Goal: Task Accomplishment & Management: Manage account settings

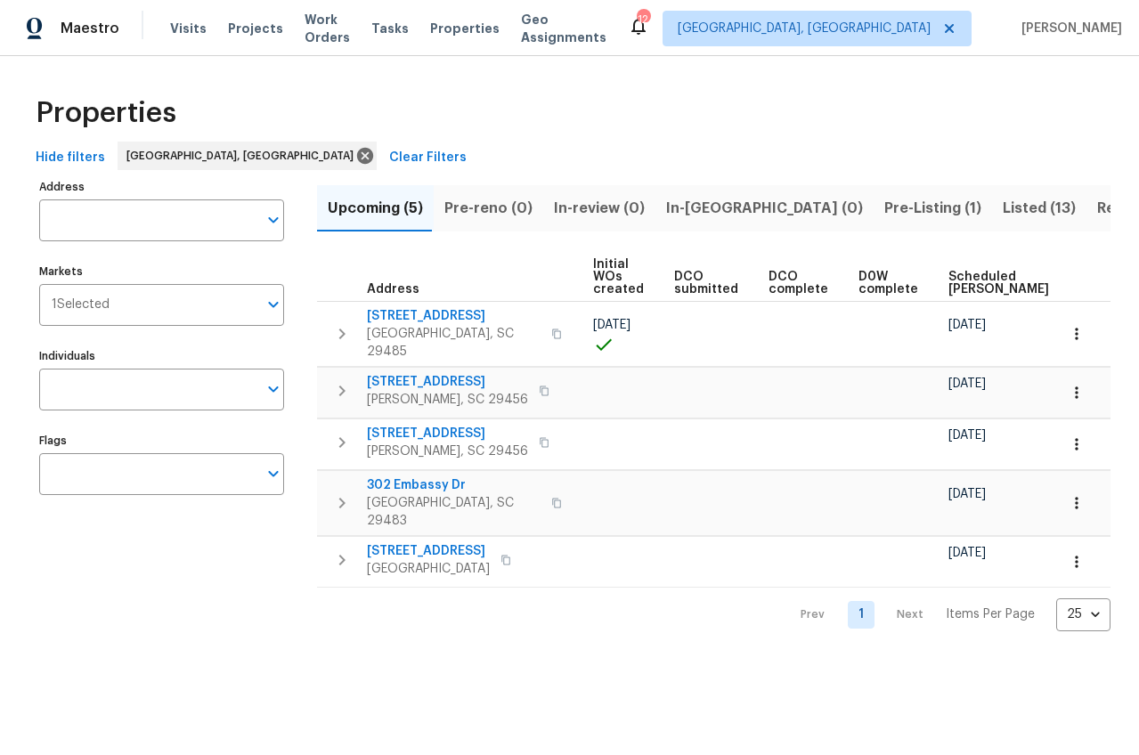
scroll to position [0, 353]
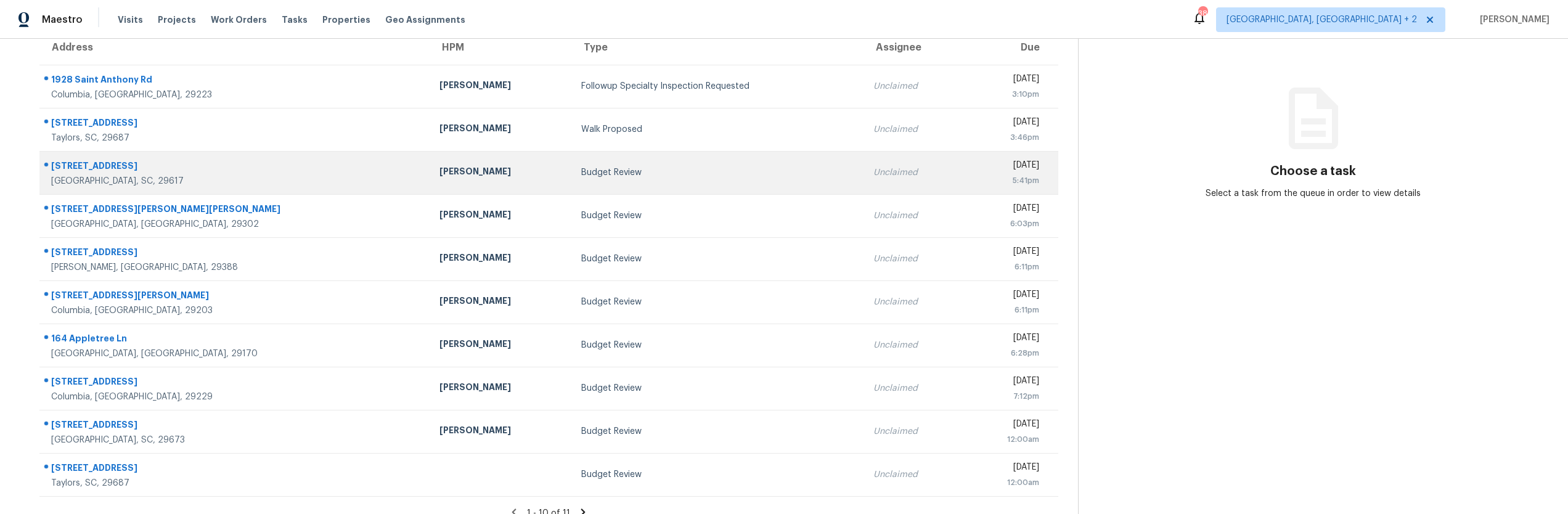
scroll to position [81, 0]
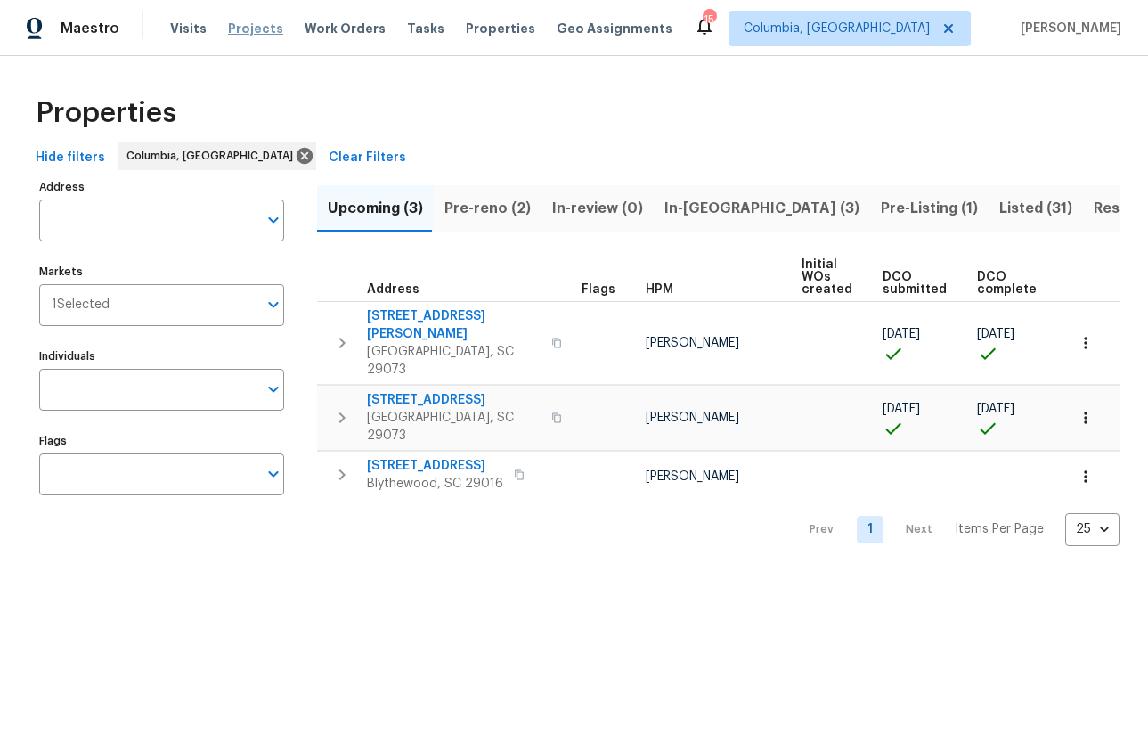
click at [240, 23] on span "Projects" at bounding box center [255, 29] width 55 height 18
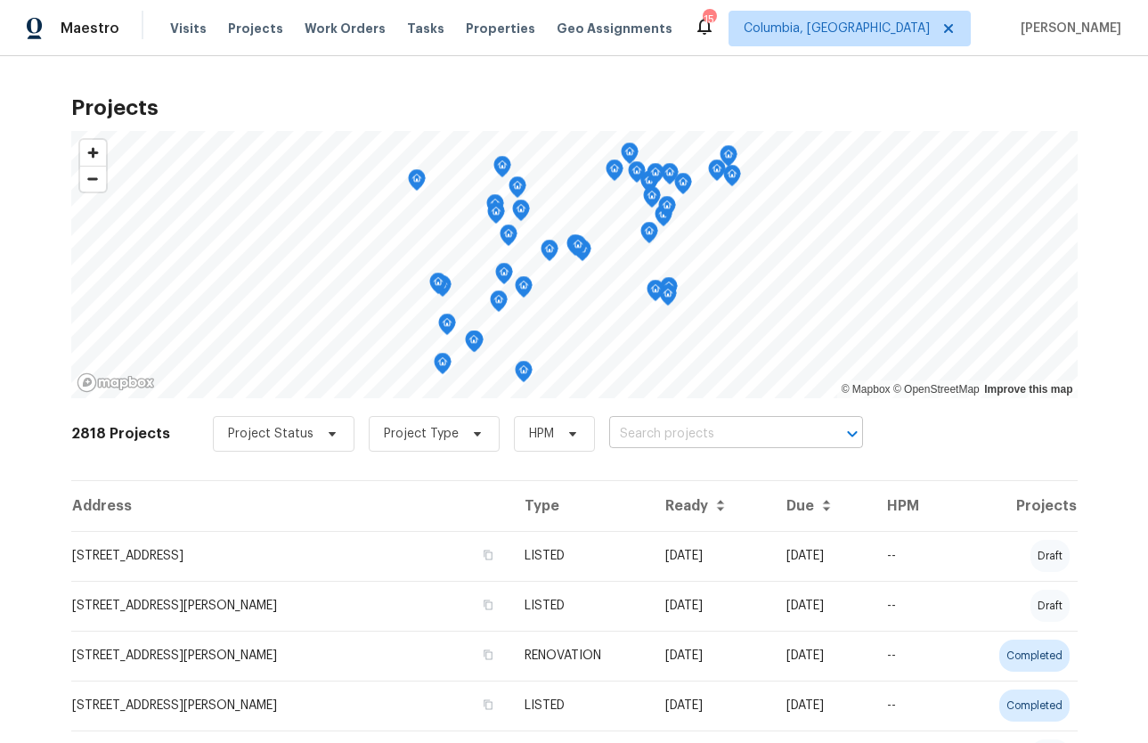
click at [686, 428] on input "text" at bounding box center [711, 434] width 204 height 28
type input "2540 chatsworth"
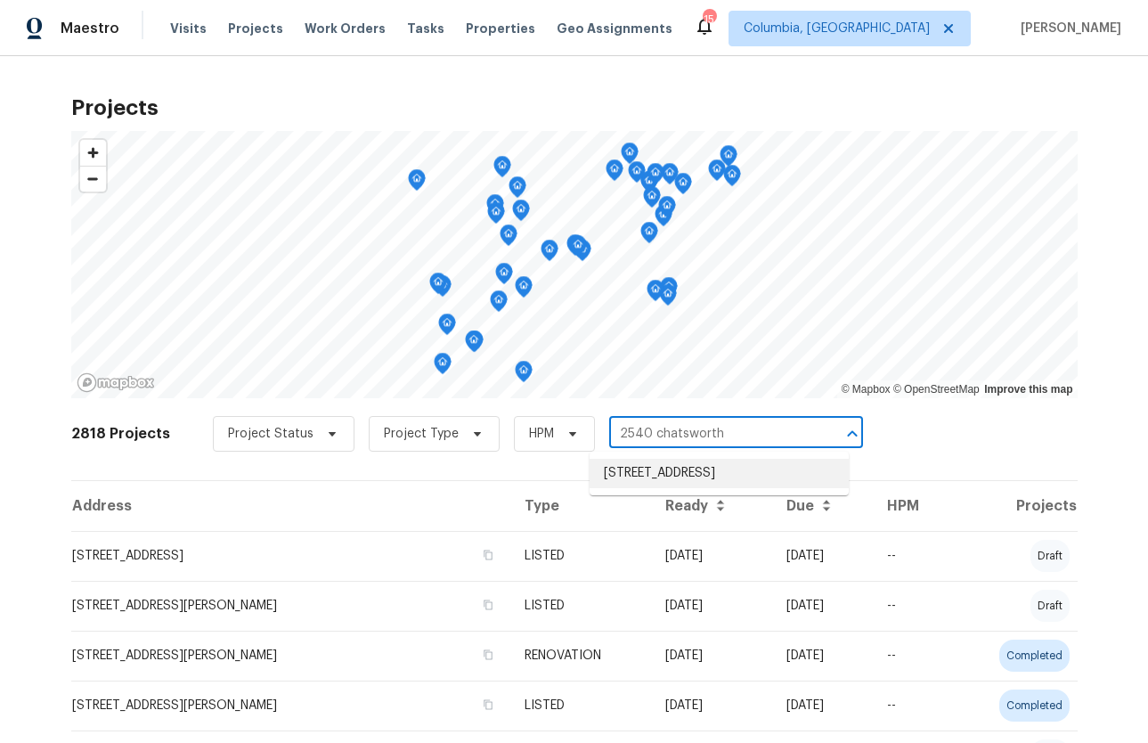
click at [634, 473] on li "2540 Chatsworth Rd, Columbia, SC 29223" at bounding box center [718, 473] width 259 height 29
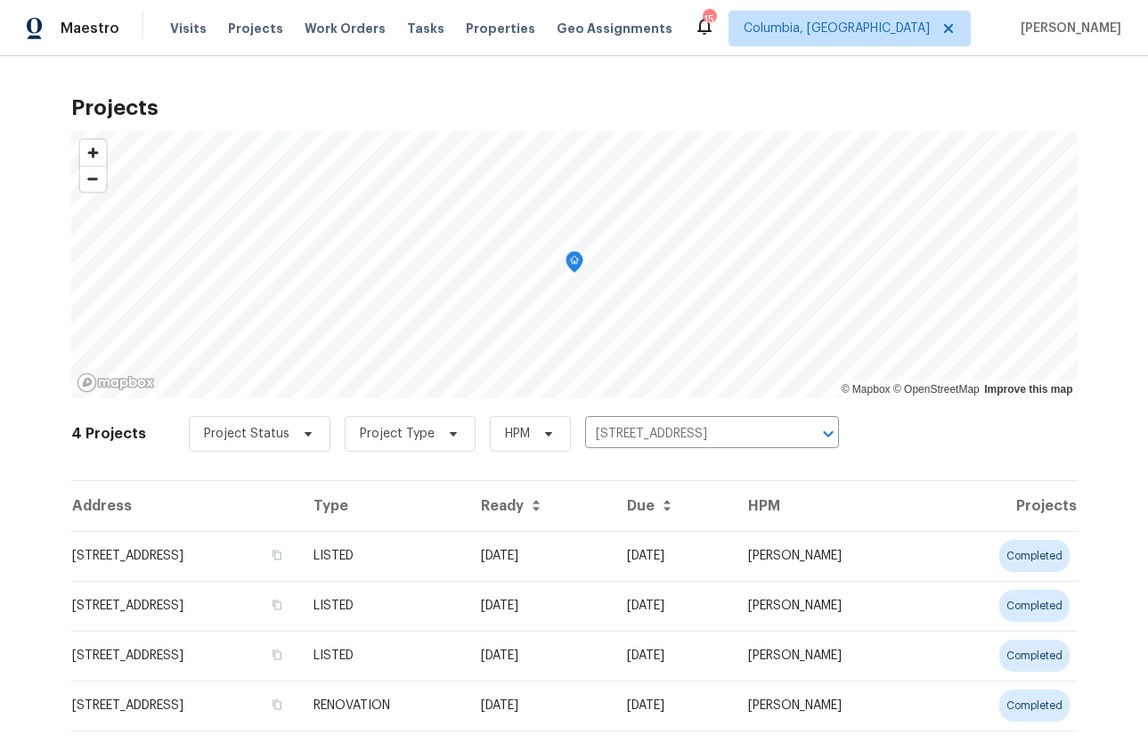
click at [207, 559] on td "2540 Chatsworth Rd, Columbia, SC 29223" at bounding box center [185, 556] width 228 height 50
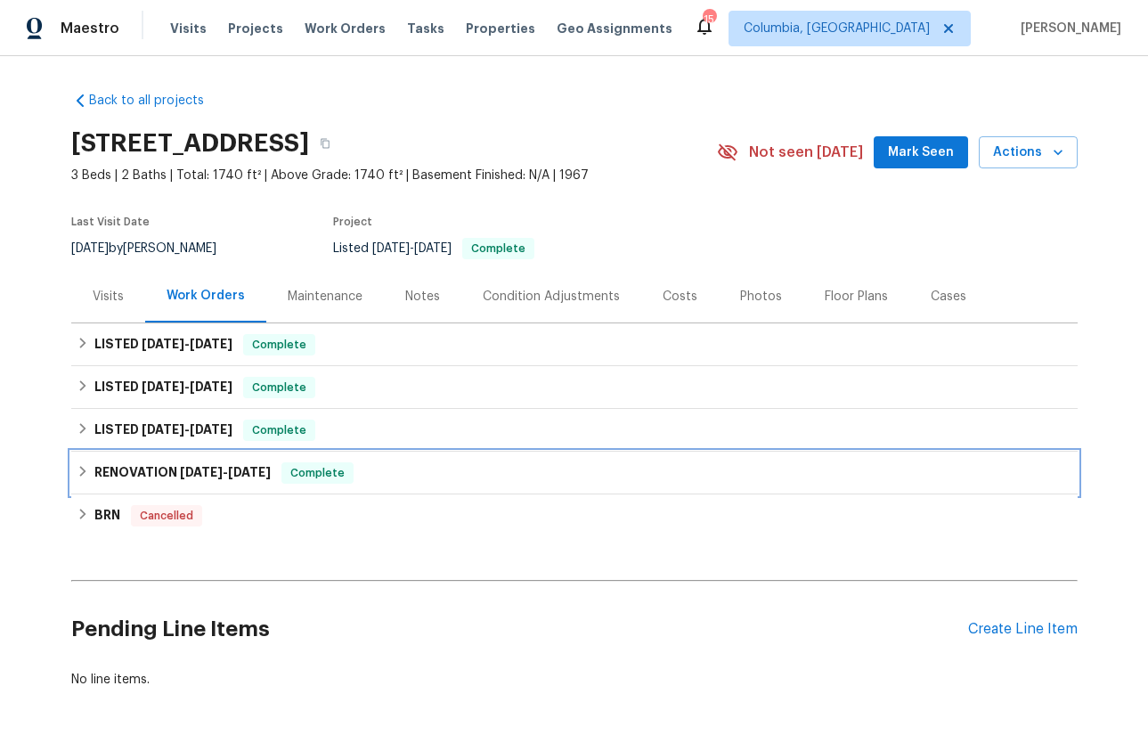
click at [149, 460] on div "RENOVATION 4/23/25 - 6/11/25 Complete" at bounding box center [574, 472] width 1006 height 43
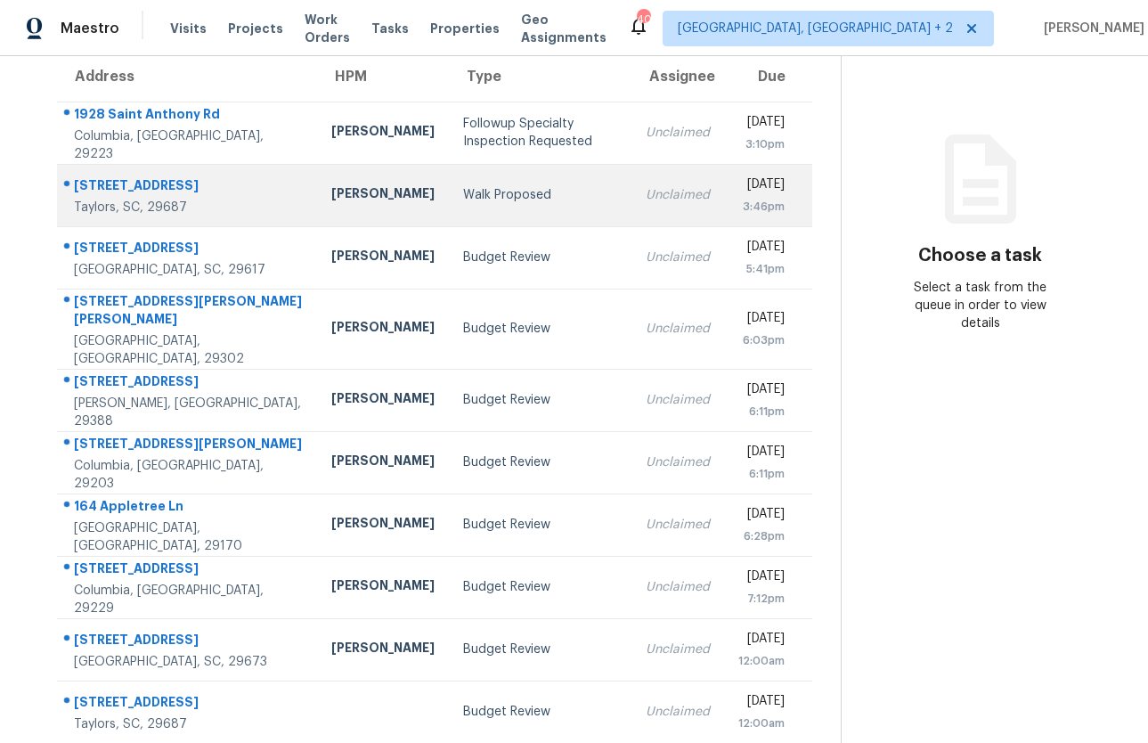
scroll to position [216, 0]
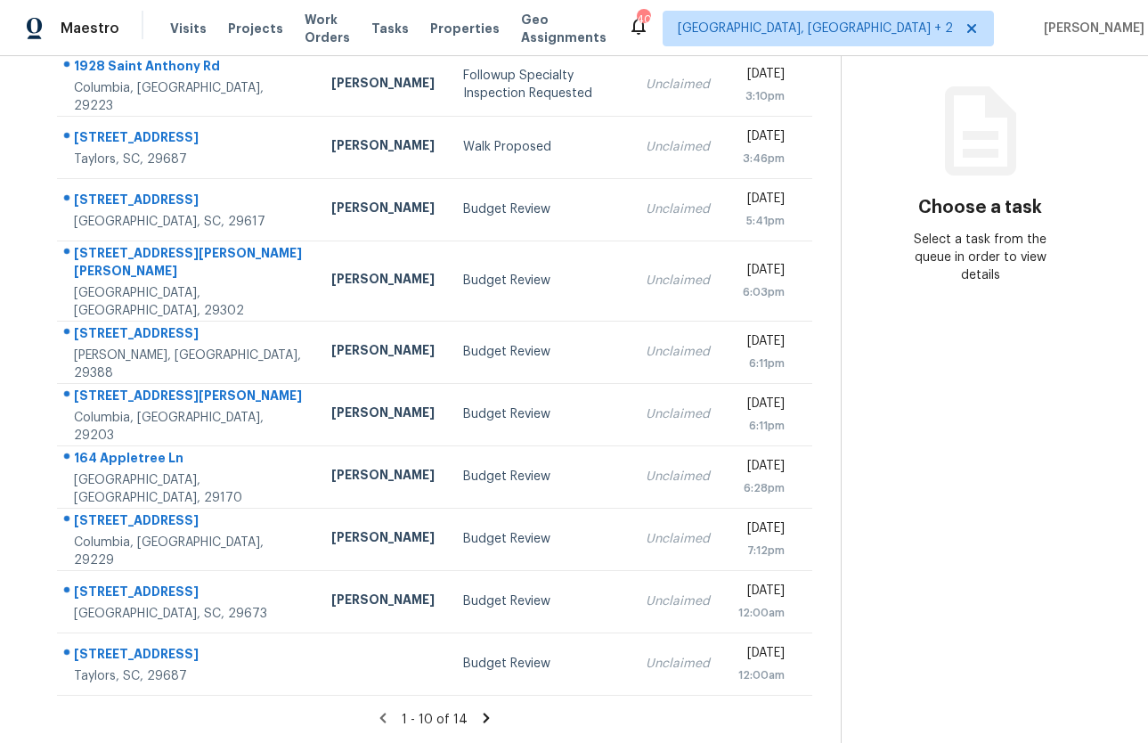
click at [480, 710] on icon at bounding box center [486, 718] width 16 height 16
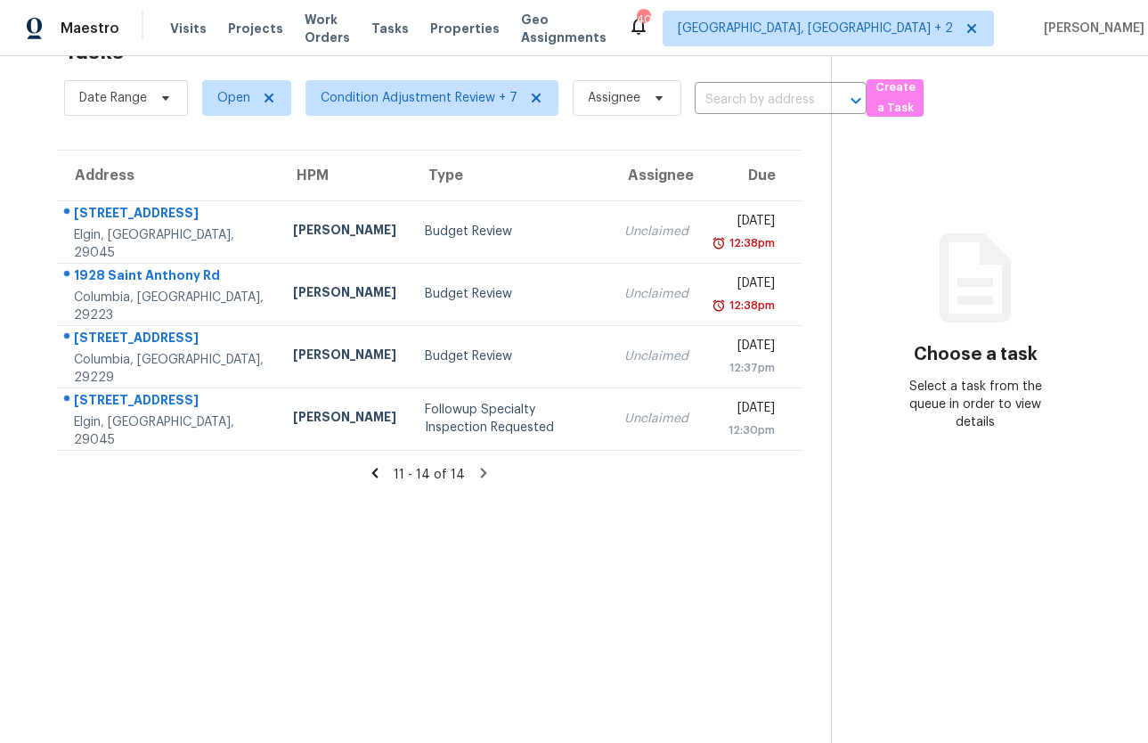
click at [367, 477] on icon at bounding box center [375, 473] width 16 height 16
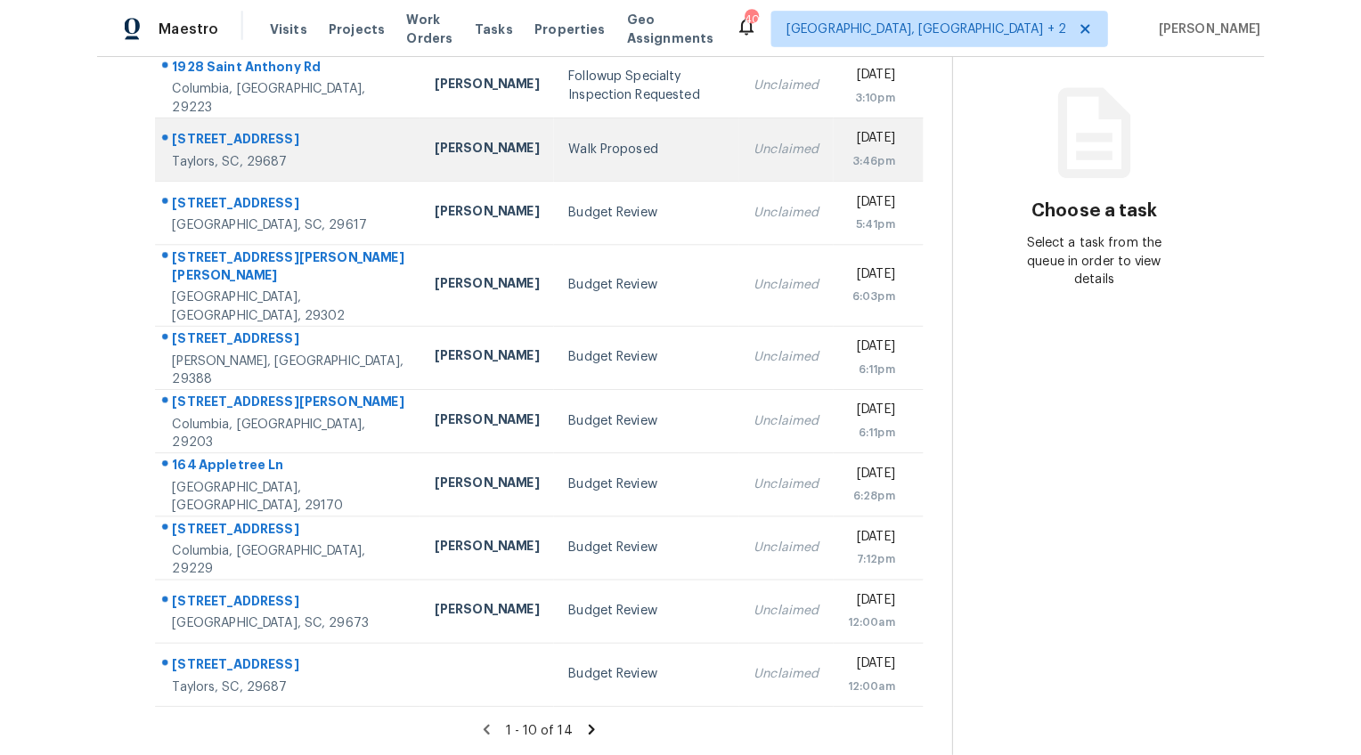
scroll to position [0, 0]
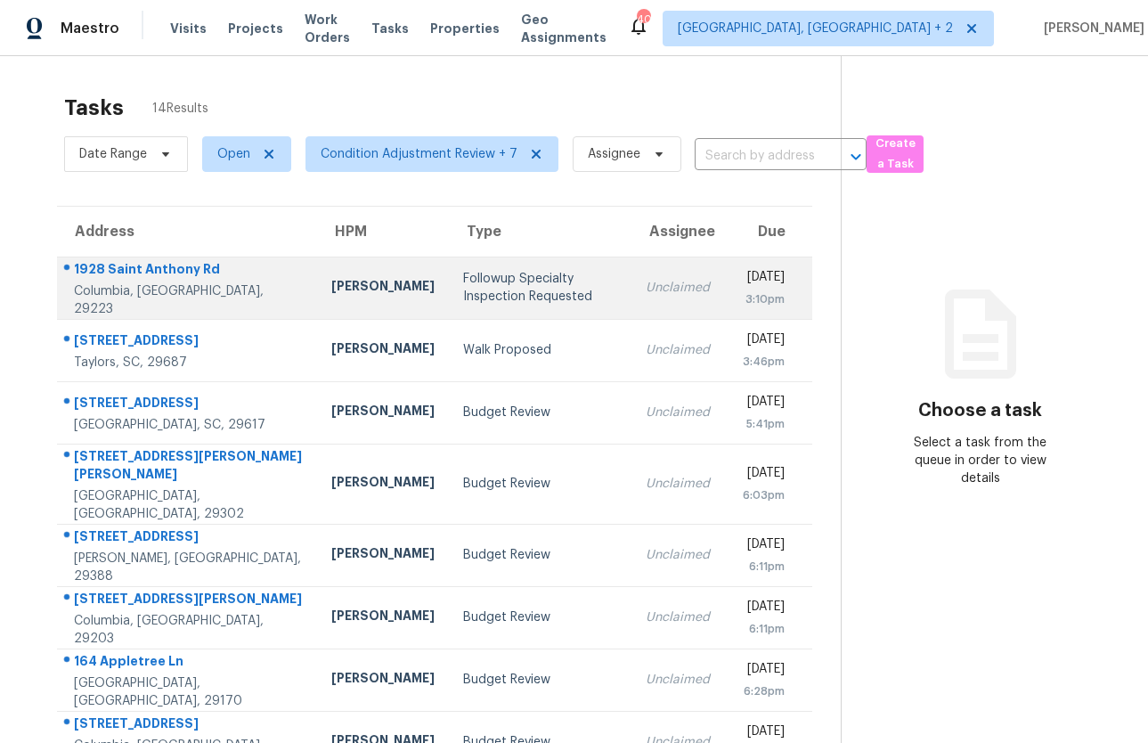
click at [463, 298] on div "Followup Specialty Inspection Requested" at bounding box center [539, 288] width 153 height 36
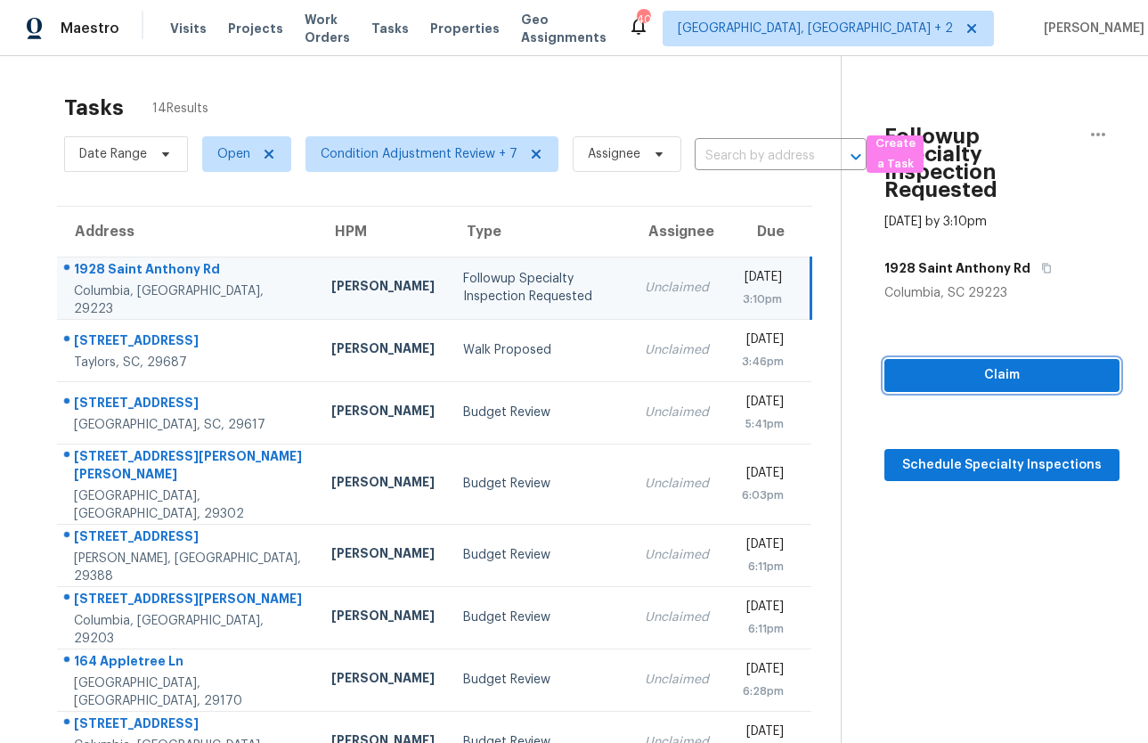
click at [959, 364] on span "Claim" at bounding box center [1001, 375] width 207 height 22
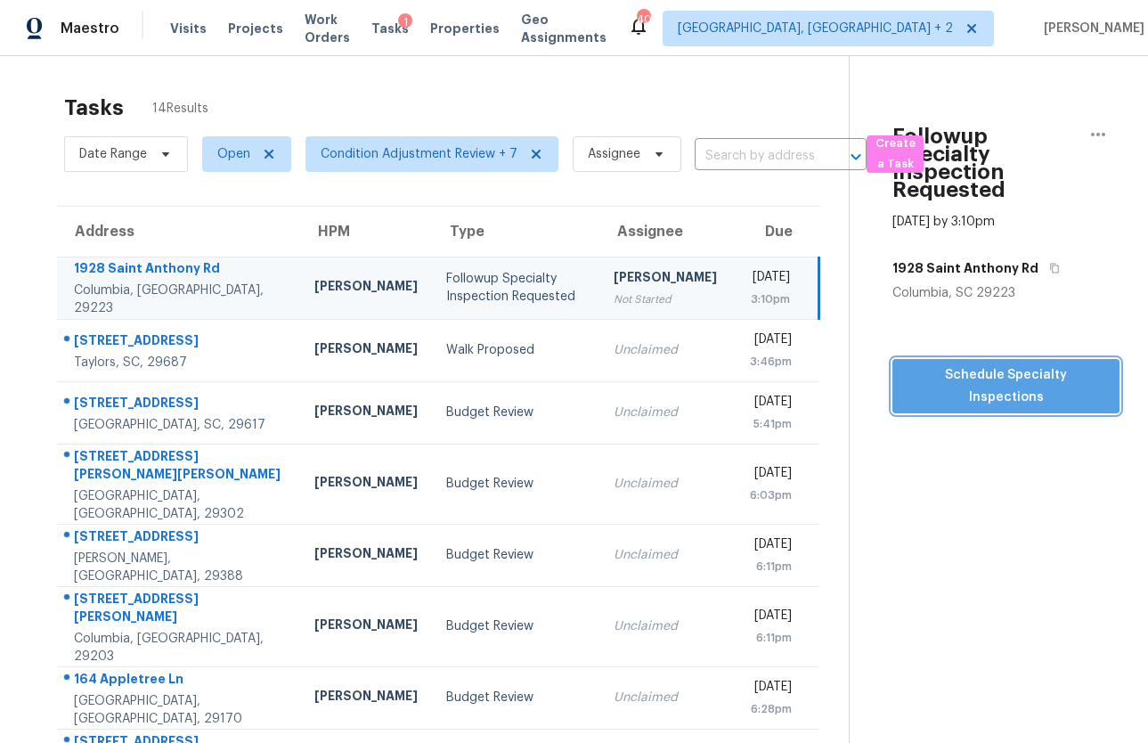
click at [959, 364] on span "Schedule Specialty Inspections" at bounding box center [1005, 386] width 199 height 44
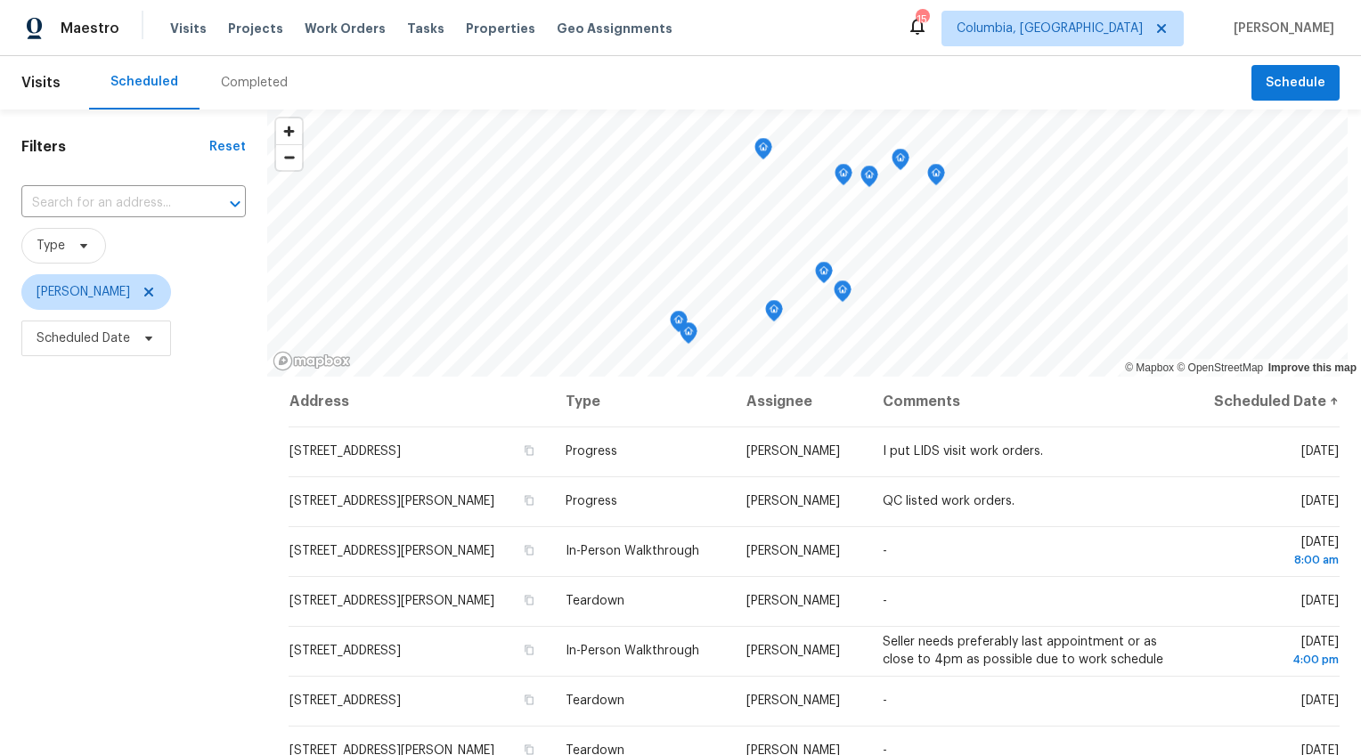
click at [223, 77] on div "Completed" at bounding box center [254, 83] width 67 height 18
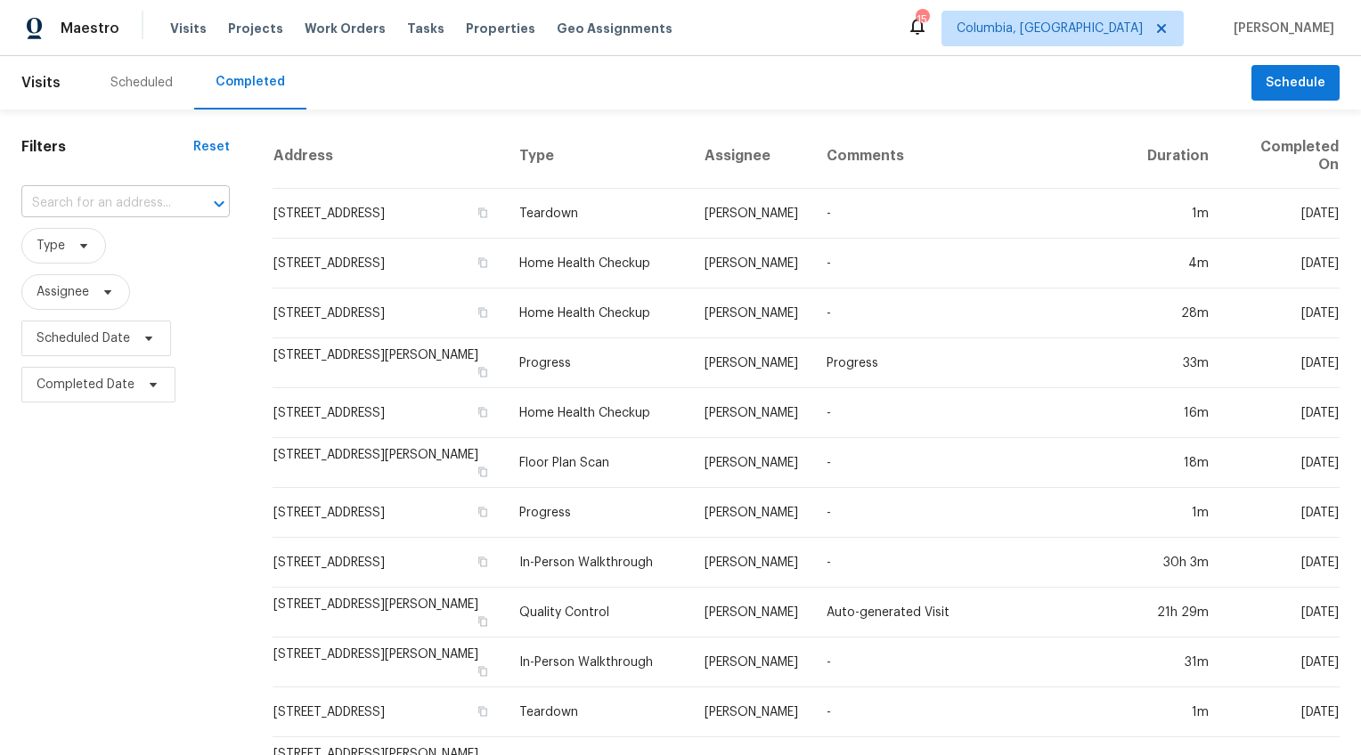
click at [117, 204] on input "text" at bounding box center [100, 204] width 158 height 28
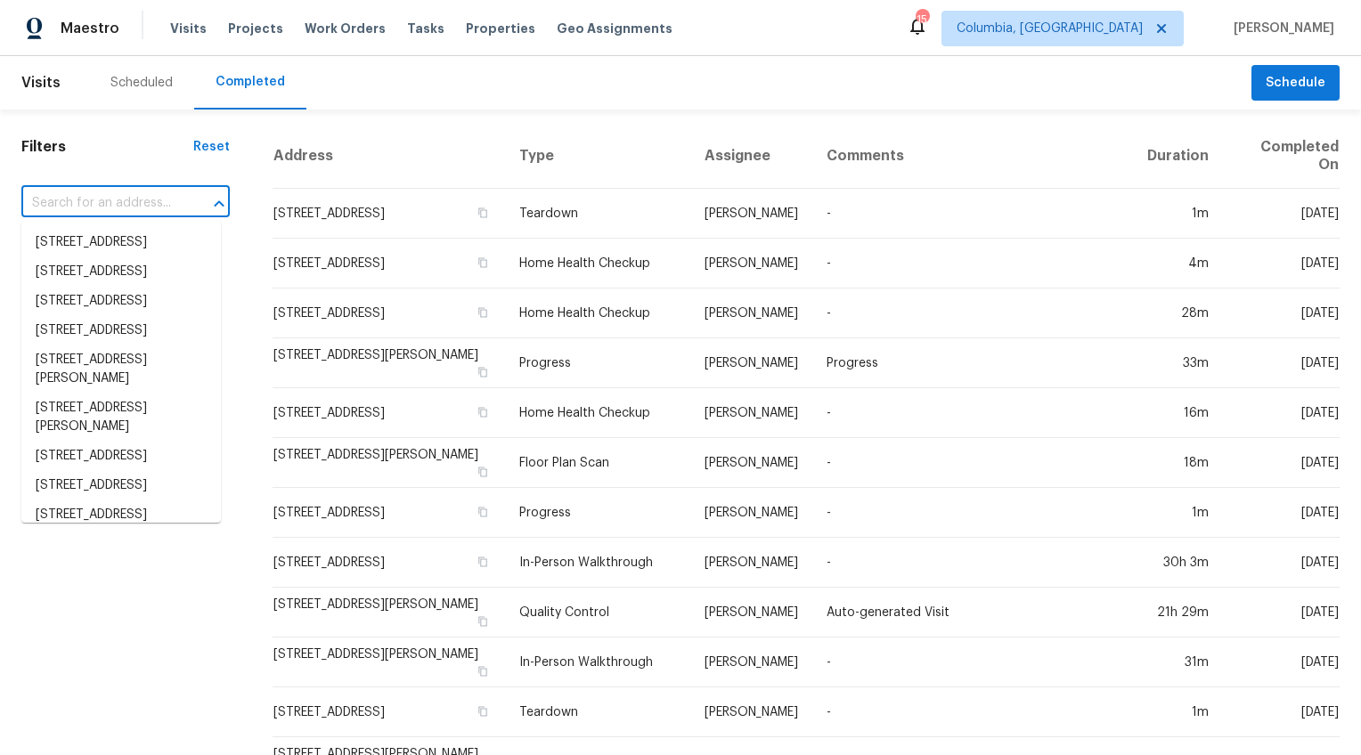
paste input "[STREET_ADDRESS]"
type input "1928 Saint Anthony Rd, Columbia, SC 29223"
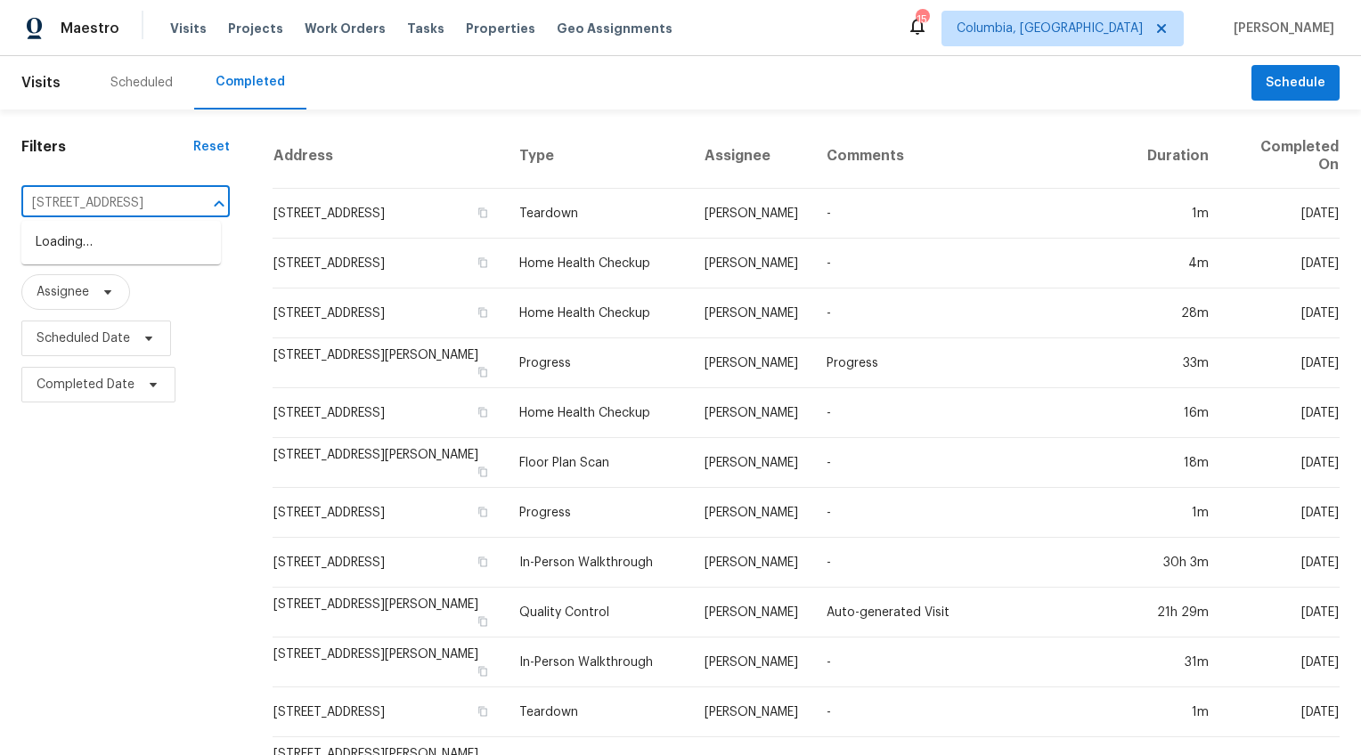
scroll to position [0, 118]
click at [114, 238] on li "1928 Saint Anthony Rd, Columbia, SC 29223" at bounding box center [120, 242] width 199 height 29
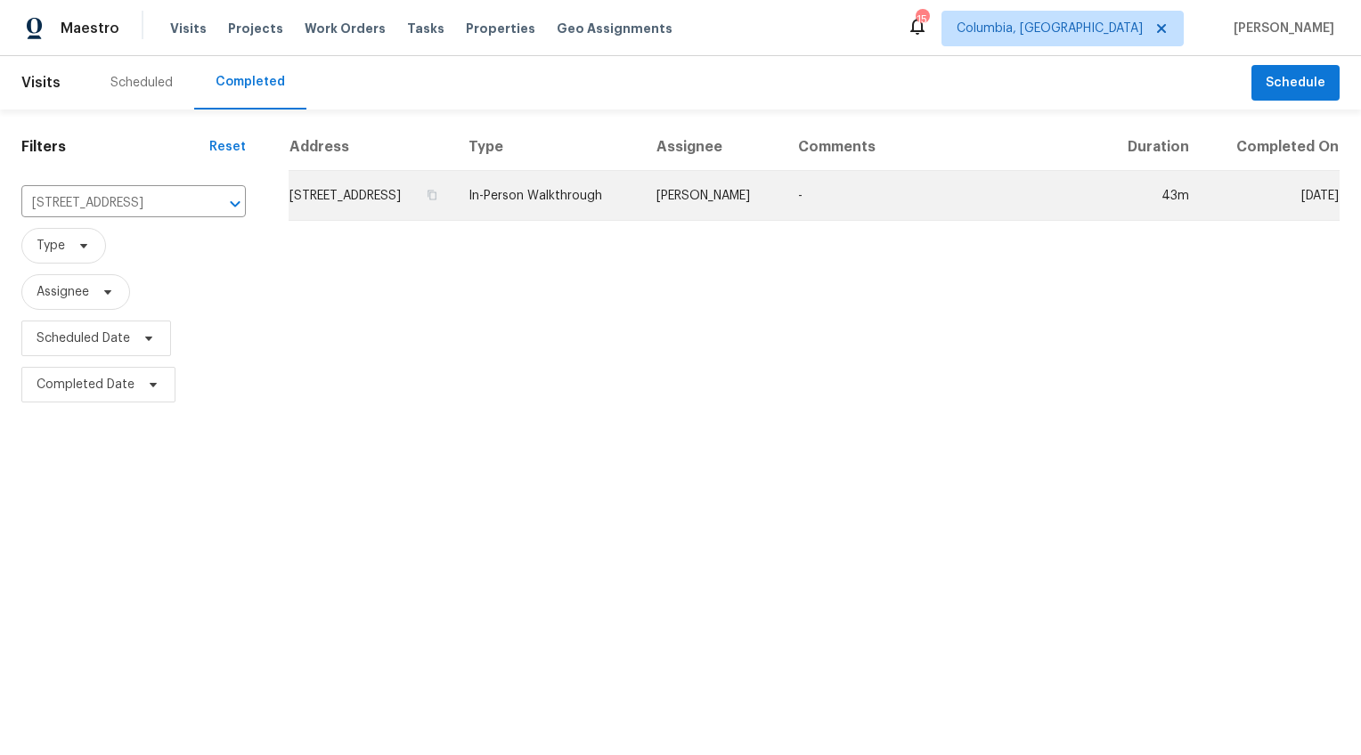
click at [454, 197] on td "1928 Saint Anthony Rd, Columbia, SC 29223" at bounding box center [371, 196] width 166 height 50
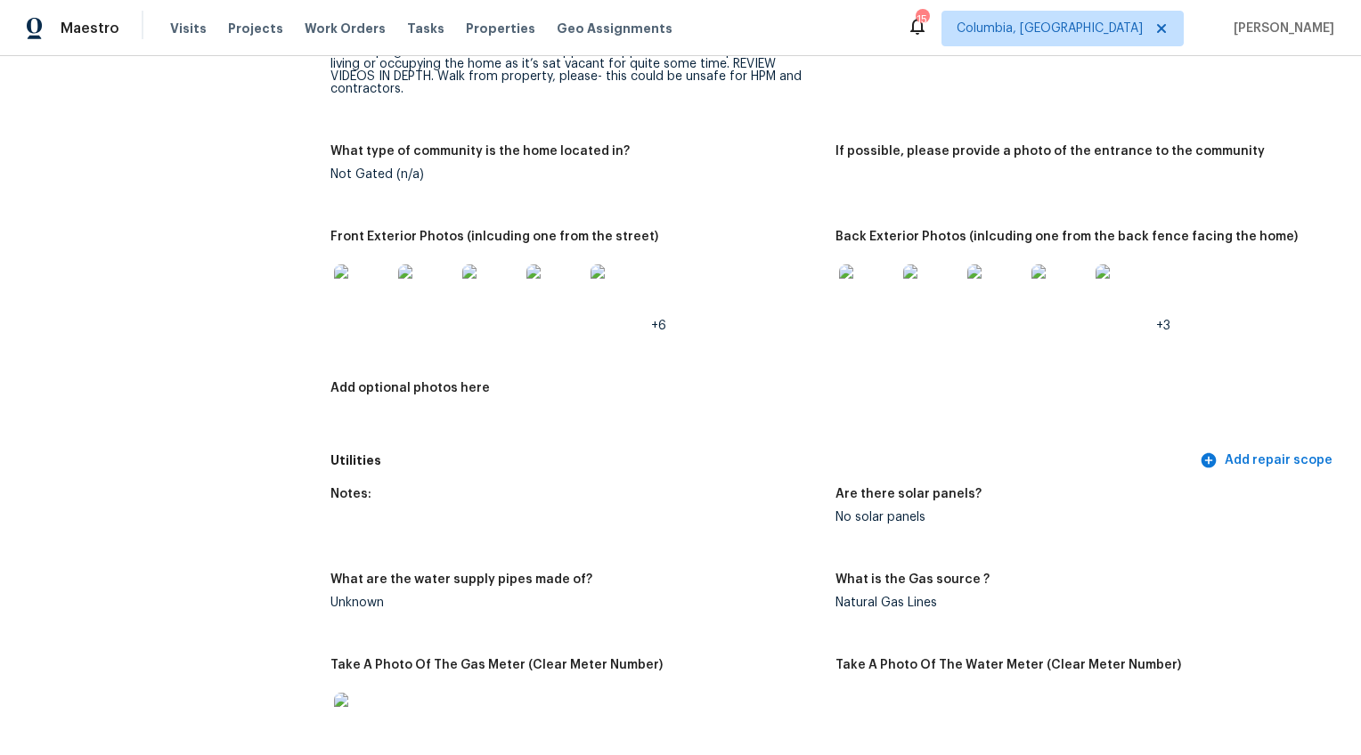
scroll to position [796, 0]
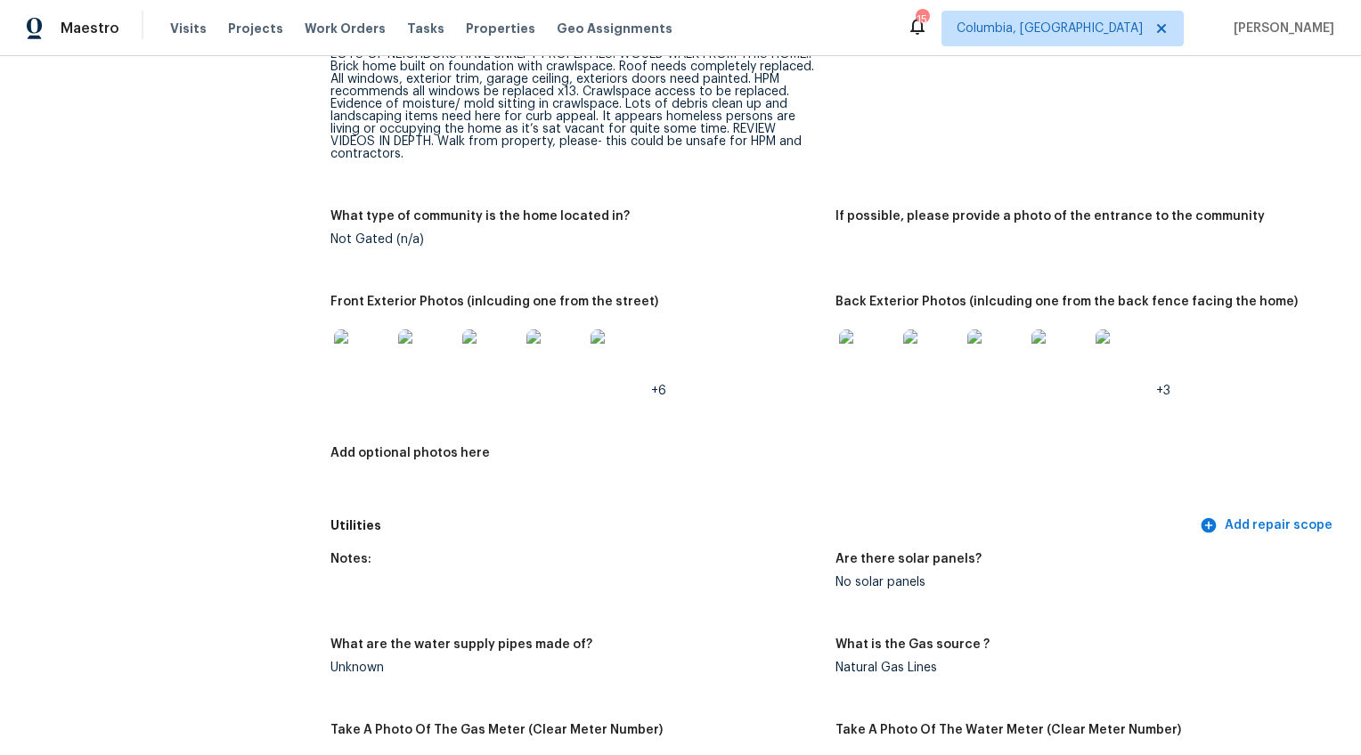
click at [373, 337] on img at bounding box center [362, 357] width 57 height 57
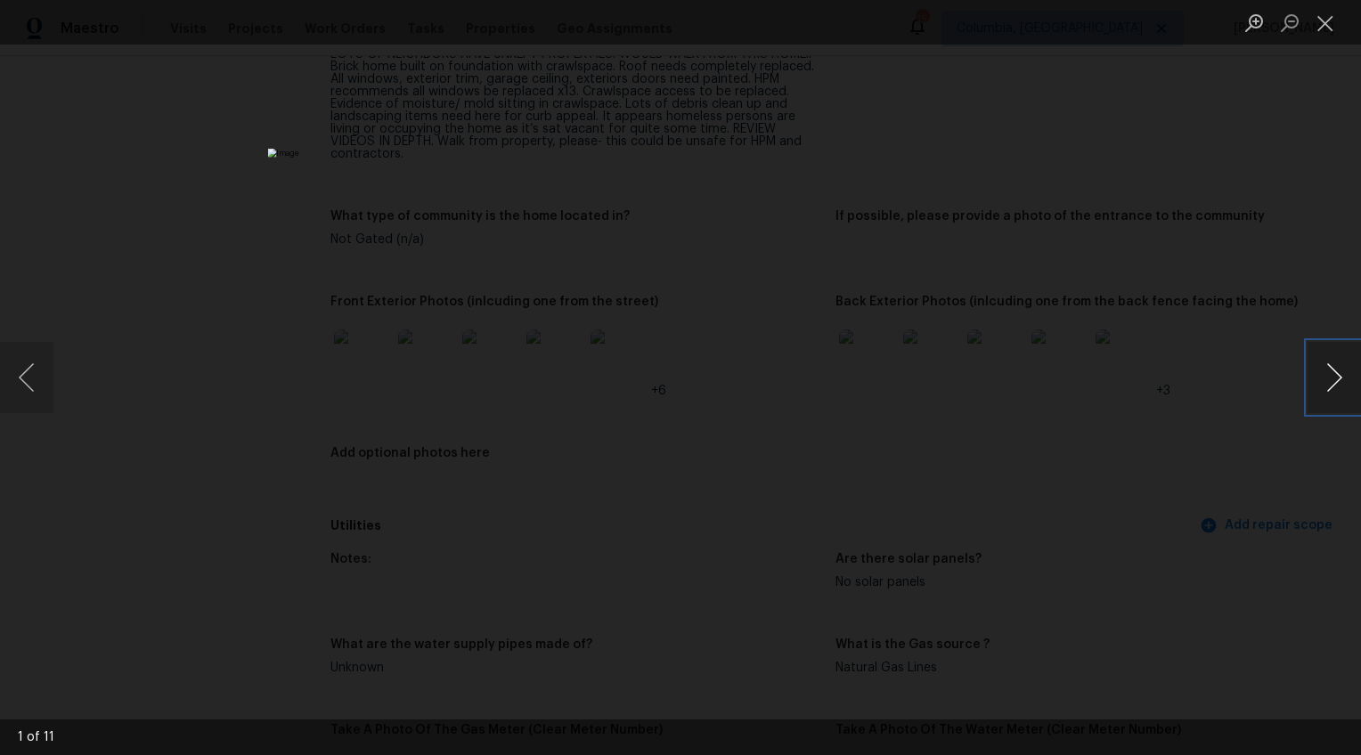
click at [1334, 384] on button "Next image" at bounding box center [1333, 377] width 53 height 71
click at [1328, 382] on button "Next image" at bounding box center [1333, 377] width 53 height 71
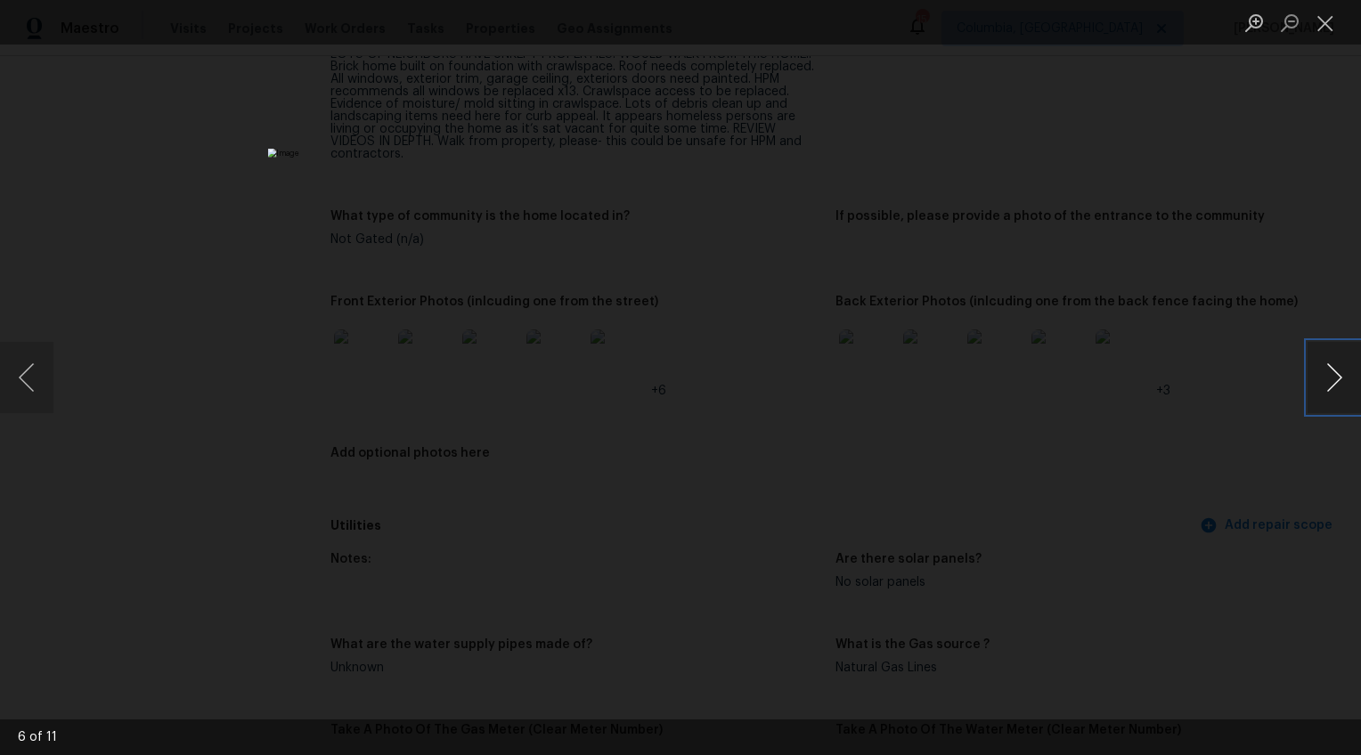
click at [1328, 382] on button "Next image" at bounding box center [1333, 377] width 53 height 71
click at [1224, 542] on div "Lightbox" at bounding box center [680, 377] width 1361 height 755
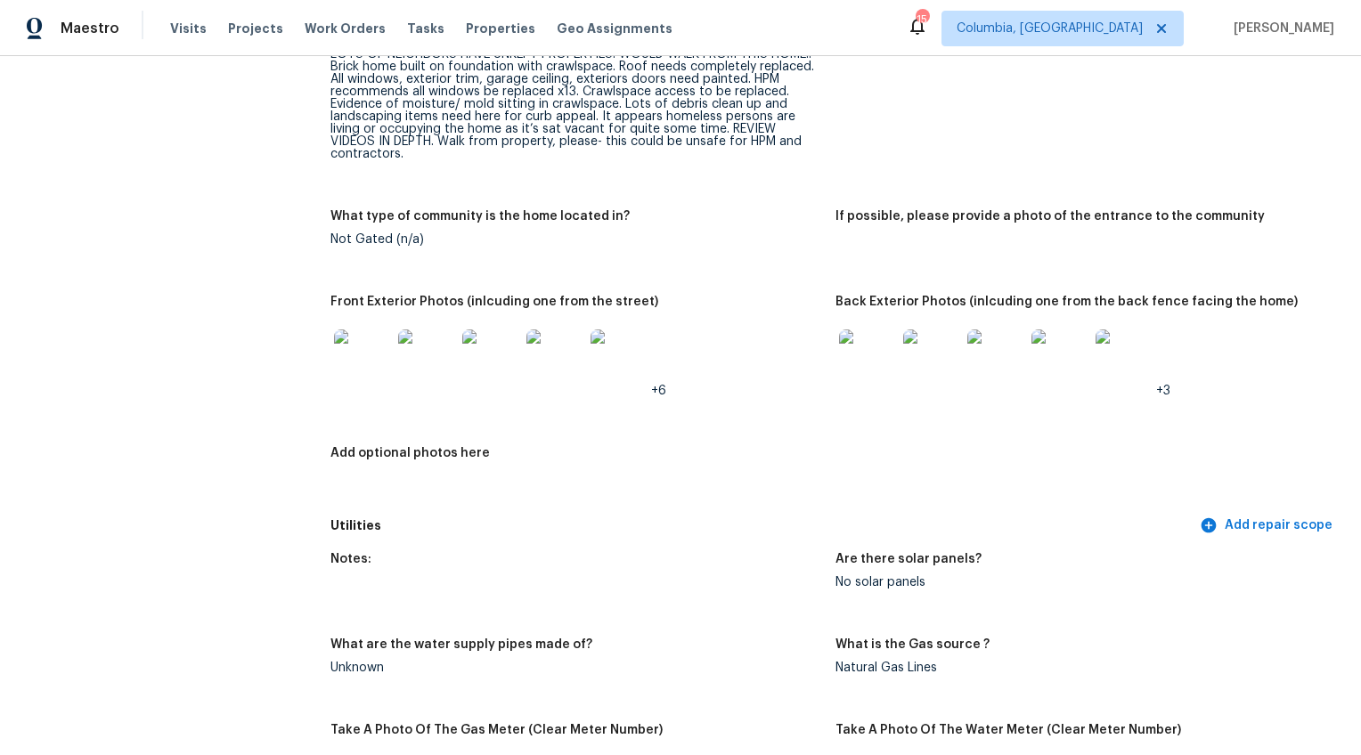
click at [857, 352] on img at bounding box center [867, 357] width 57 height 57
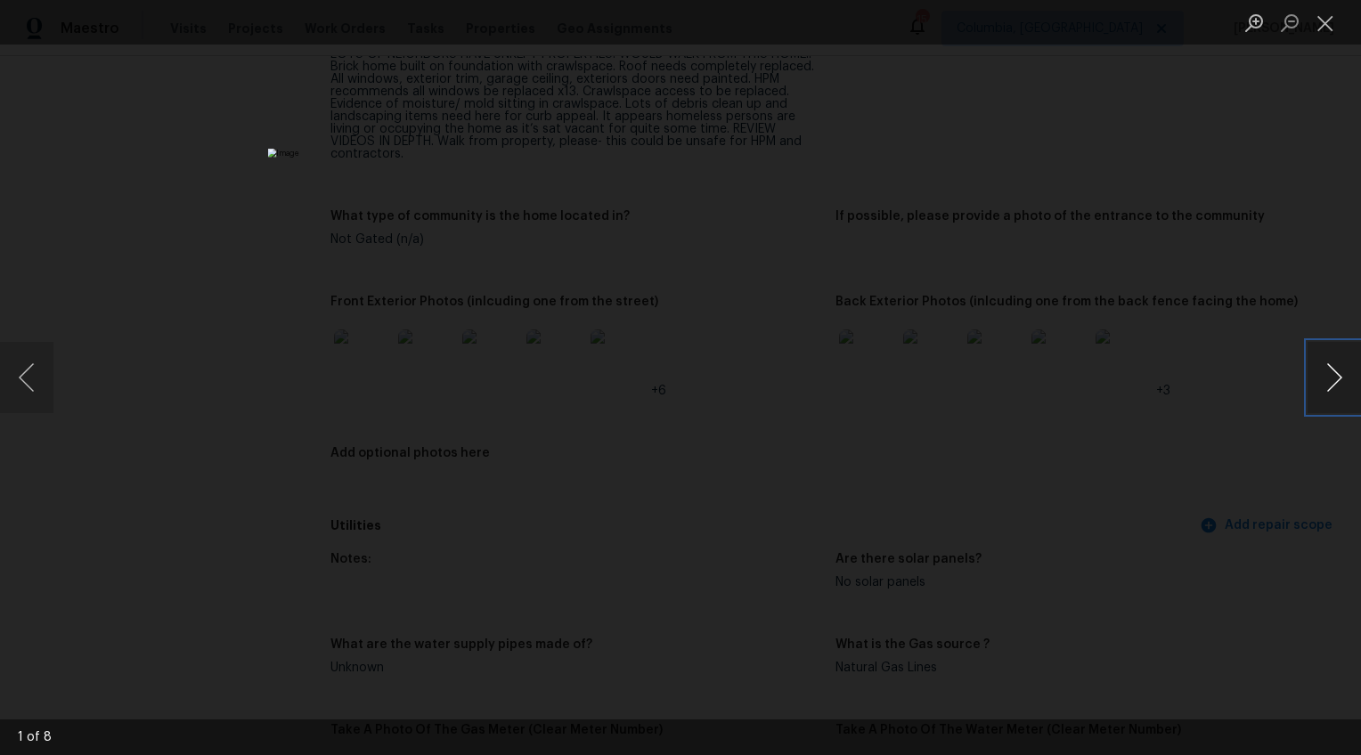
click at [1322, 376] on button "Next image" at bounding box center [1333, 377] width 53 height 71
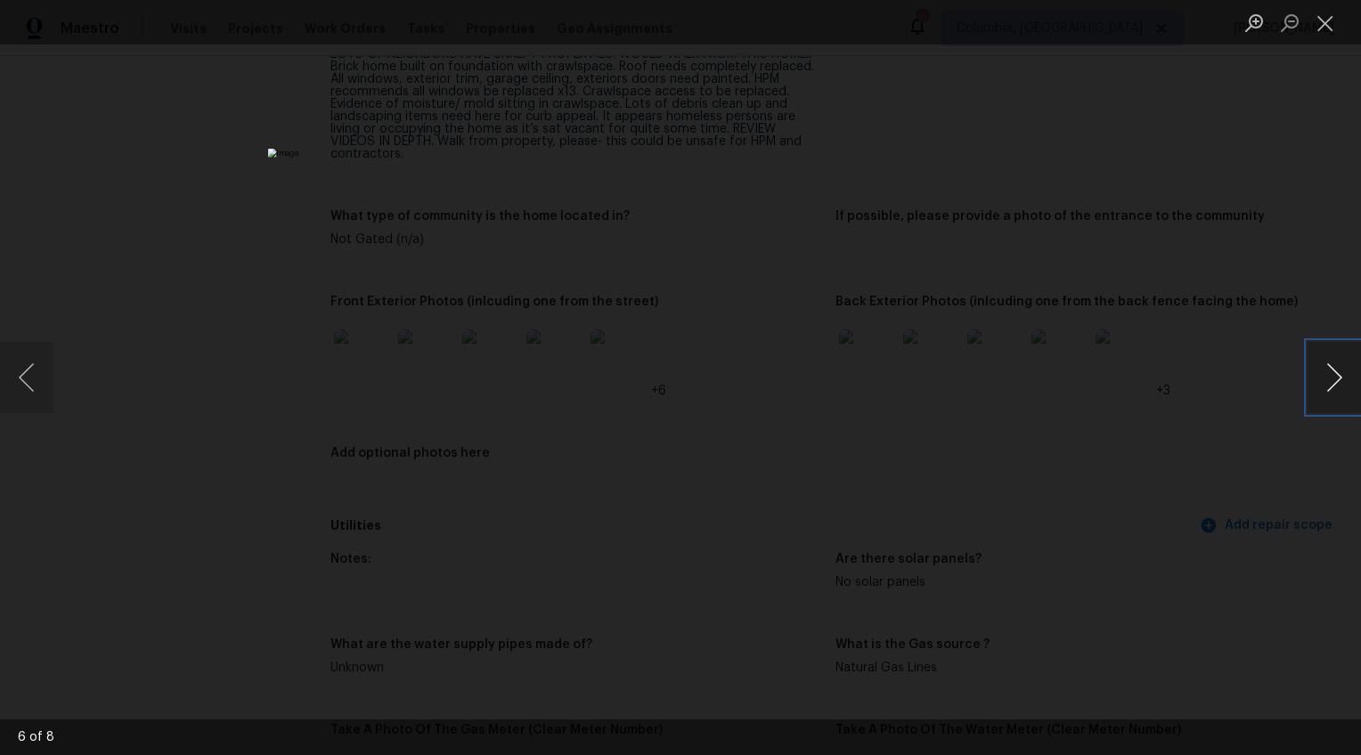
click at [1322, 376] on button "Next image" at bounding box center [1333, 377] width 53 height 71
click at [1254, 443] on div "Lightbox" at bounding box center [680, 377] width 1361 height 755
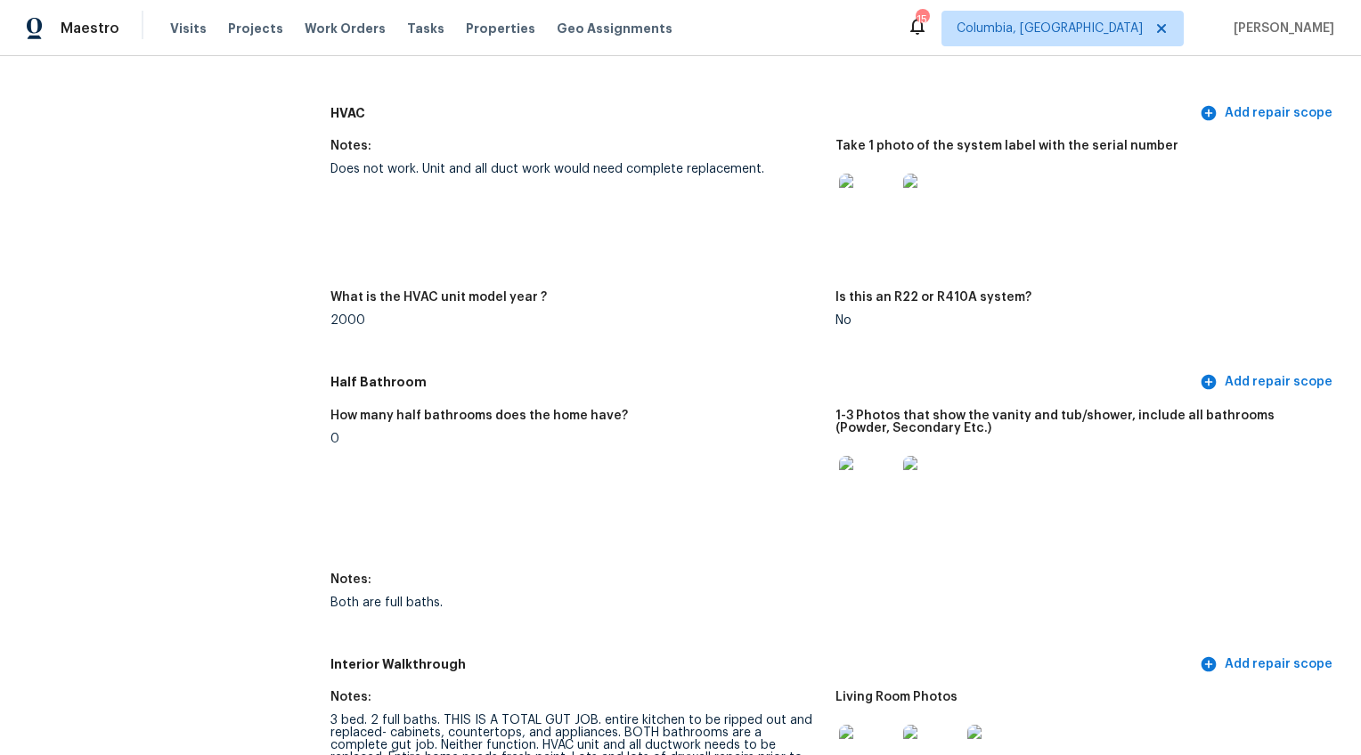
scroll to position [1670, 0]
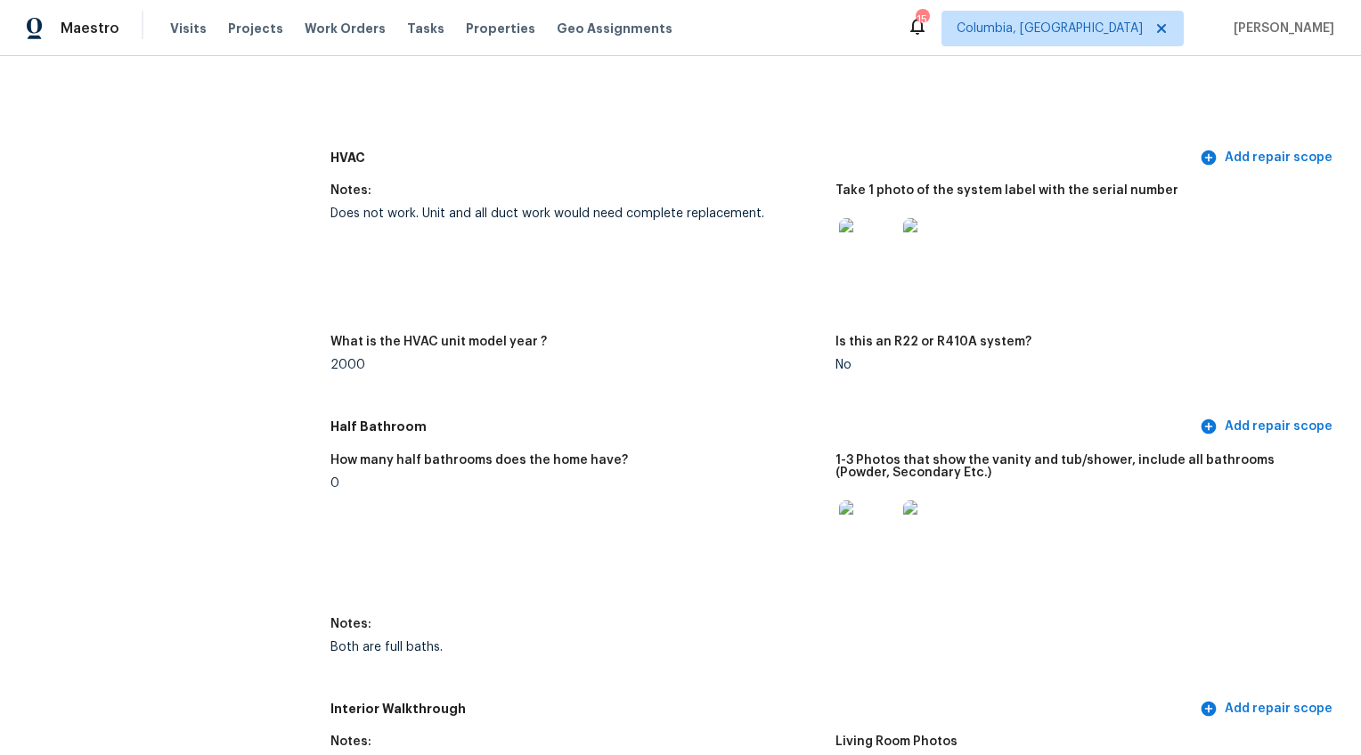
click at [866, 246] on img at bounding box center [867, 246] width 57 height 57
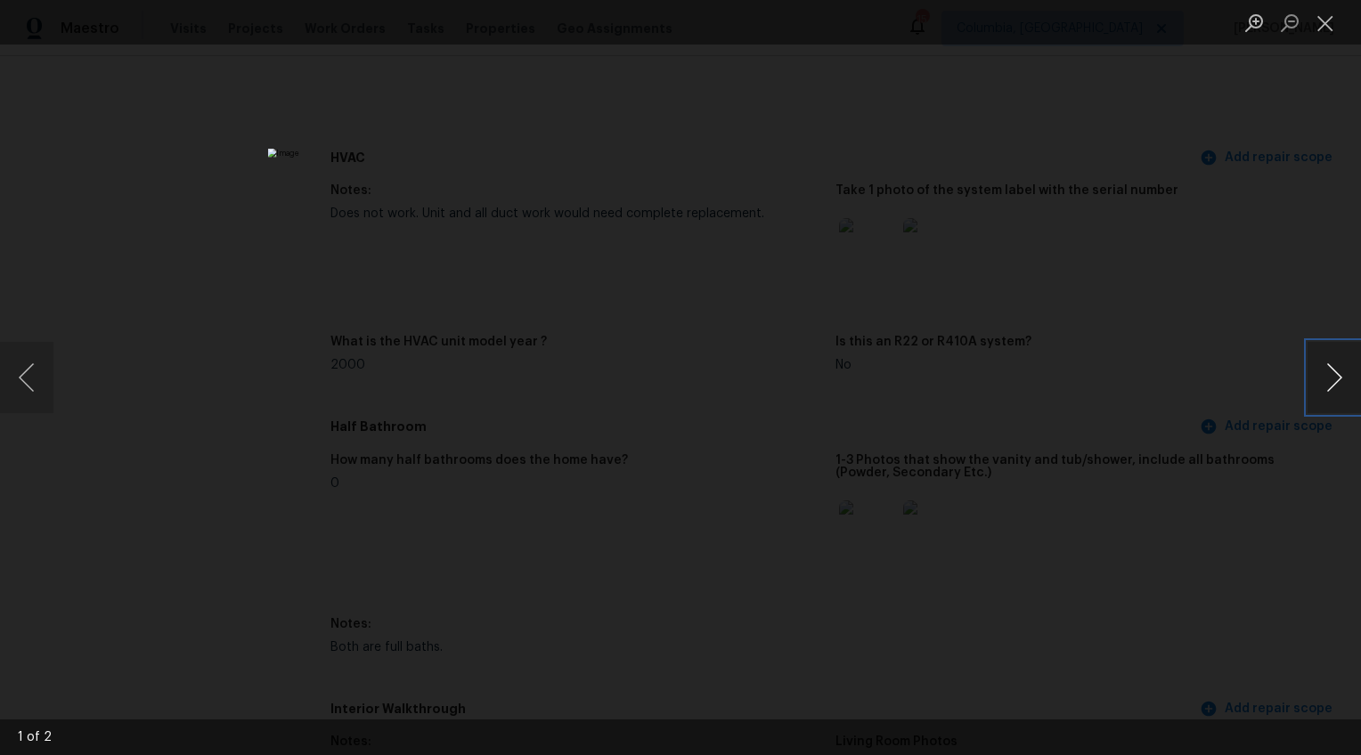
click at [1314, 375] on button "Next image" at bounding box center [1333, 377] width 53 height 71
click at [1213, 518] on div "Lightbox" at bounding box center [680, 377] width 1361 height 755
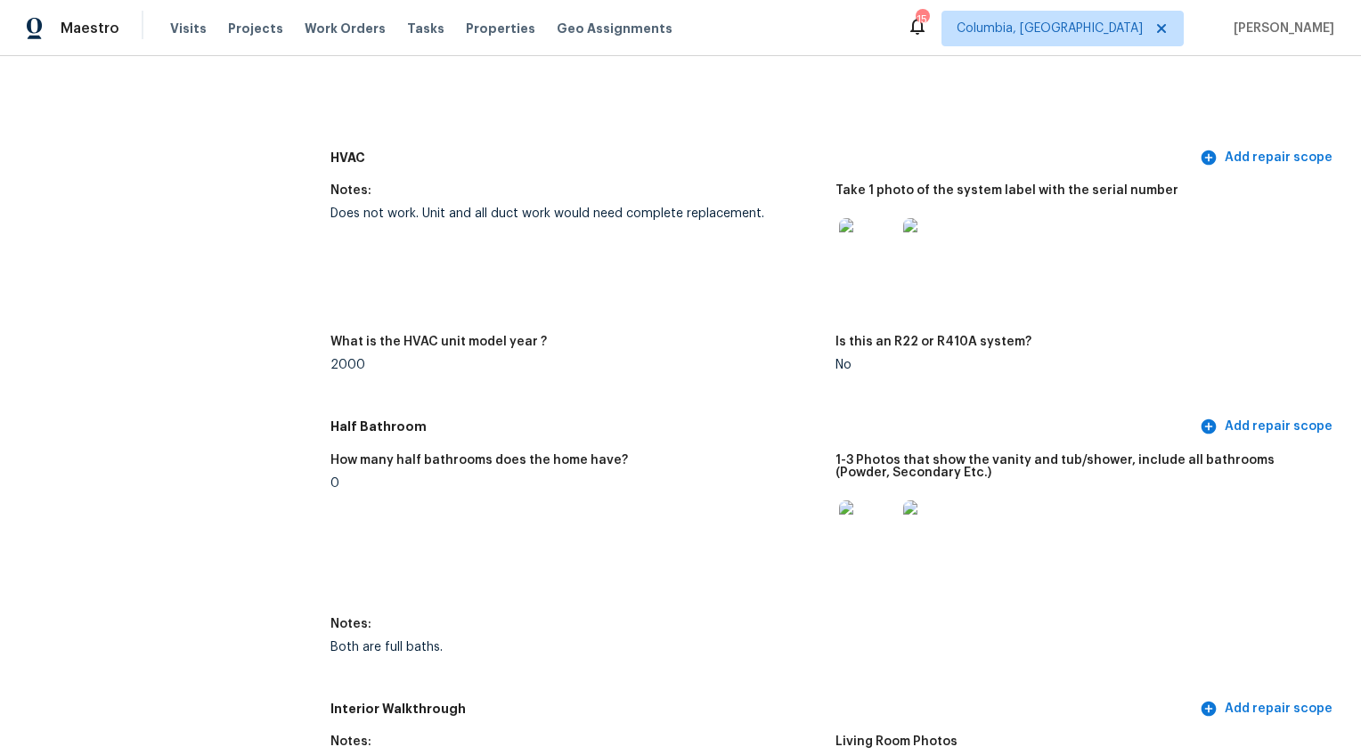
click at [877, 515] on img at bounding box center [867, 528] width 57 height 57
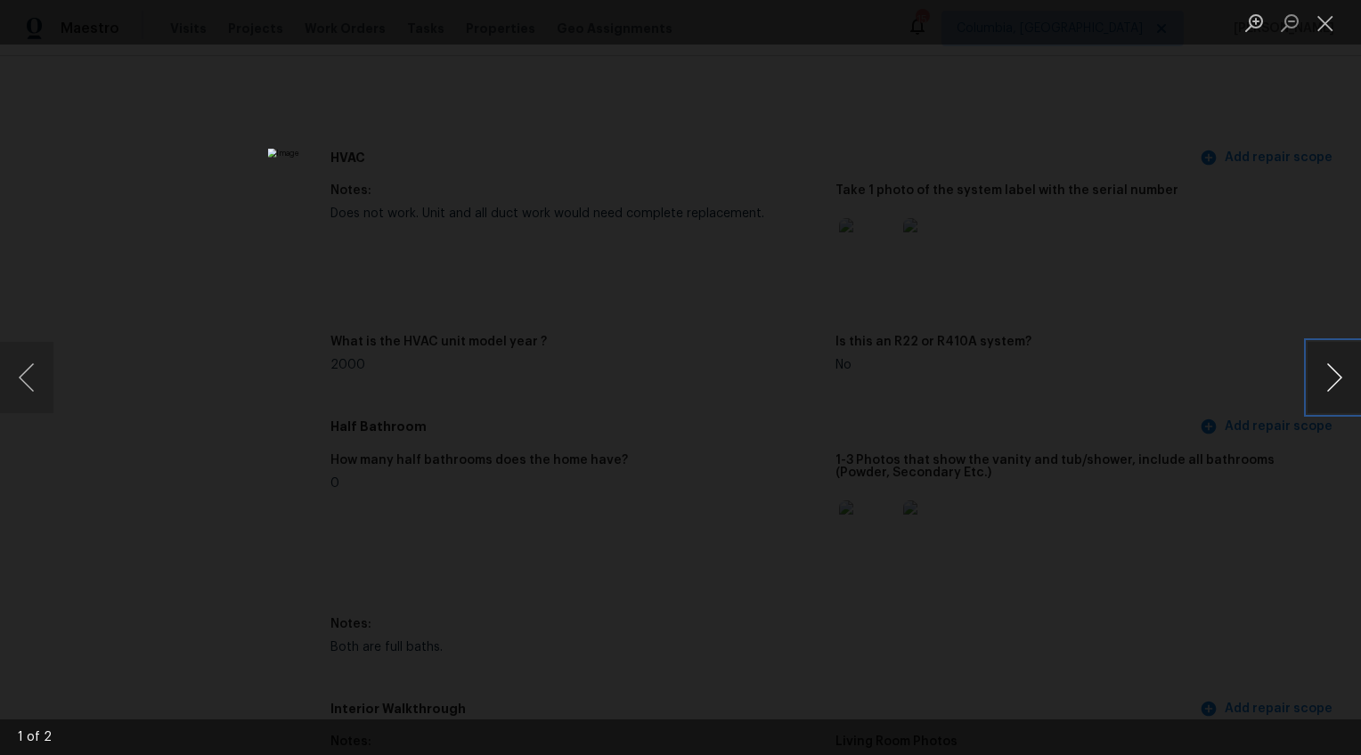
click at [1334, 375] on button "Next image" at bounding box center [1333, 377] width 53 height 71
click at [1175, 550] on div "Lightbox" at bounding box center [680, 377] width 1361 height 755
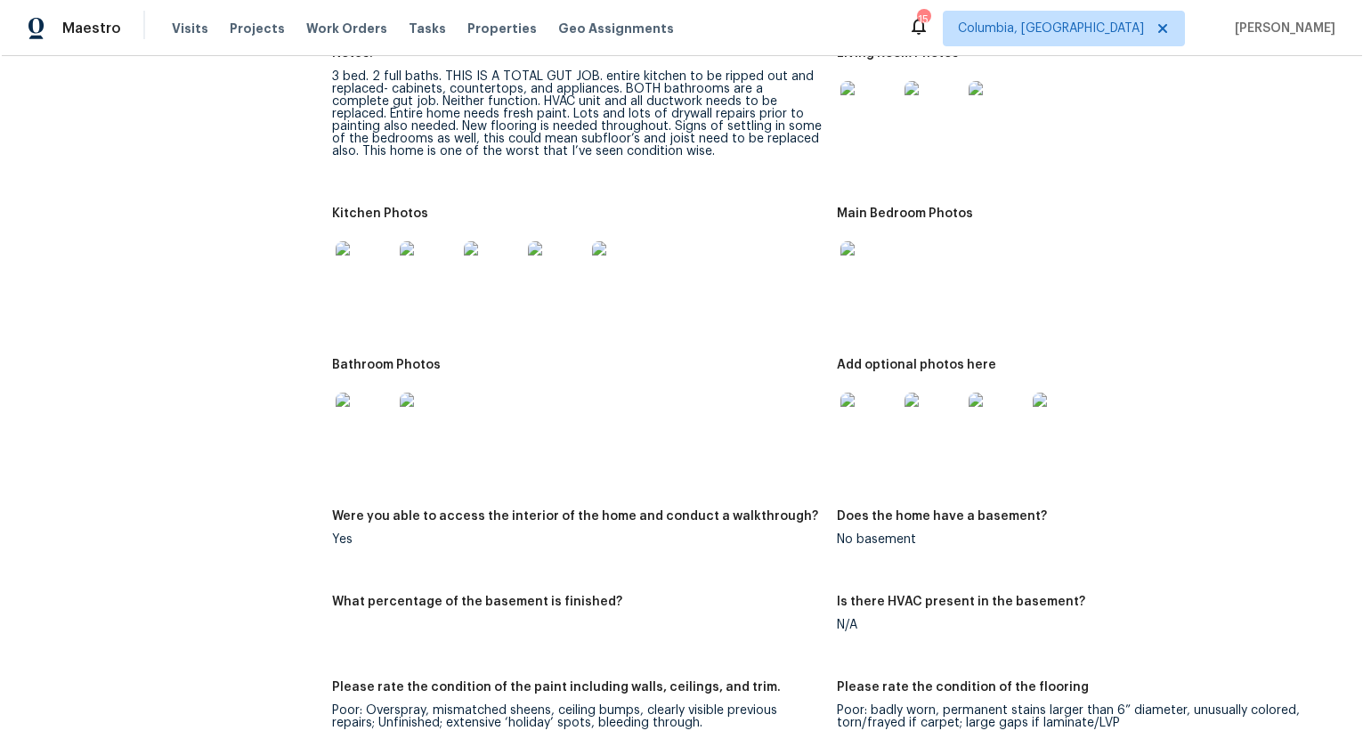
scroll to position [2352, 0]
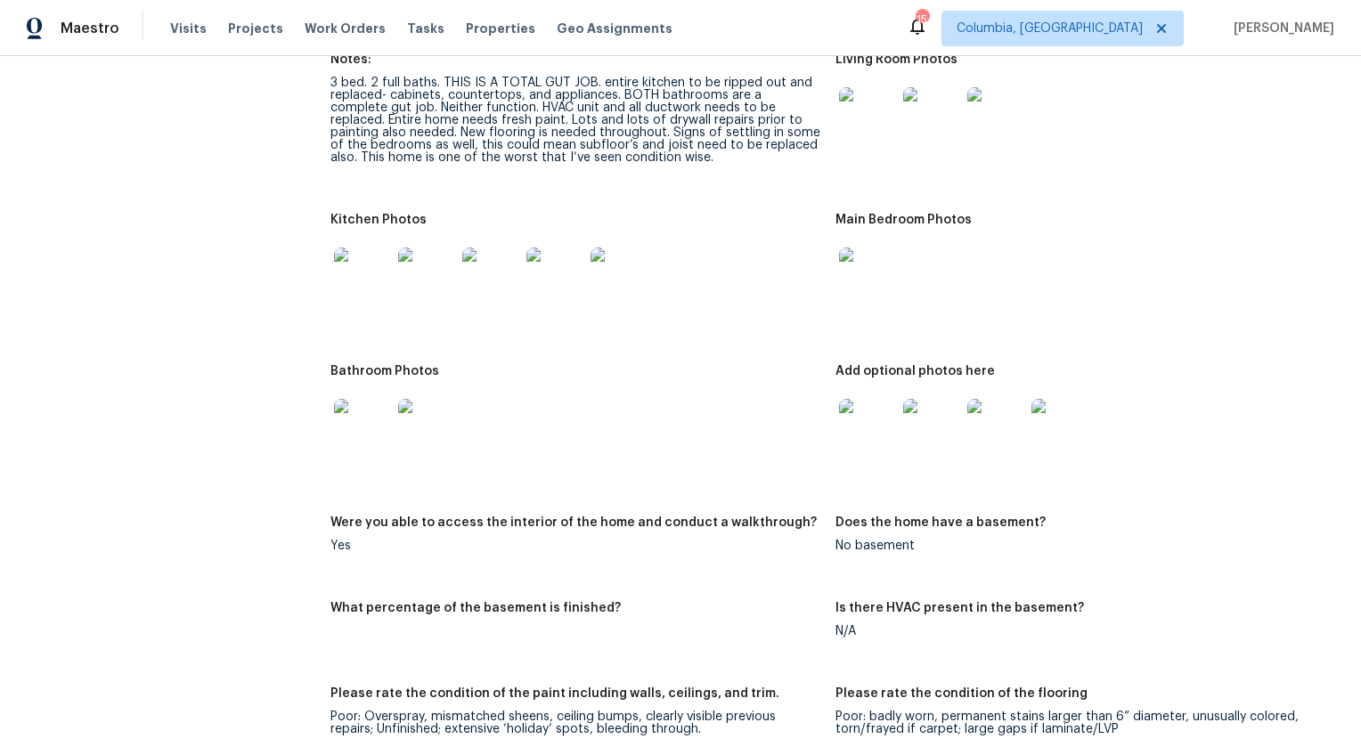
click at [330, 253] on div at bounding box center [362, 276] width 64 height 78
click at [346, 254] on img at bounding box center [362, 276] width 57 height 57
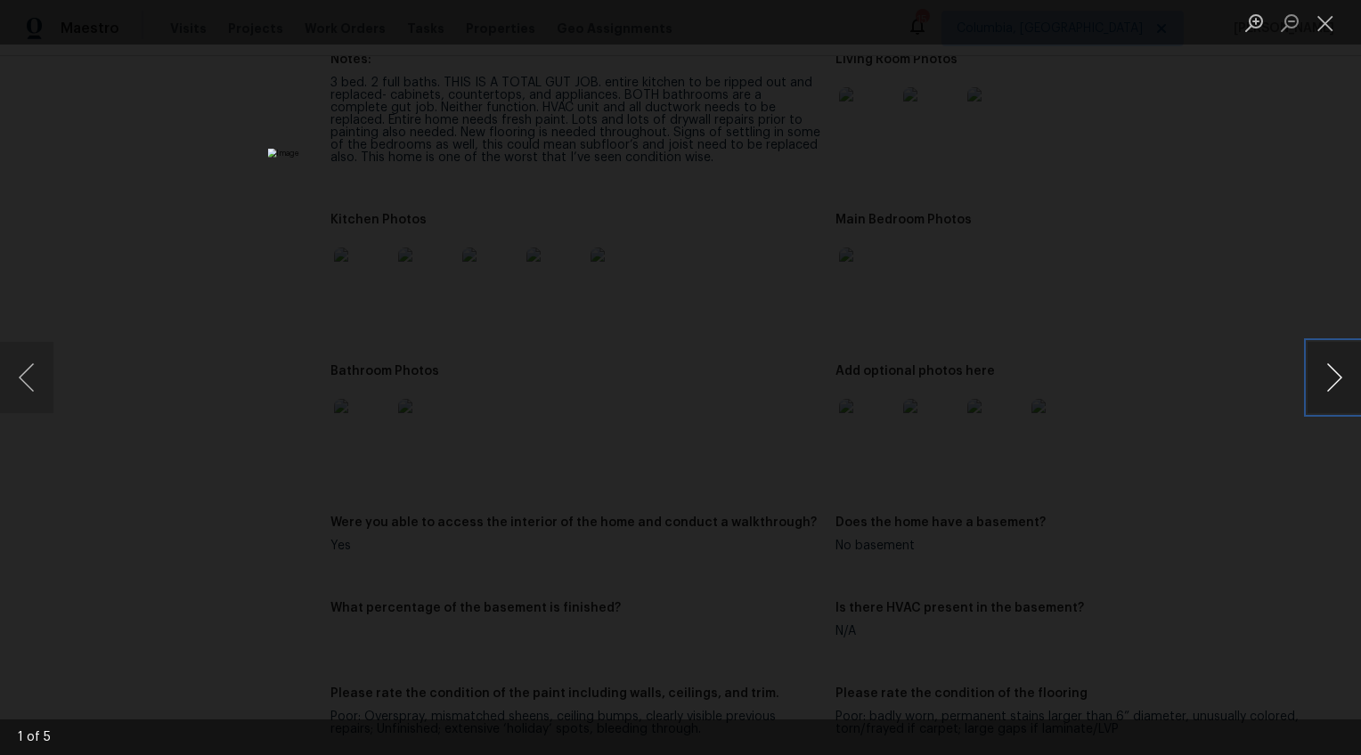
click at [1336, 383] on button "Next image" at bounding box center [1333, 377] width 53 height 71
click at [1215, 541] on div "Lightbox" at bounding box center [680, 377] width 1361 height 755
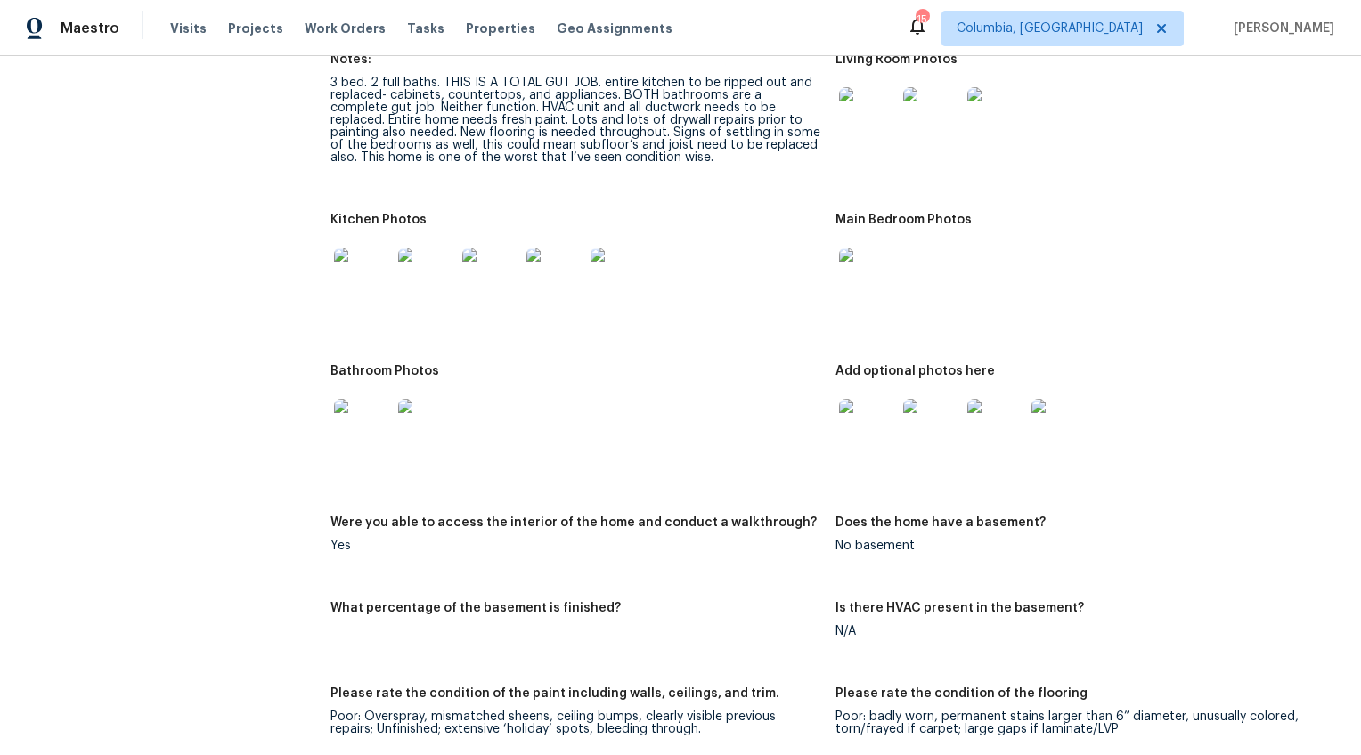
click at [864, 418] on img at bounding box center [867, 427] width 57 height 57
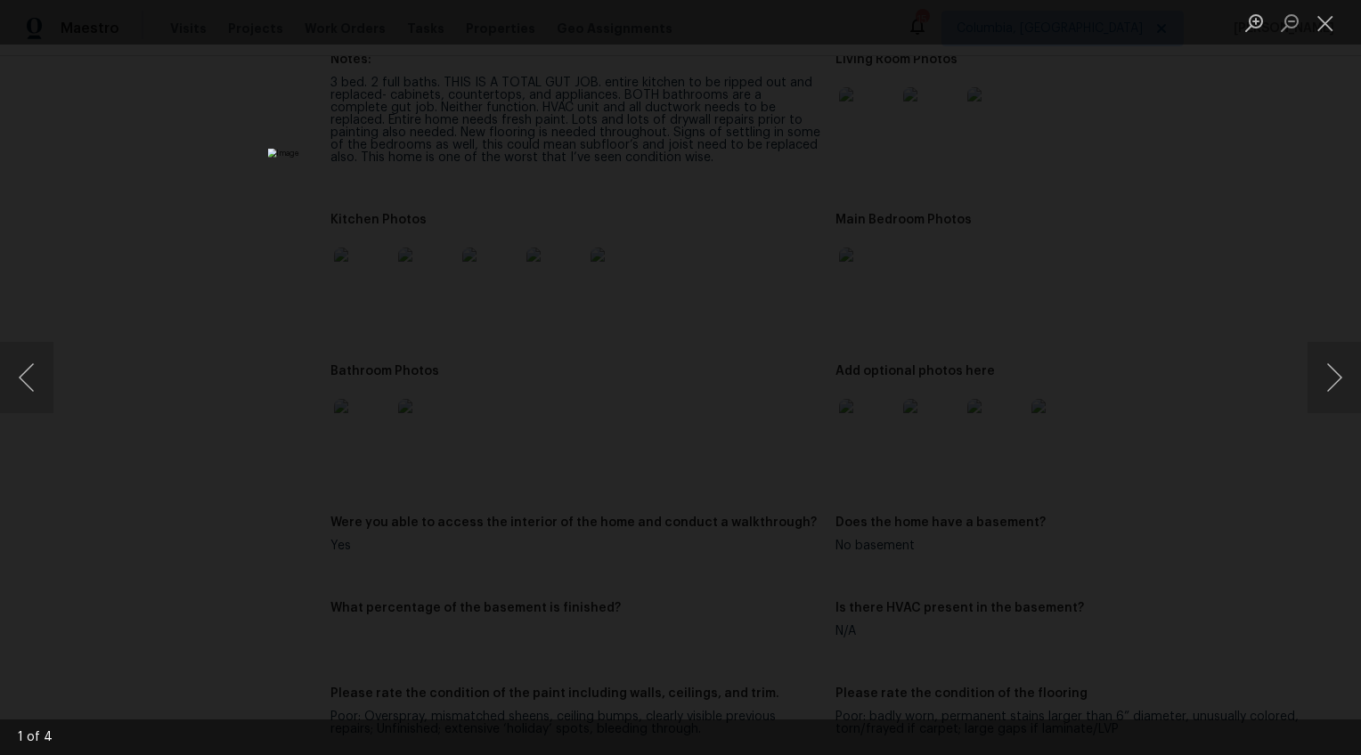
click at [1109, 519] on div "Lightbox" at bounding box center [680, 377] width 1361 height 755
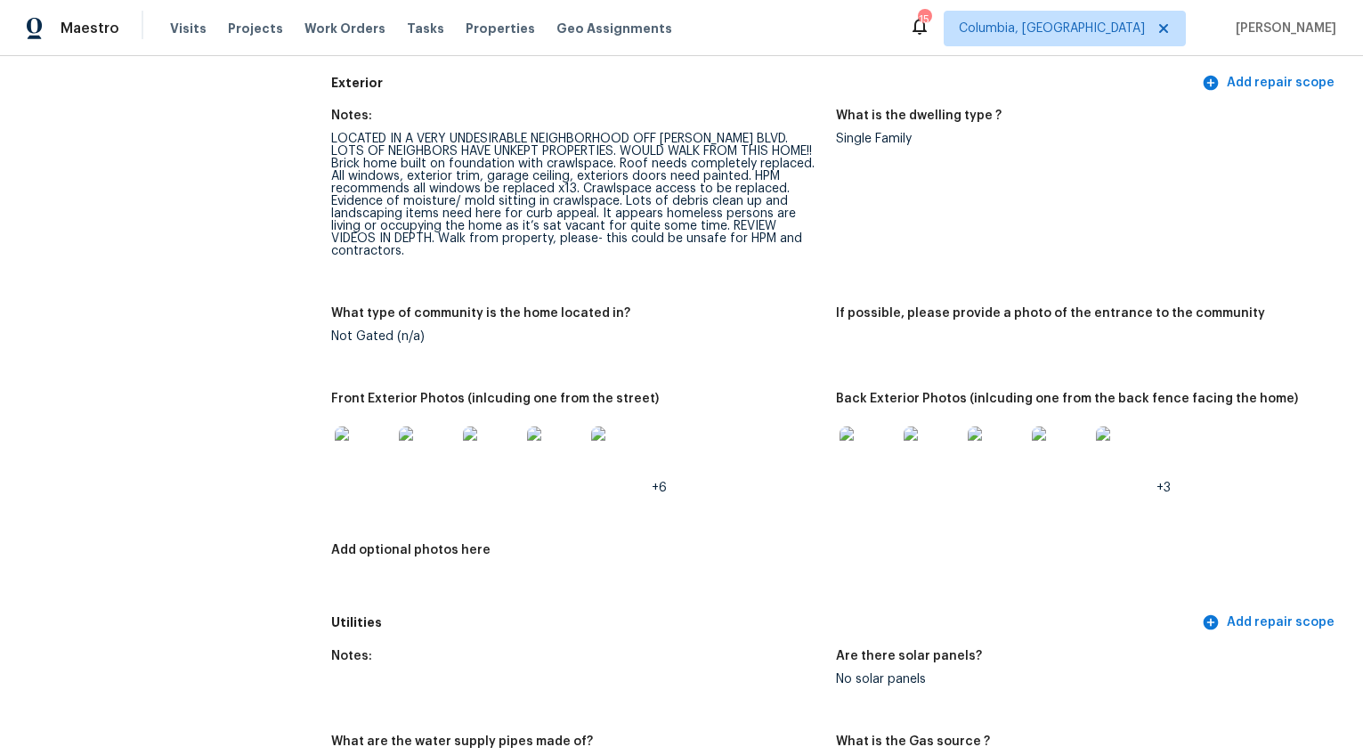
scroll to position [0, 0]
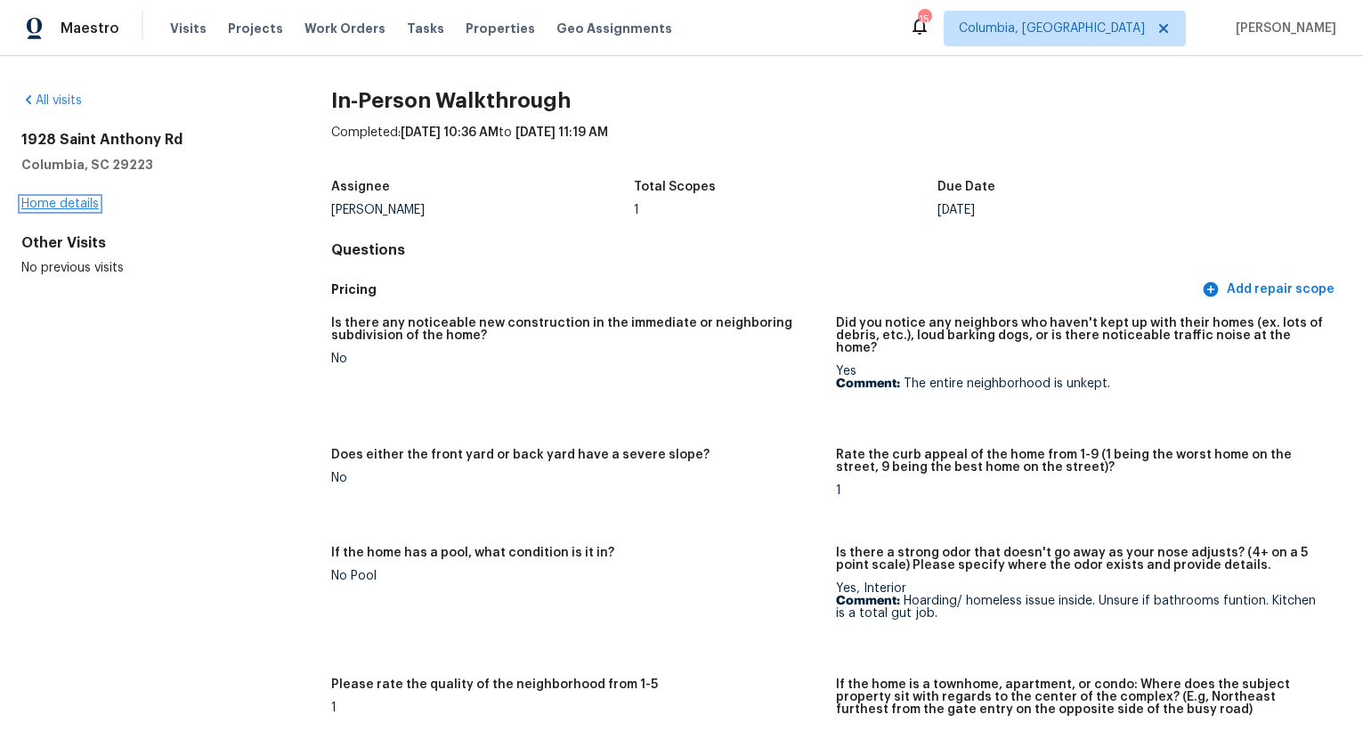
click at [83, 207] on link "Home details" at bounding box center [59, 204] width 77 height 12
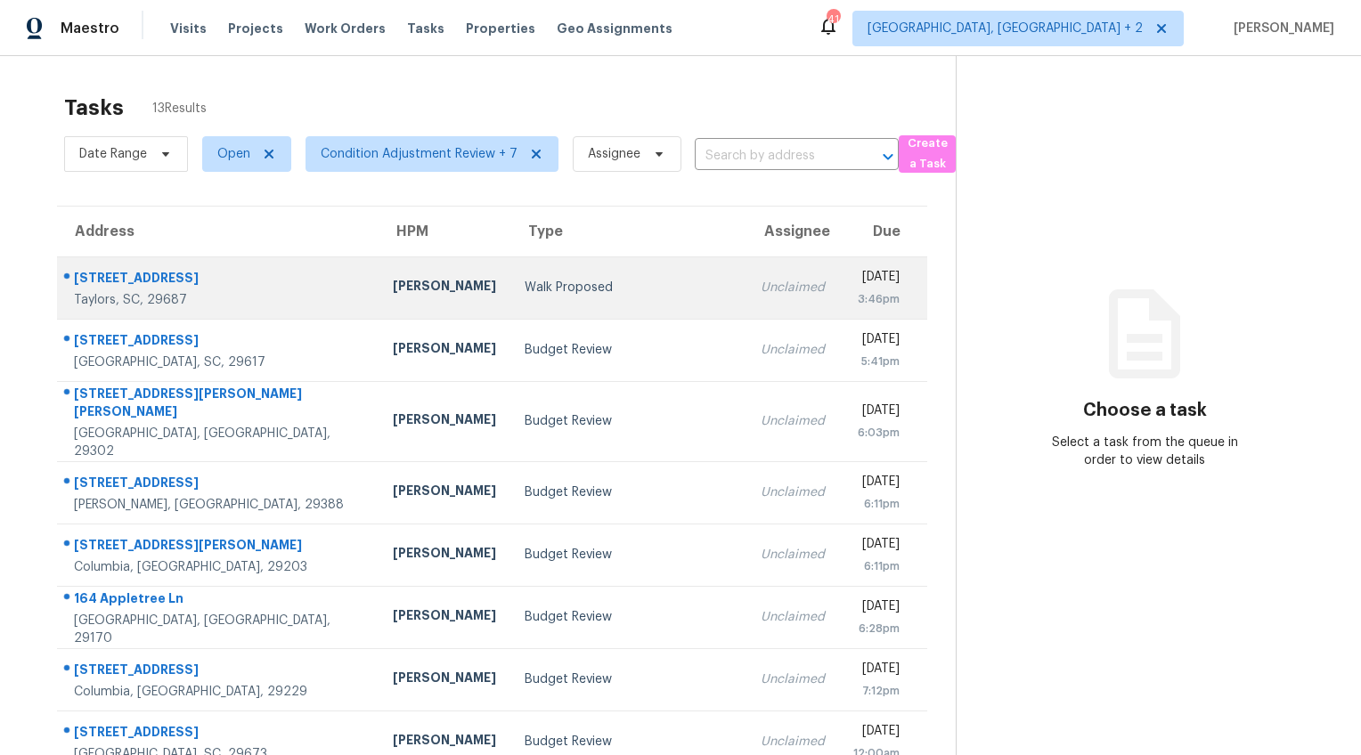
click at [524, 283] on div "Walk Proposed" at bounding box center [627, 288] width 207 height 18
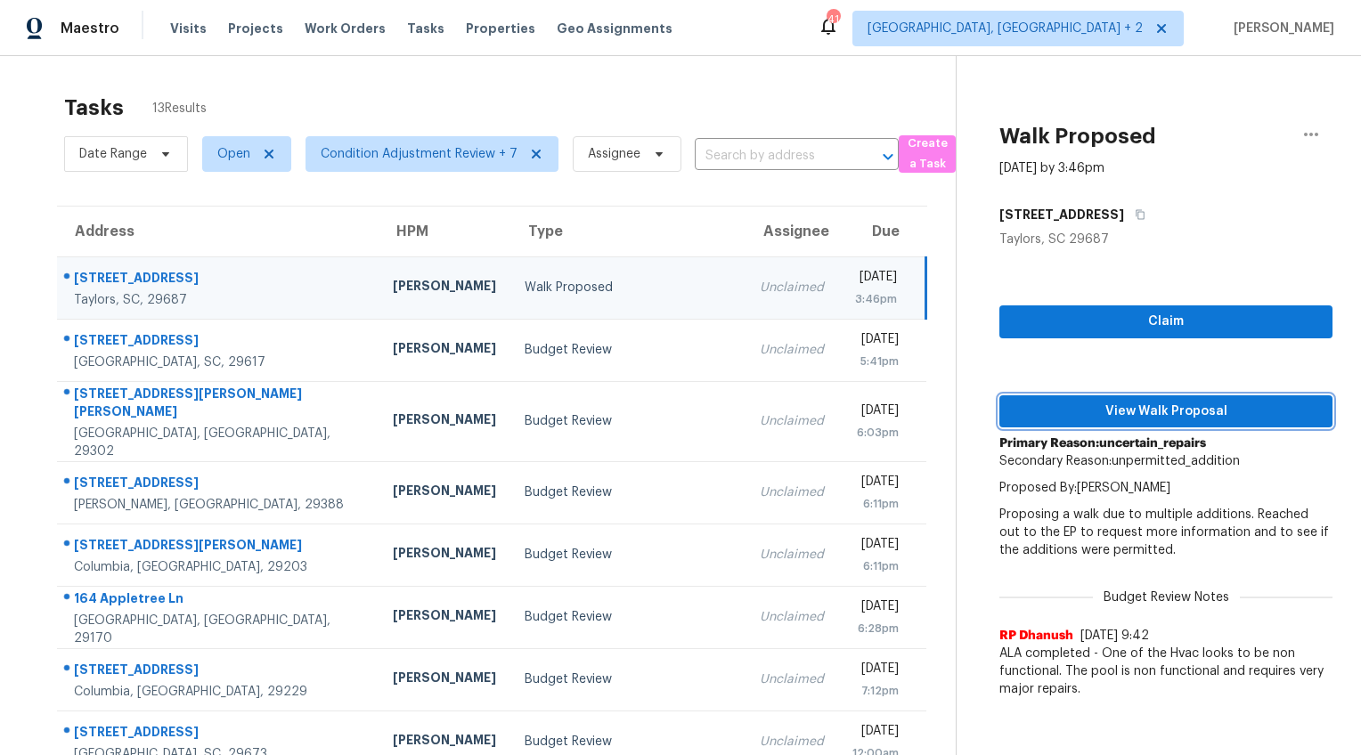
click at [1103, 401] on span "View Walk Proposal" at bounding box center [1165, 412] width 305 height 22
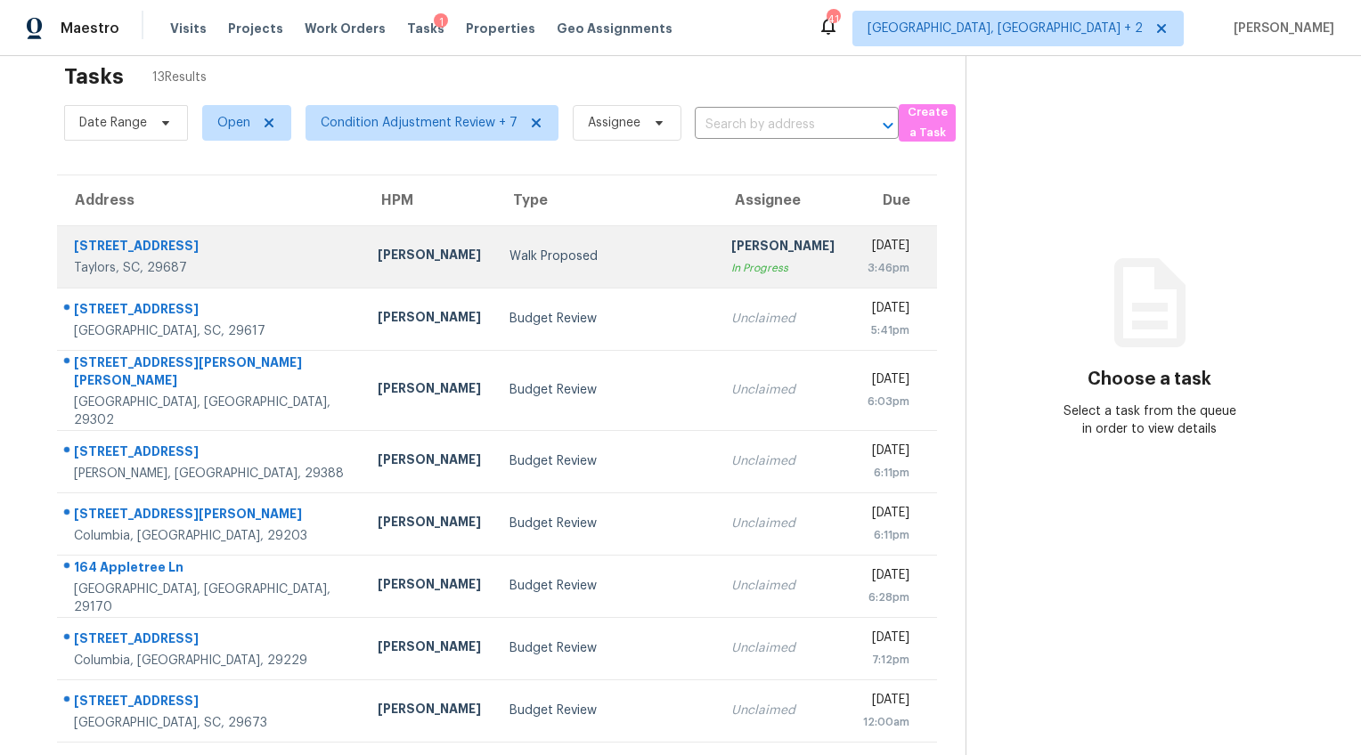
scroll to position [63, 0]
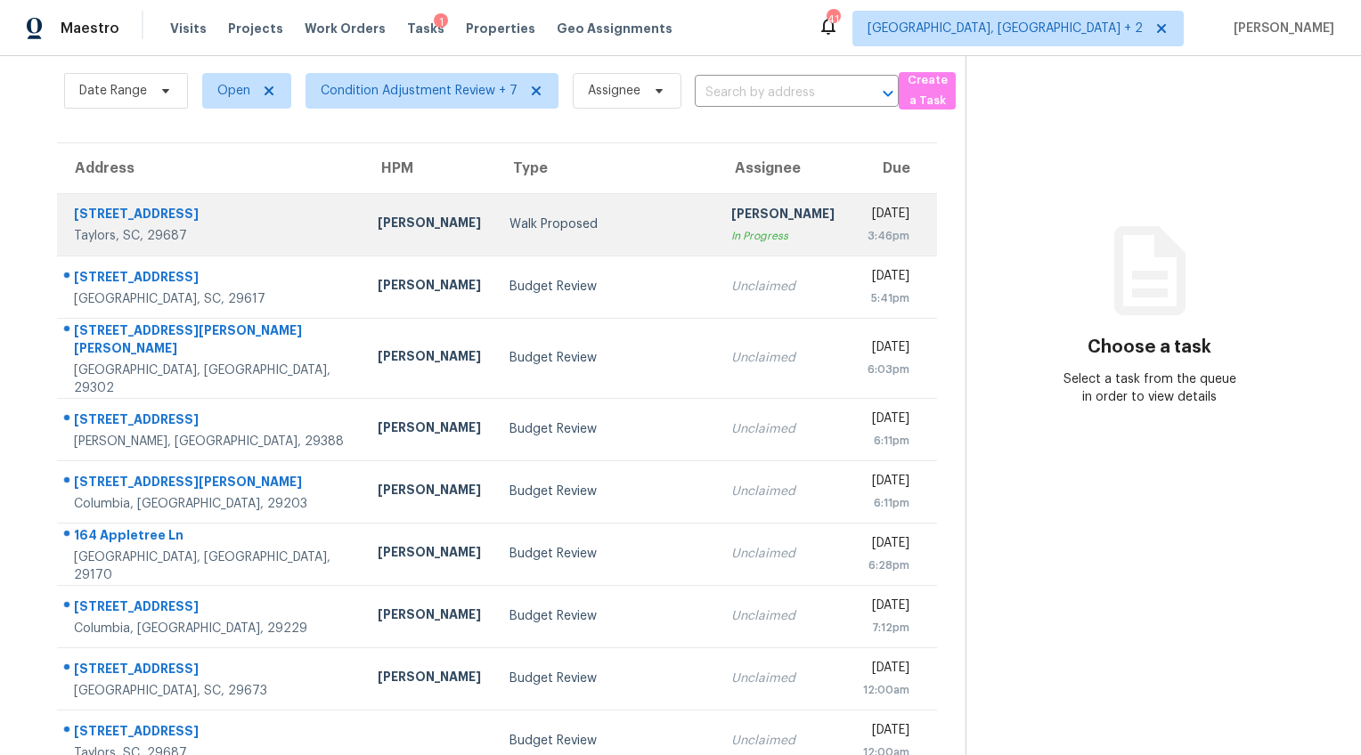
click at [363, 249] on td "[PERSON_NAME]" at bounding box center [429, 224] width 132 height 62
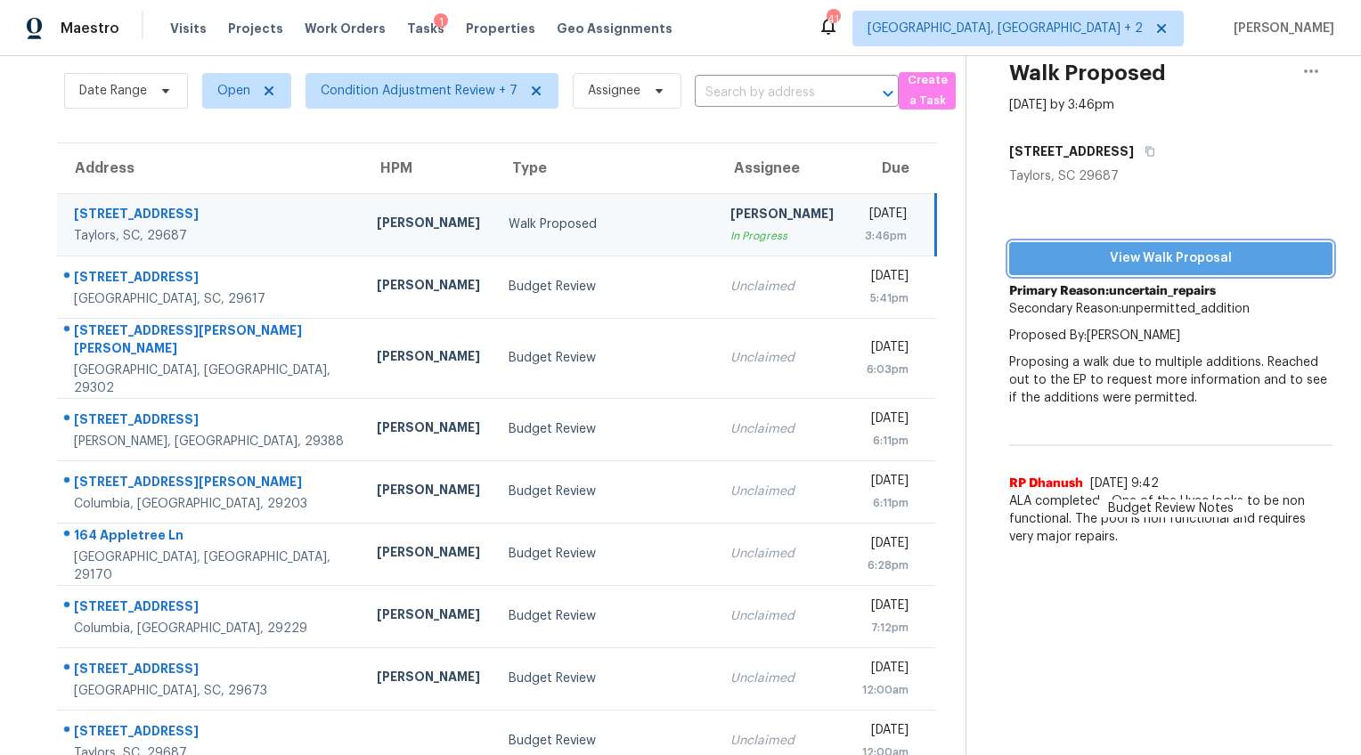
click at [1028, 248] on span "View Walk Proposal" at bounding box center [1170, 259] width 295 height 22
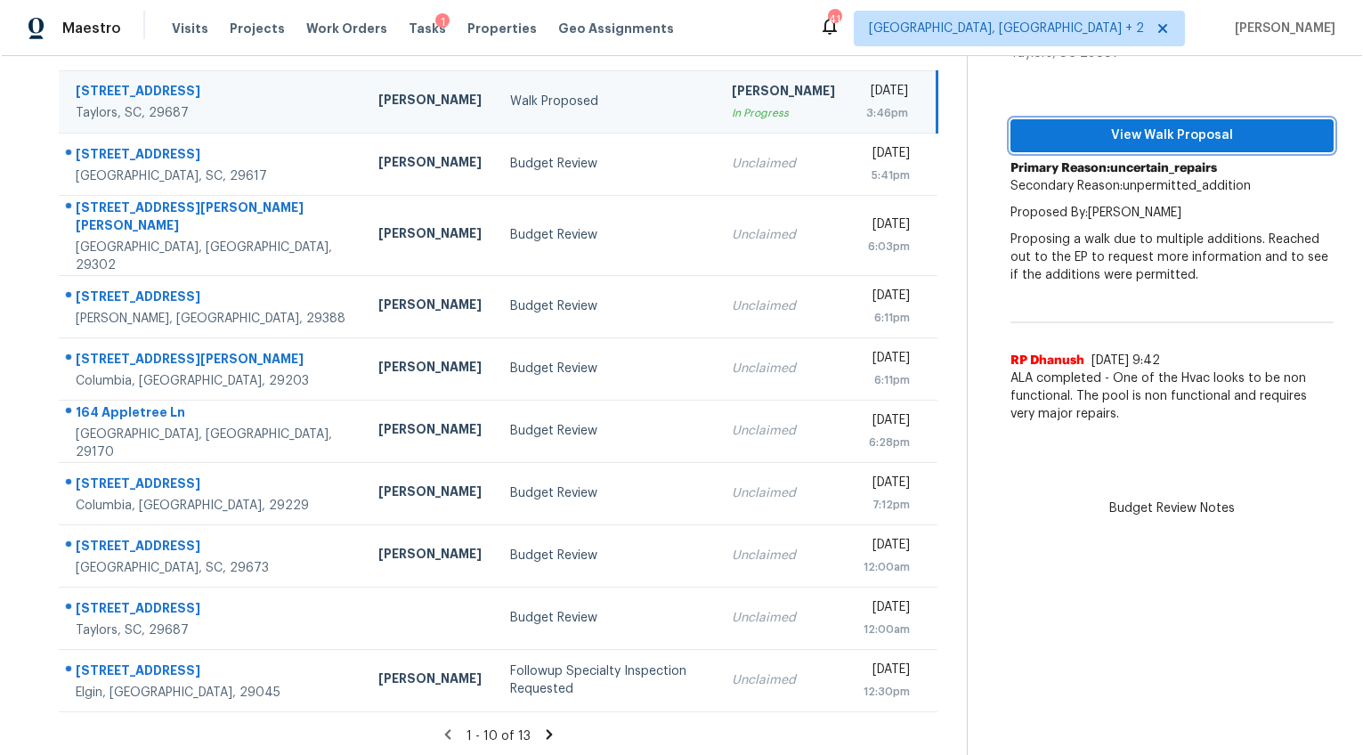
scroll to position [176, 0]
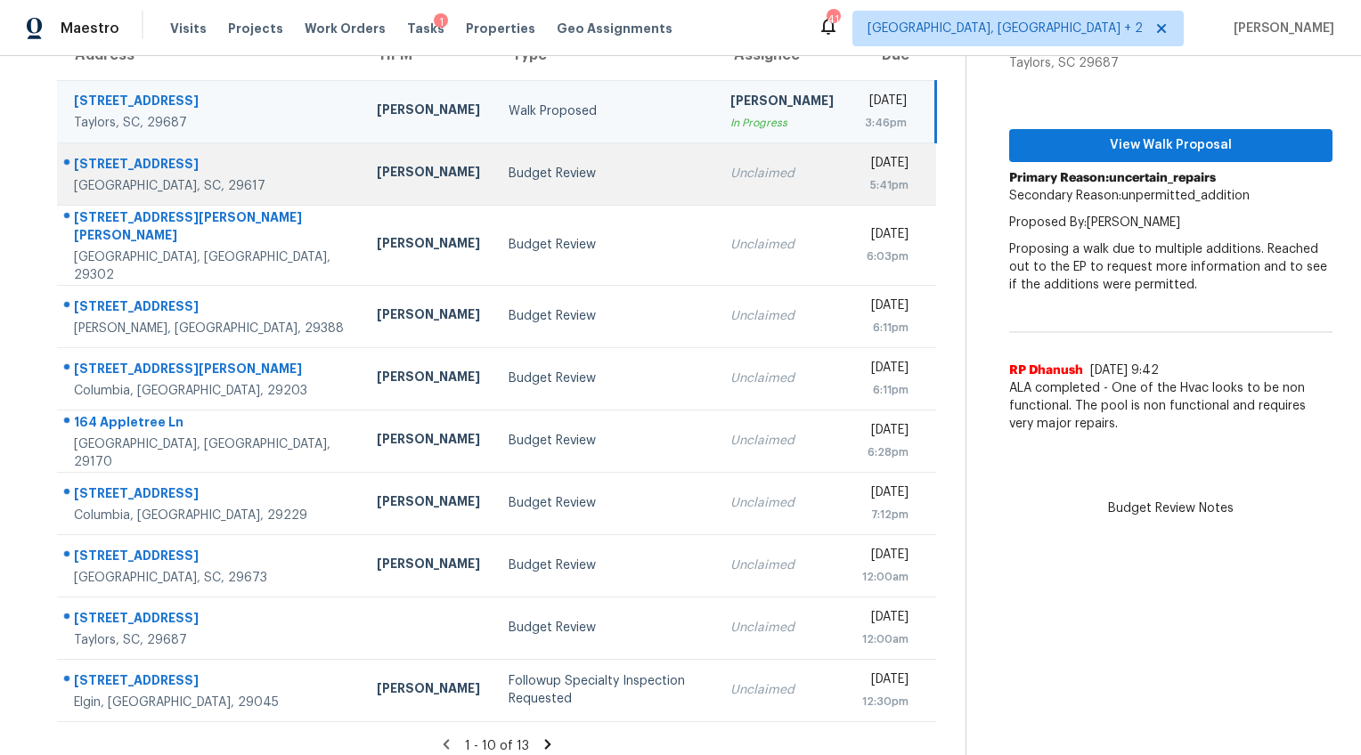
click at [494, 183] on td "Budget Review" at bounding box center [605, 173] width 222 height 62
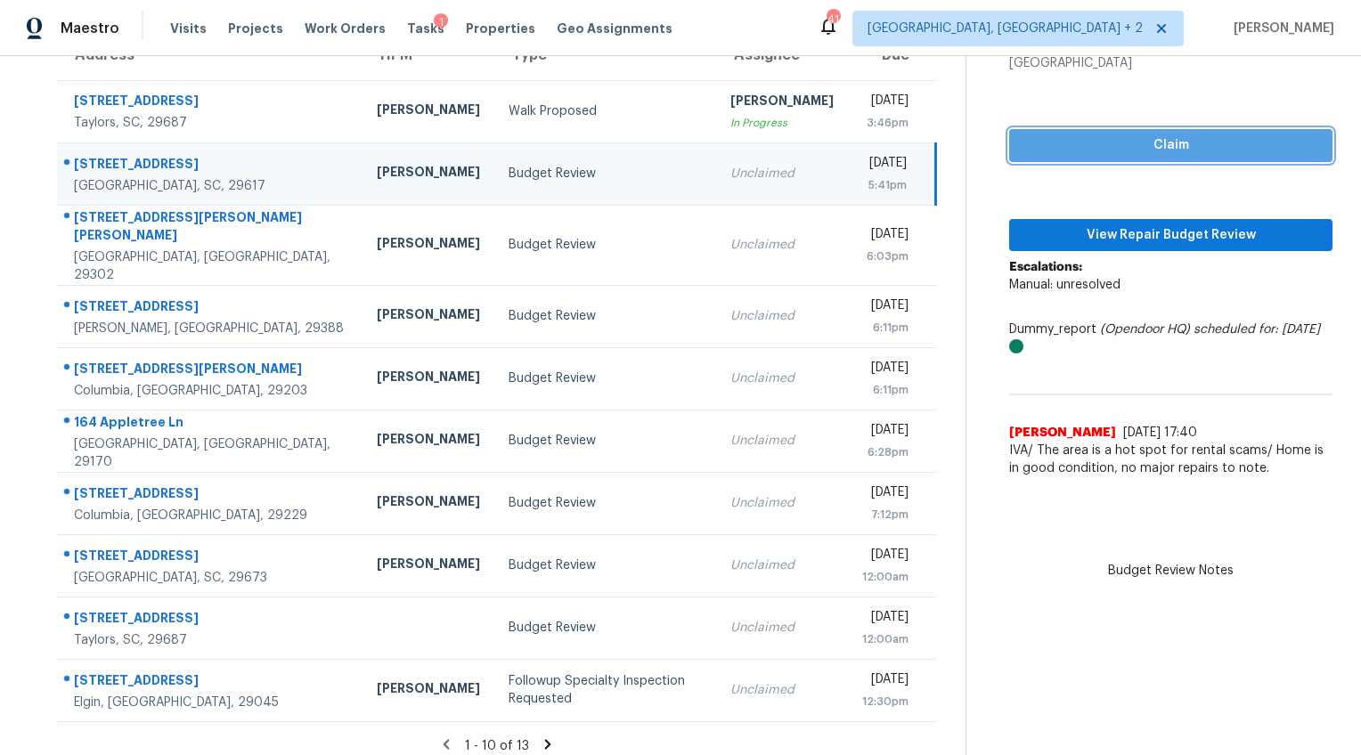
click at [1109, 151] on span "Claim" at bounding box center [1170, 145] width 295 height 22
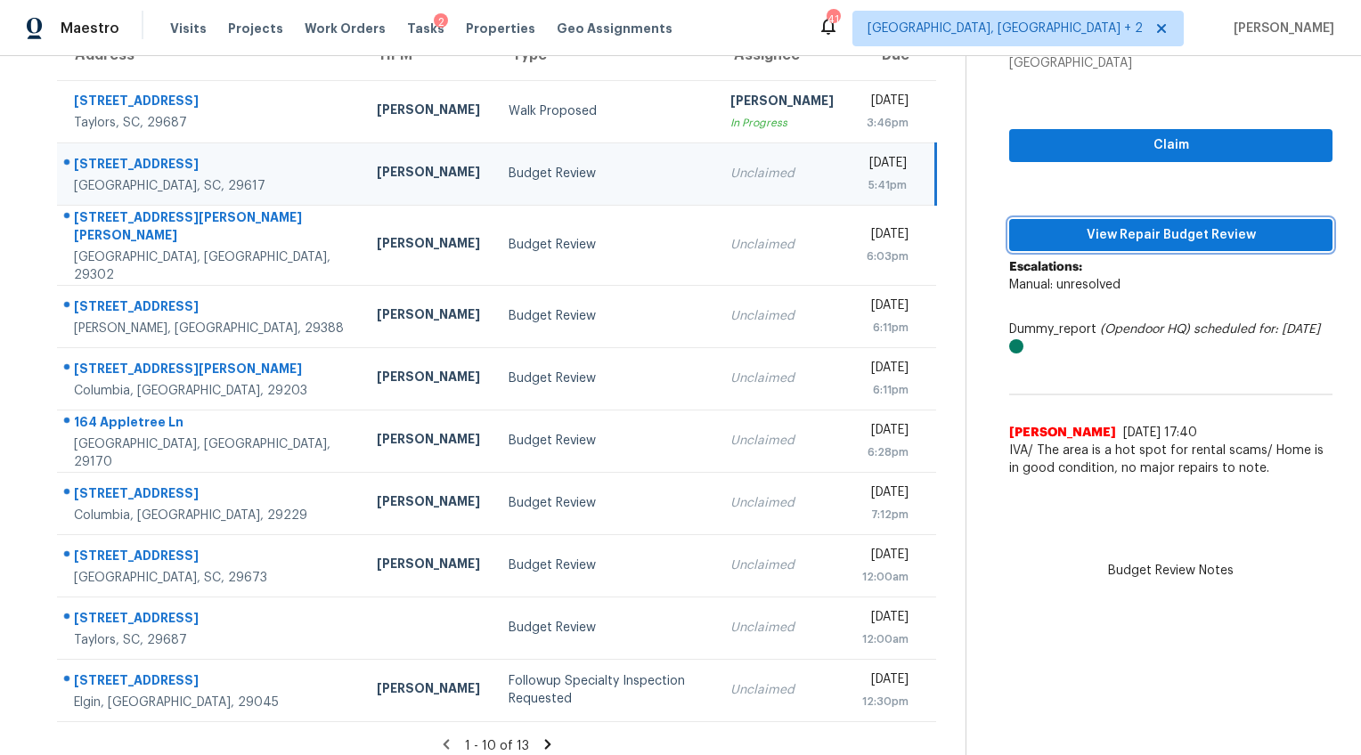
click at [1135, 240] on span "View Repair Budget Review" at bounding box center [1170, 235] width 295 height 22
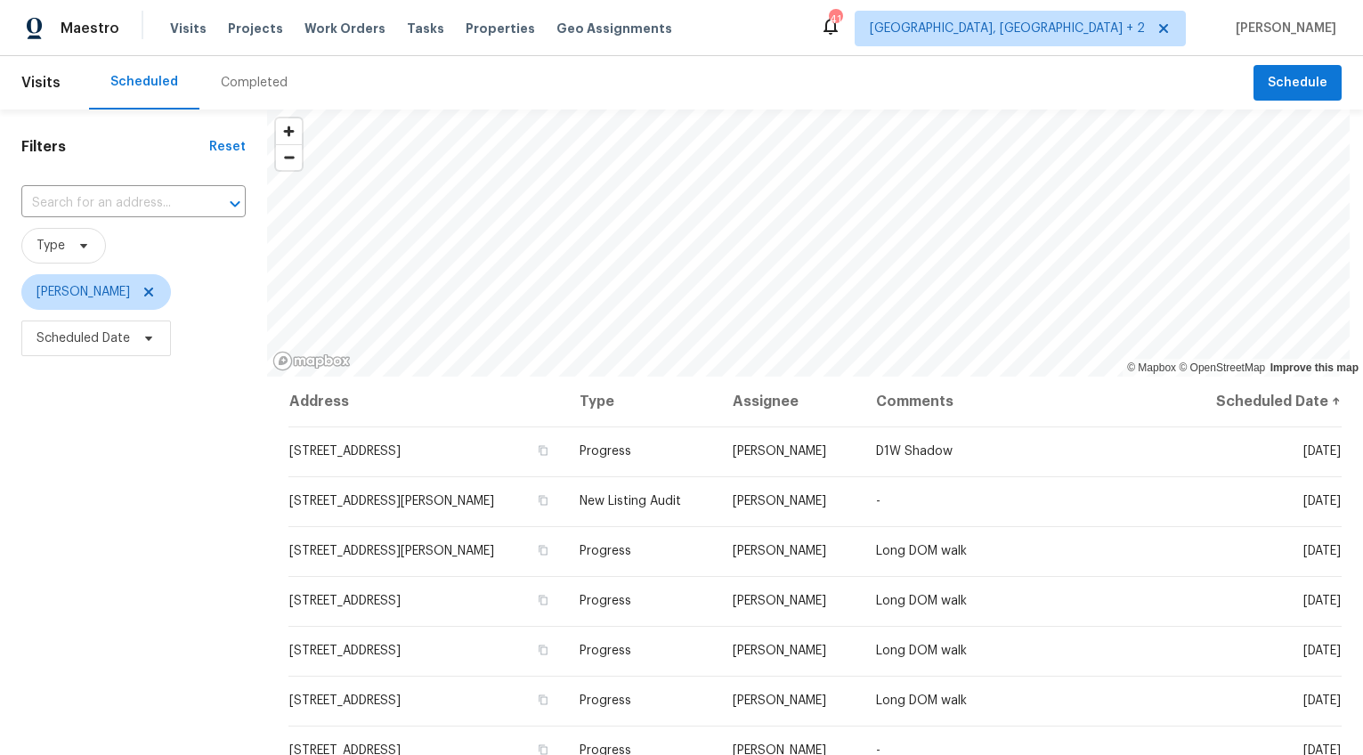
click at [266, 82] on div "Completed" at bounding box center [254, 83] width 67 height 18
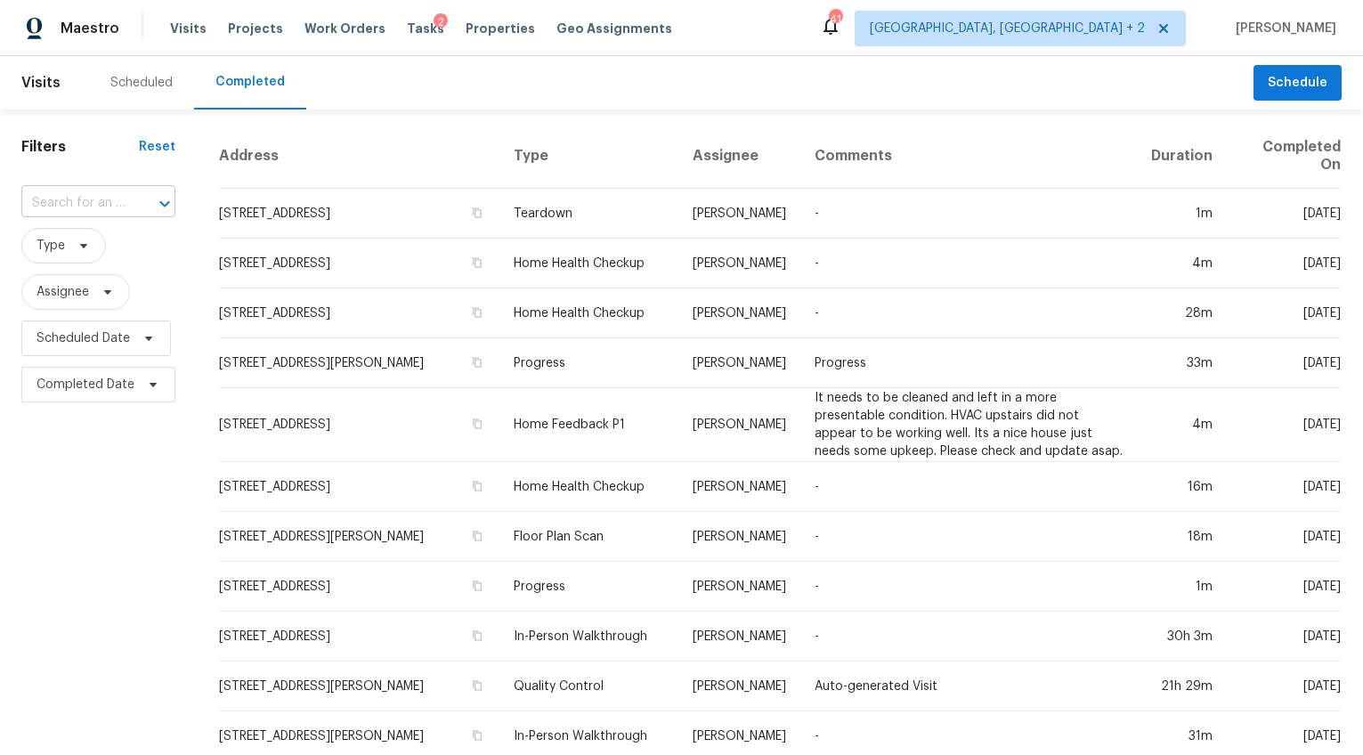
click at [110, 205] on input "text" at bounding box center [73, 204] width 104 height 28
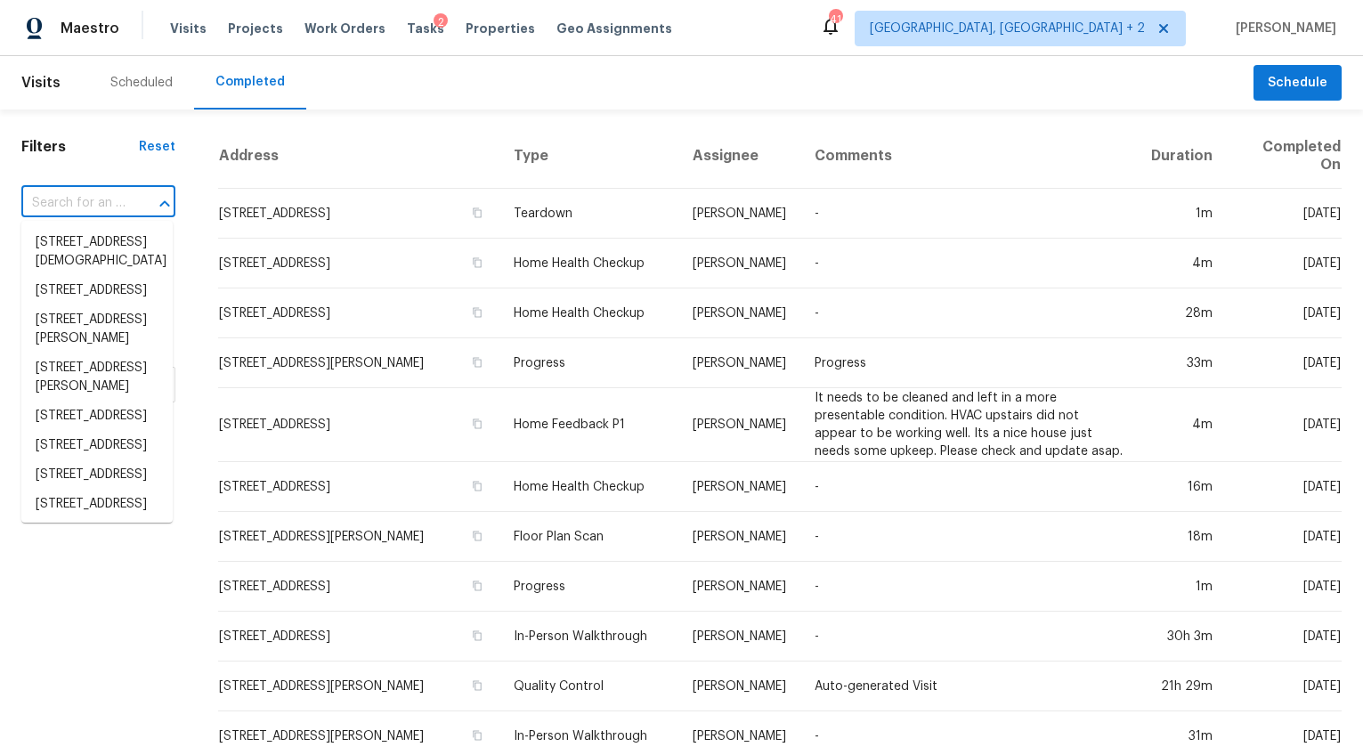
paste input "408 Berea Forest Cir, Greenville, SC 29617"
type input "408 Berea Forest Cir, Greenville, SC 29617"
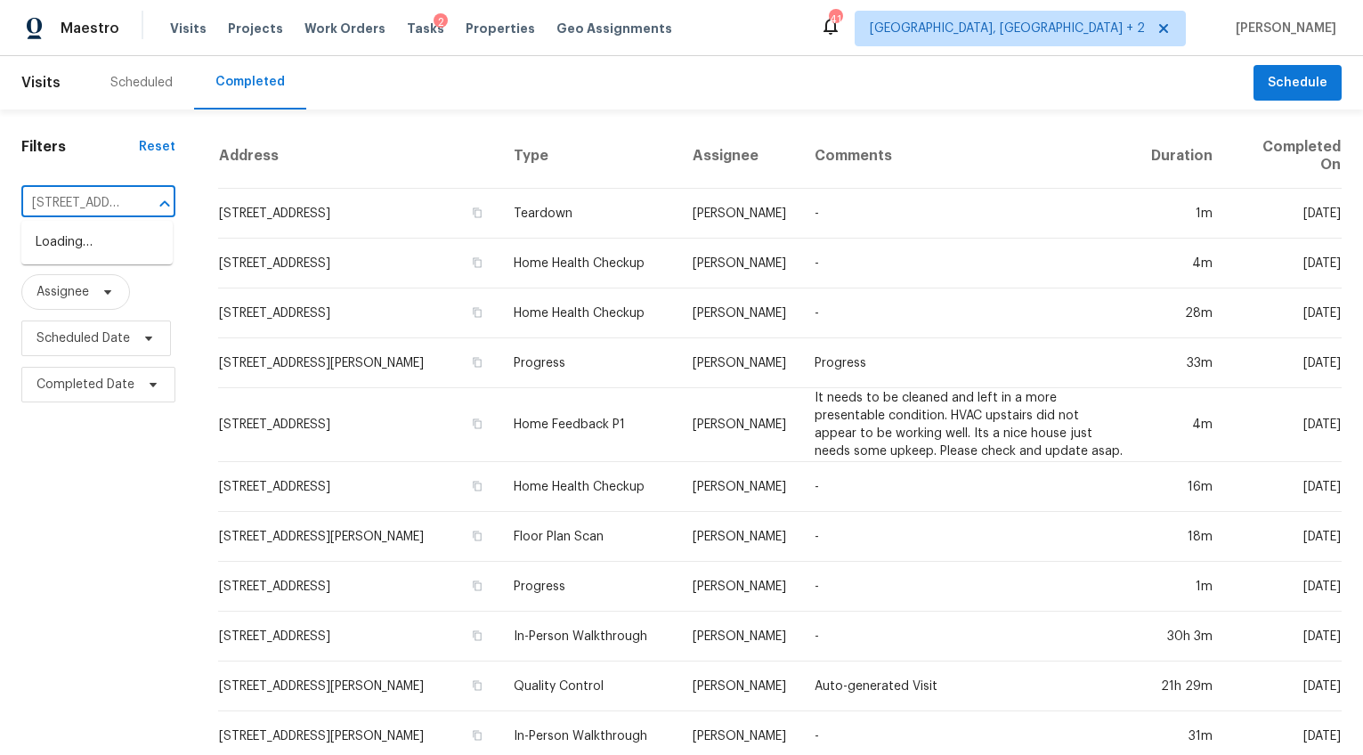
scroll to position [0, 154]
click at [106, 239] on li "408 Berea Forest Cir, Greenville, SC 29617" at bounding box center [96, 242] width 151 height 29
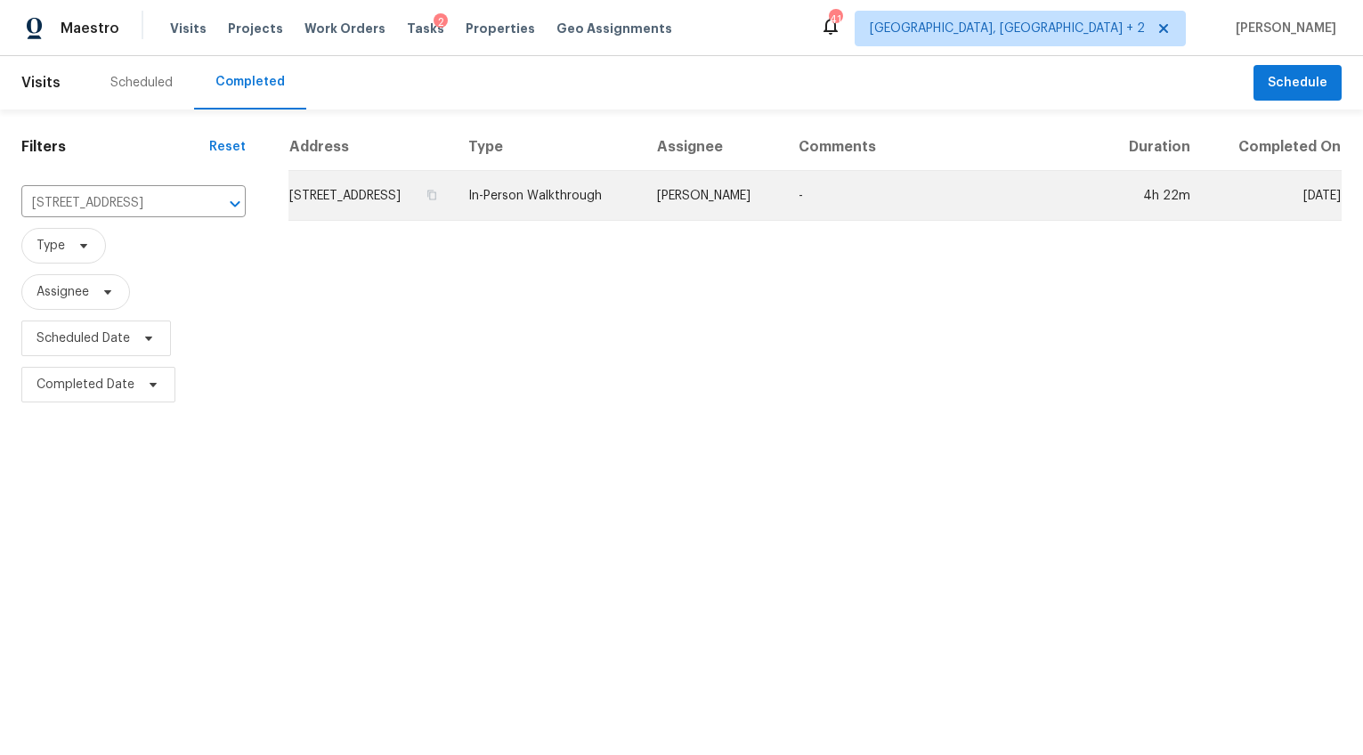
click at [373, 221] on td "408 Berea Forest Cir, Greenville, SC 29617" at bounding box center [371, 196] width 166 height 50
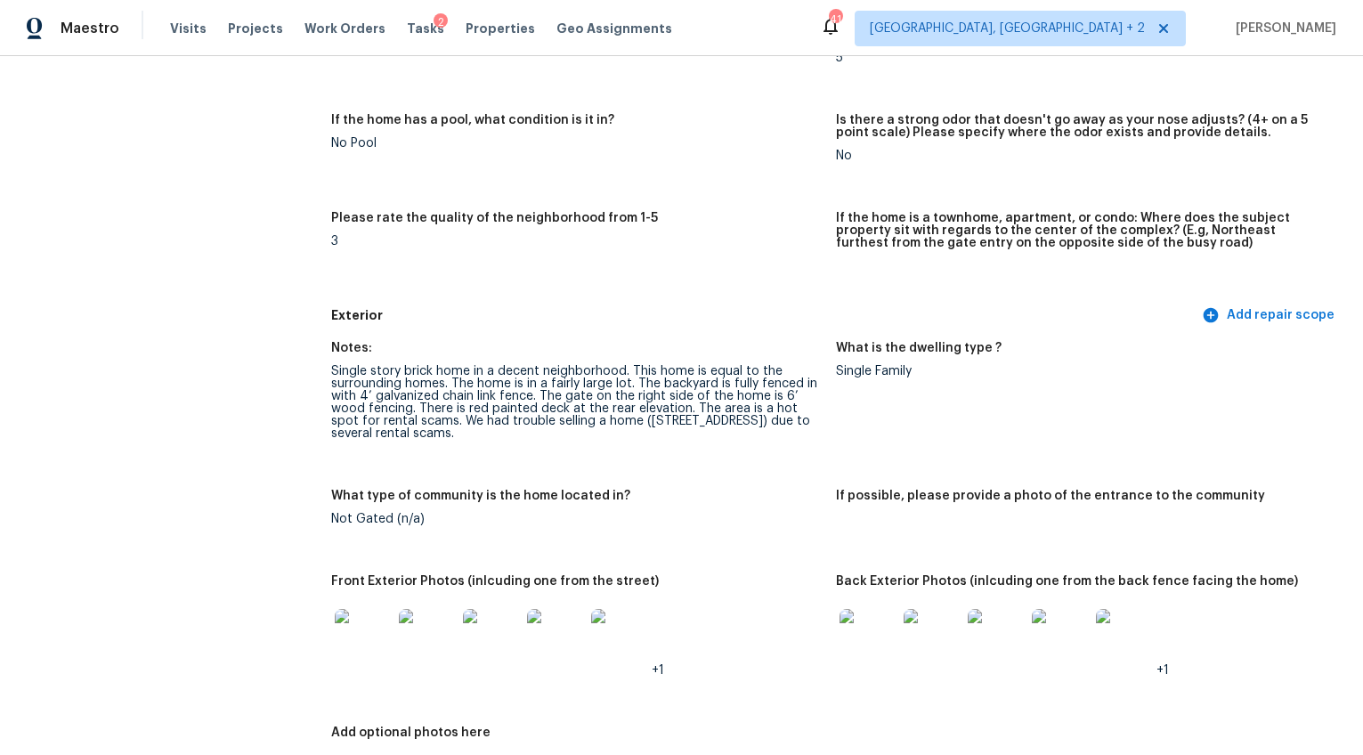
scroll to position [500, 0]
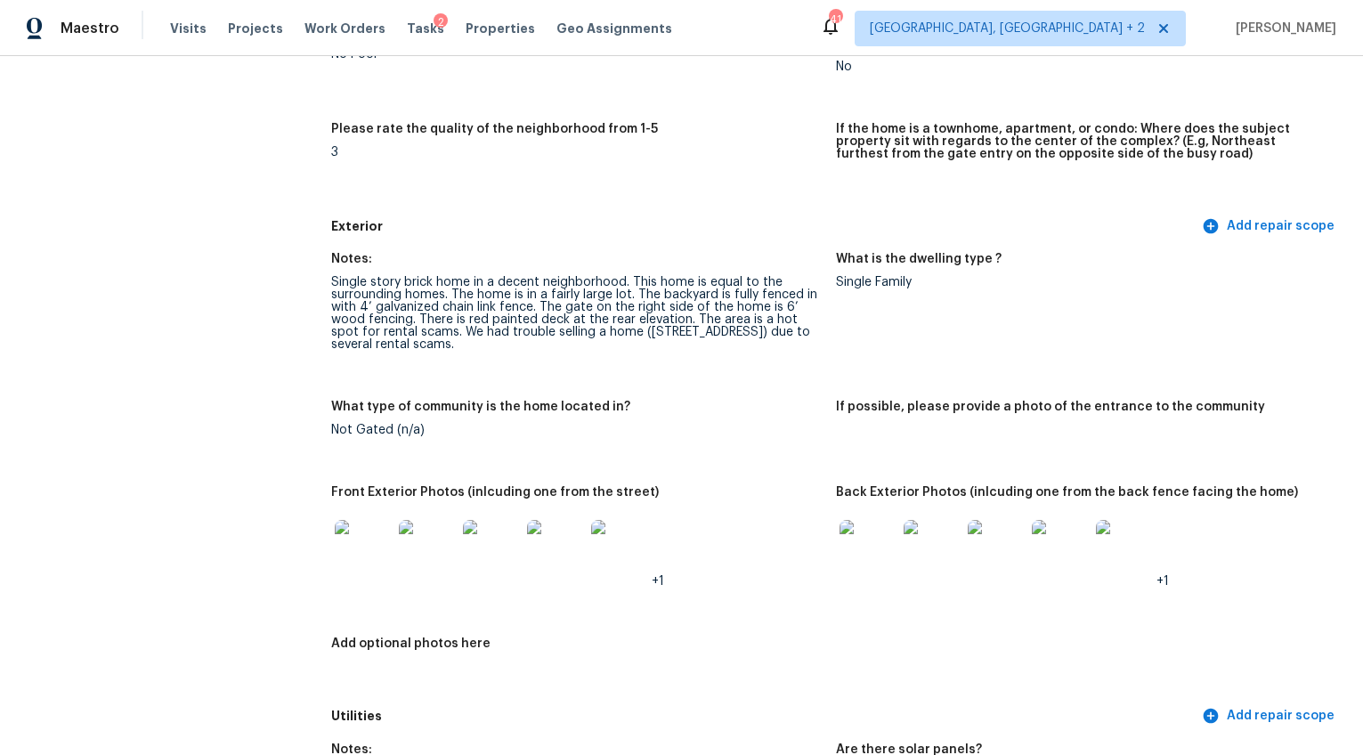
click at [369, 539] on img at bounding box center [363, 548] width 57 height 57
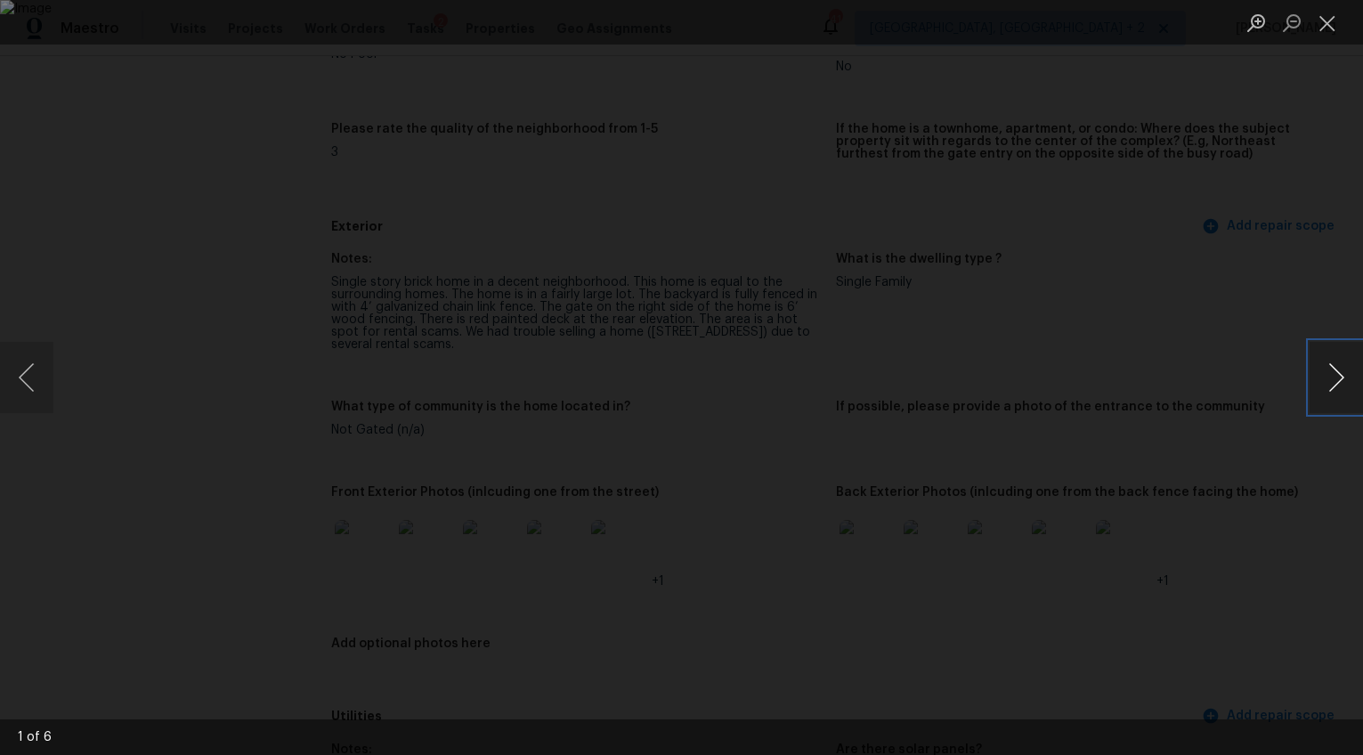
click at [1331, 378] on button "Next image" at bounding box center [1336, 377] width 53 height 71
click at [1317, 366] on button "Next image" at bounding box center [1336, 377] width 53 height 71
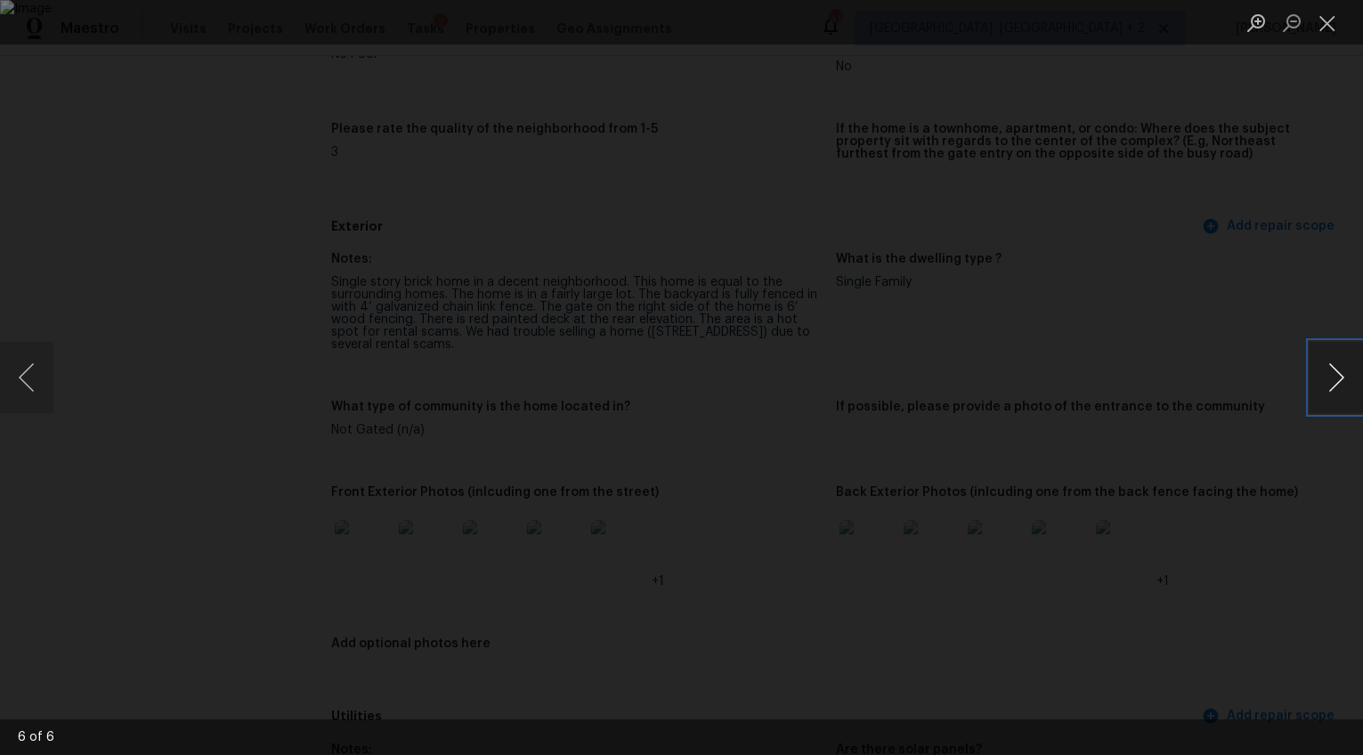
click at [1317, 366] on button "Next image" at bounding box center [1336, 377] width 53 height 71
click at [1334, 380] on button "Next image" at bounding box center [1336, 377] width 53 height 71
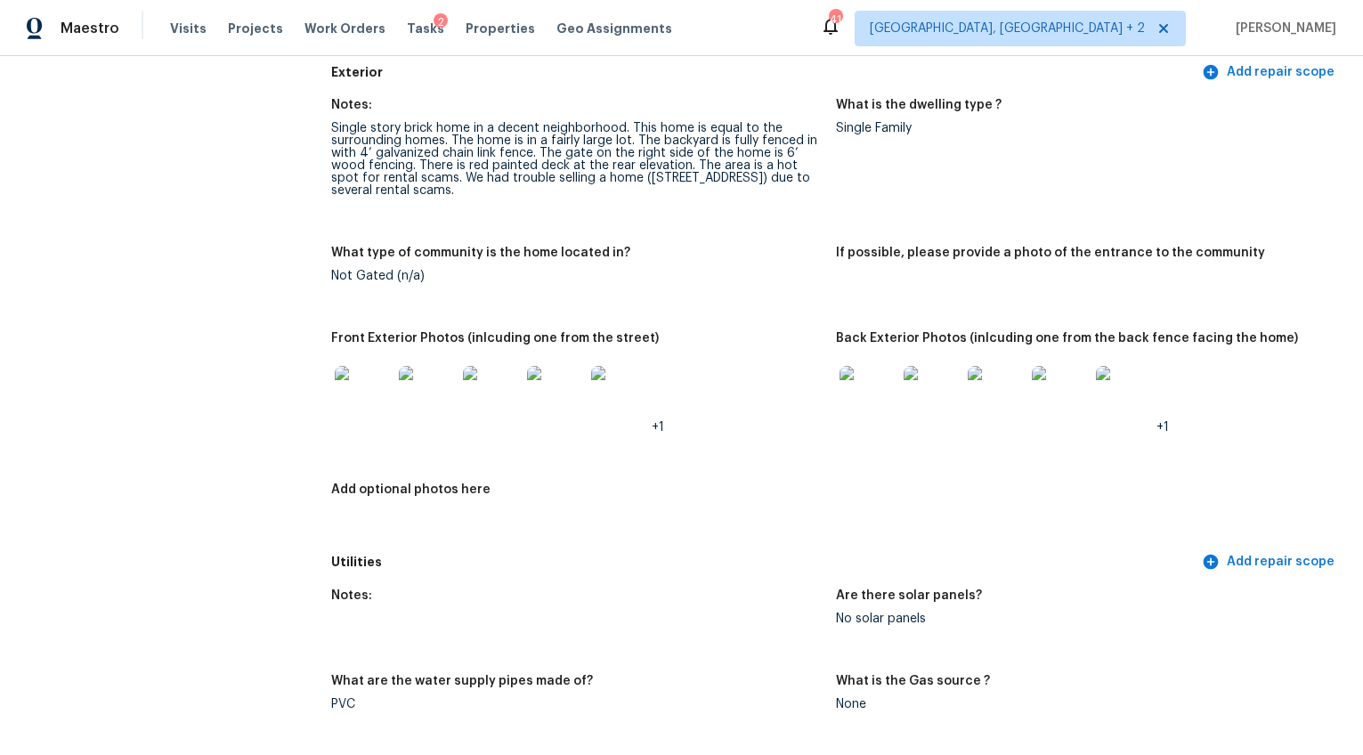
scroll to position [865, 0]
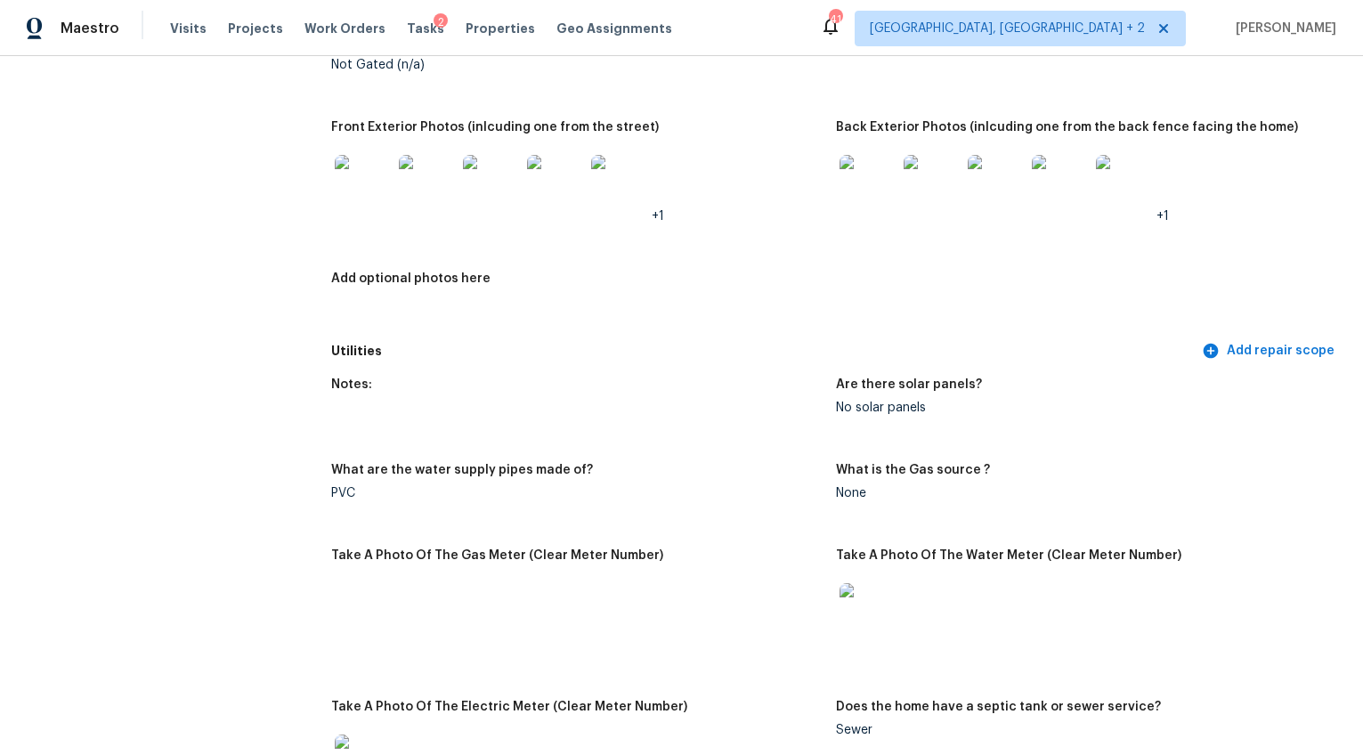
click at [856, 171] on img at bounding box center [868, 183] width 57 height 57
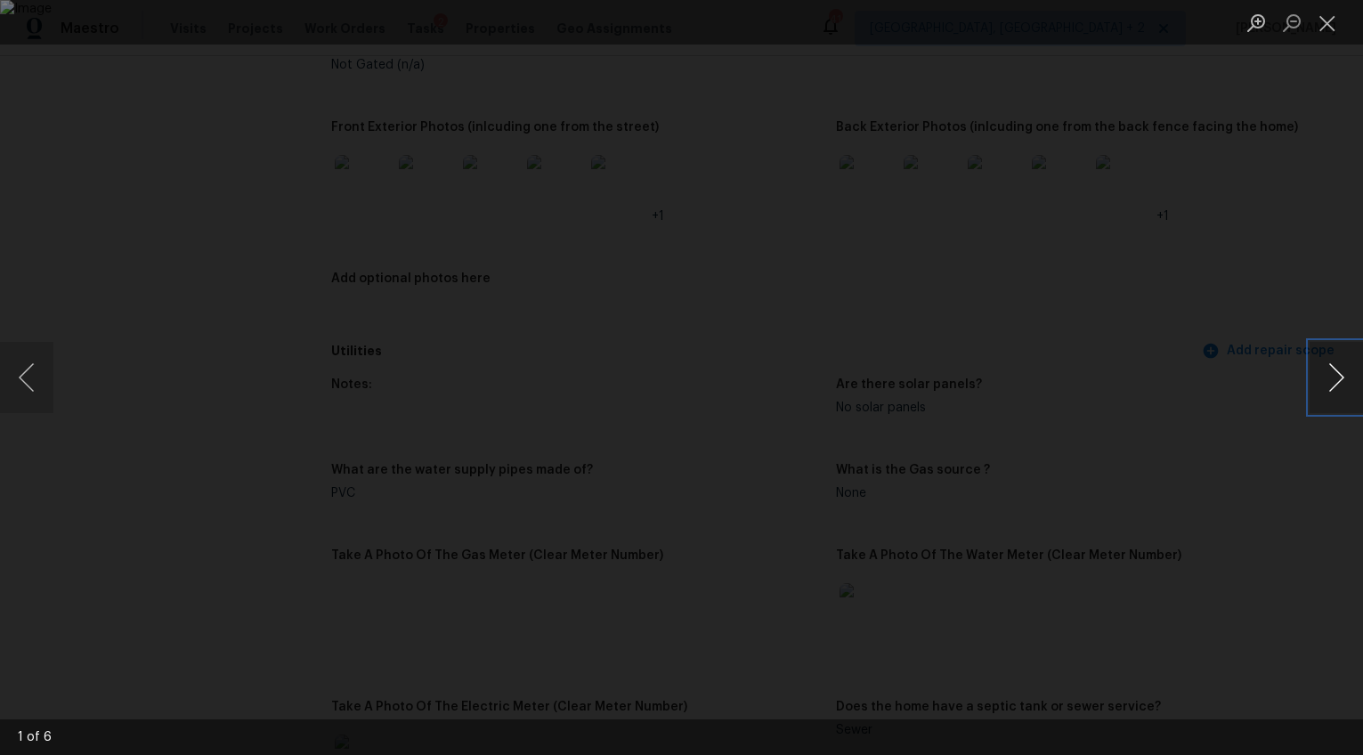
click at [1342, 377] on button "Next image" at bounding box center [1336, 377] width 53 height 71
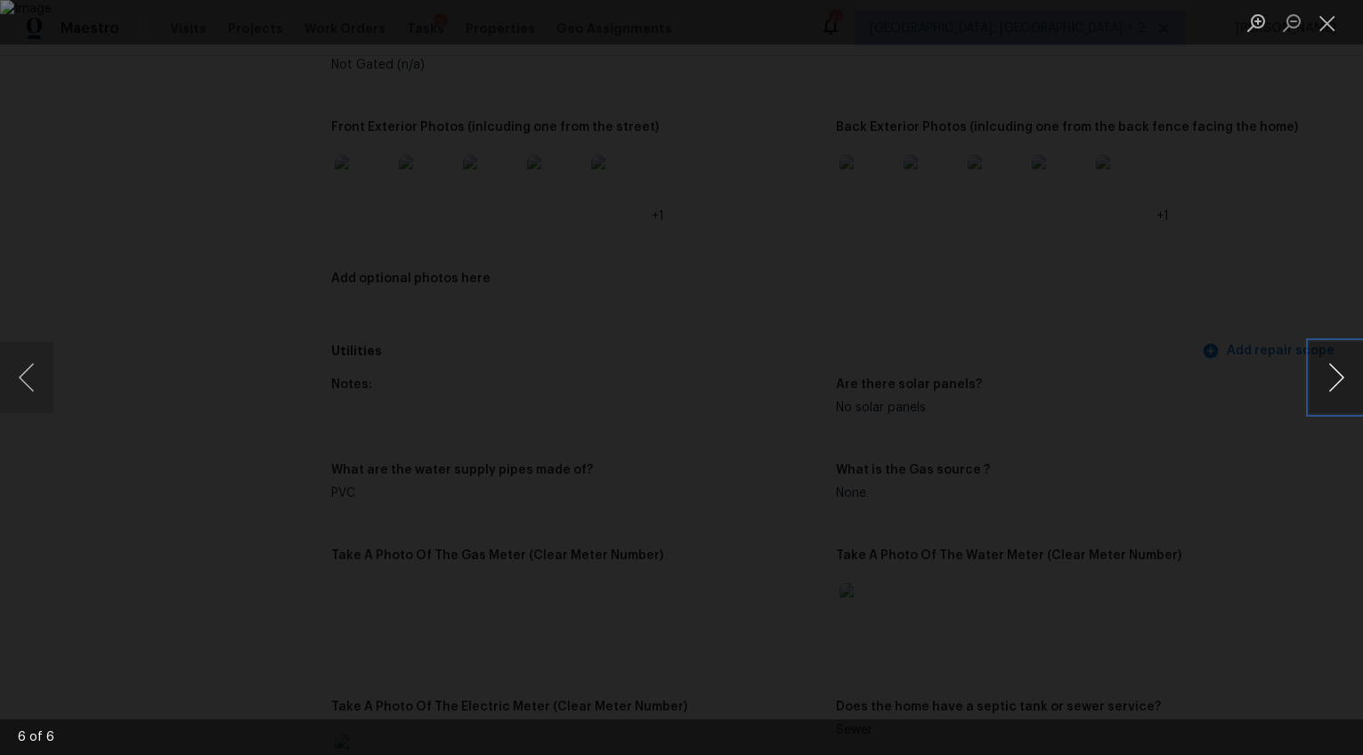
click at [1342, 377] on button "Next image" at bounding box center [1336, 377] width 53 height 71
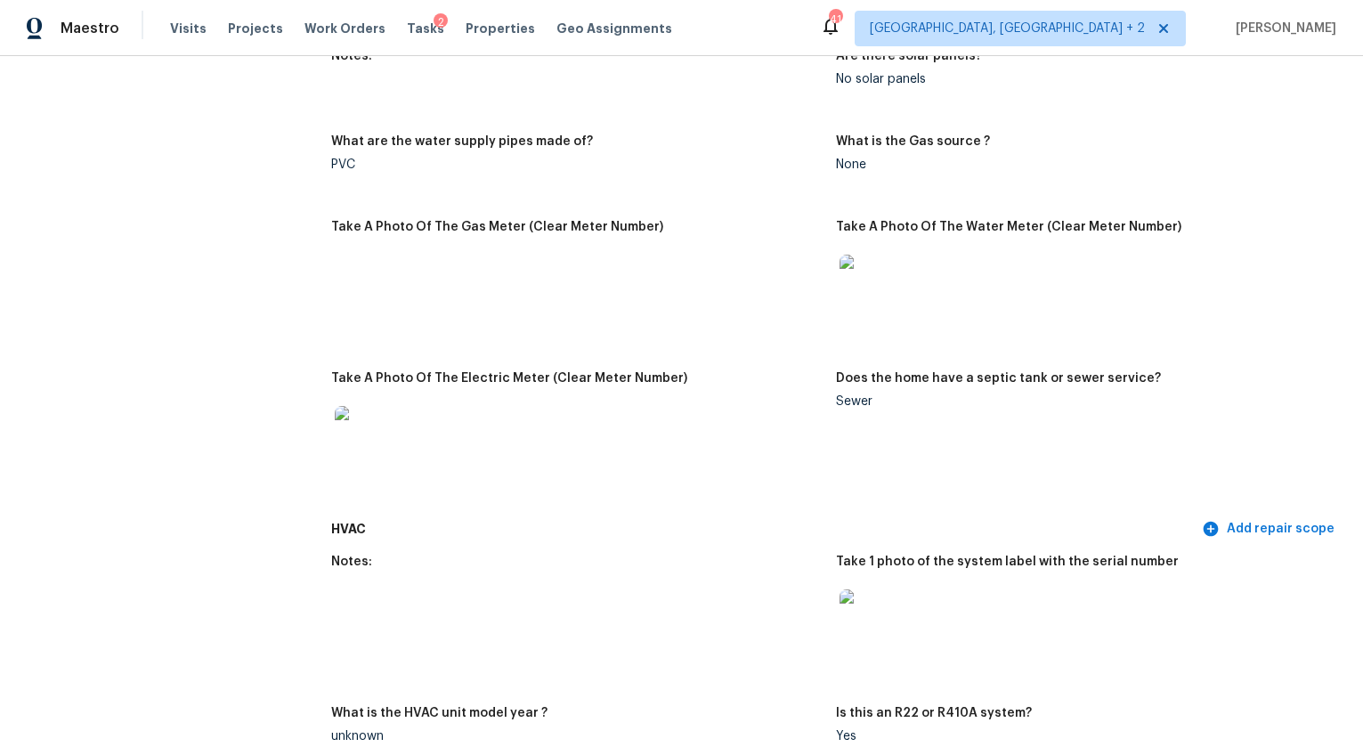
scroll to position [1260, 0]
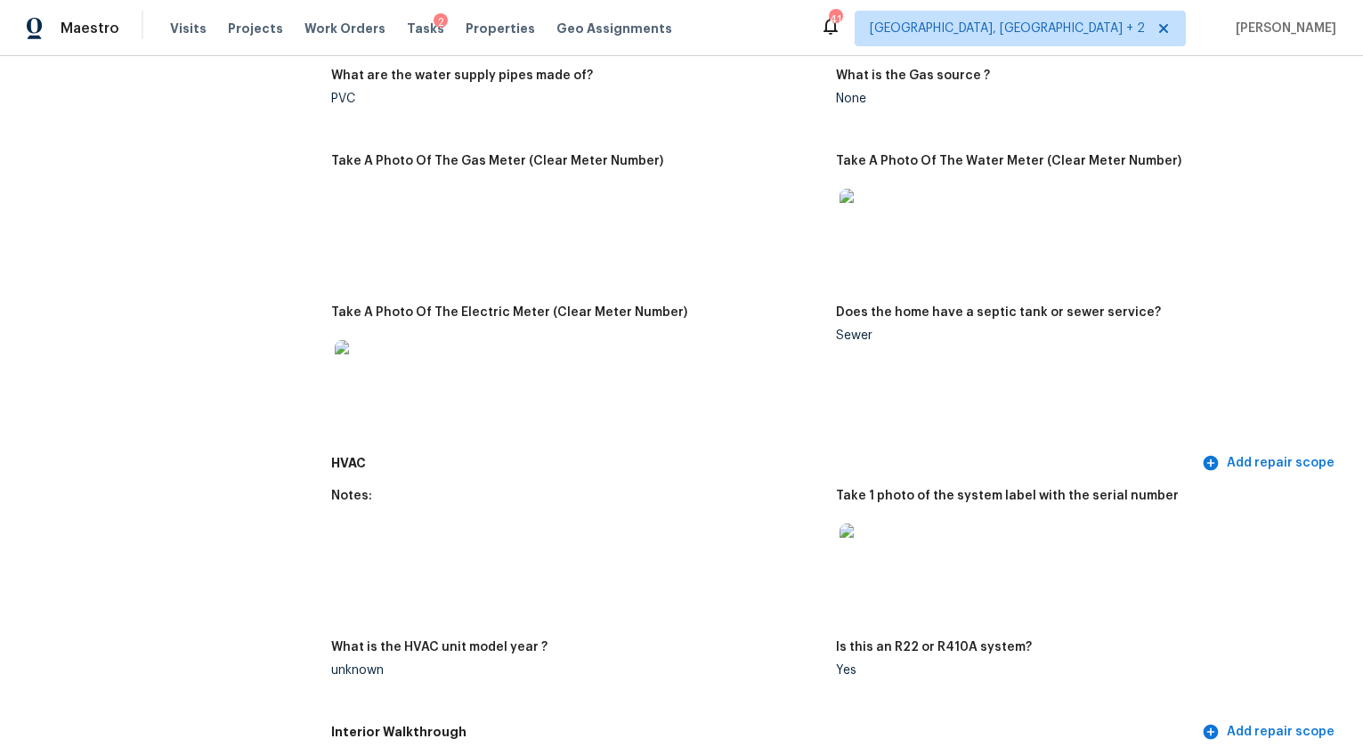
click at [881, 189] on img at bounding box center [868, 217] width 57 height 57
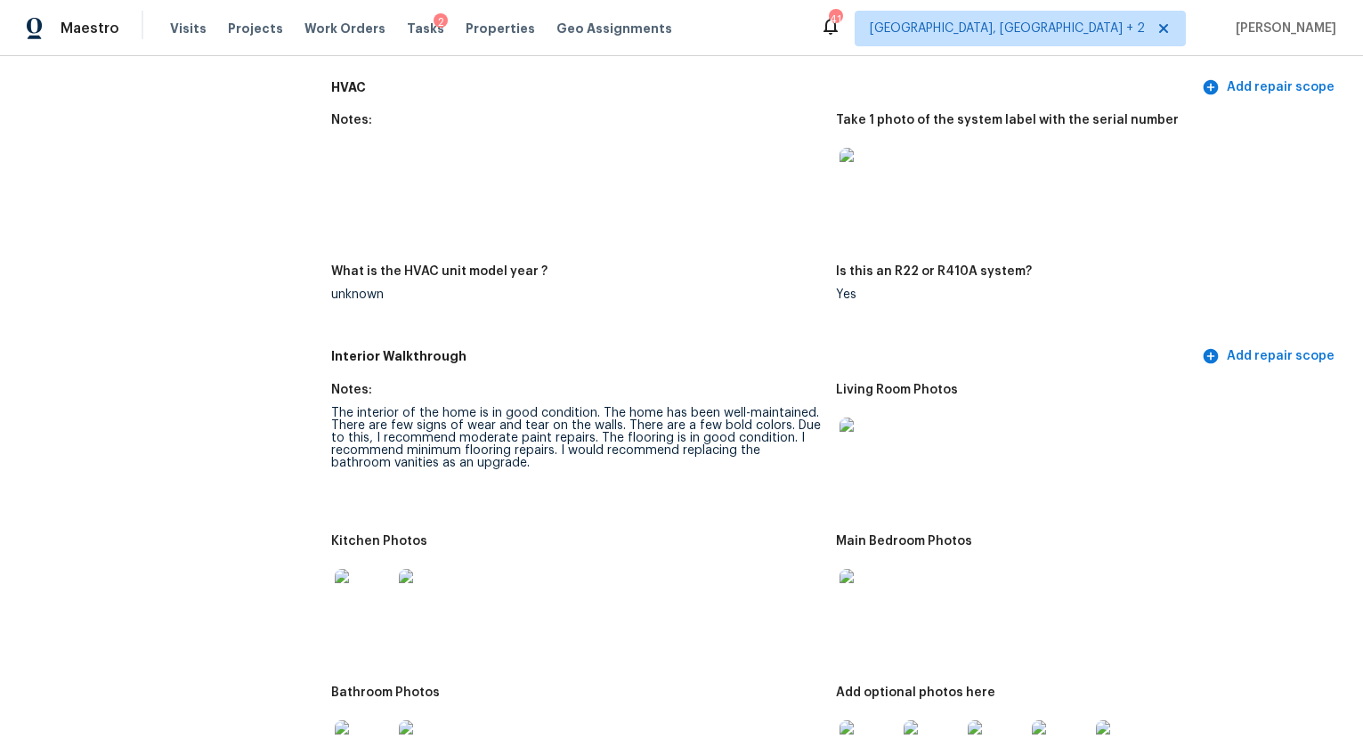
scroll to position [1762, 0]
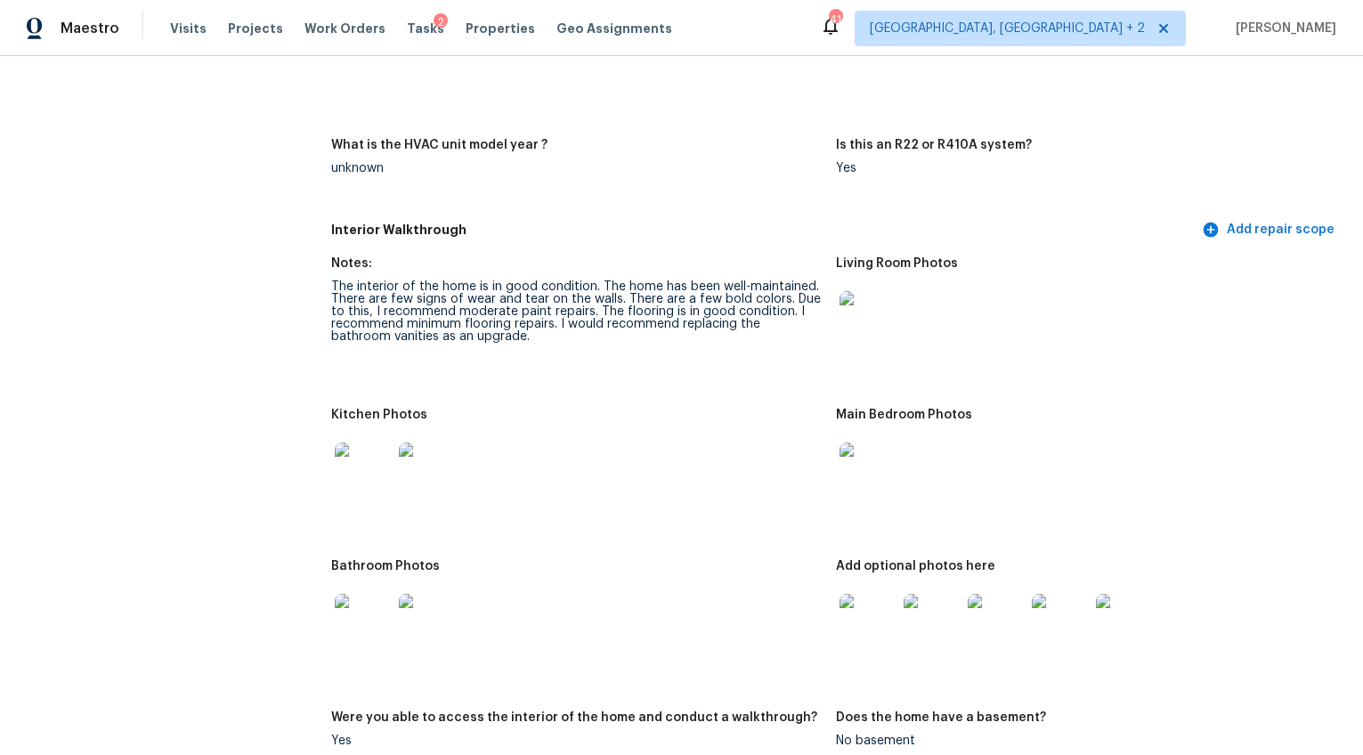
click at [873, 309] on img at bounding box center [868, 319] width 57 height 57
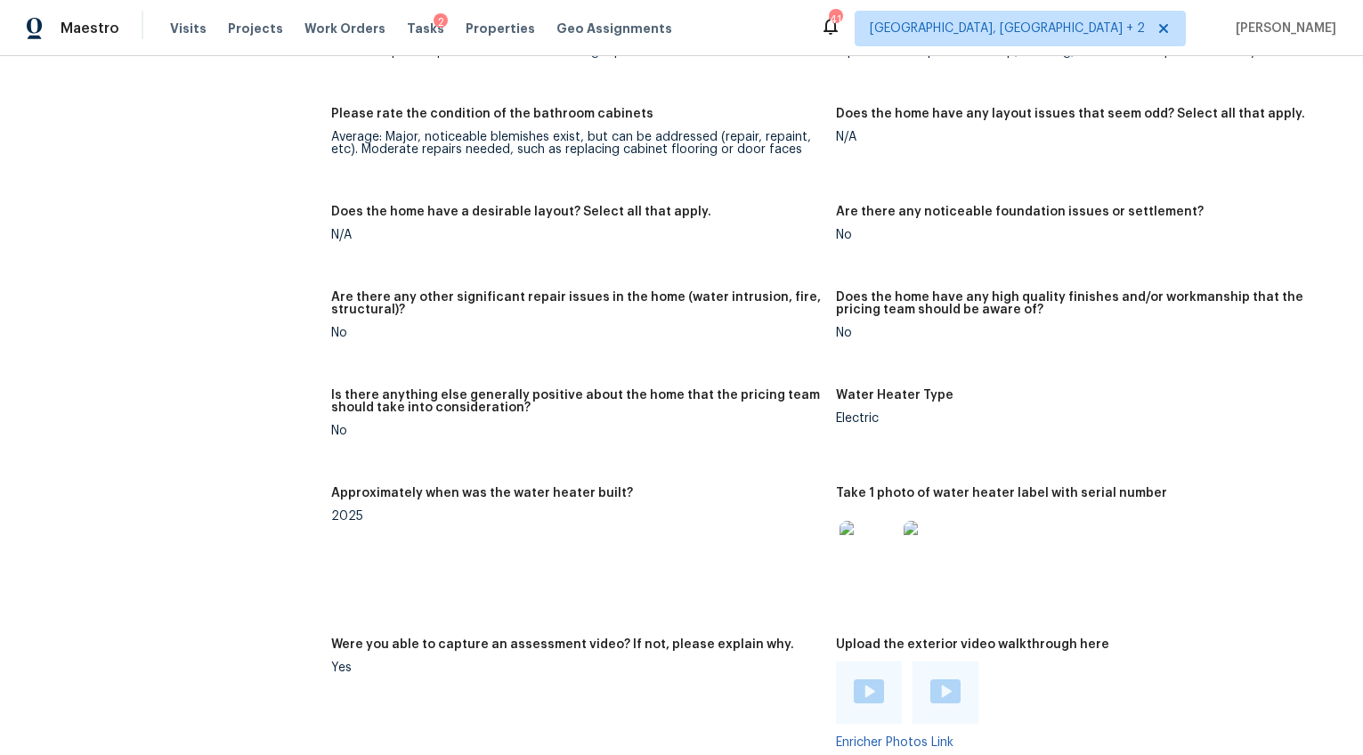
scroll to position [2773, 0]
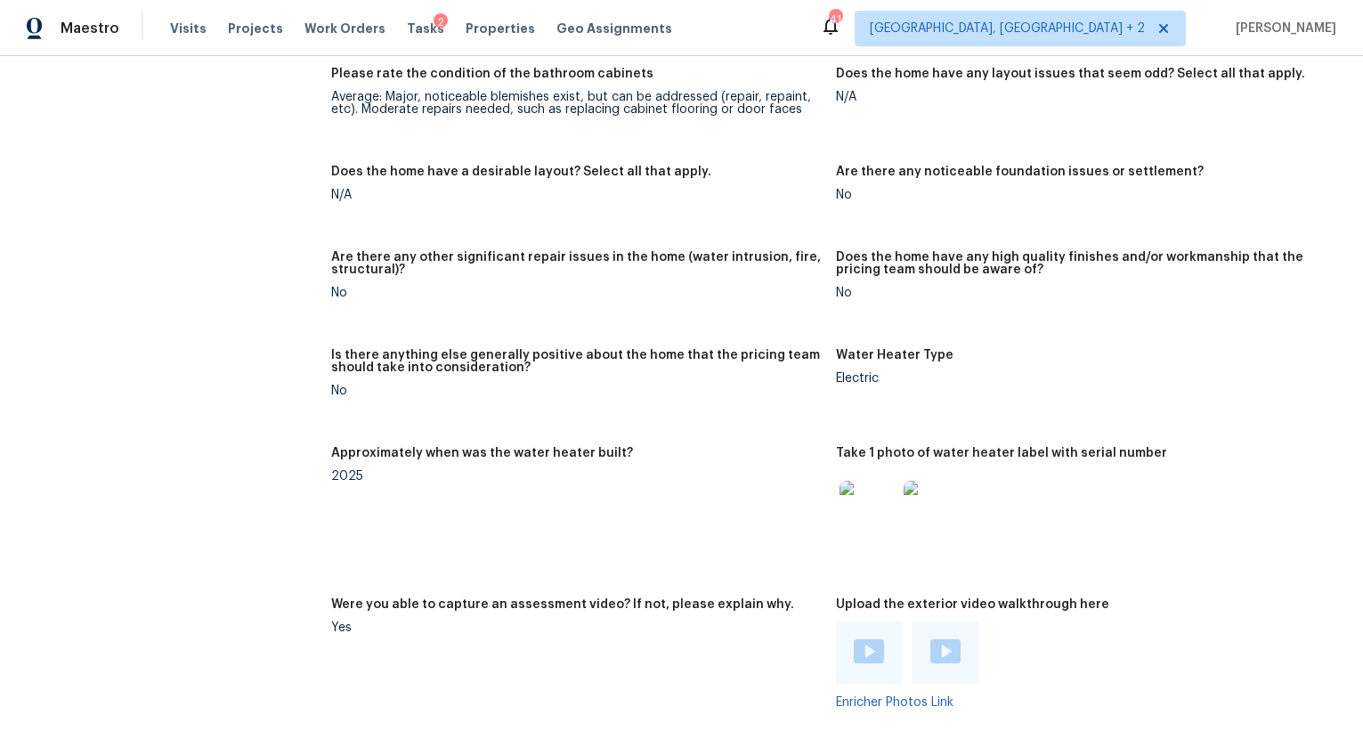
click at [870, 639] on img at bounding box center [869, 651] width 30 height 24
click at [967, 643] on div at bounding box center [946, 652] width 66 height 62
click at [949, 641] on img at bounding box center [945, 651] width 30 height 24
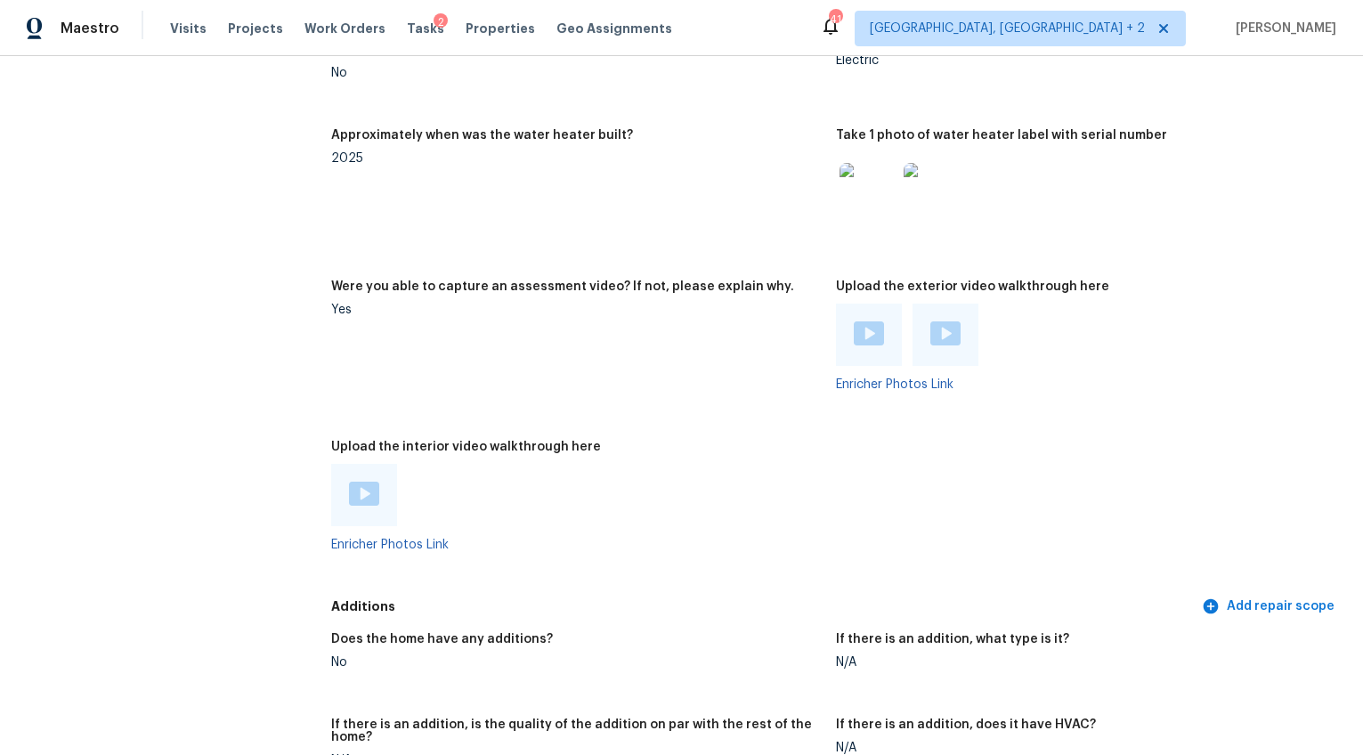
scroll to position [3164, 0]
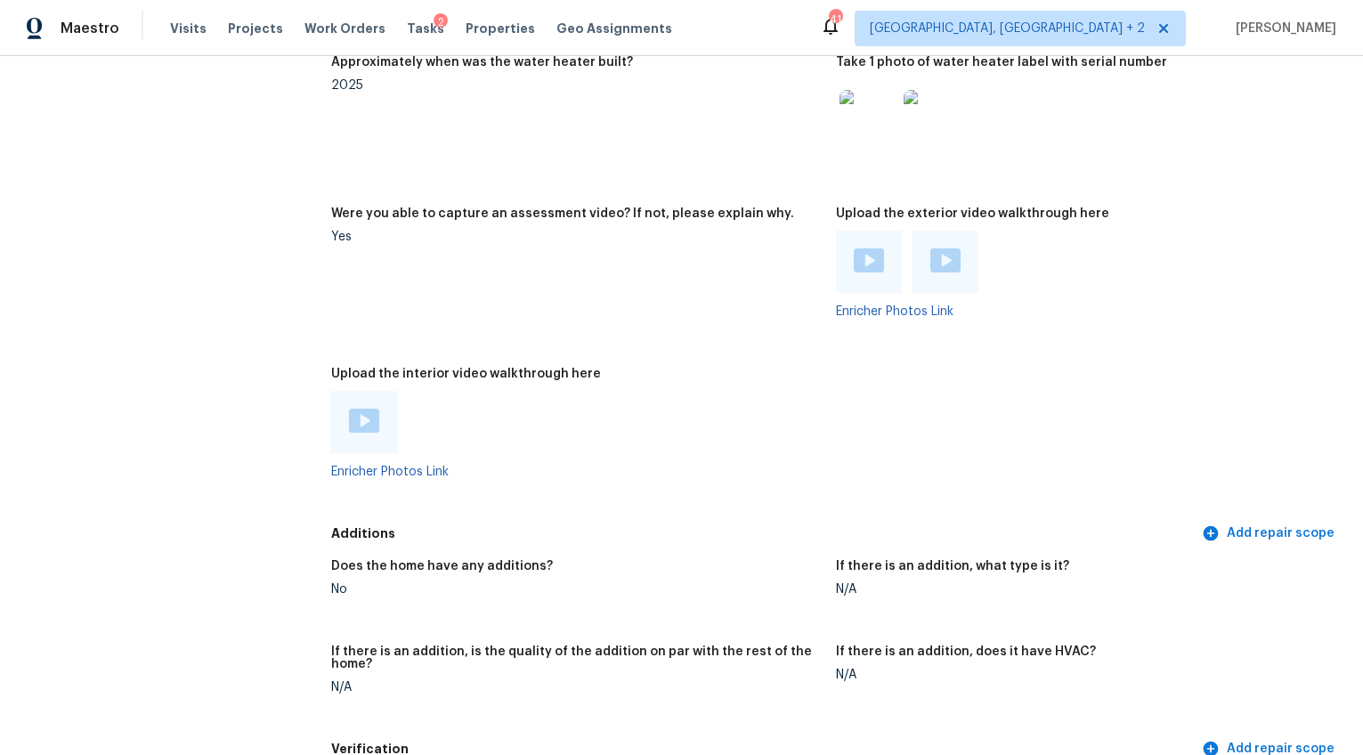
click at [442, 415] on div at bounding box center [577, 422] width 492 height 62
click at [369, 413] on img at bounding box center [364, 421] width 30 height 24
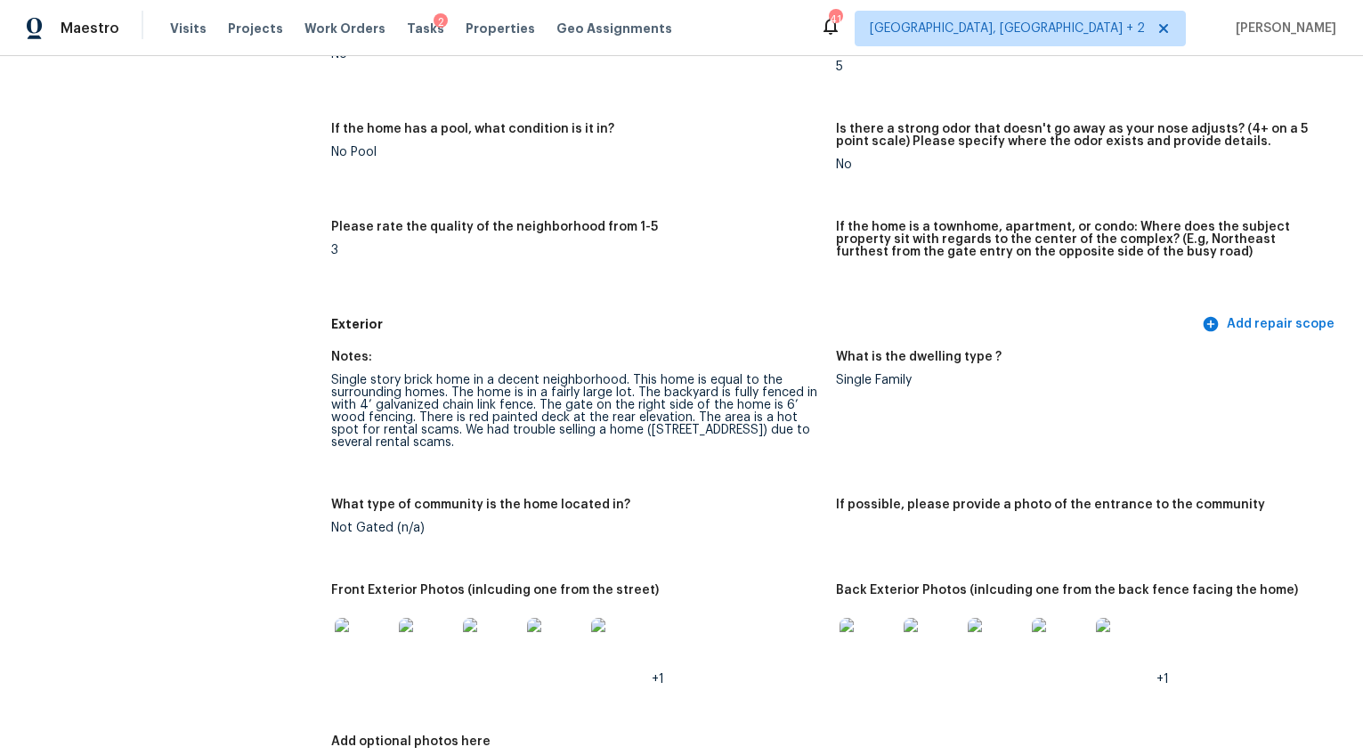
scroll to position [0, 0]
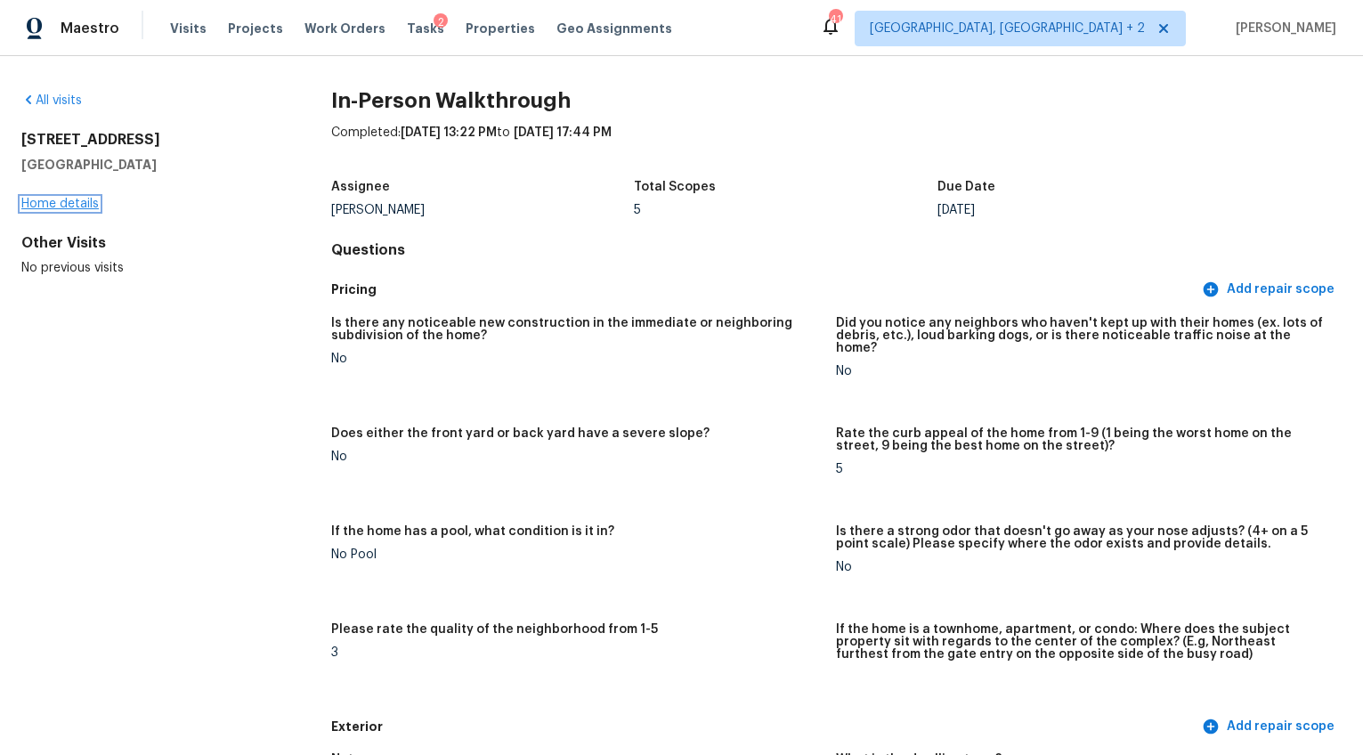
click at [87, 207] on link "Home details" at bounding box center [59, 204] width 77 height 12
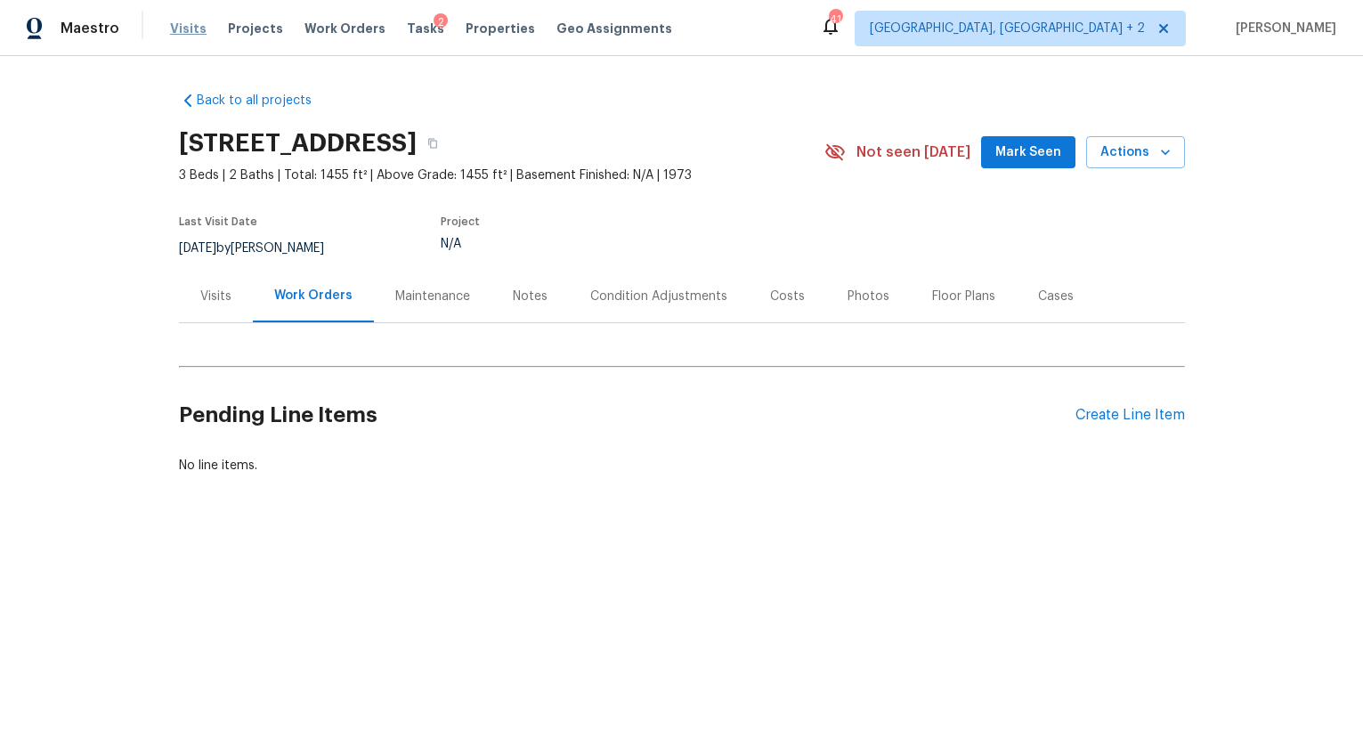
click at [195, 25] on span "Visits" at bounding box center [188, 29] width 37 height 18
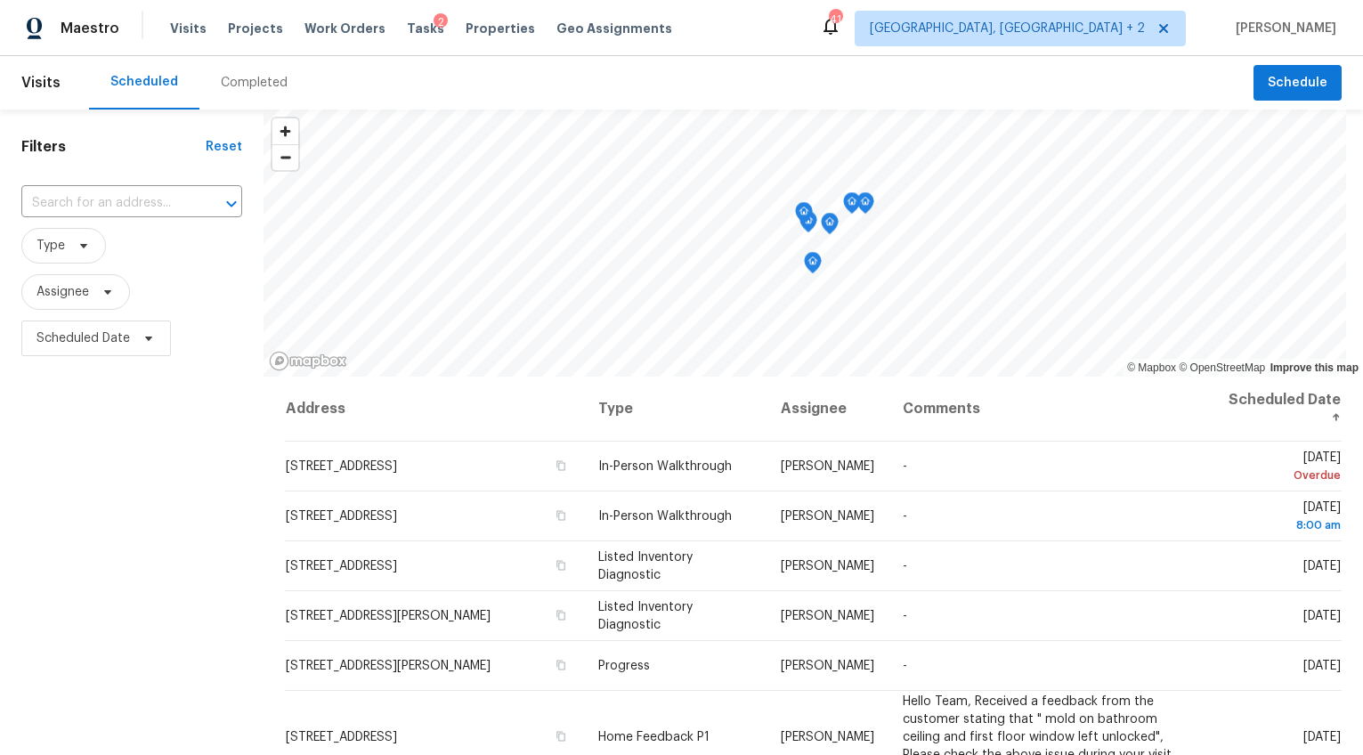
click at [256, 91] on div "Completed" at bounding box center [254, 83] width 67 height 18
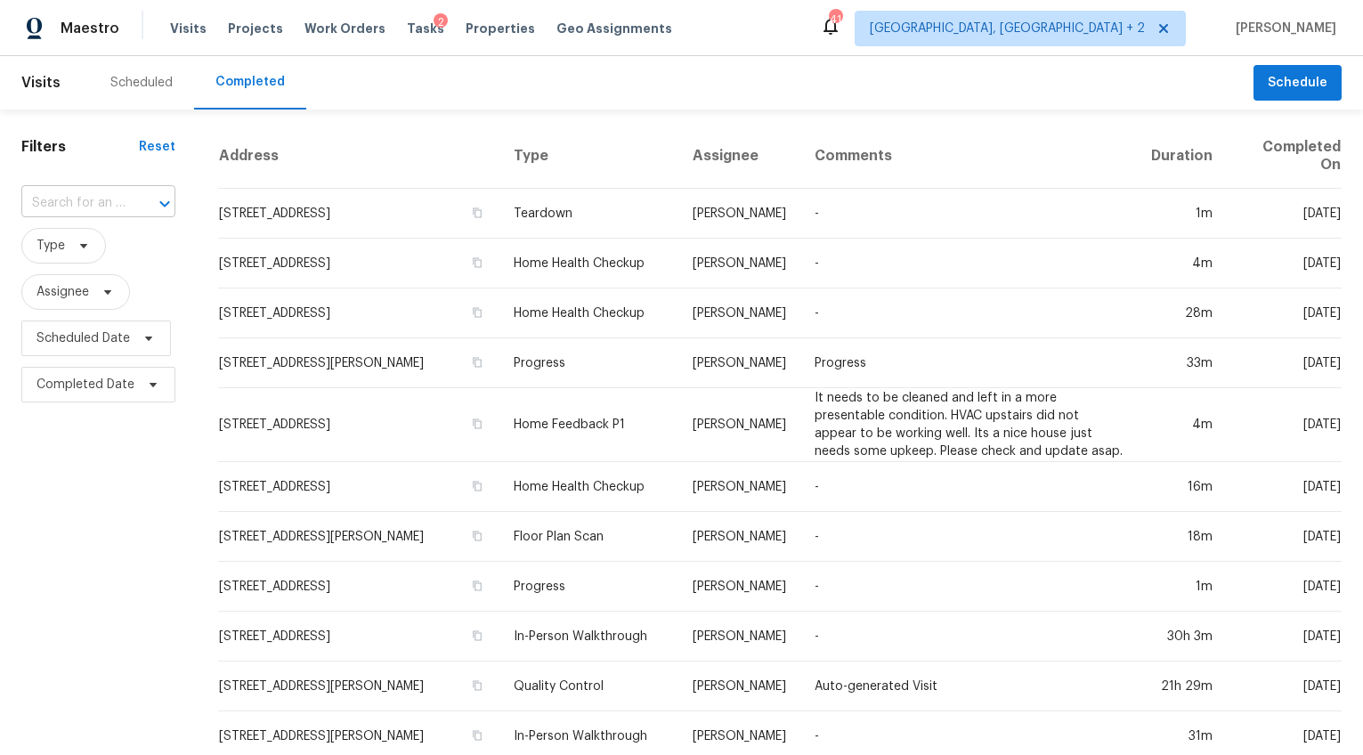
click at [111, 200] on input "text" at bounding box center [73, 204] width 104 height 28
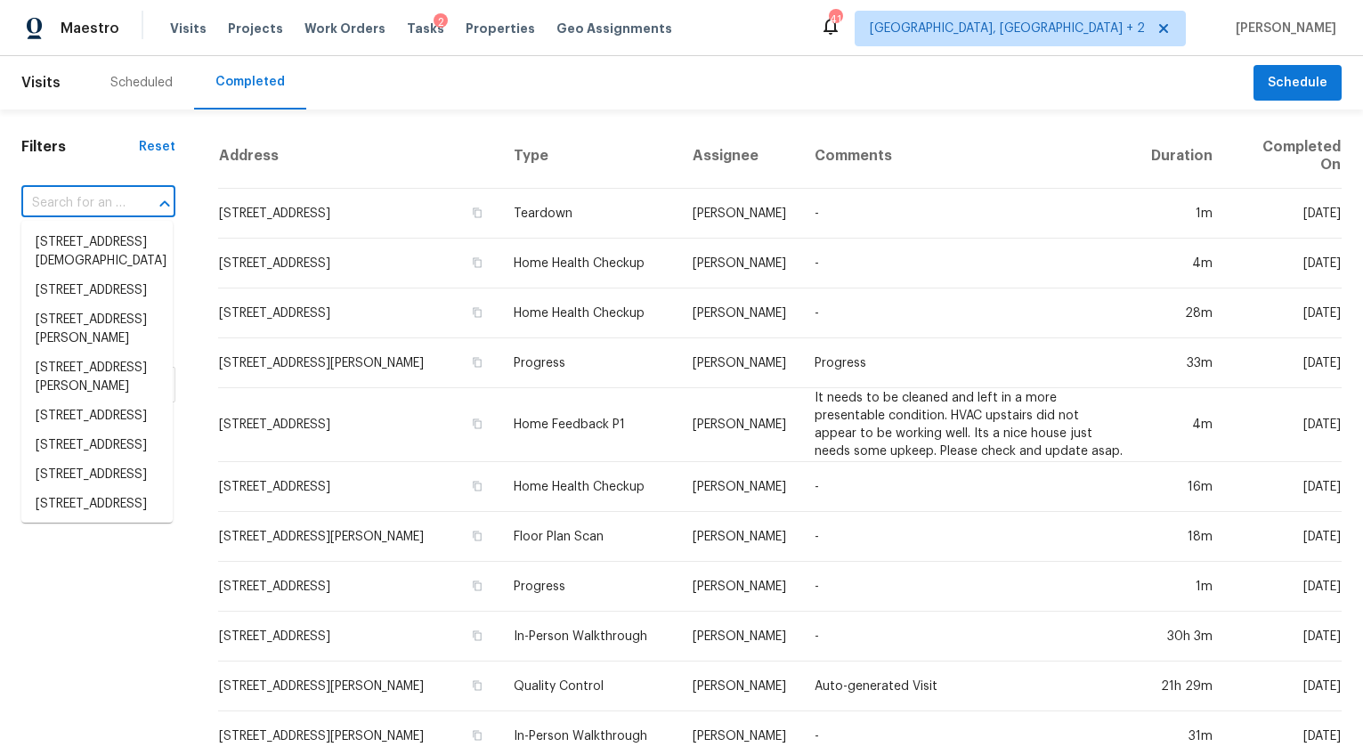
paste input "227 Ponce De Leon Ave, Spartanburg, SC 29302"
type input "227 Ponce De Leon Ave, Spartanburg, SC 29302"
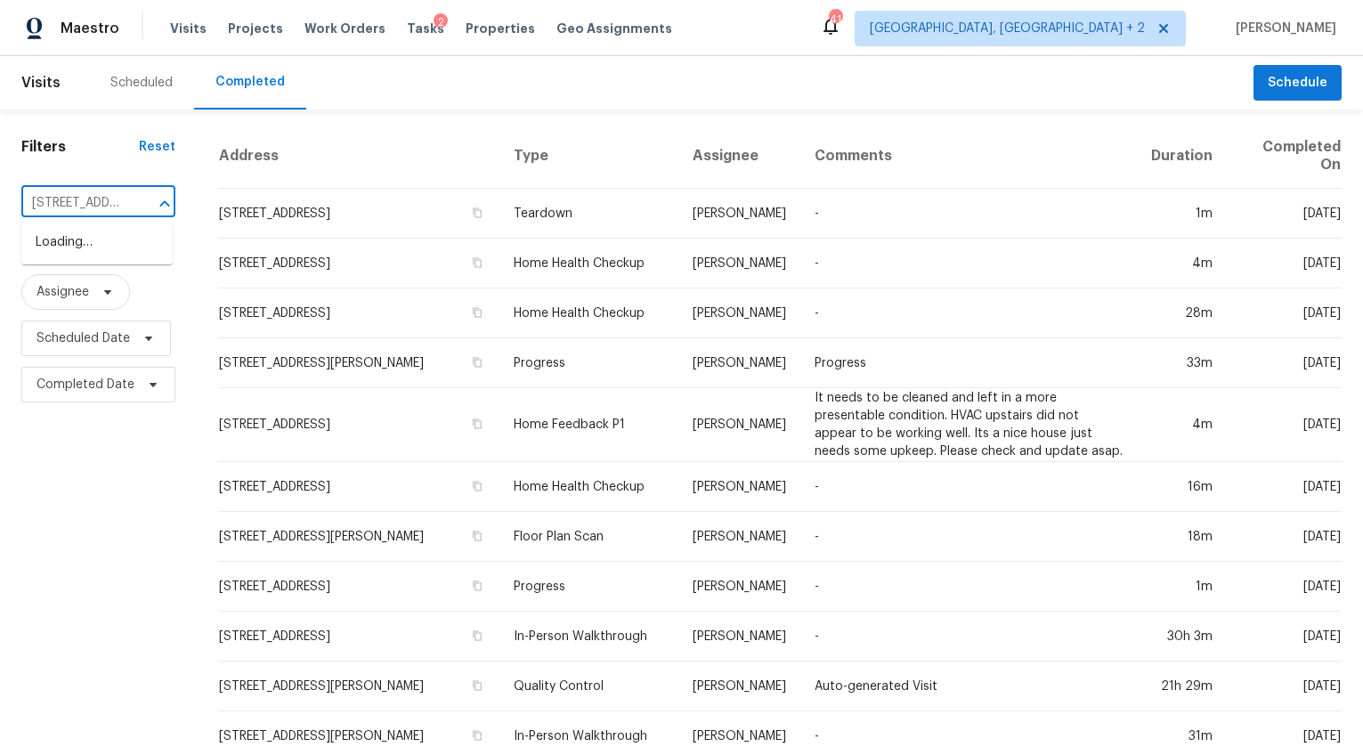
scroll to position [0, 189]
click at [95, 255] on li "227 Ponce De Leon Ave, Spartanburg, SC 29302" at bounding box center [96, 261] width 151 height 67
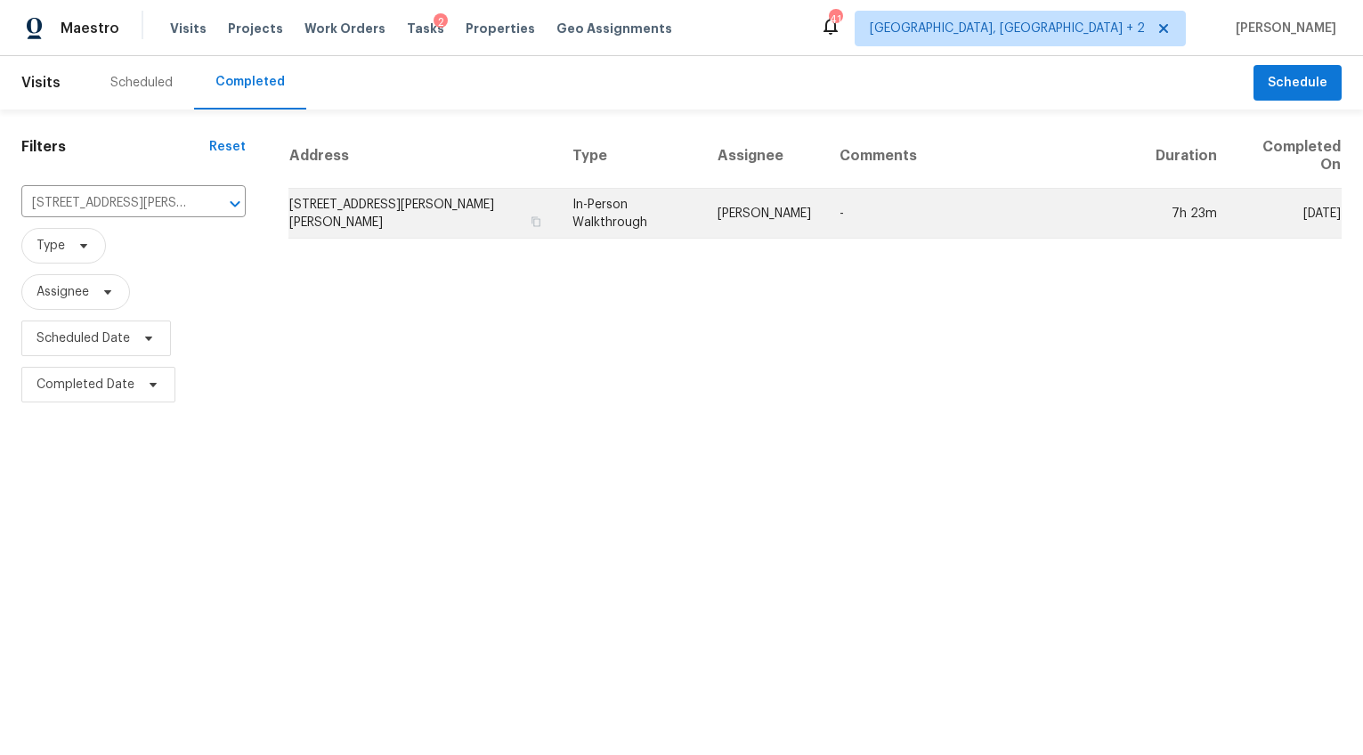
click at [382, 218] on td "227 Ponce De Leon Ave, Spartanburg, SC 29302" at bounding box center [423, 214] width 270 height 50
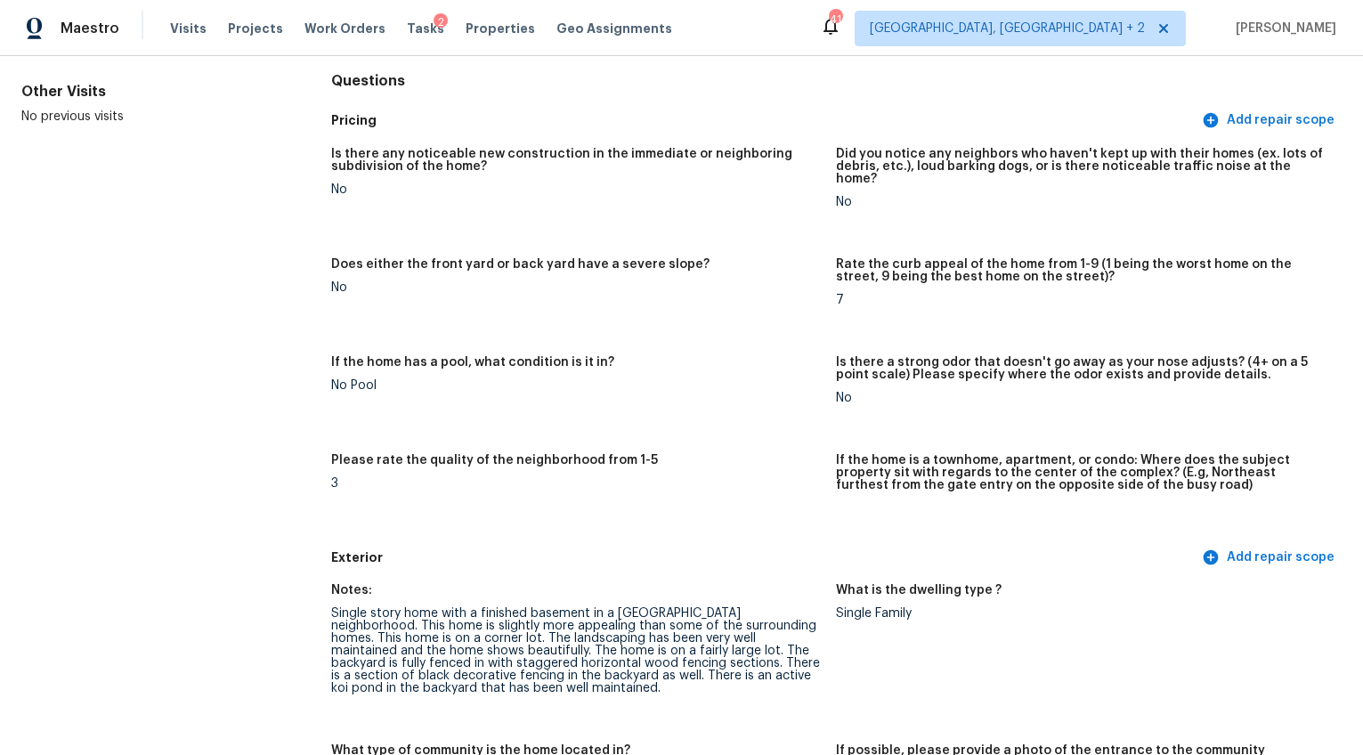
scroll to position [485, 0]
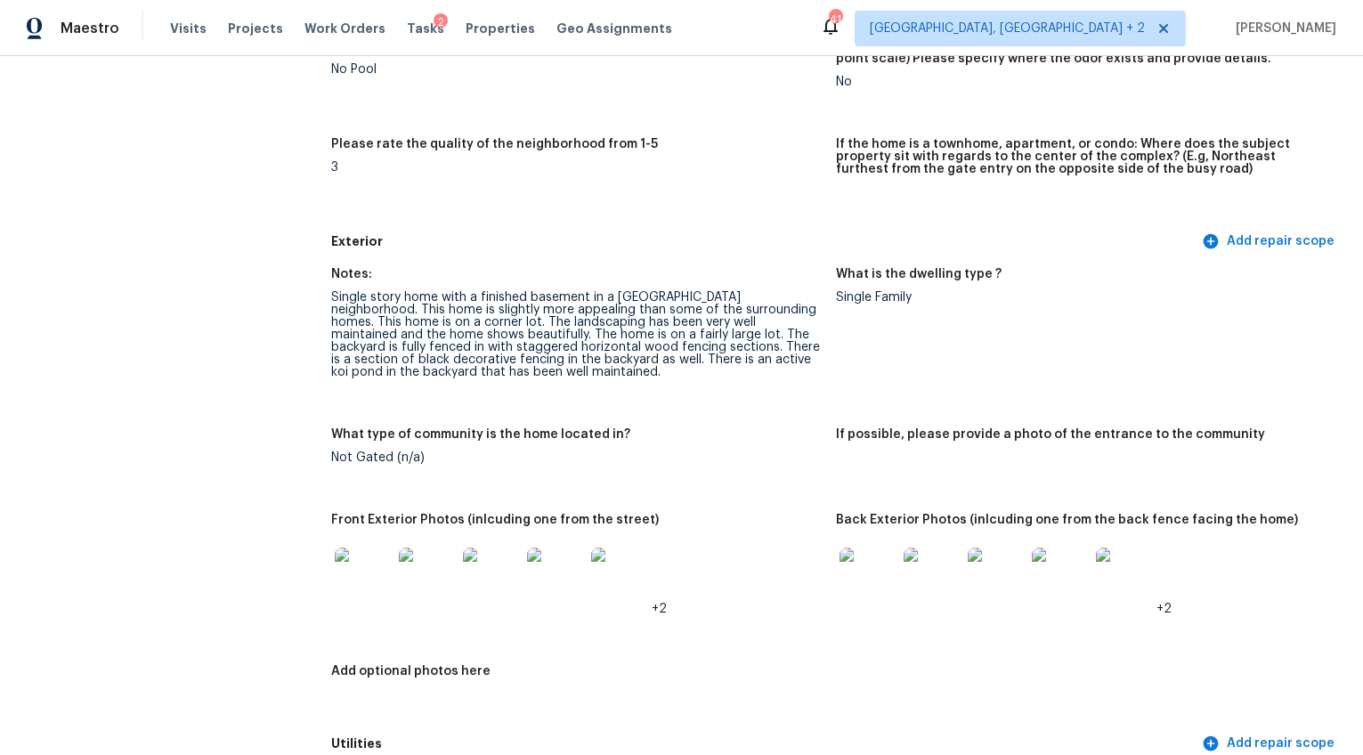
click at [331, 553] on div at bounding box center [363, 576] width 64 height 78
click at [347, 548] on img at bounding box center [363, 576] width 57 height 57
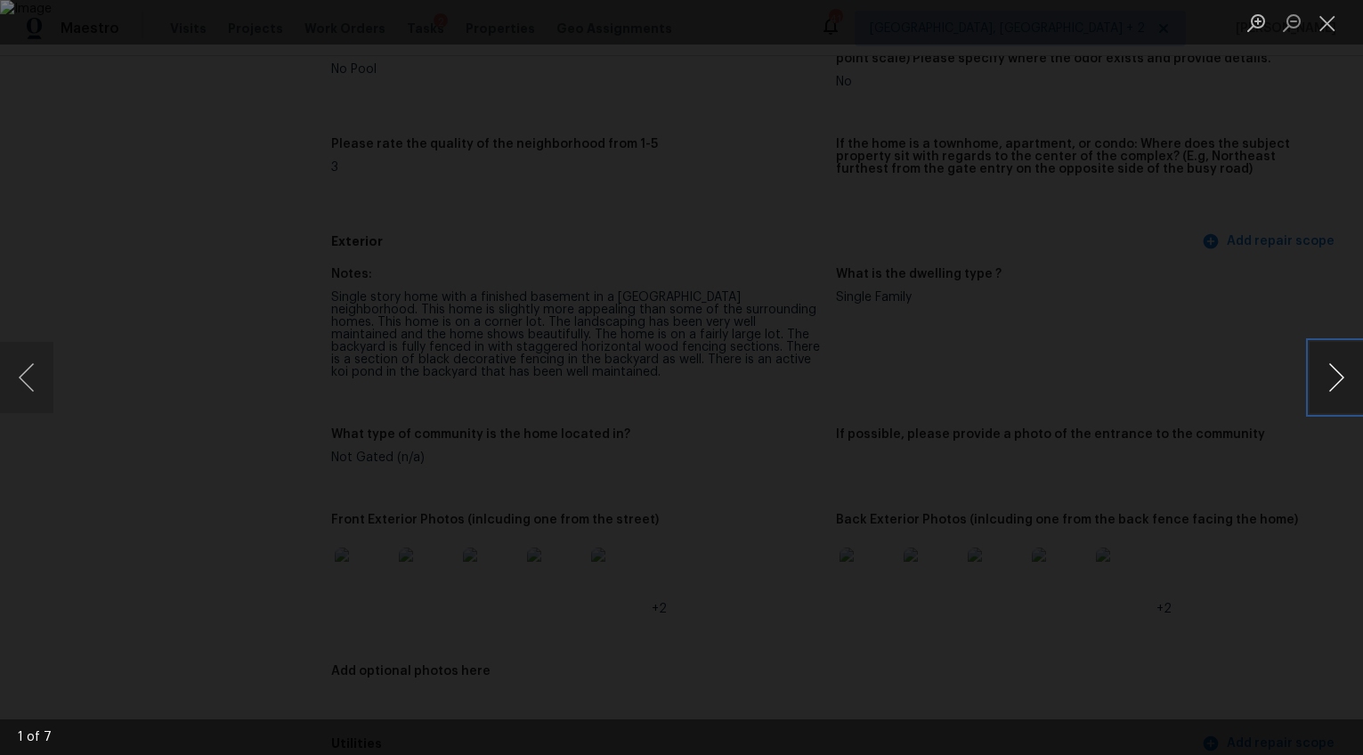
click at [1339, 381] on button "Next image" at bounding box center [1336, 377] width 53 height 71
click at [1321, 365] on button "Next image" at bounding box center [1336, 377] width 53 height 71
click at [1341, 370] on button "Next image" at bounding box center [1336, 377] width 53 height 71
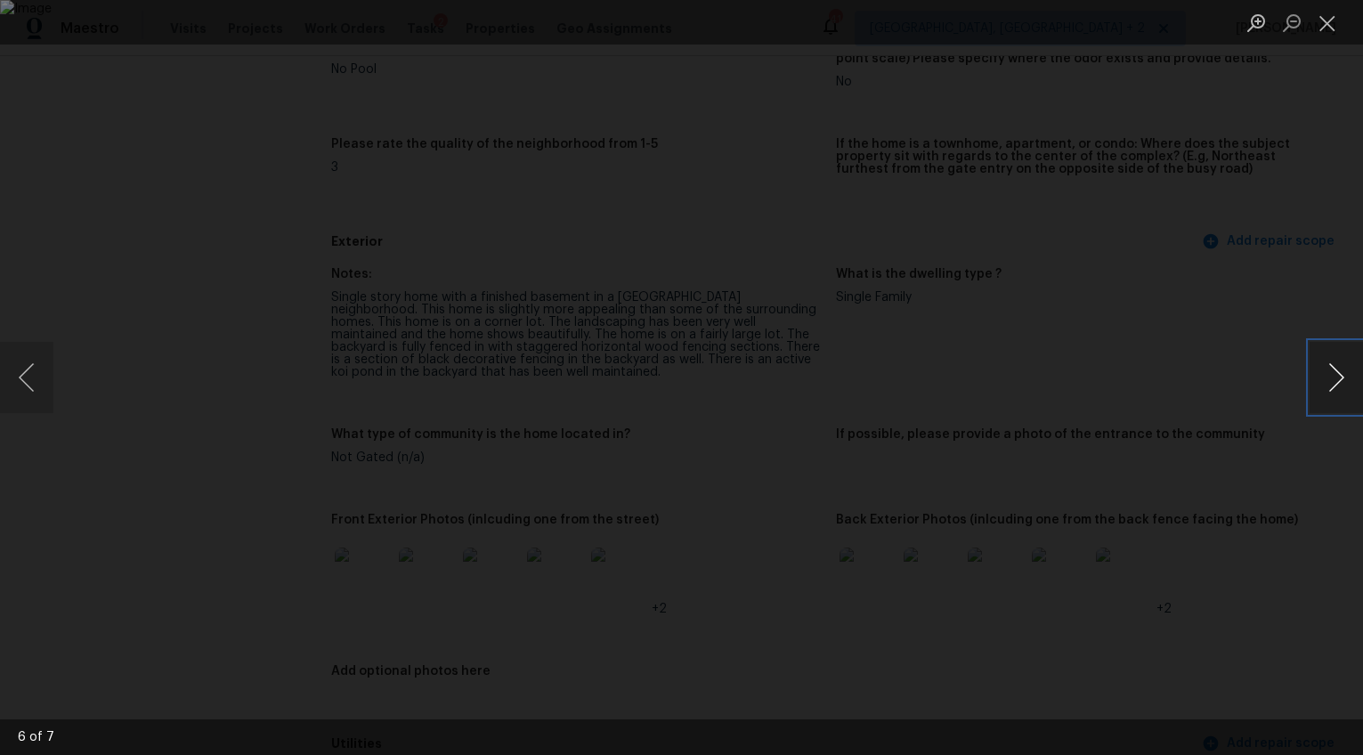
click at [1329, 387] on button "Next image" at bounding box center [1336, 377] width 53 height 71
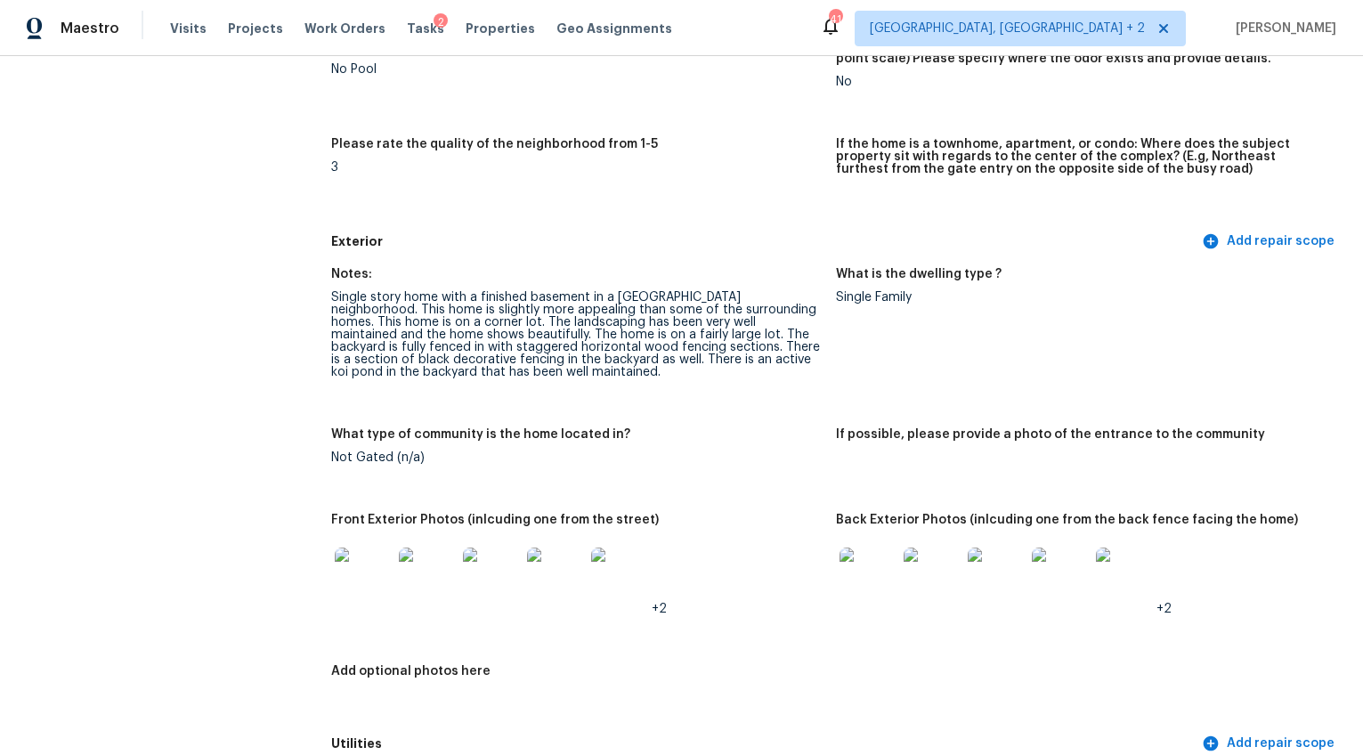
click at [857, 557] on img at bounding box center [868, 576] width 57 height 57
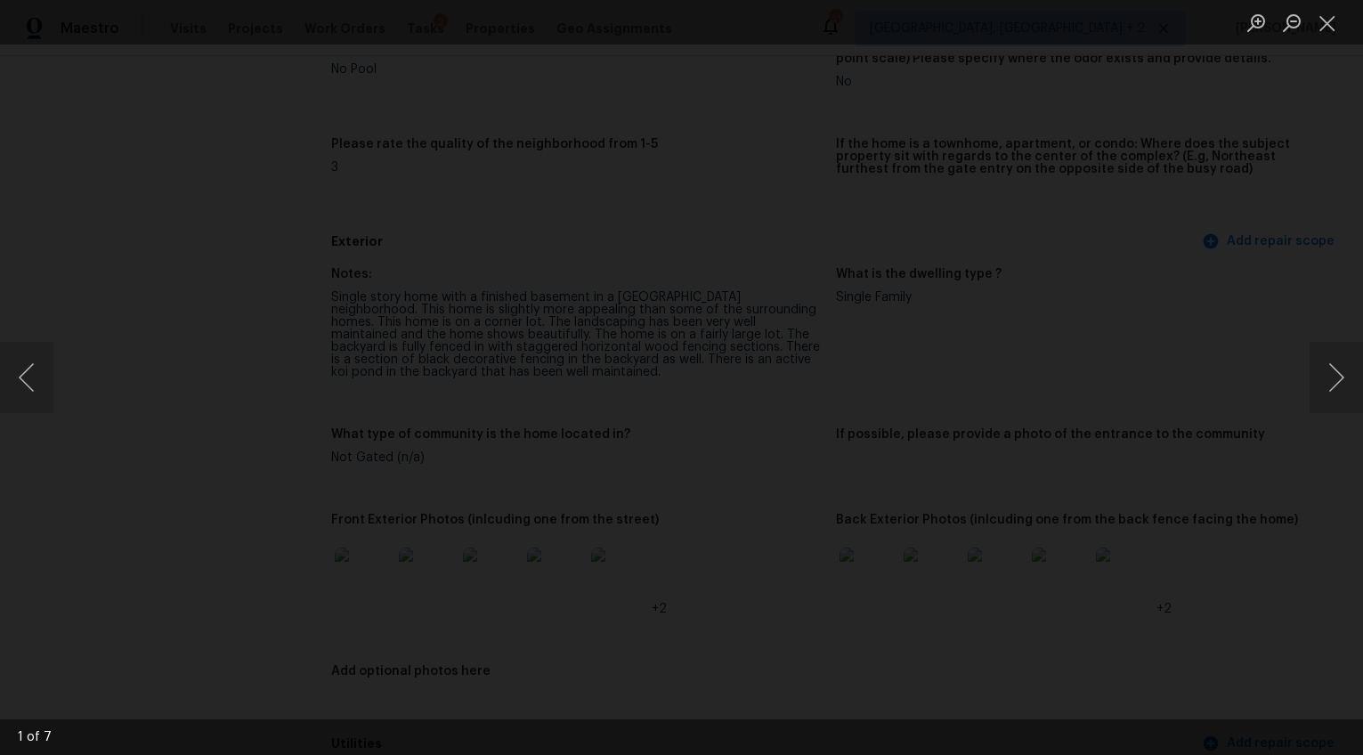
click at [1024, 366] on img "Lightbox" at bounding box center [711, 385] width 2777 height 1538
click at [1318, 370] on button "Next image" at bounding box center [1336, 377] width 53 height 71
click at [1328, 366] on button "Next image" at bounding box center [1336, 377] width 53 height 71
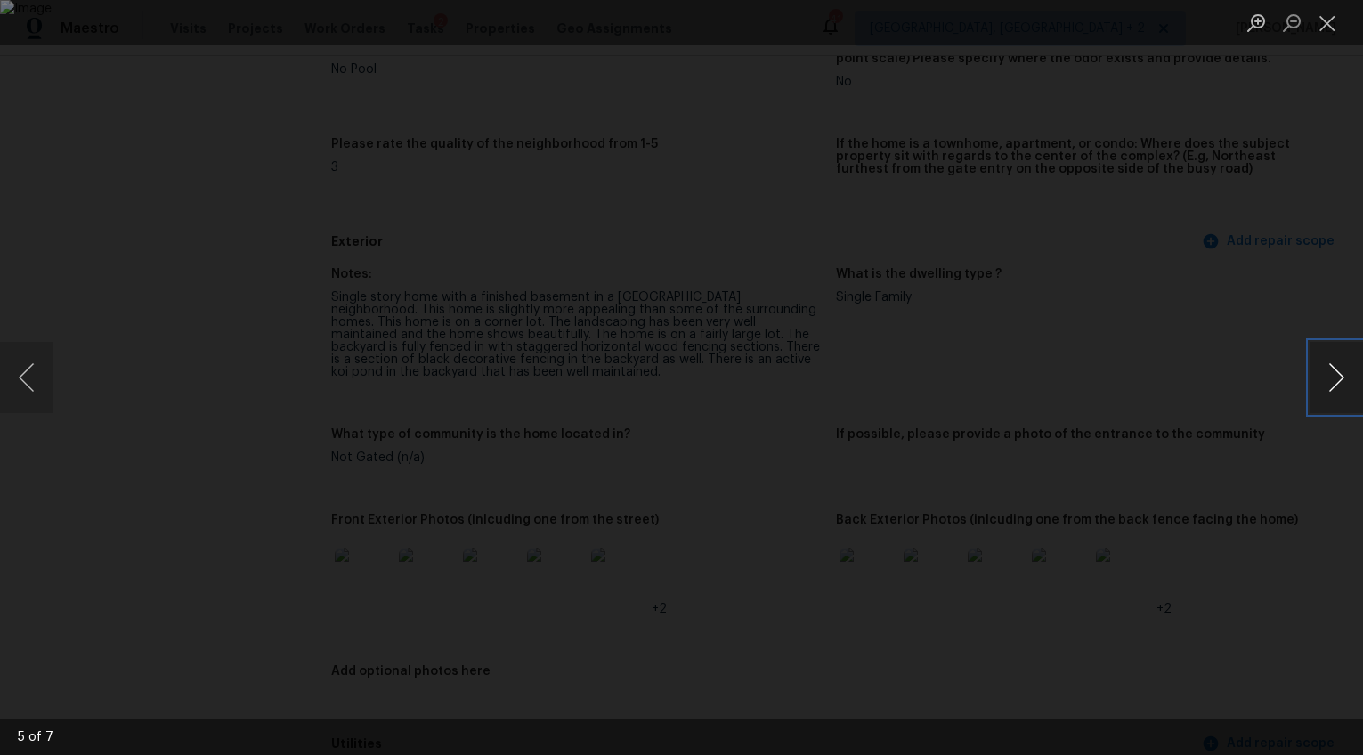
click at [1328, 366] on button "Next image" at bounding box center [1336, 377] width 53 height 71
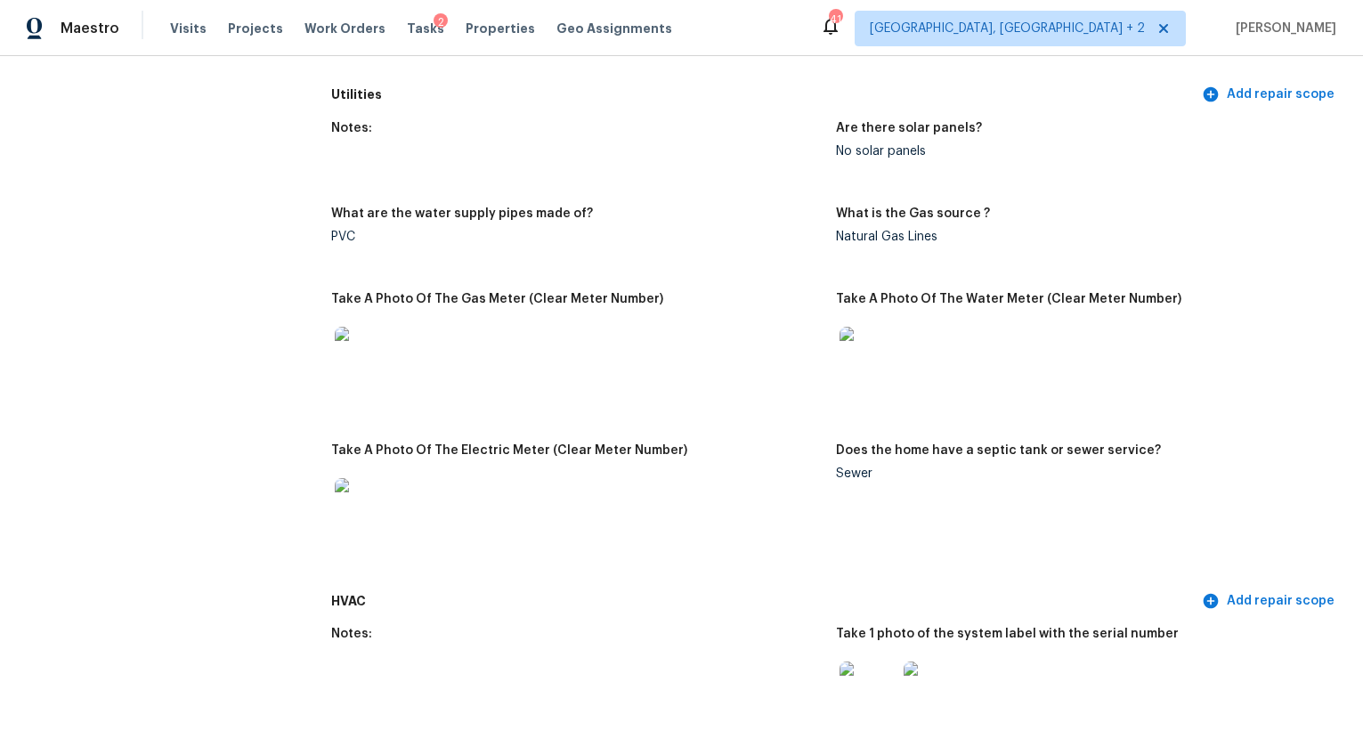
scroll to position [1220, 0]
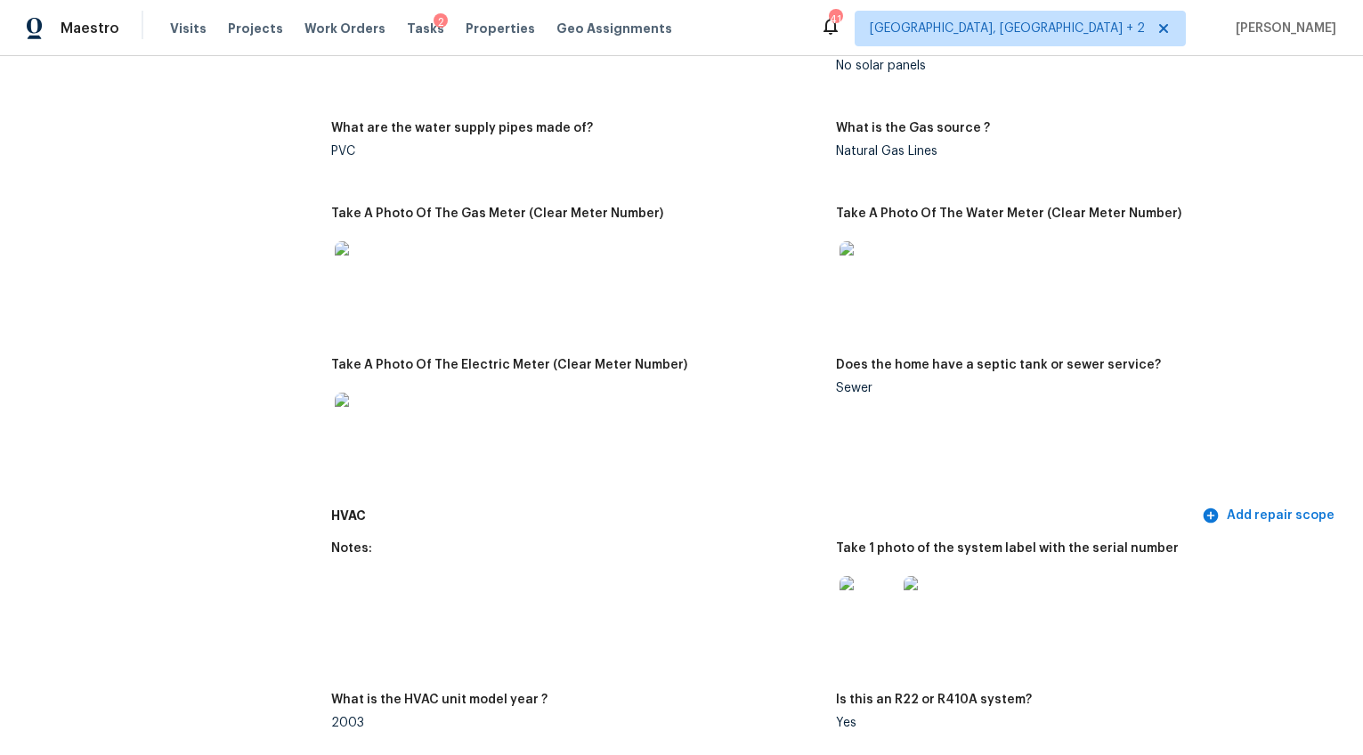
click at [862, 279] on img at bounding box center [868, 269] width 57 height 57
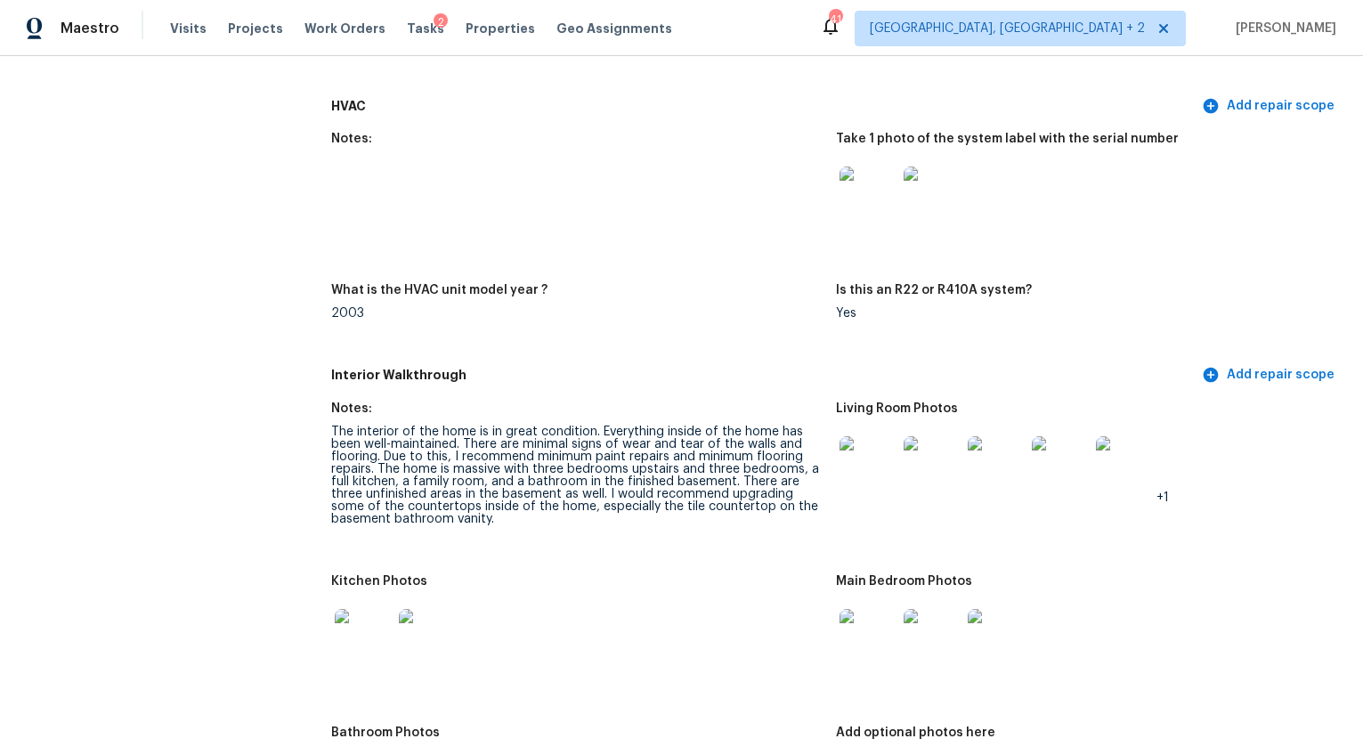
scroll to position [1623, 0]
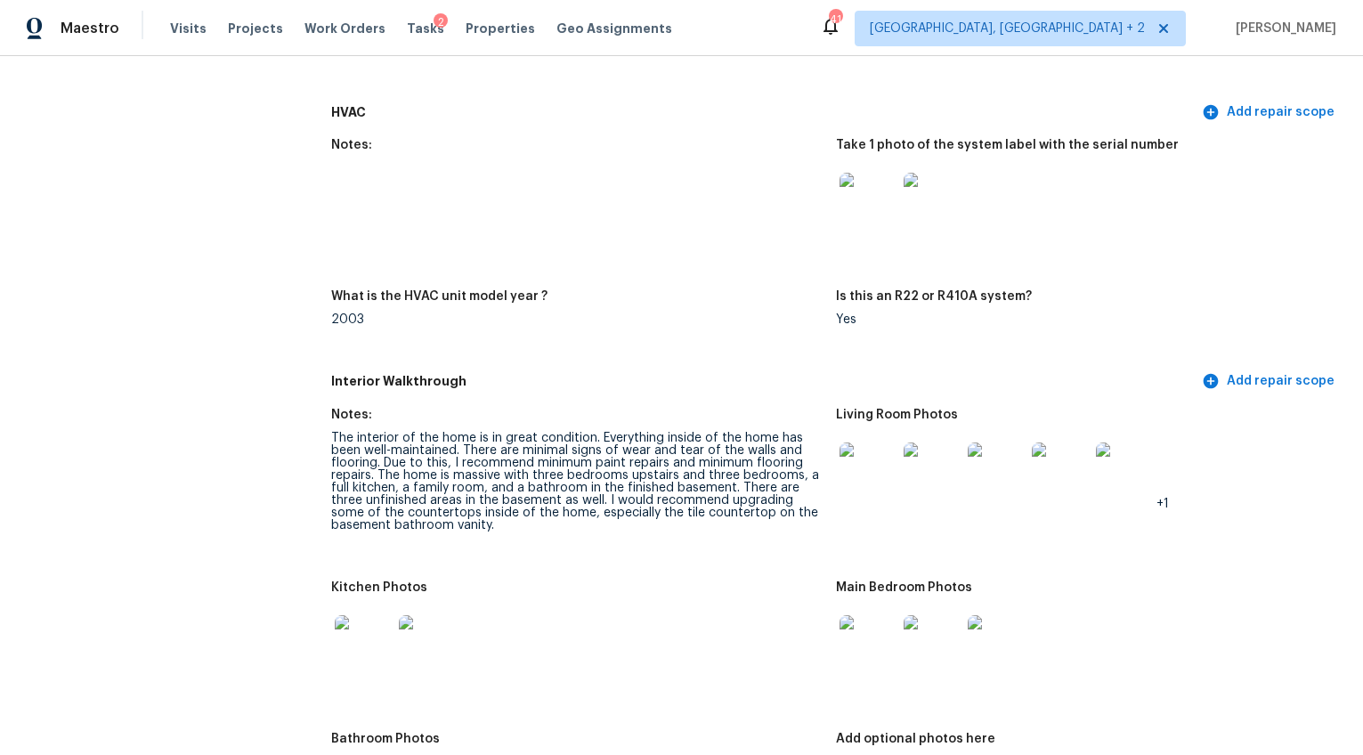
click at [852, 209] on img at bounding box center [868, 201] width 57 height 57
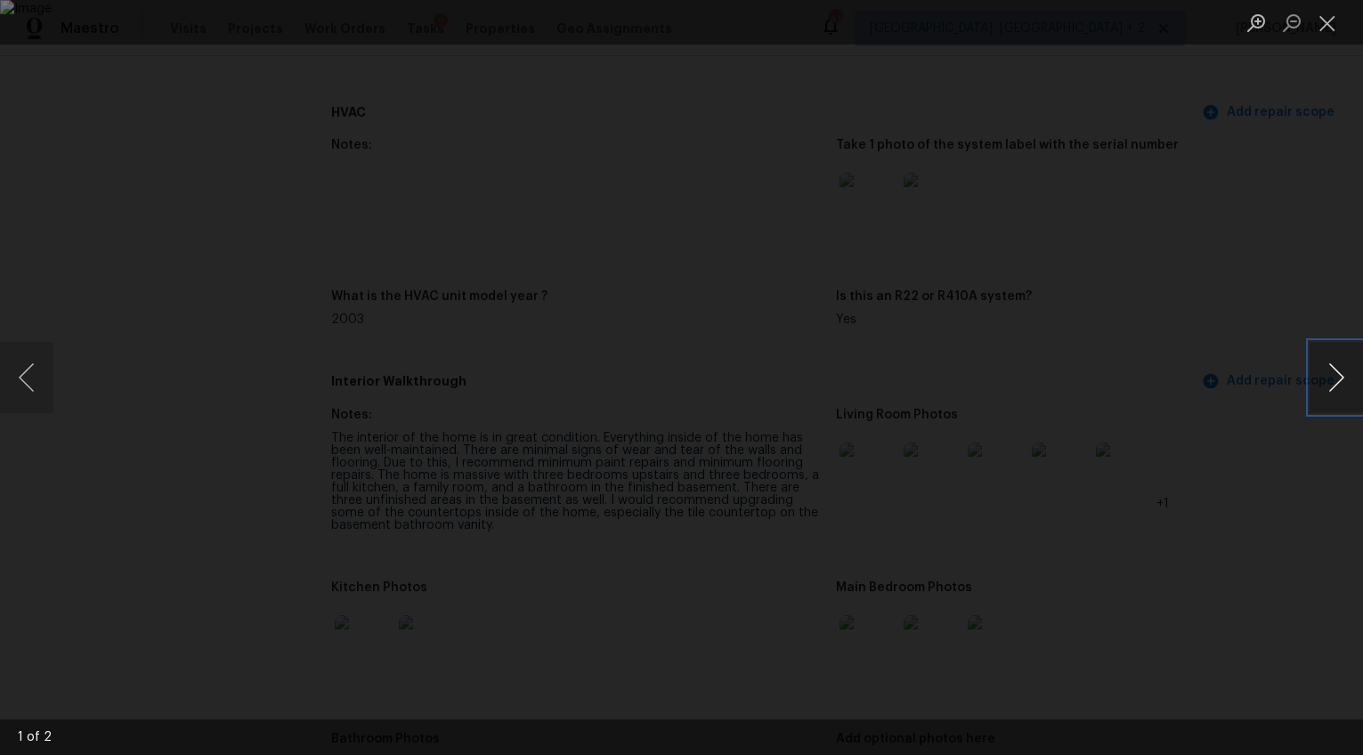
click at [1322, 384] on button "Next image" at bounding box center [1336, 377] width 53 height 71
click at [1336, 388] on button "Next image" at bounding box center [1336, 377] width 53 height 71
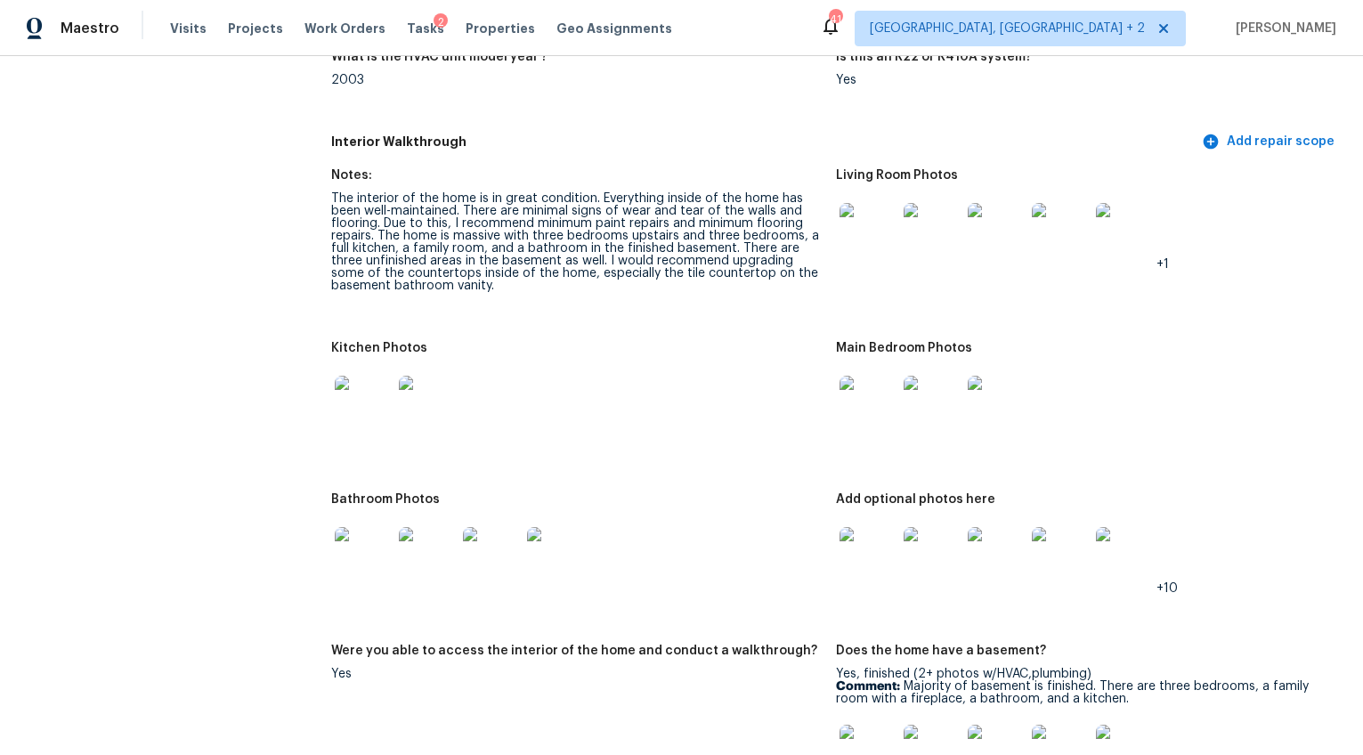
scroll to position [1994, 0]
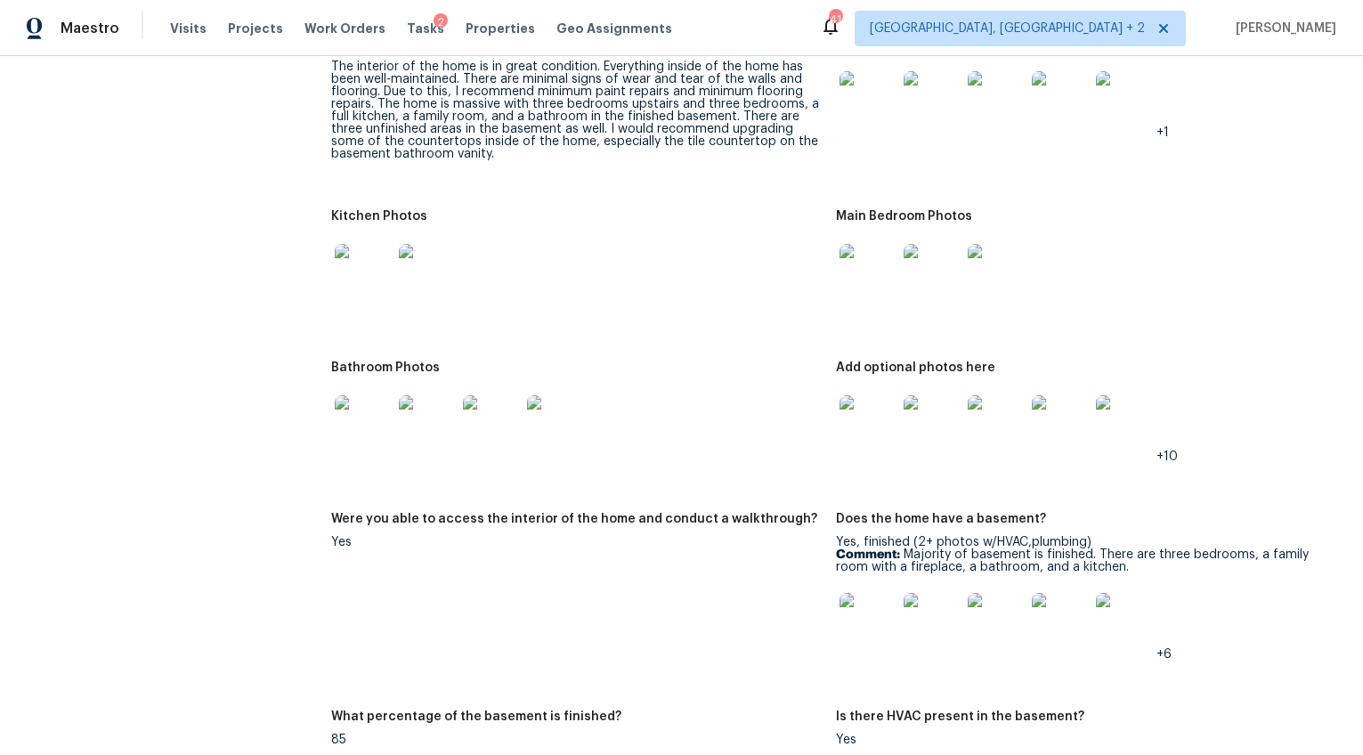
click at [359, 275] on img at bounding box center [363, 272] width 57 height 57
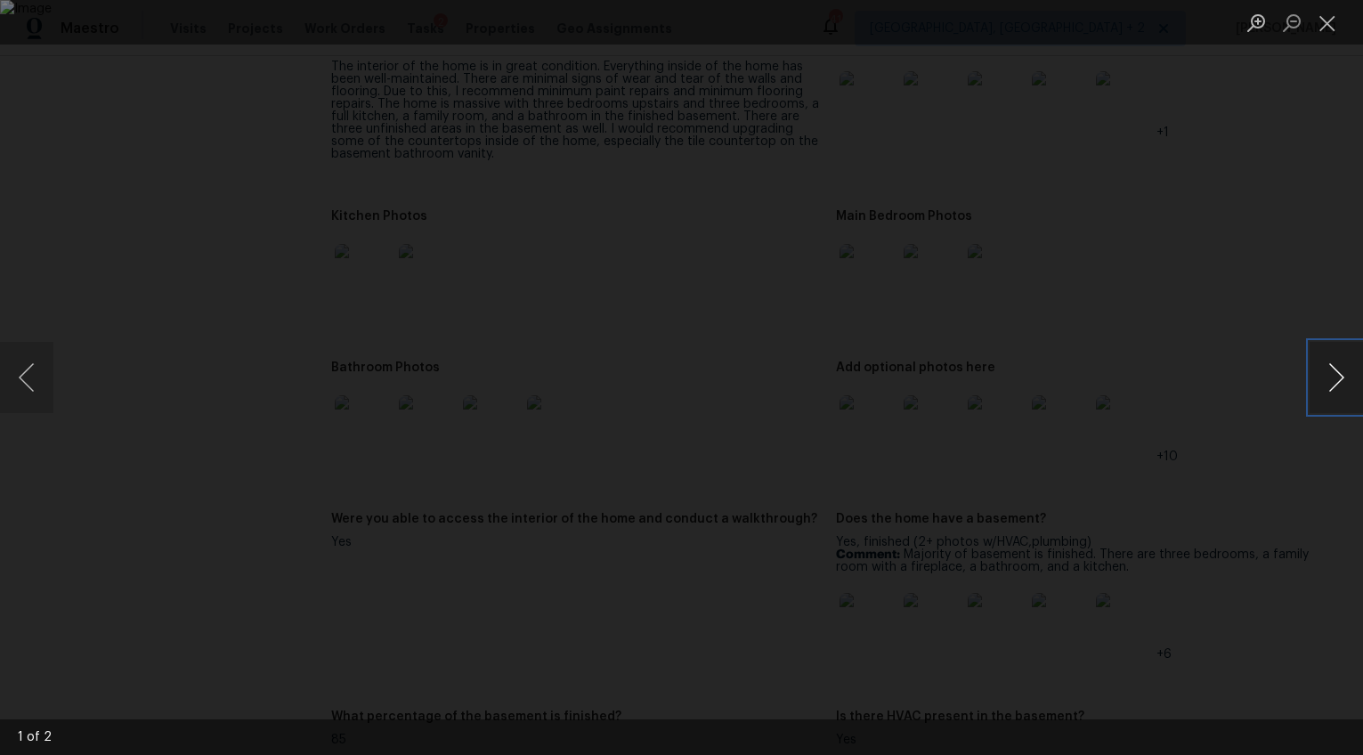
click at [1334, 376] on button "Next image" at bounding box center [1336, 377] width 53 height 71
click at [30, 381] on button "Previous image" at bounding box center [26, 377] width 53 height 71
click at [1334, 377] on button "Next image" at bounding box center [1336, 377] width 53 height 71
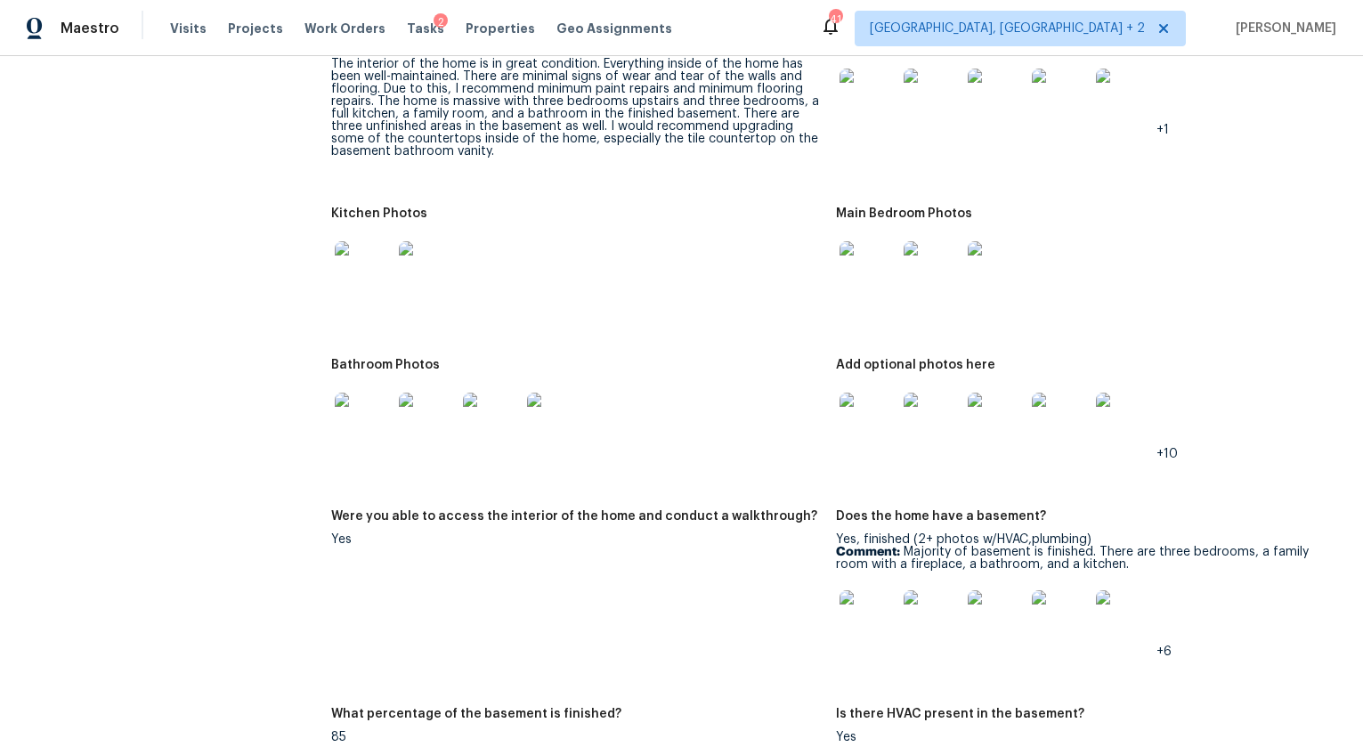
scroll to position [1995, 0]
click at [859, 401] on img at bounding box center [868, 422] width 57 height 57
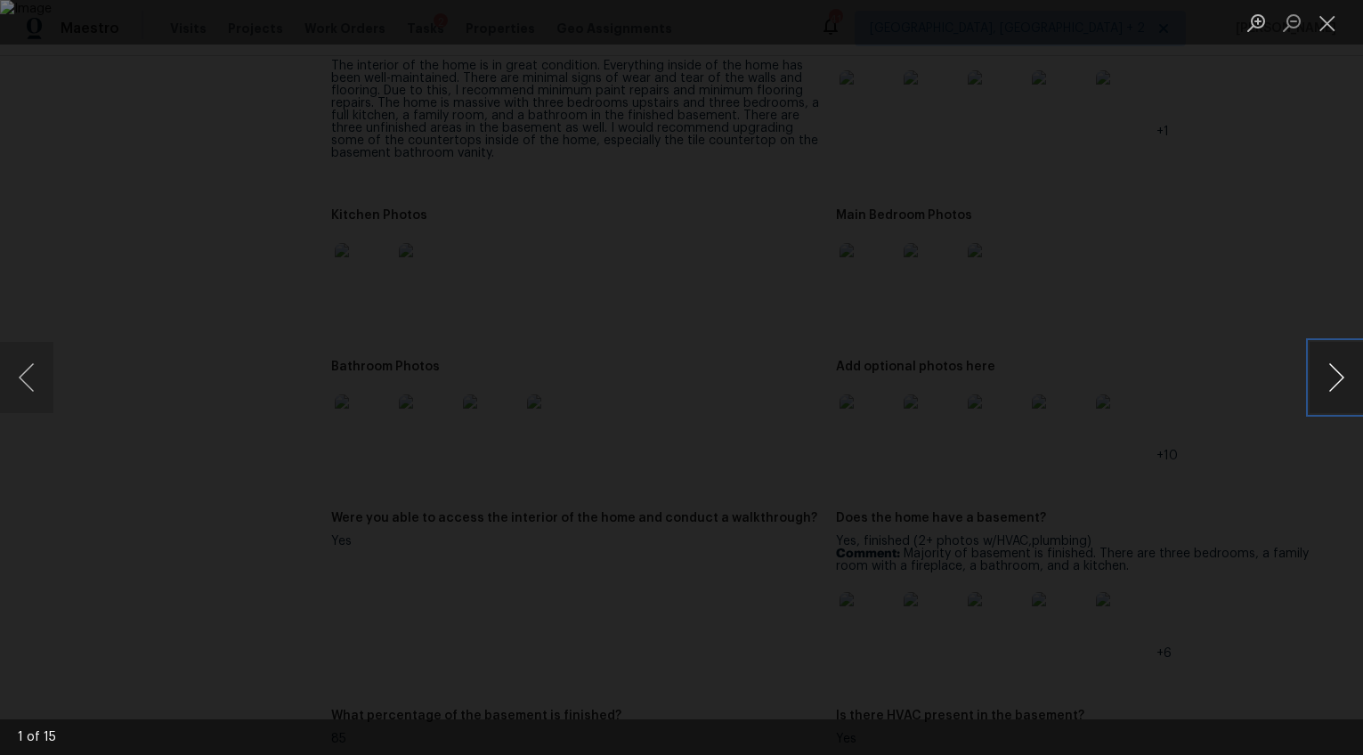
click at [1346, 395] on button "Next image" at bounding box center [1336, 377] width 53 height 71
click at [1336, 383] on button "Next image" at bounding box center [1336, 377] width 53 height 71
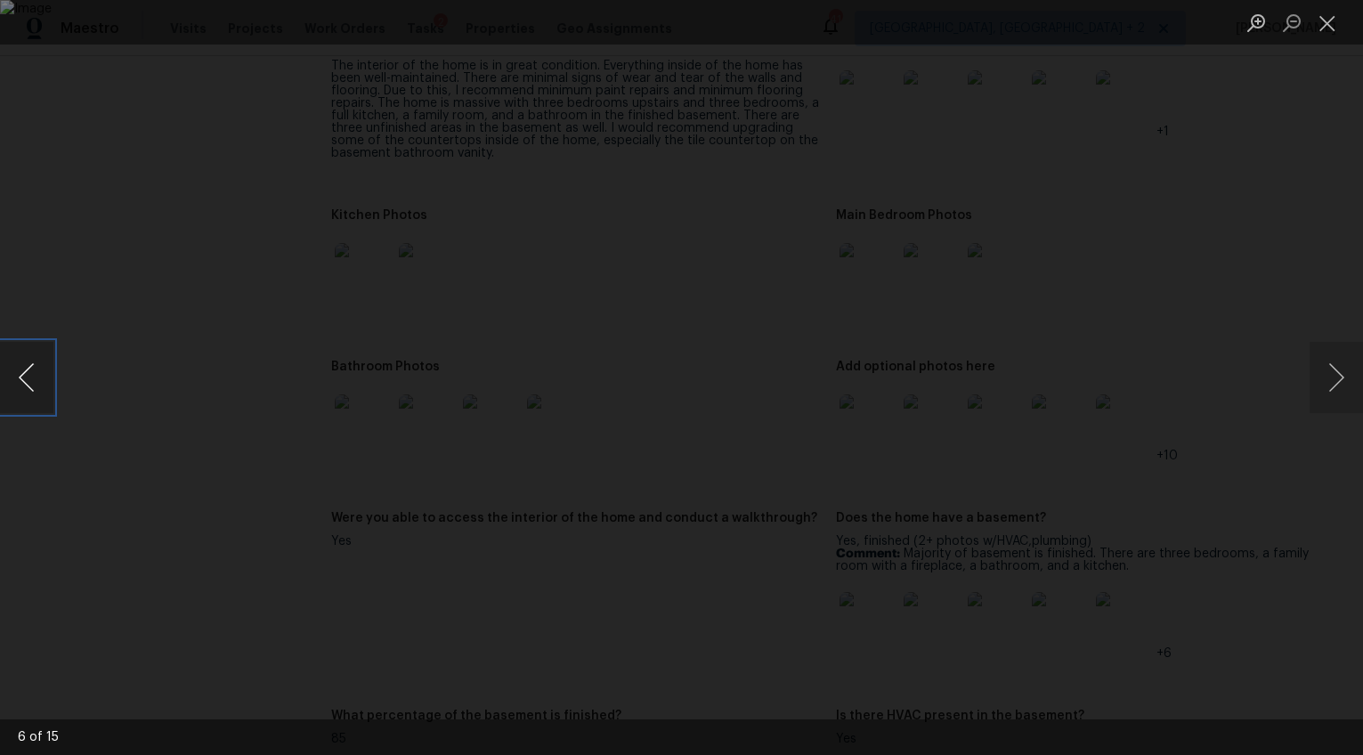
click at [19, 381] on button "Previous image" at bounding box center [26, 377] width 53 height 71
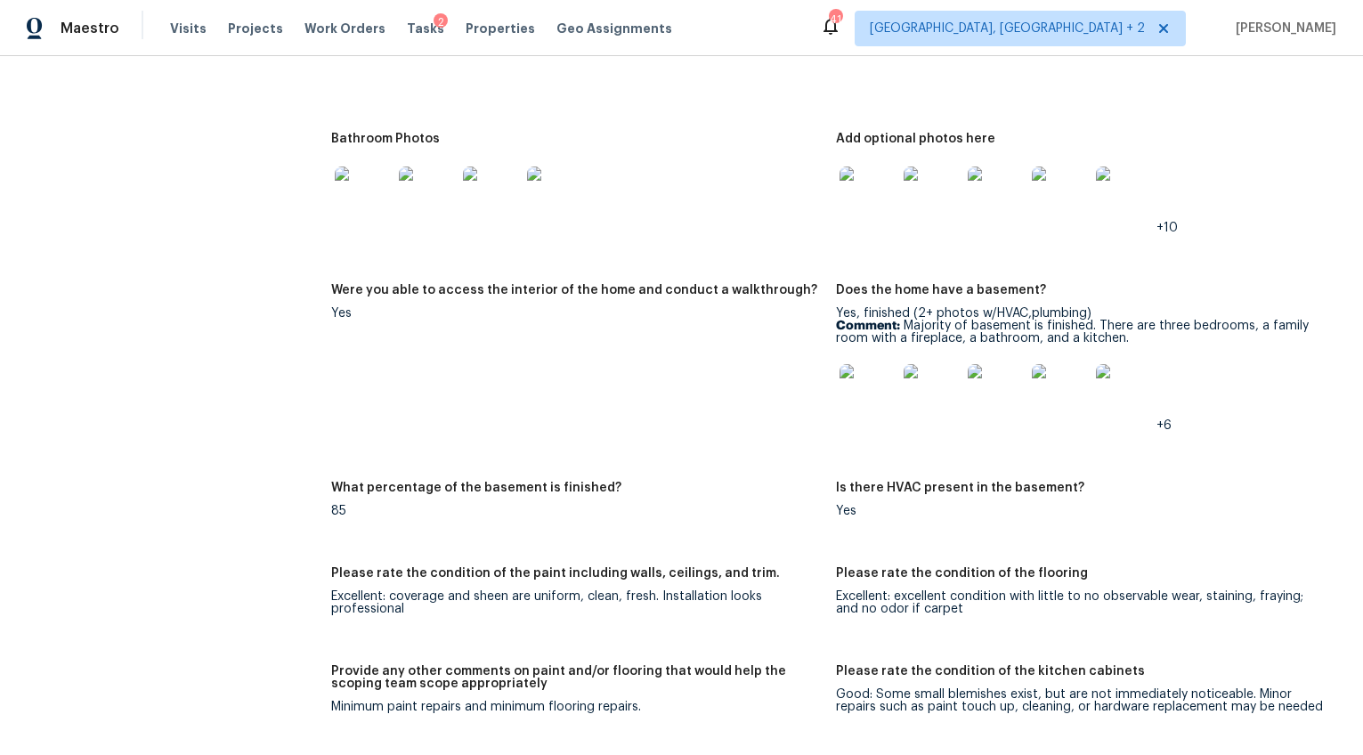
scroll to position [2274, 0]
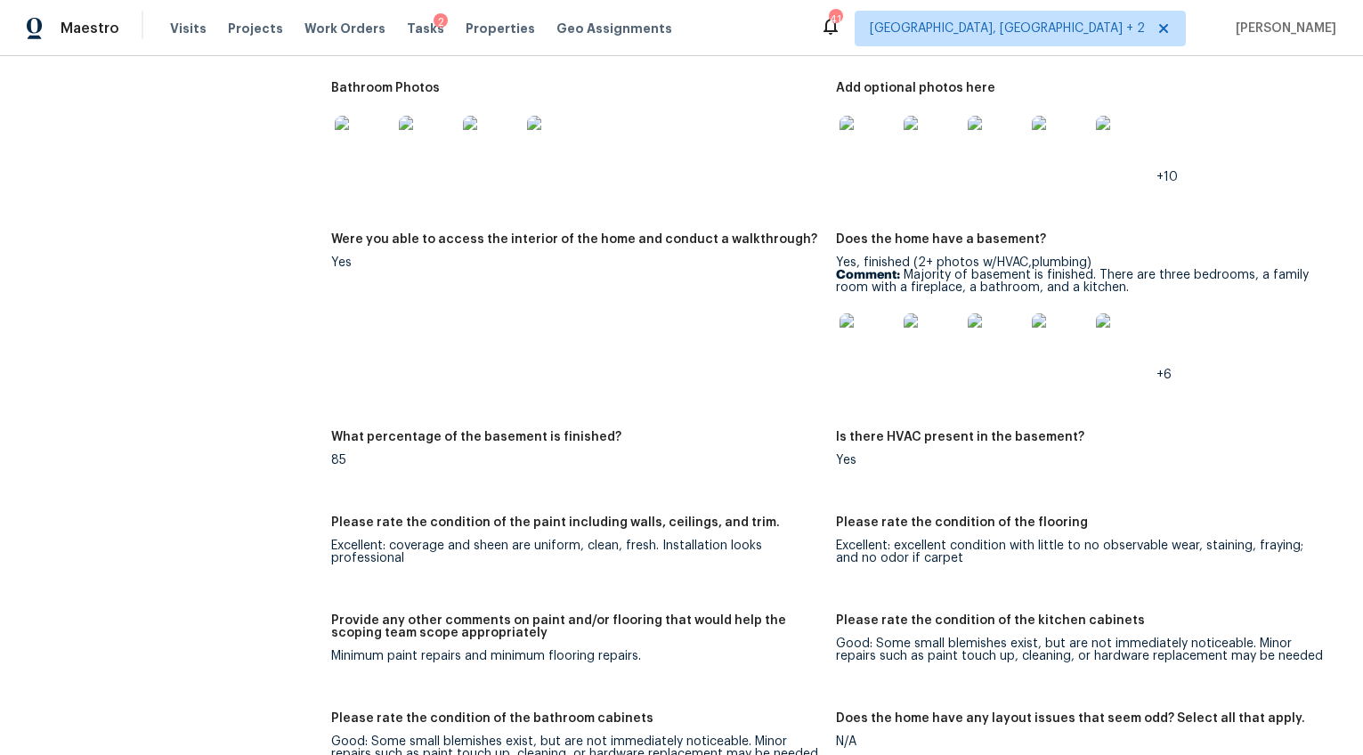
click at [869, 328] on img at bounding box center [868, 341] width 57 height 57
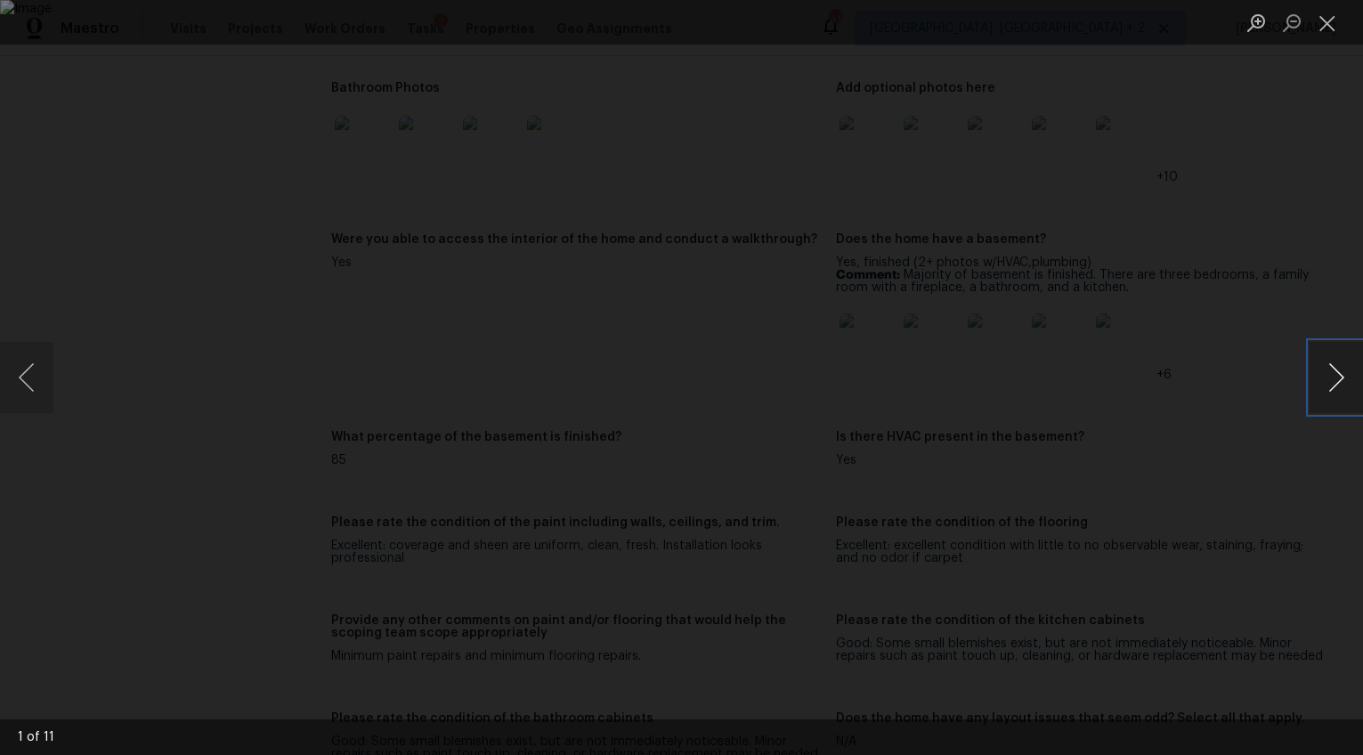
click at [1337, 373] on button "Next image" at bounding box center [1336, 377] width 53 height 71
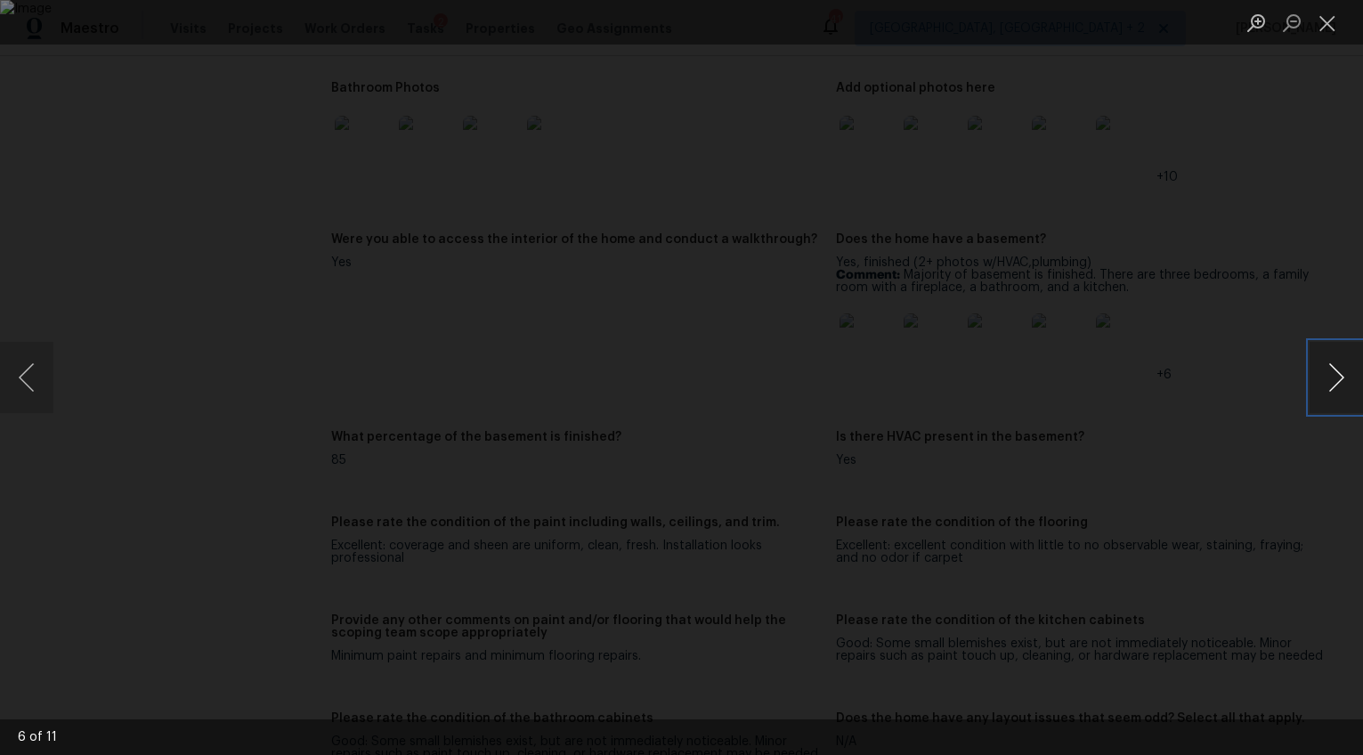
click at [1337, 373] on button "Next image" at bounding box center [1336, 377] width 53 height 71
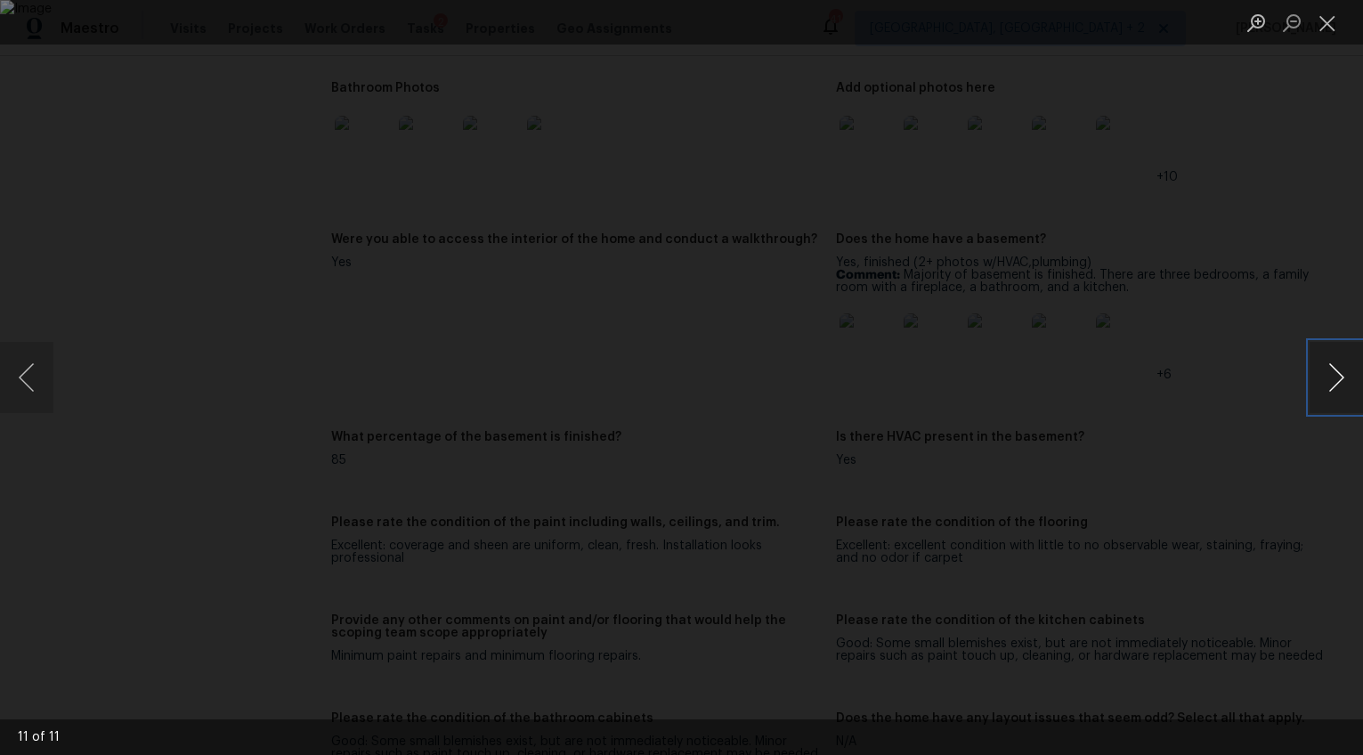
click at [1337, 373] on button "Next image" at bounding box center [1336, 377] width 53 height 71
click at [1289, 448] on div "Lightbox" at bounding box center [681, 377] width 1363 height 755
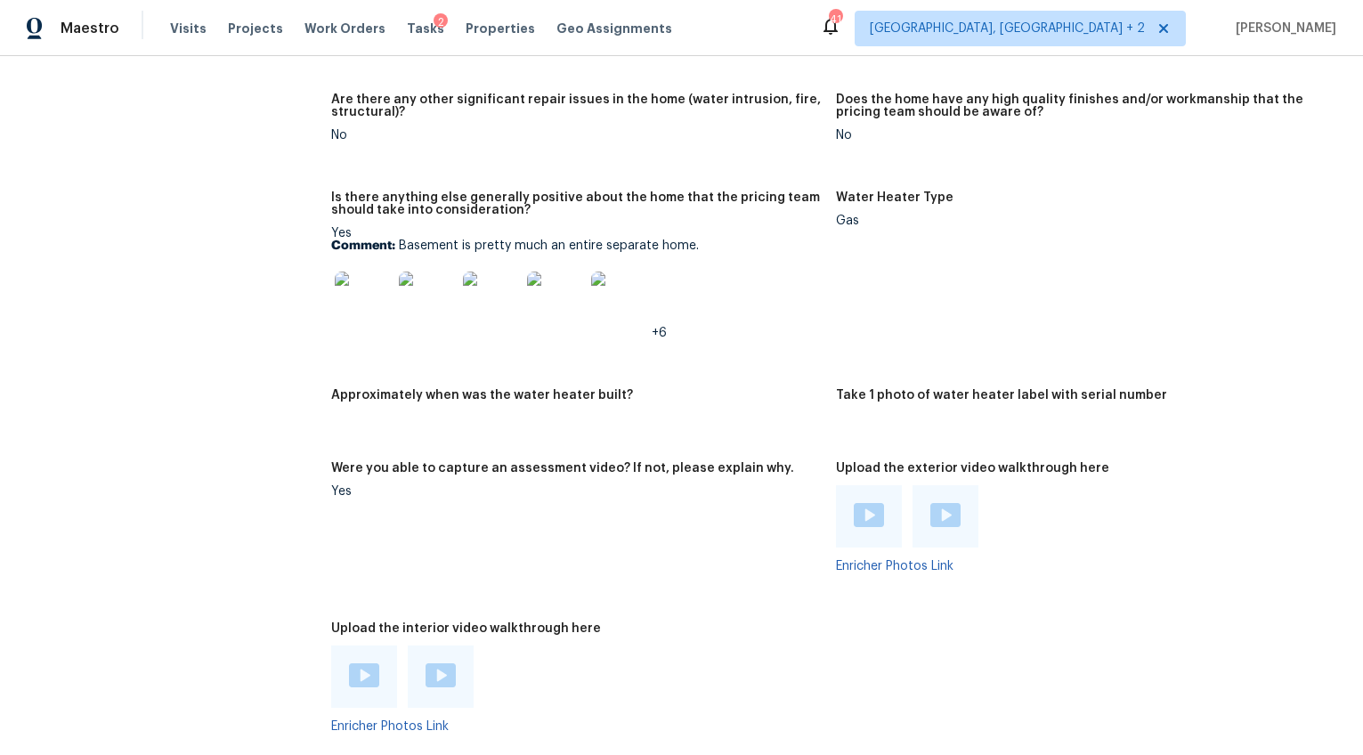
scroll to position [3129, 0]
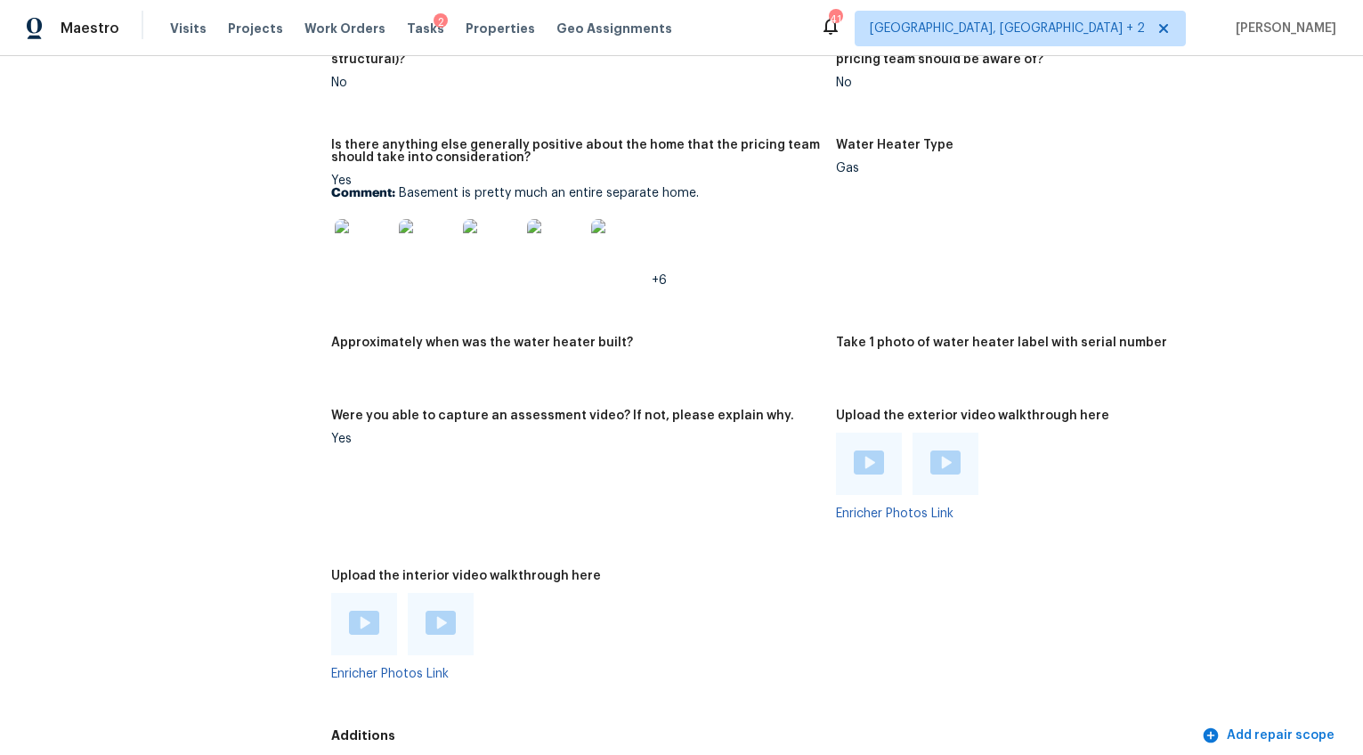
click at [854, 451] on img at bounding box center [869, 463] width 30 height 24
click at [930, 452] on img at bounding box center [945, 463] width 30 height 24
click at [376, 621] on img at bounding box center [364, 623] width 30 height 24
click at [427, 615] on img at bounding box center [441, 623] width 30 height 24
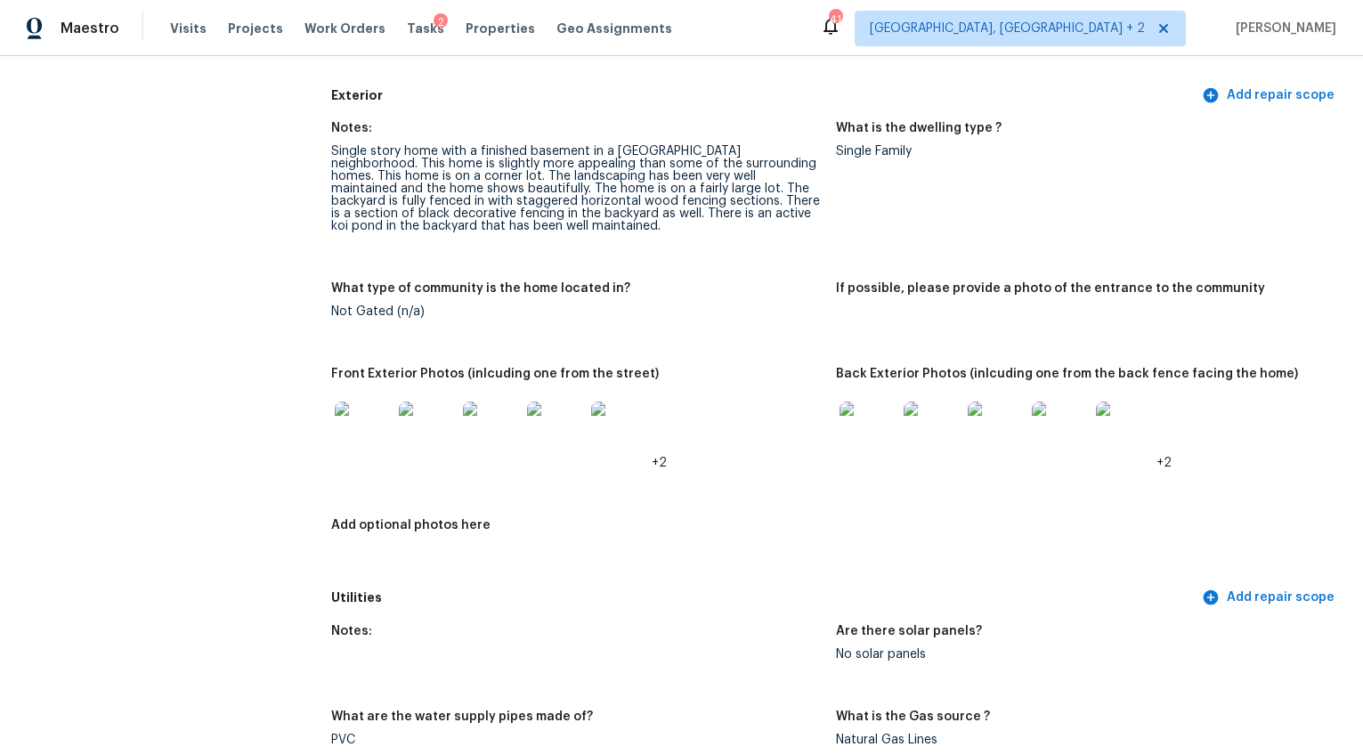
scroll to position [0, 0]
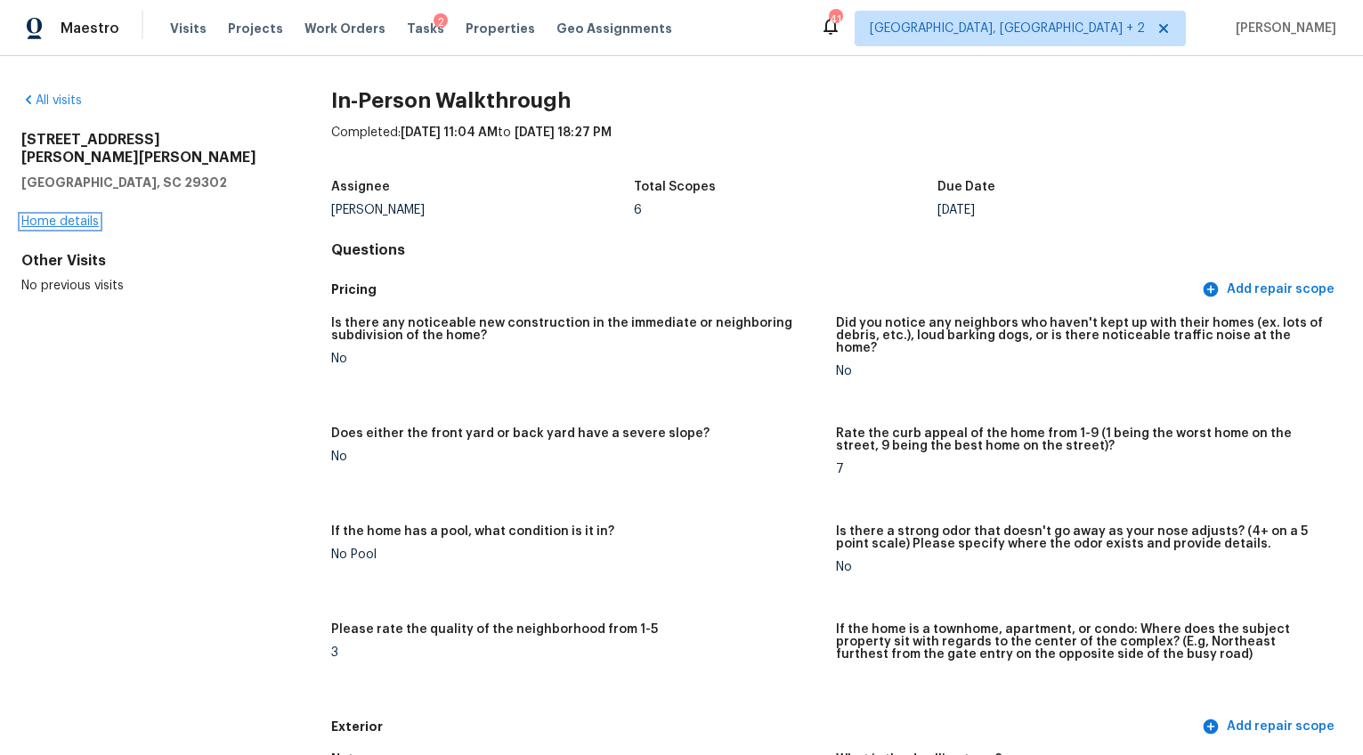
click at [77, 215] on link "Home details" at bounding box center [59, 221] width 77 height 12
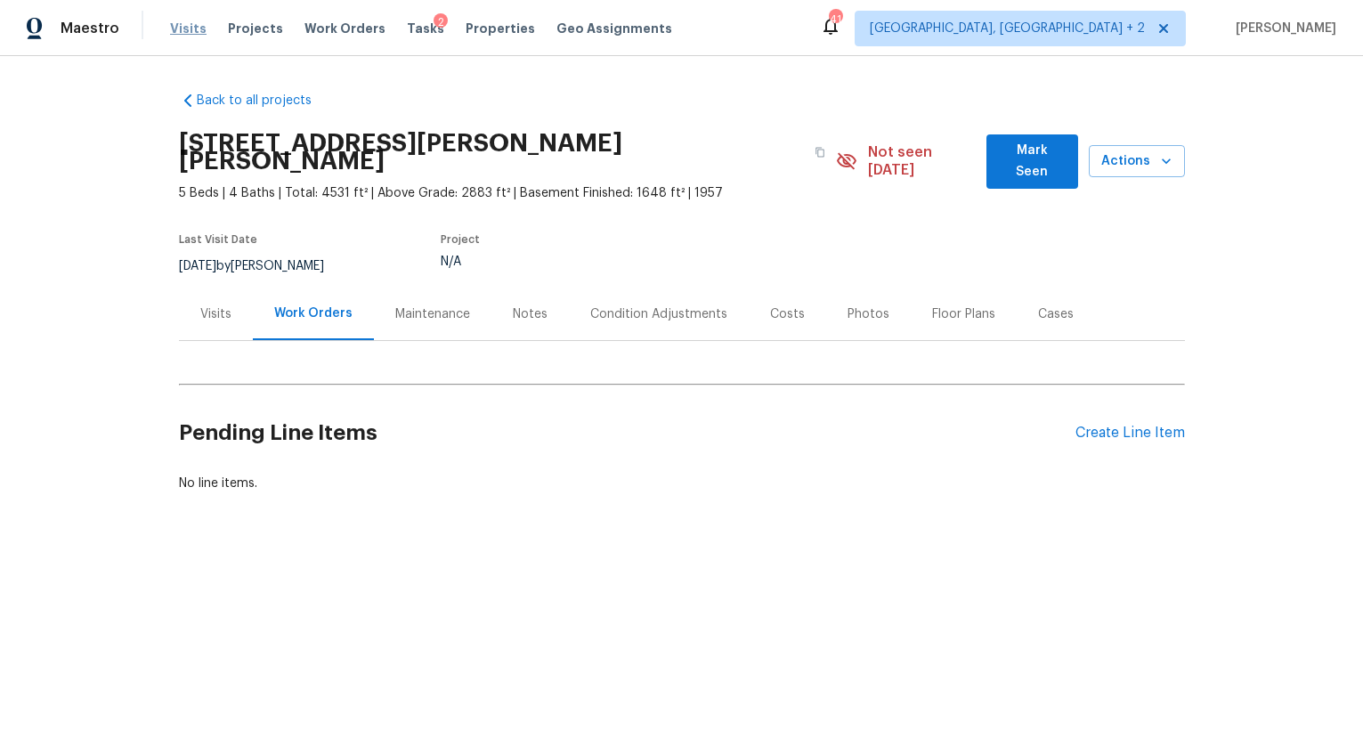
click at [185, 26] on span "Visits" at bounding box center [188, 29] width 37 height 18
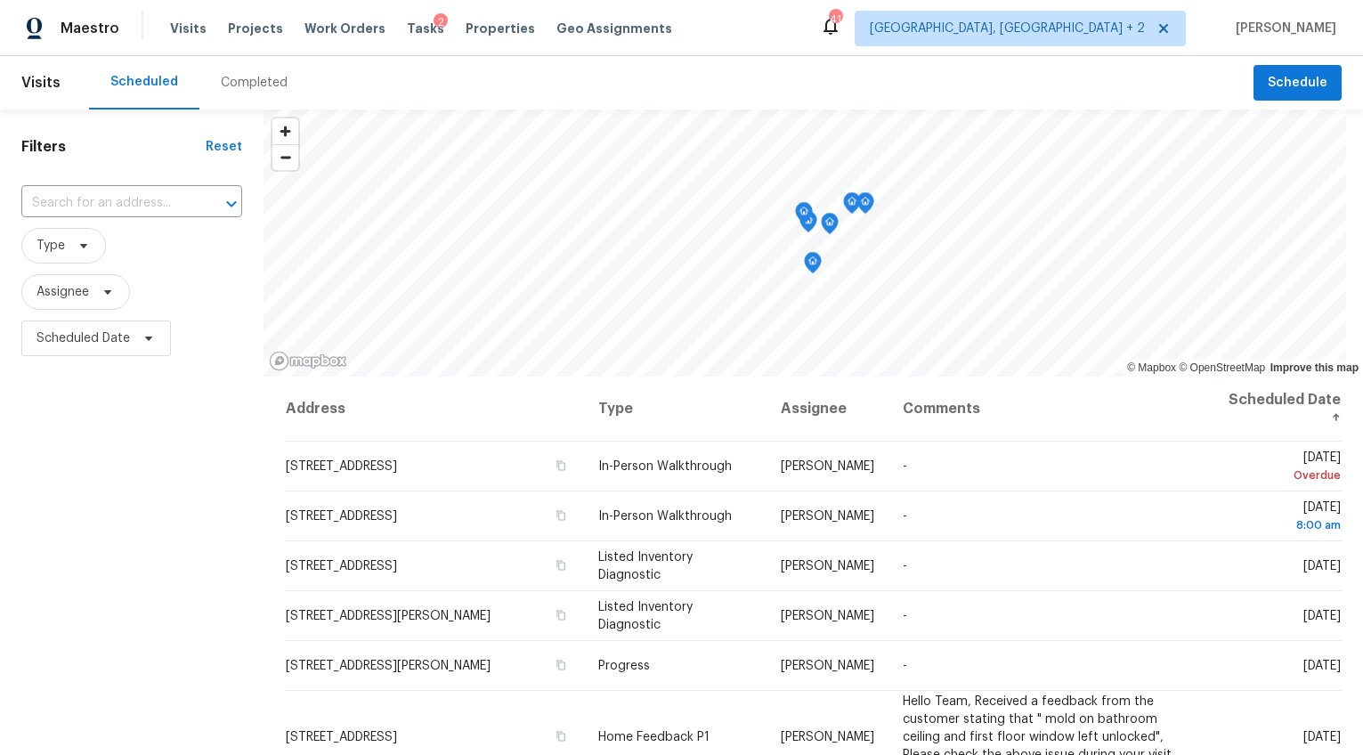
click at [250, 78] on div "Completed" at bounding box center [254, 83] width 67 height 18
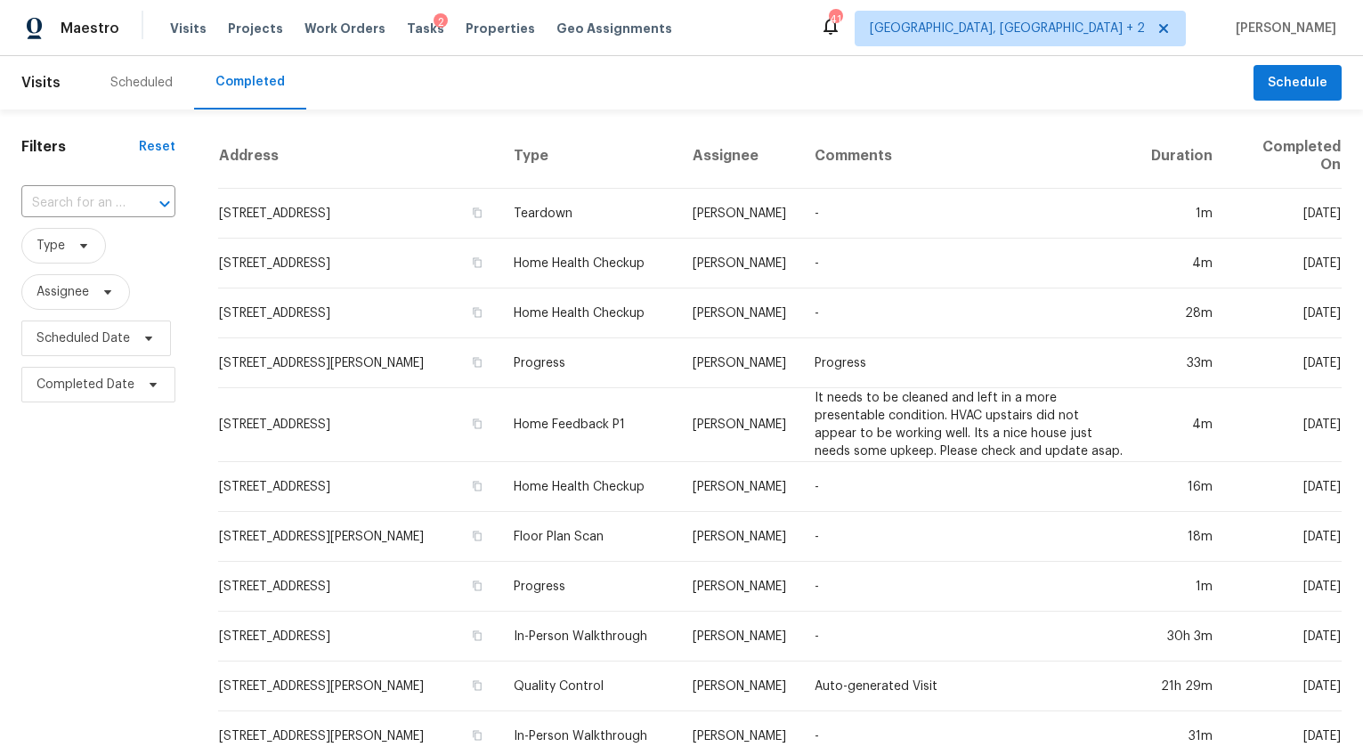
click at [152, 201] on button "Open" at bounding box center [164, 203] width 25 height 25
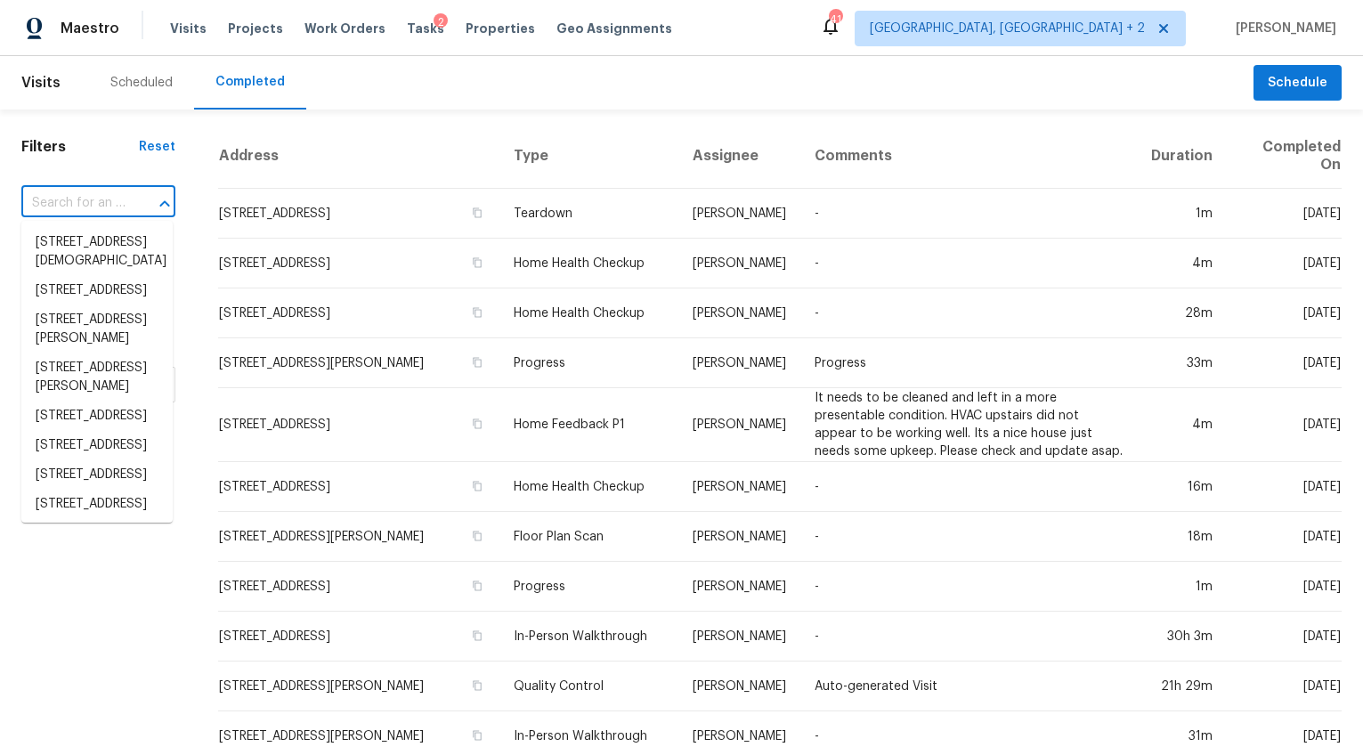
paste input "353 Timberwood Dr, Woodruff, SC 29388"
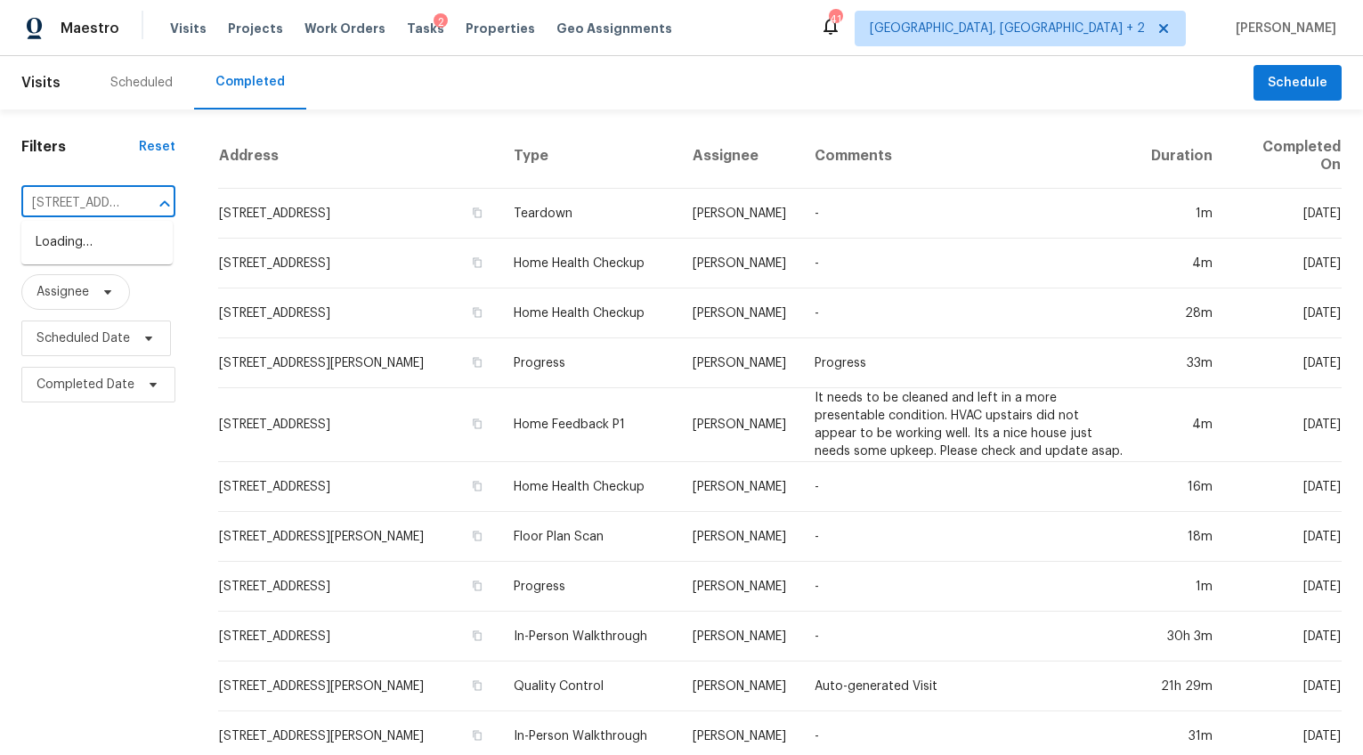
scroll to position [0, 148]
type input "353 Timberwood Dr, Woodruff, SC 29388"
click at [135, 240] on li "353 Timberwood Dr, Woodruff, SC 29388" at bounding box center [96, 252] width 151 height 48
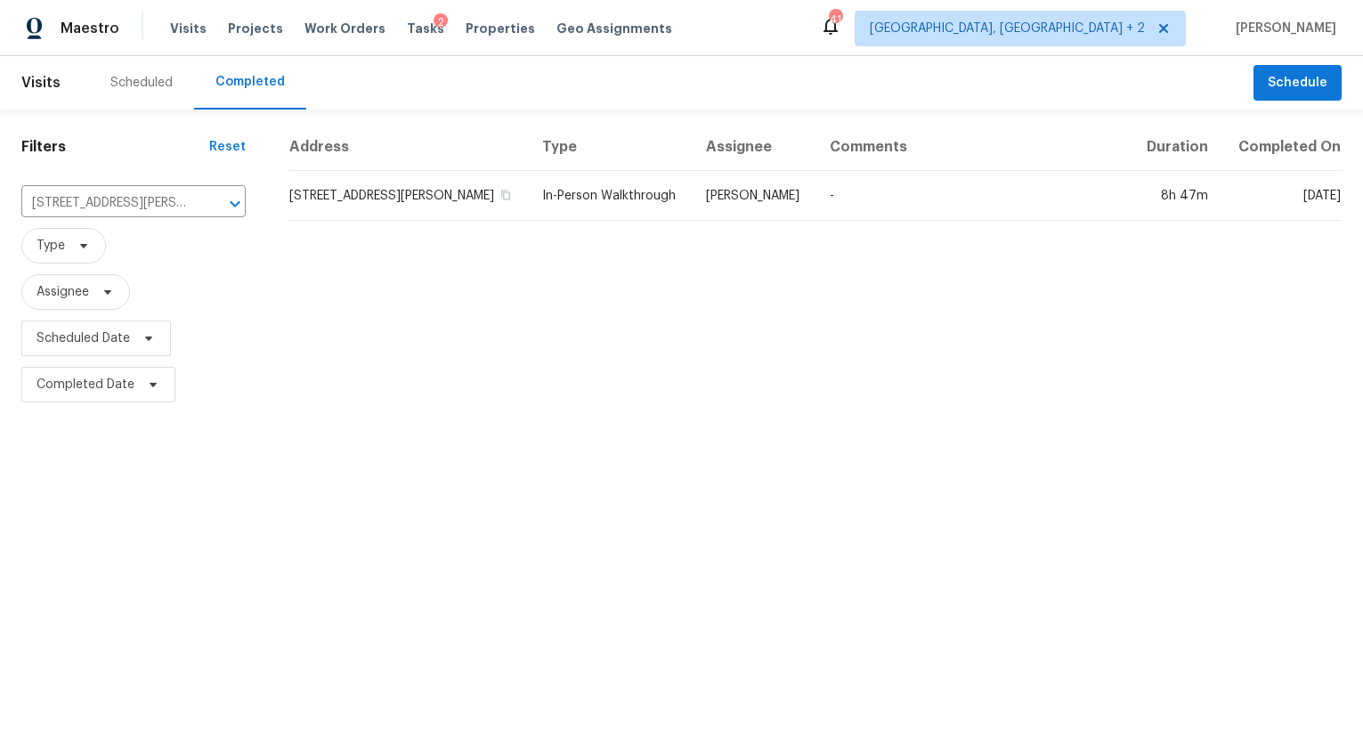
click at [285, 215] on div "Address Type Assignee Comments Duration Completed On 353 Timberwood Dr, Woodruf…" at bounding box center [815, 266] width 1096 height 284
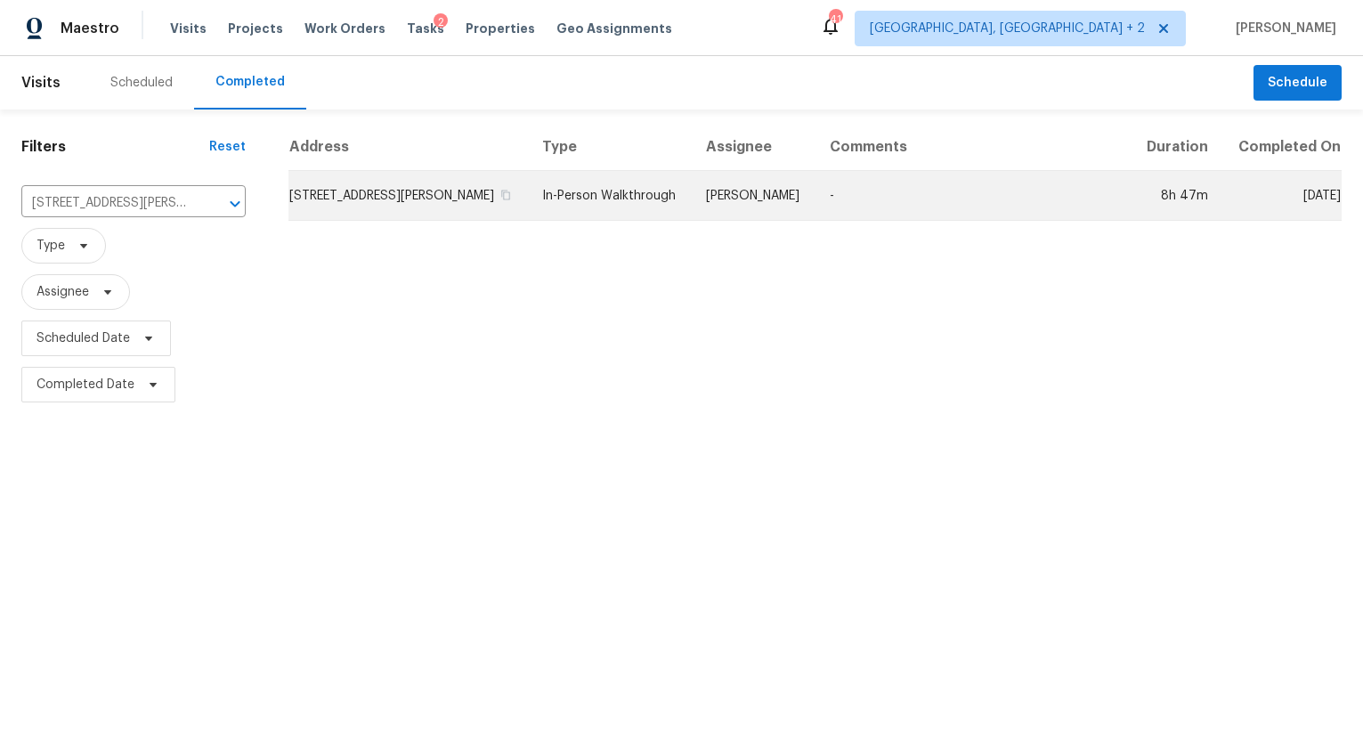
click at [307, 211] on td "353 Timberwood Dr, Woodruff, SC 29388" at bounding box center [408, 196] width 240 height 50
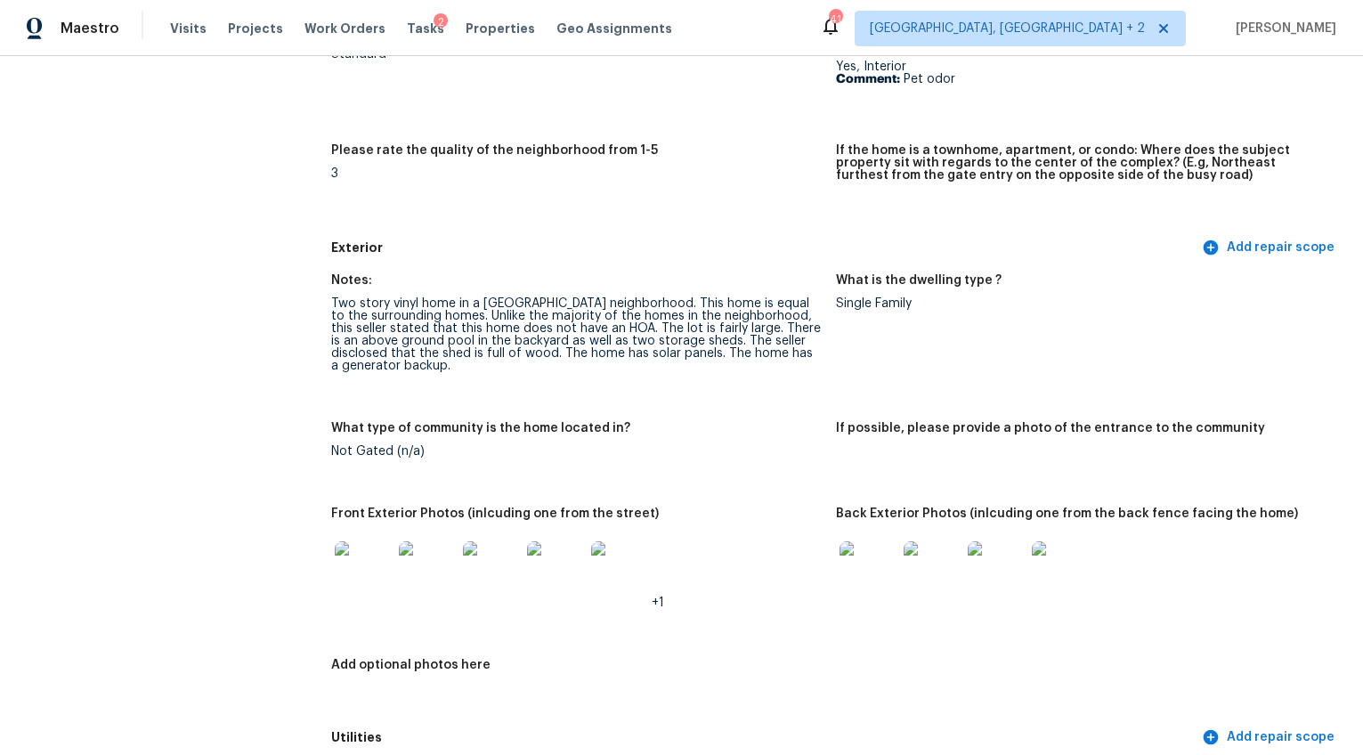
scroll to position [654, 0]
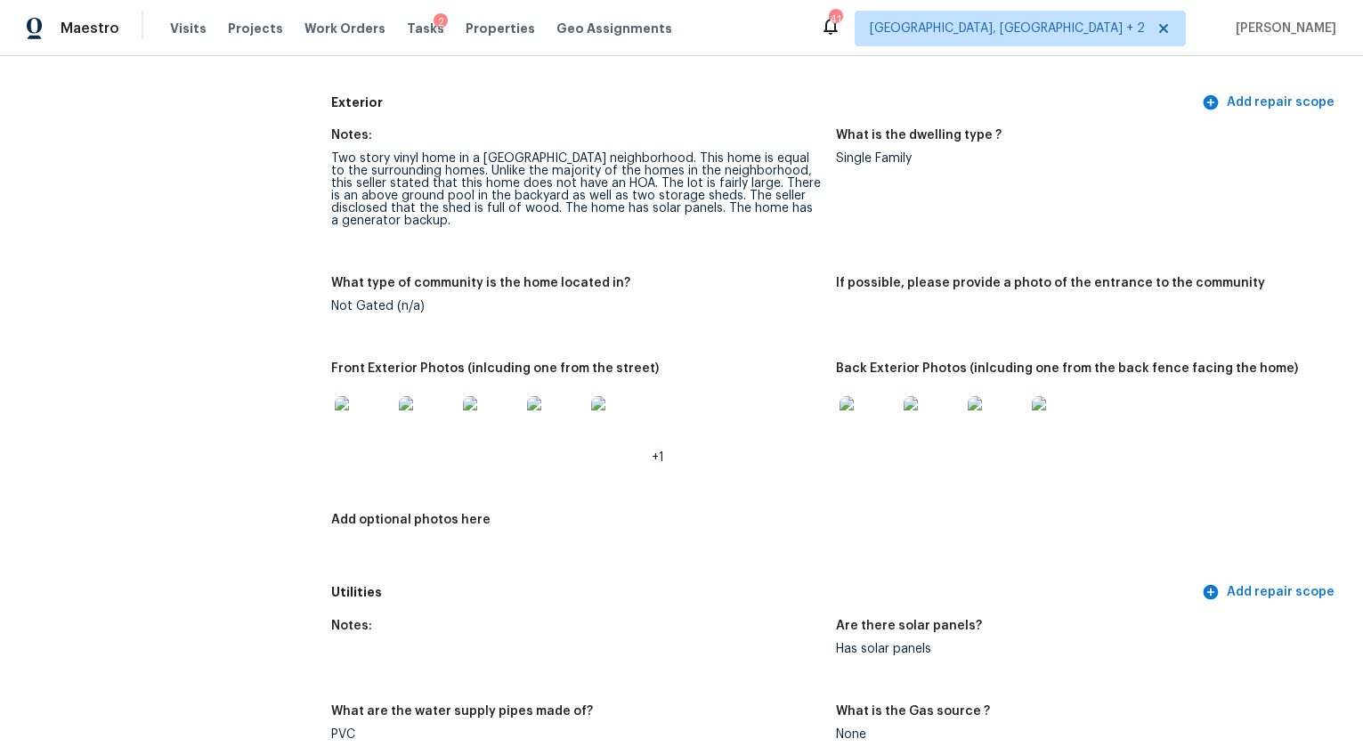
click at [342, 417] on img at bounding box center [363, 424] width 57 height 57
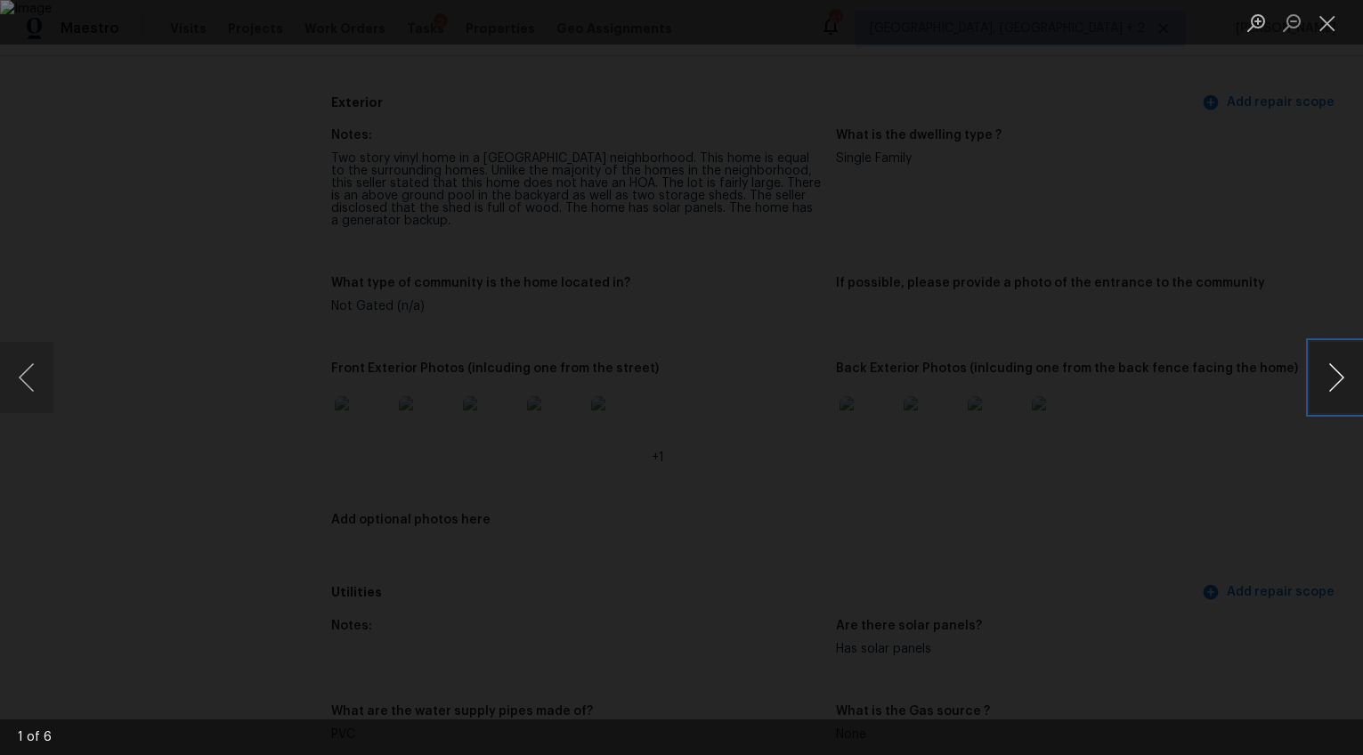
click at [1337, 375] on button "Next image" at bounding box center [1336, 377] width 53 height 71
click at [1320, 369] on button "Next image" at bounding box center [1336, 377] width 53 height 71
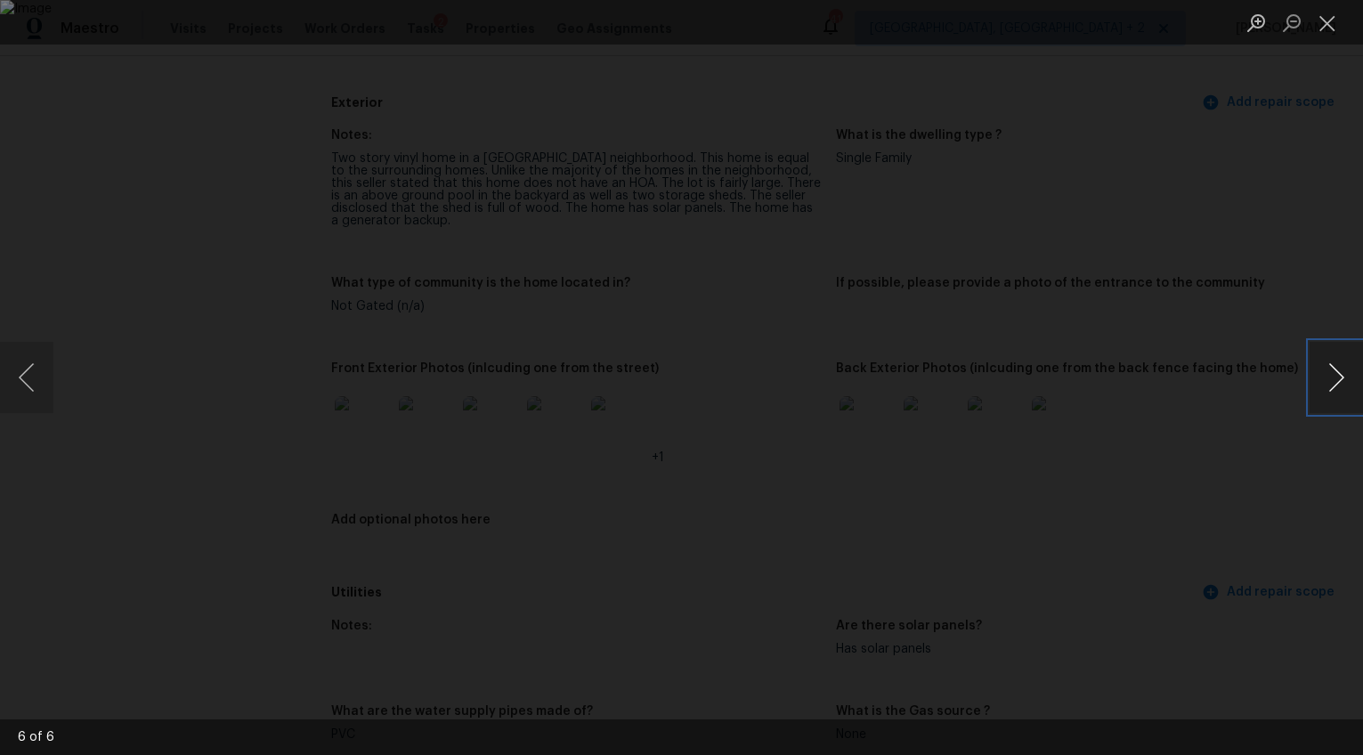
click at [1320, 369] on button "Next image" at bounding box center [1336, 377] width 53 height 71
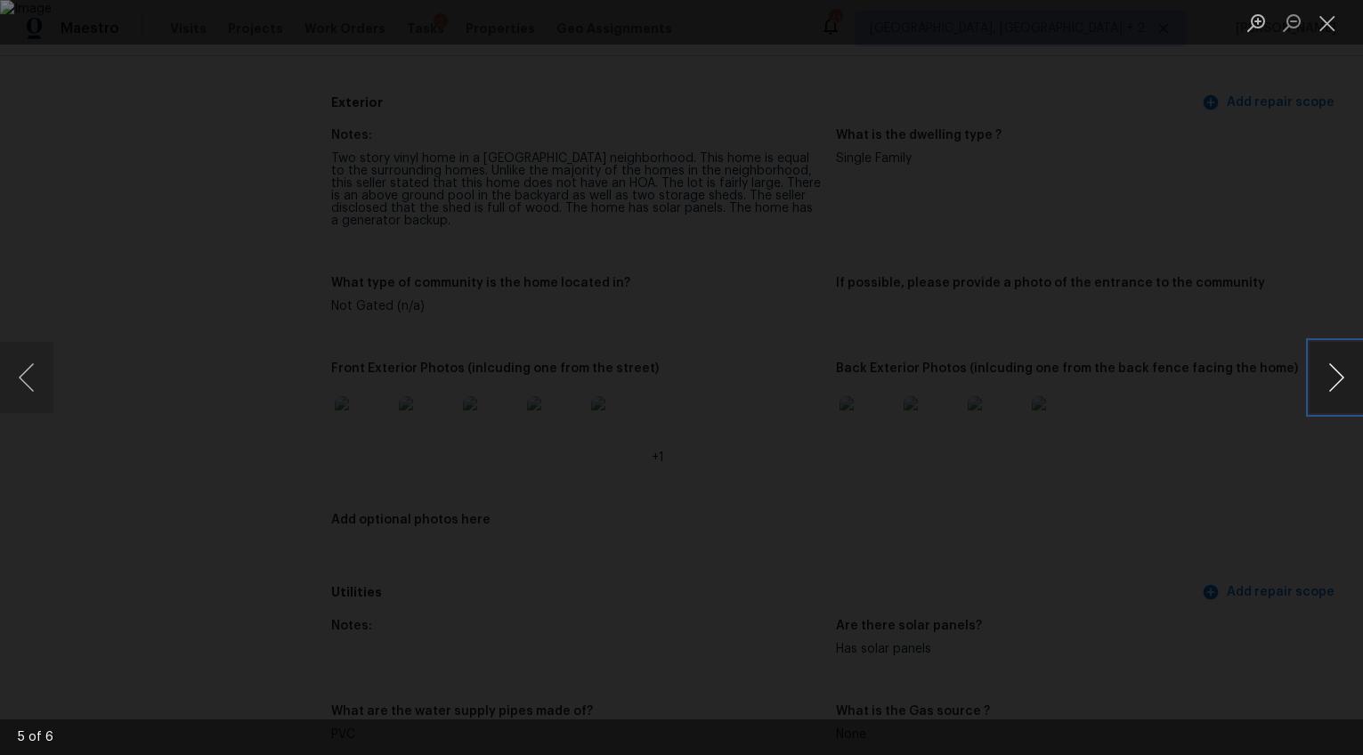
click at [1320, 369] on button "Next image" at bounding box center [1336, 377] width 53 height 71
click at [1263, 456] on div "Lightbox" at bounding box center [681, 377] width 1363 height 755
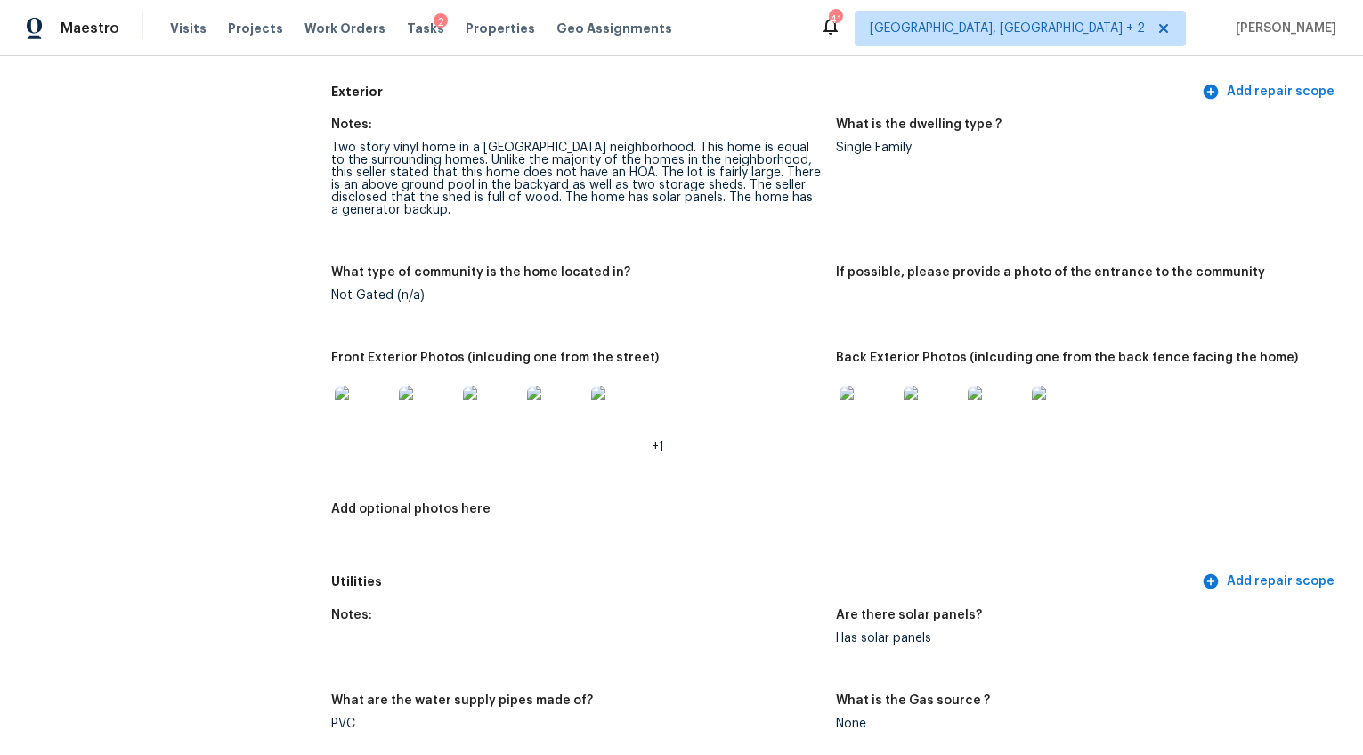
scroll to position [710, 0]
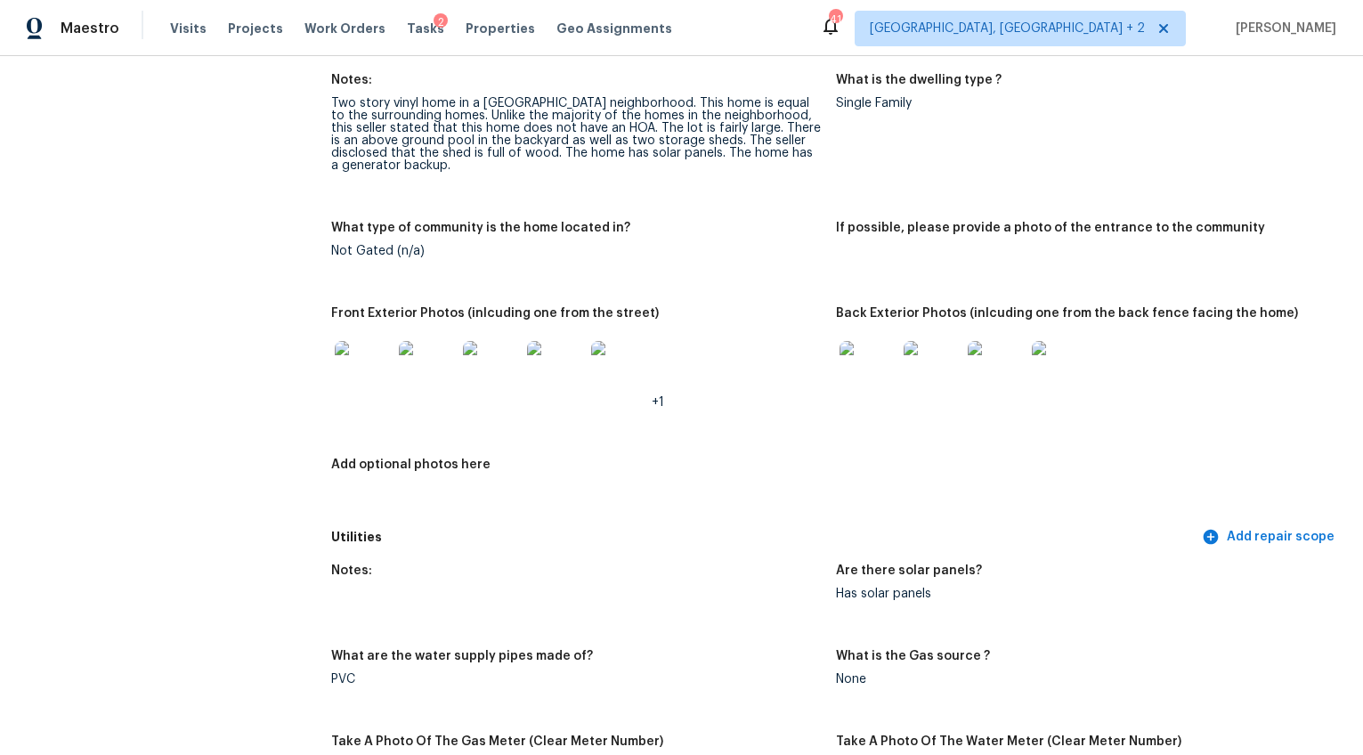
click at [883, 378] on img at bounding box center [868, 369] width 57 height 57
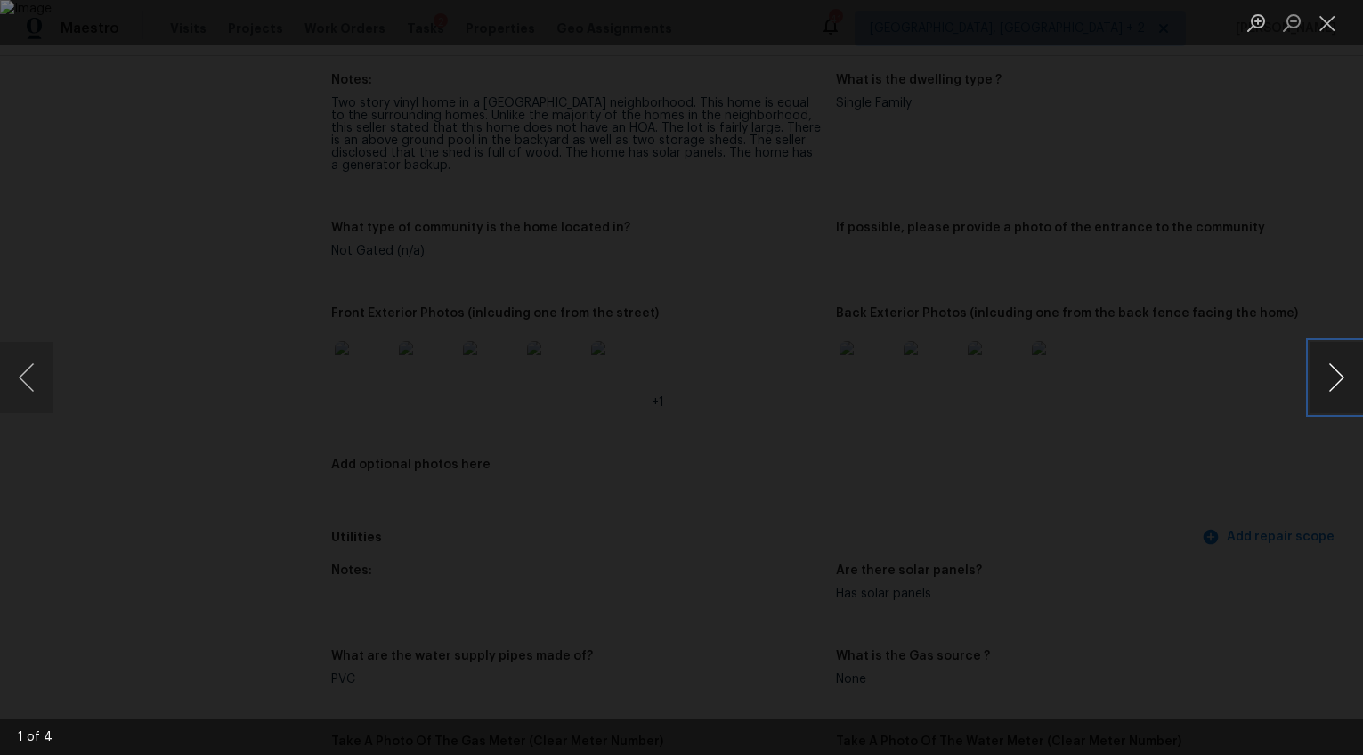
click at [1341, 378] on button "Next image" at bounding box center [1336, 377] width 53 height 71
click at [1331, 378] on button "Next image" at bounding box center [1336, 377] width 53 height 71
click at [1310, 452] on div "Lightbox" at bounding box center [681, 377] width 1363 height 755
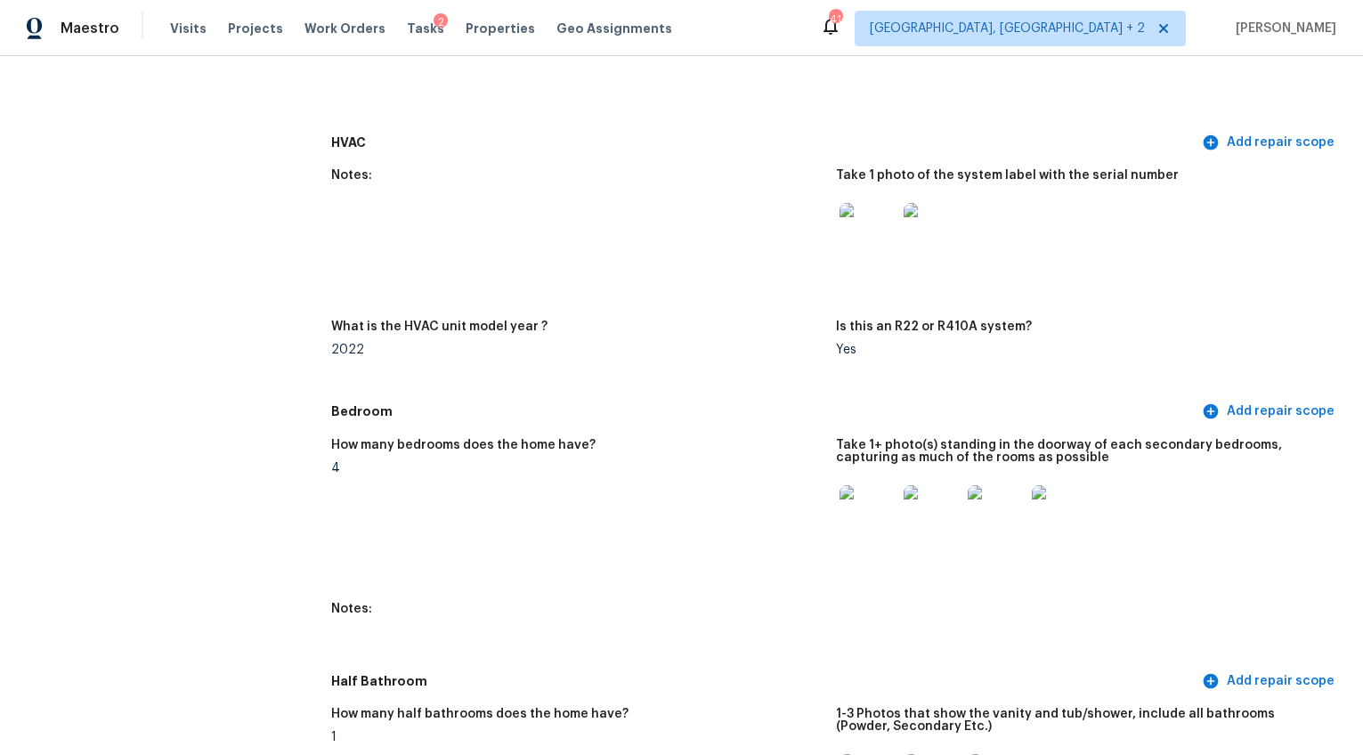
scroll to position [1697, 0]
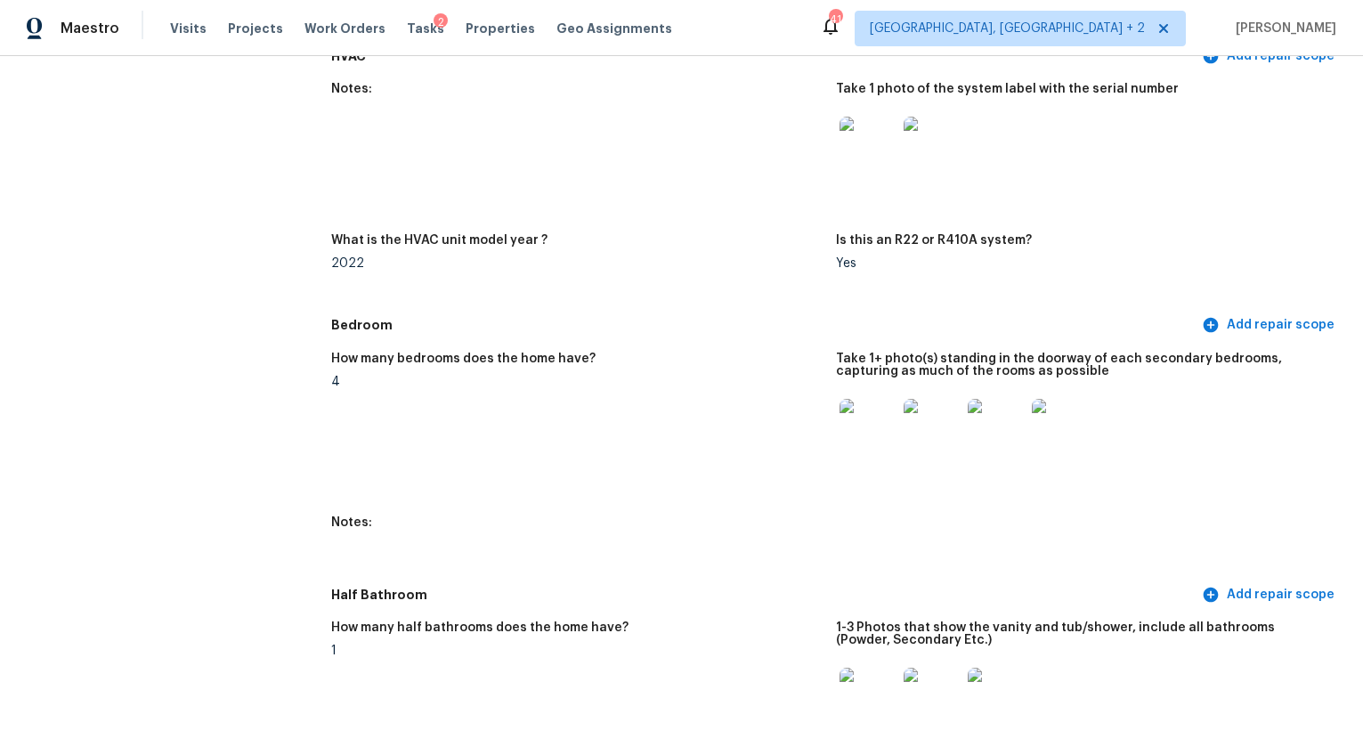
click at [865, 433] on img at bounding box center [868, 427] width 57 height 57
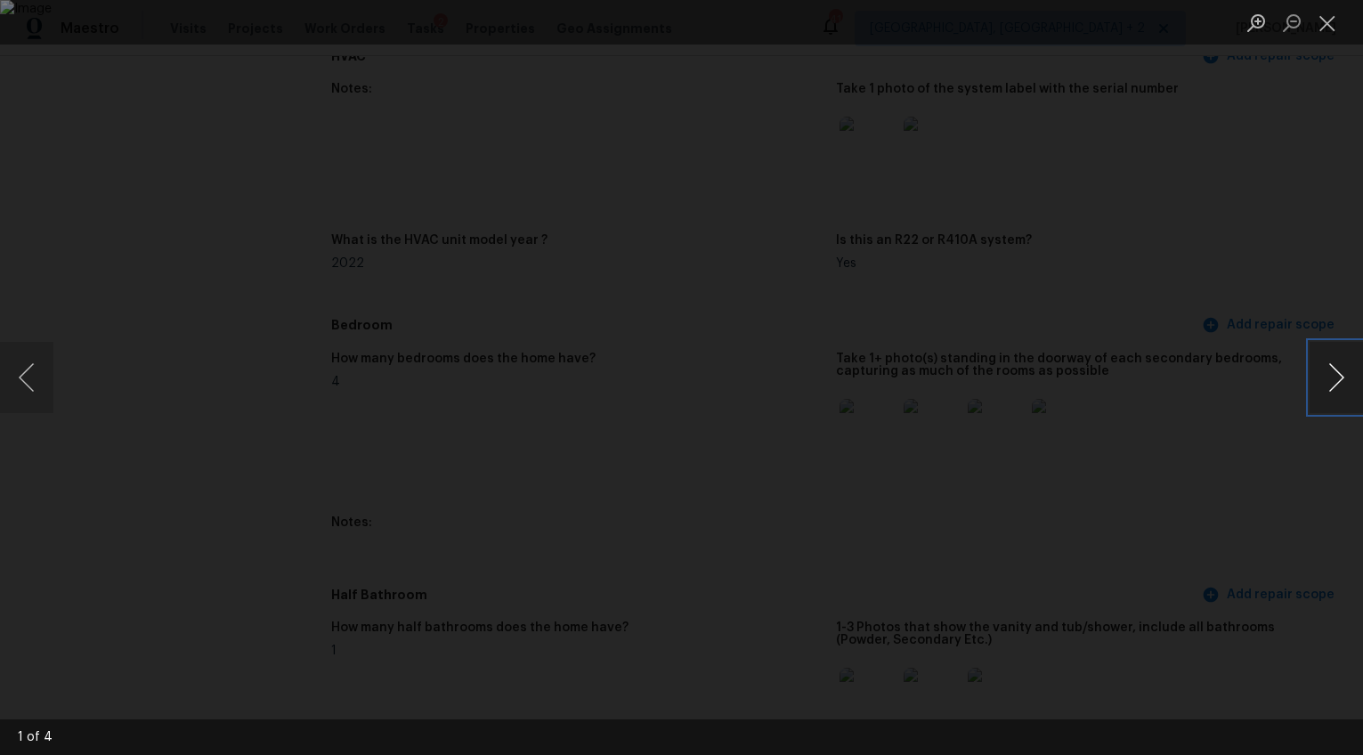
click at [1334, 374] on button "Next image" at bounding box center [1336, 377] width 53 height 71
click at [1271, 508] on div "Lightbox" at bounding box center [681, 377] width 1363 height 755
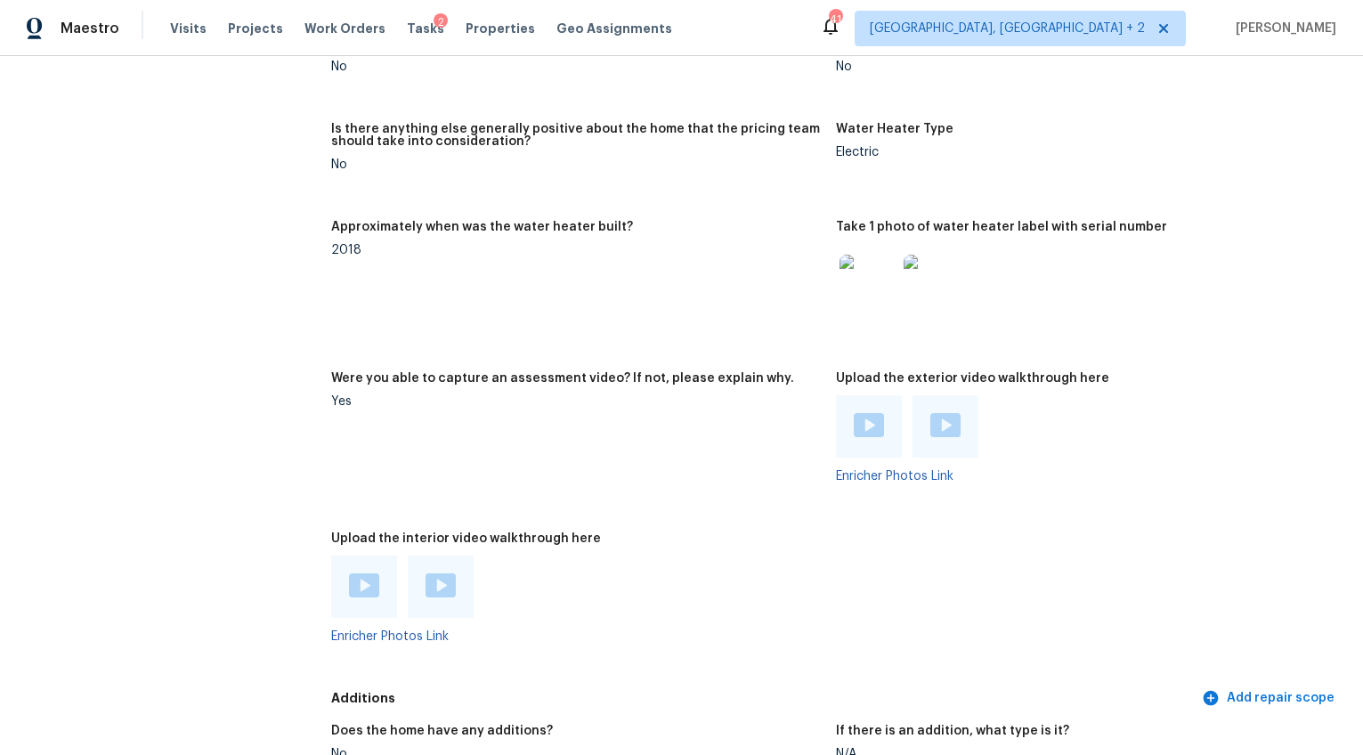
scroll to position [3615, 0]
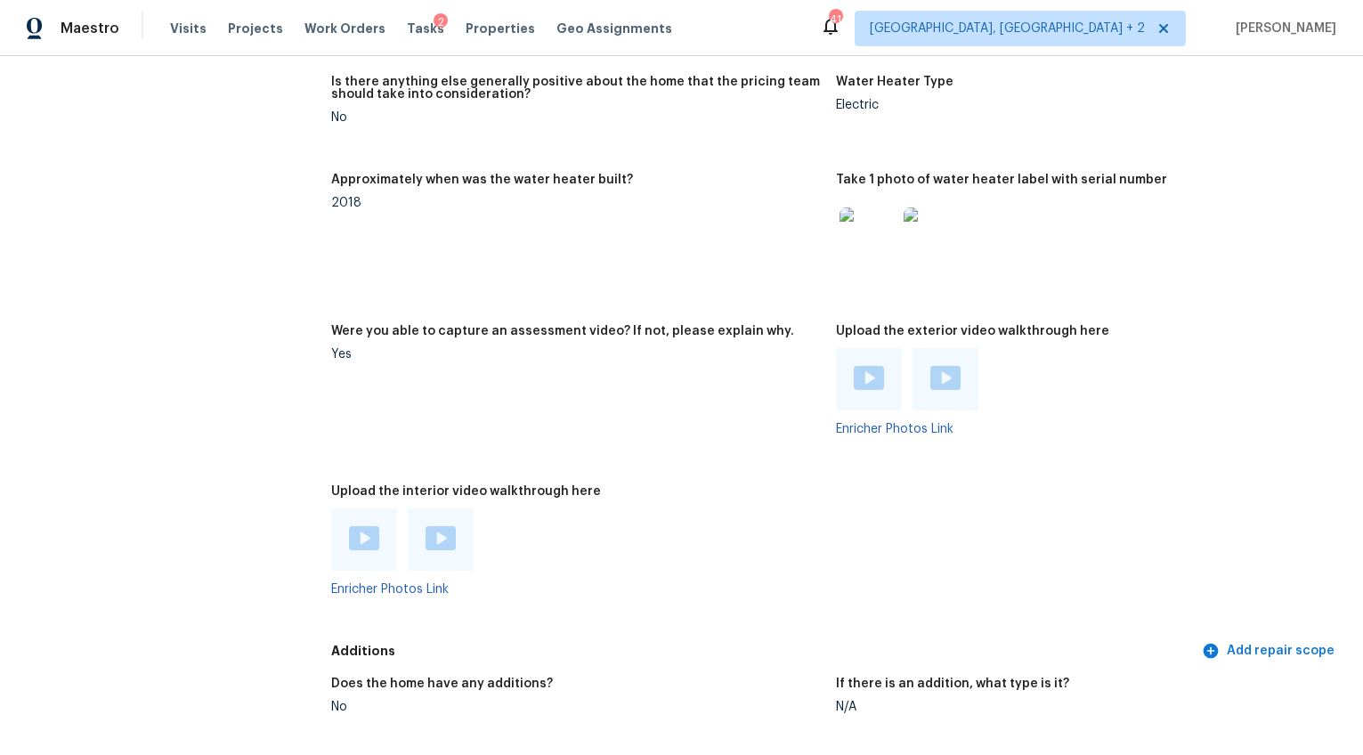
click at [857, 386] on img at bounding box center [869, 378] width 30 height 24
click at [936, 389] on img at bounding box center [945, 378] width 30 height 24
click at [356, 550] on img at bounding box center [364, 538] width 30 height 24
click at [438, 538] on img at bounding box center [441, 538] width 30 height 24
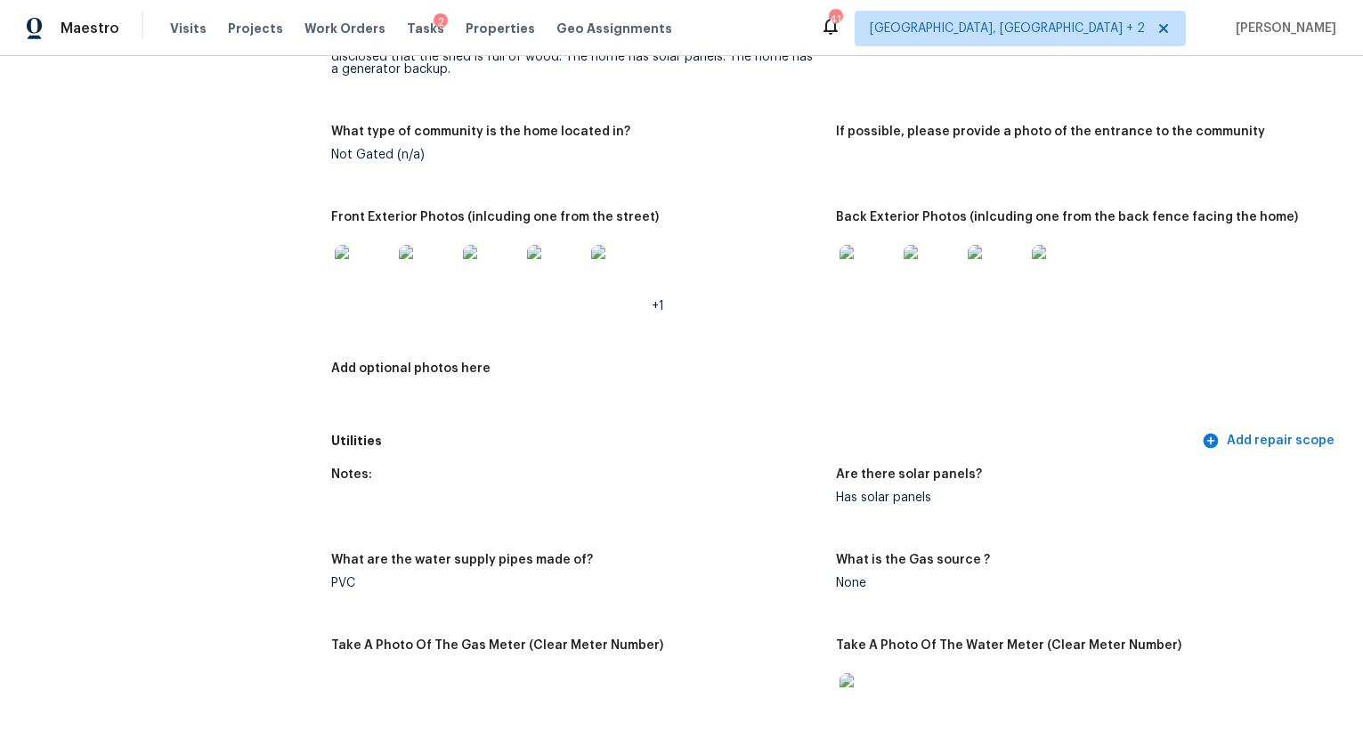
scroll to position [0, 0]
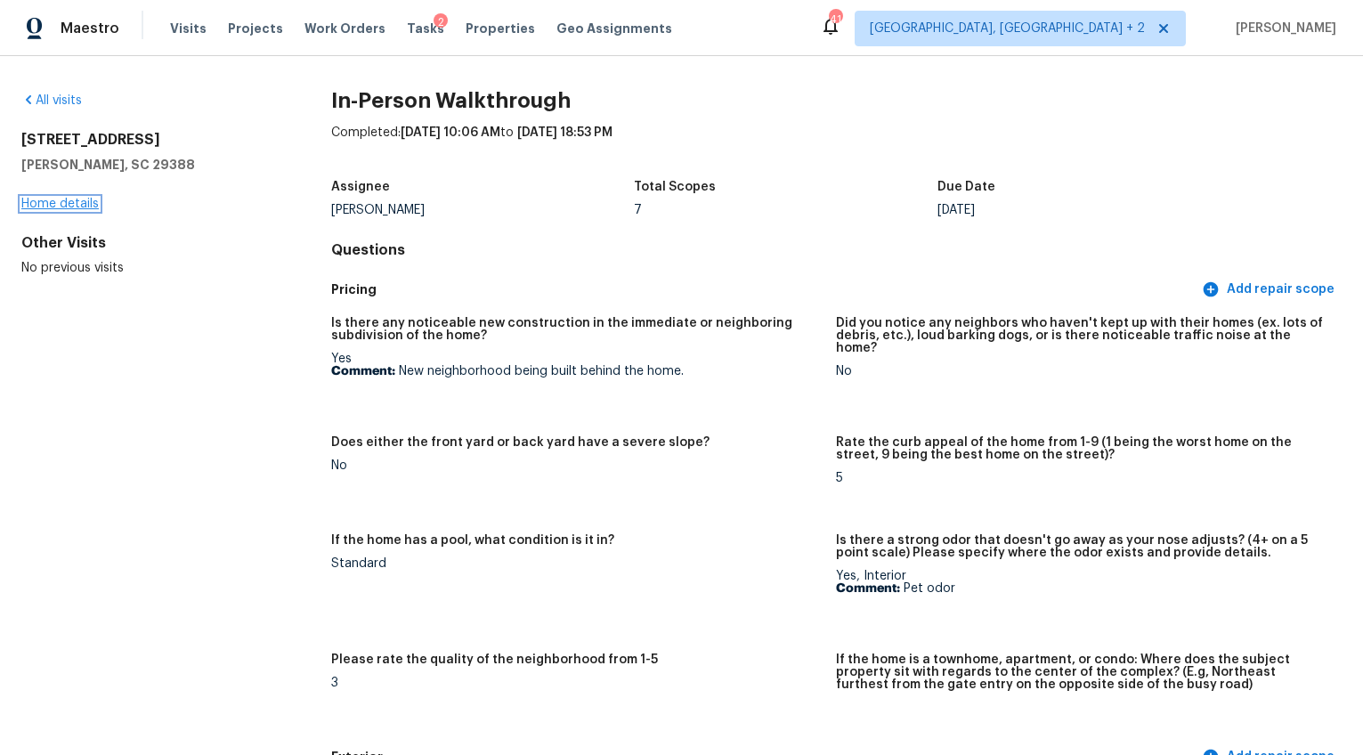
click at [64, 202] on link "Home details" at bounding box center [59, 204] width 77 height 12
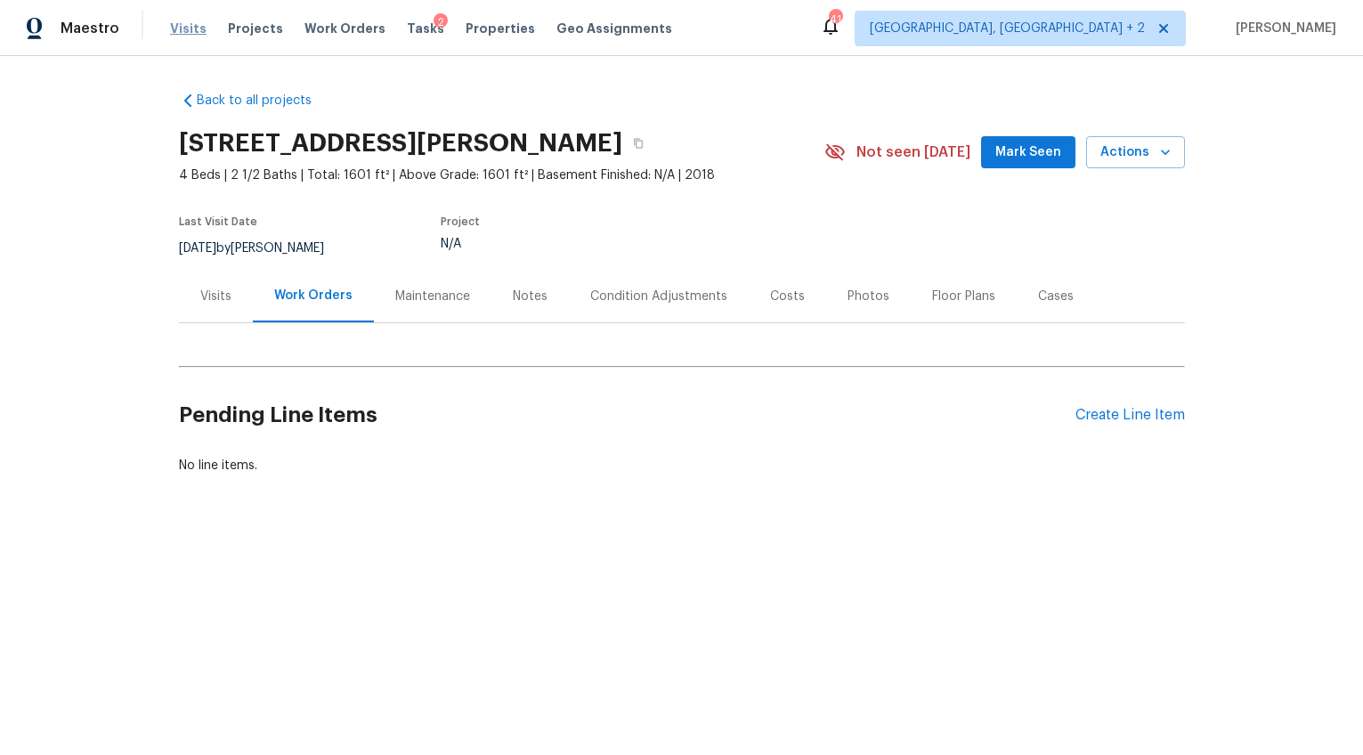
click at [186, 30] on span "Visits" at bounding box center [188, 29] width 37 height 18
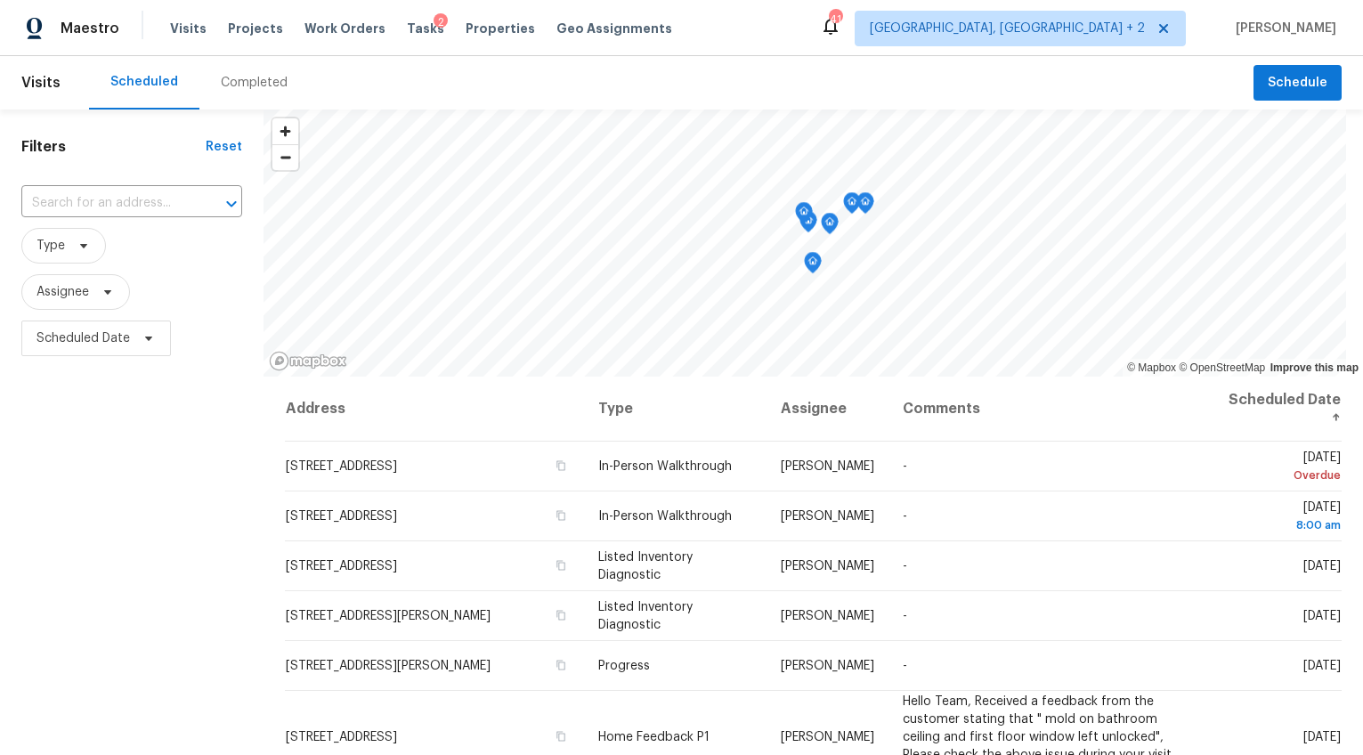
click at [261, 91] on div "Completed" at bounding box center [254, 83] width 67 height 18
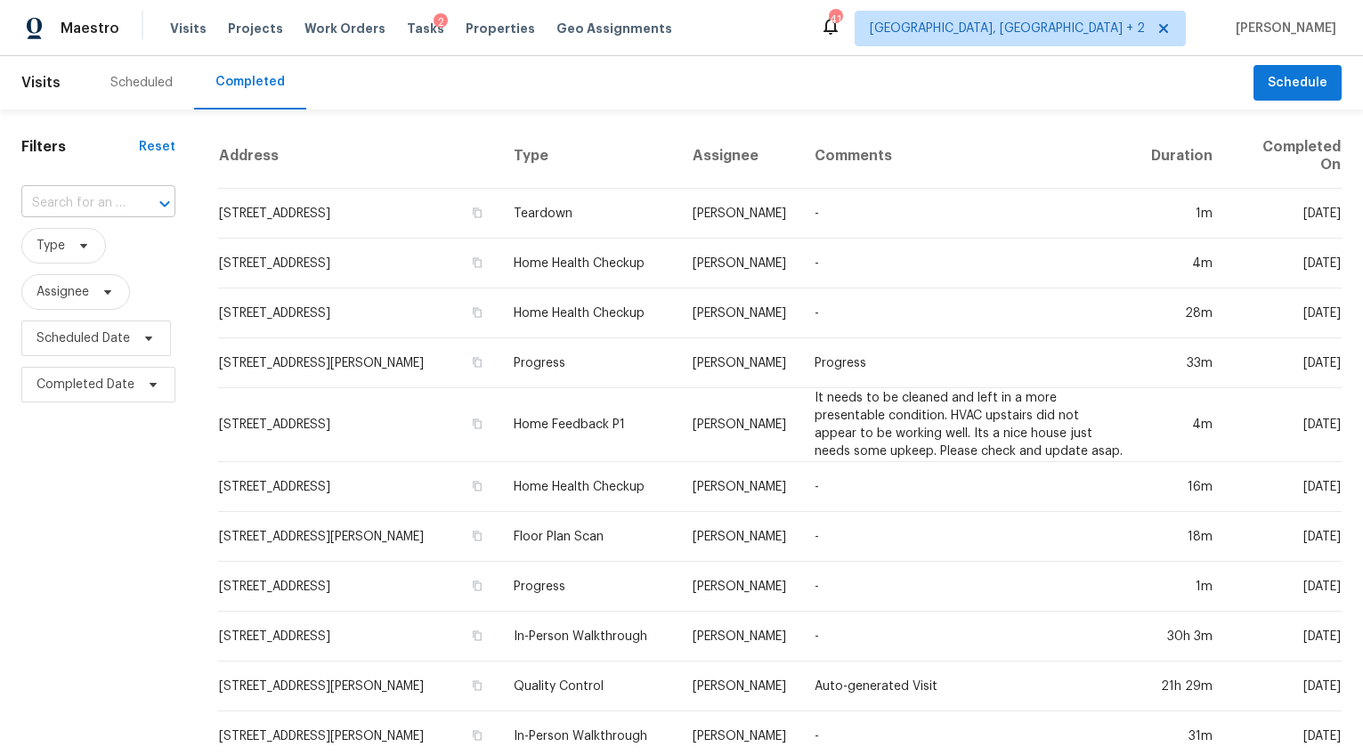
click at [138, 201] on div at bounding box center [152, 203] width 46 height 25
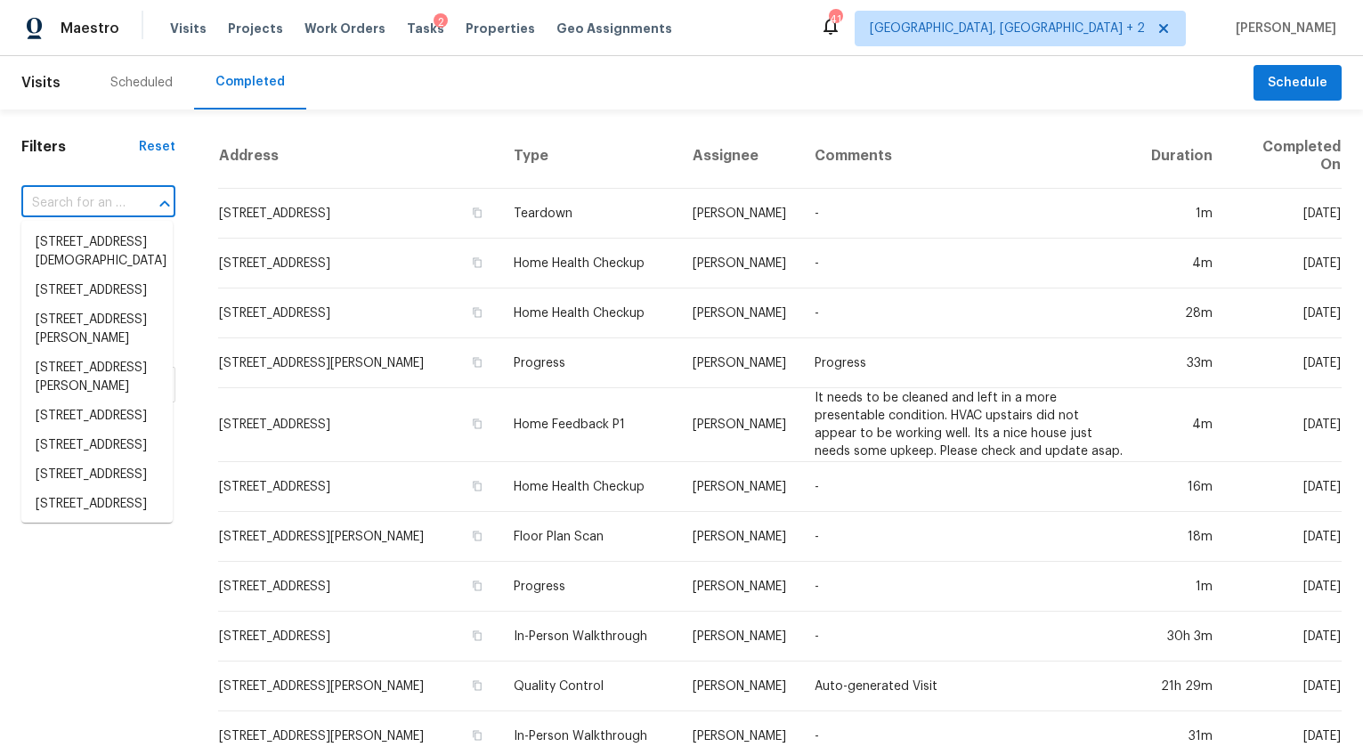
paste input "7117 Cornelius Dr, Columbia, SC 29203"
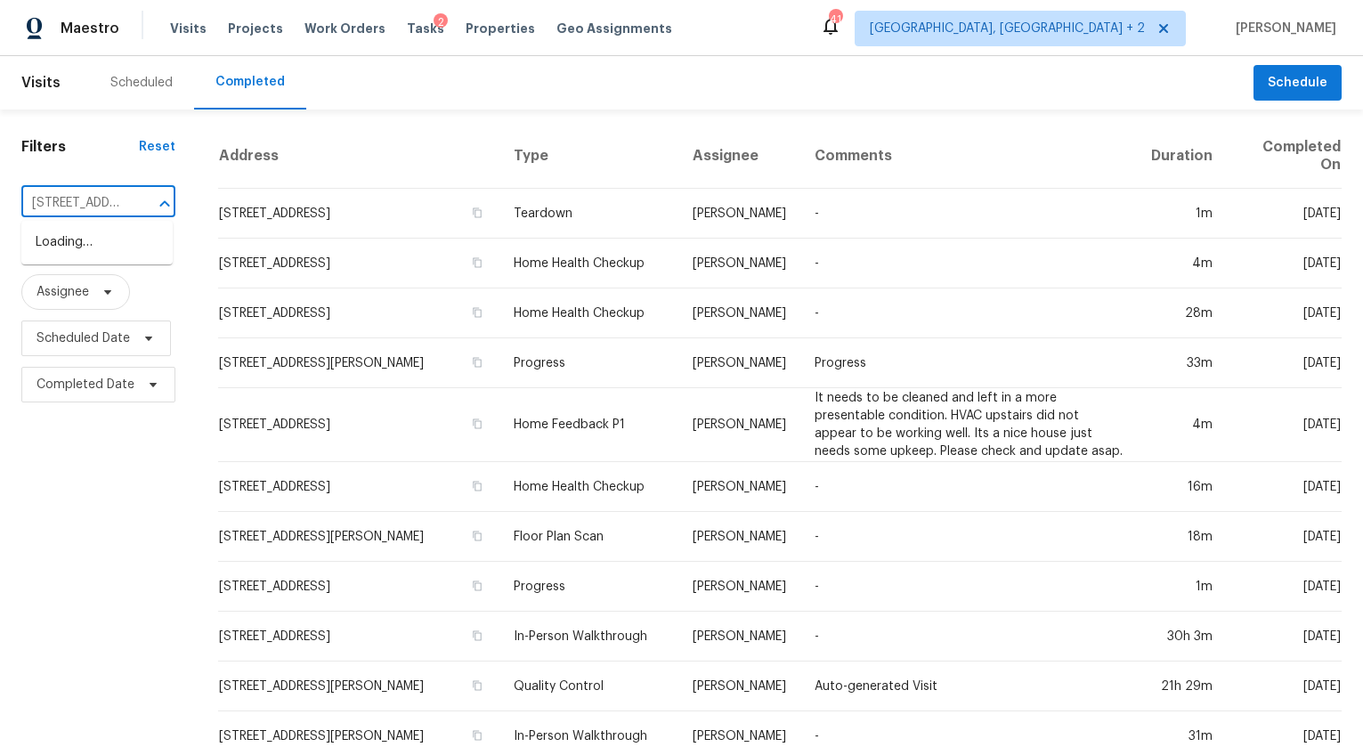
scroll to position [0, 134]
type input "7117 Cornelius Dr, Columbia, SC 29203"
click at [132, 249] on li "7117 Cornelius Dr, Columbia, SC 29203" at bounding box center [96, 252] width 151 height 48
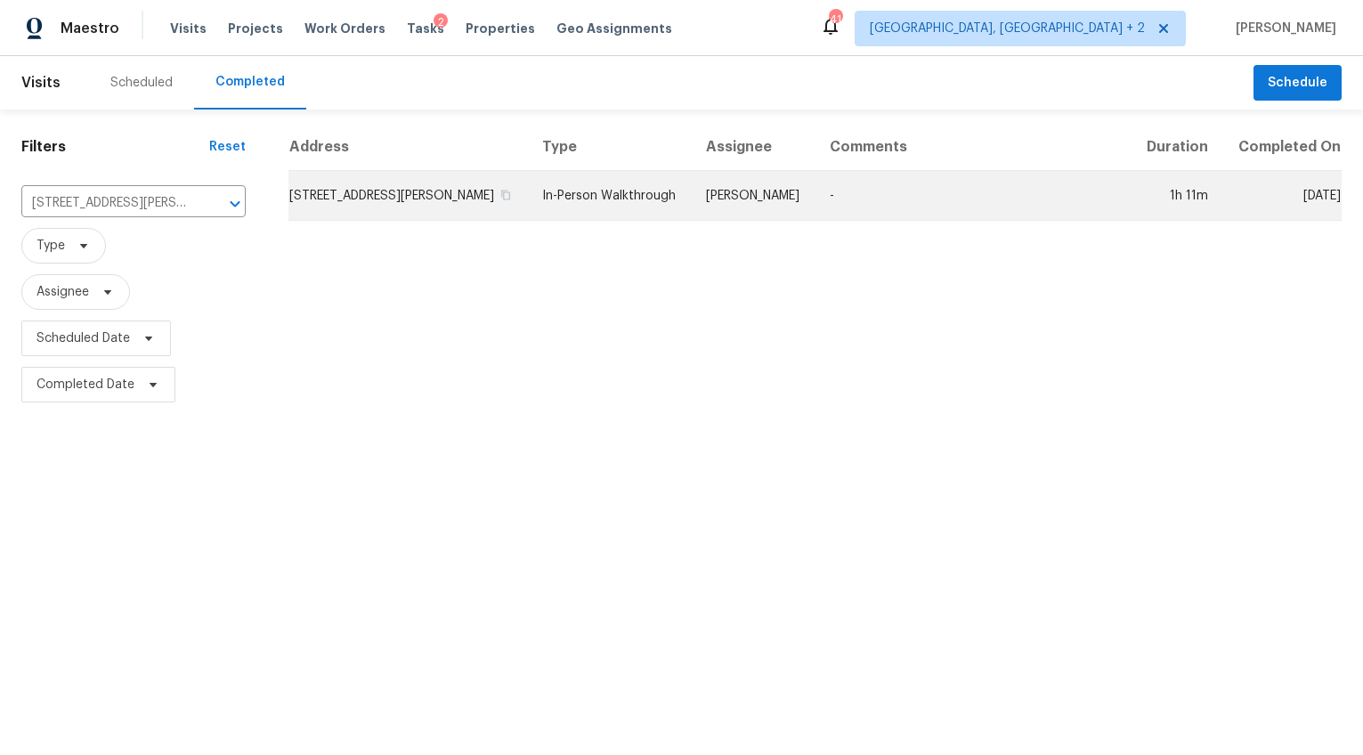
click at [323, 212] on td "7117 Cornelius Dr, Columbia, SC 29203" at bounding box center [408, 196] width 240 height 50
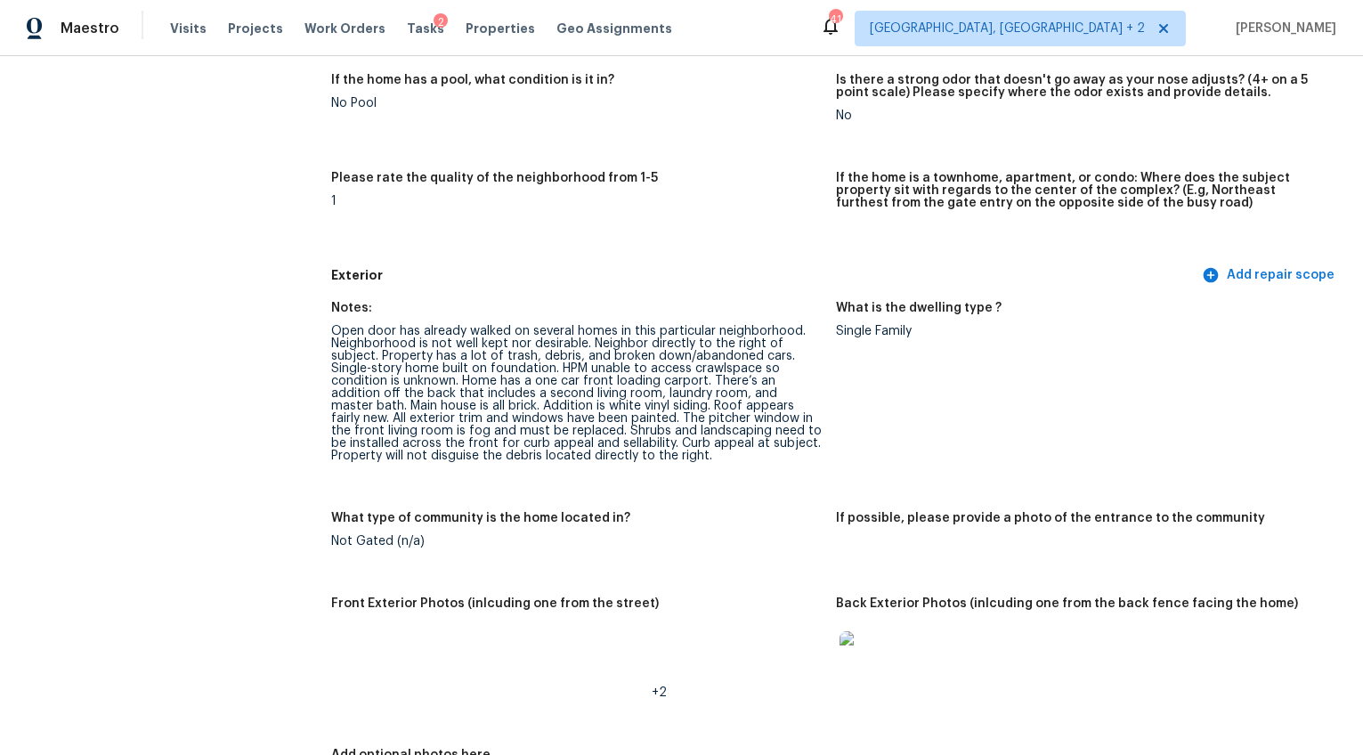
scroll to position [552, 0]
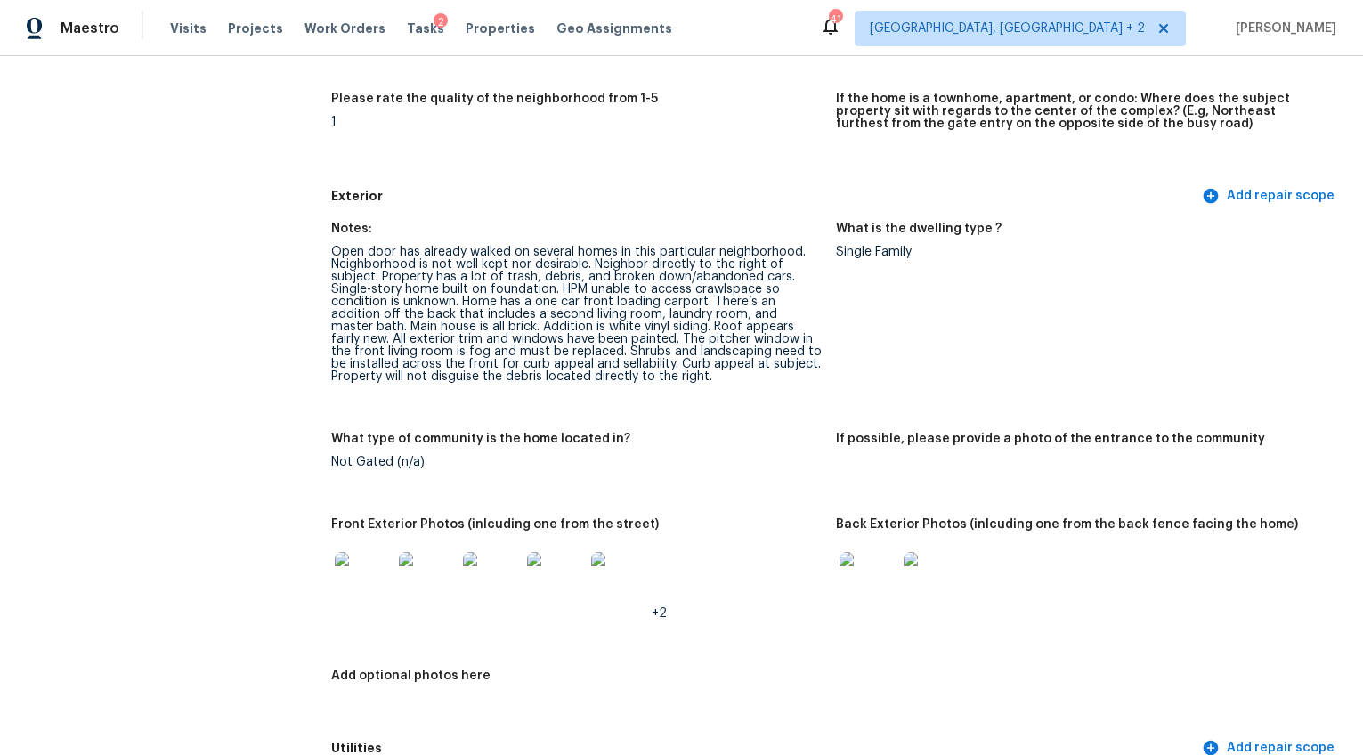
click at [340, 561] on img at bounding box center [363, 580] width 57 height 57
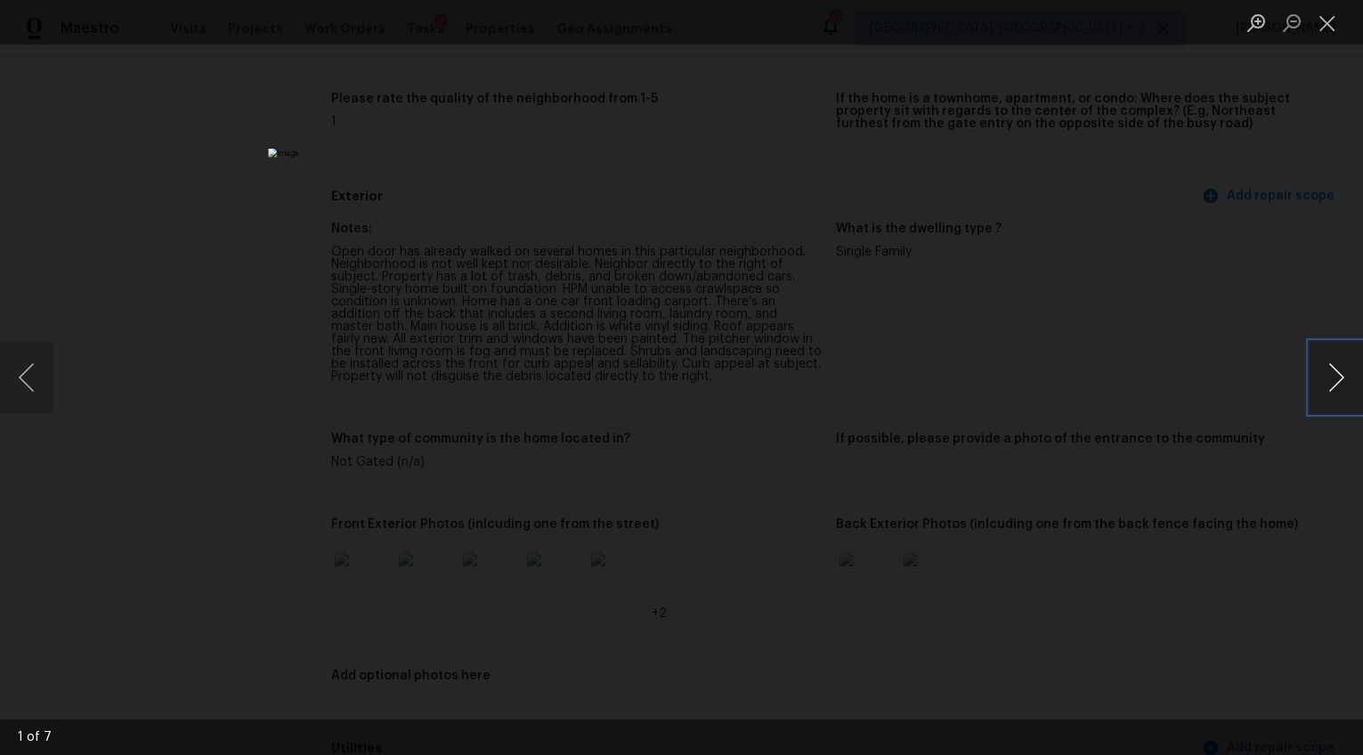
click at [1322, 371] on button "Next image" at bounding box center [1336, 377] width 53 height 71
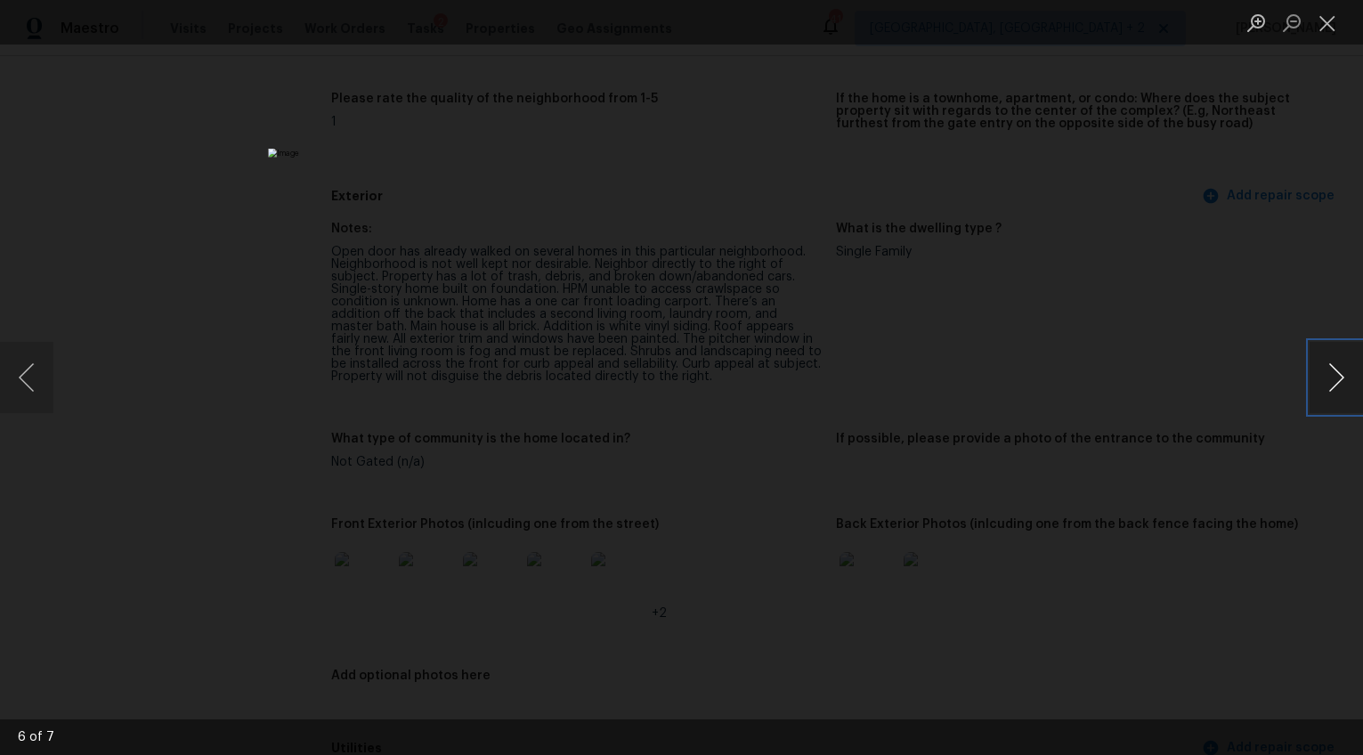
click at [1322, 371] on button "Next image" at bounding box center [1336, 377] width 53 height 71
click at [26, 364] on button "Previous image" at bounding box center [26, 377] width 53 height 71
click at [1351, 383] on button "Next image" at bounding box center [1336, 377] width 53 height 71
click at [650, 342] on img "Lightbox" at bounding box center [570, 457] width 2354 height 1304
click at [1323, 380] on button "Next image" at bounding box center [1336, 377] width 53 height 71
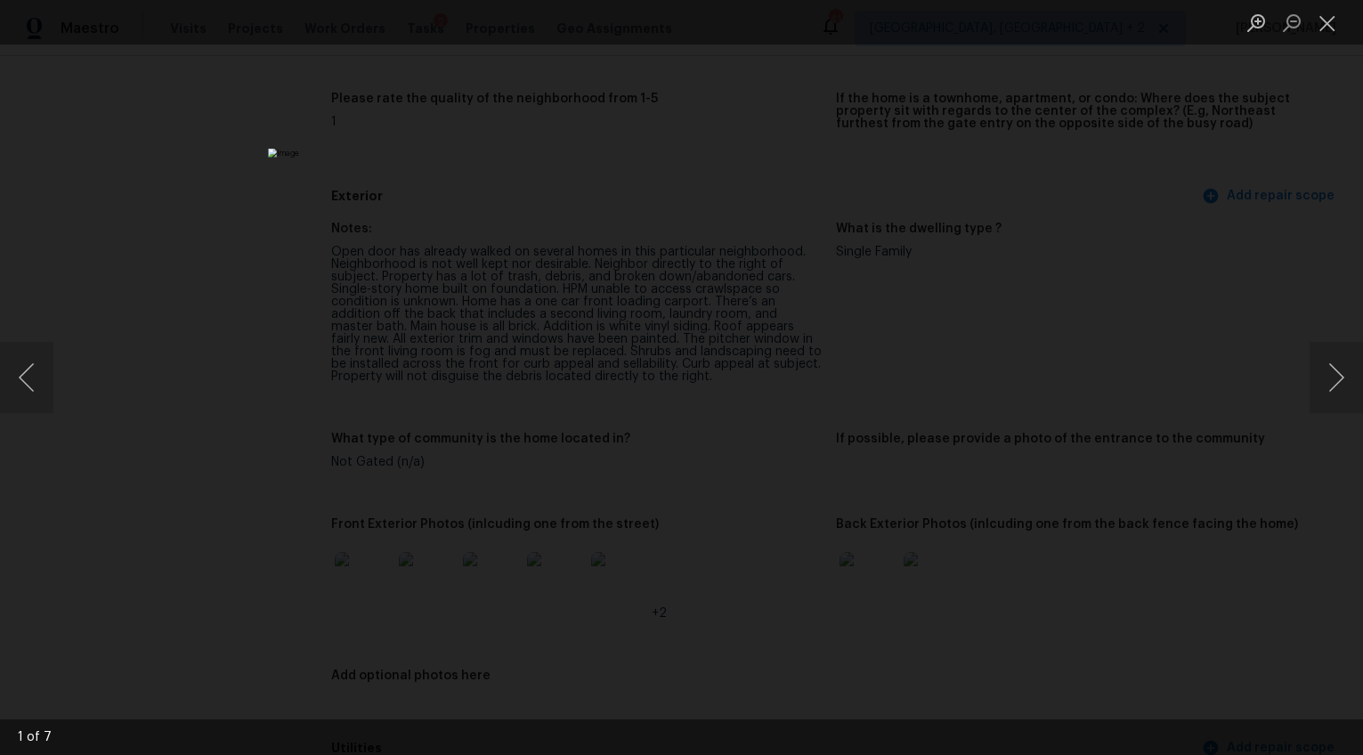
click at [1217, 353] on div "Lightbox" at bounding box center [681, 377] width 1363 height 755
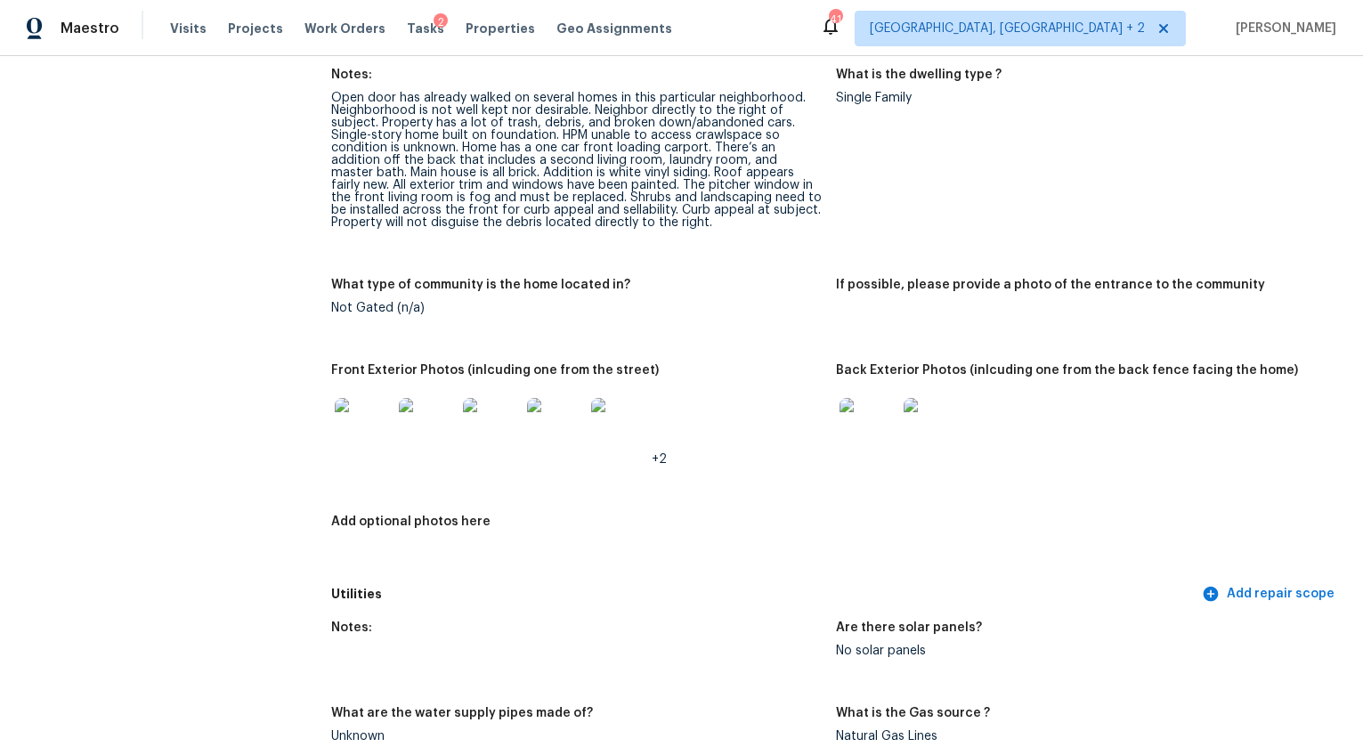
scroll to position [733, 0]
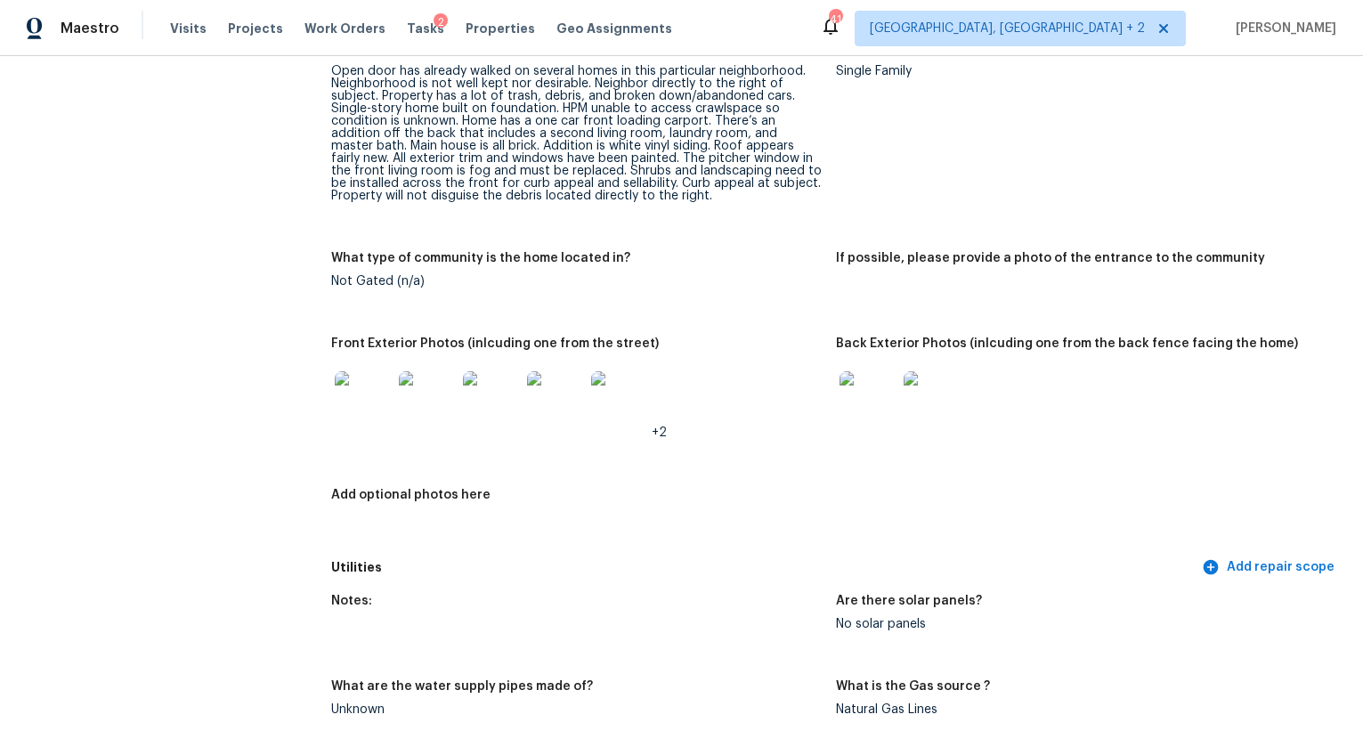
click at [857, 379] on img at bounding box center [868, 399] width 57 height 57
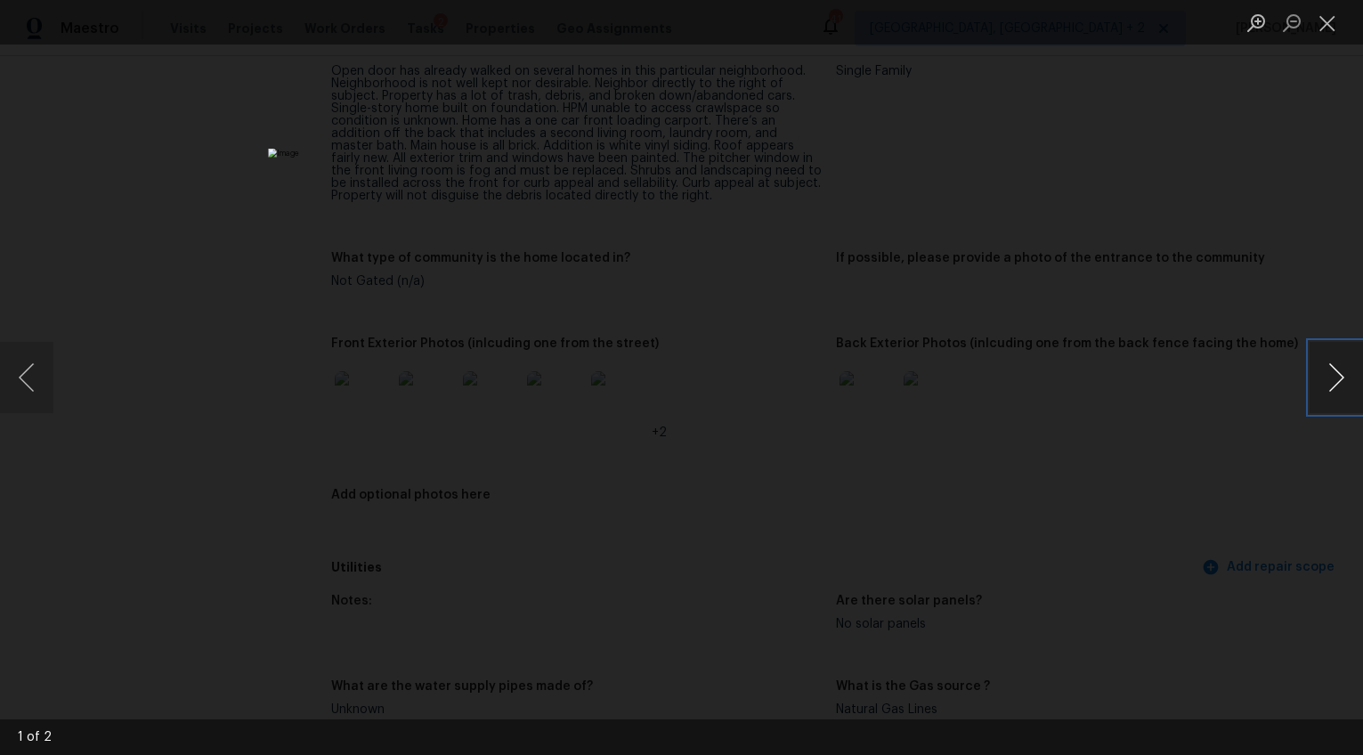
click at [1335, 373] on button "Next image" at bounding box center [1336, 377] width 53 height 71
click at [1170, 408] on div "Lightbox" at bounding box center [681, 377] width 1363 height 755
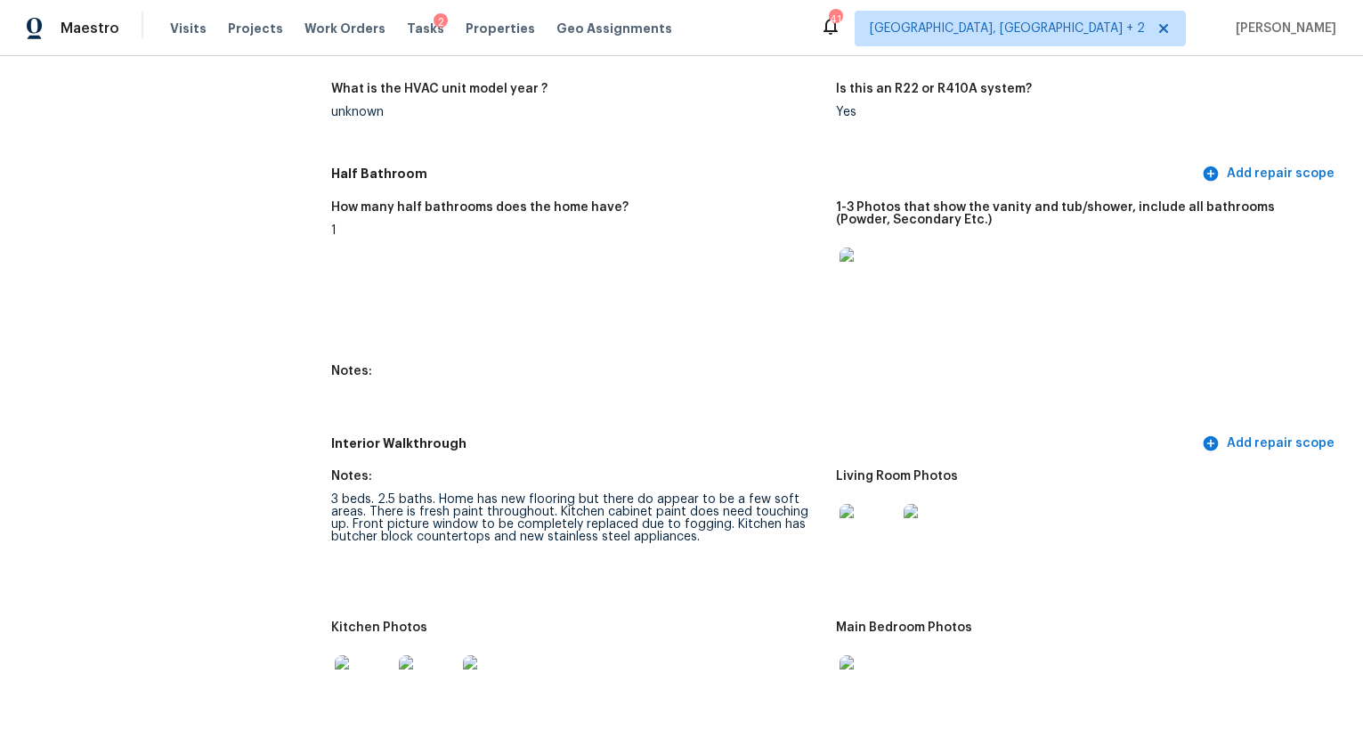
scroll to position [2001, 0]
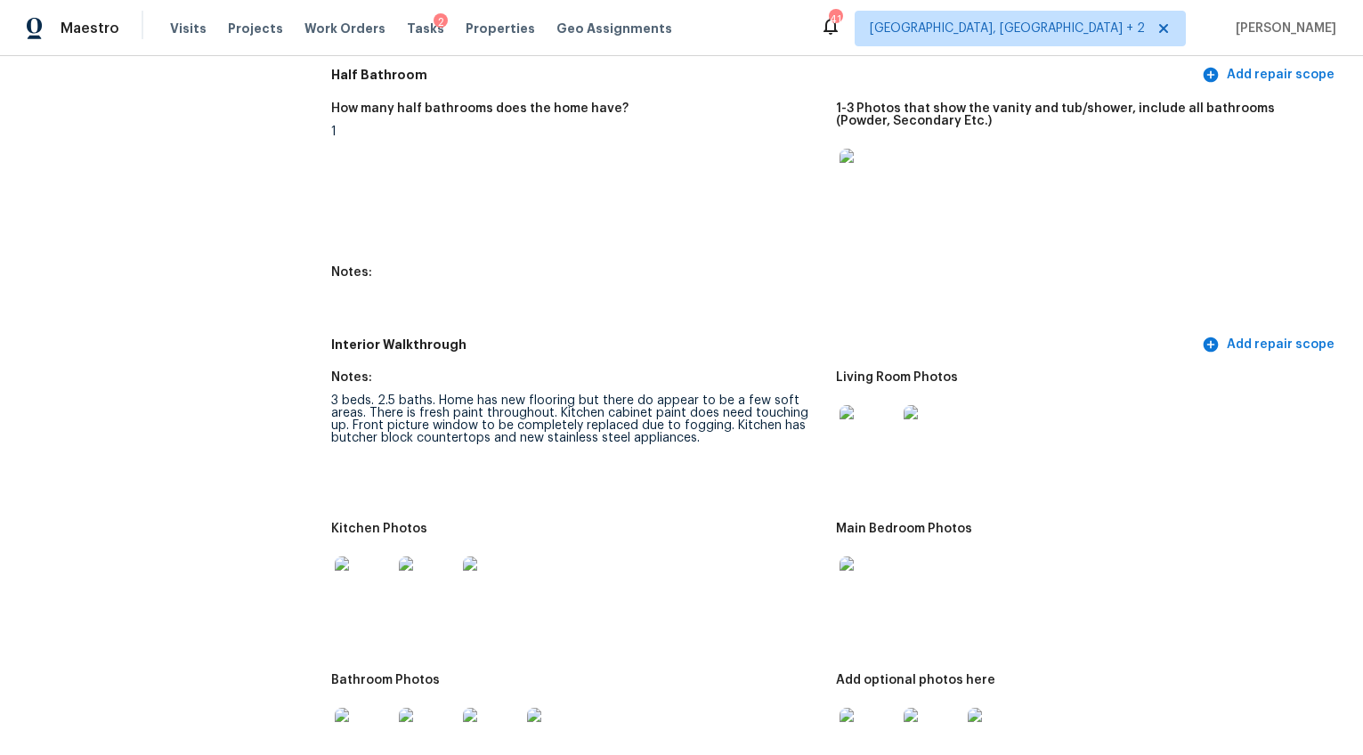
click at [855, 412] on img at bounding box center [868, 433] width 57 height 57
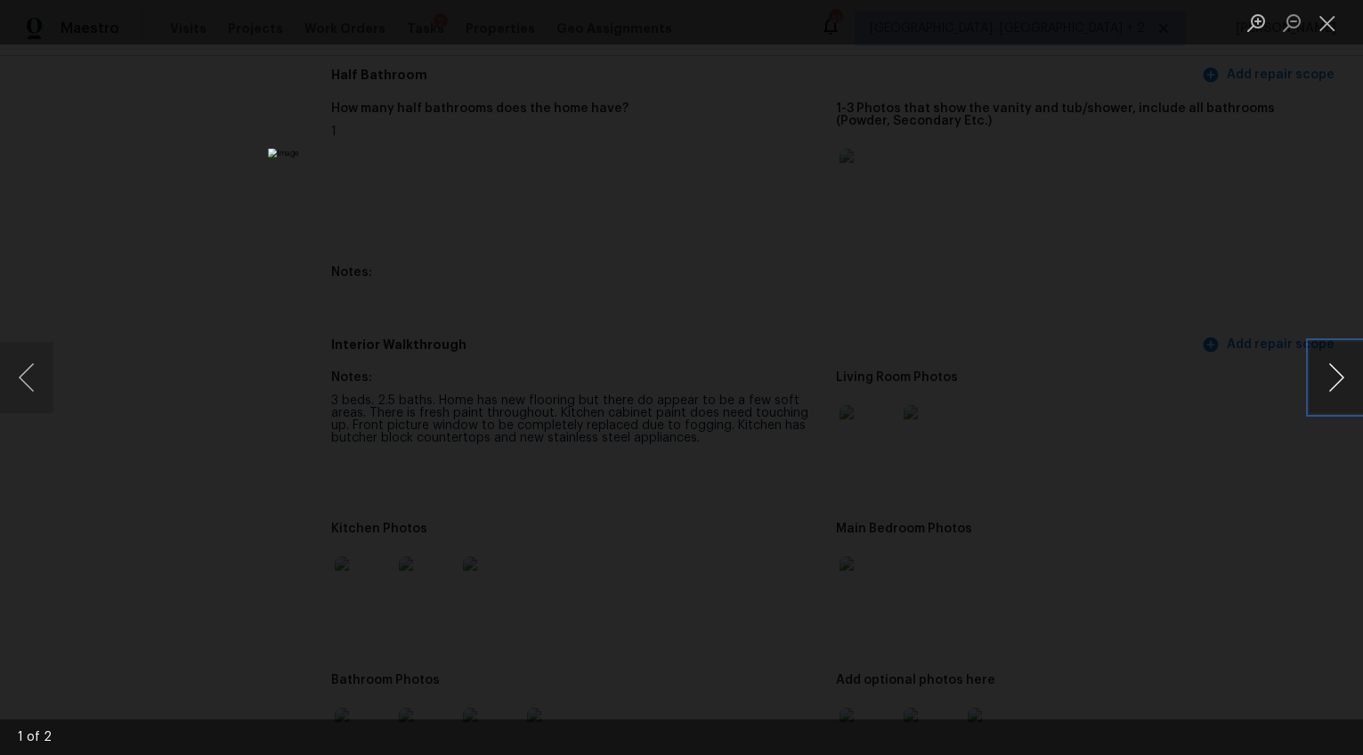
click at [1332, 386] on button "Next image" at bounding box center [1336, 377] width 53 height 71
click at [1271, 480] on div "Lightbox" at bounding box center [681, 377] width 1363 height 755
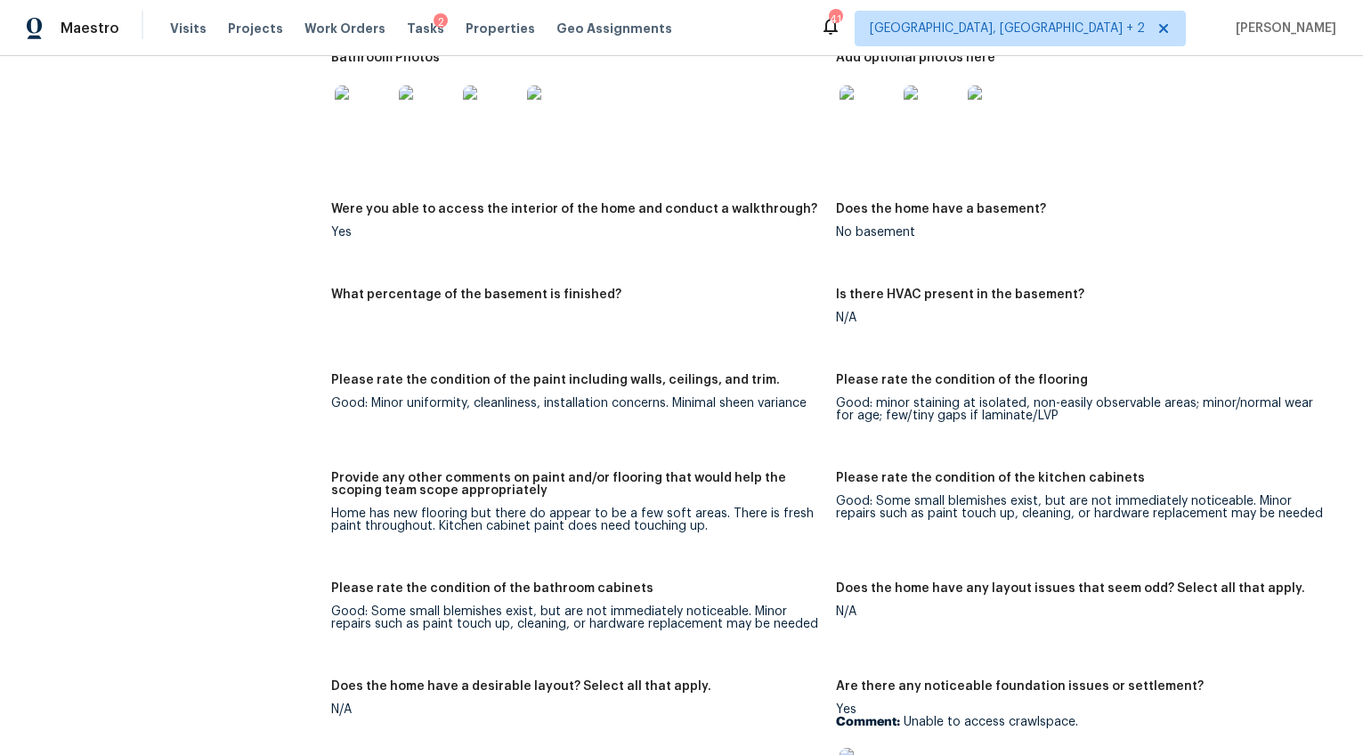
scroll to position [2299, 0]
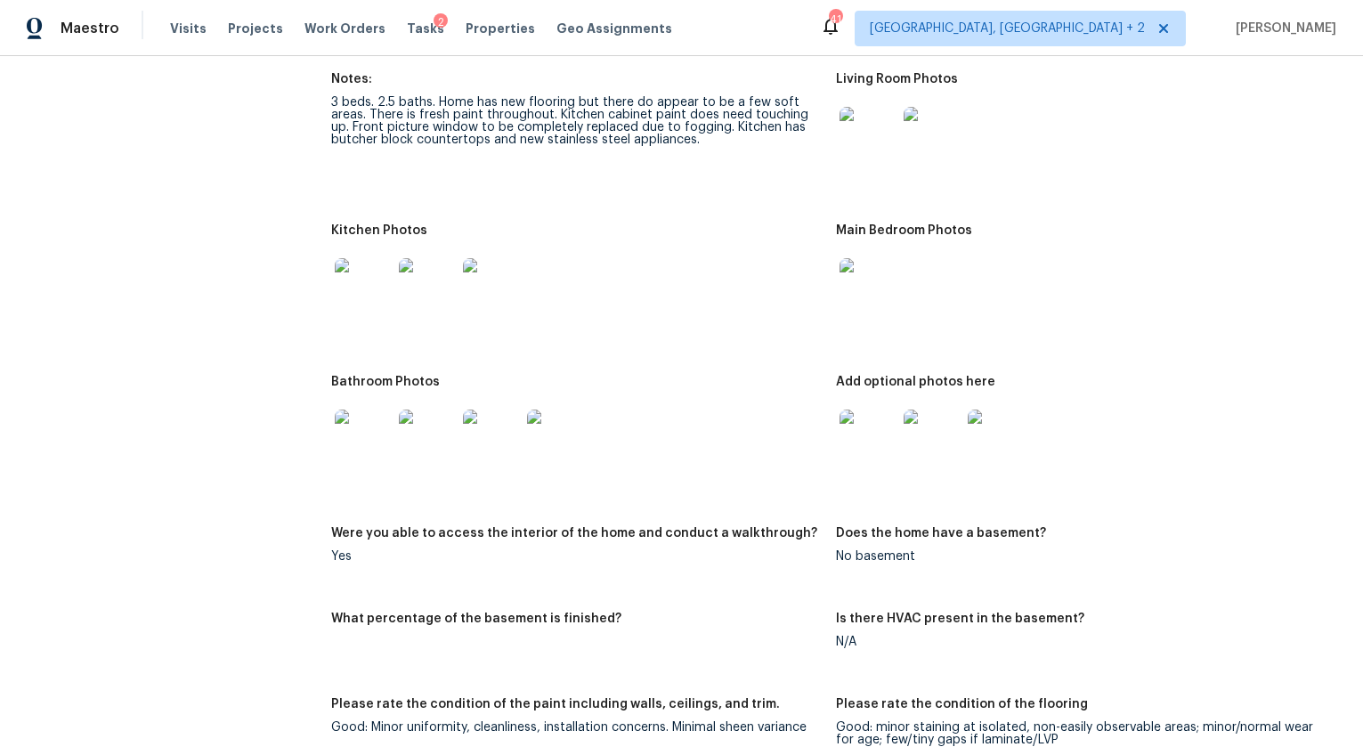
click at [361, 280] on img at bounding box center [363, 286] width 57 height 57
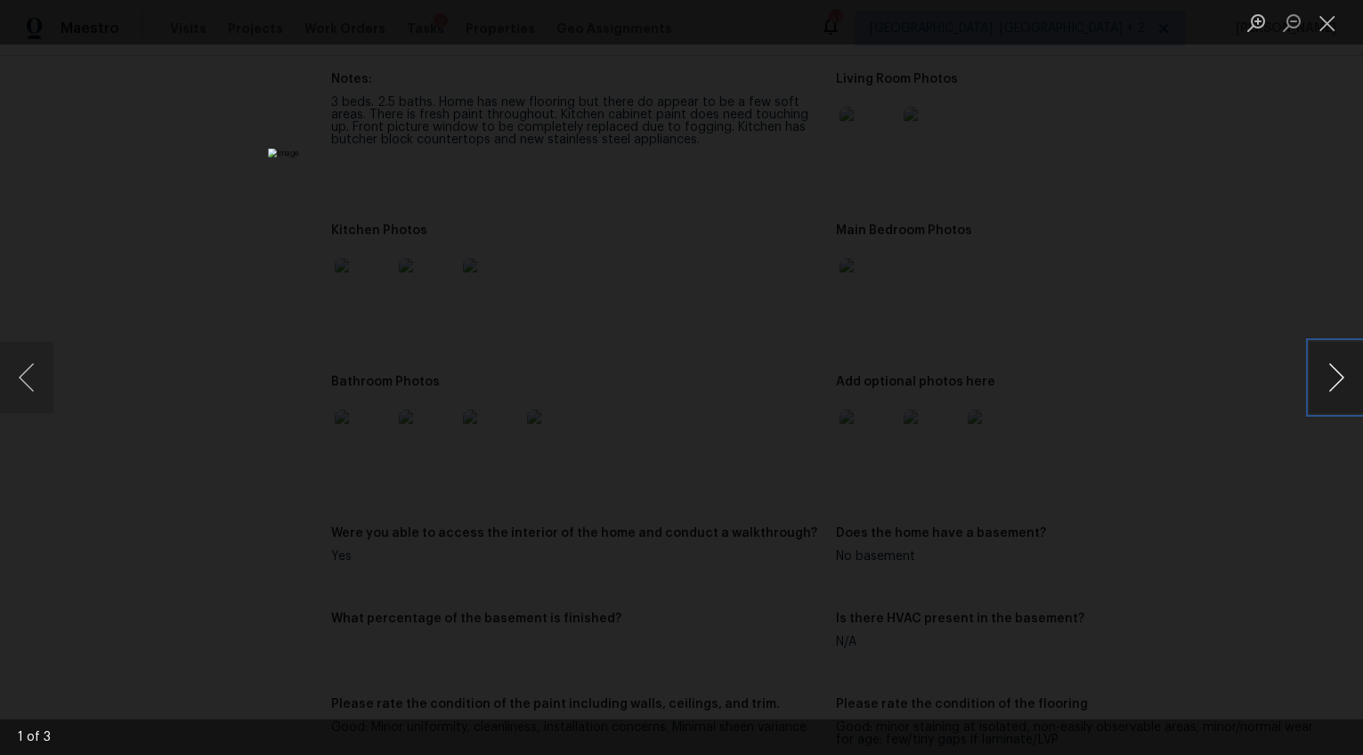
click at [1345, 380] on button "Next image" at bounding box center [1336, 377] width 53 height 71
click at [1332, 381] on button "Next image" at bounding box center [1336, 377] width 53 height 71
click at [1329, 381] on button "Next image" at bounding box center [1336, 377] width 53 height 71
click at [1224, 449] on div "Lightbox" at bounding box center [681, 377] width 1363 height 755
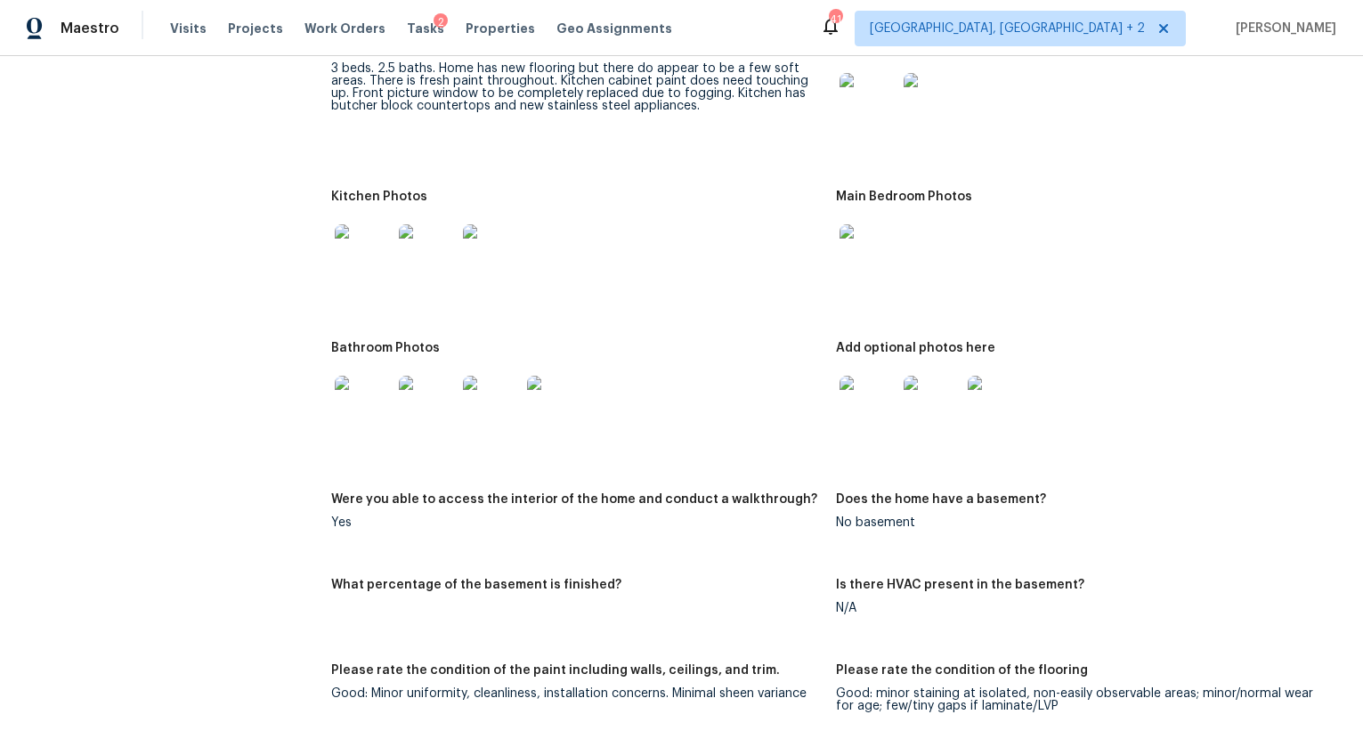
scroll to position [2334, 0]
click at [848, 260] on img at bounding box center [868, 251] width 57 height 57
click at [376, 385] on img at bounding box center [363, 403] width 57 height 57
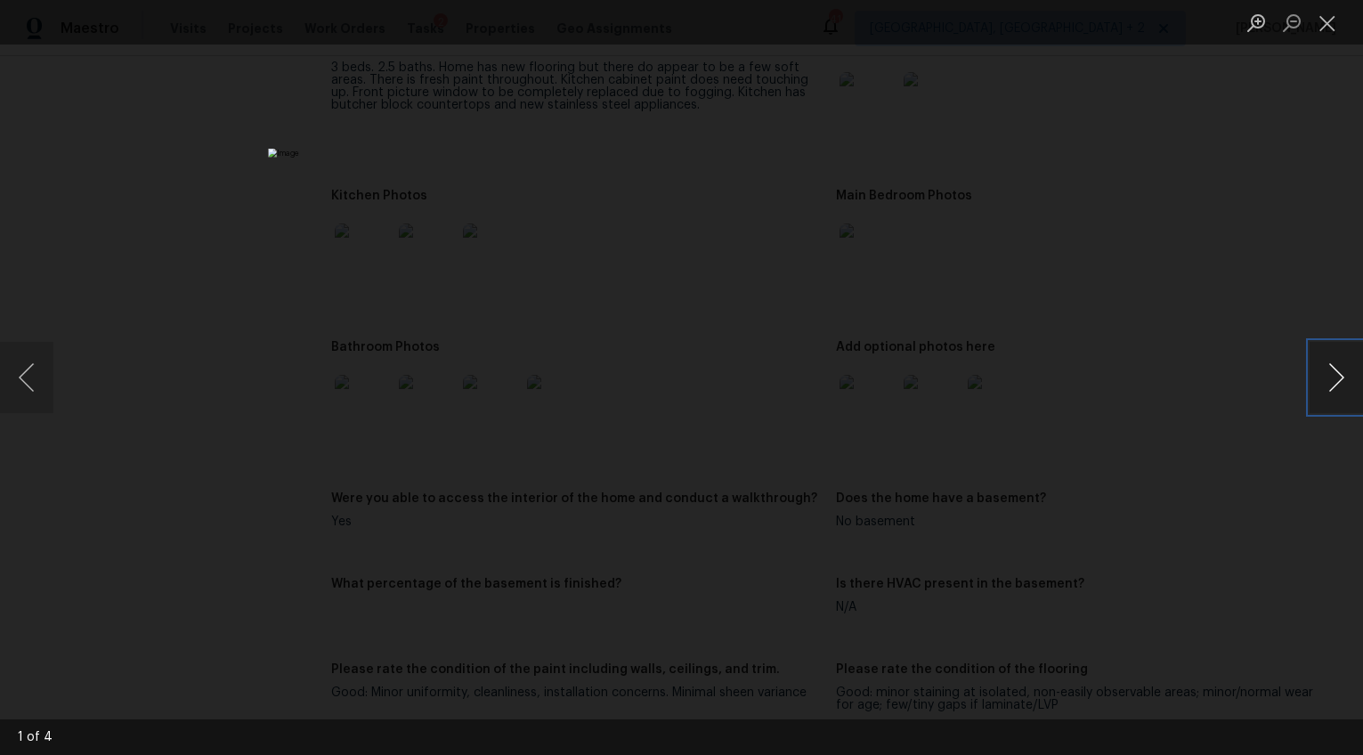
click at [1329, 381] on button "Next image" at bounding box center [1336, 377] width 53 height 71
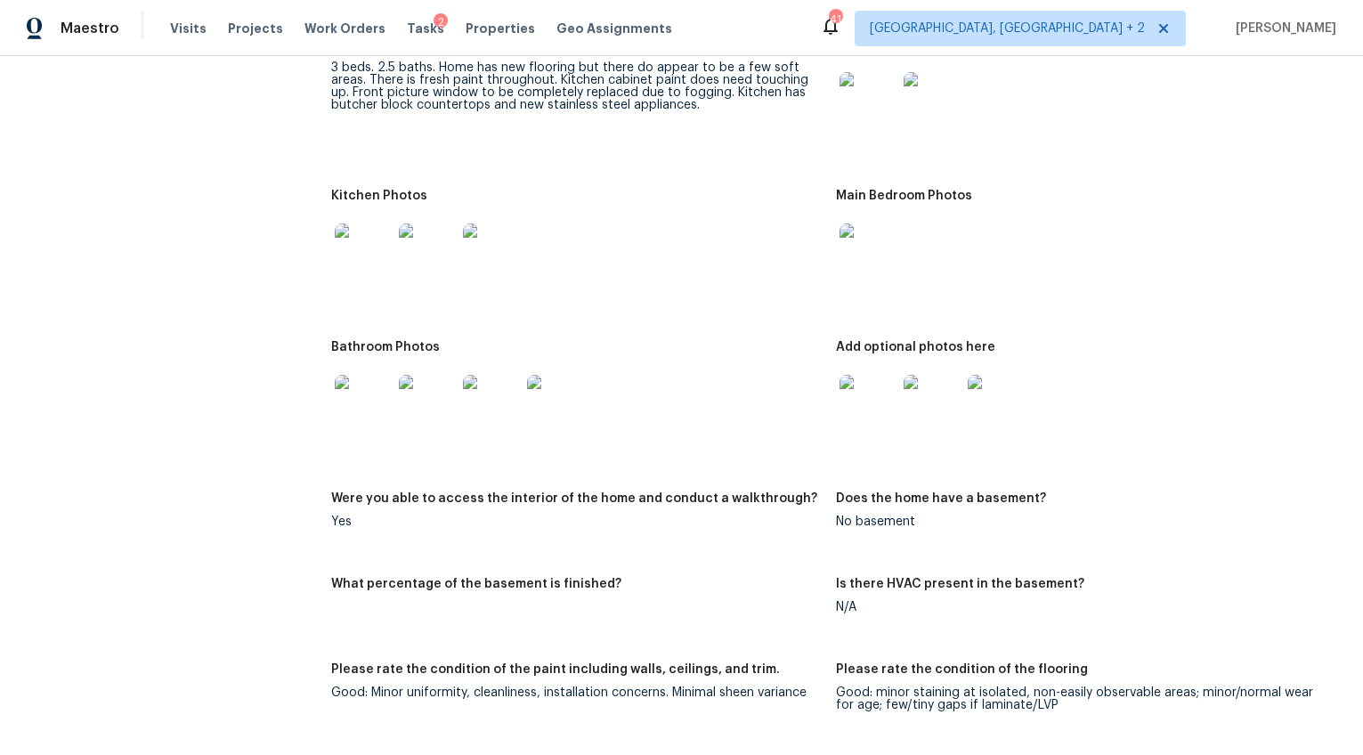
click at [853, 394] on img at bounding box center [868, 403] width 57 height 57
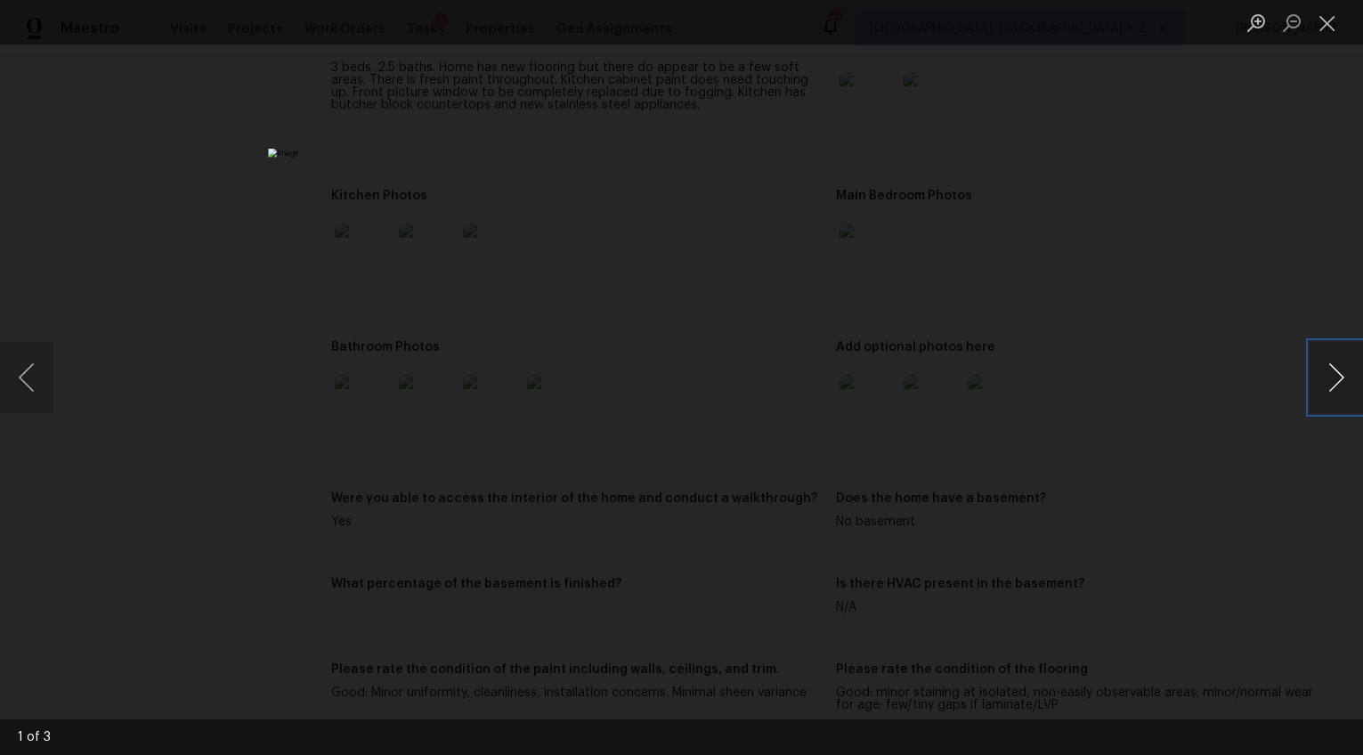
click at [1324, 396] on button "Next image" at bounding box center [1336, 377] width 53 height 71
click at [1322, 396] on button "Next image" at bounding box center [1336, 377] width 53 height 71
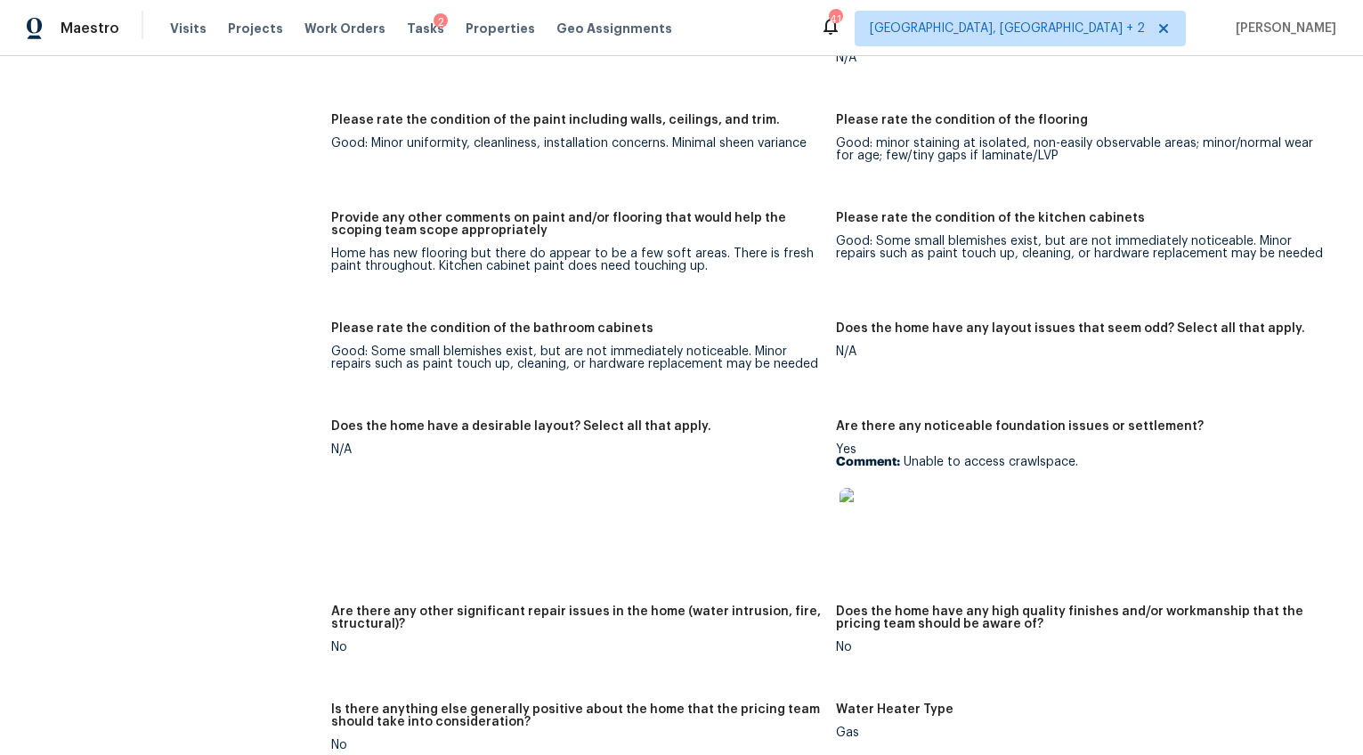
scroll to position [2962, 0]
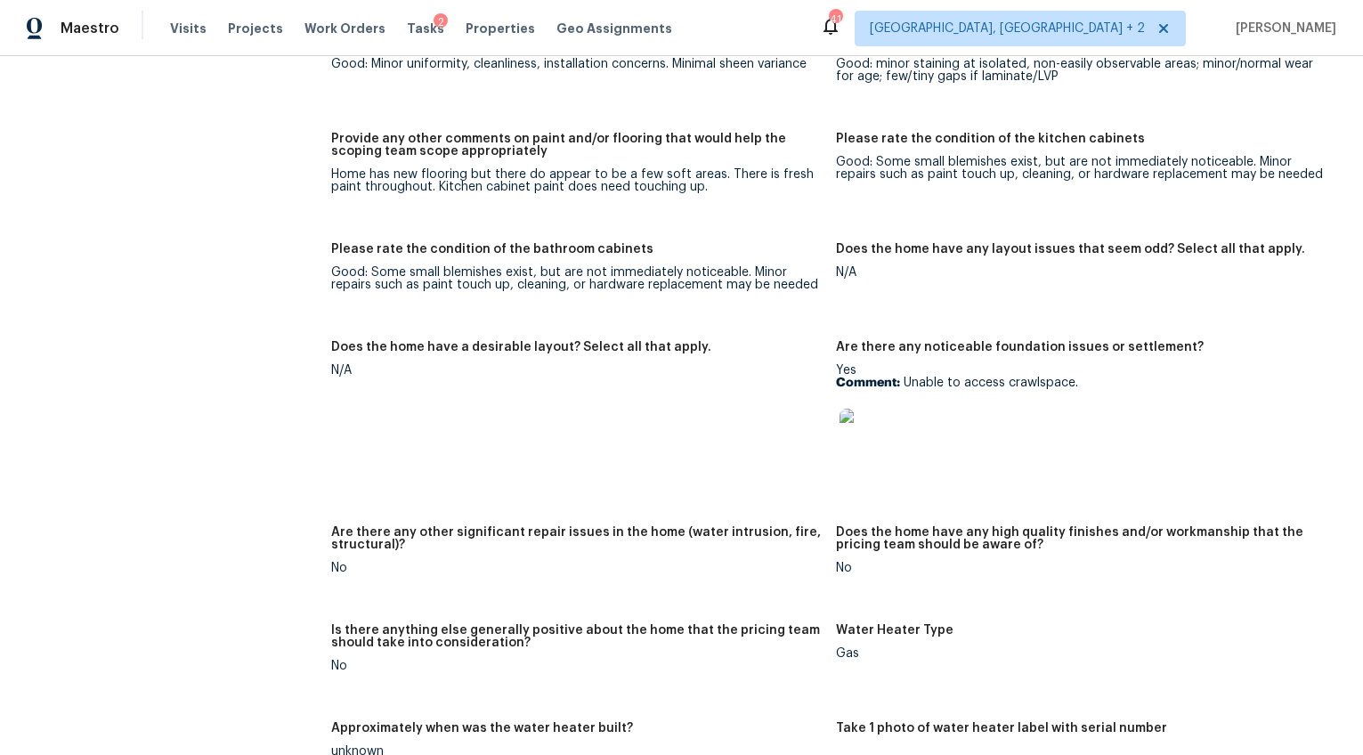
click at [842, 418] on img at bounding box center [868, 437] width 57 height 57
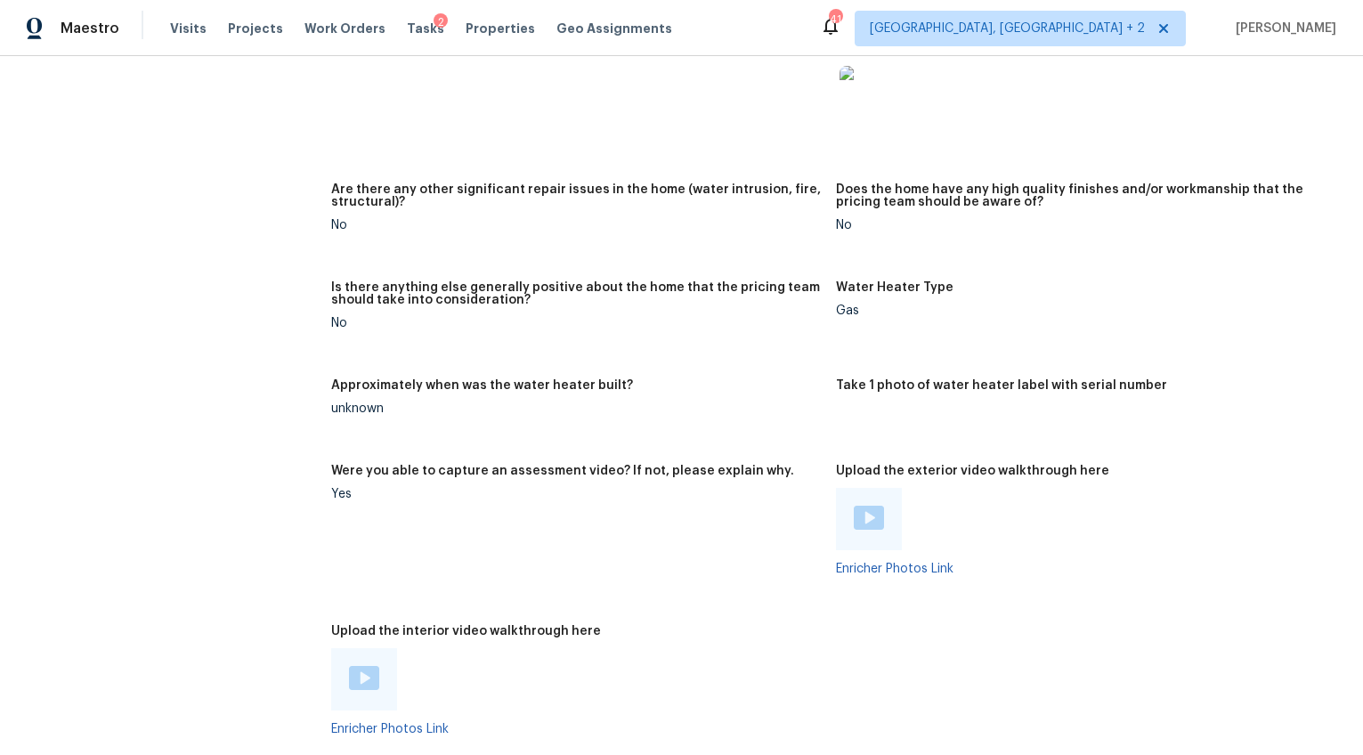
scroll to position [3319, 0]
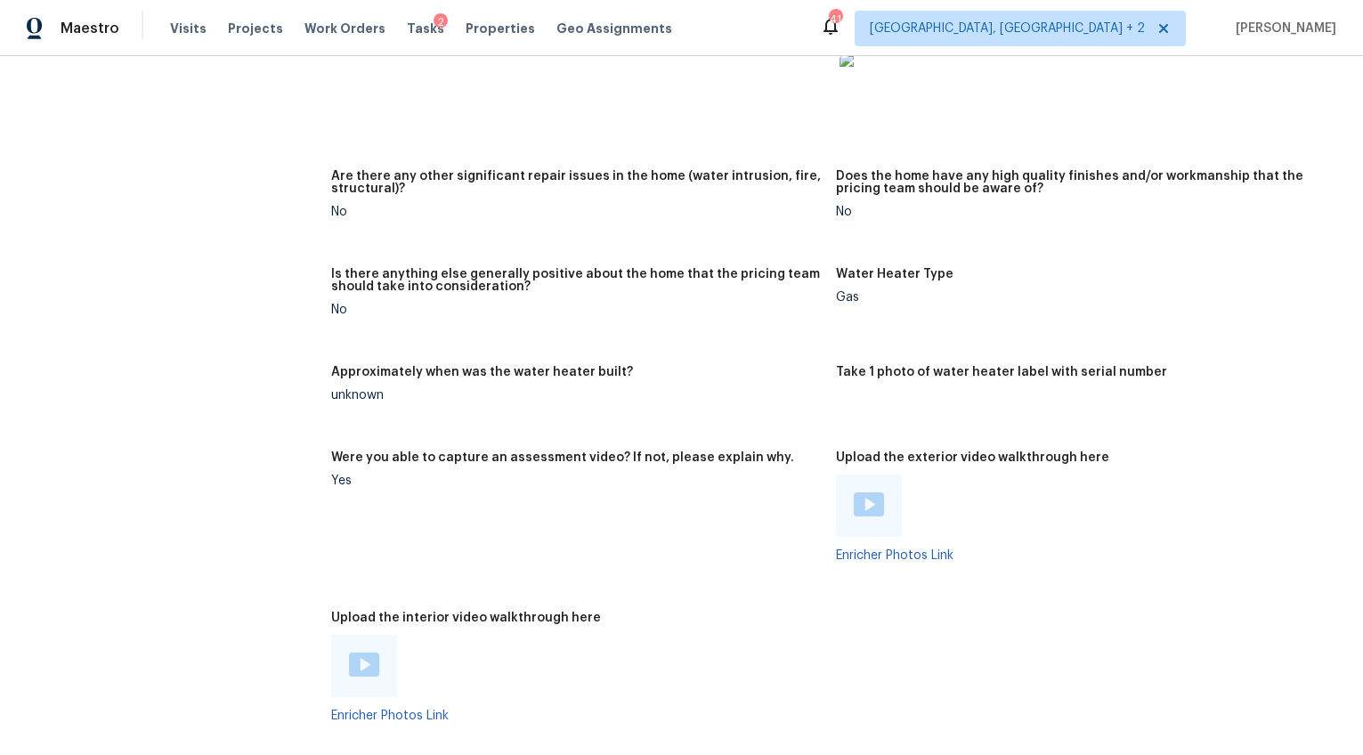
click at [848, 480] on div at bounding box center [869, 506] width 66 height 62
click at [862, 495] on img at bounding box center [869, 504] width 30 height 24
click at [351, 653] on img at bounding box center [364, 665] width 30 height 24
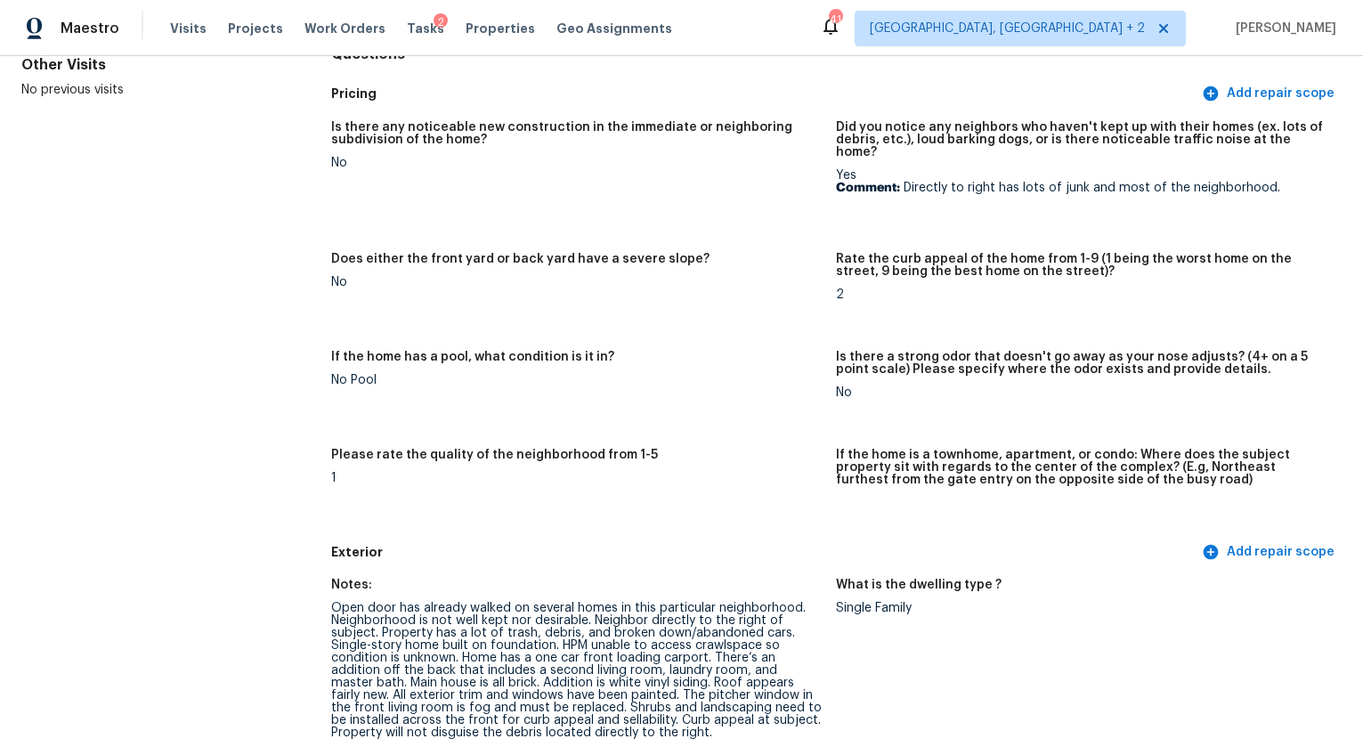
scroll to position [449, 0]
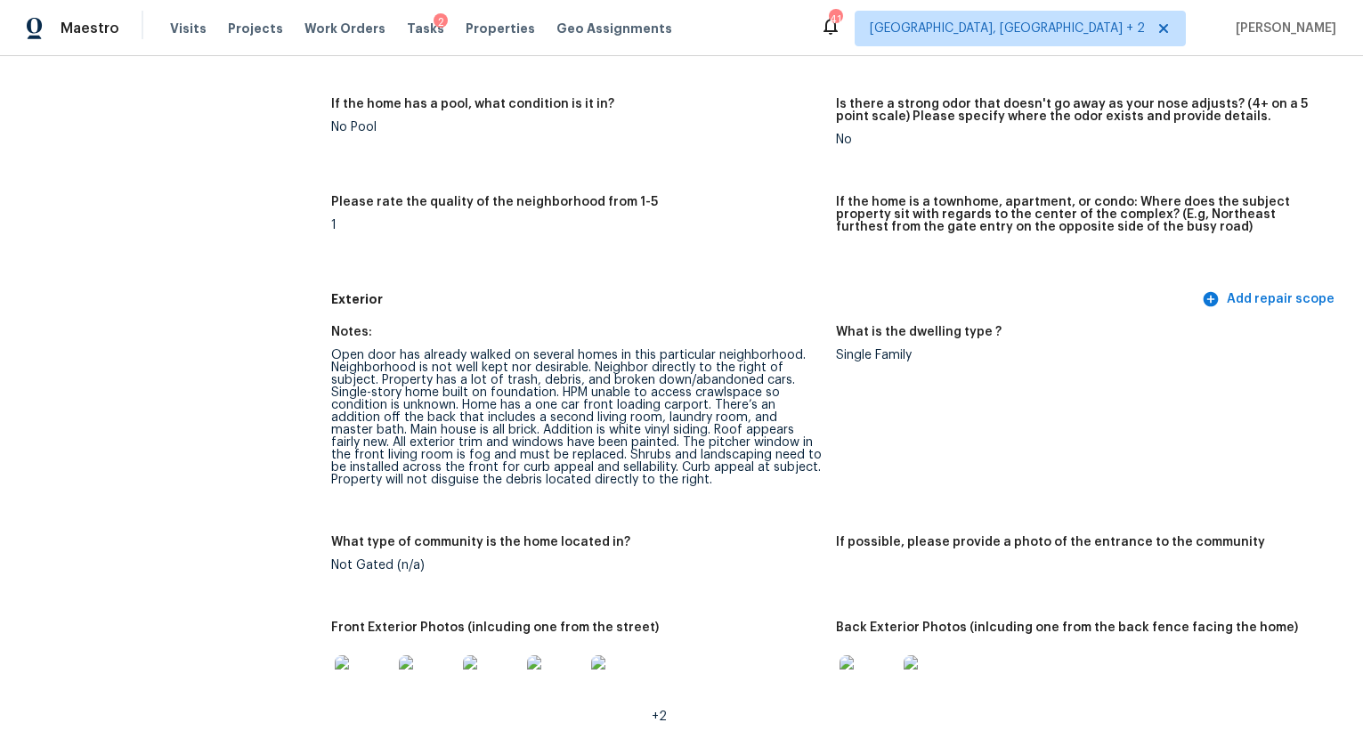
click at [366, 676] on img at bounding box center [363, 683] width 57 height 57
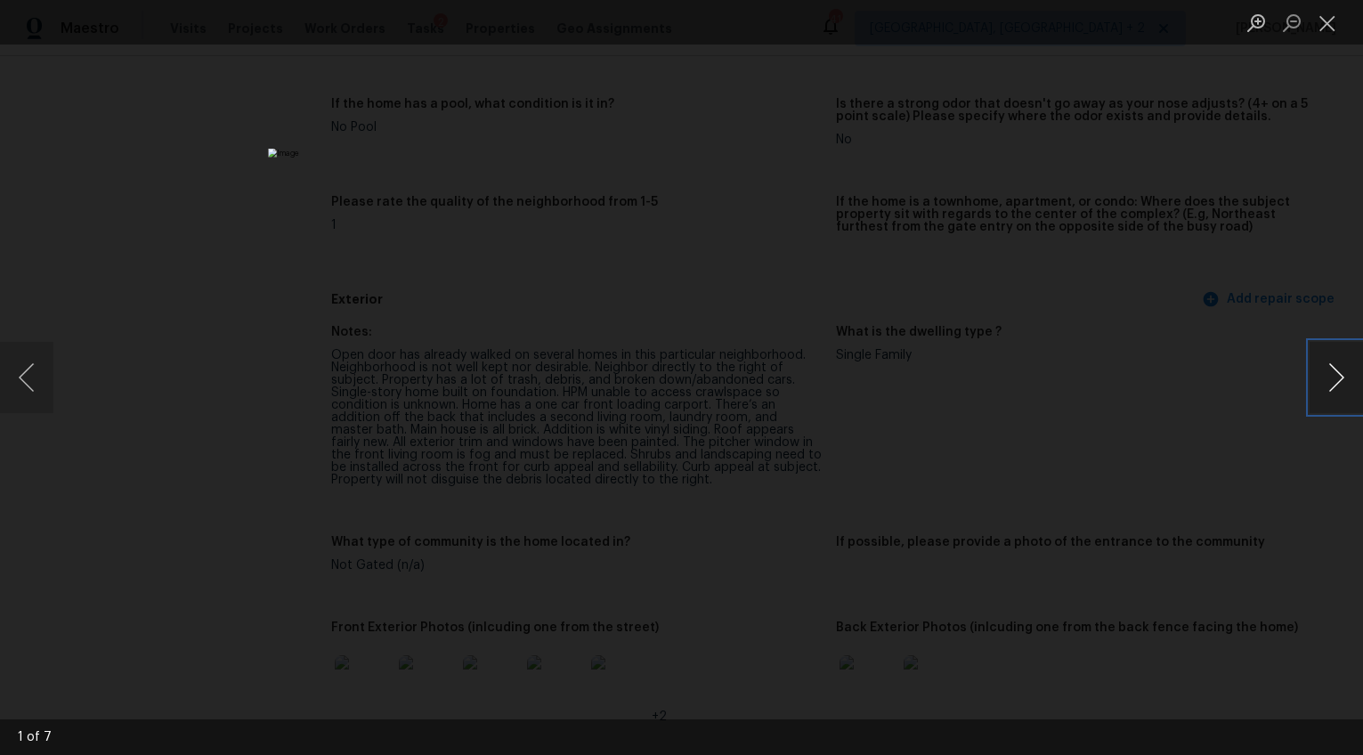
click at [1337, 387] on button "Next image" at bounding box center [1336, 377] width 53 height 71
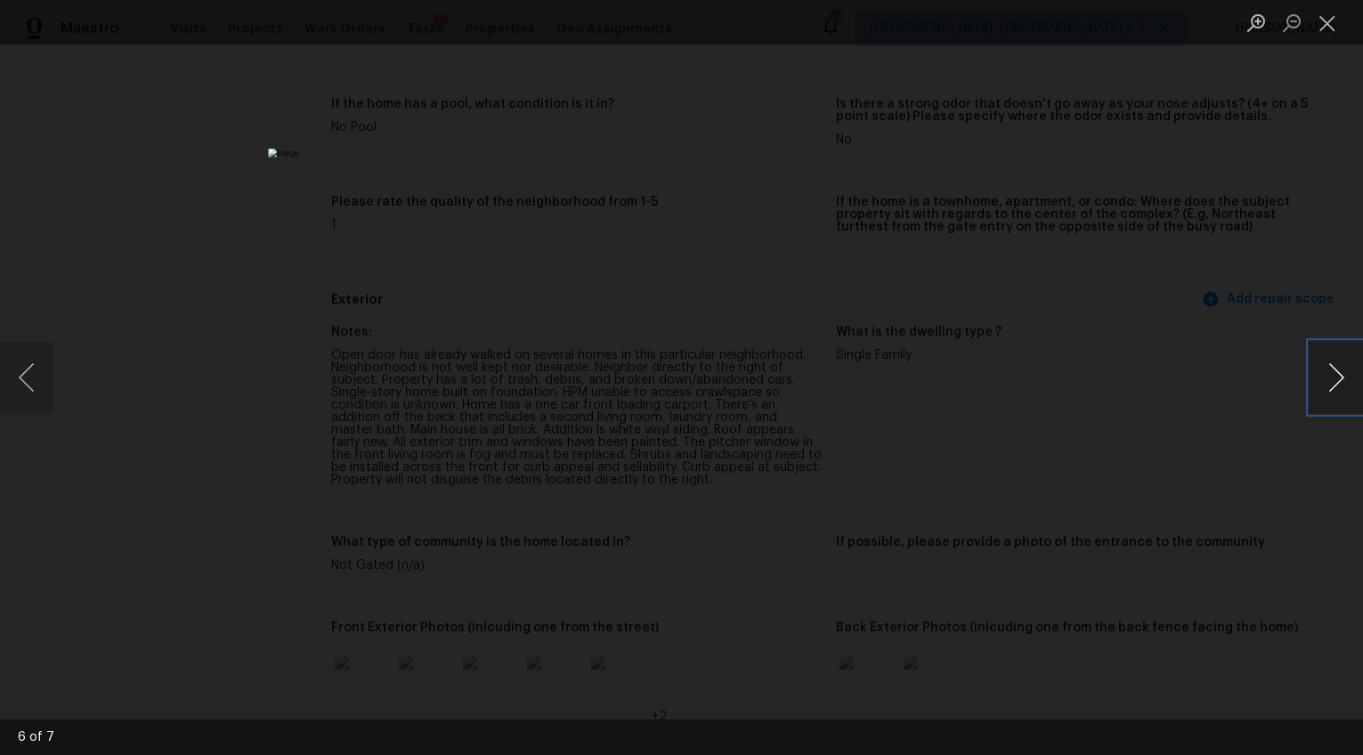
click at [1337, 387] on button "Next image" at bounding box center [1336, 377] width 53 height 71
click at [1134, 542] on div "Lightbox" at bounding box center [681, 377] width 1363 height 755
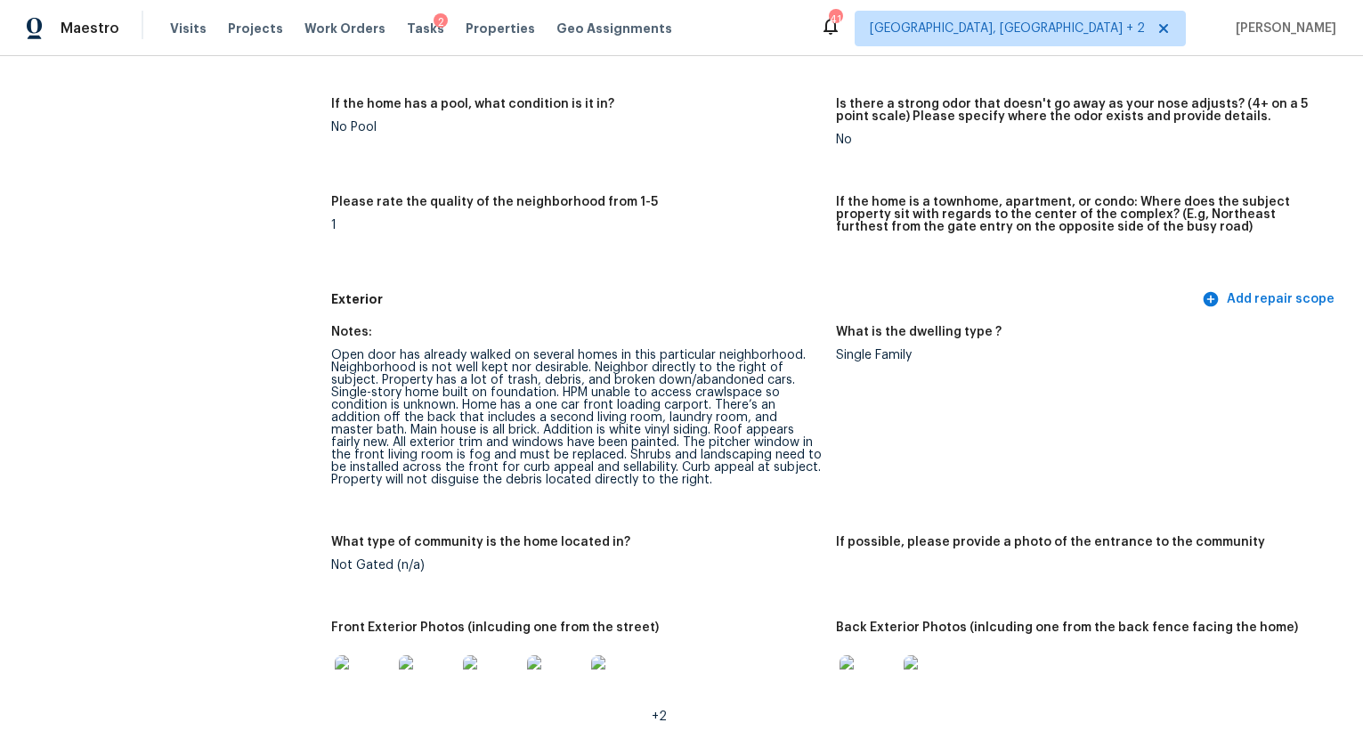
click at [862, 655] on img at bounding box center [868, 683] width 57 height 57
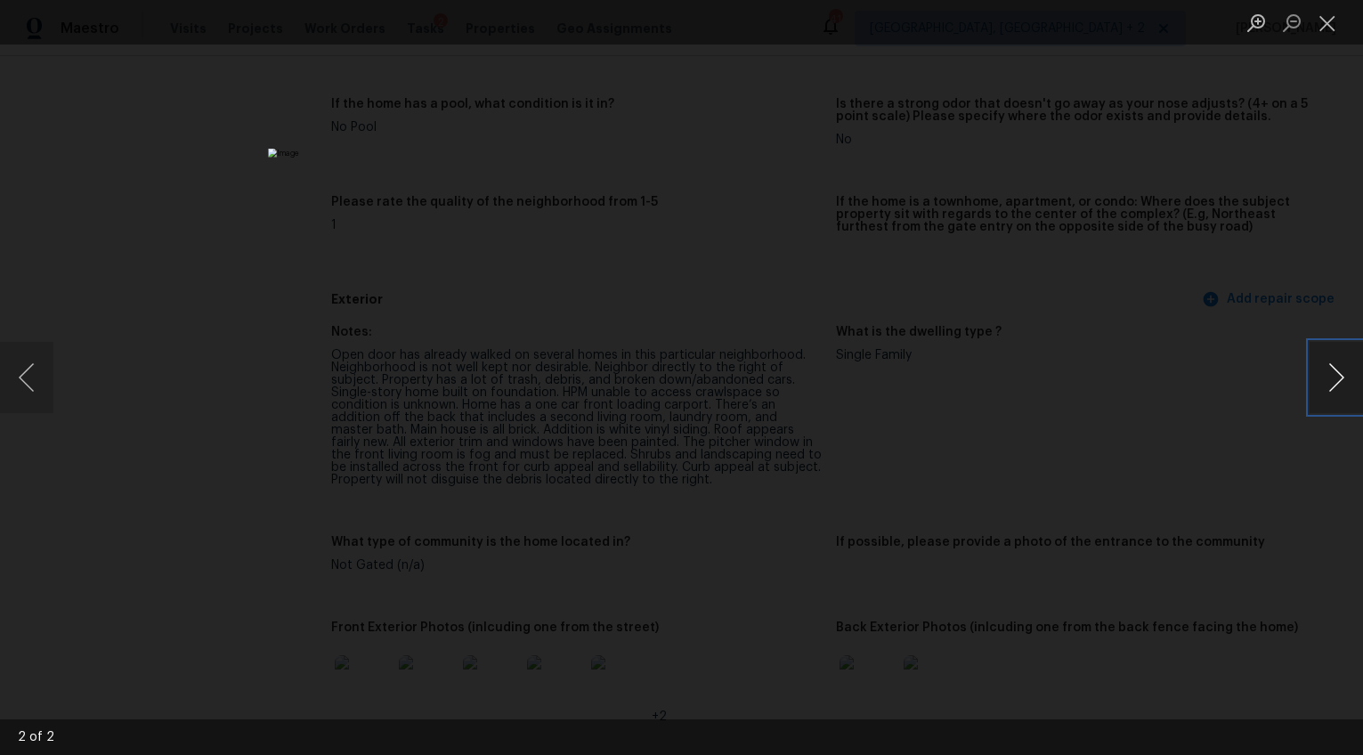
click at [1319, 370] on button "Next image" at bounding box center [1336, 377] width 53 height 71
click at [1216, 542] on div "Lightbox" at bounding box center [681, 377] width 1363 height 755
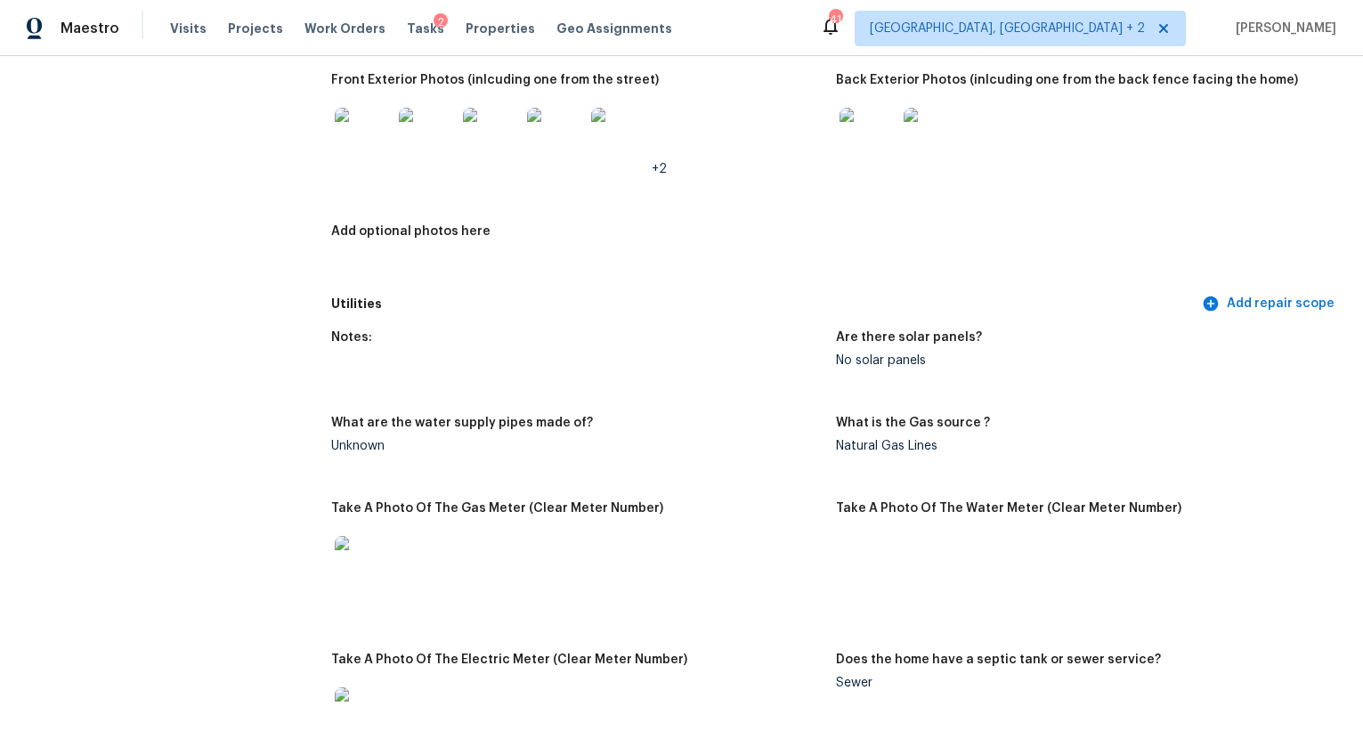
scroll to position [0, 0]
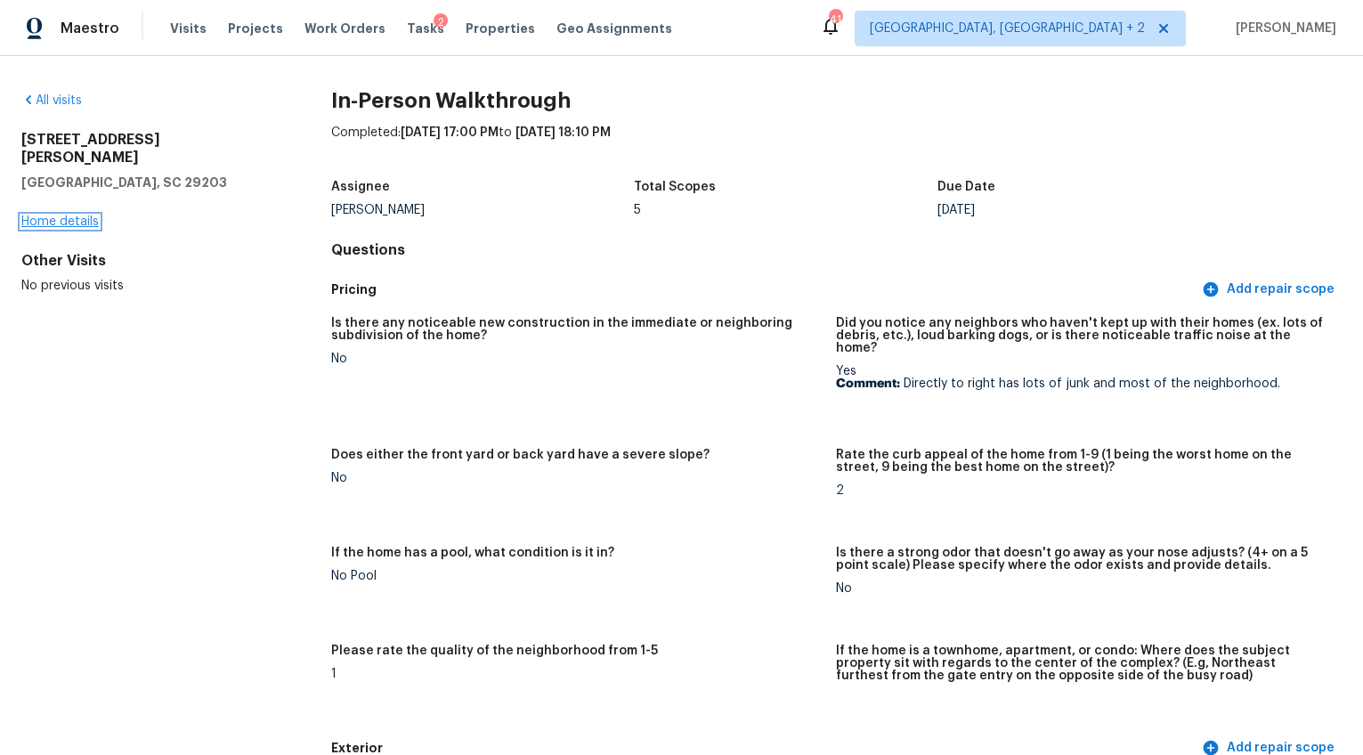
click at [76, 215] on link "Home details" at bounding box center [59, 221] width 77 height 12
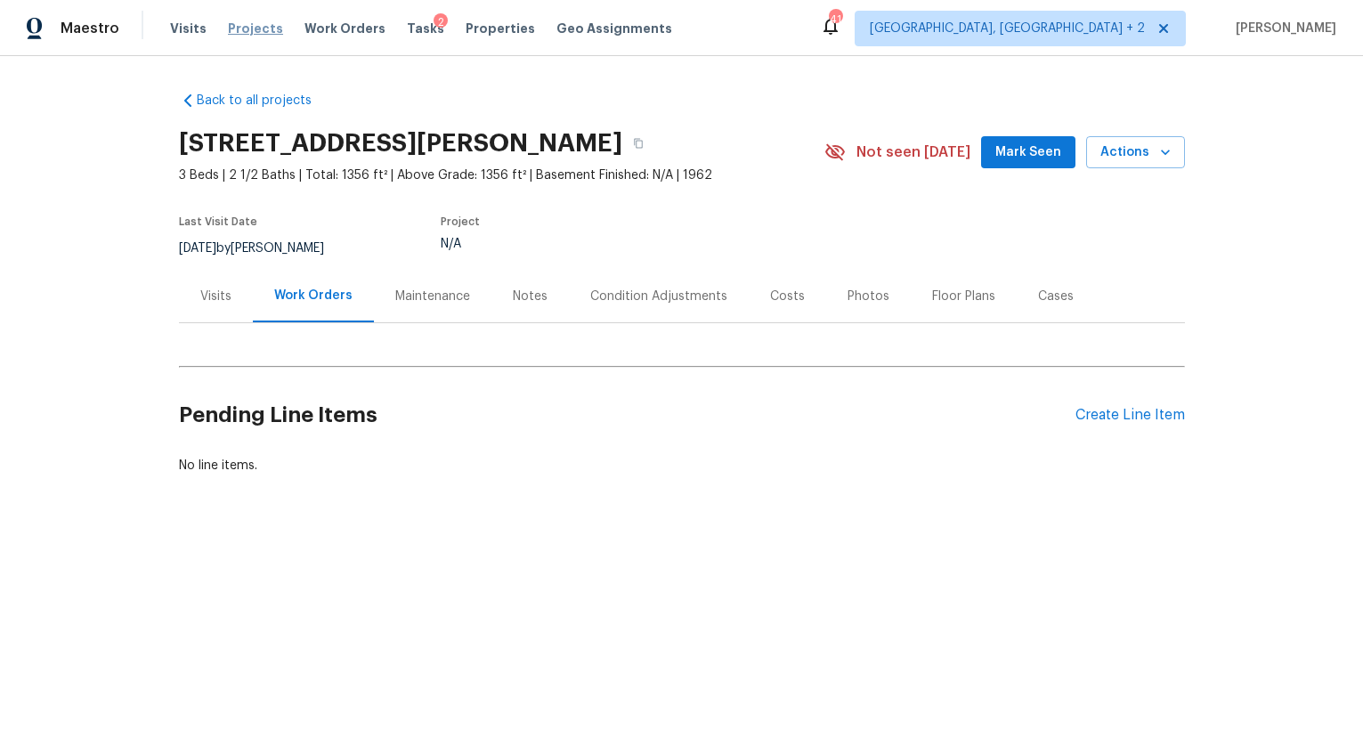
click at [248, 25] on span "Projects" at bounding box center [255, 29] width 55 height 18
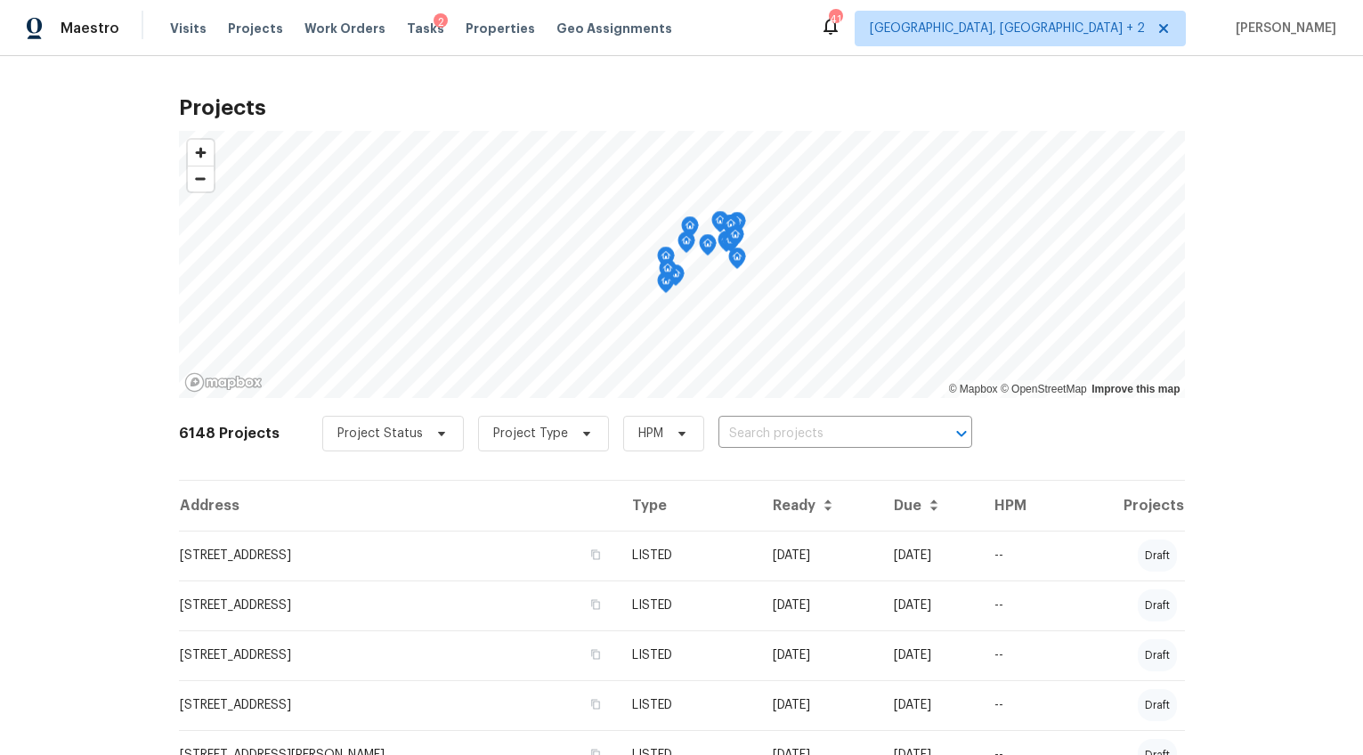
click at [181, 28] on span "Visits" at bounding box center [188, 29] width 37 height 18
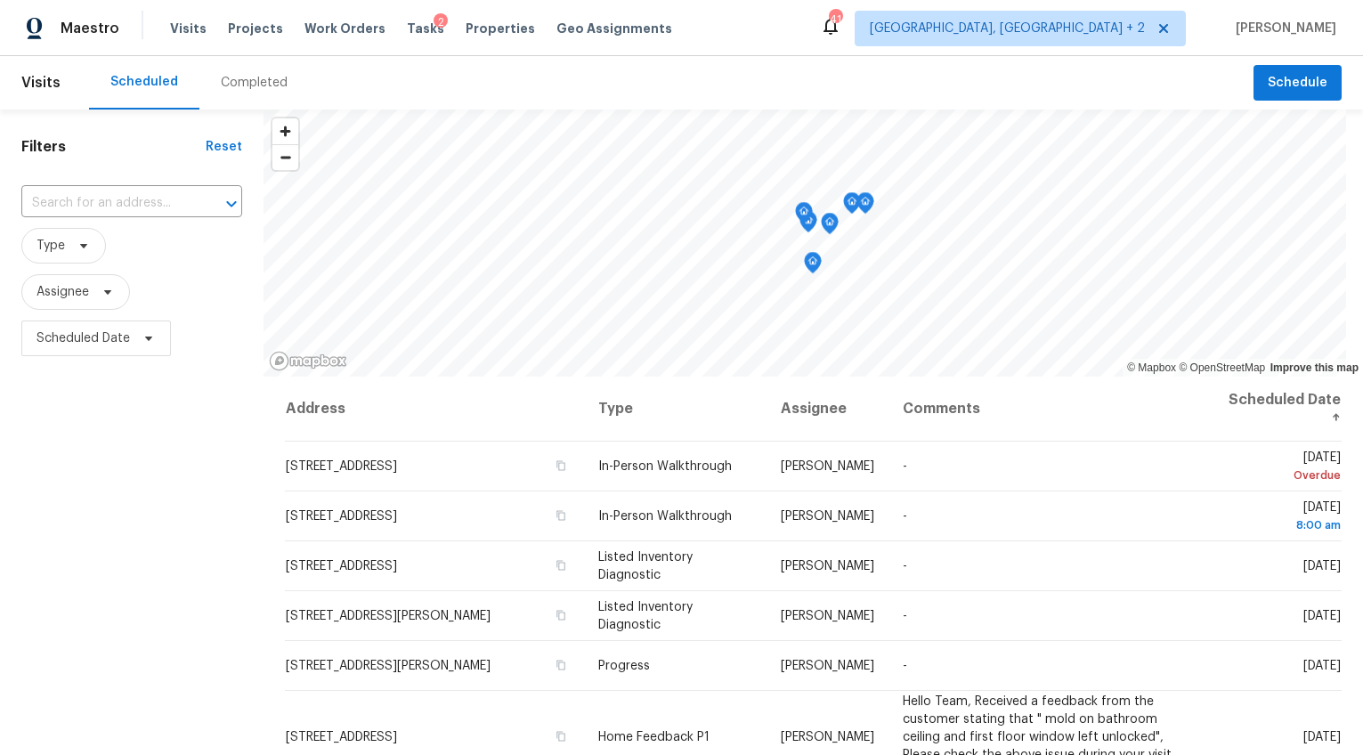
click at [255, 97] on div "Completed" at bounding box center [254, 82] width 110 height 53
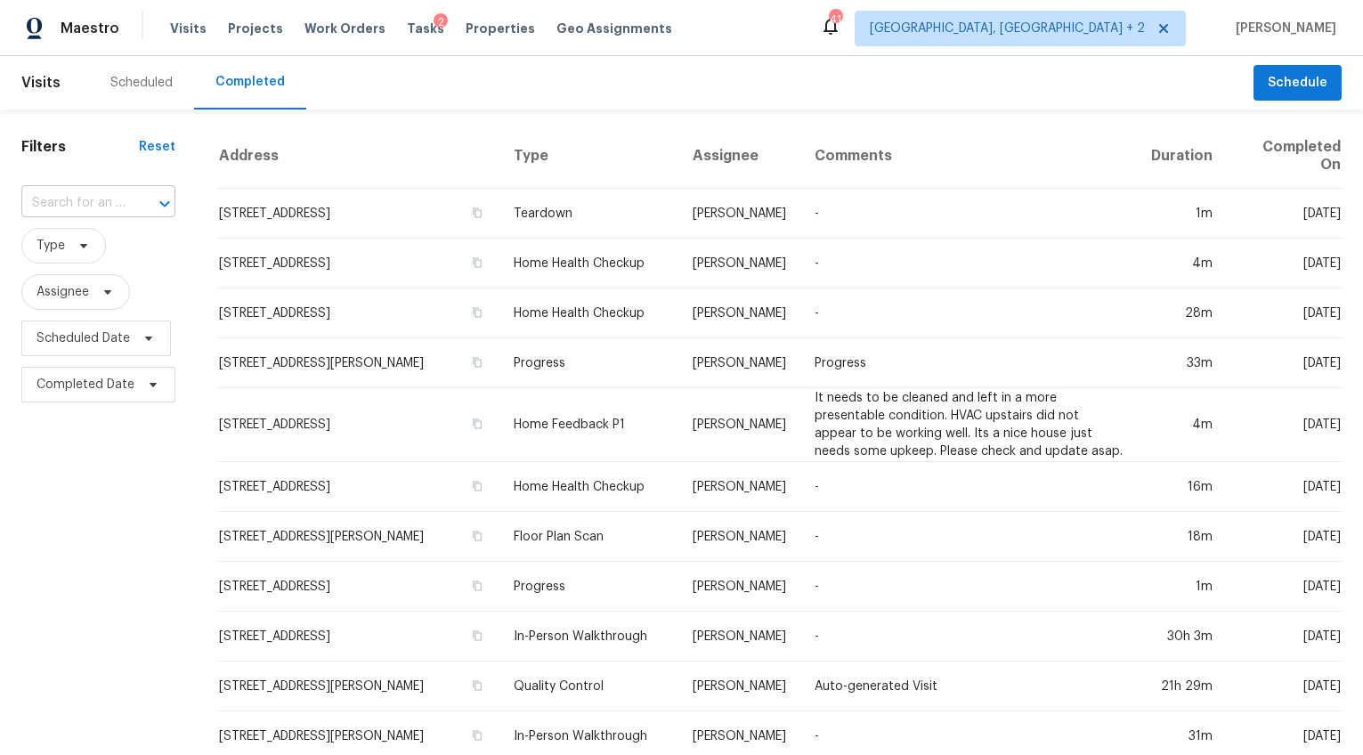
click at [93, 204] on input "text" at bounding box center [73, 204] width 104 height 28
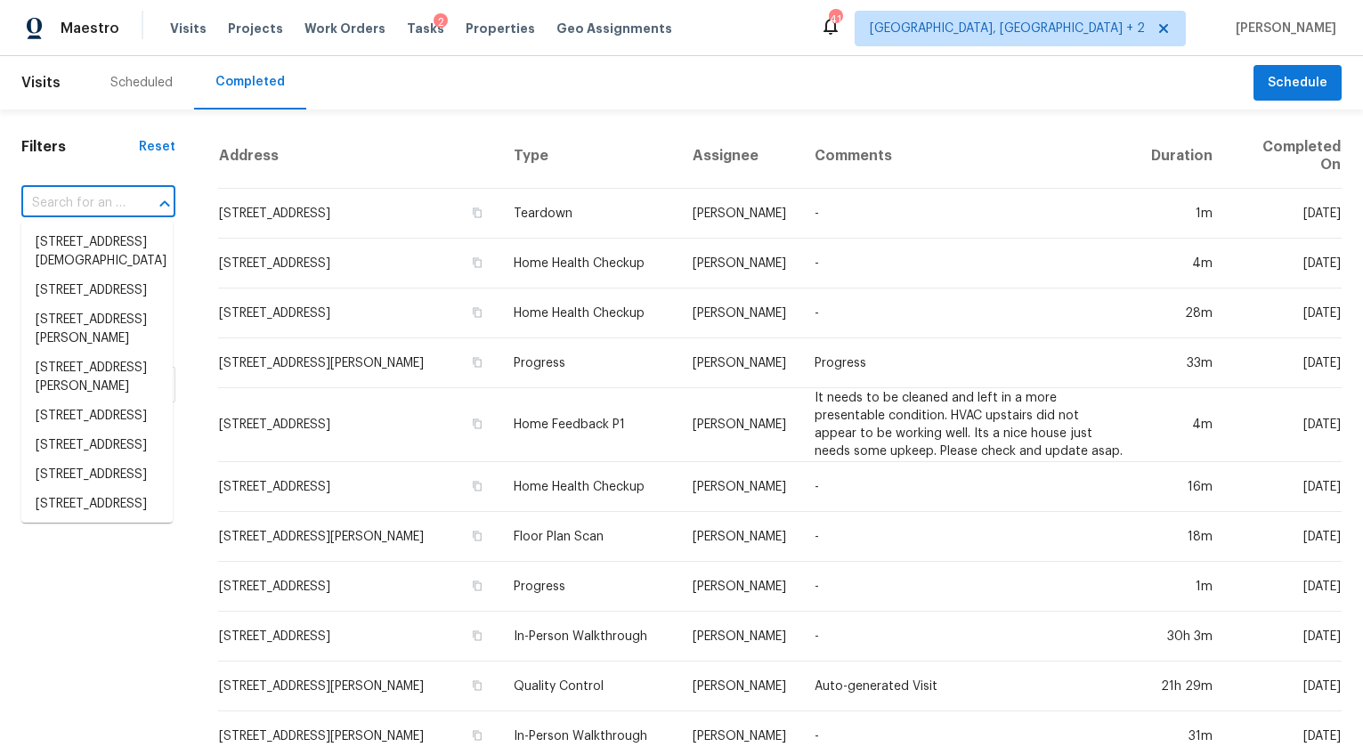
paste input "164 Appletree Ln, West Columbia, SC 29170"
type input "164 Appletree Ln, West Columbia, SC 29170"
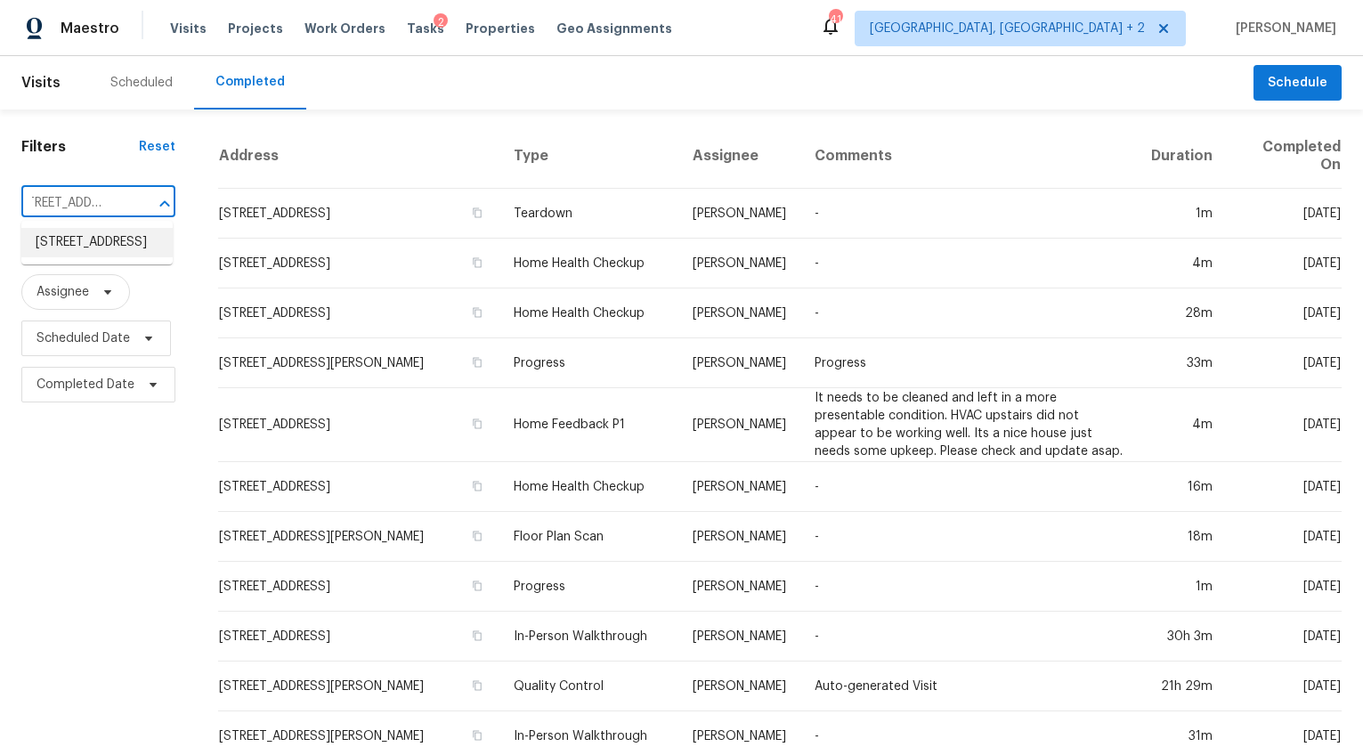
click at [89, 256] on li "164 Appletree Ln, West Columbia, SC 29170" at bounding box center [96, 242] width 151 height 29
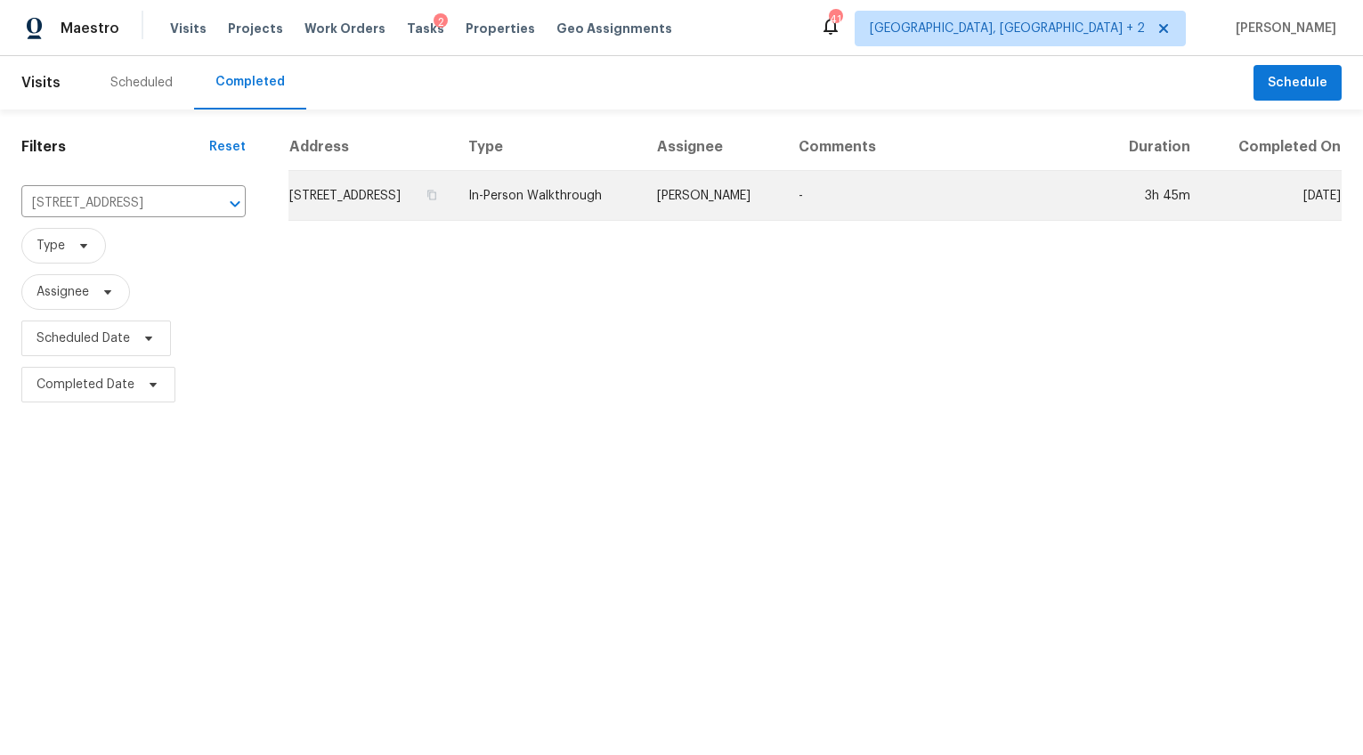
click at [454, 215] on td "164 Appletree Ln, West Columbia, SC 29170" at bounding box center [371, 196] width 166 height 50
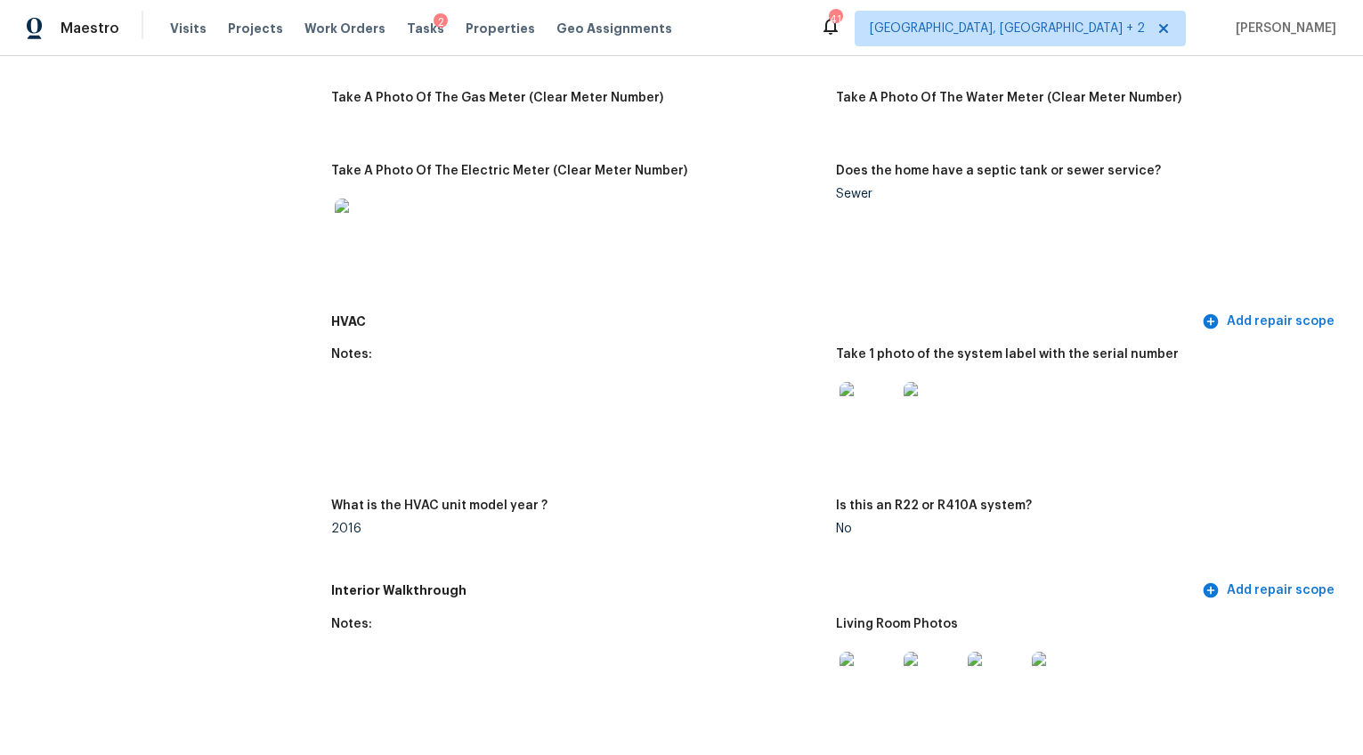
scroll to position [1222, 0]
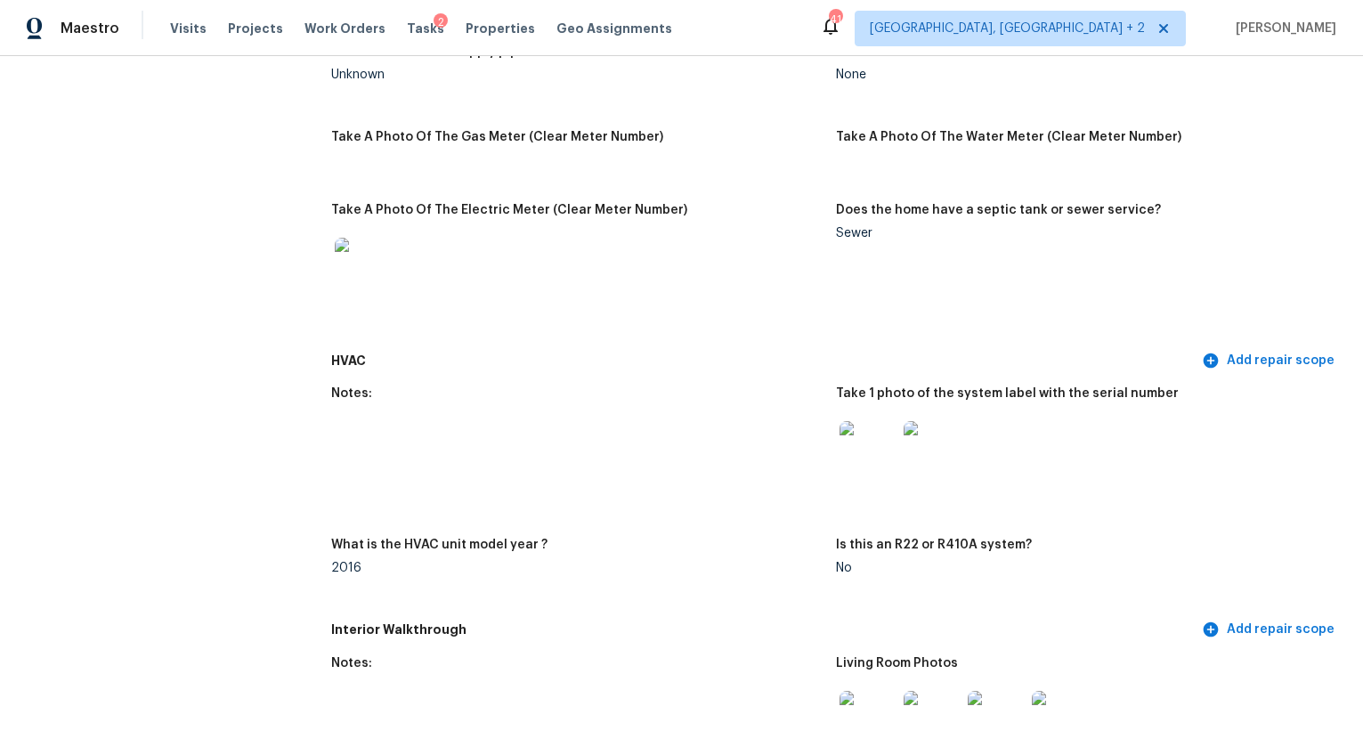
click at [911, 434] on img at bounding box center [932, 449] width 57 height 57
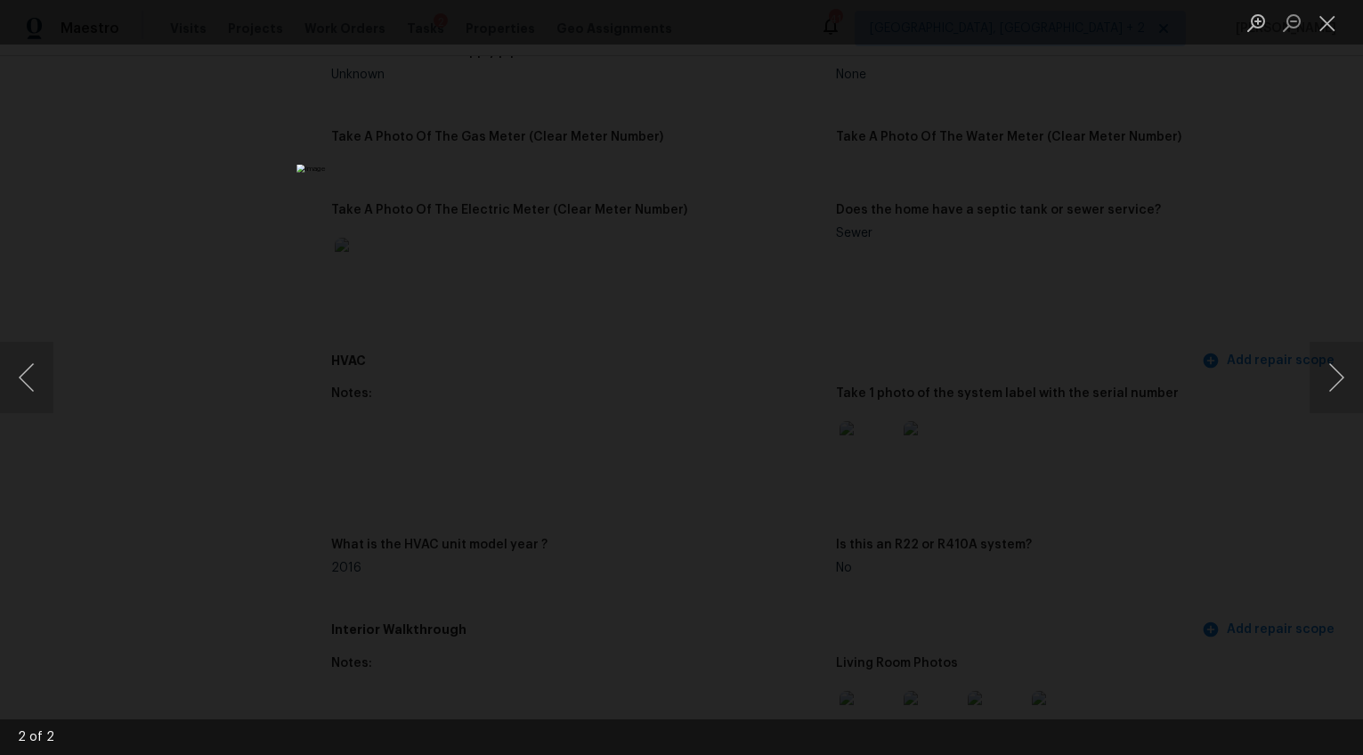
click at [1196, 580] on div "Lightbox" at bounding box center [681, 377] width 1363 height 755
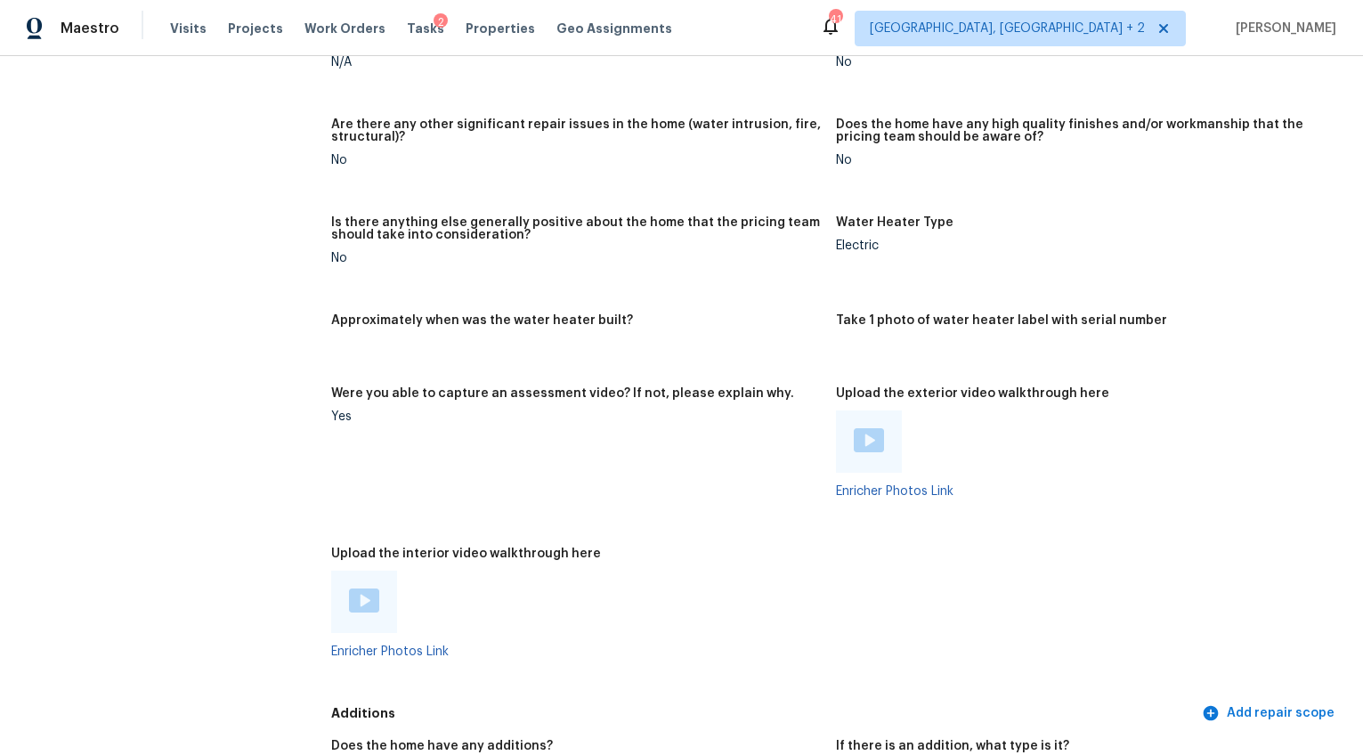
scroll to position [2752, 0]
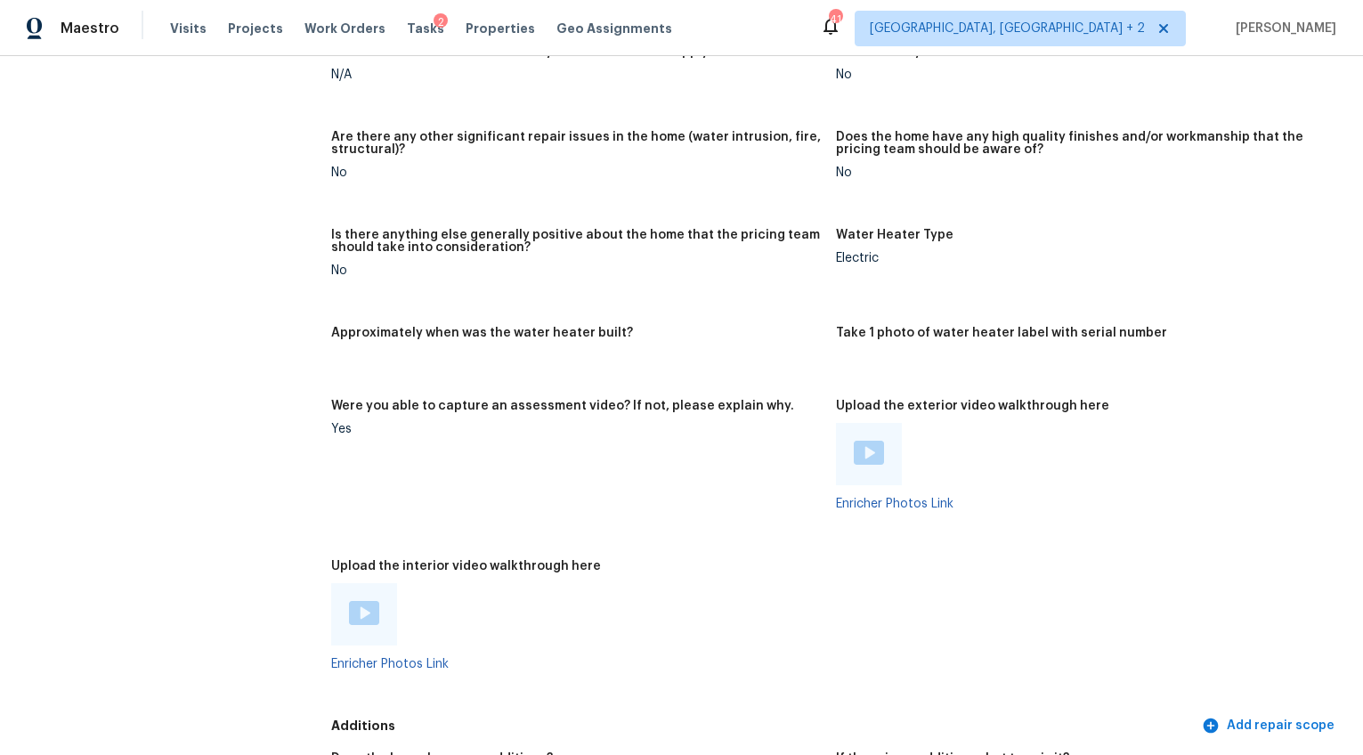
click at [868, 441] on img at bounding box center [869, 453] width 30 height 24
click at [351, 601] on img at bounding box center [364, 613] width 30 height 24
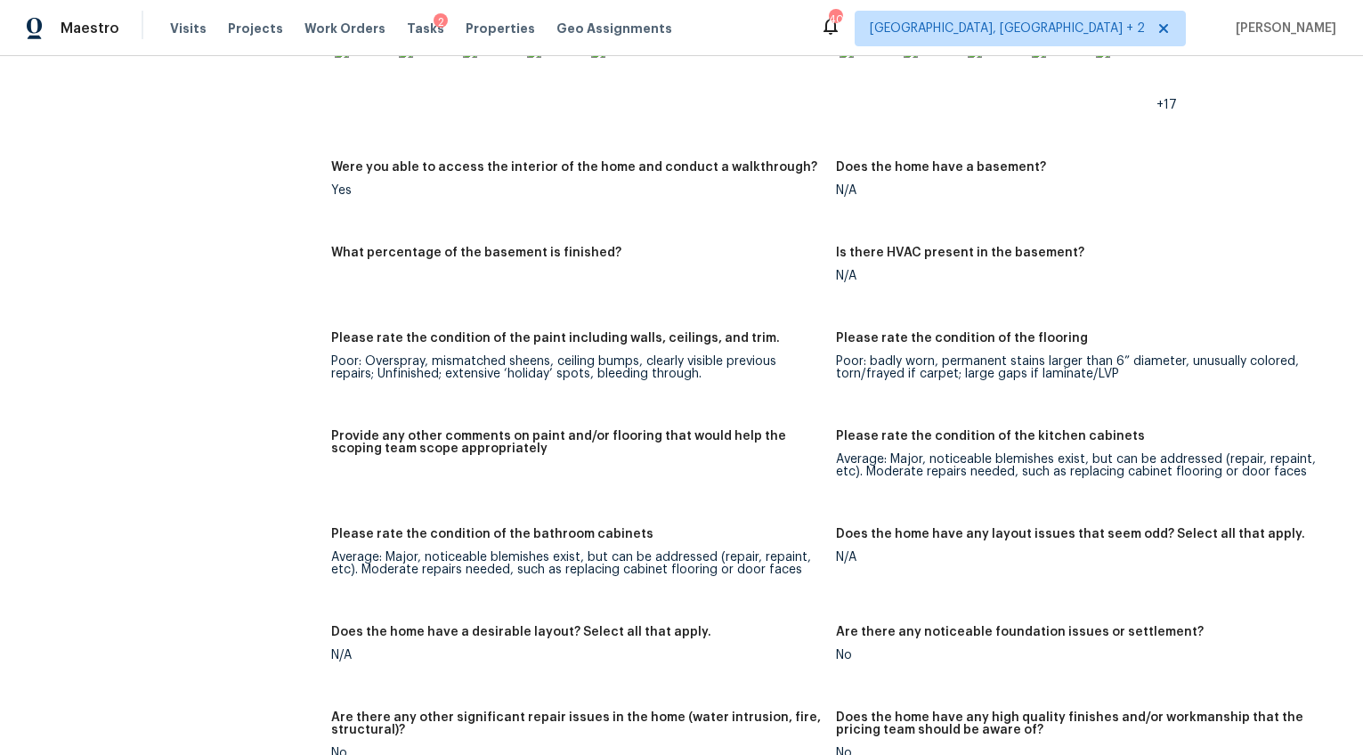
scroll to position [1914, 0]
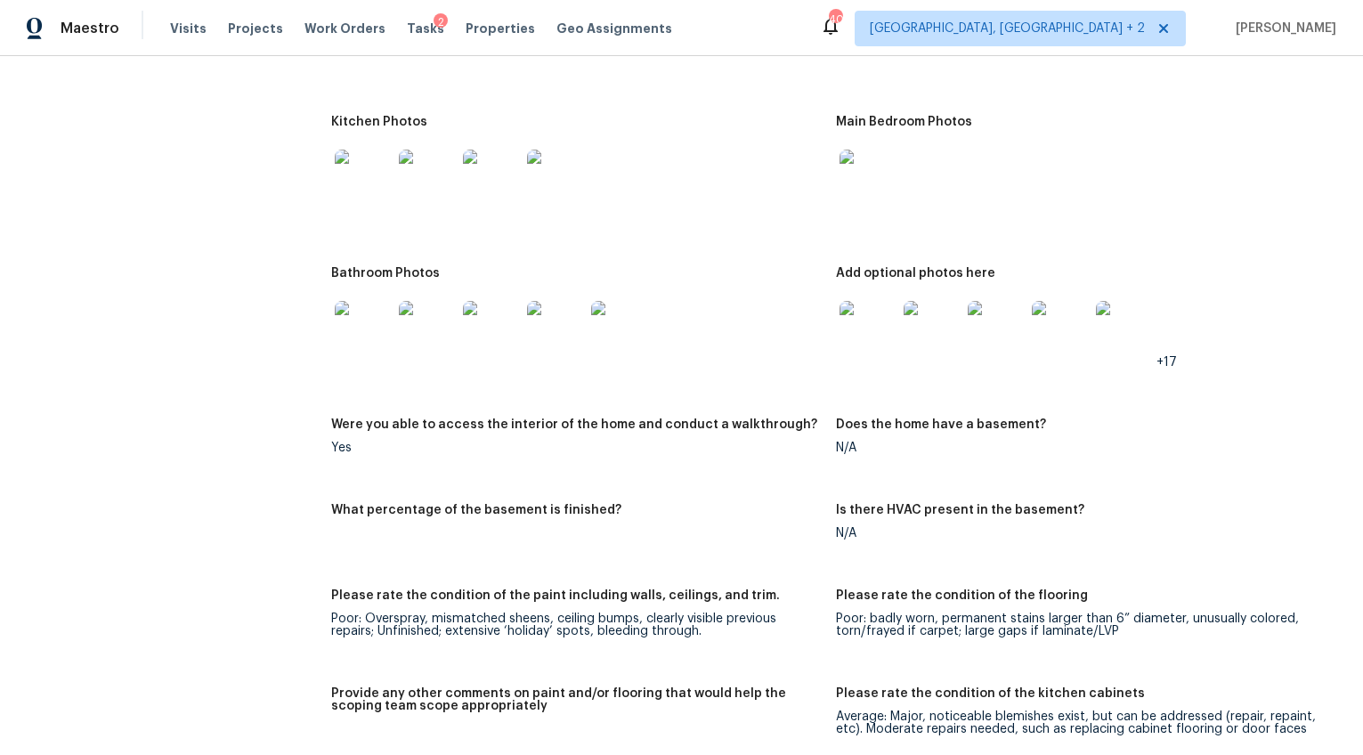
click at [364, 165] on img at bounding box center [363, 178] width 57 height 57
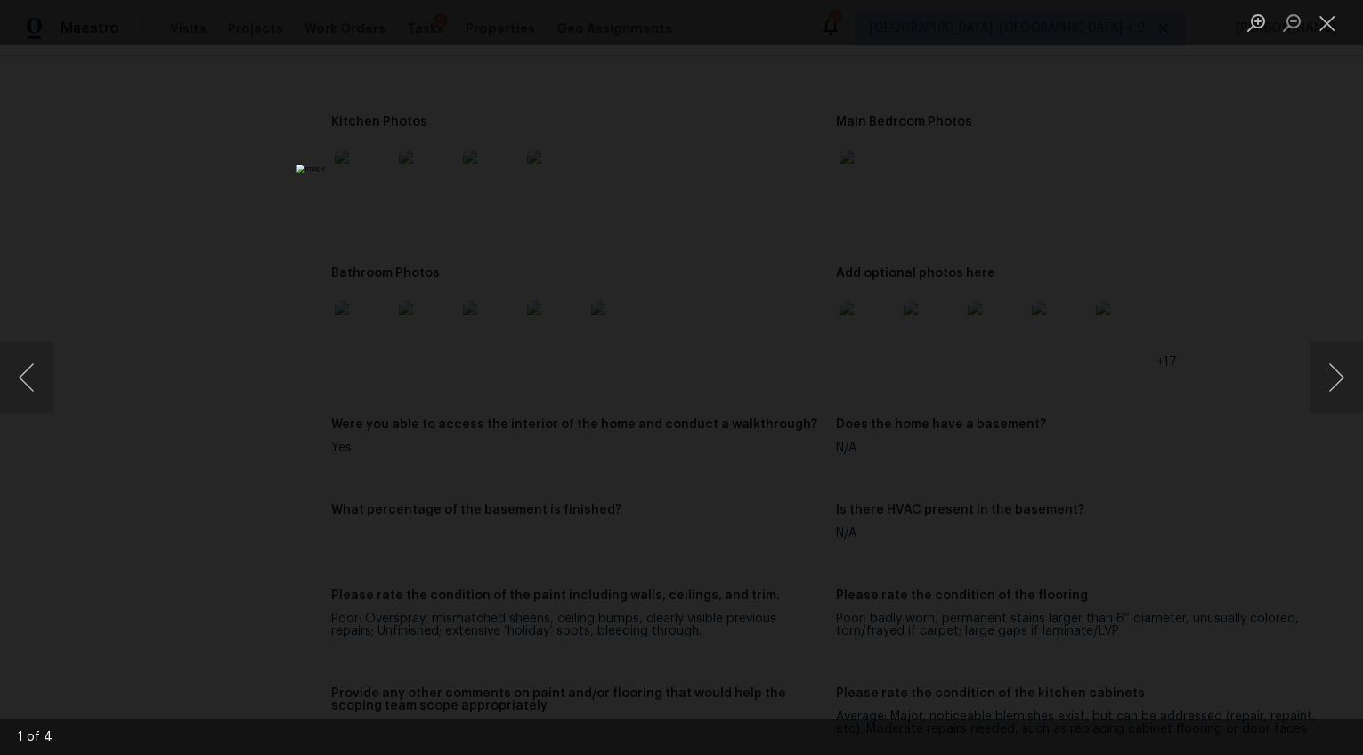
click at [1195, 581] on div "Lightbox" at bounding box center [681, 377] width 1363 height 755
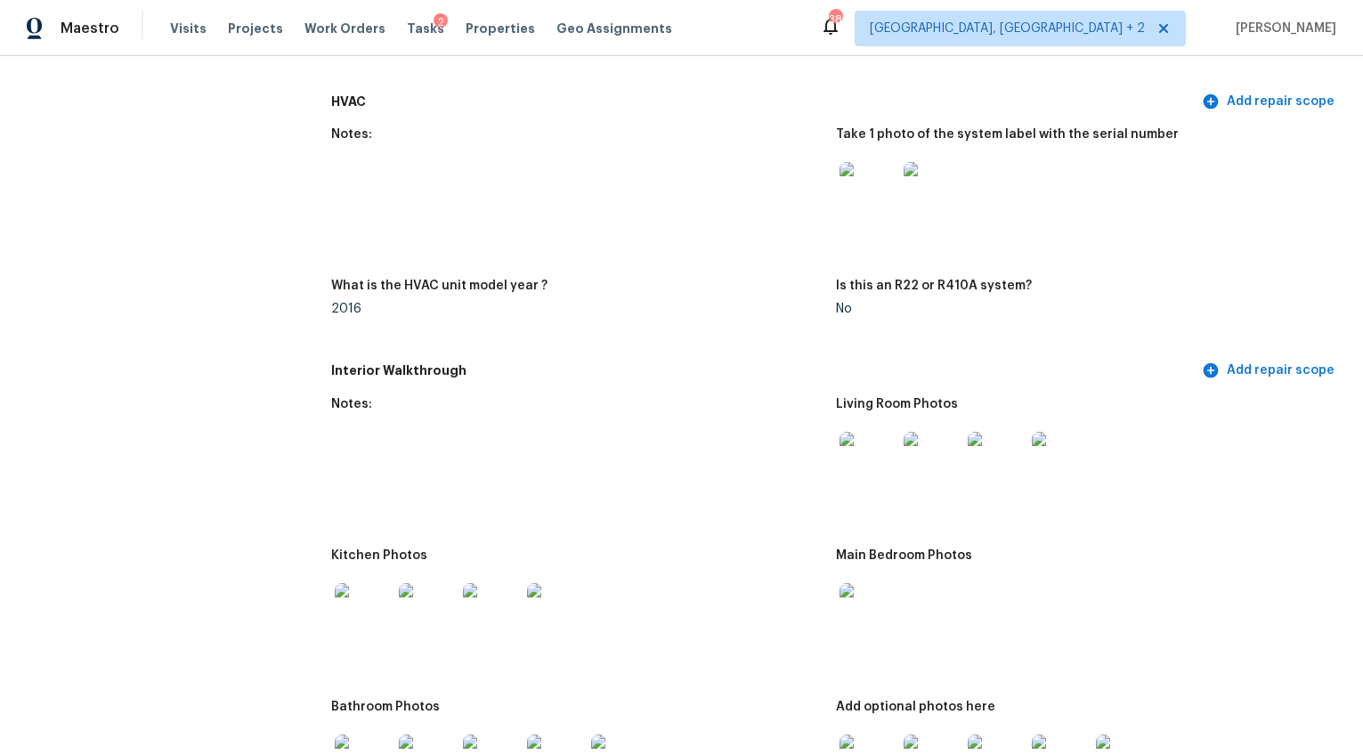
scroll to position [0, 0]
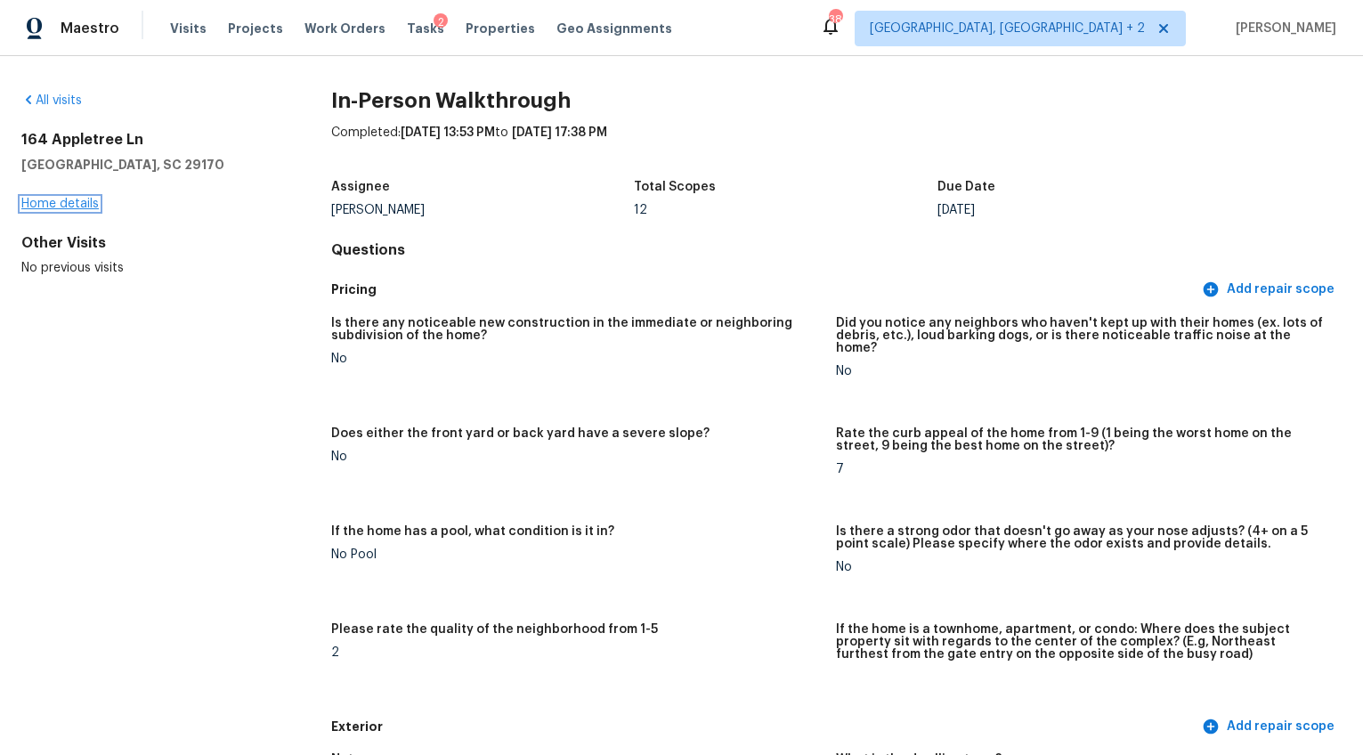
click at [43, 199] on link "Home details" at bounding box center [59, 204] width 77 height 12
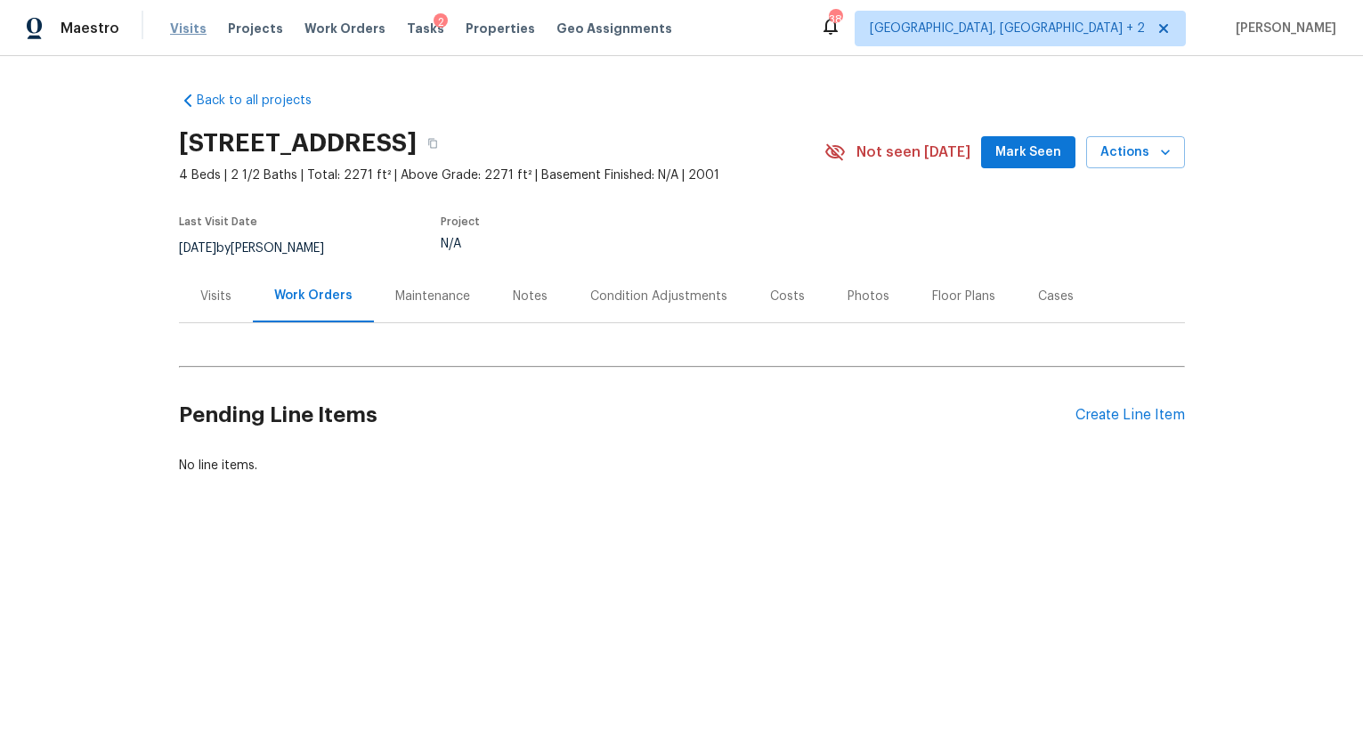
click at [191, 30] on span "Visits" at bounding box center [188, 29] width 37 height 18
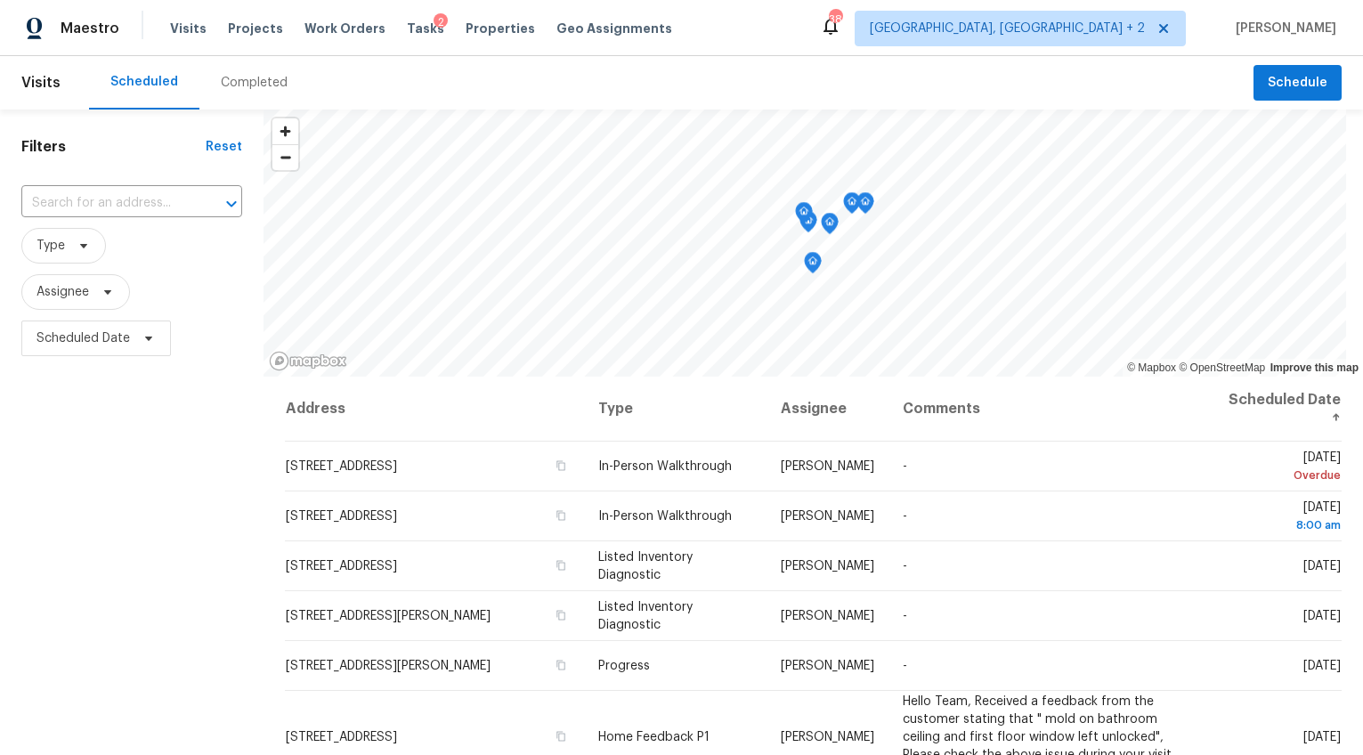
click at [248, 85] on div "Completed" at bounding box center [254, 83] width 67 height 18
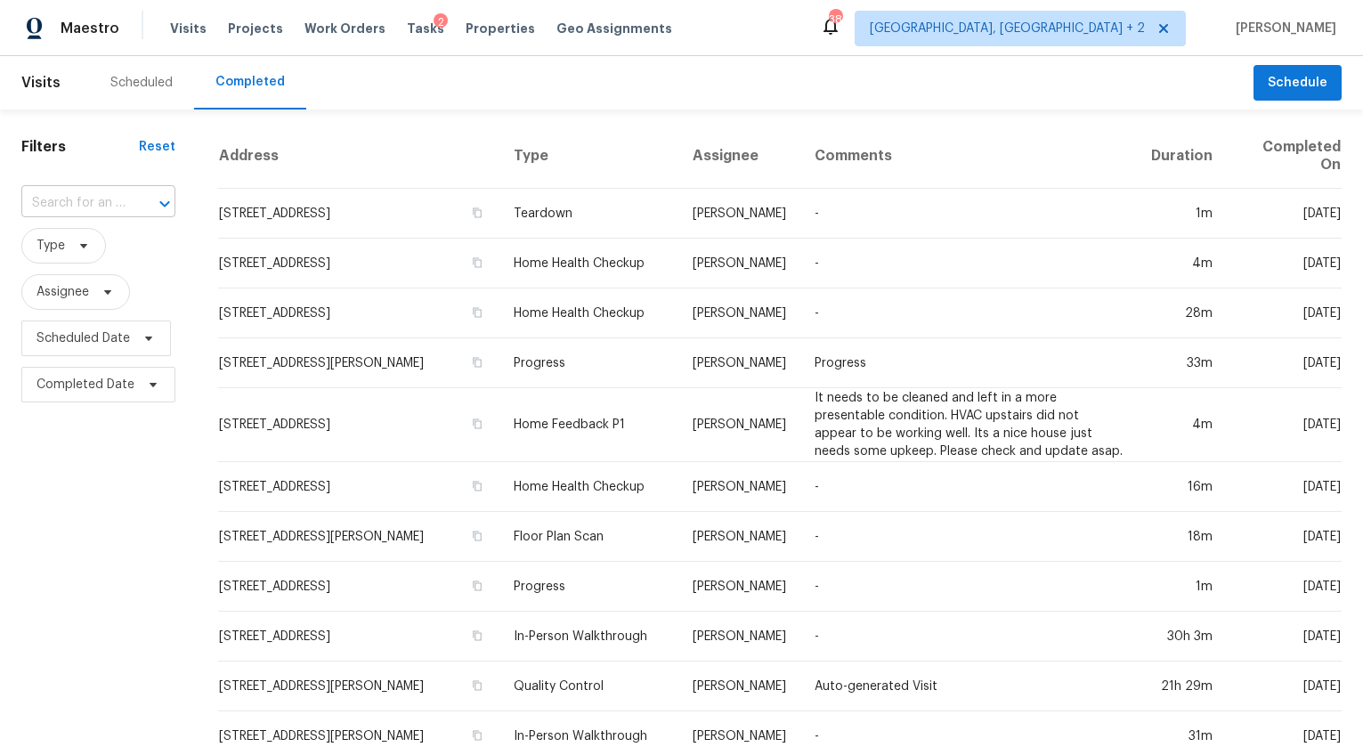
click at [121, 206] on input "text" at bounding box center [73, 204] width 104 height 28
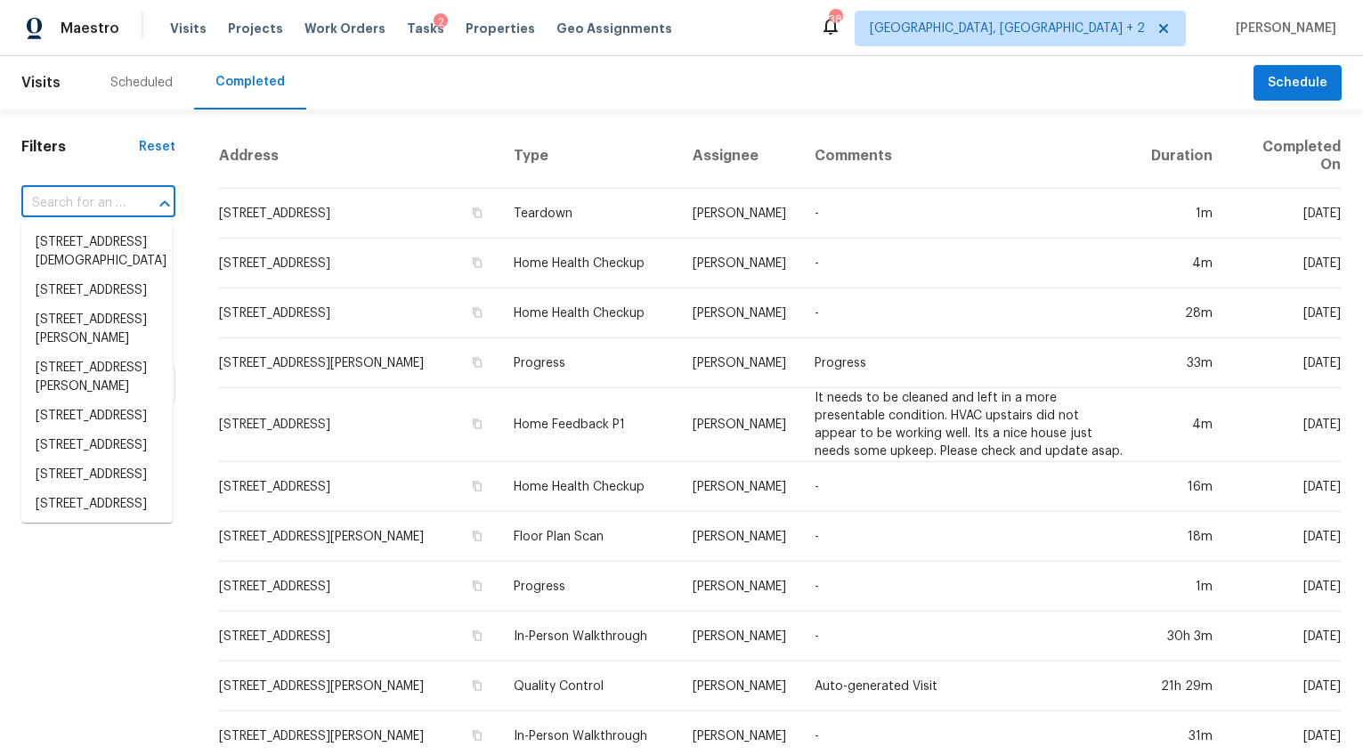
paste input "541 Caladium Way, Columbia, SC 29229"
type input "541 Caladium Way, Columbia, SC 29229"
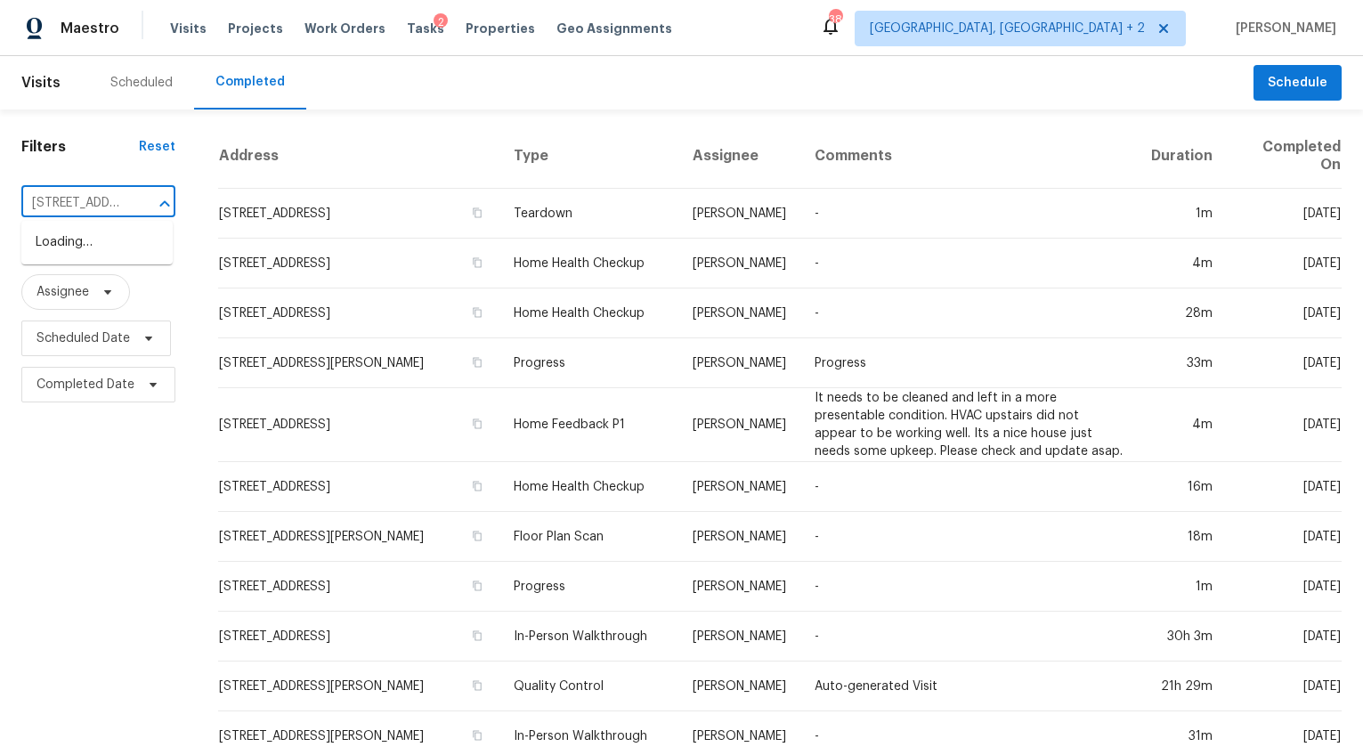
scroll to position [0, 141]
click at [95, 240] on li "541 Caladium Way, Columbia, SC 29229" at bounding box center [96, 242] width 151 height 29
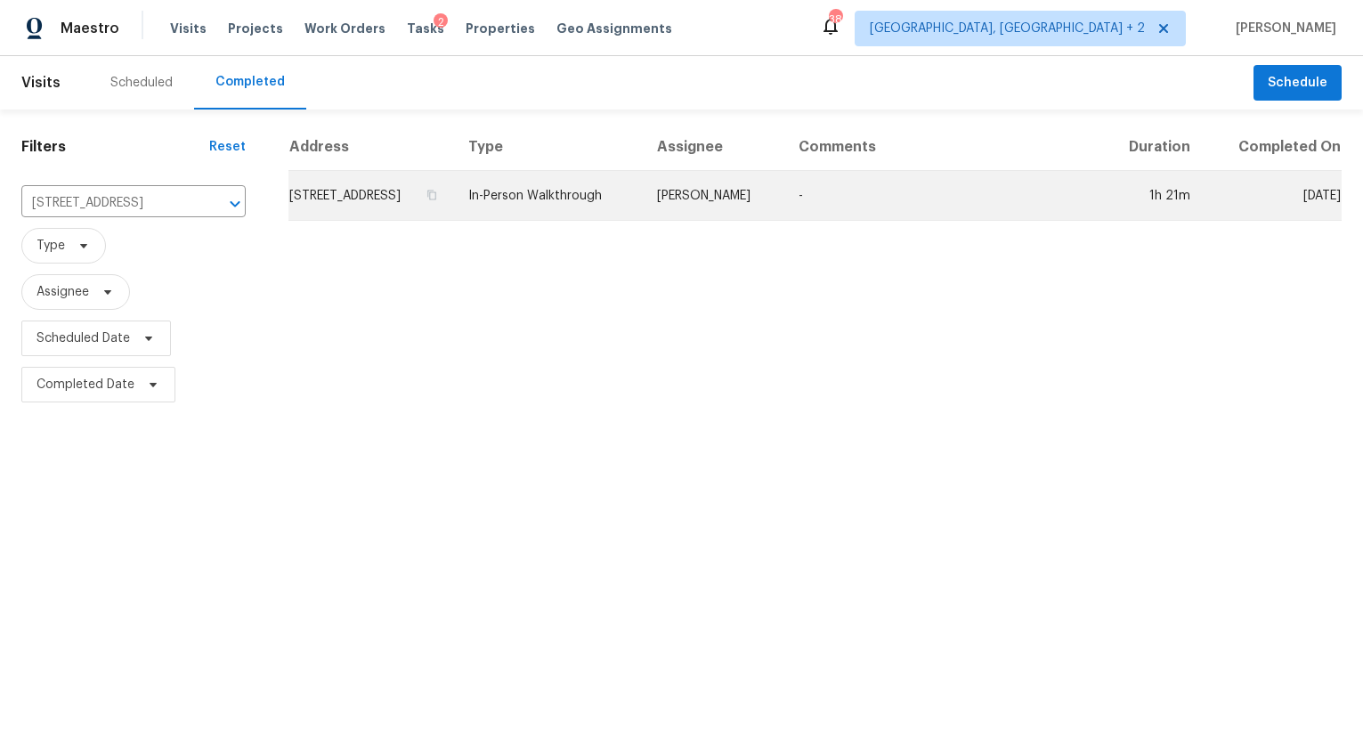
click at [310, 221] on td "541 Caladium Way, Columbia, SC 29229" at bounding box center [371, 196] width 166 height 50
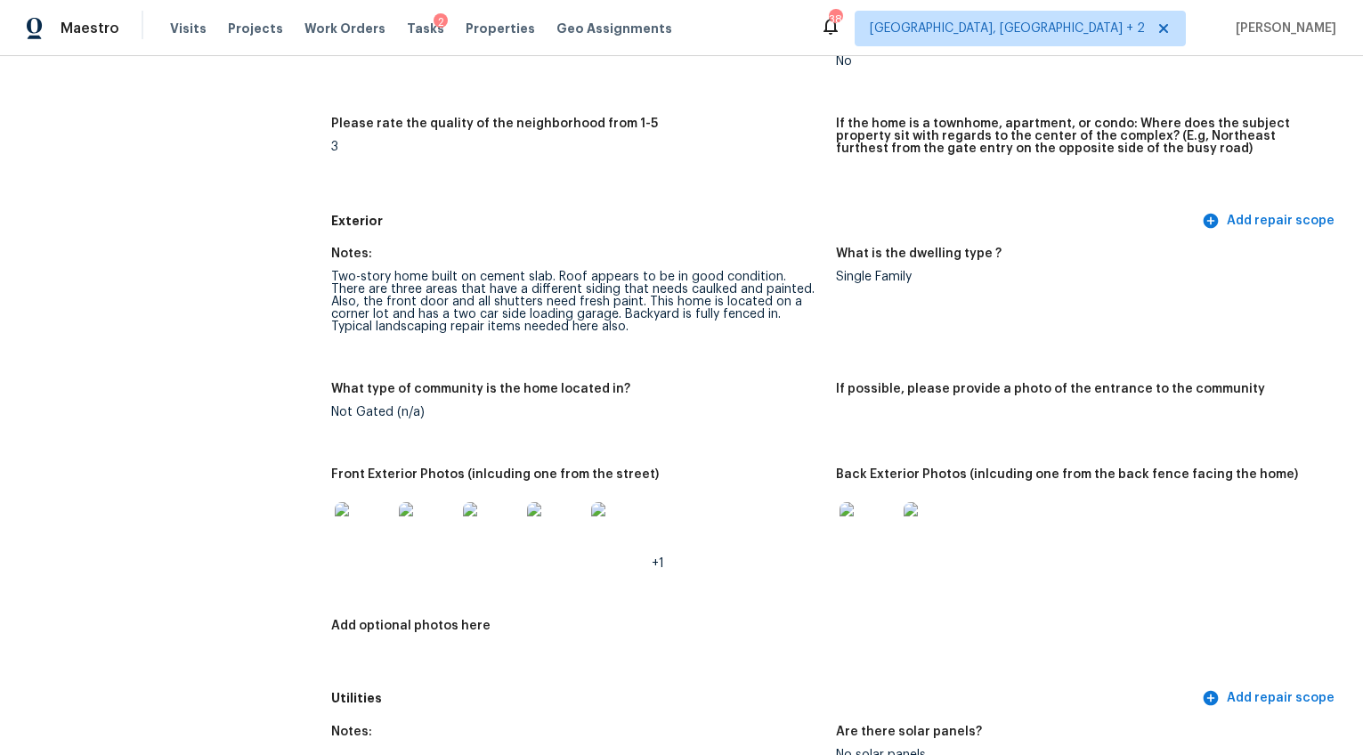
scroll to position [487, 0]
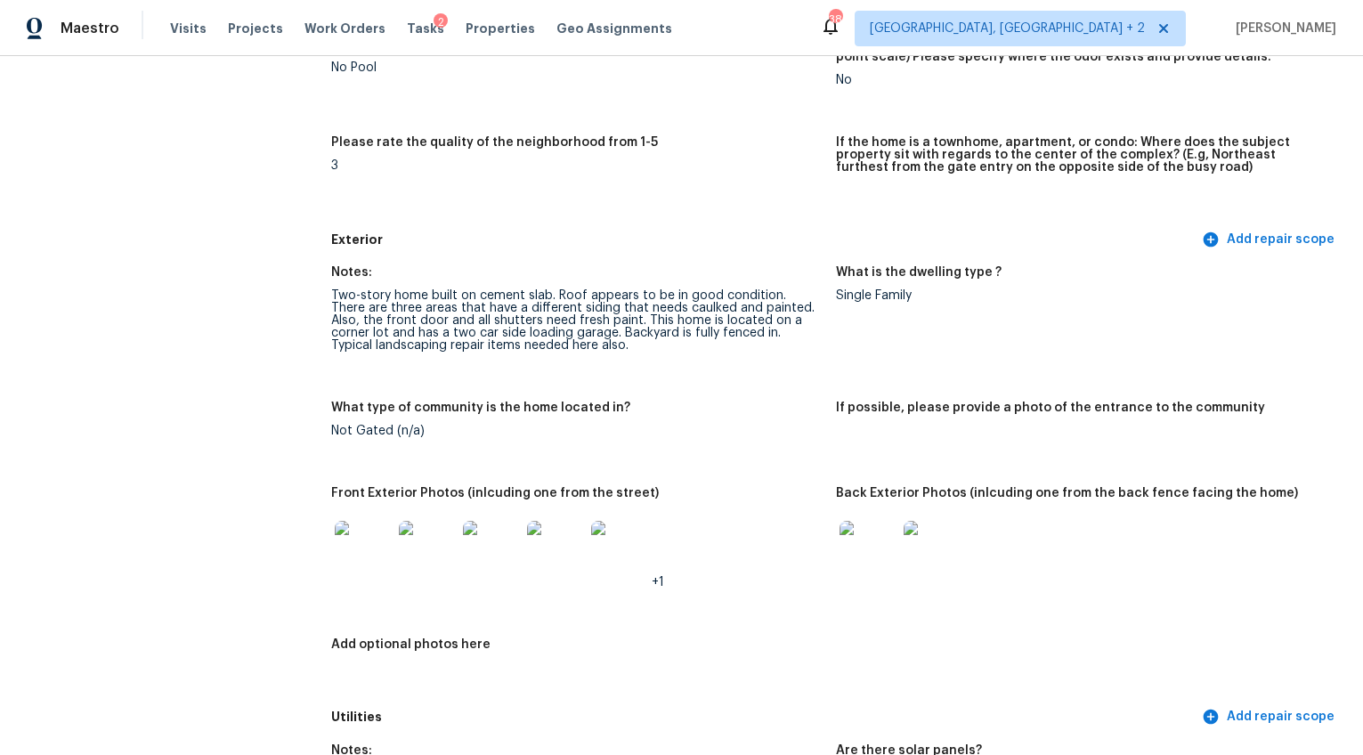
click at [345, 535] on img at bounding box center [363, 549] width 57 height 57
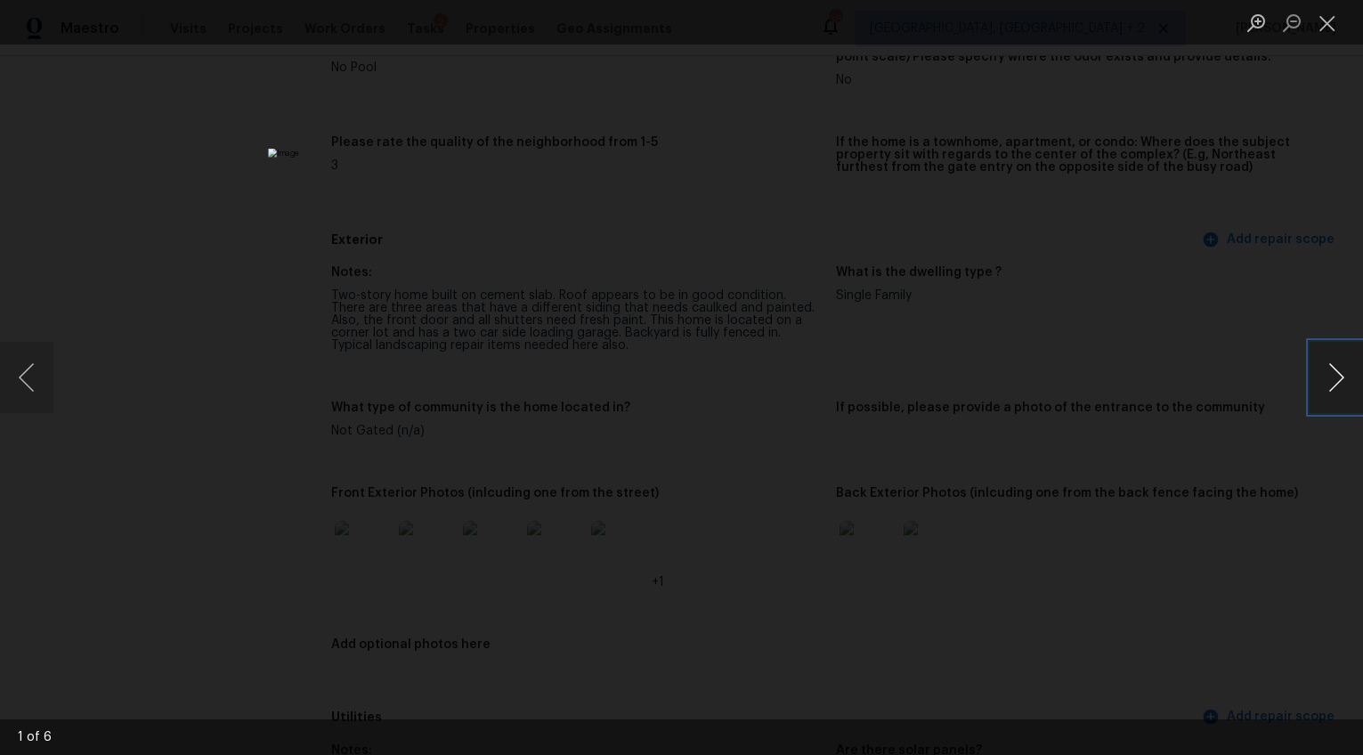
click at [1329, 379] on button "Next image" at bounding box center [1336, 377] width 53 height 71
click at [1334, 383] on button "Next image" at bounding box center [1336, 377] width 53 height 71
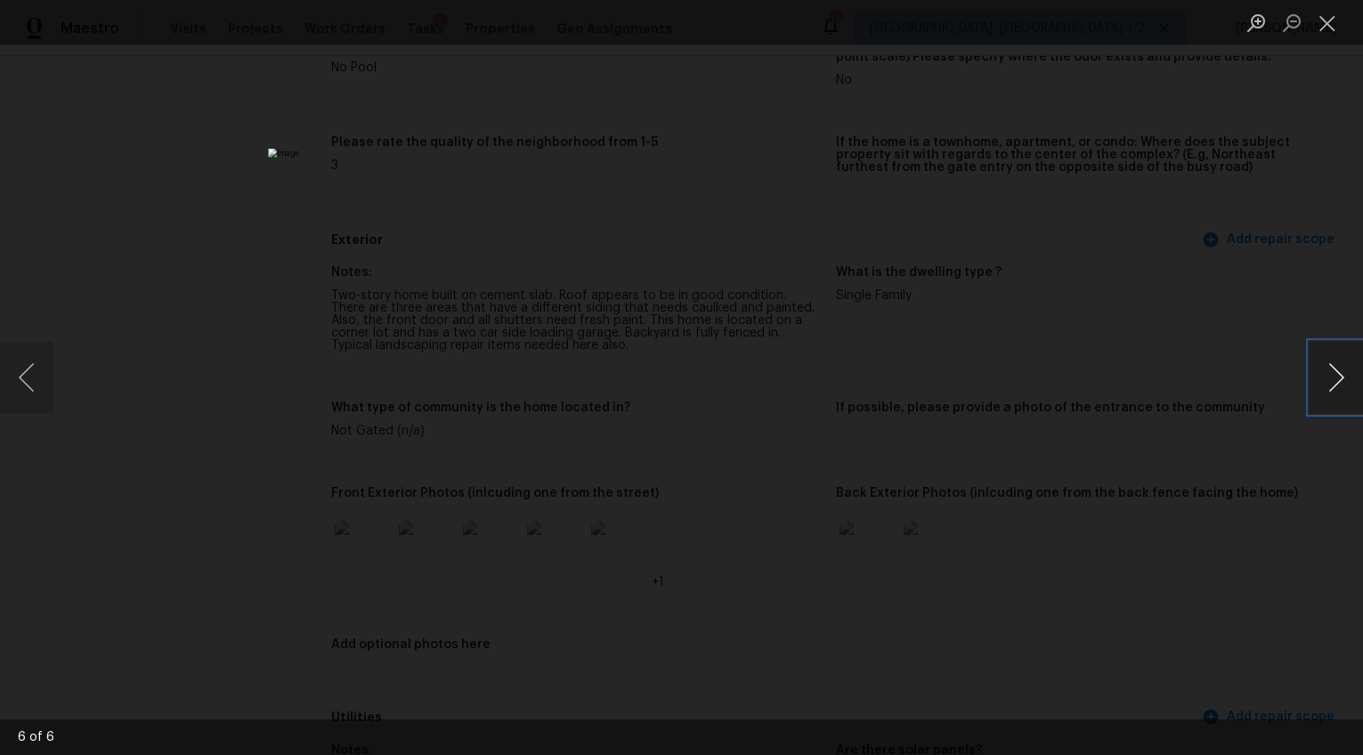
click at [1334, 383] on button "Next image" at bounding box center [1336, 377] width 53 height 71
click at [1108, 564] on div "Lightbox" at bounding box center [681, 377] width 1363 height 755
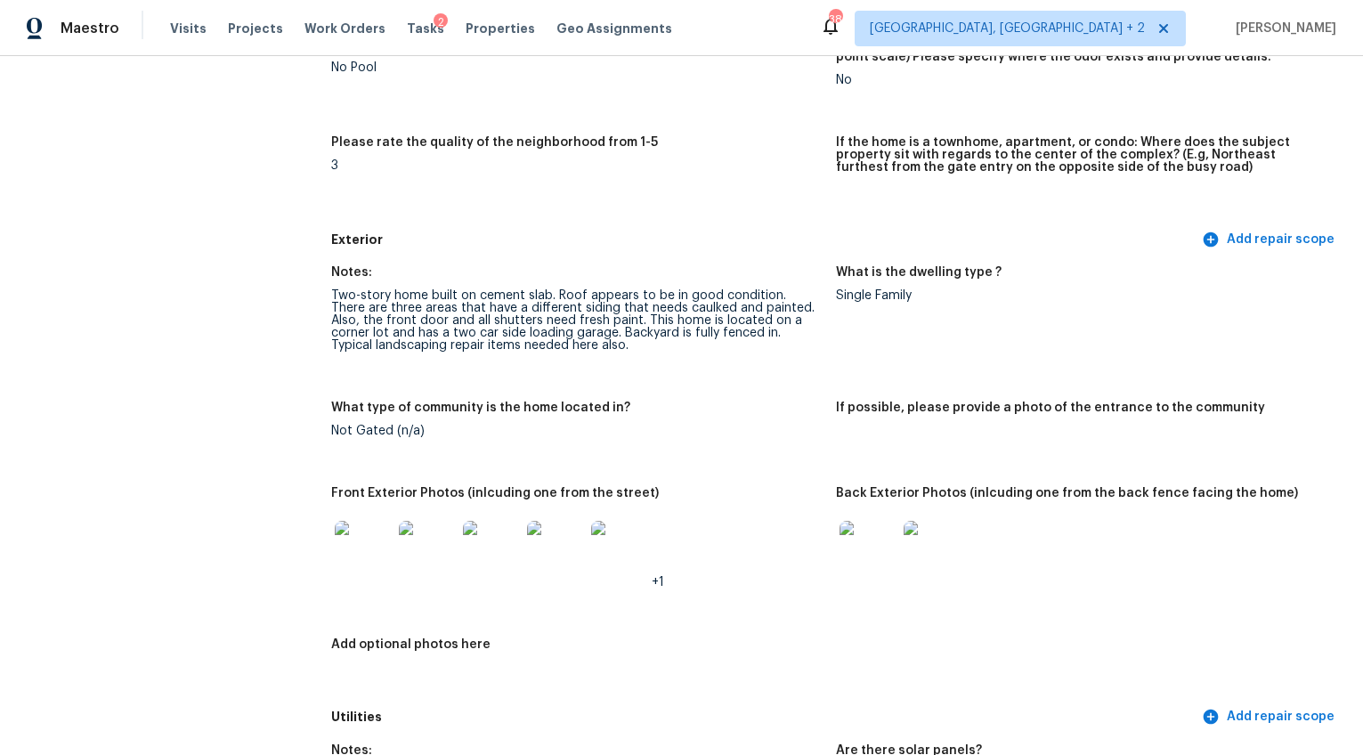
click at [886, 532] on img at bounding box center [868, 549] width 57 height 57
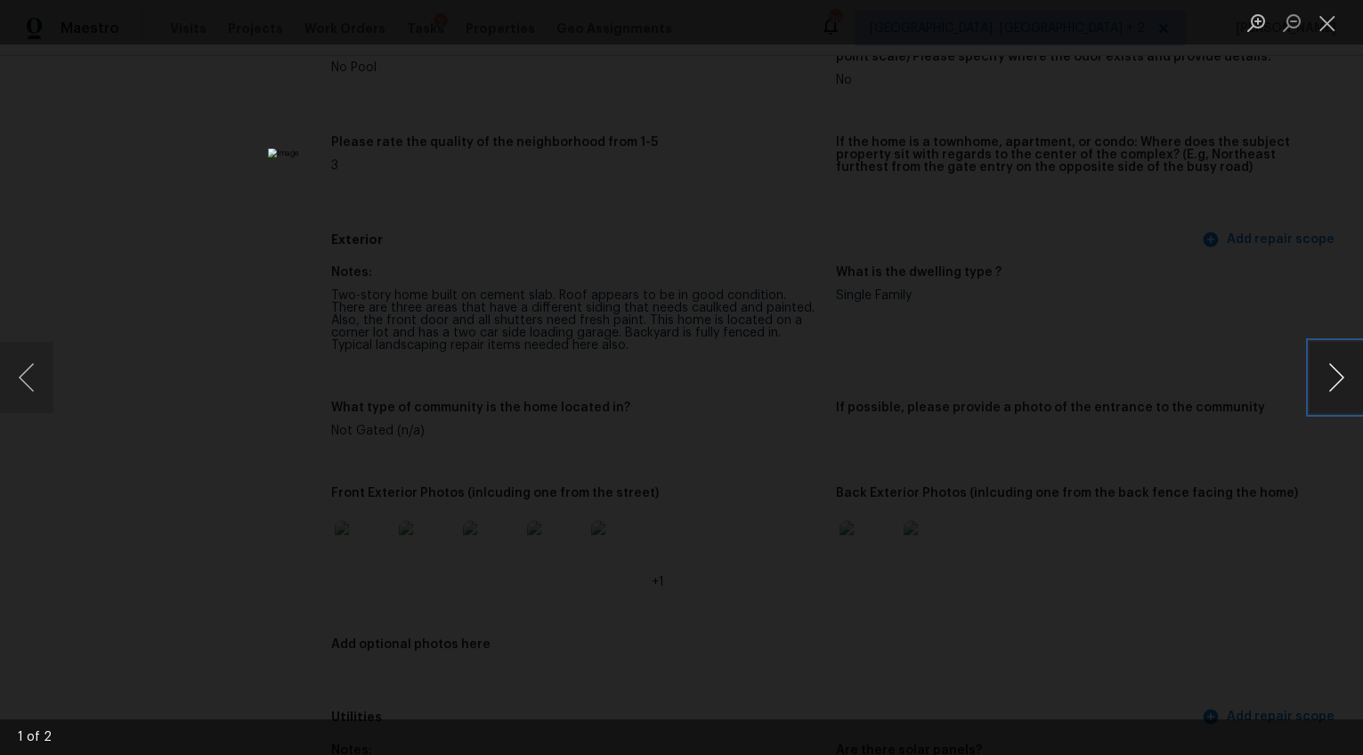
click at [1351, 364] on button "Next image" at bounding box center [1336, 377] width 53 height 71
click at [1186, 522] on div "Lightbox" at bounding box center [681, 377] width 1363 height 755
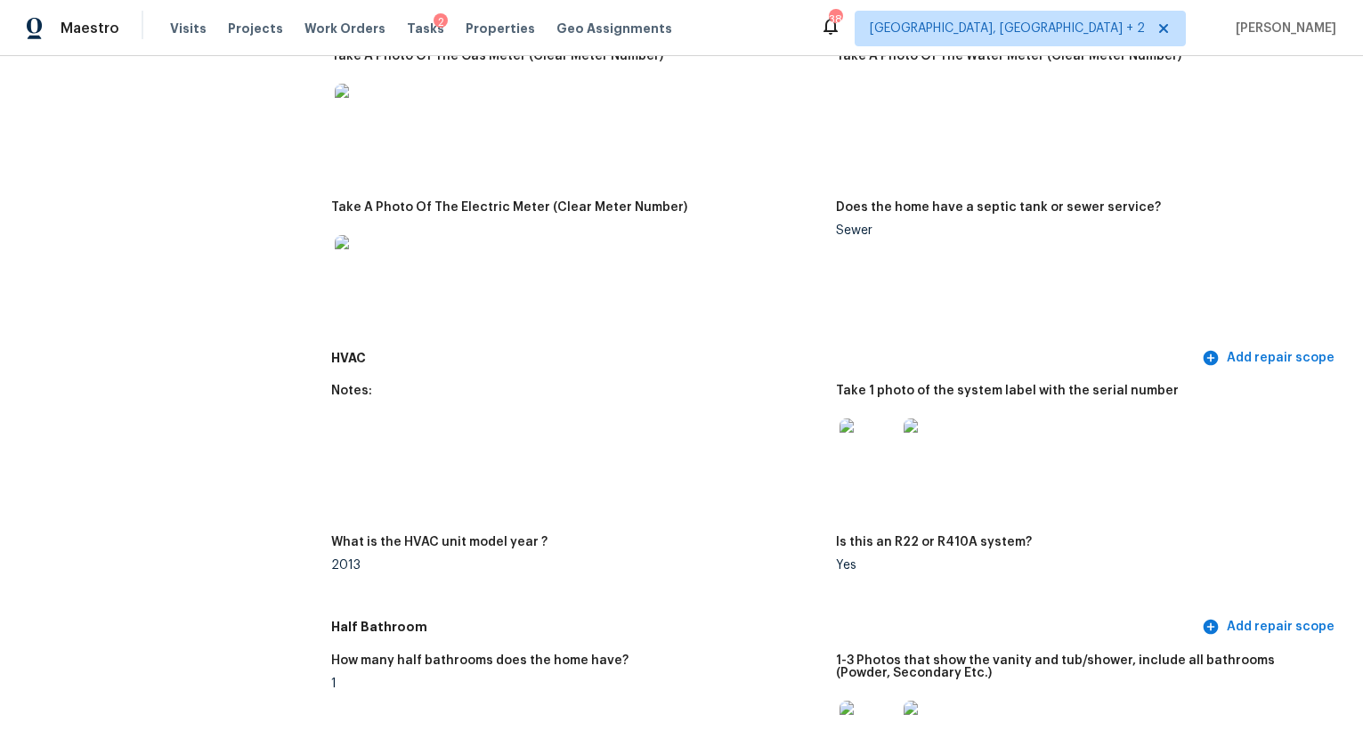
scroll to position [1358, 0]
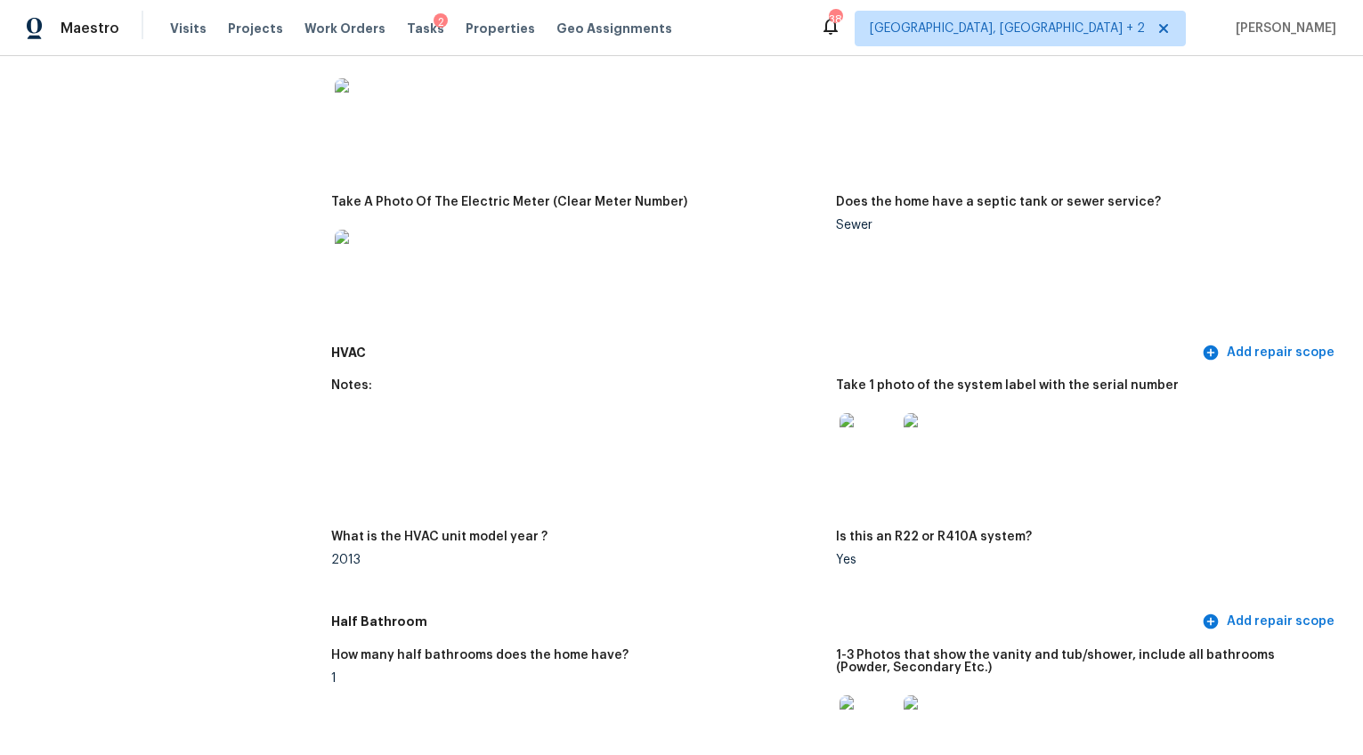
click at [874, 436] on img at bounding box center [868, 441] width 57 height 57
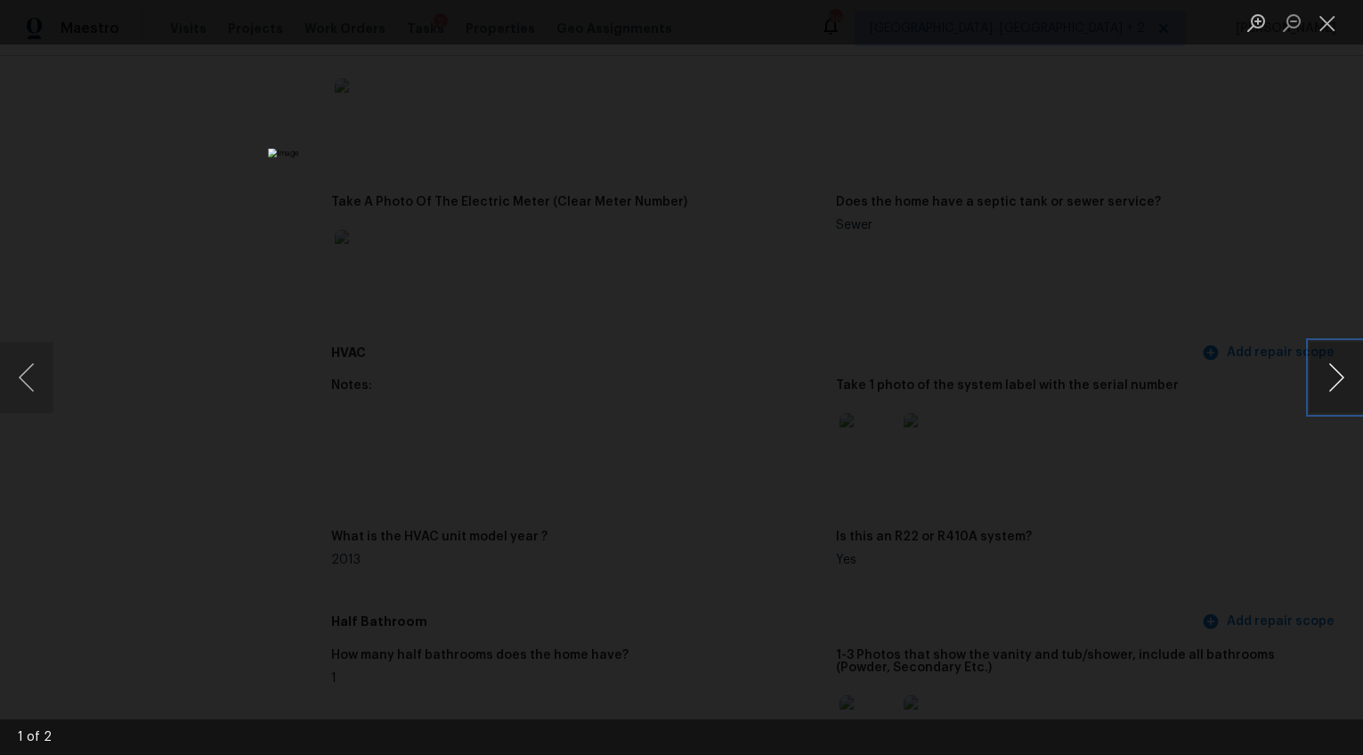
click at [1327, 382] on button "Next image" at bounding box center [1336, 377] width 53 height 71
click at [1226, 463] on div "Lightbox" at bounding box center [681, 377] width 1363 height 755
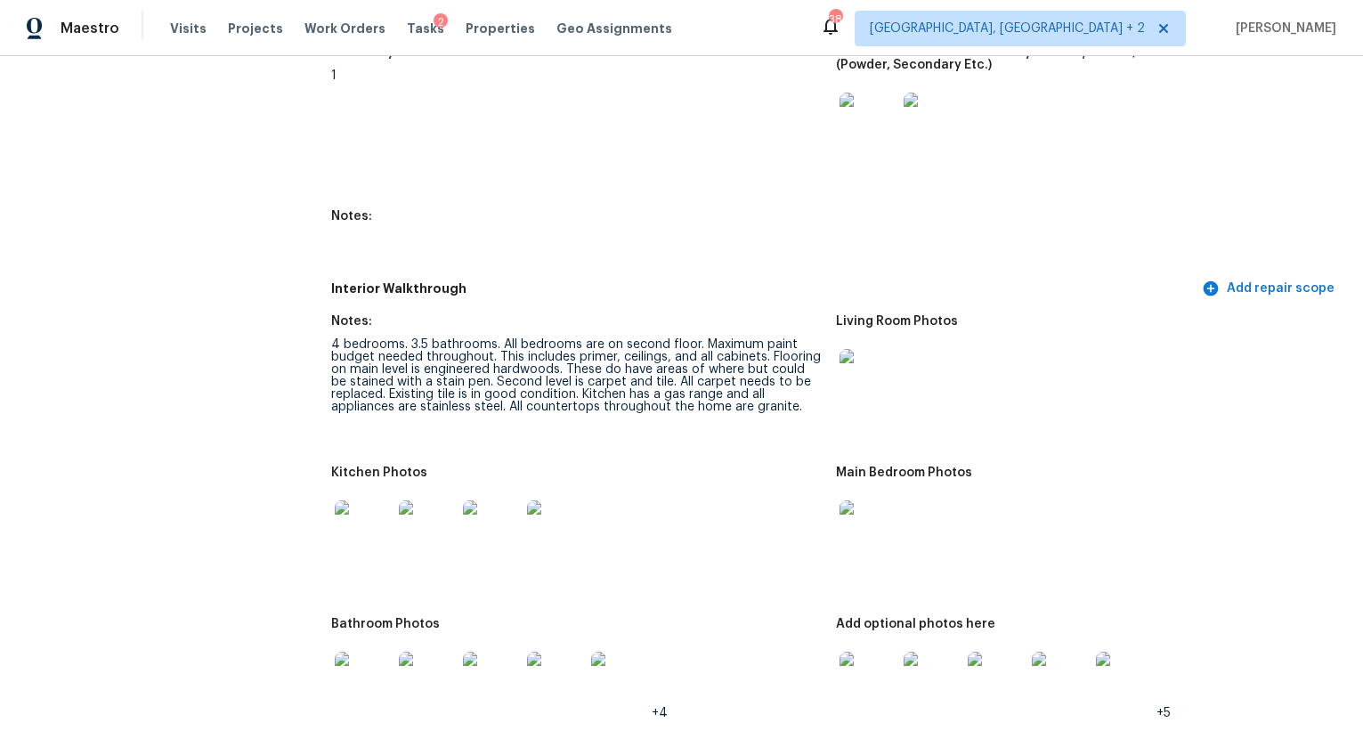
scroll to position [1948, 0]
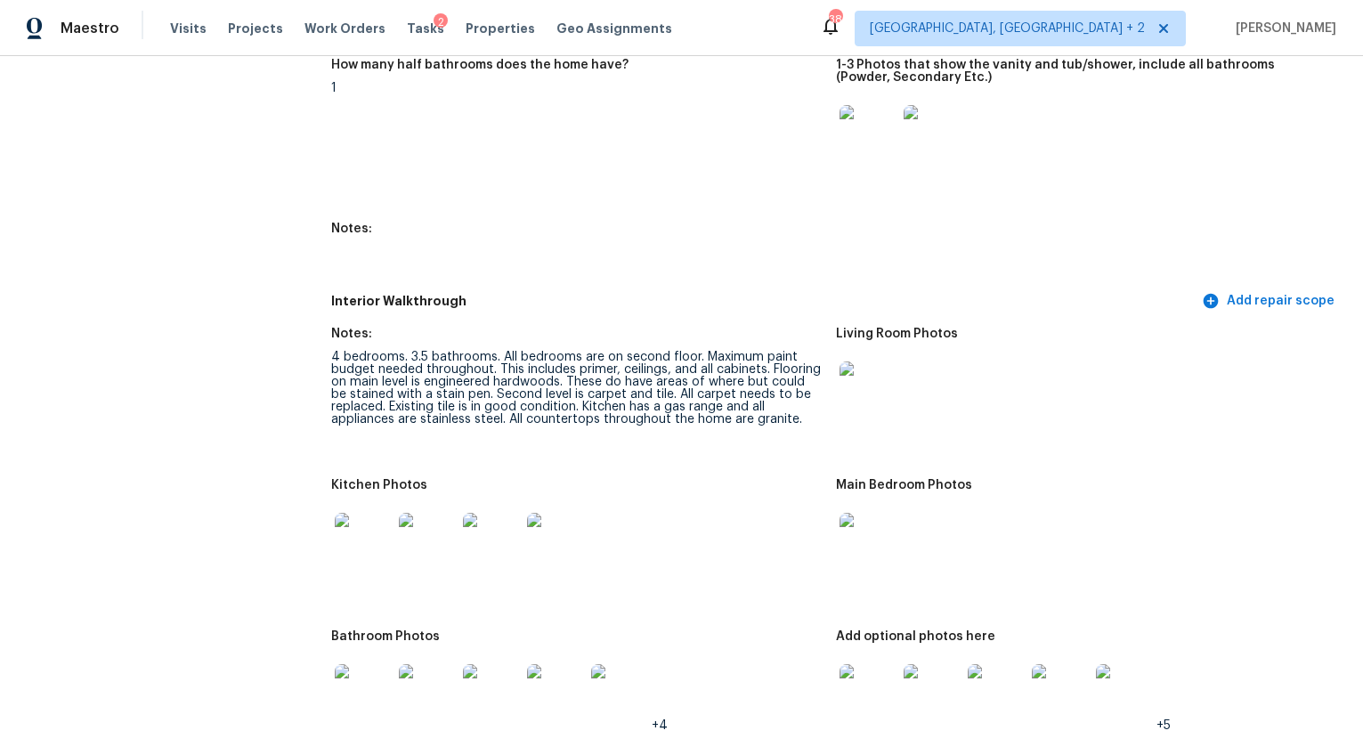
click at [388, 520] on img at bounding box center [363, 541] width 57 height 57
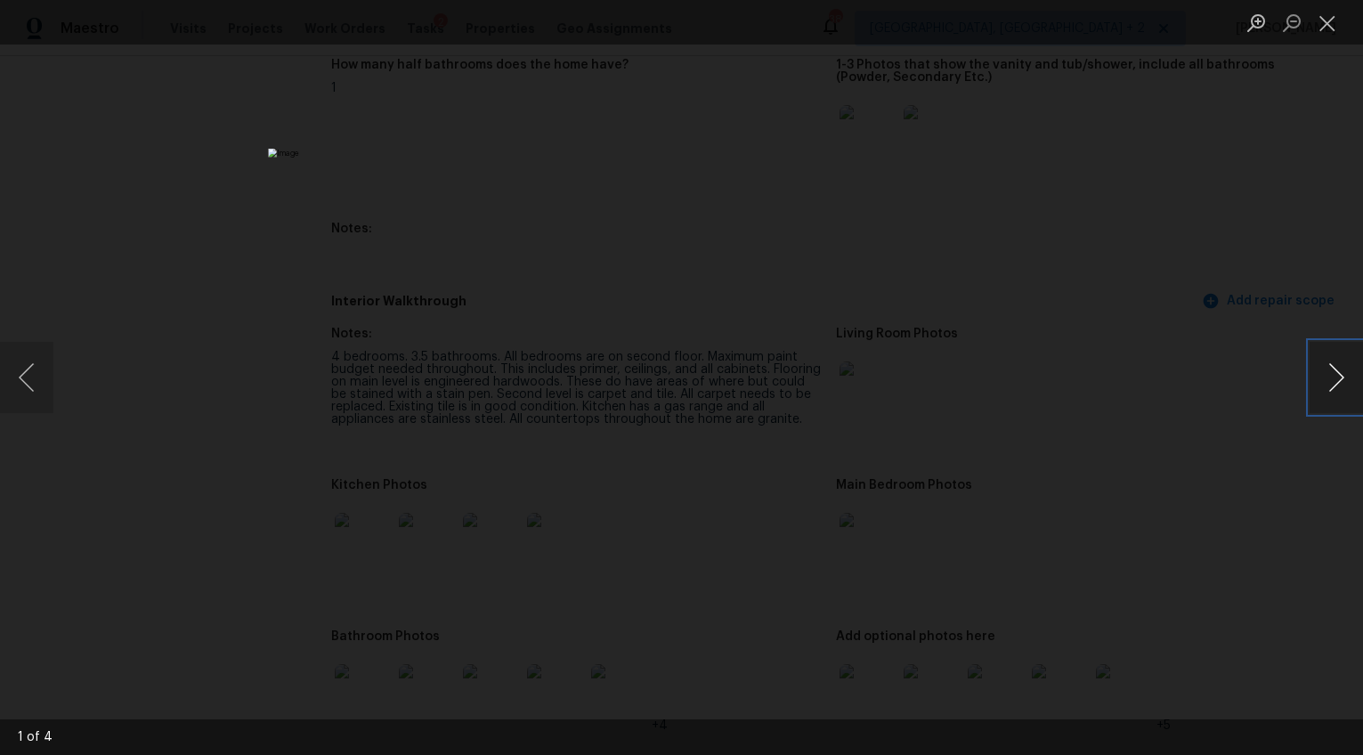
click at [1335, 386] on button "Next image" at bounding box center [1336, 377] width 53 height 71
click at [1339, 383] on button "Next image" at bounding box center [1336, 377] width 53 height 71
click at [1337, 382] on button "Next image" at bounding box center [1336, 377] width 53 height 71
click at [1182, 521] on div "Lightbox" at bounding box center [681, 377] width 1363 height 755
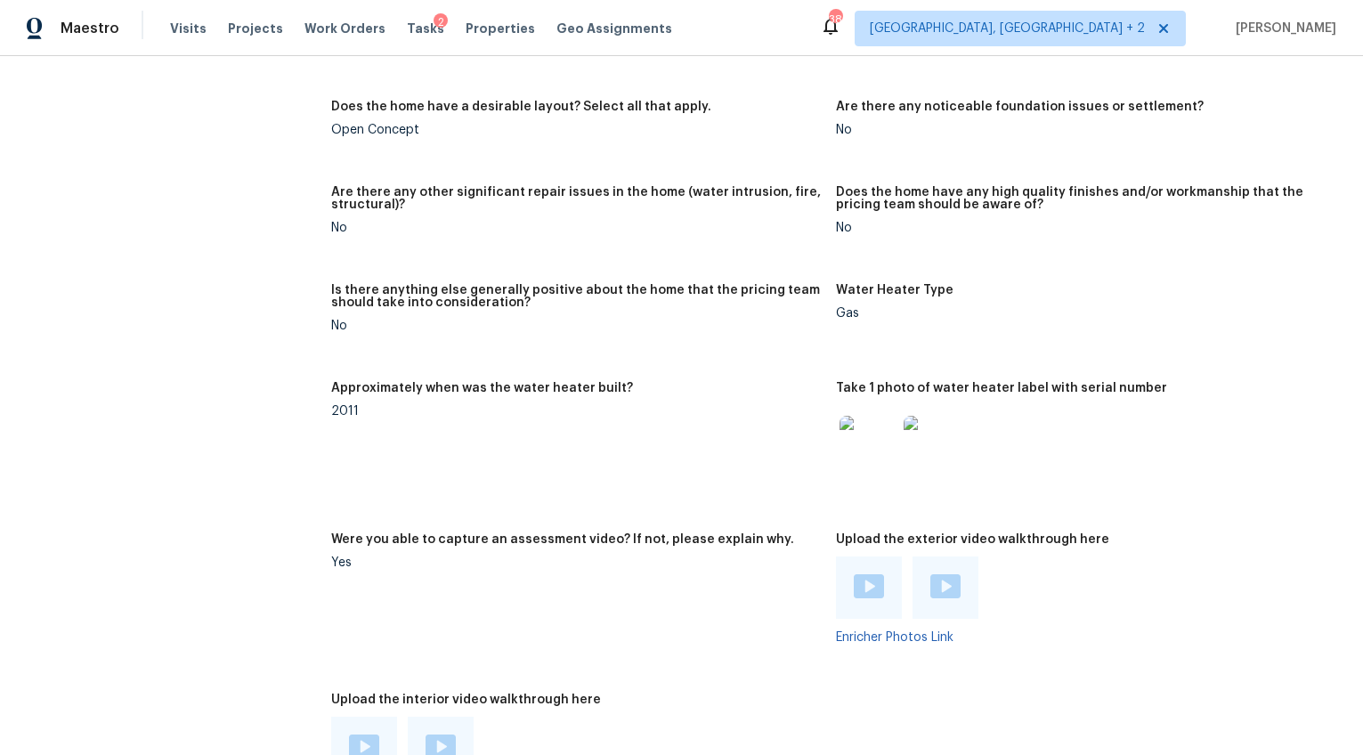
scroll to position [3204, 0]
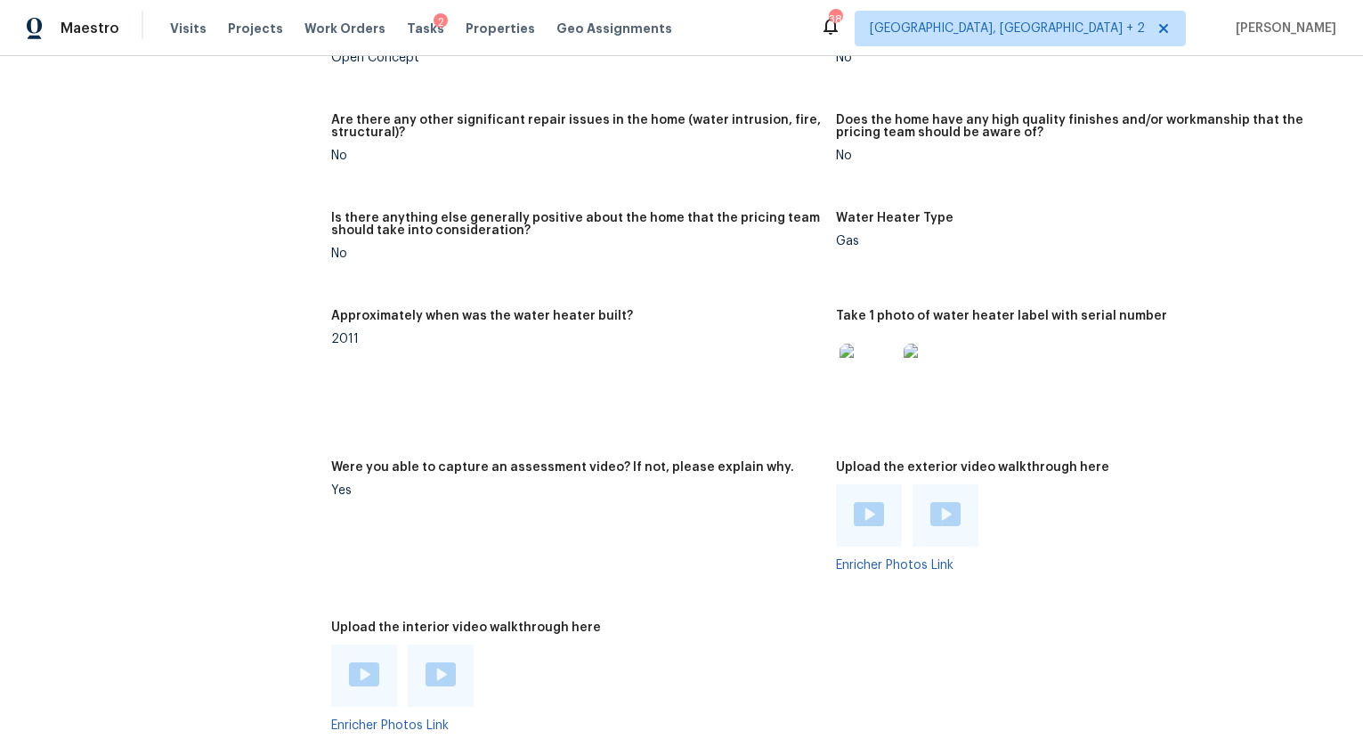
click at [866, 502] on img at bounding box center [869, 514] width 30 height 24
click at [935, 512] on img at bounding box center [945, 514] width 30 height 24
click at [349, 662] on img at bounding box center [364, 674] width 30 height 24
click at [428, 662] on img at bounding box center [441, 674] width 30 height 24
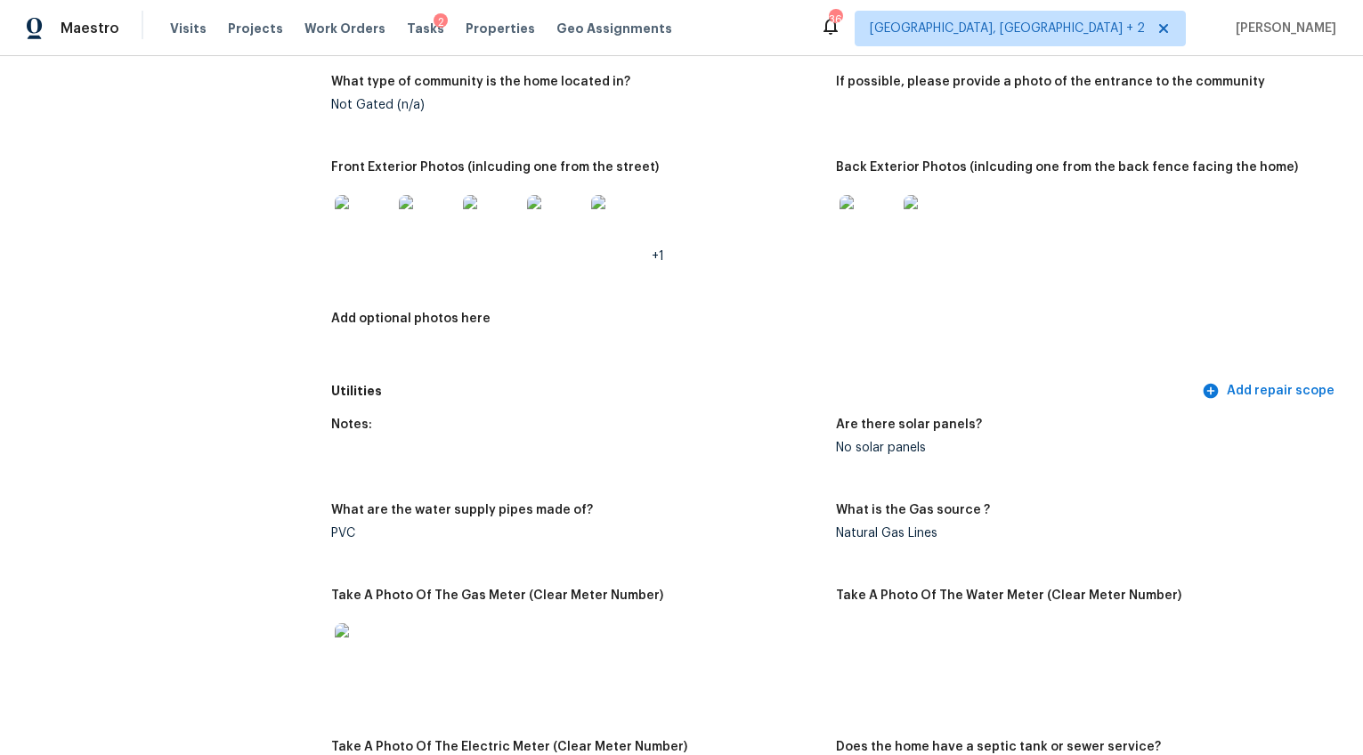
scroll to position [0, 0]
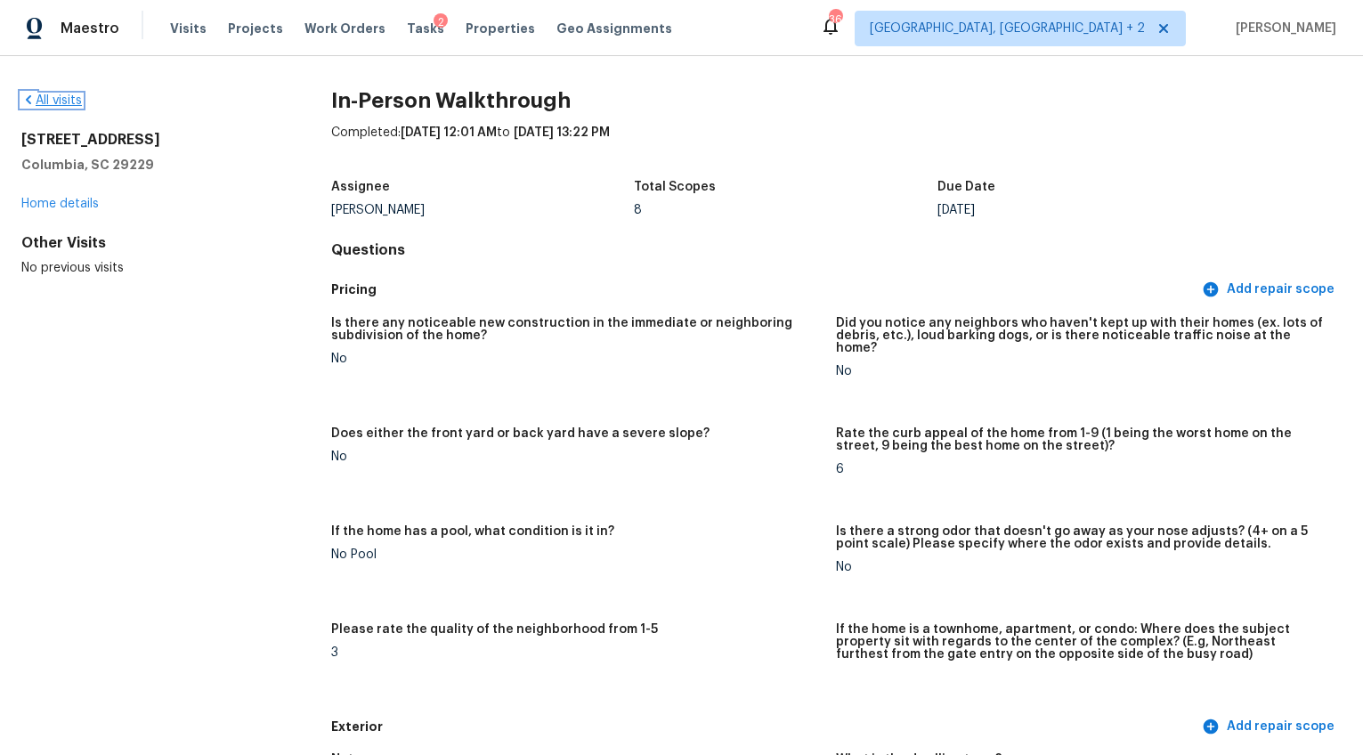
click at [56, 96] on link "All visits" at bounding box center [51, 100] width 61 height 12
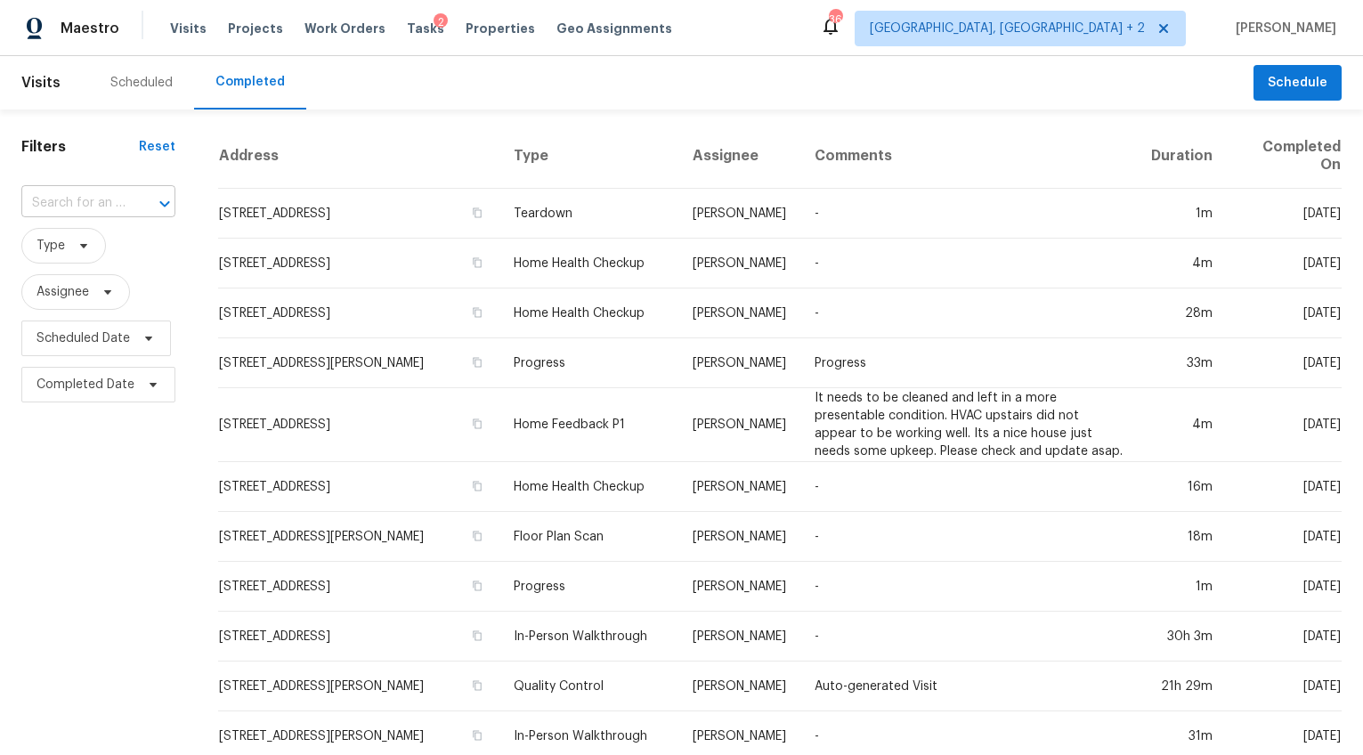
click at [123, 207] on input "text" at bounding box center [73, 204] width 104 height 28
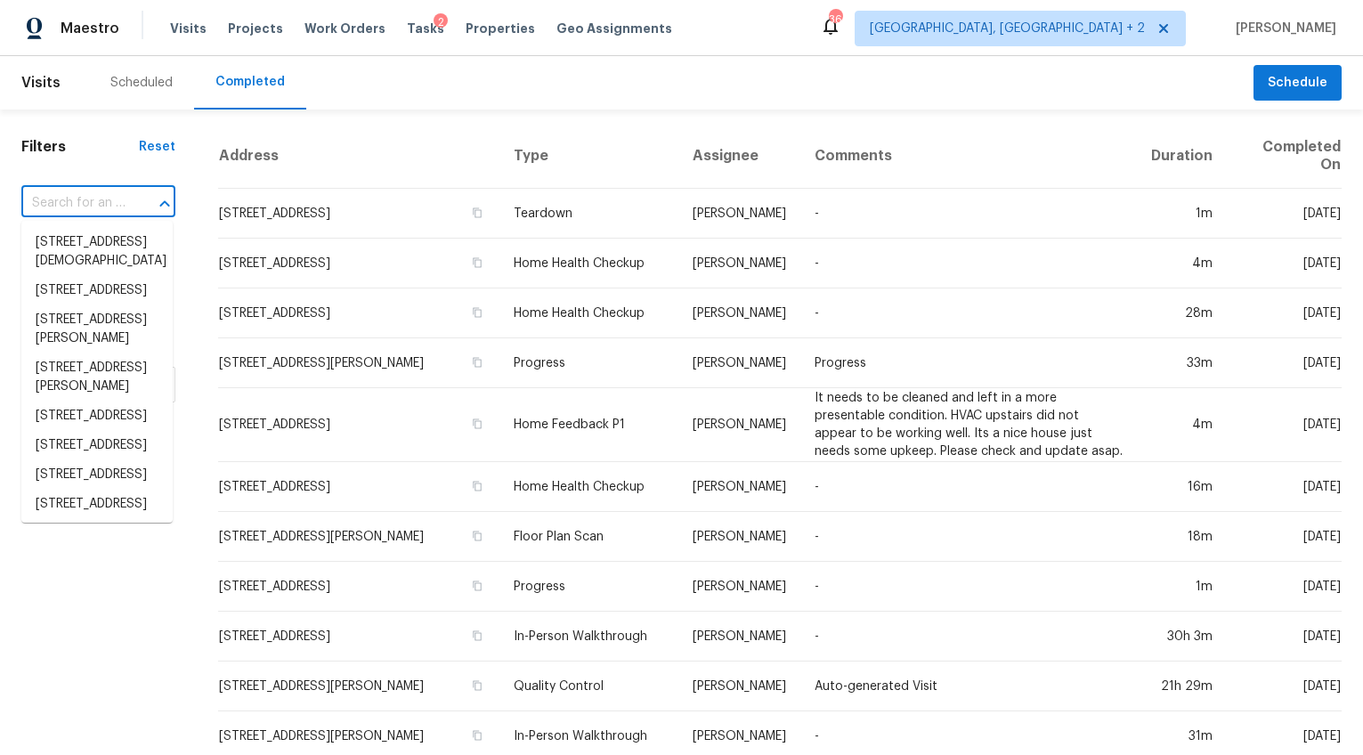
paste input "1009 Cherry Ln, Elgin, SC 29045"
type input "1009 Cherry Ln, Elgin, SC 29045"
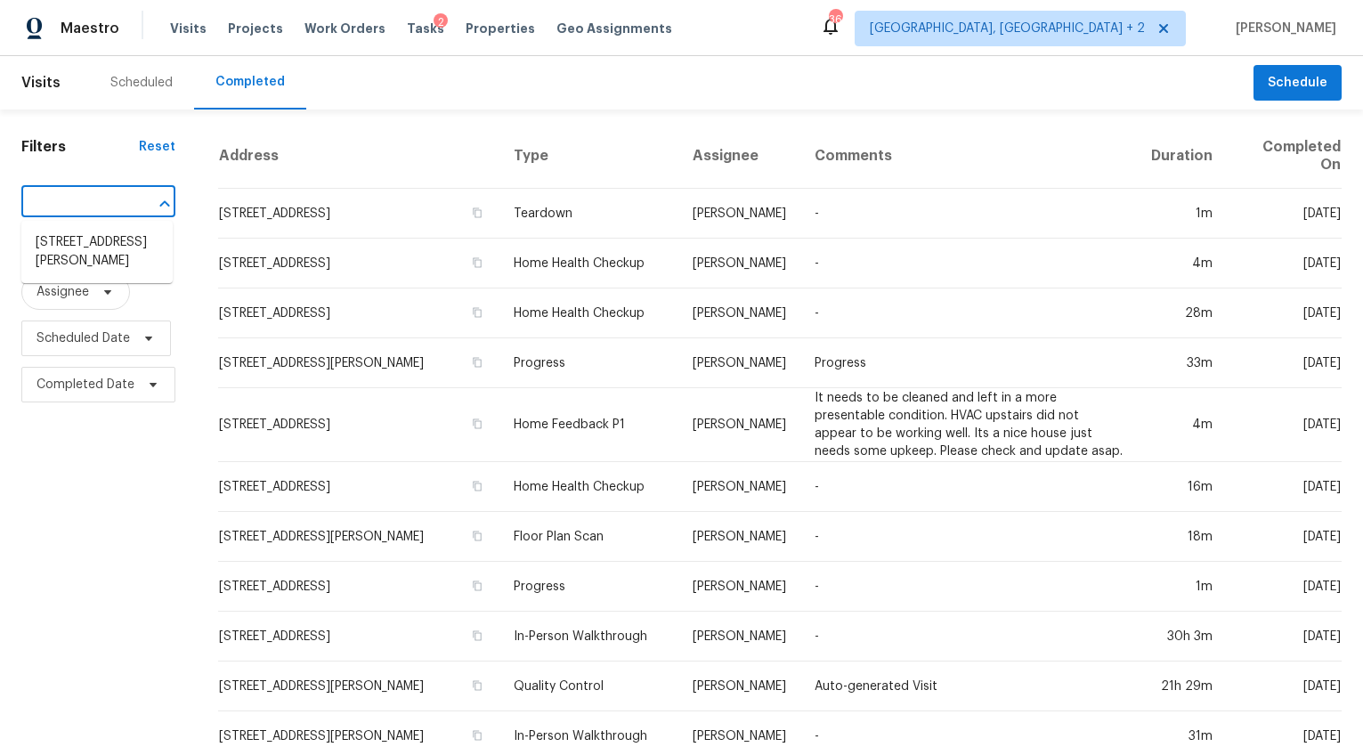
click at [125, 235] on li "1009 Cherry Ln, Elgin, SC 29045" at bounding box center [96, 252] width 151 height 48
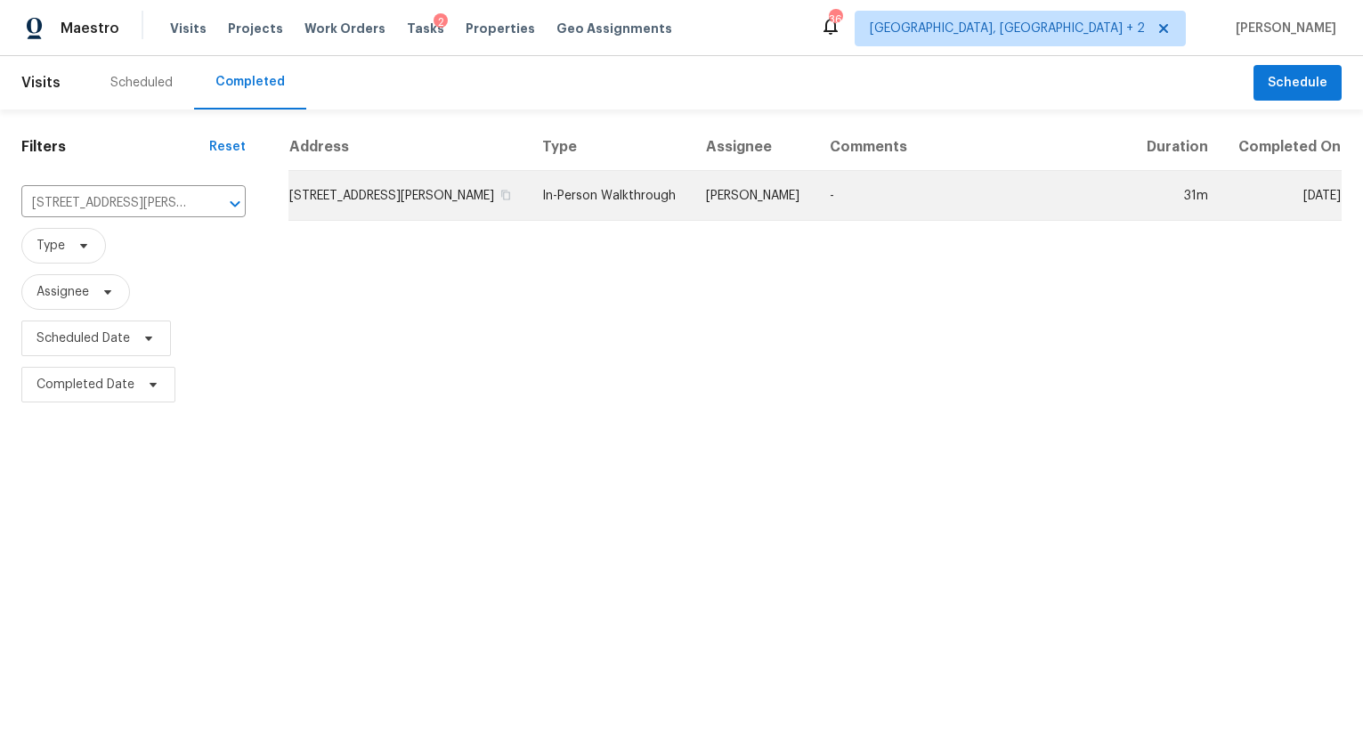
click at [288, 194] on td "1009 Cherry Ln, Elgin, SC 29045" at bounding box center [408, 196] width 240 height 50
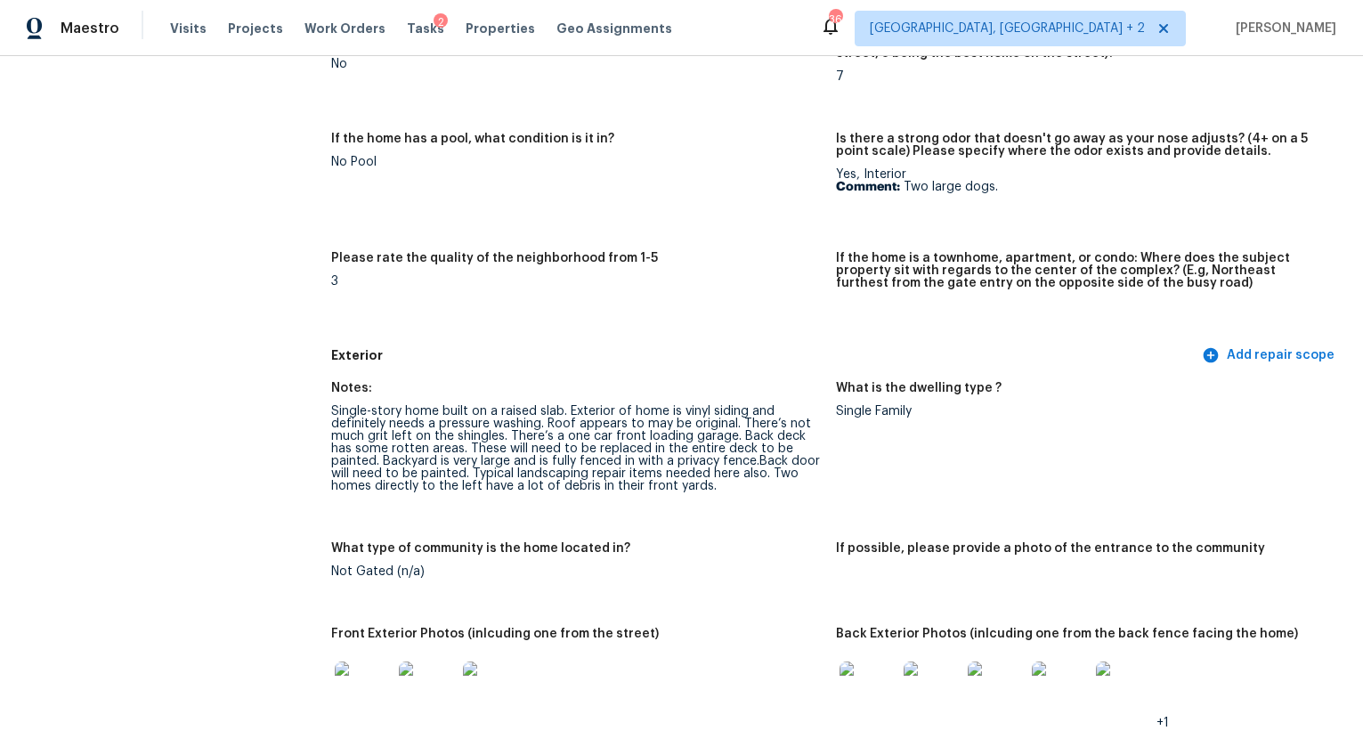
scroll to position [473, 0]
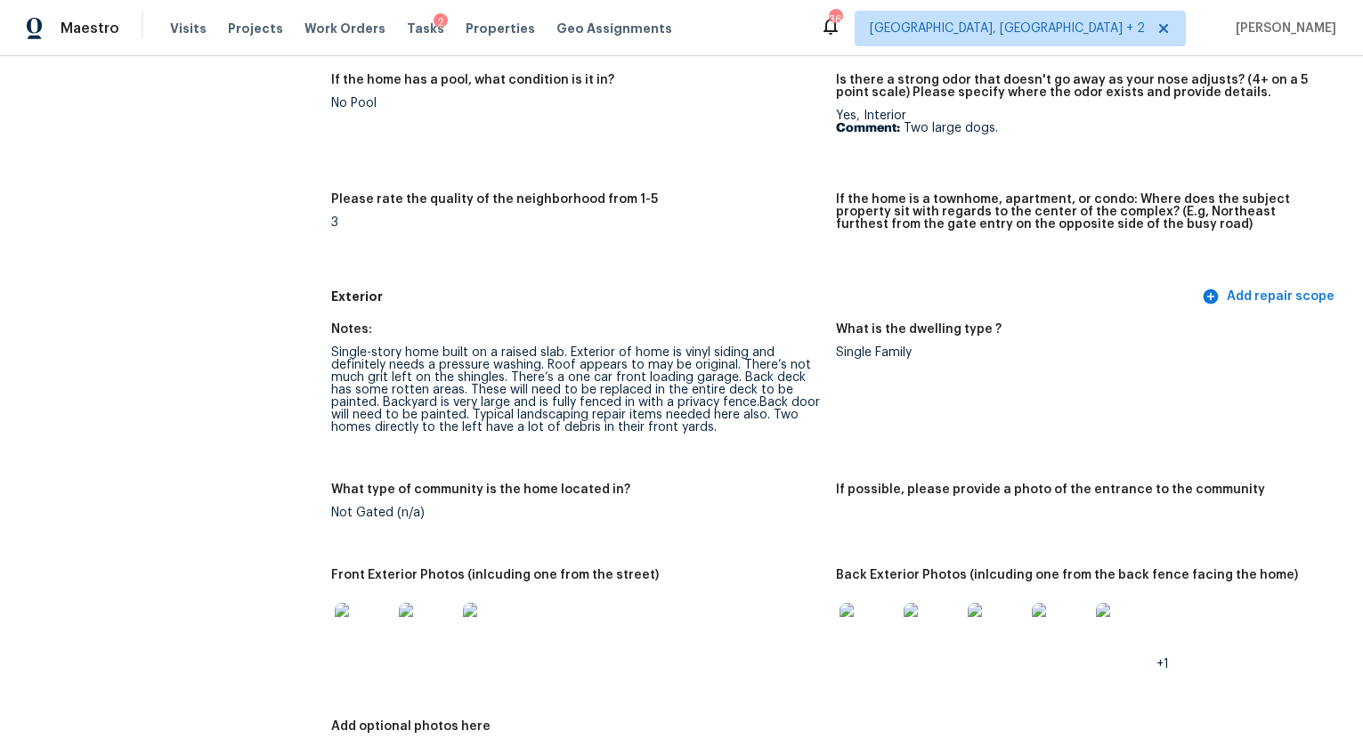
click at [373, 624] on img at bounding box center [363, 631] width 57 height 57
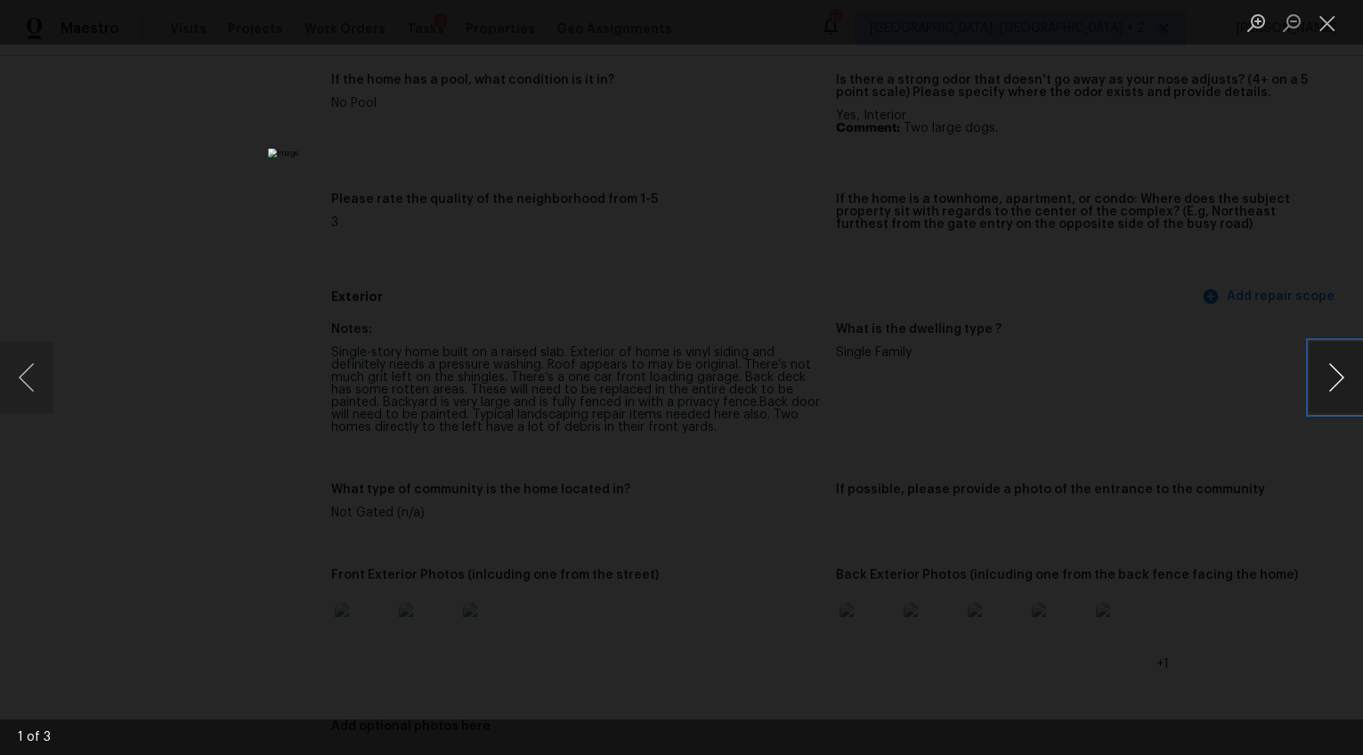
click at [1320, 370] on button "Next image" at bounding box center [1336, 377] width 53 height 71
click at [1328, 369] on button "Next image" at bounding box center [1336, 377] width 53 height 71
click at [1325, 378] on button "Next image" at bounding box center [1336, 377] width 53 height 71
click at [1226, 395] on div "Lightbox" at bounding box center [681, 377] width 1363 height 755
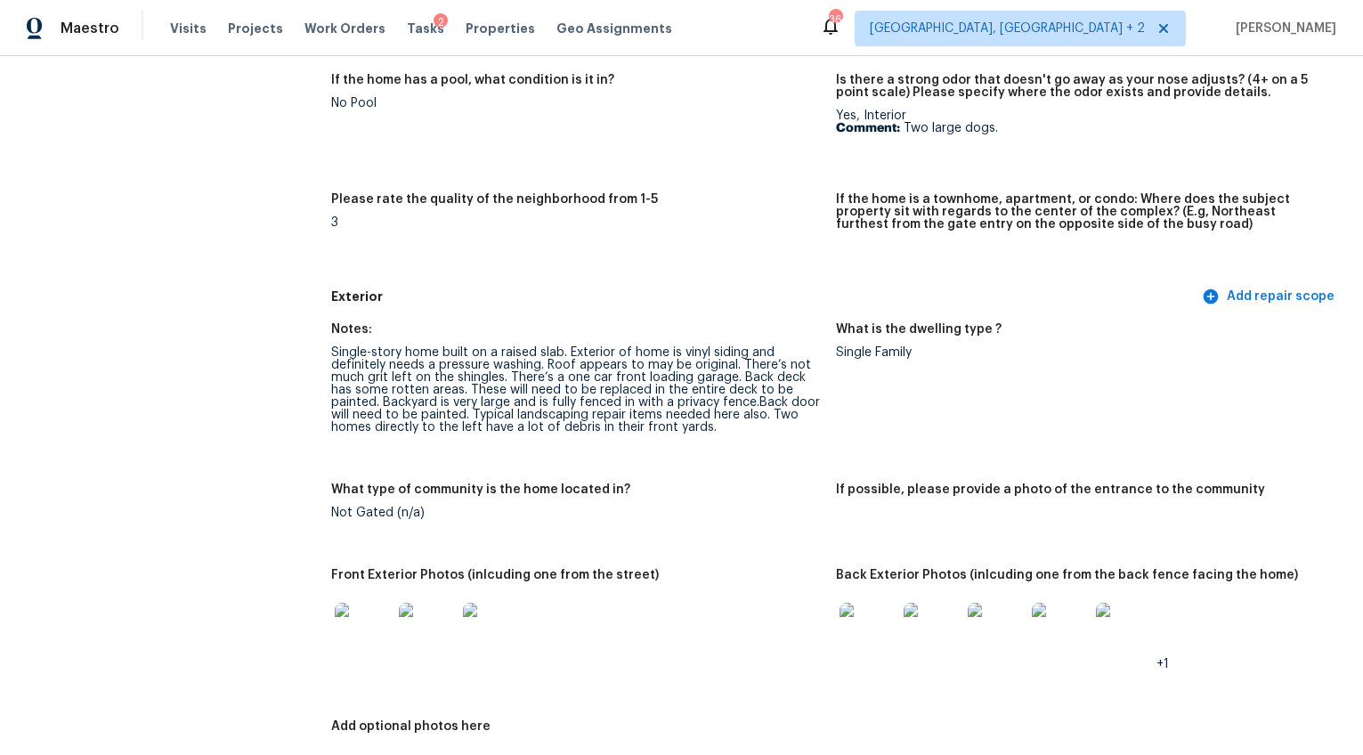
click at [869, 592] on div at bounding box center [868, 631] width 64 height 78
click at [871, 608] on img at bounding box center [868, 631] width 57 height 57
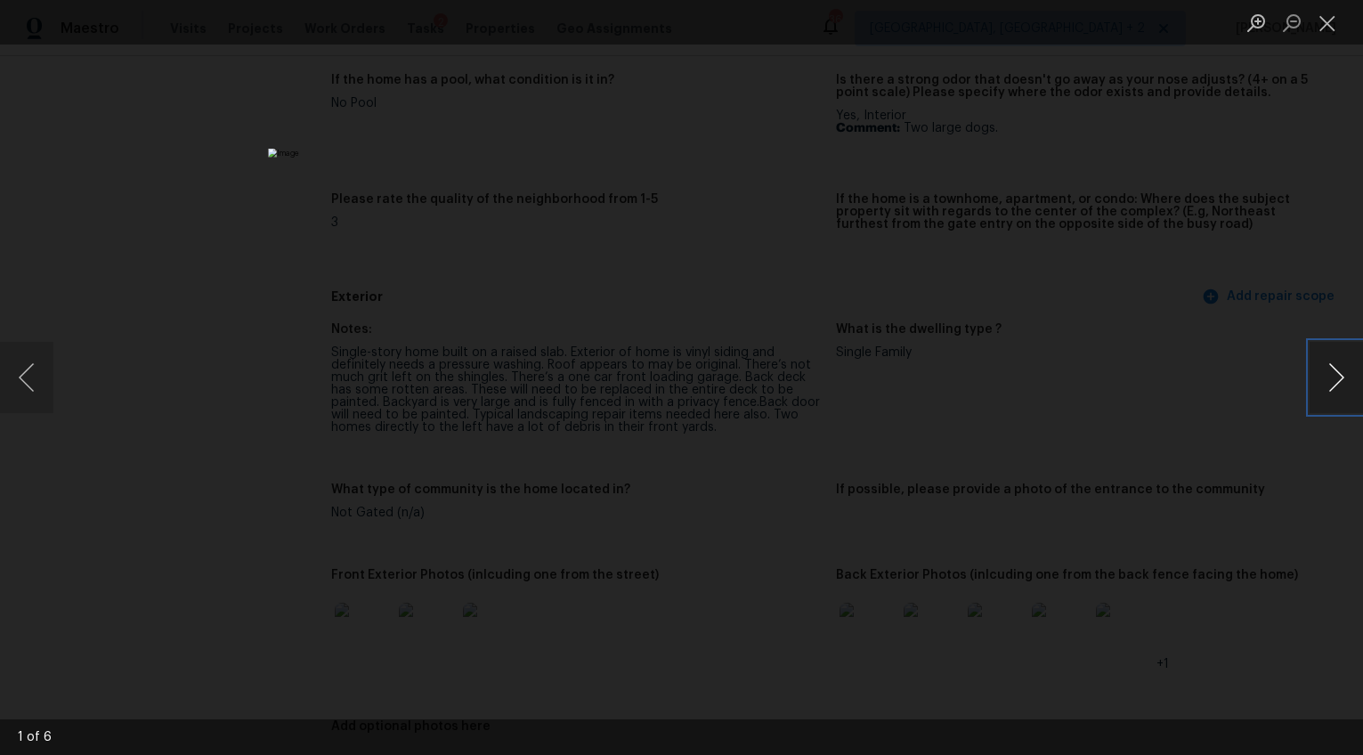
click at [1328, 378] on button "Next image" at bounding box center [1336, 377] width 53 height 71
click at [1328, 385] on button "Next image" at bounding box center [1336, 377] width 53 height 71
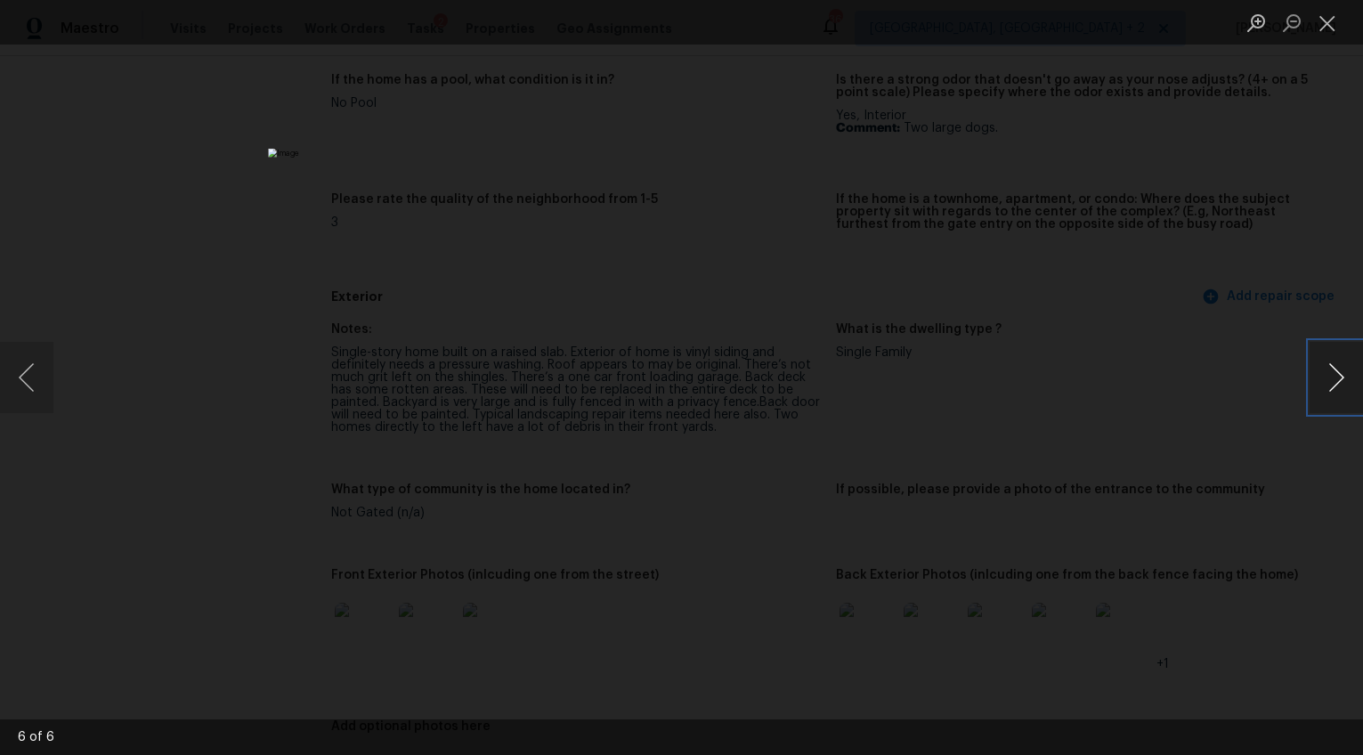
click at [1328, 385] on button "Next image" at bounding box center [1336, 377] width 53 height 71
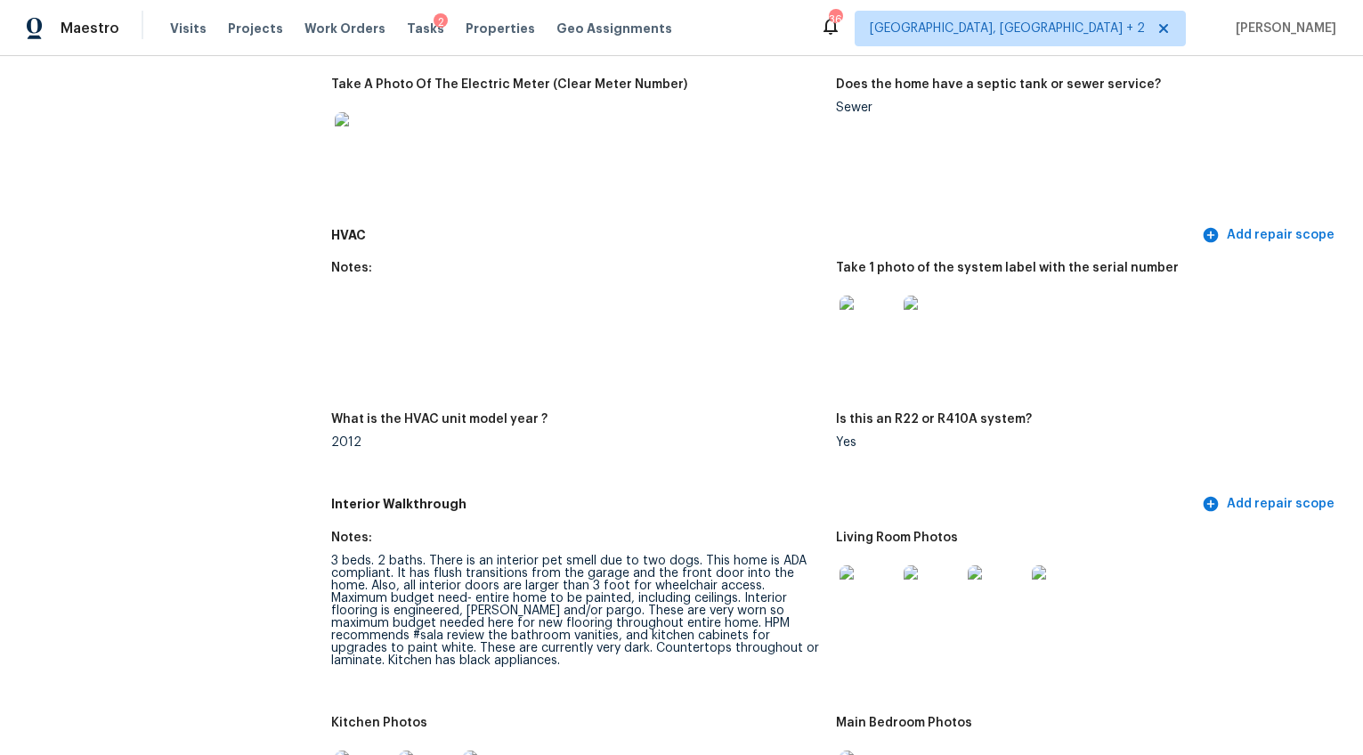
scroll to position [1650, 0]
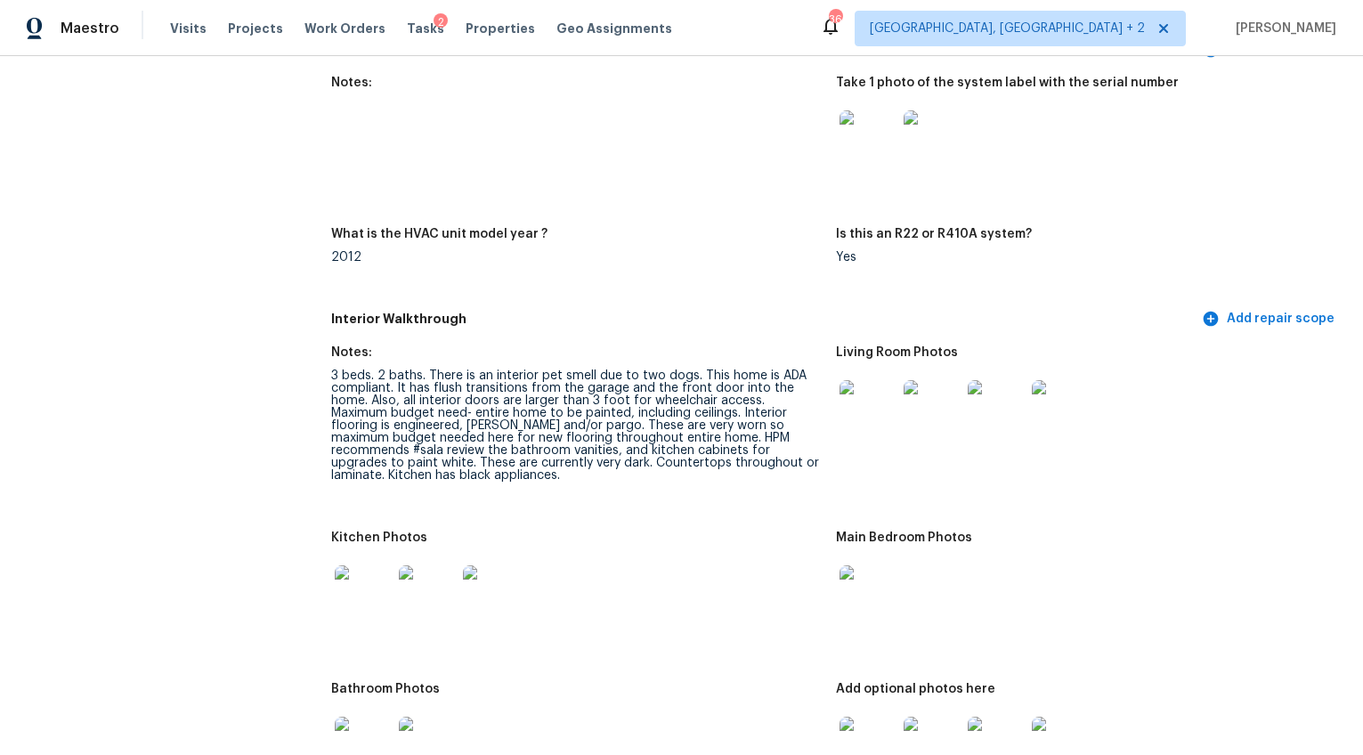
click at [849, 132] on img at bounding box center [868, 138] width 57 height 57
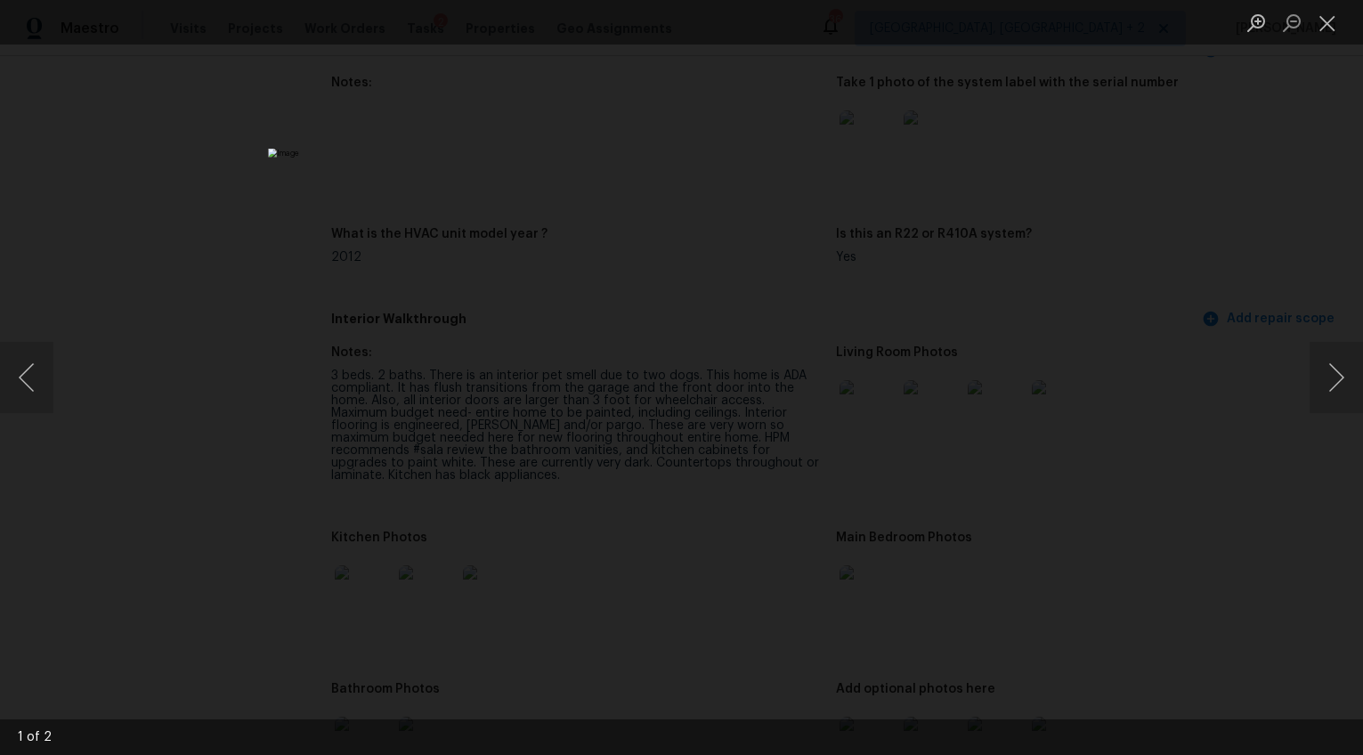
click at [1174, 486] on div "Lightbox" at bounding box center [681, 377] width 1363 height 755
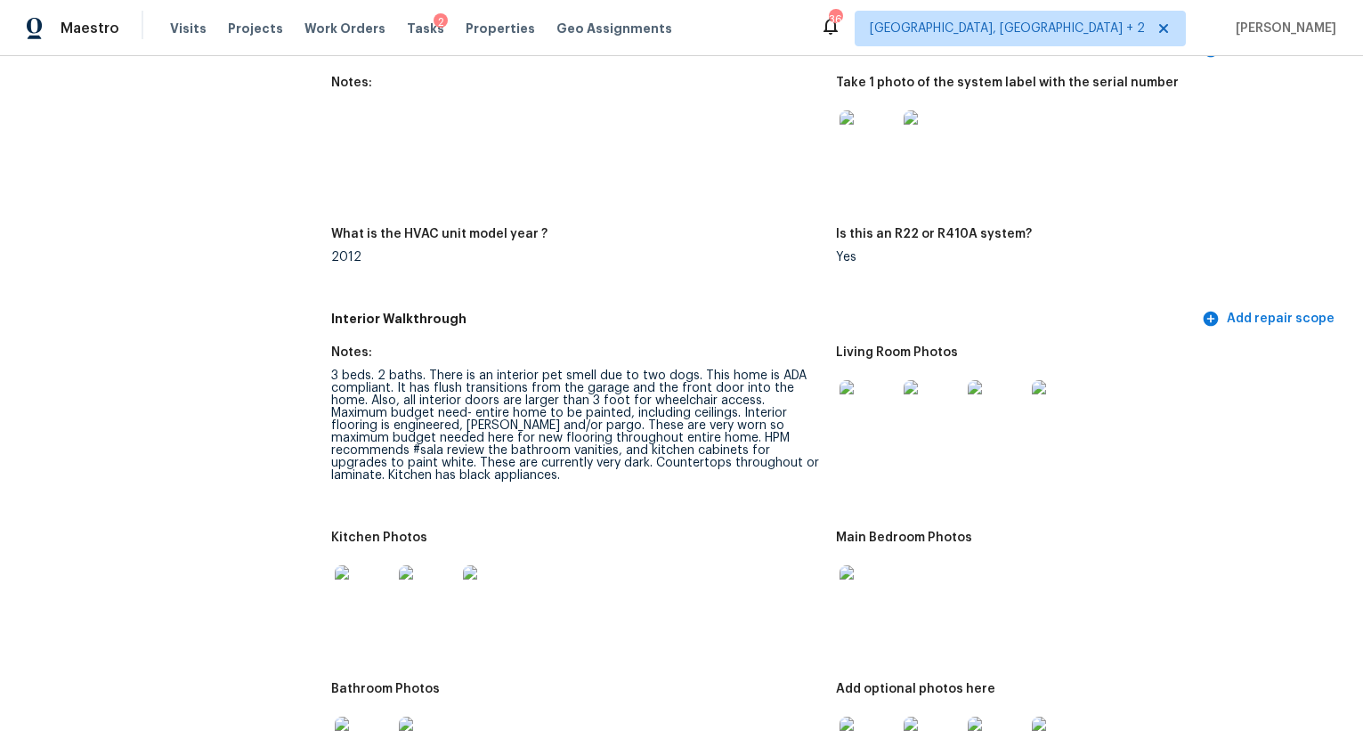
click at [924, 124] on img at bounding box center [932, 138] width 57 height 57
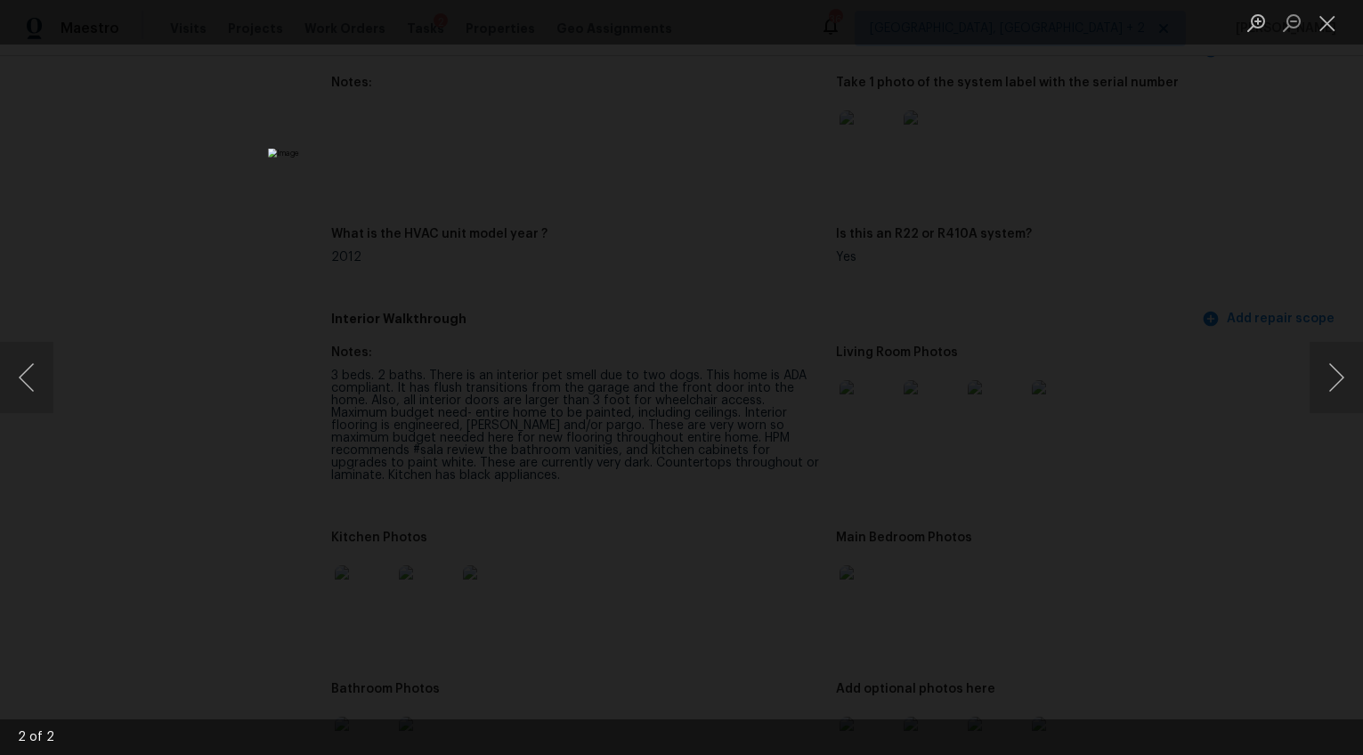
click at [1201, 436] on div "Lightbox" at bounding box center [681, 377] width 1363 height 755
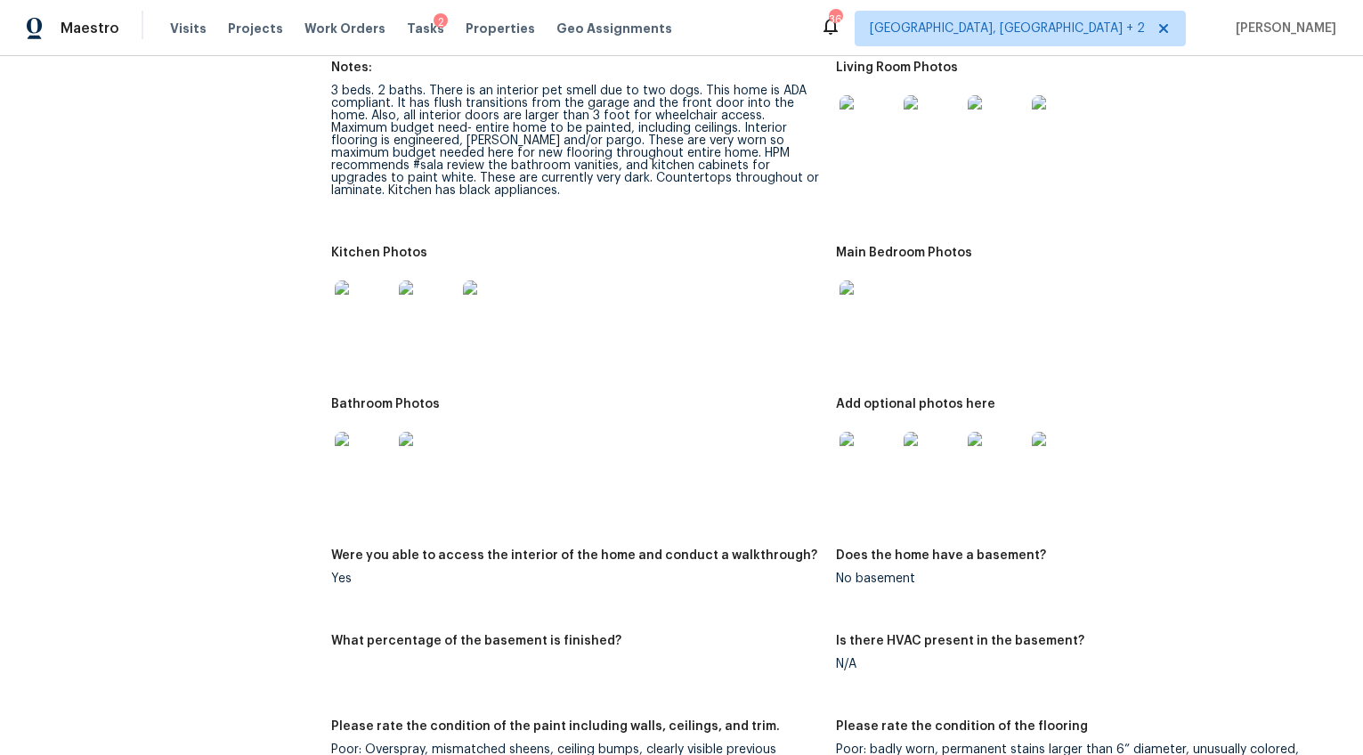
scroll to position [1934, 0]
click at [846, 126] on img at bounding box center [868, 124] width 57 height 57
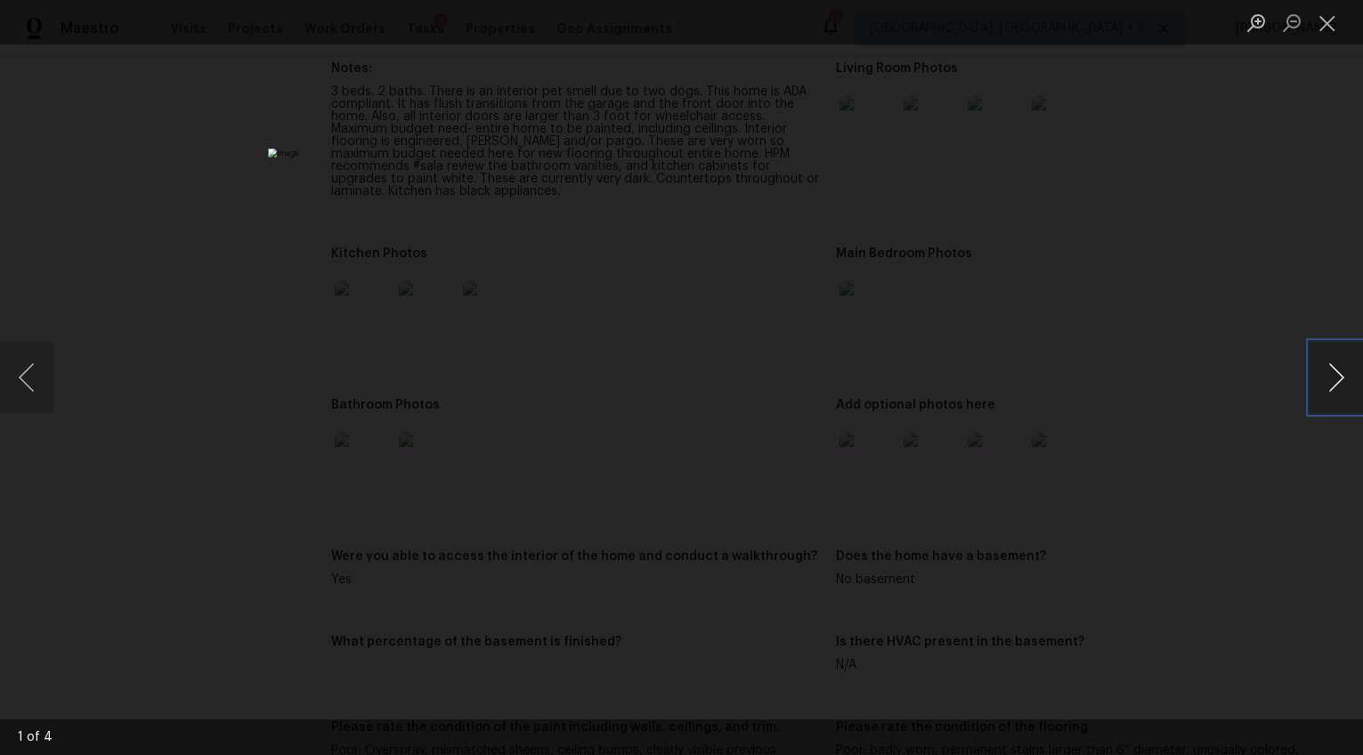
click at [1344, 385] on button "Next image" at bounding box center [1336, 377] width 53 height 71
click at [1231, 210] on div "Lightbox" at bounding box center [681, 377] width 1363 height 755
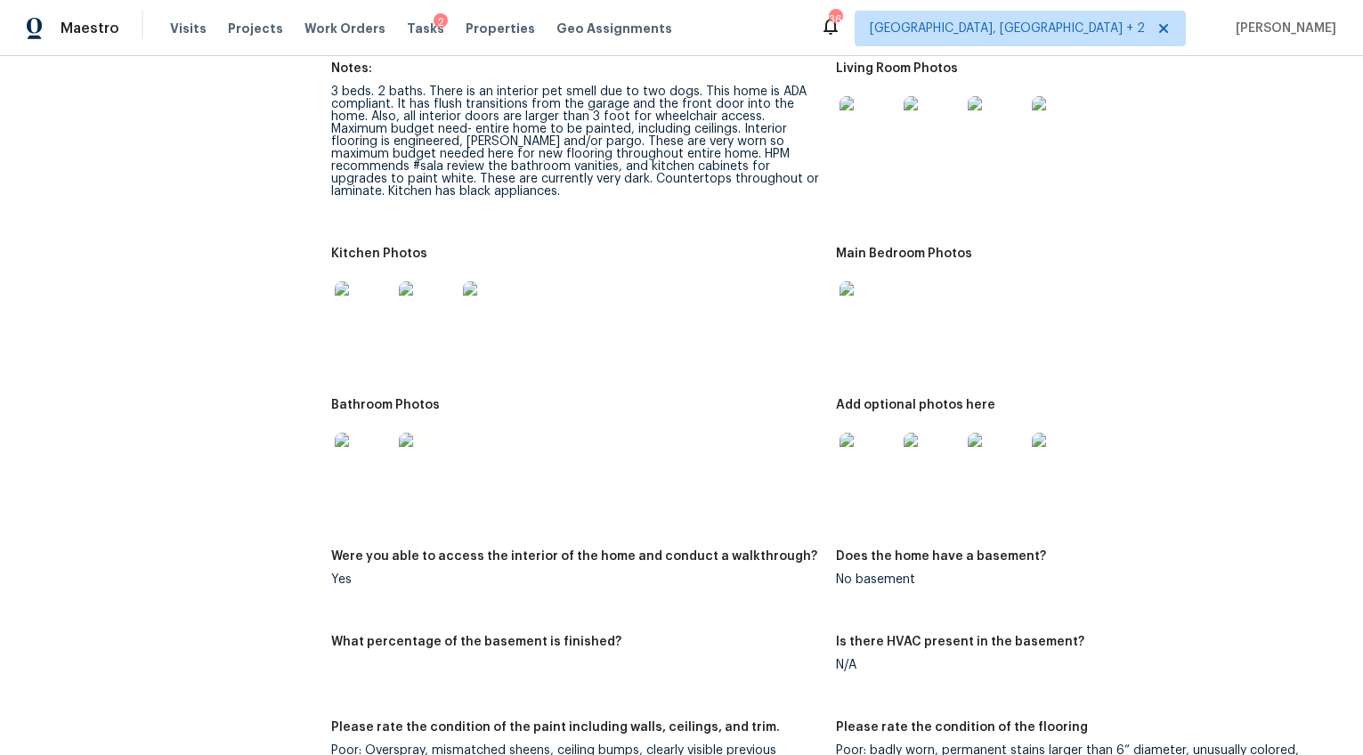
click at [1231, 210] on div "Lightbox" at bounding box center [681, 377] width 1363 height 755
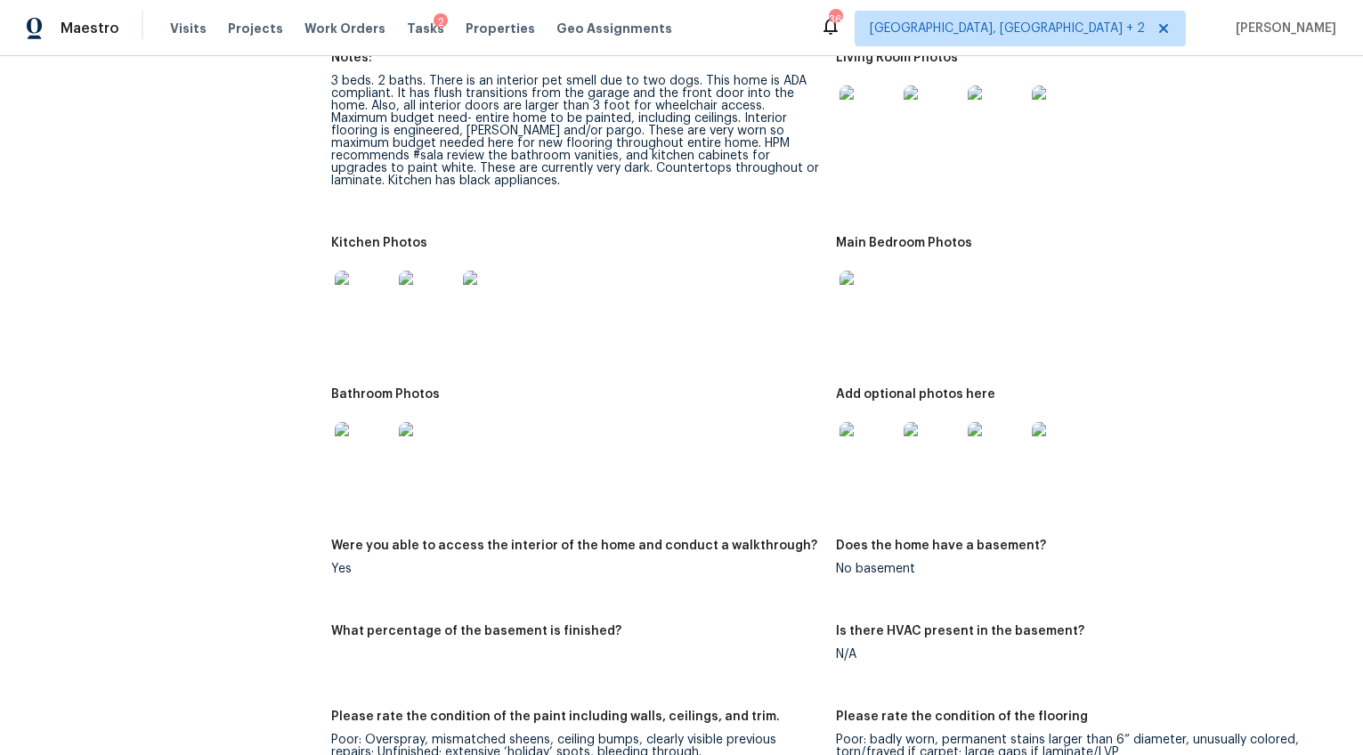
click at [361, 439] on img at bounding box center [363, 450] width 57 height 57
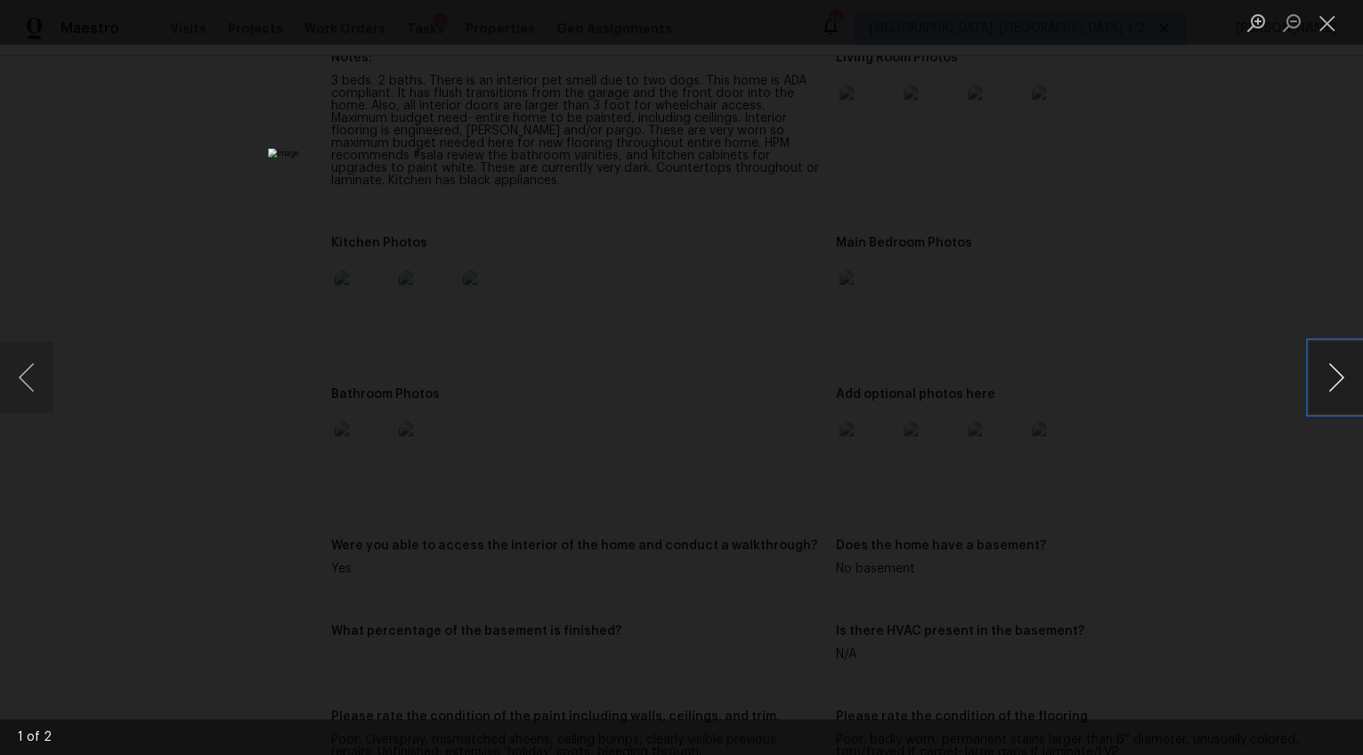
click at [1344, 382] on button "Next image" at bounding box center [1336, 377] width 53 height 71
click at [1238, 538] on div "Lightbox" at bounding box center [681, 377] width 1363 height 755
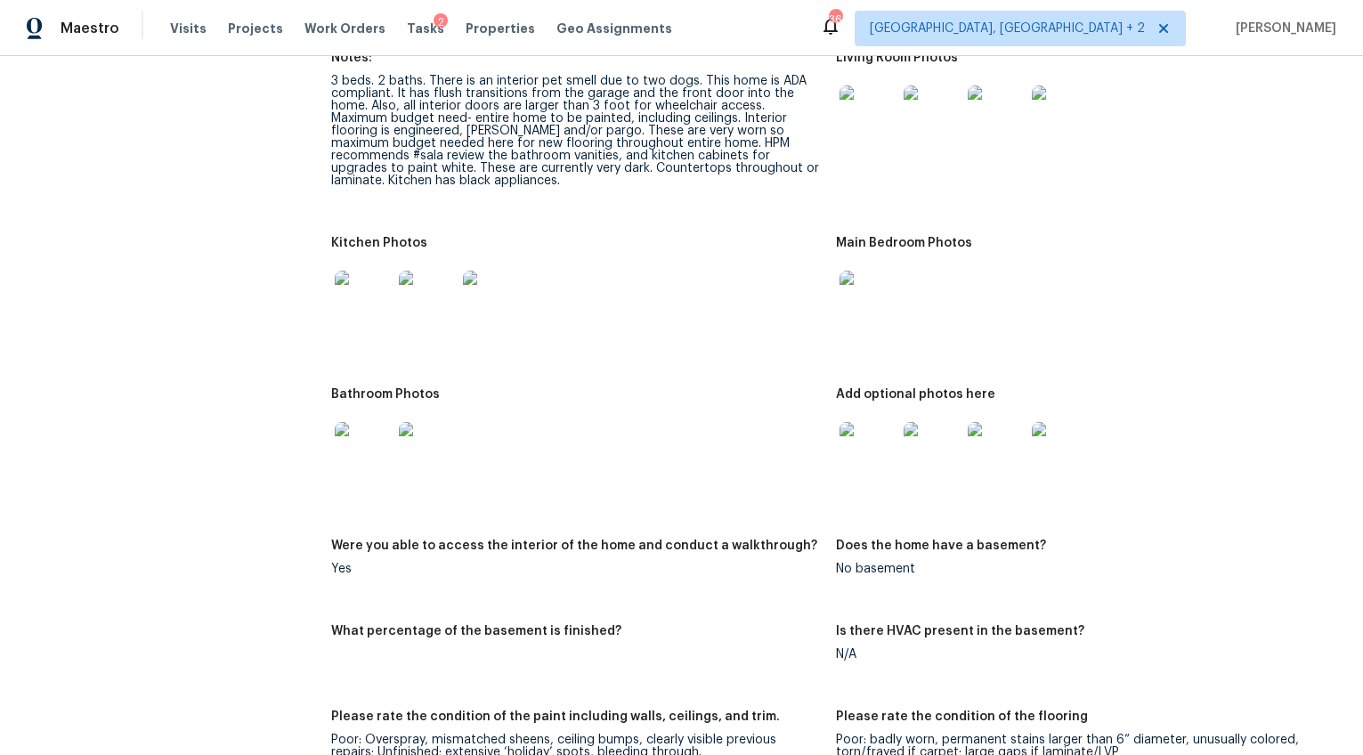
click at [889, 411] on div at bounding box center [868, 450] width 64 height 78
click at [870, 433] on img at bounding box center [868, 450] width 57 height 57
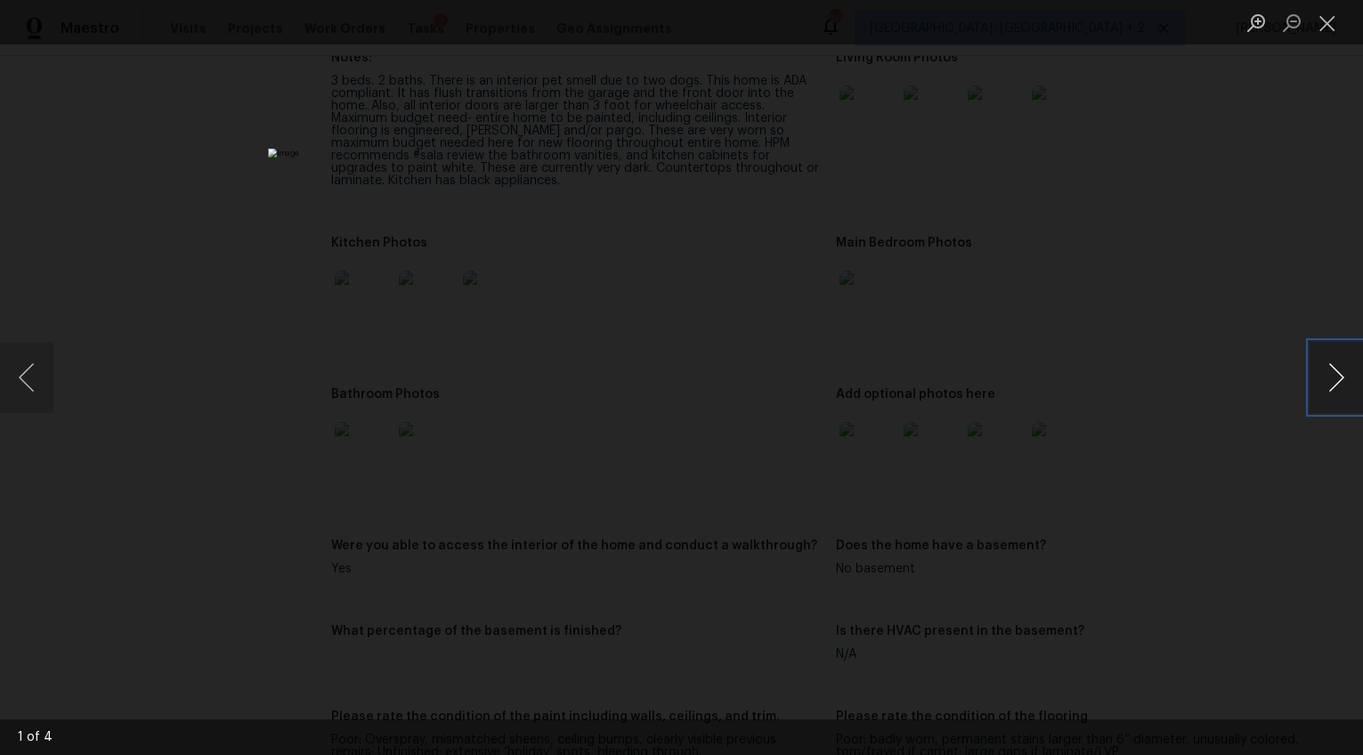
click at [1339, 393] on button "Next image" at bounding box center [1336, 377] width 53 height 71
click at [1238, 475] on div "Lightbox" at bounding box center [681, 377] width 1363 height 755
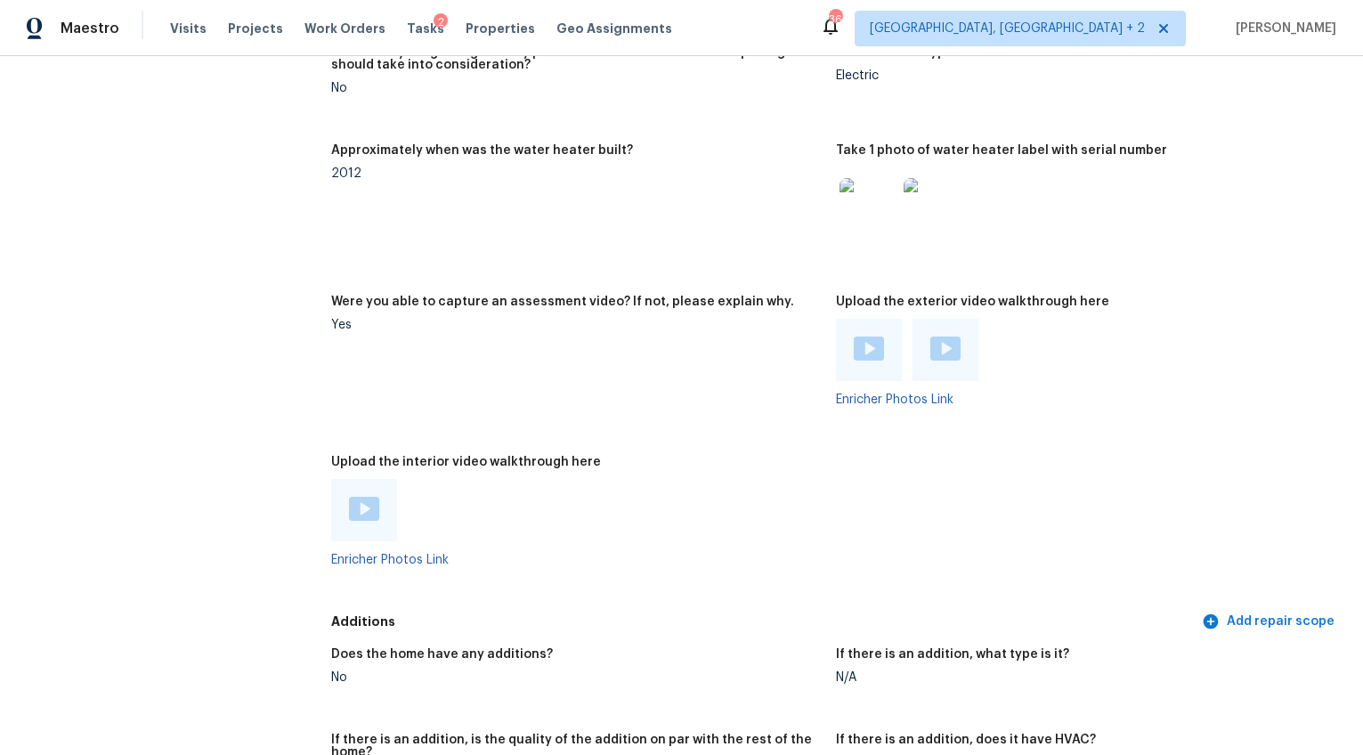
scroll to position [3254, 0]
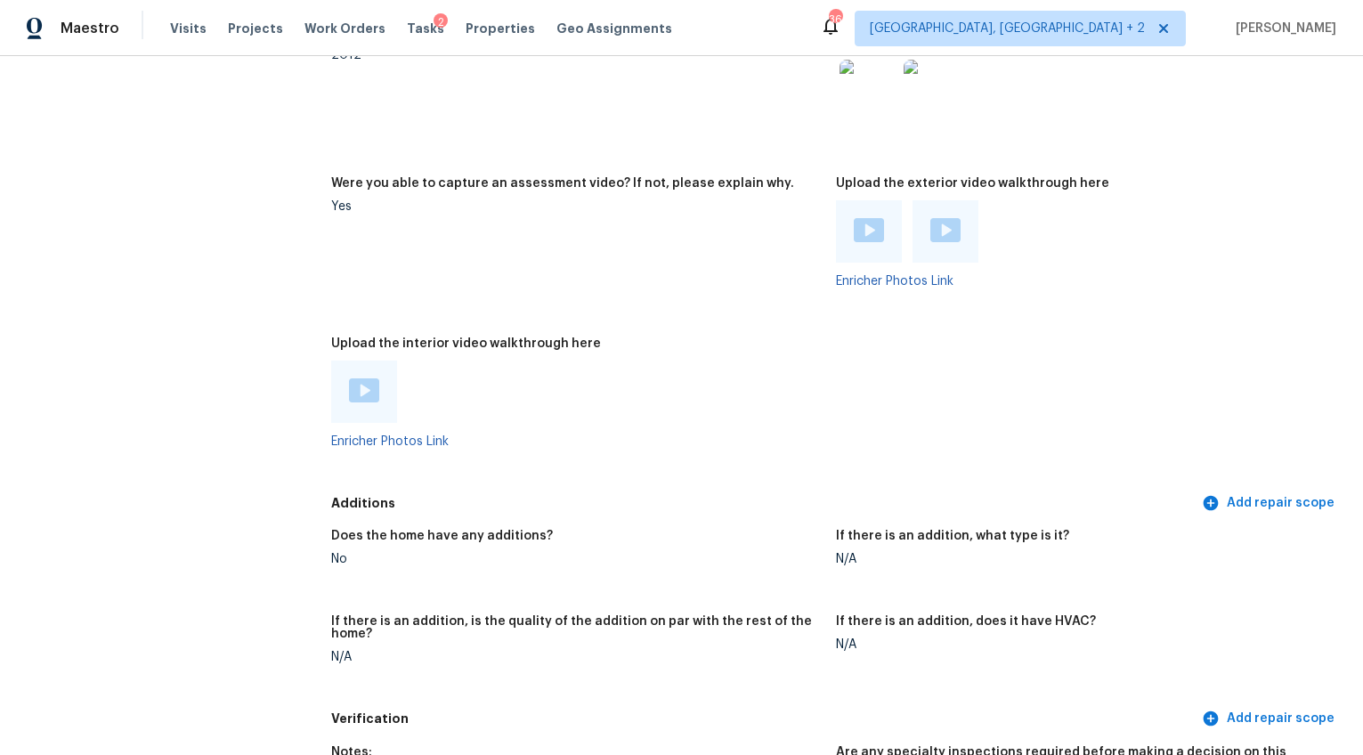
click at [896, 214] on div at bounding box center [912, 231] width 153 height 62
click at [868, 222] on img at bounding box center [869, 230] width 30 height 24
click at [947, 218] on img at bounding box center [945, 230] width 30 height 24
click at [351, 378] on img at bounding box center [364, 390] width 30 height 24
click at [898, 215] on div at bounding box center [912, 231] width 153 height 62
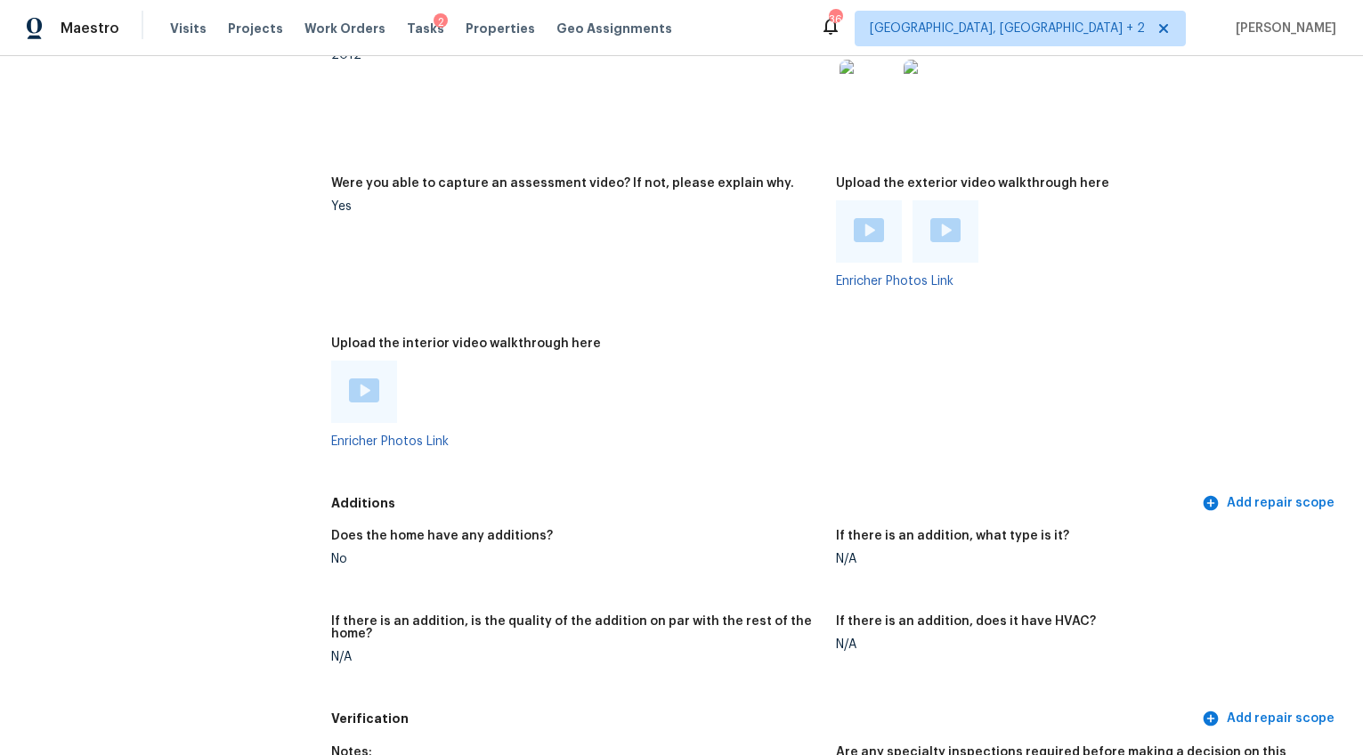
click at [873, 219] on img at bounding box center [869, 230] width 30 height 24
click at [913, 222] on div at bounding box center [946, 231] width 66 height 62
click at [945, 218] on img at bounding box center [945, 230] width 30 height 24
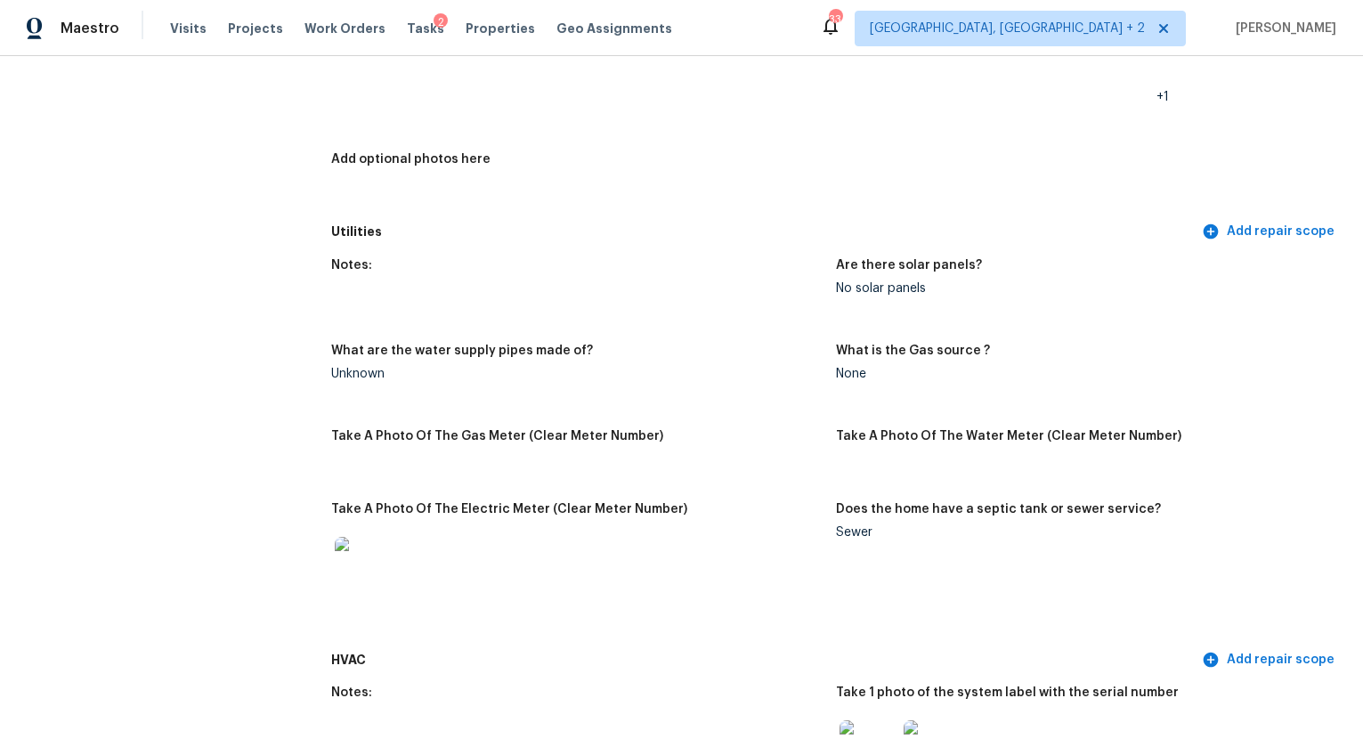
scroll to position [0, 0]
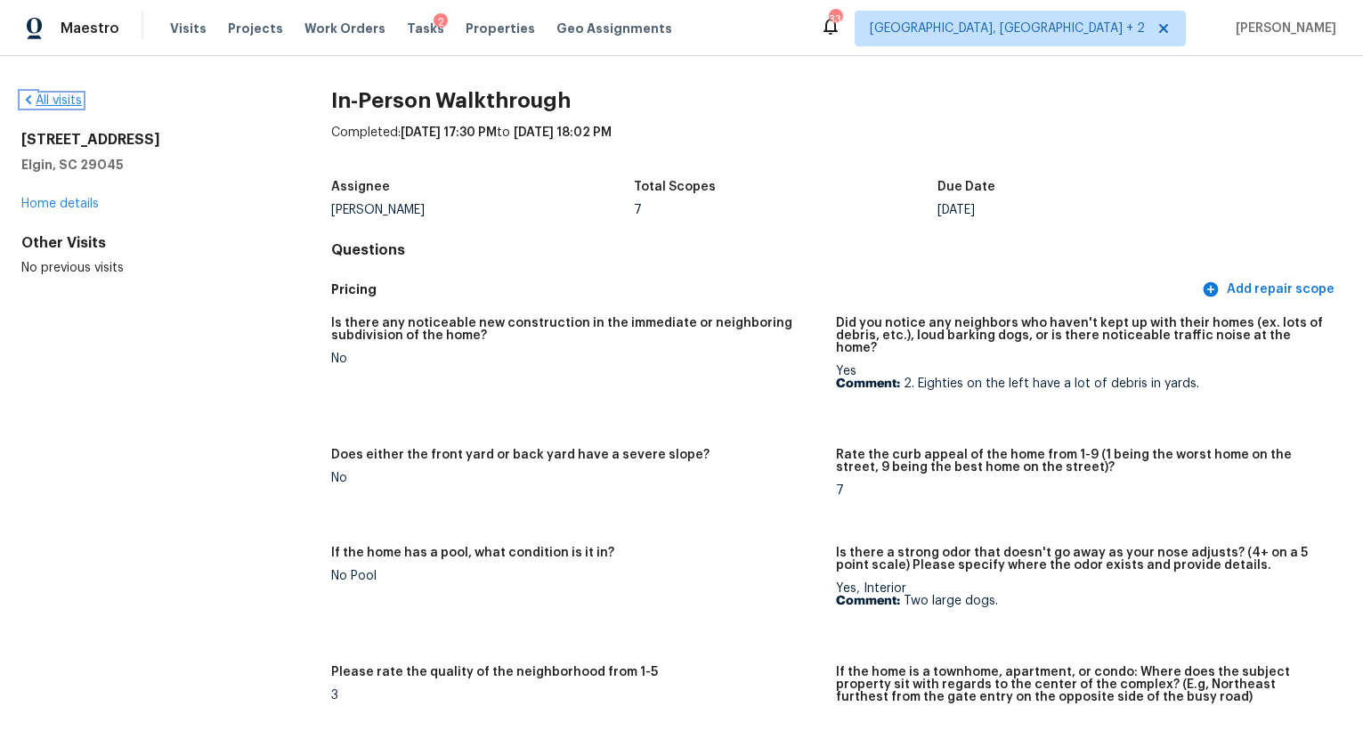
click at [66, 103] on link "All visits" at bounding box center [51, 100] width 61 height 12
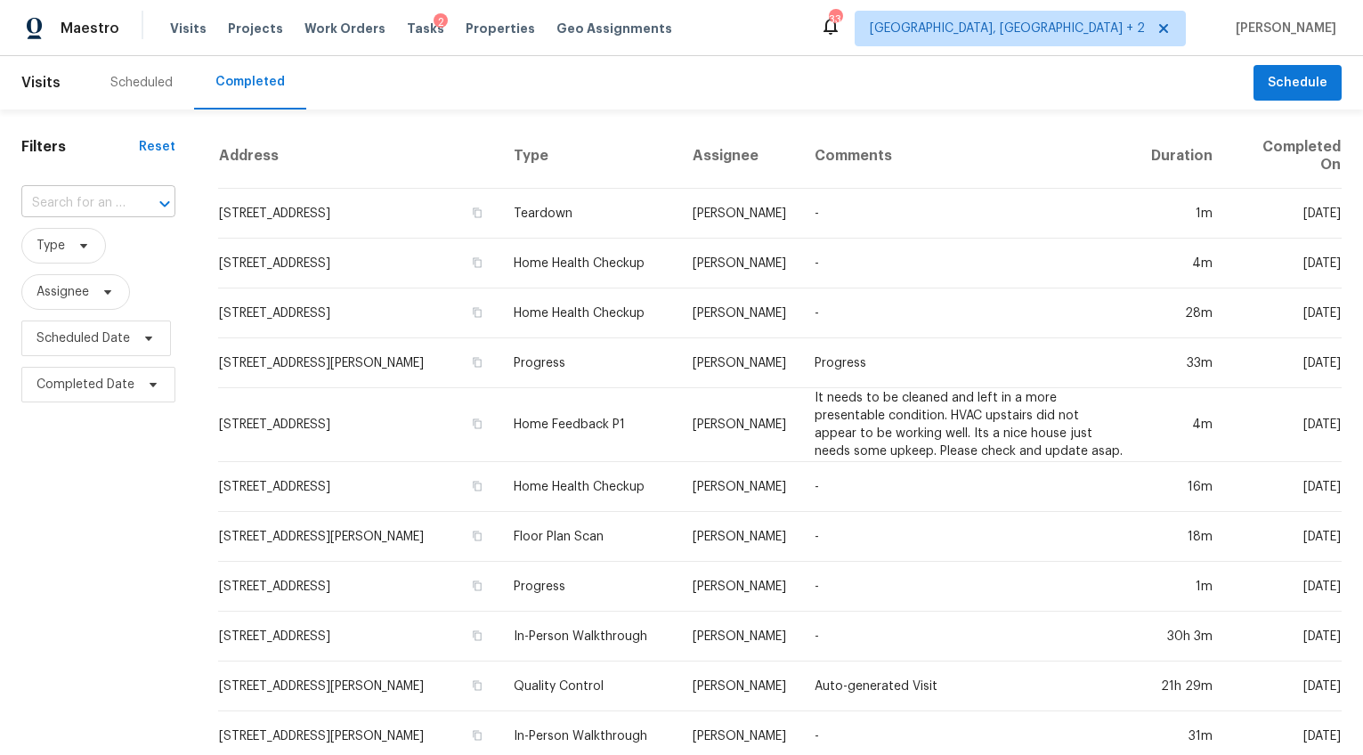
click at [102, 199] on input "text" at bounding box center [73, 204] width 104 height 28
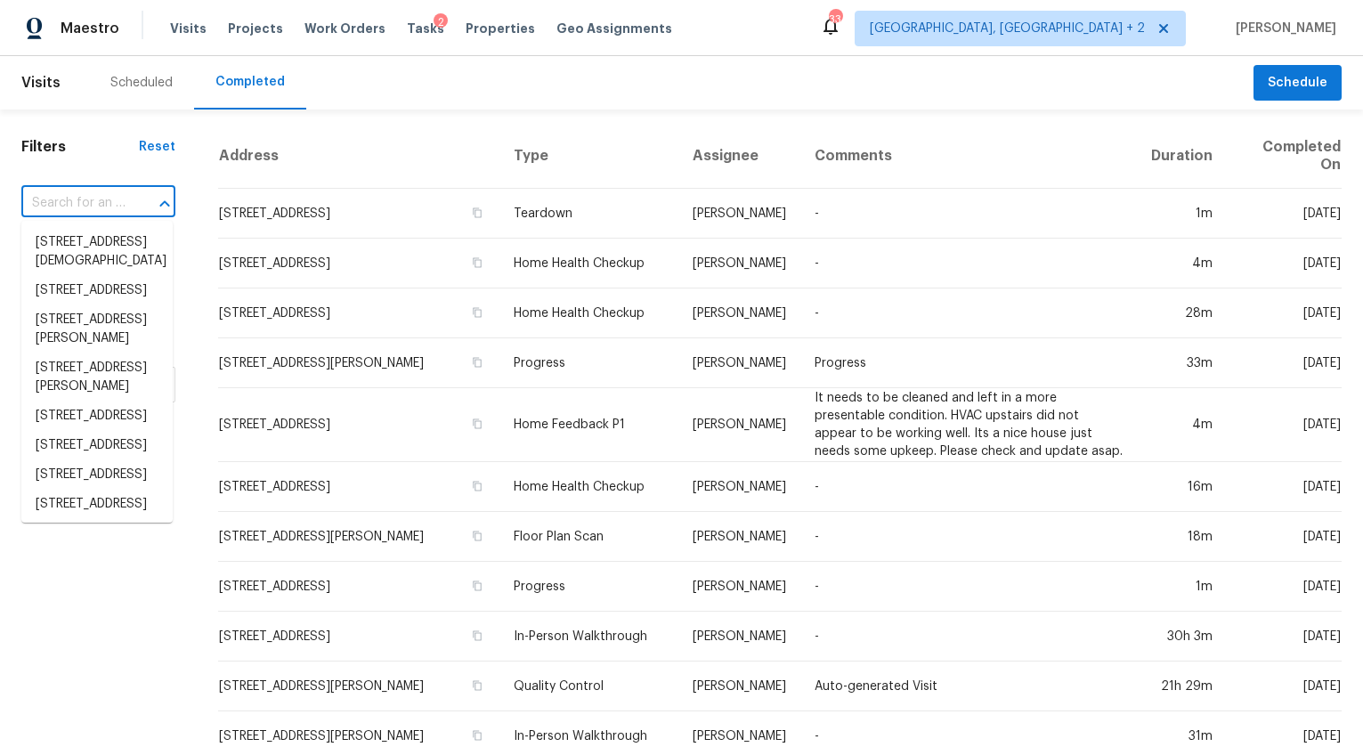
paste input "405 Ridge Trail Dr, Columbia, SC 29229"
type input "405 Ridge Trail Dr, Columbia, SC 29229"
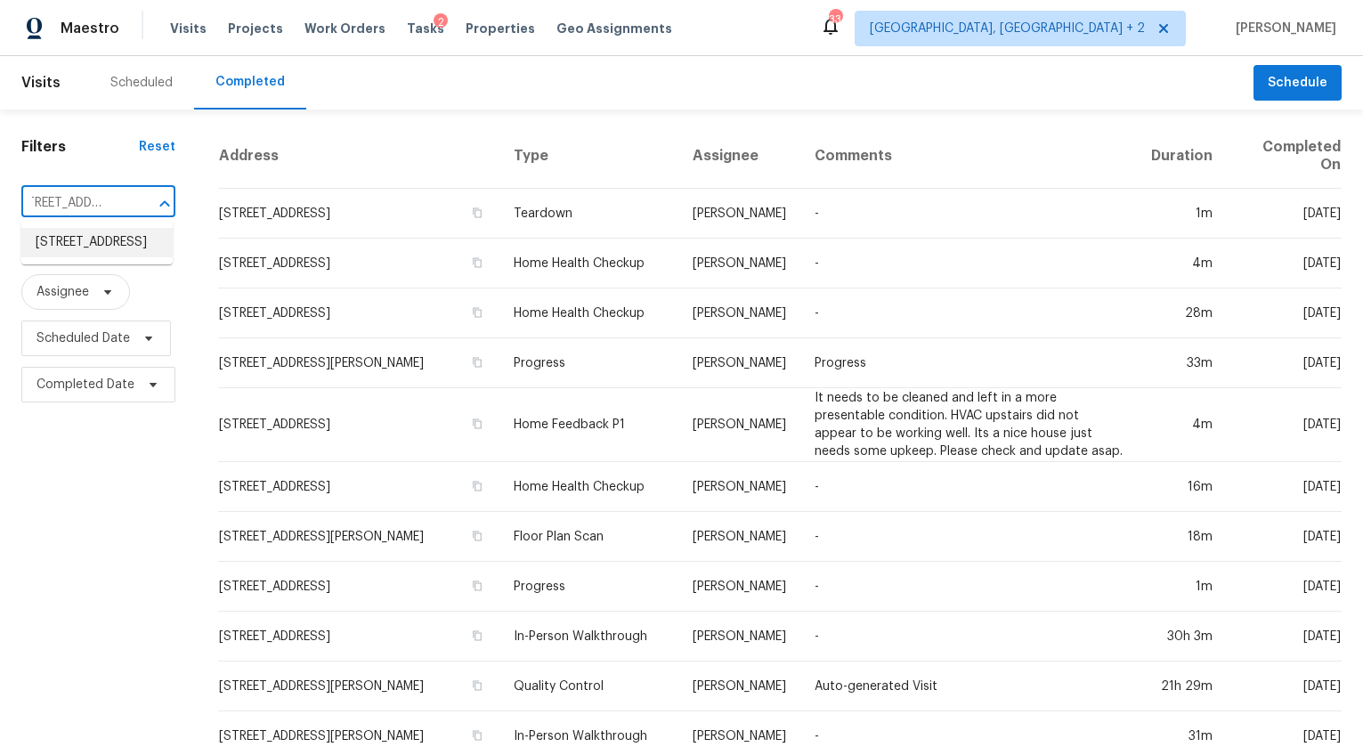
click at [97, 244] on li "405 Ridge Trail Dr, Columbia, SC 29229" at bounding box center [96, 242] width 151 height 29
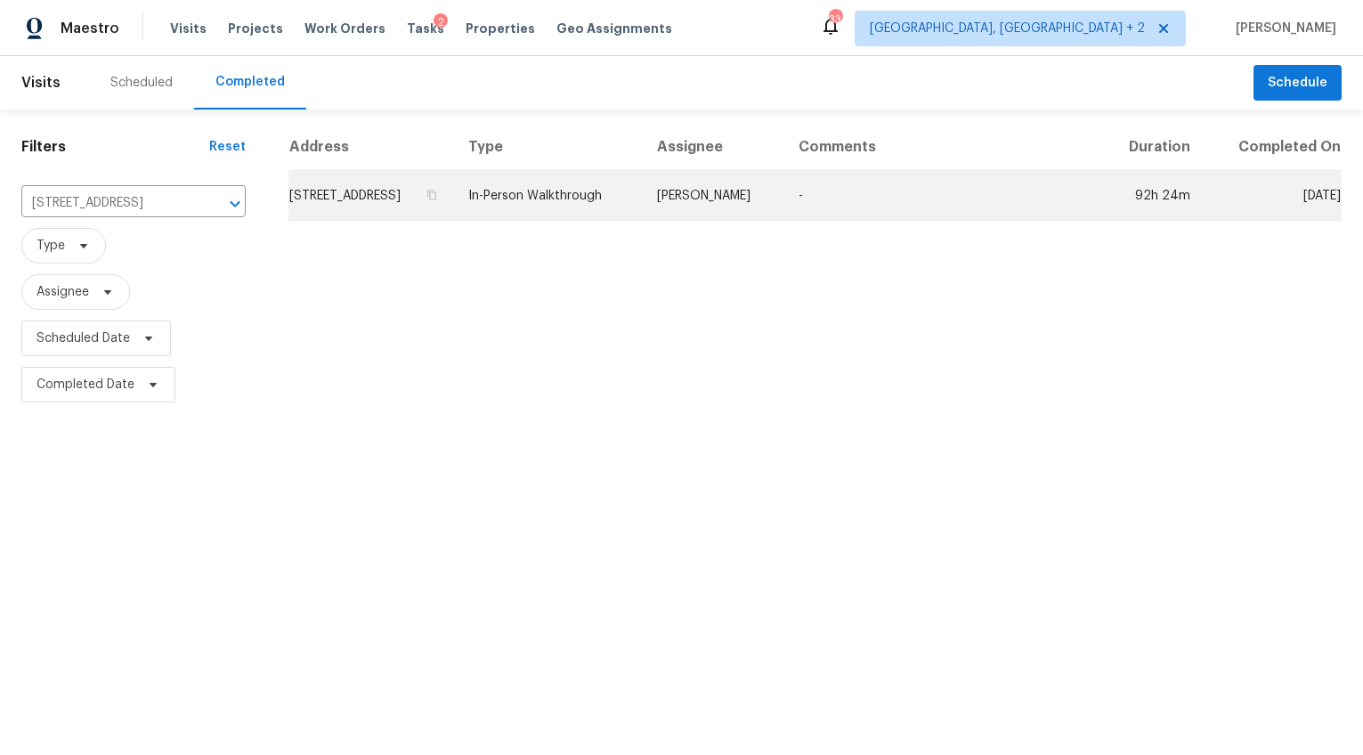
click at [383, 216] on td "405 Ridge Trail Dr, Columbia, SC 29229" at bounding box center [371, 196] width 166 height 50
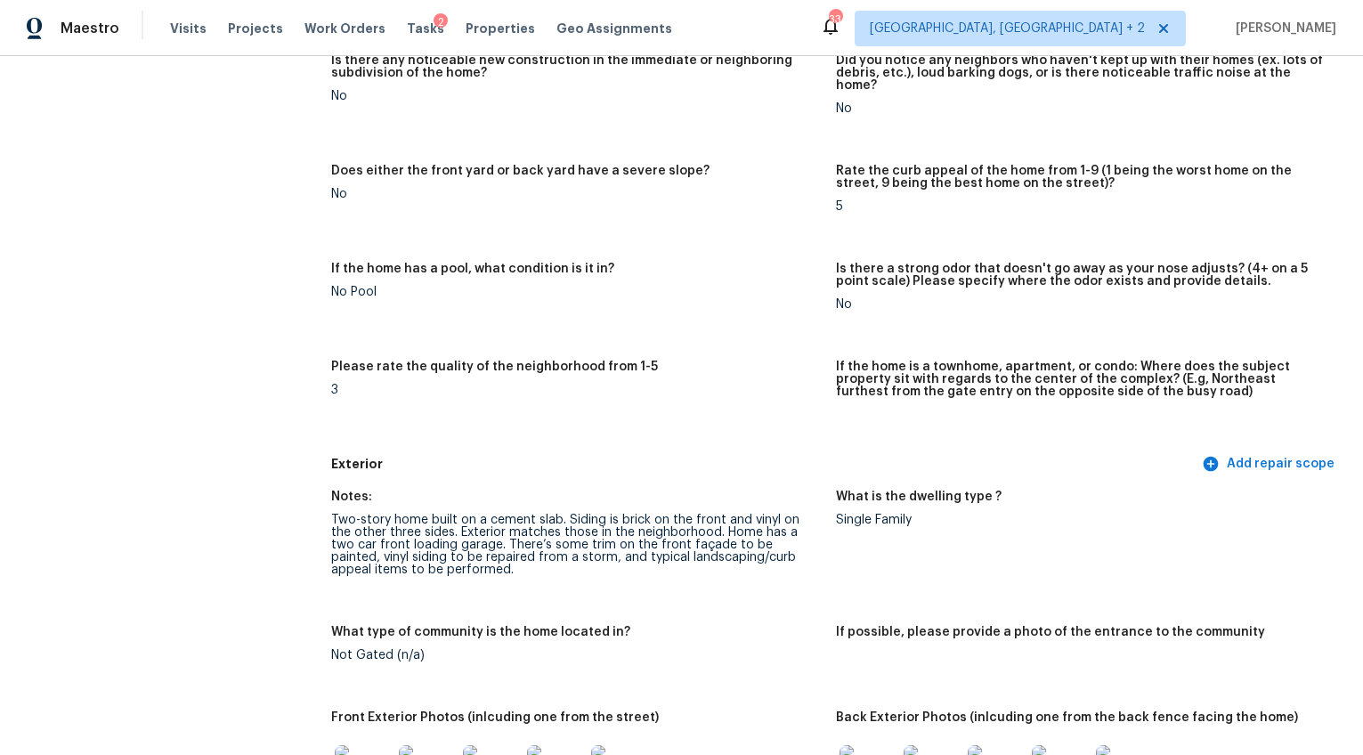
scroll to position [784, 0]
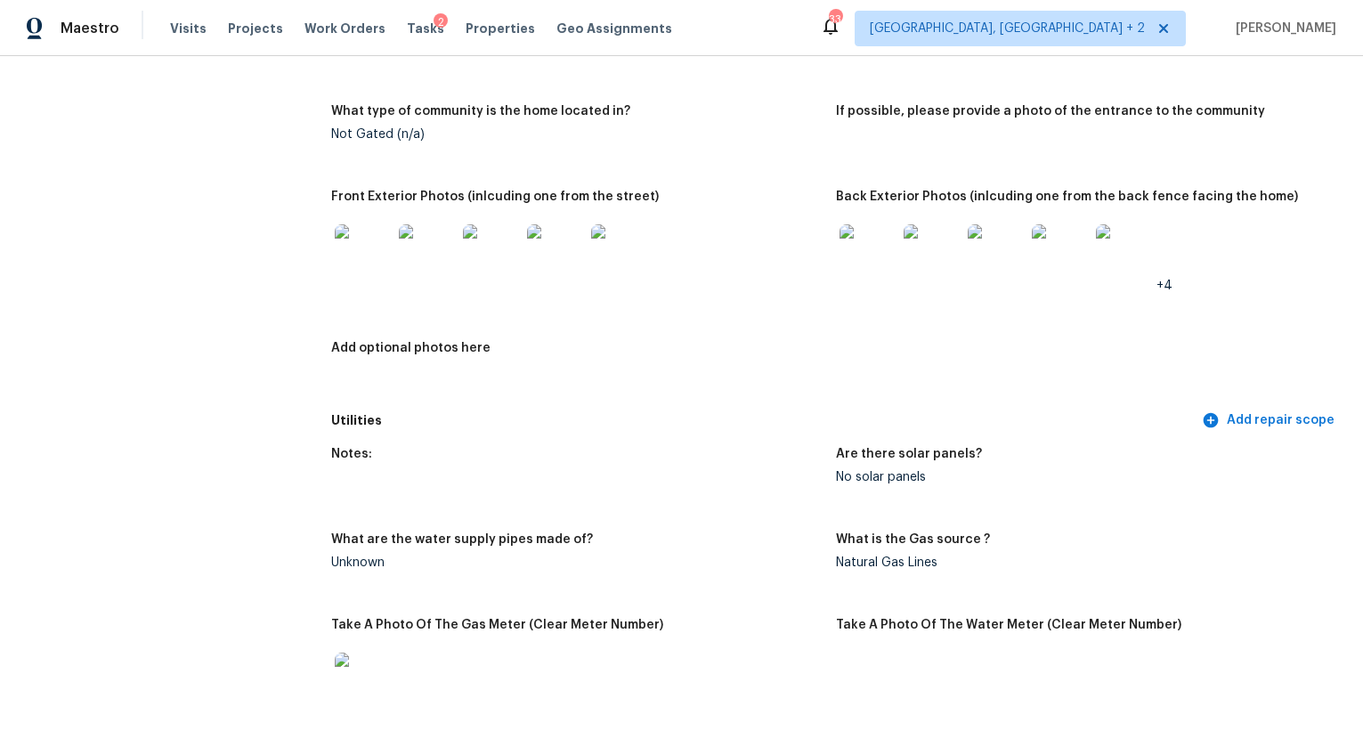
click at [395, 246] on div at bounding box center [427, 253] width 64 height 78
click at [379, 255] on img at bounding box center [363, 252] width 57 height 57
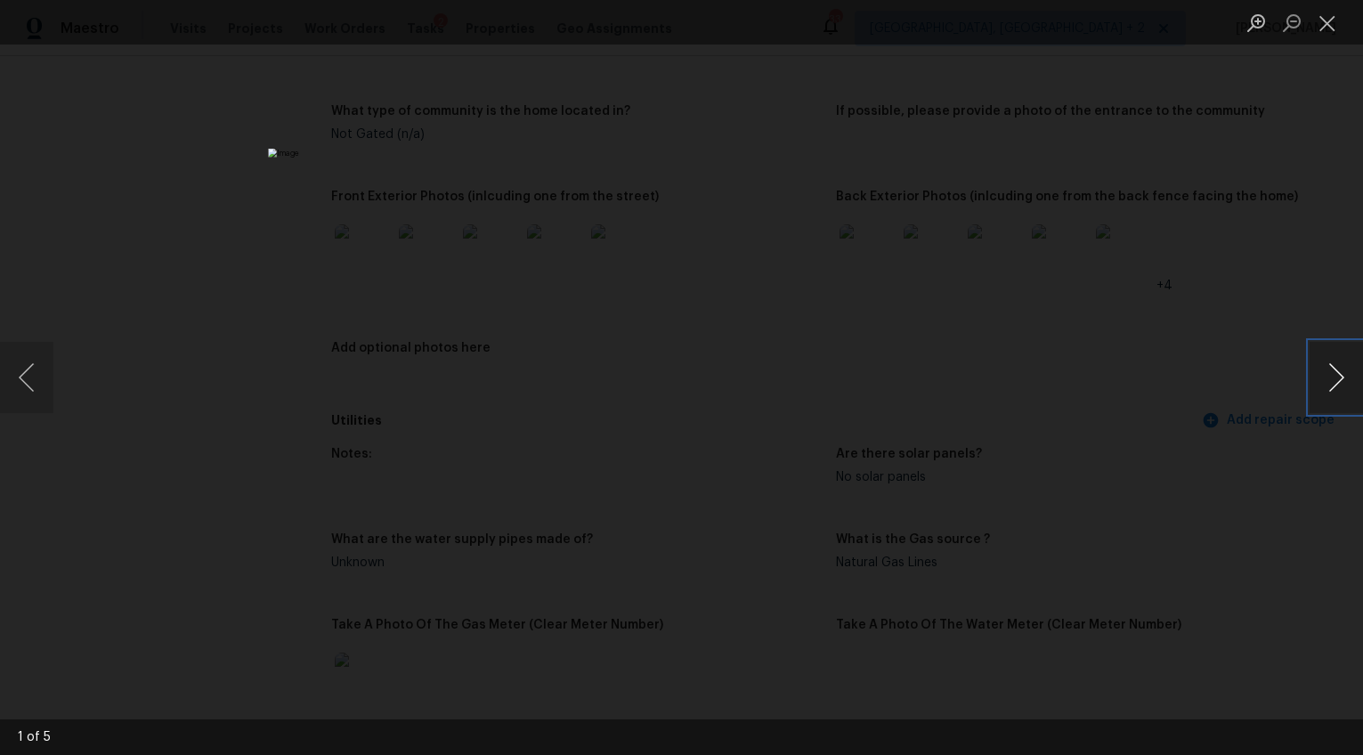
click at [1332, 384] on button "Next image" at bounding box center [1336, 377] width 53 height 71
click at [1353, 387] on button "Next image" at bounding box center [1336, 377] width 53 height 71
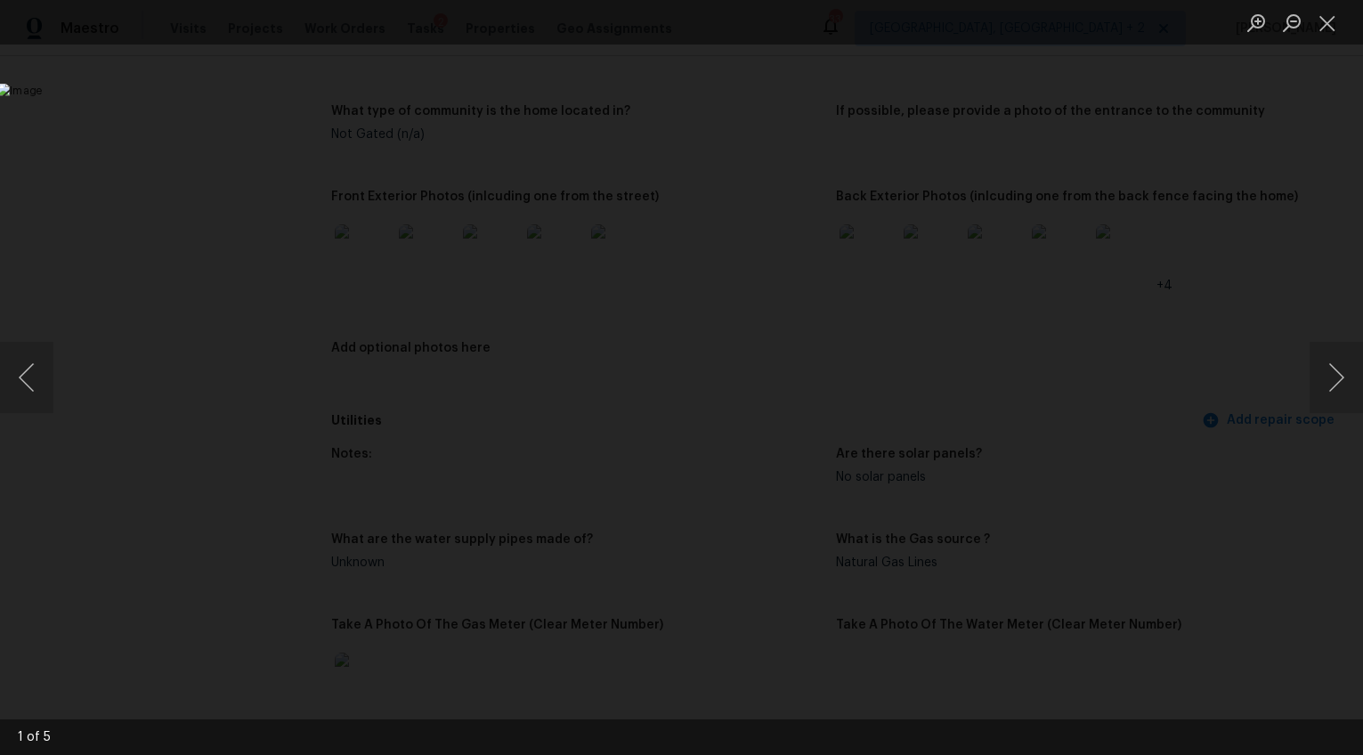
click at [1293, 388] on div "Lightbox" at bounding box center [681, 377] width 1363 height 755
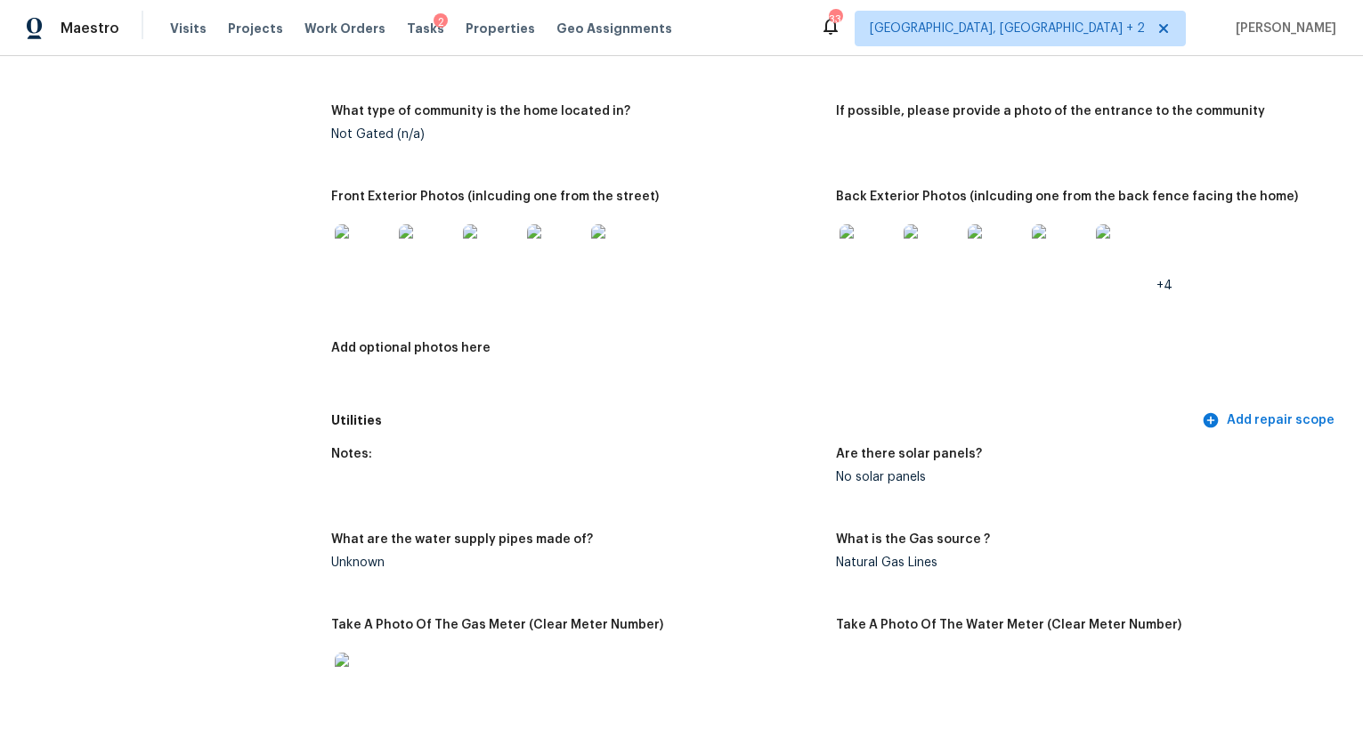
click at [849, 245] on img at bounding box center [868, 252] width 57 height 57
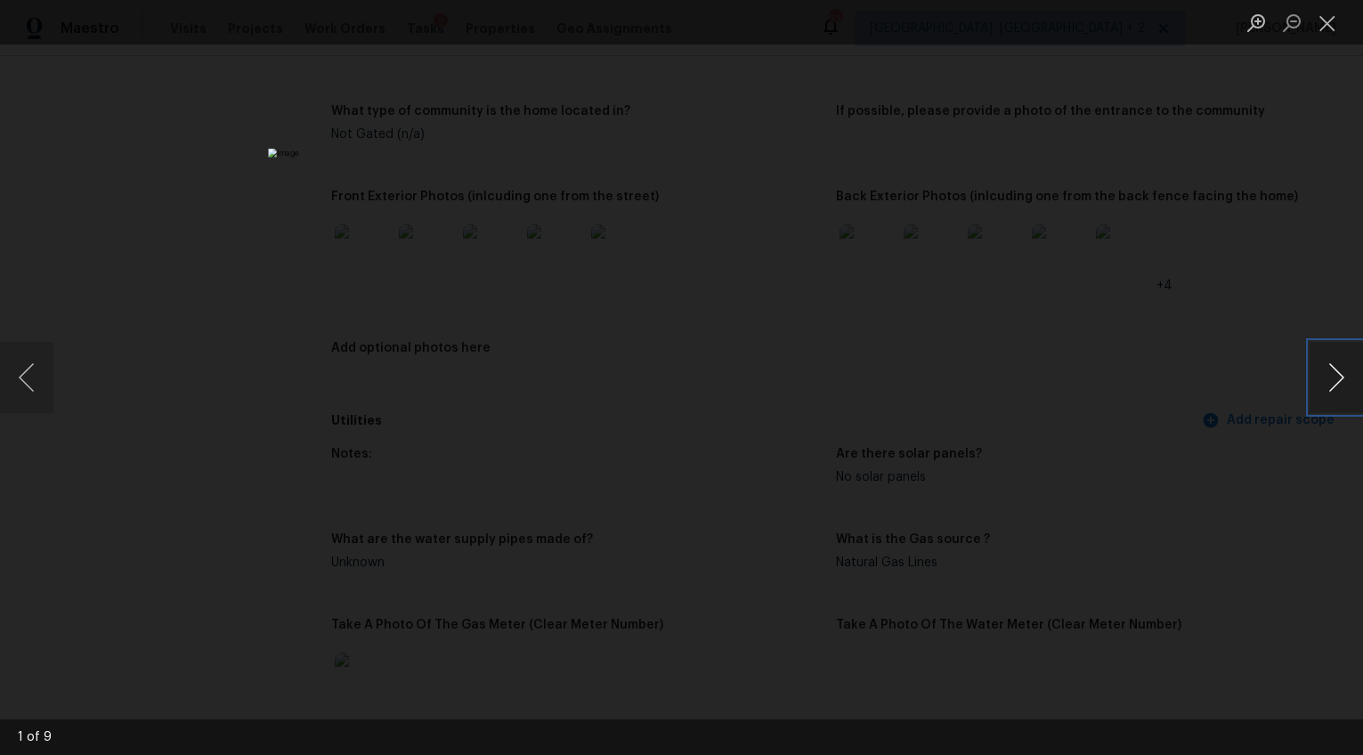
click at [1331, 386] on button "Next image" at bounding box center [1336, 377] width 53 height 71
click at [1330, 386] on button "Next image" at bounding box center [1336, 377] width 53 height 71
click at [1328, 386] on button "Next image" at bounding box center [1336, 377] width 53 height 71
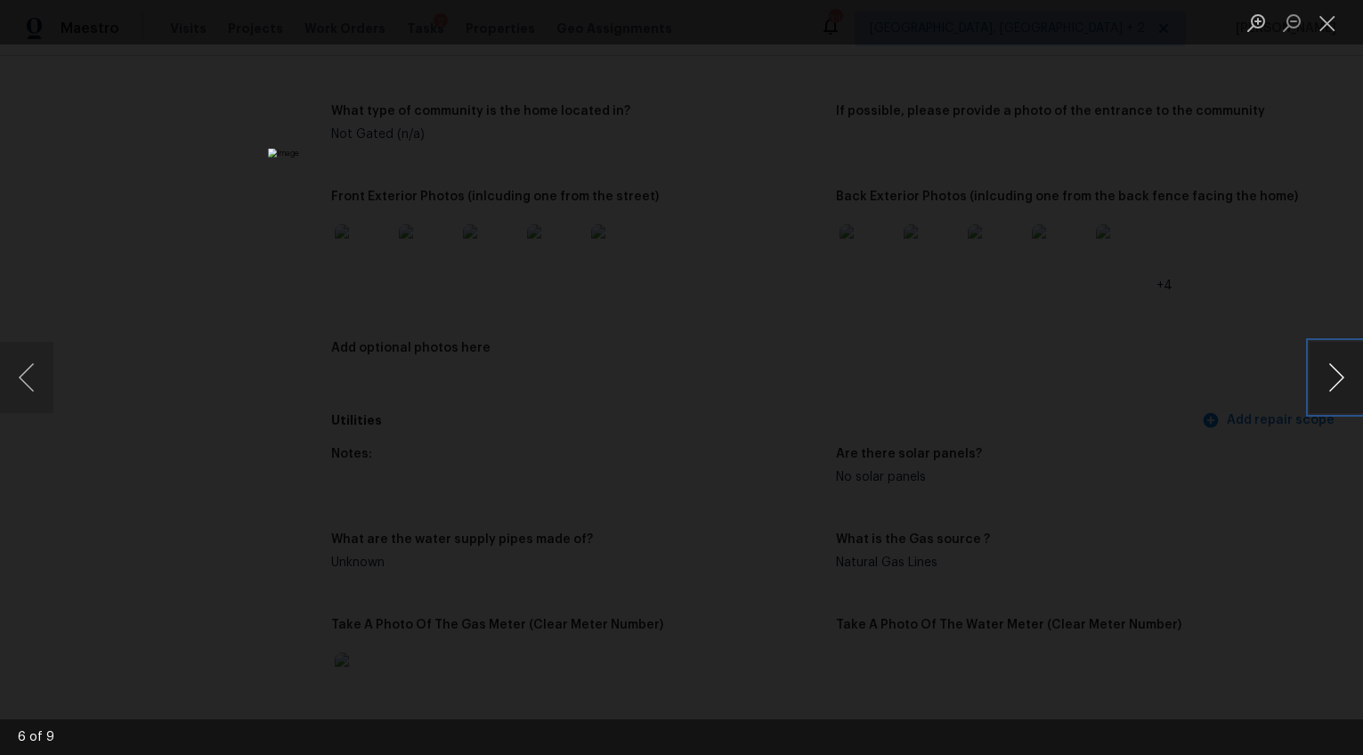
click at [1328, 386] on button "Next image" at bounding box center [1336, 377] width 53 height 71
click at [1198, 478] on div "Lightbox" at bounding box center [681, 377] width 1363 height 755
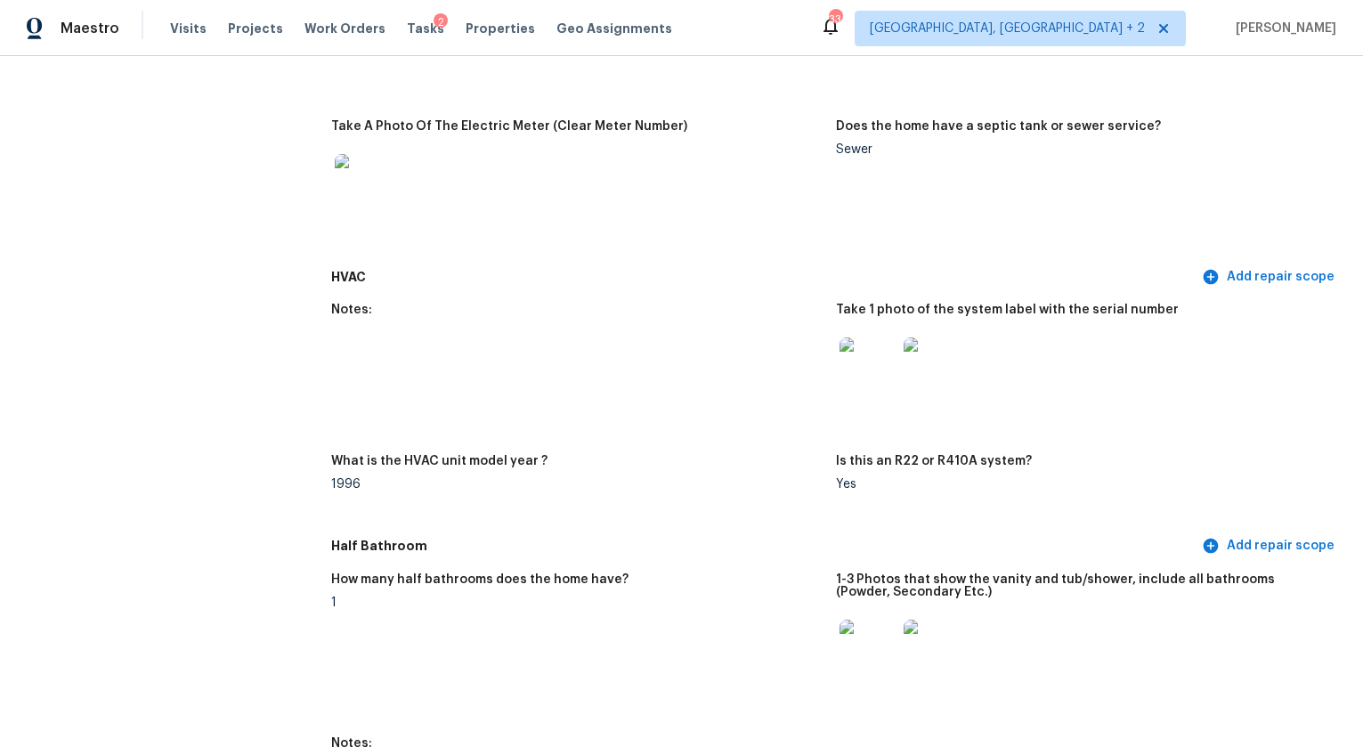
scroll to position [1466, 0]
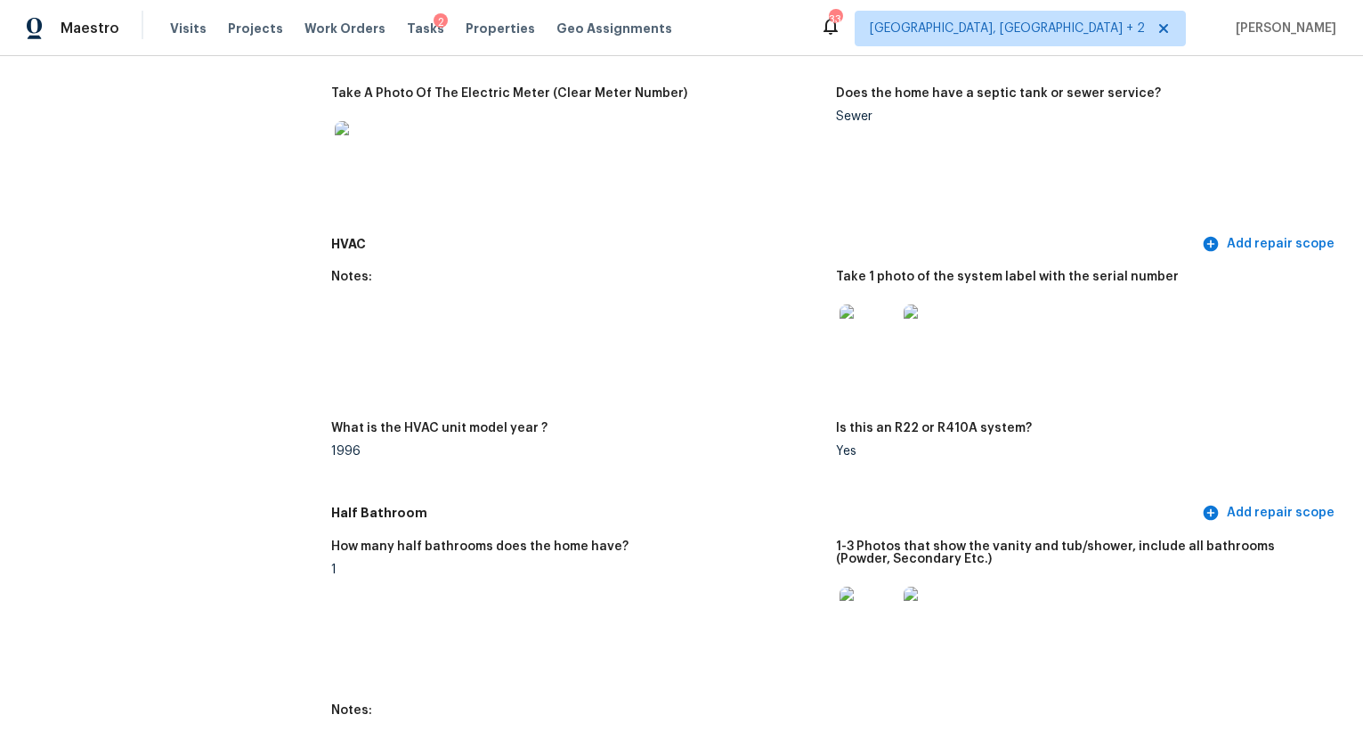
click at [860, 320] on img at bounding box center [868, 333] width 57 height 57
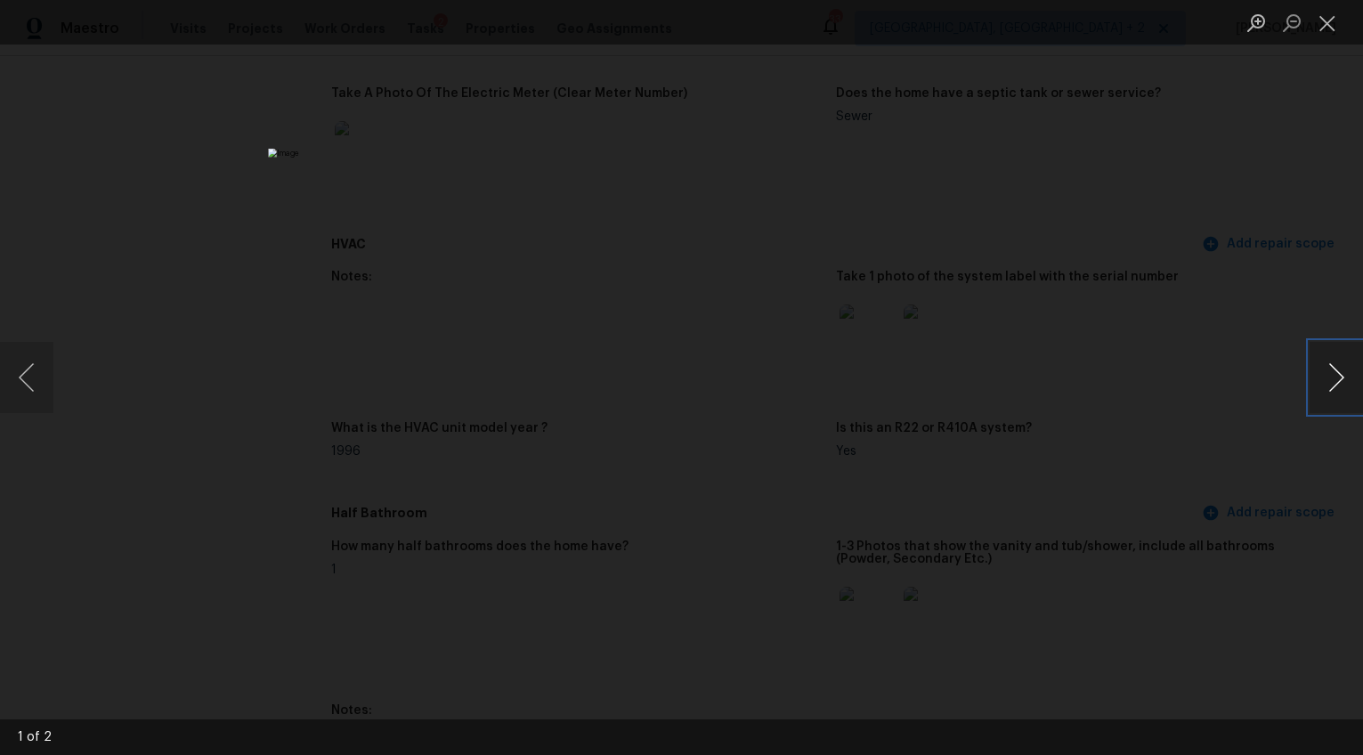
click at [1319, 386] on button "Next image" at bounding box center [1336, 377] width 53 height 71
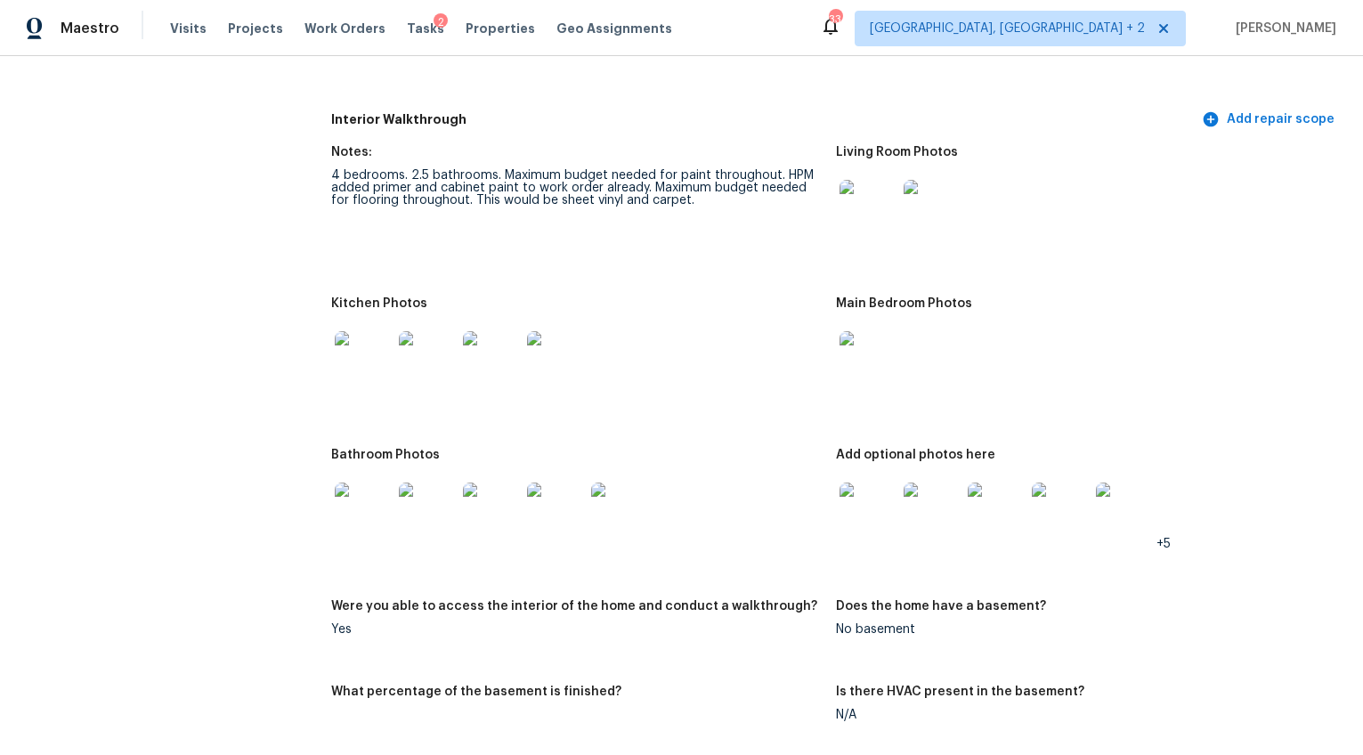
scroll to position [2189, 0]
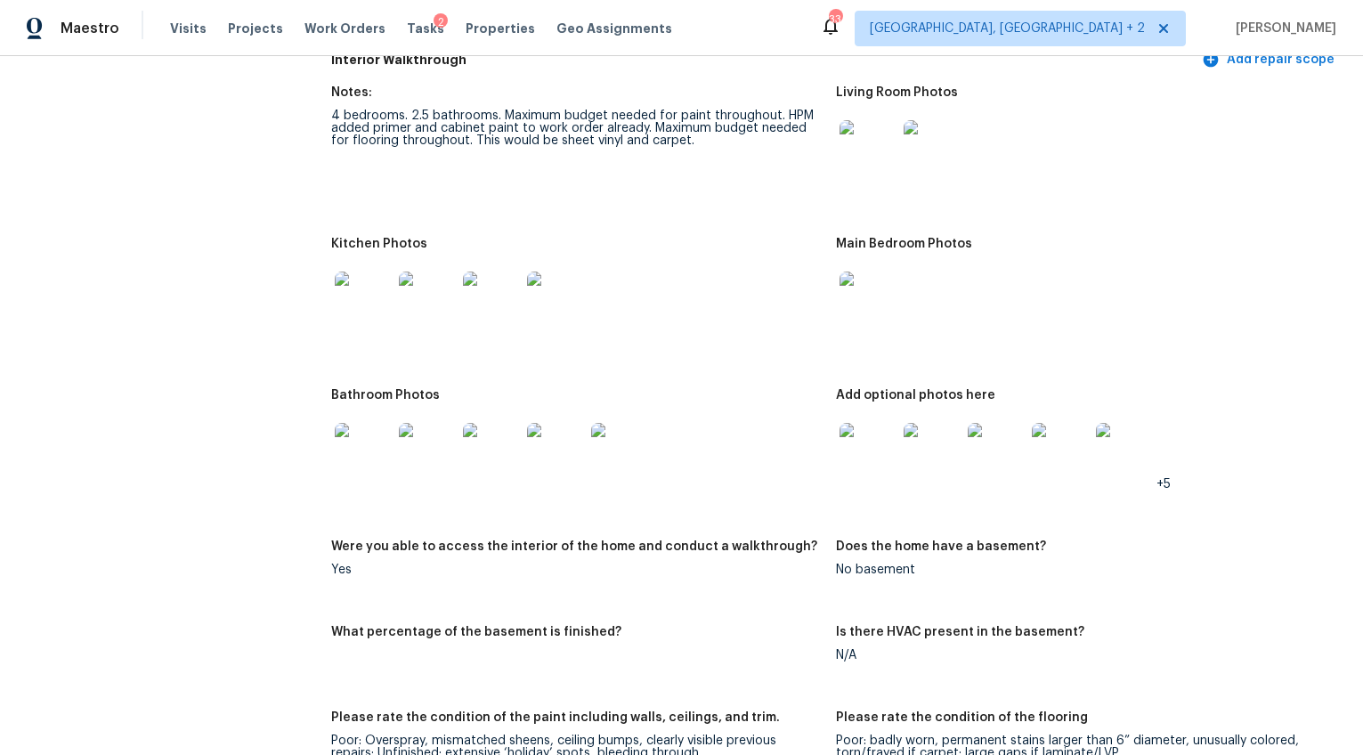
click at [352, 455] on img at bounding box center [363, 451] width 57 height 57
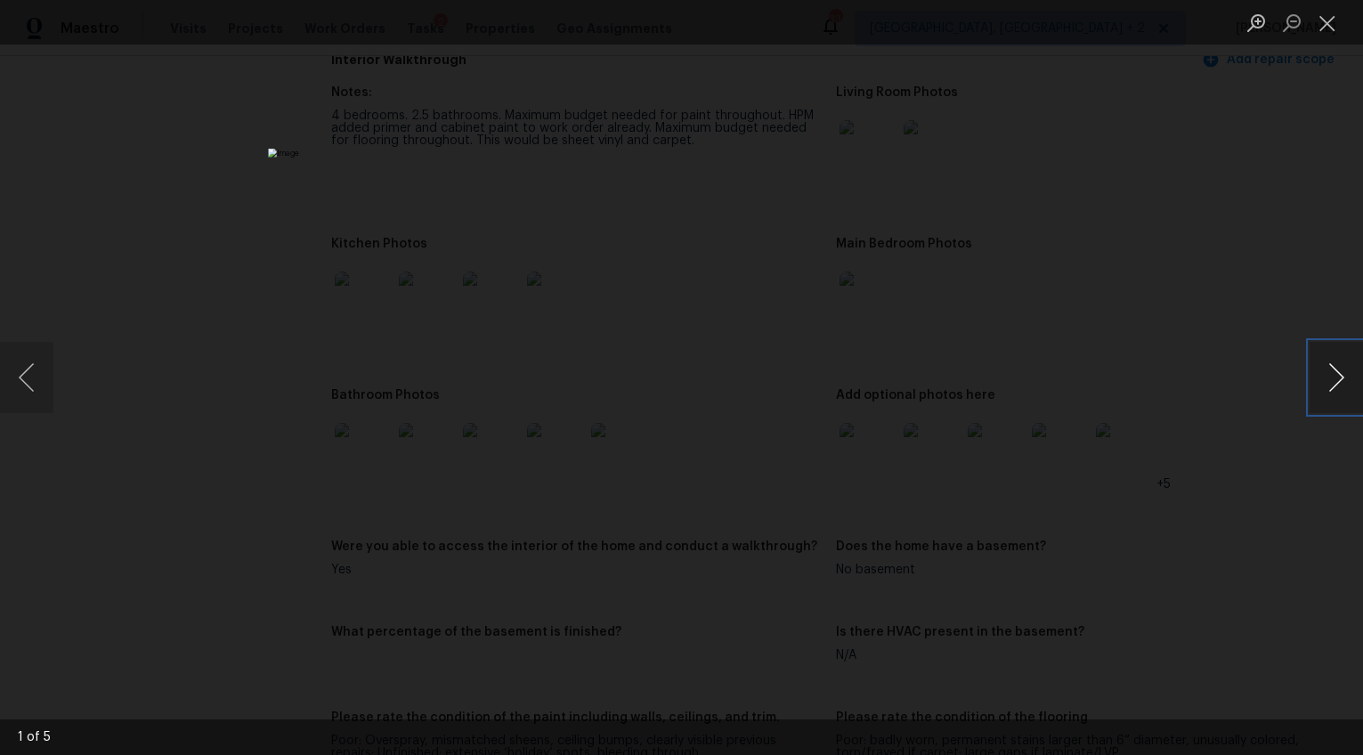
click at [1330, 388] on button "Next image" at bounding box center [1336, 377] width 53 height 71
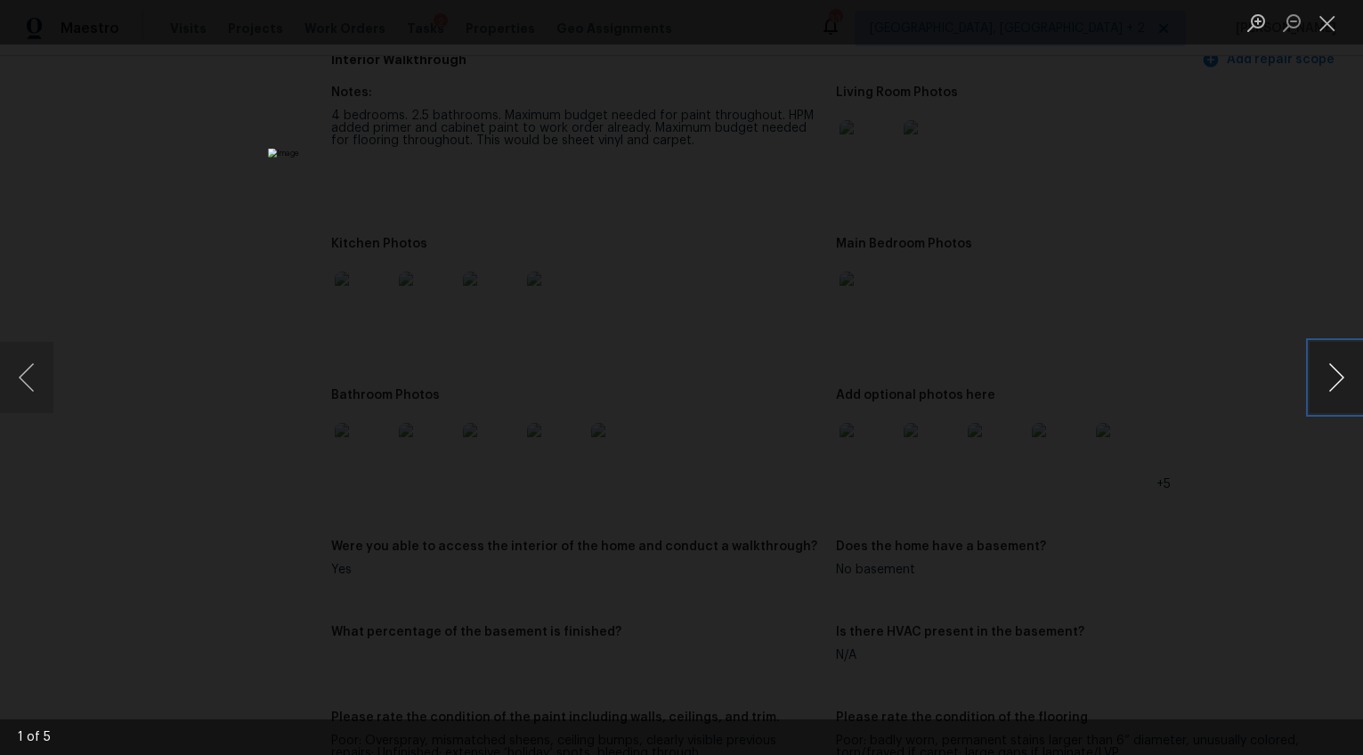
click at [1330, 388] on button "Next image" at bounding box center [1336, 377] width 53 height 71
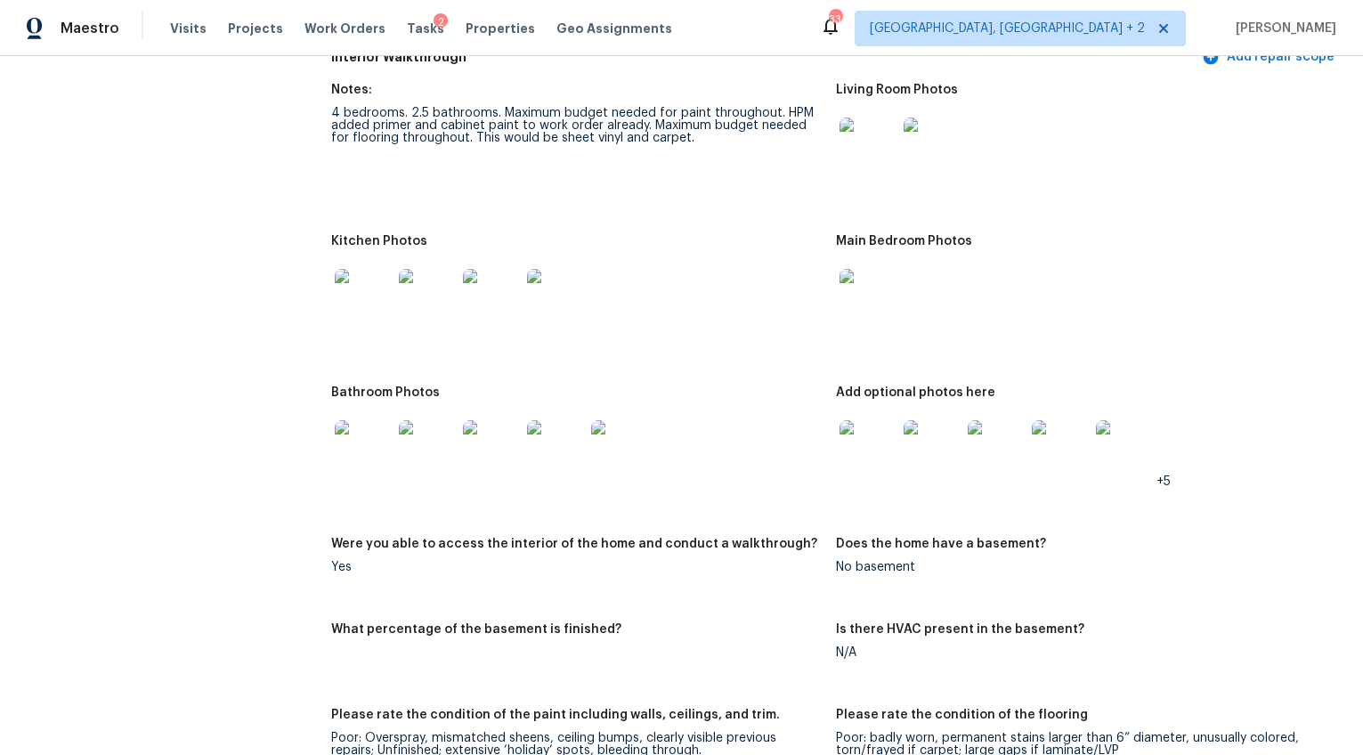
scroll to position [2189, 0]
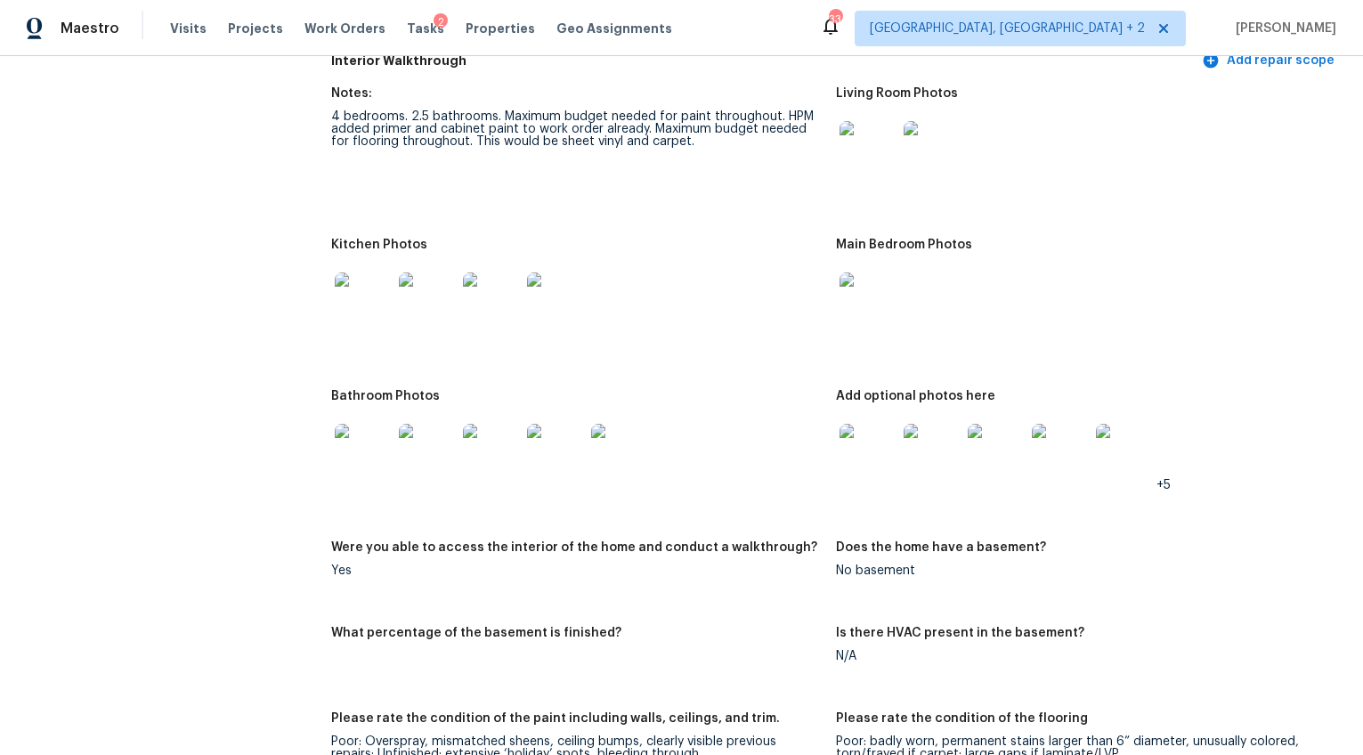
click at [869, 438] on img at bounding box center [868, 452] width 57 height 57
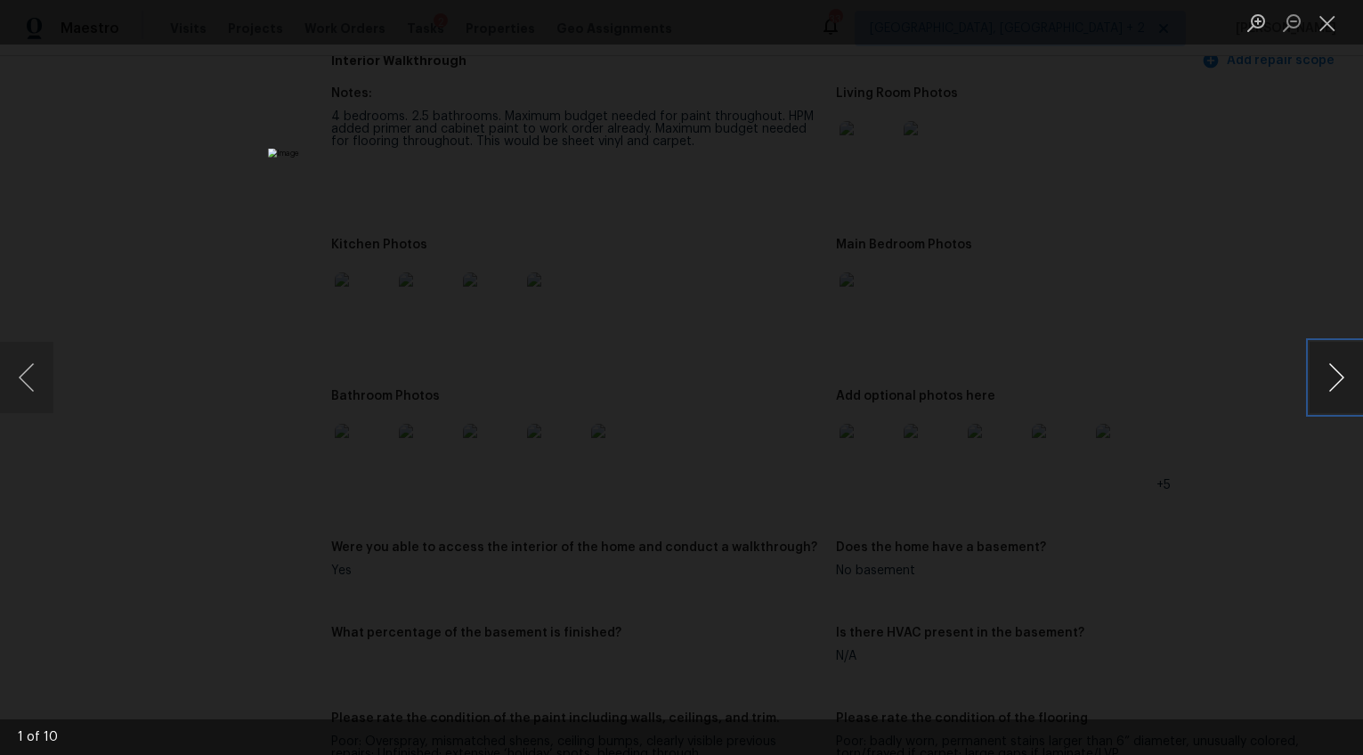
click at [1328, 374] on button "Next image" at bounding box center [1336, 377] width 53 height 71
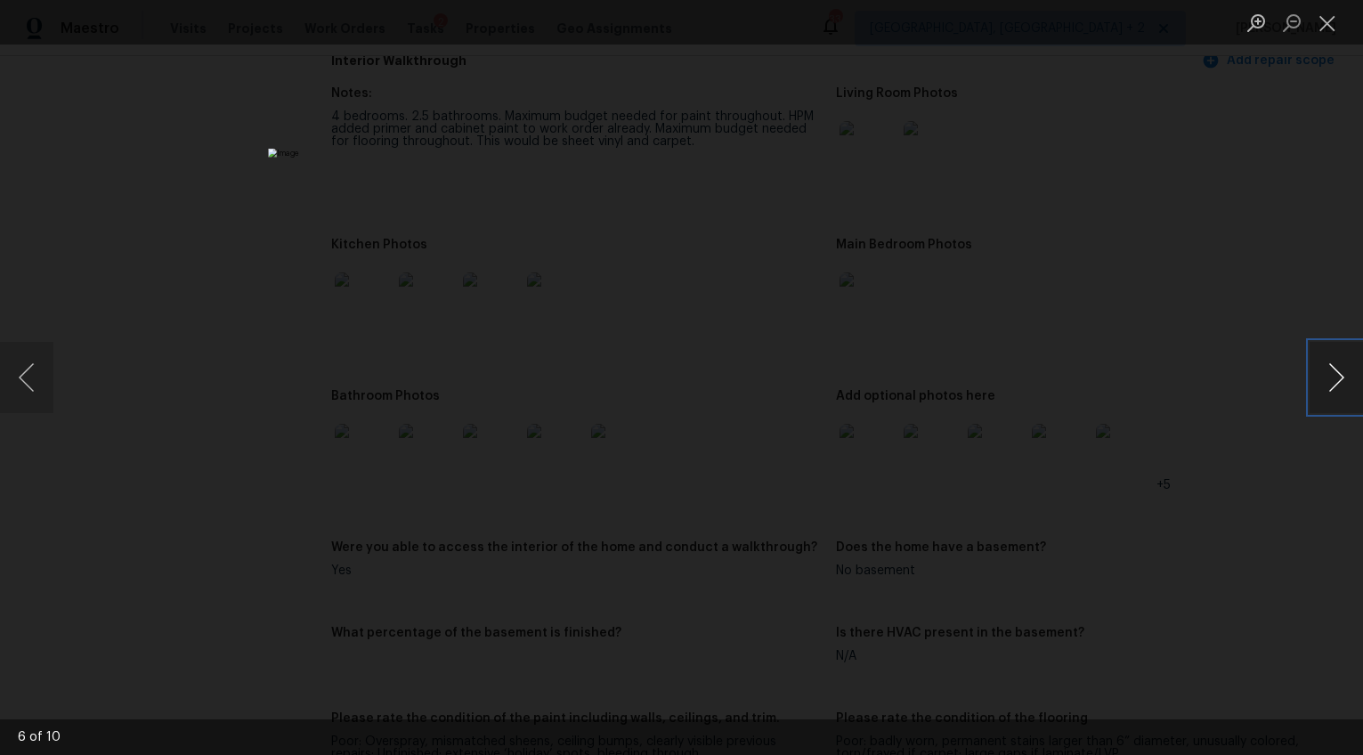
click at [1328, 374] on button "Next image" at bounding box center [1336, 377] width 53 height 71
click at [36, 383] on button "Previous image" at bounding box center [26, 377] width 53 height 71
click at [1340, 374] on button "Next image" at bounding box center [1336, 377] width 53 height 71
click at [1333, 376] on button "Next image" at bounding box center [1336, 377] width 53 height 71
click at [1330, 378] on button "Next image" at bounding box center [1336, 377] width 53 height 71
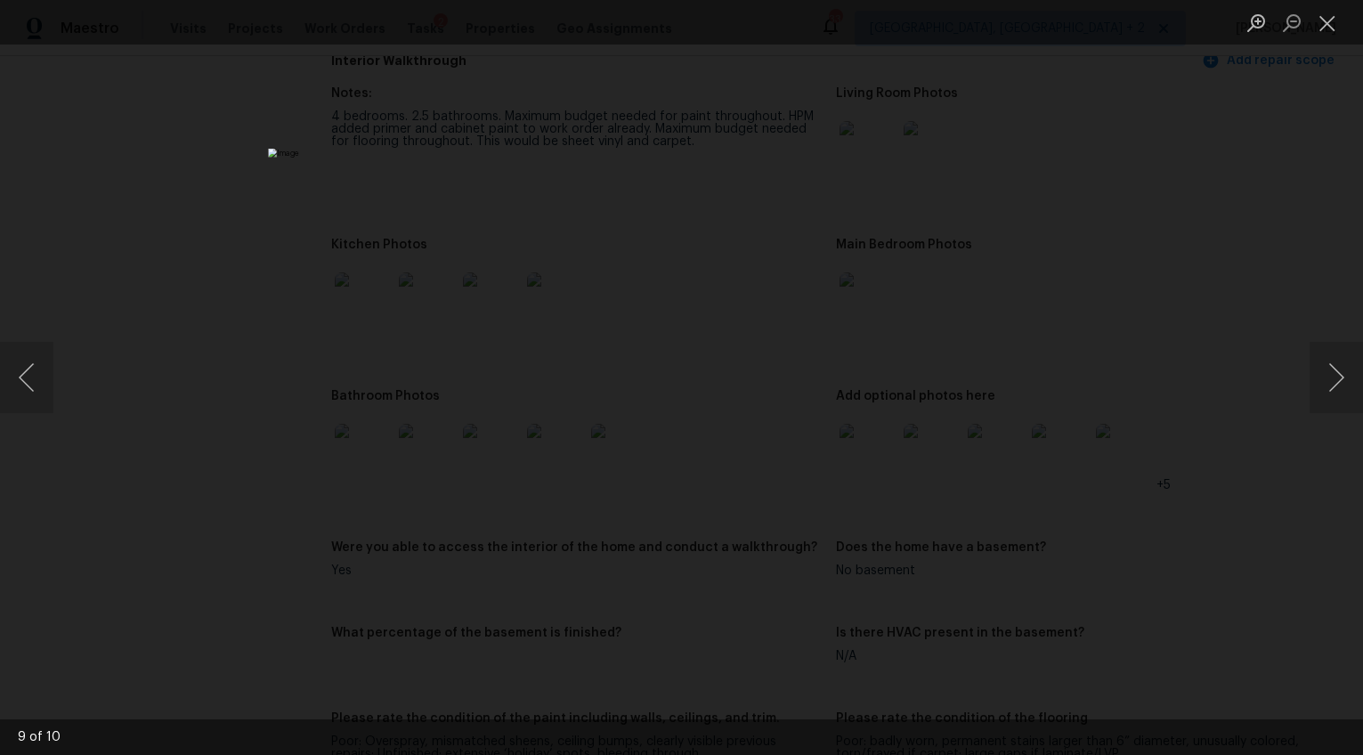
click at [1209, 522] on div "Lightbox" at bounding box center [681, 377] width 1363 height 755
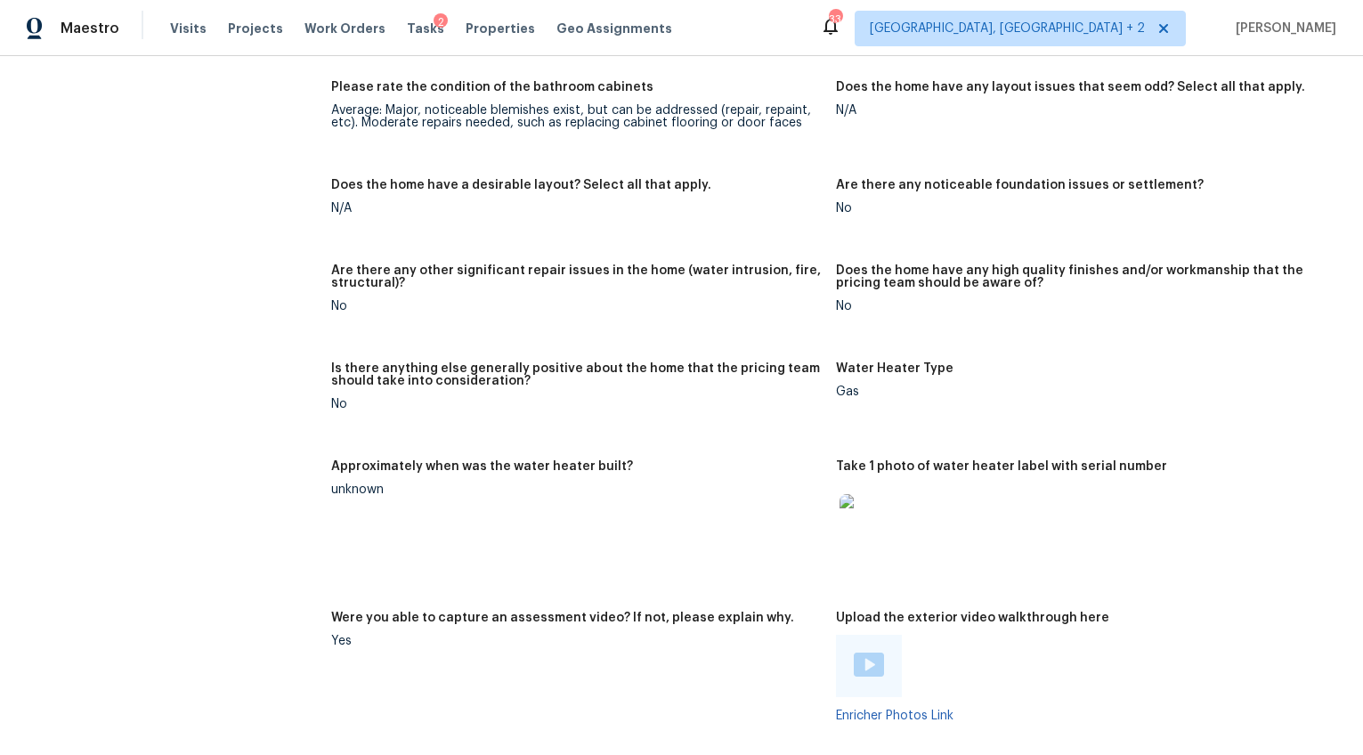
scroll to position [3132, 0]
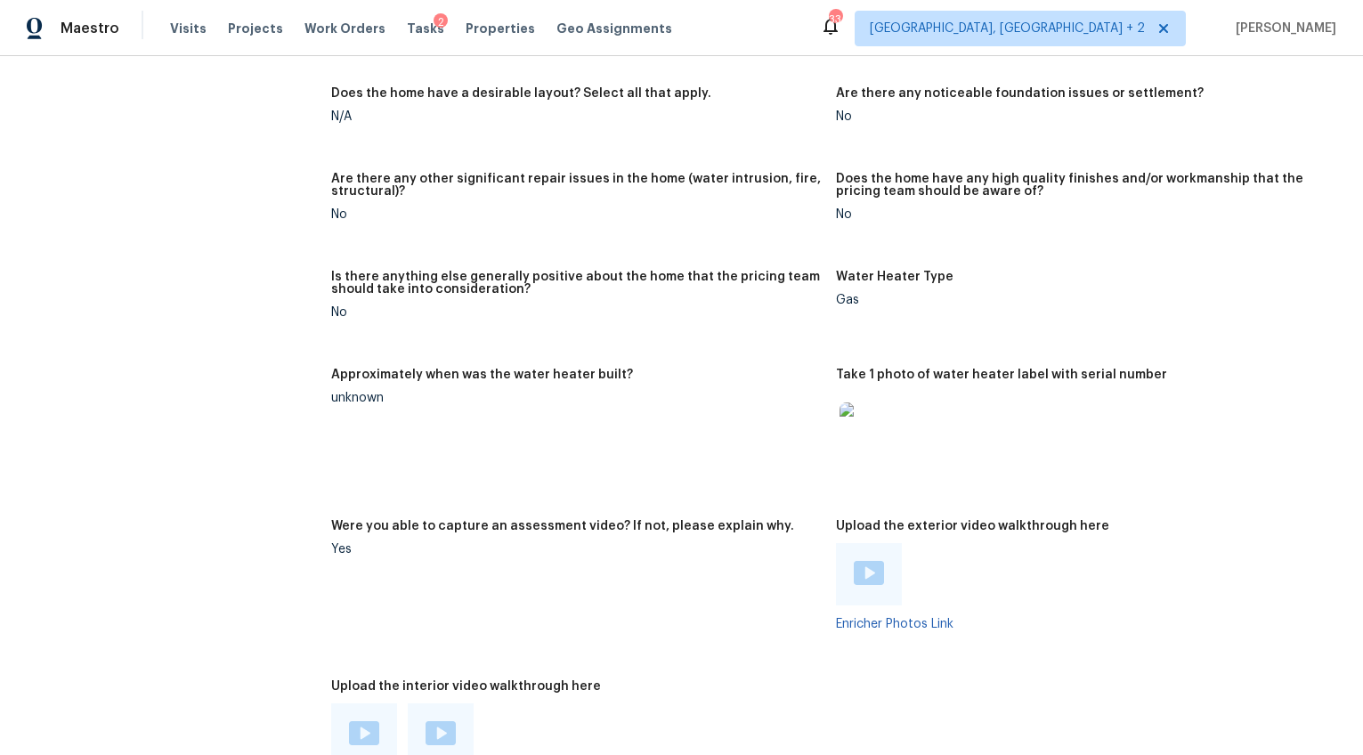
click at [865, 547] on div at bounding box center [869, 574] width 66 height 62
click at [857, 561] on img at bounding box center [869, 573] width 30 height 24
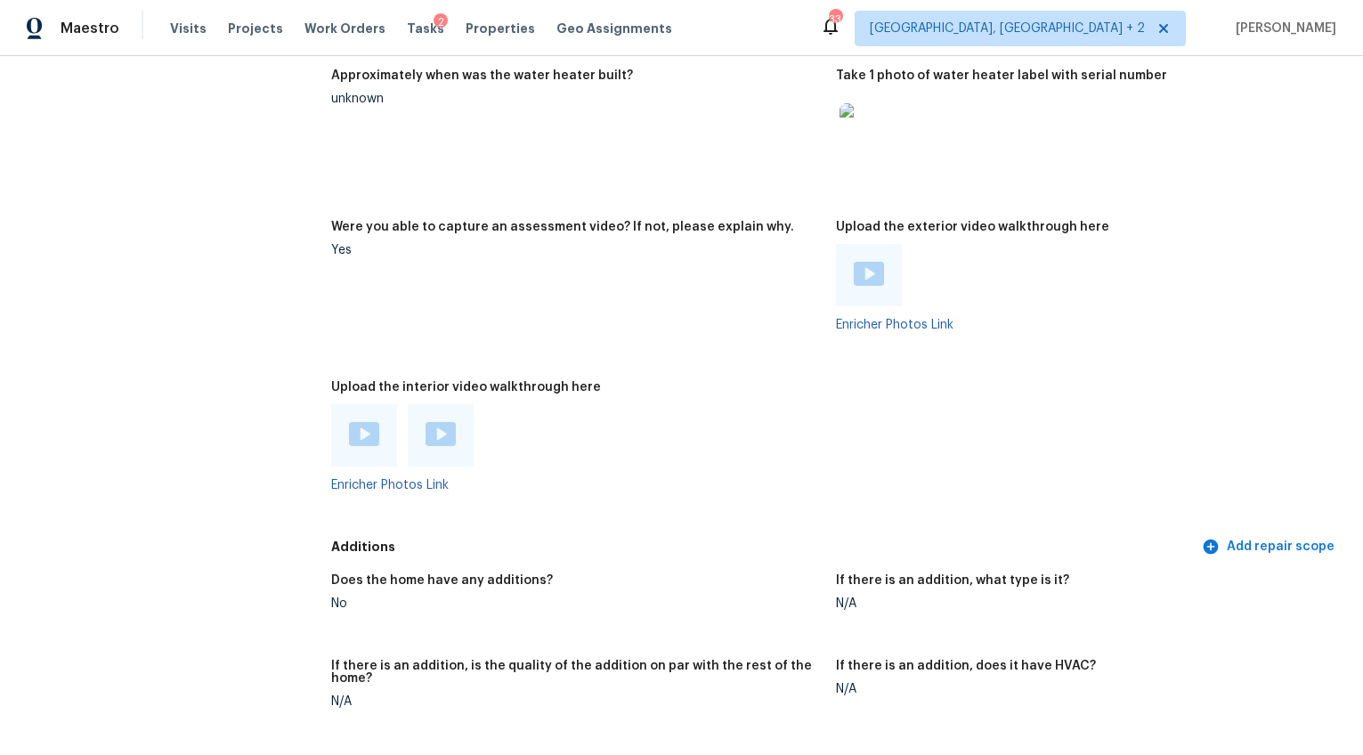
scroll to position [3603, 0]
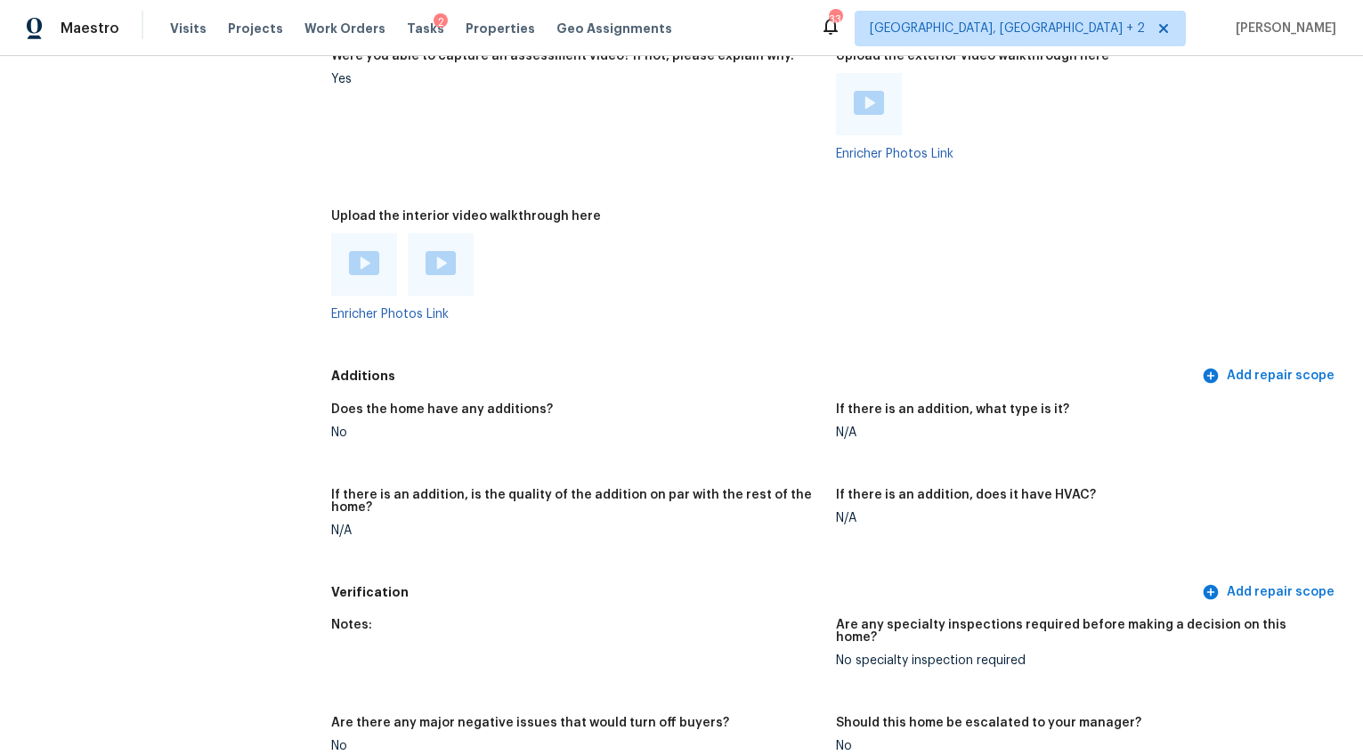
click at [365, 233] on div at bounding box center [364, 264] width 66 height 62
click at [364, 251] on img at bounding box center [364, 263] width 30 height 24
click at [469, 252] on div at bounding box center [441, 264] width 66 height 62
click at [441, 253] on img at bounding box center [441, 263] width 30 height 24
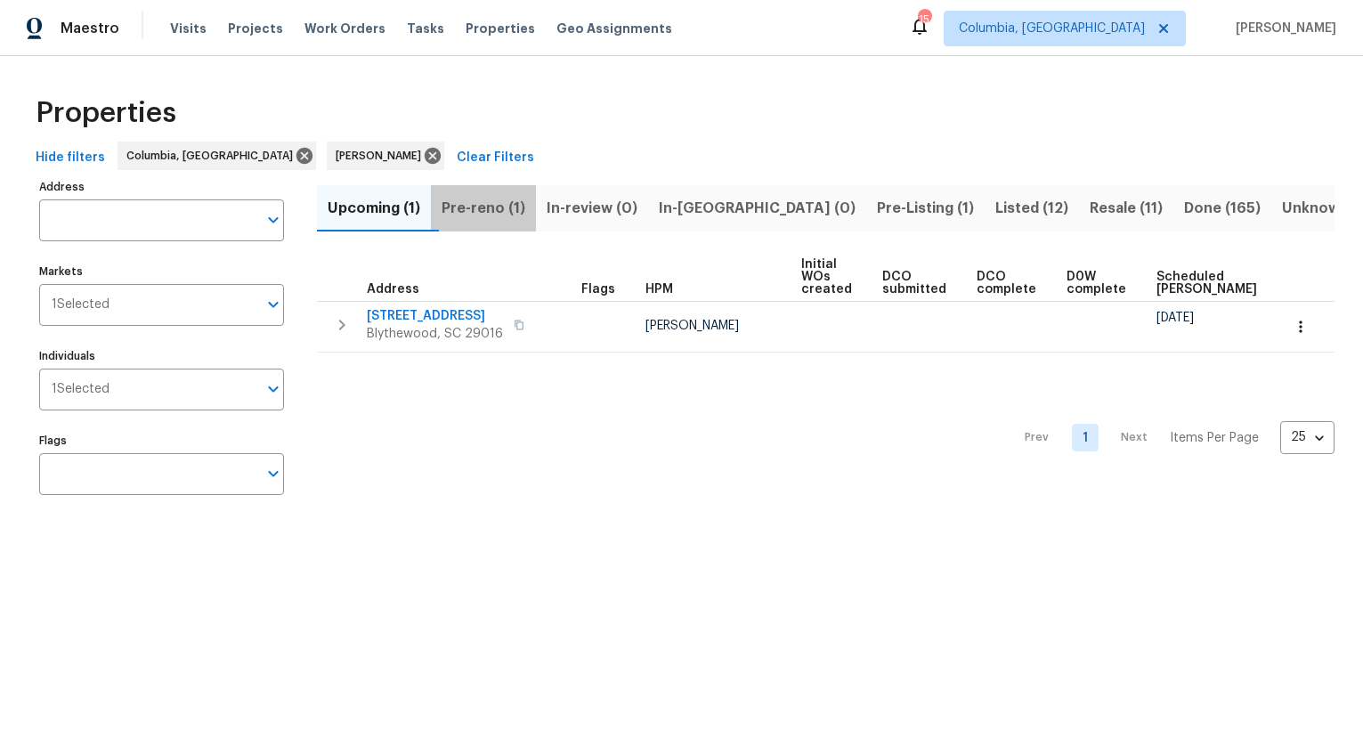
click at [508, 217] on span "Pre-reno (1)" at bounding box center [484, 208] width 84 height 25
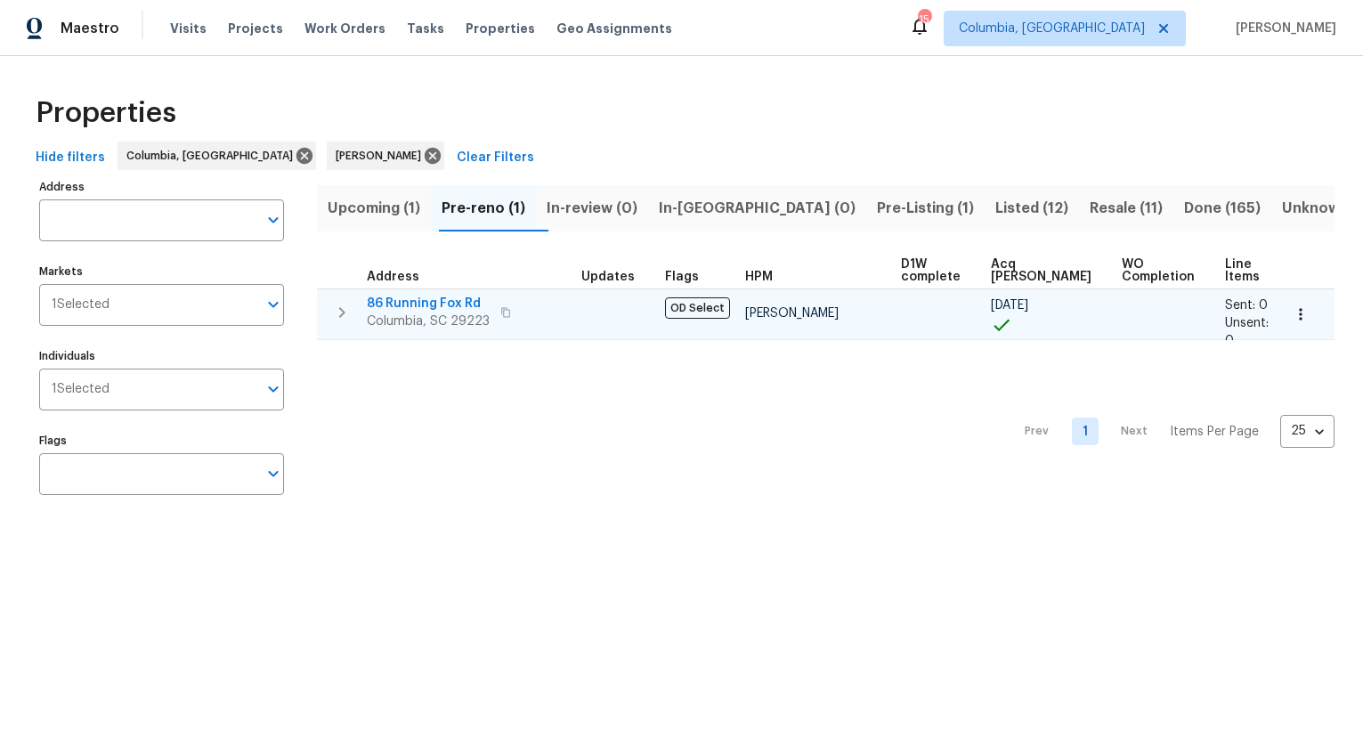
click at [430, 300] on span "86 Running Fox Rd" at bounding box center [428, 304] width 123 height 18
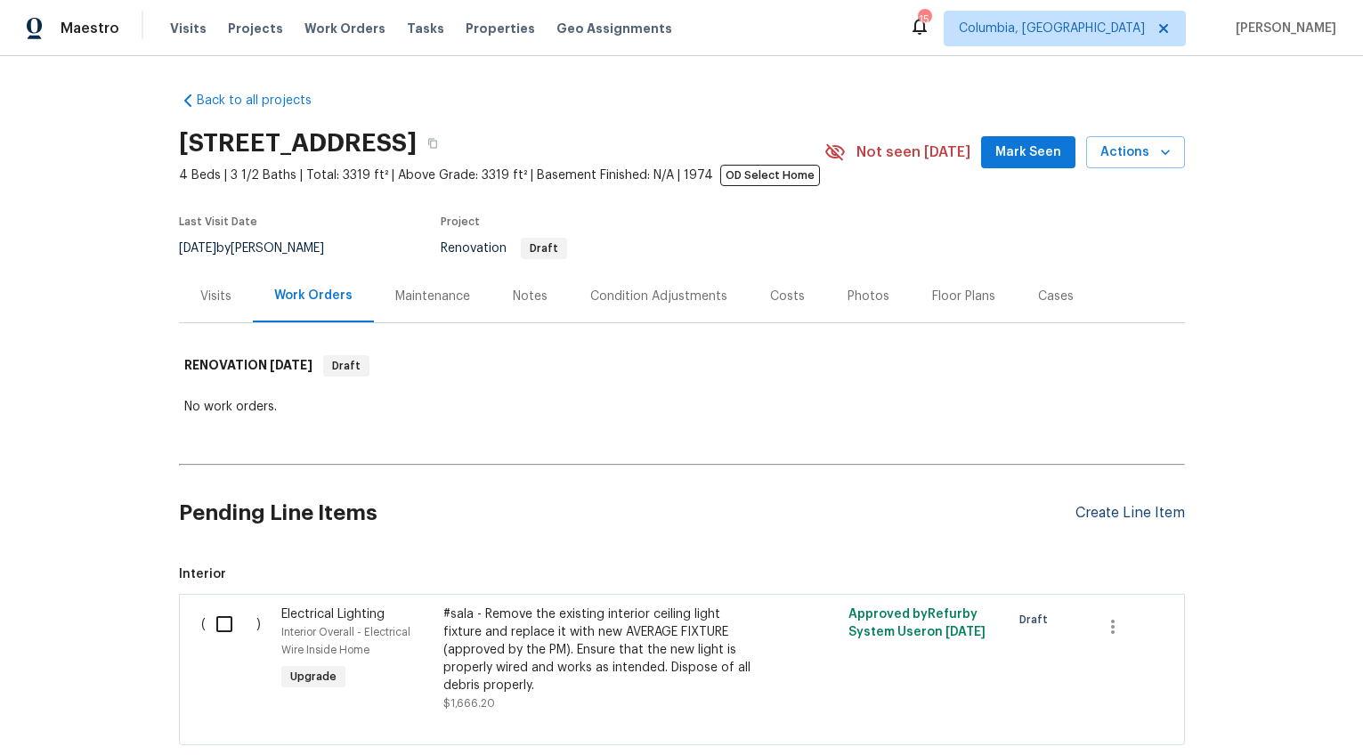
click at [1131, 515] on div "Create Line Item" at bounding box center [1131, 513] width 110 height 17
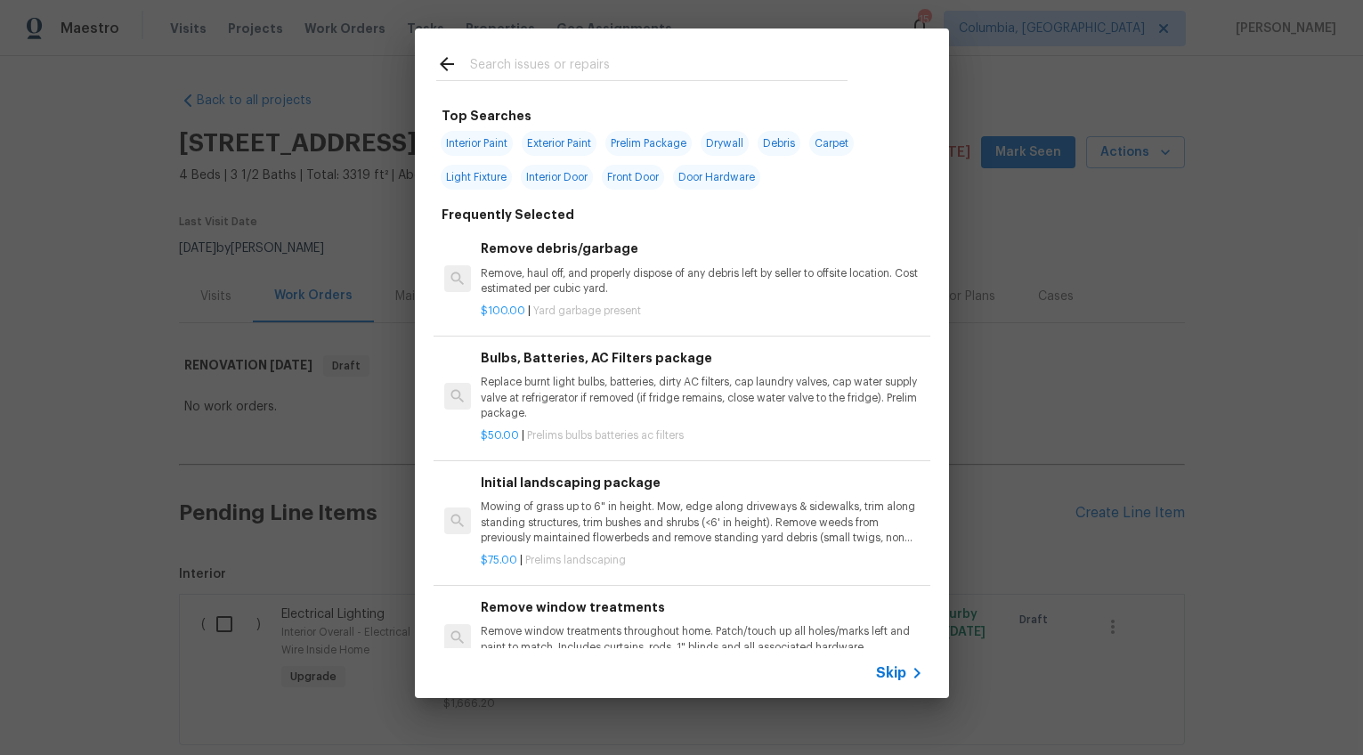
click at [531, 61] on input "text" at bounding box center [659, 66] width 378 height 27
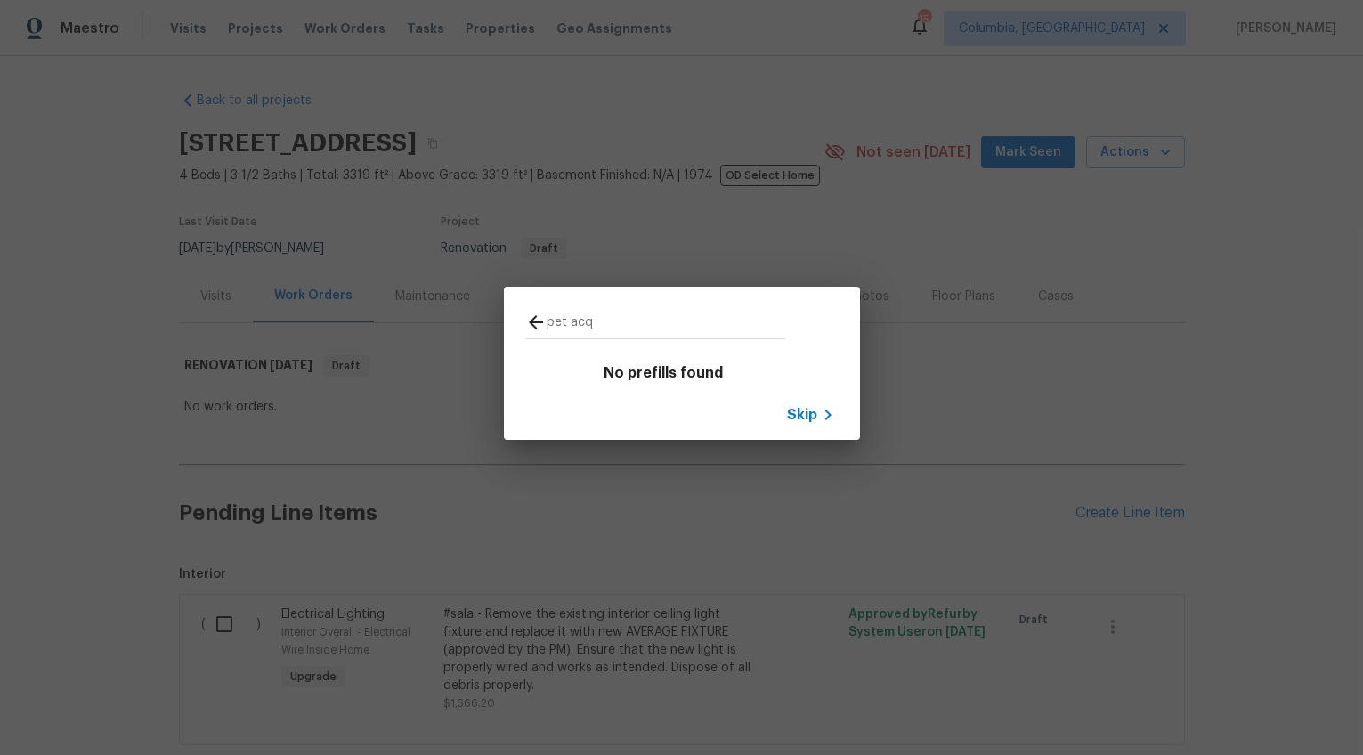
type input "pet acq"
click at [532, 319] on icon at bounding box center [536, 322] width 14 height 14
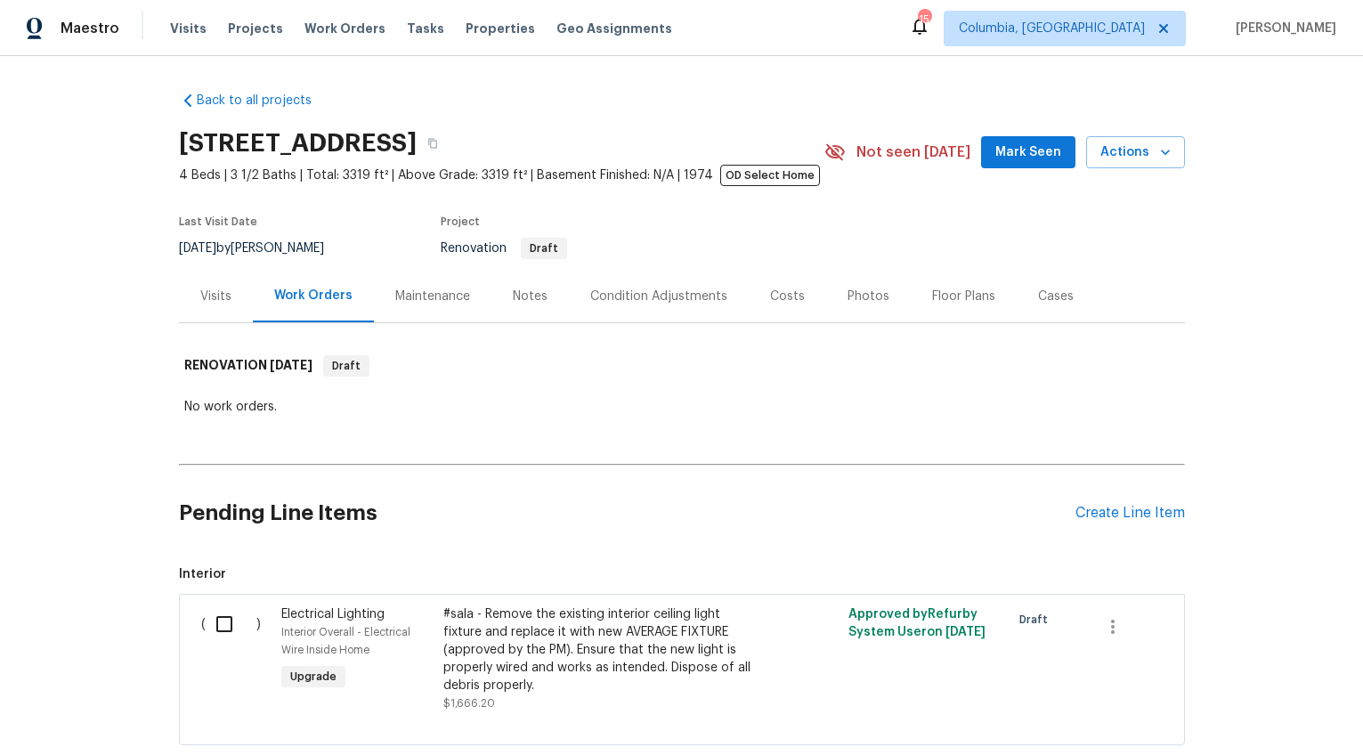
click at [1175, 525] on div "Pending Line Items Create Line Item" at bounding box center [682, 513] width 1006 height 83
click at [1159, 513] on div "Create Line Item" at bounding box center [1131, 513] width 110 height 17
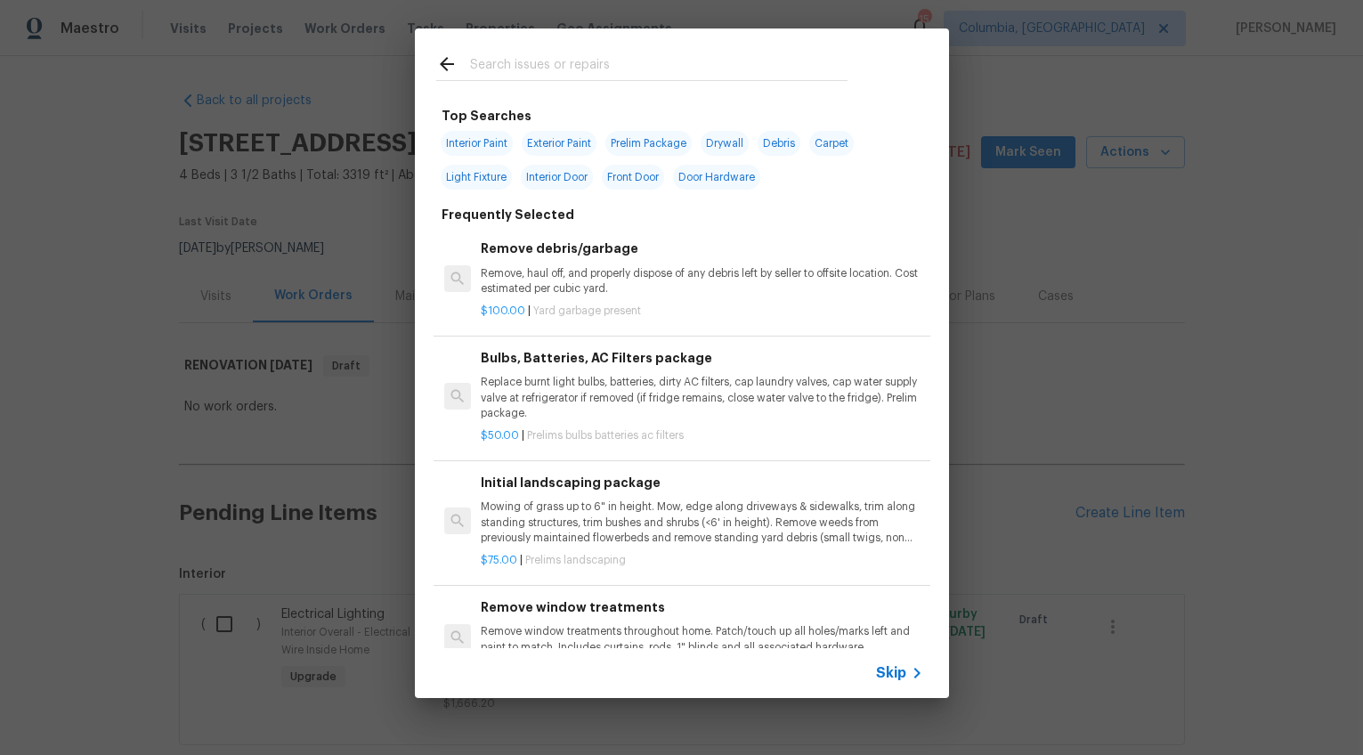
click at [583, 68] on input "text" at bounding box center [659, 66] width 378 height 27
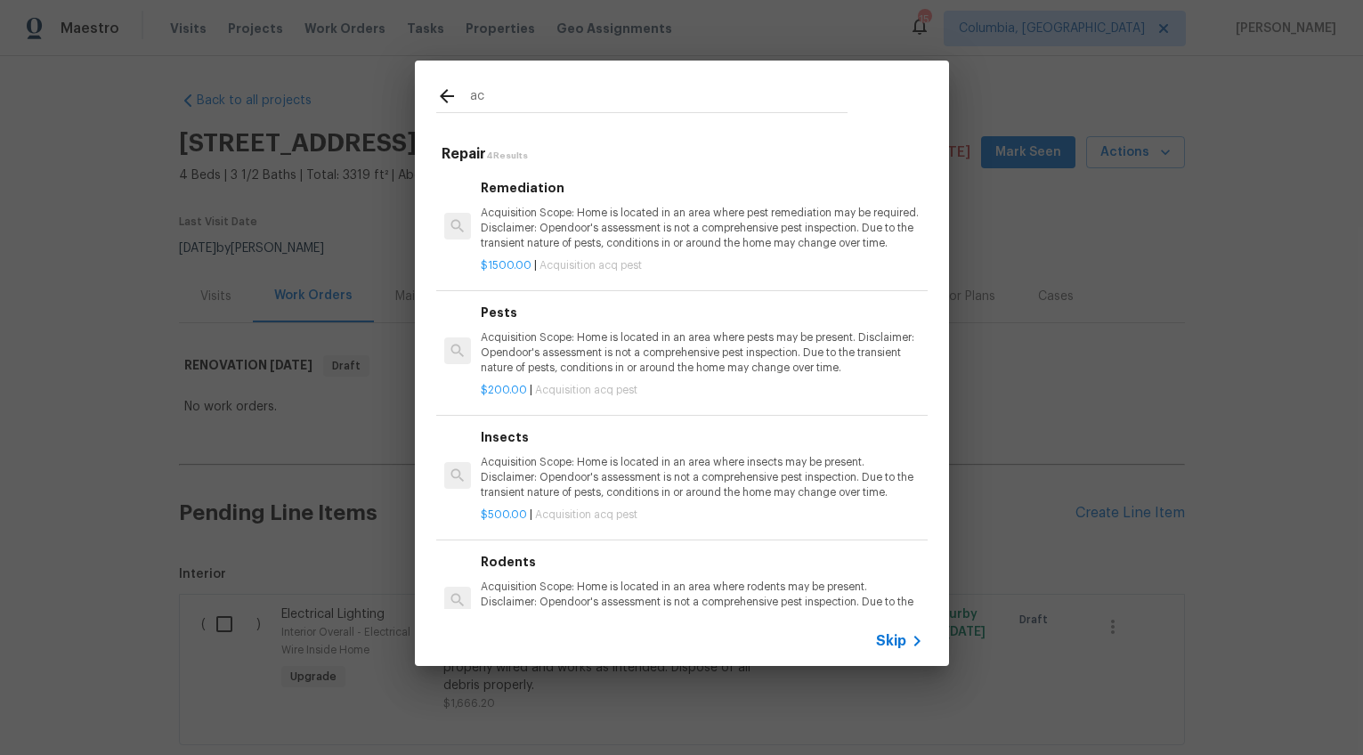
type input "a"
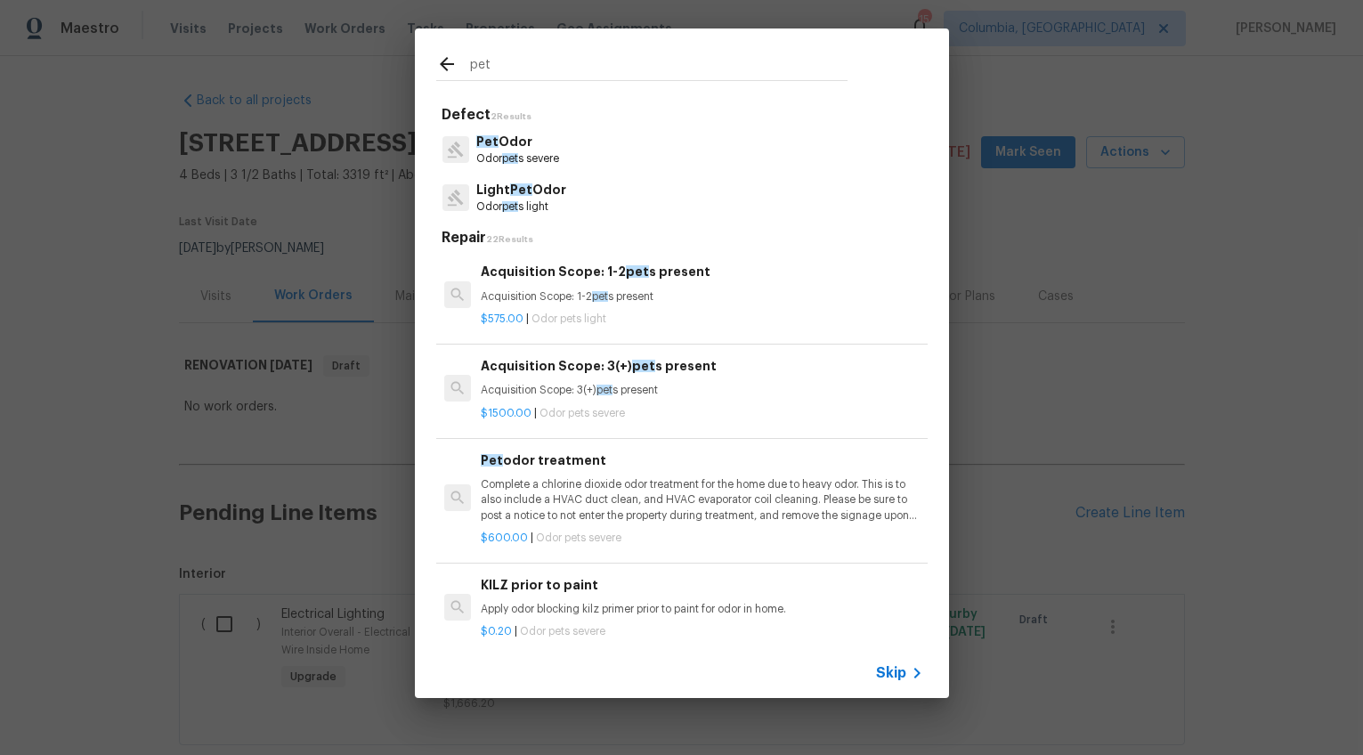
type input "pet"
click at [649, 280] on h6 "Acquisition Scope: 1-2 pet s present" at bounding box center [702, 272] width 442 height 20
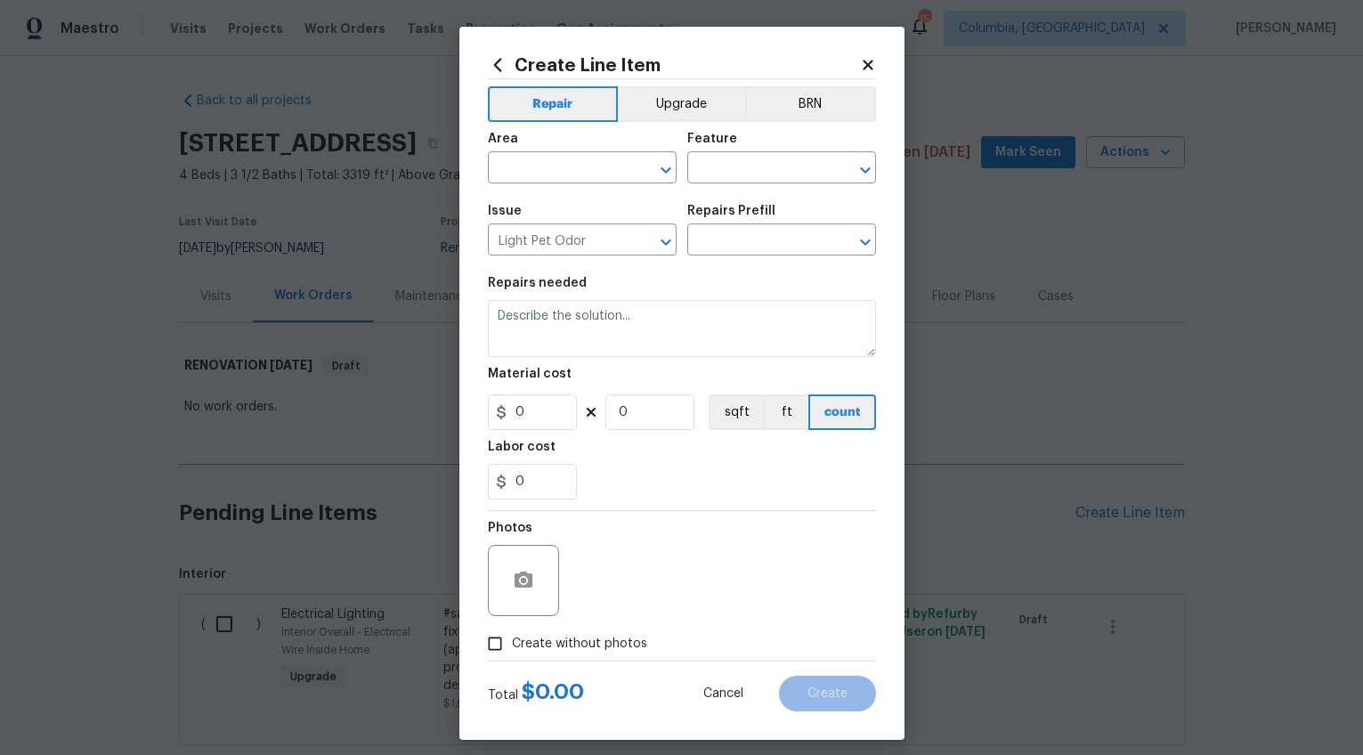
type input "Acquisition Scope: 1-2 pets present $575.00"
type textarea "Acquisition Scope: 1-2 pets present"
type input "575"
type input "1"
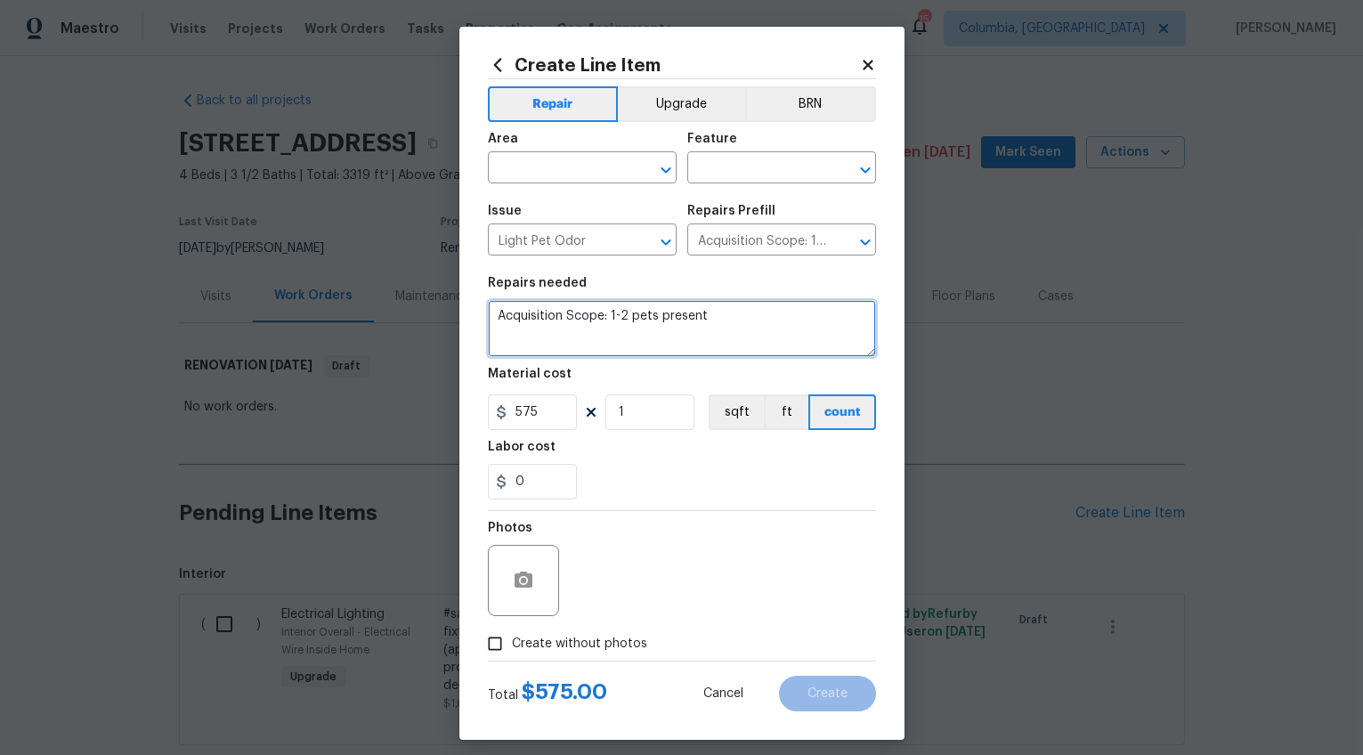
click at [621, 316] on textarea "Acquisition Scope: 1-2 pets present" at bounding box center [682, 328] width 388 height 57
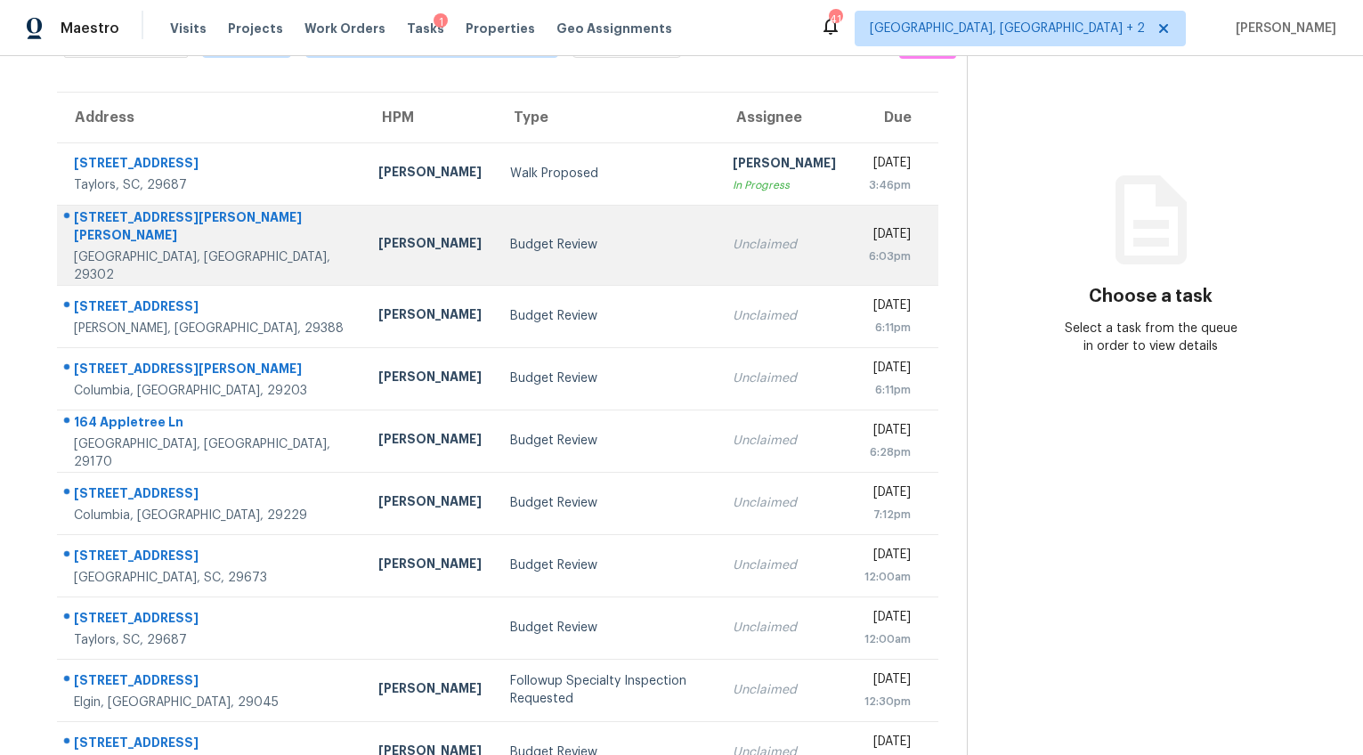
scroll to position [12, 0]
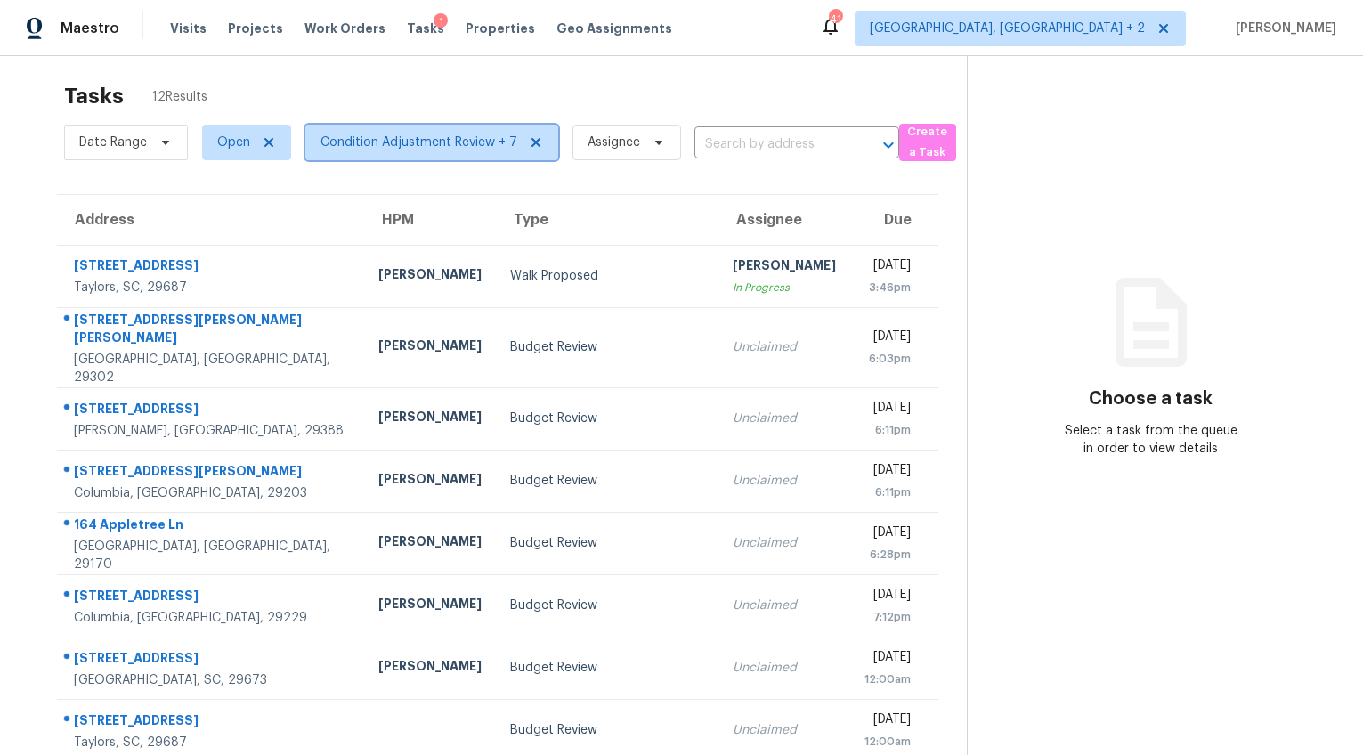
click at [376, 146] on span "Condition Adjustment Review + 7" at bounding box center [419, 143] width 197 height 18
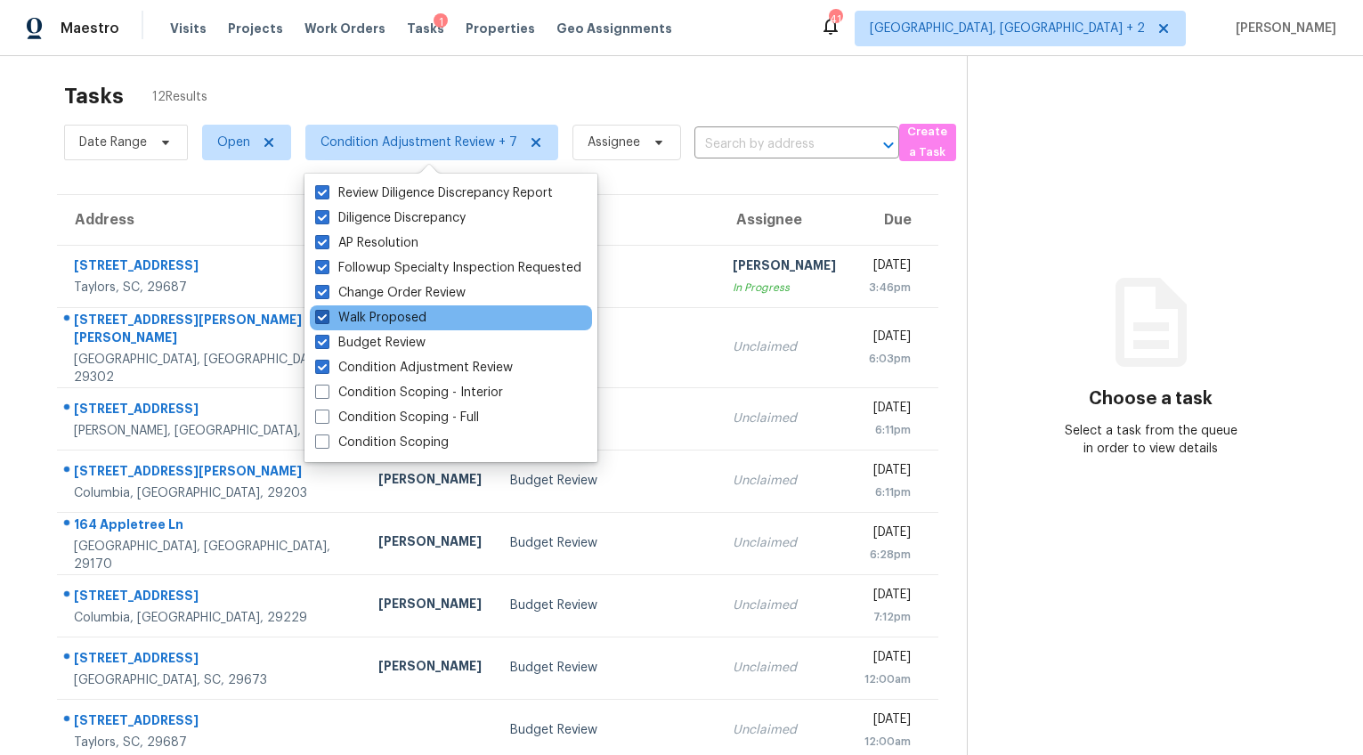
click at [321, 321] on span at bounding box center [322, 317] width 14 height 14
click at [321, 321] on input "Walk Proposed" at bounding box center [321, 315] width 12 height 12
checkbox input "false"
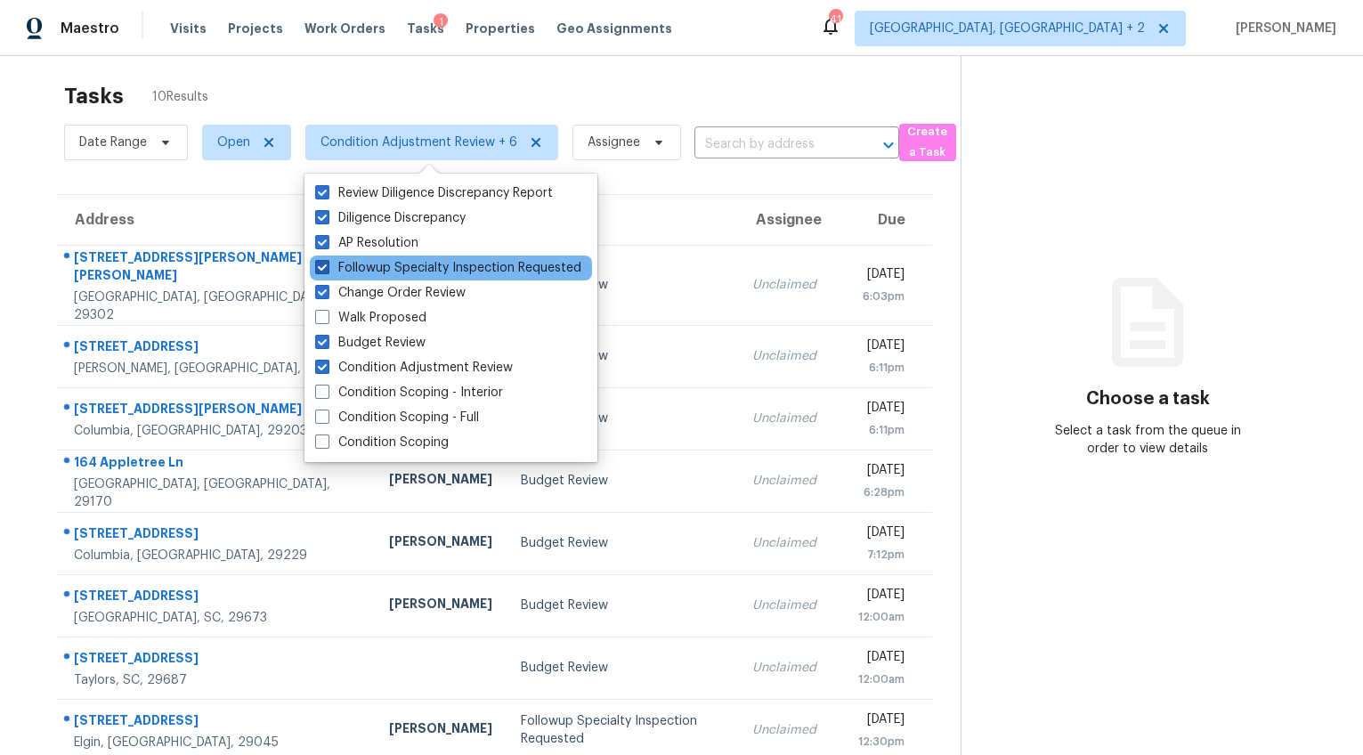
click at [318, 271] on span at bounding box center [322, 267] width 14 height 14
click at [318, 271] on input "Followup Specialty Inspection Requested" at bounding box center [321, 265] width 12 height 12
checkbox input "false"
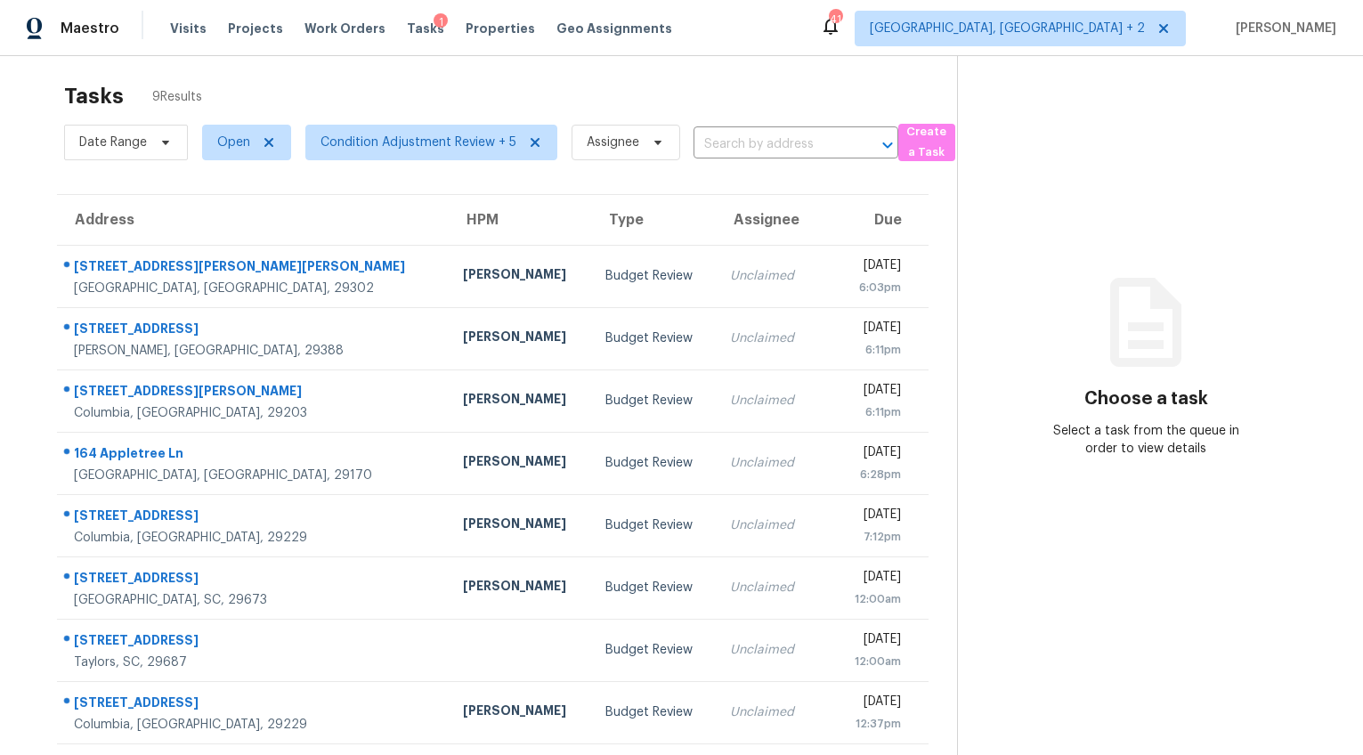
click at [20, 215] on div "Tasks 9 Results Date Range Open Condition Adjustment Review + 5 Assignee ​ Crea…" at bounding box center [681, 433] width 1363 height 776
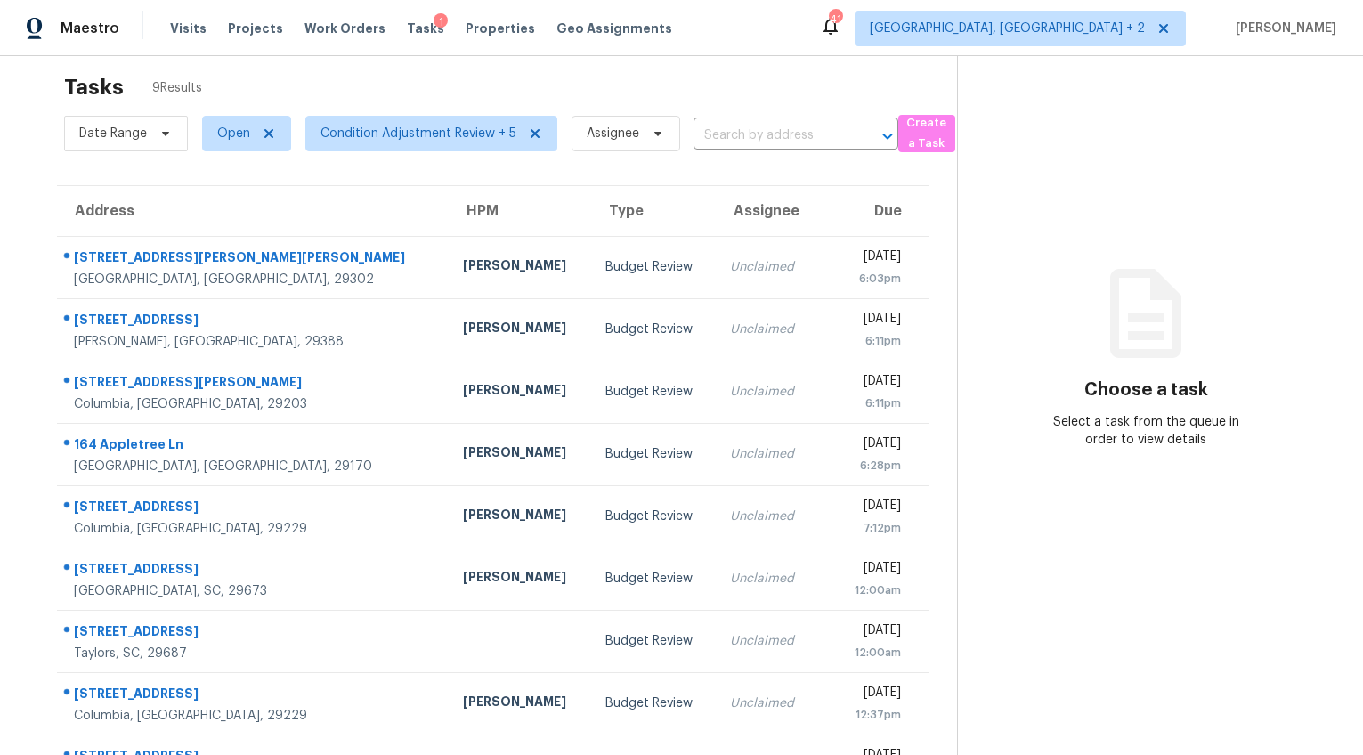
scroll to position [91, 0]
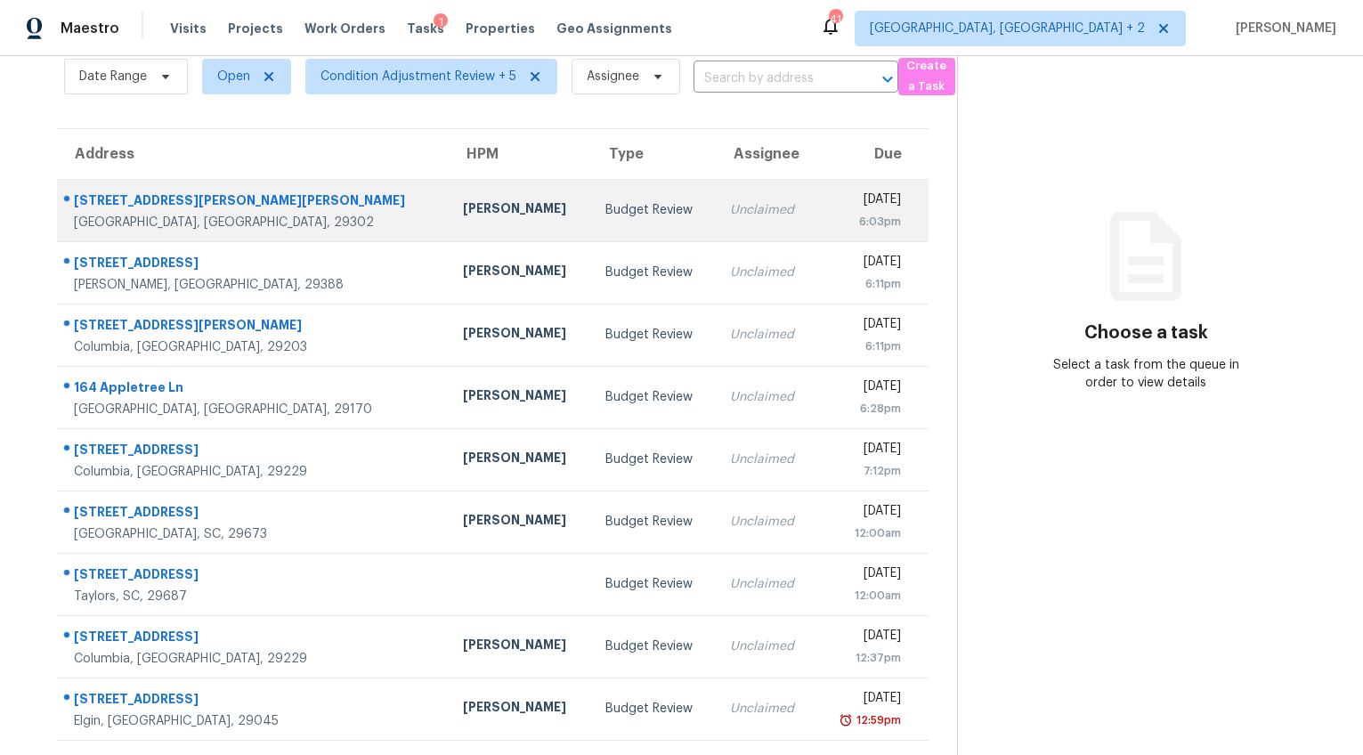
click at [591, 207] on td "Budget Review" at bounding box center [653, 210] width 125 height 62
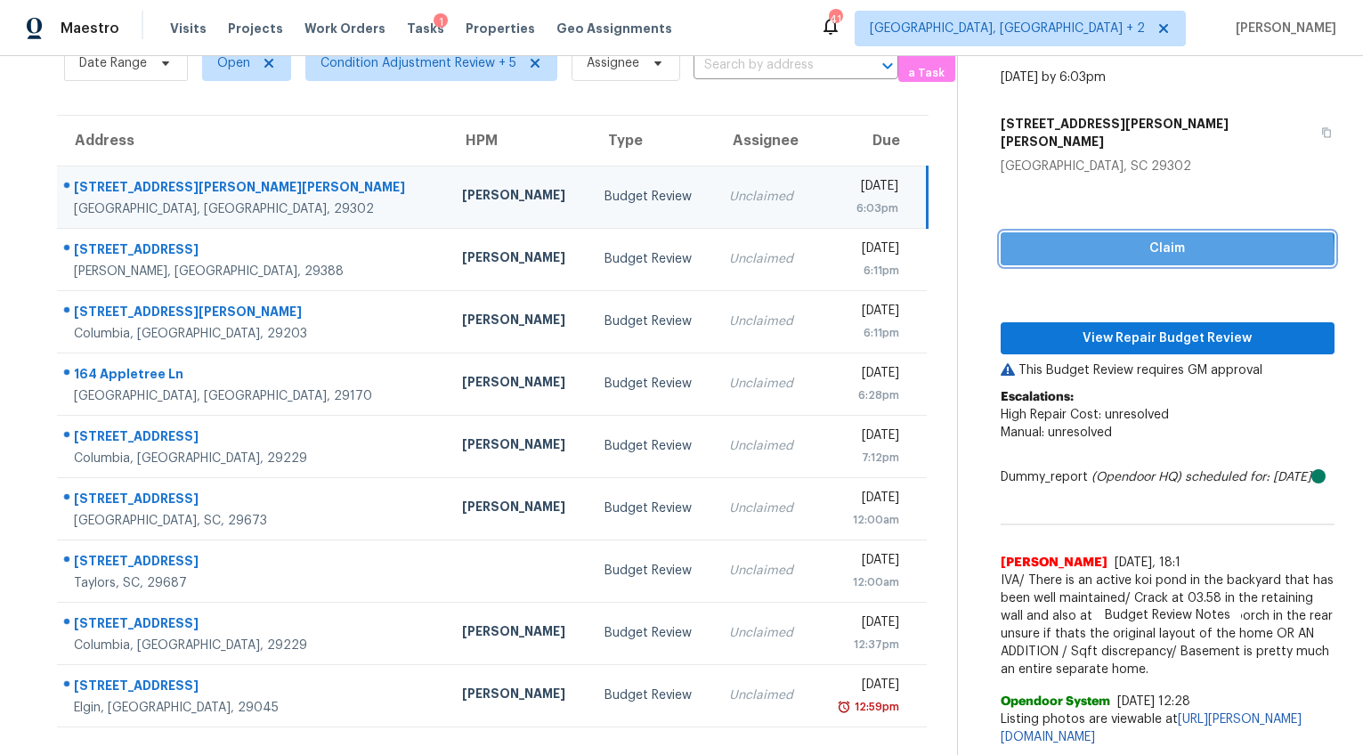
click at [1141, 239] on span "Claim" at bounding box center [1167, 249] width 305 height 22
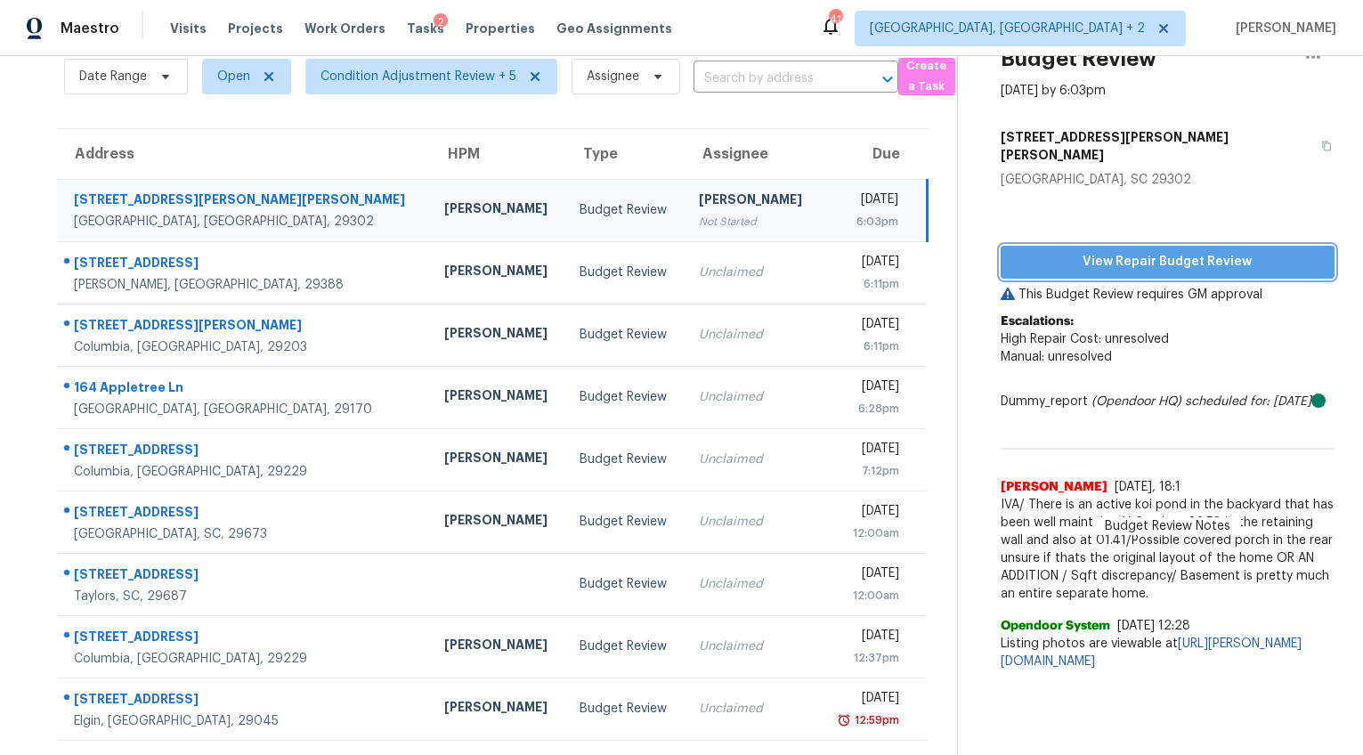
click at [1166, 251] on span "View Repair Budget Review" at bounding box center [1167, 262] width 305 height 22
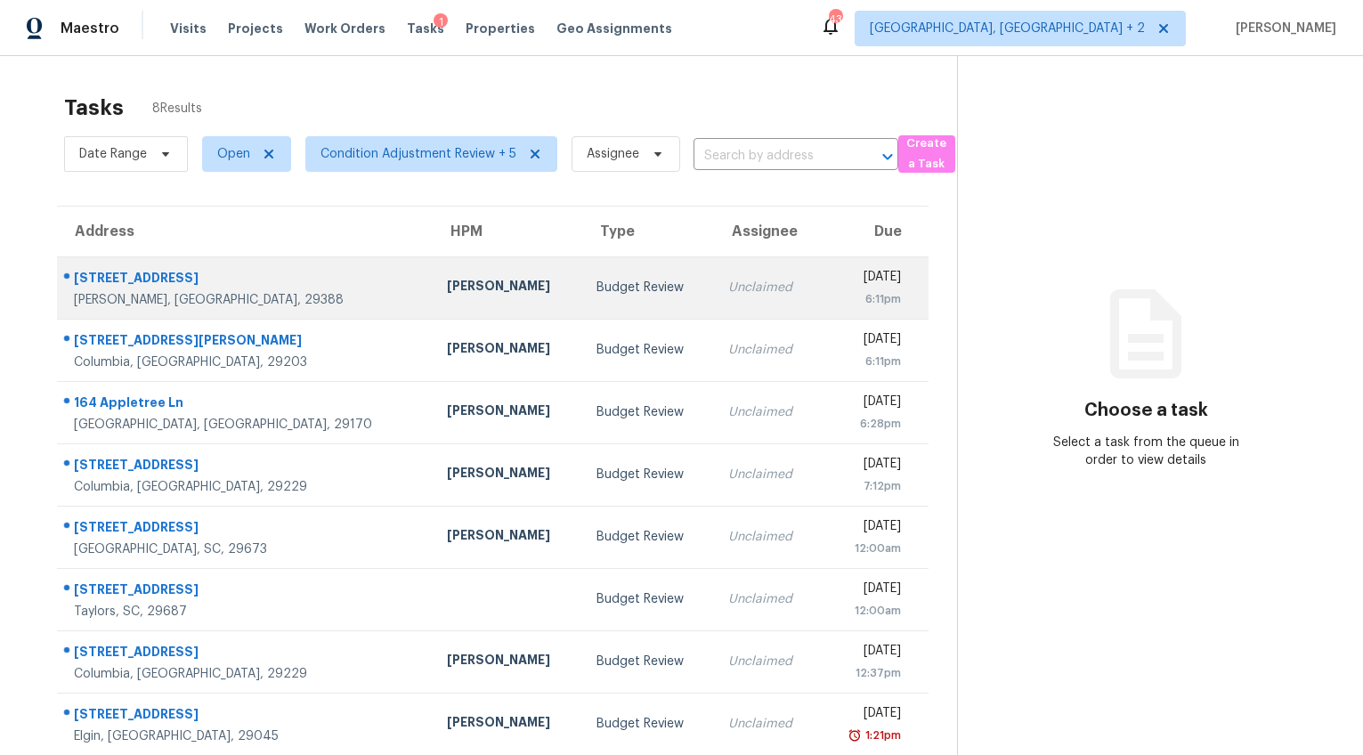
click at [191, 304] on div "Woodruff, SC, 29388" at bounding box center [246, 300] width 345 height 18
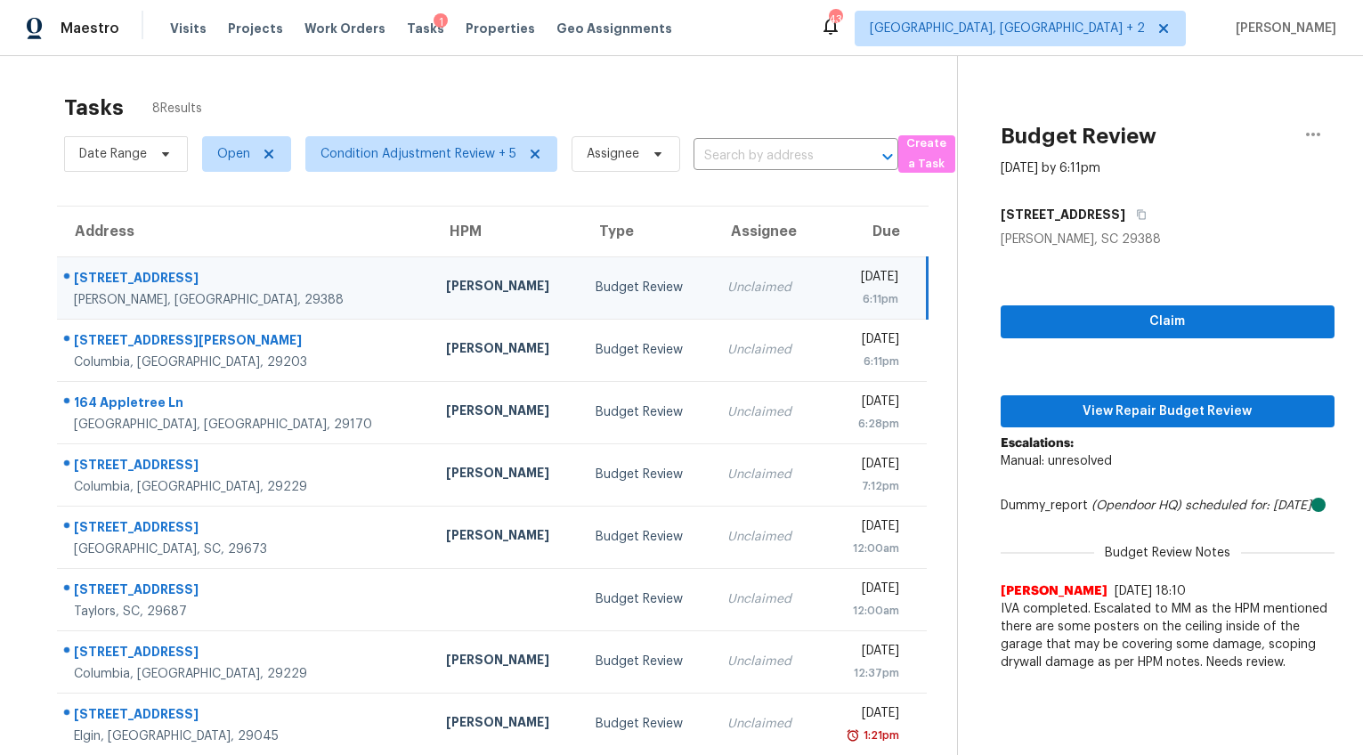
click at [1087, 347] on div "Claim View Repair Budget Review Escalations: Manual: unresolved Dummy_report (O…" at bounding box center [1168, 464] width 334 height 432
click at [1092, 337] on button "Claim" at bounding box center [1168, 321] width 334 height 33
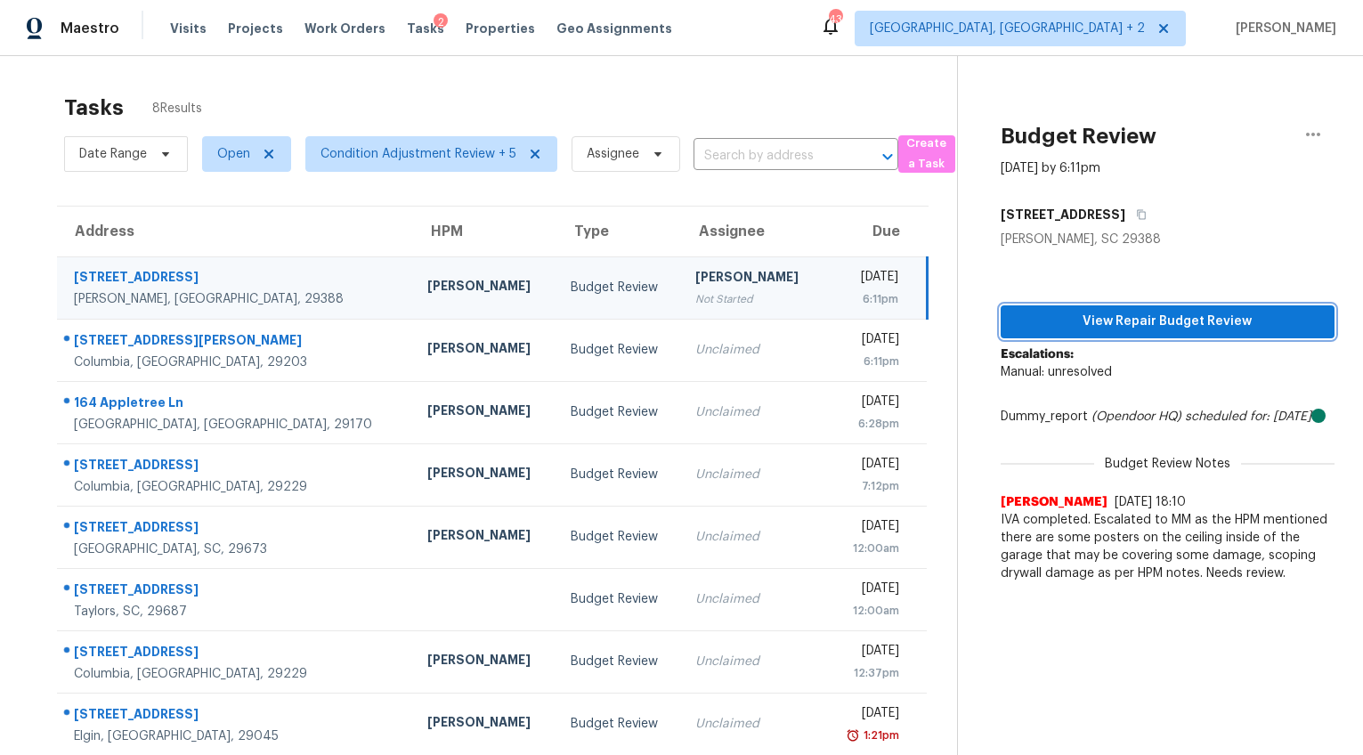
click at [1112, 332] on span "View Repair Budget Review" at bounding box center [1167, 322] width 305 height 22
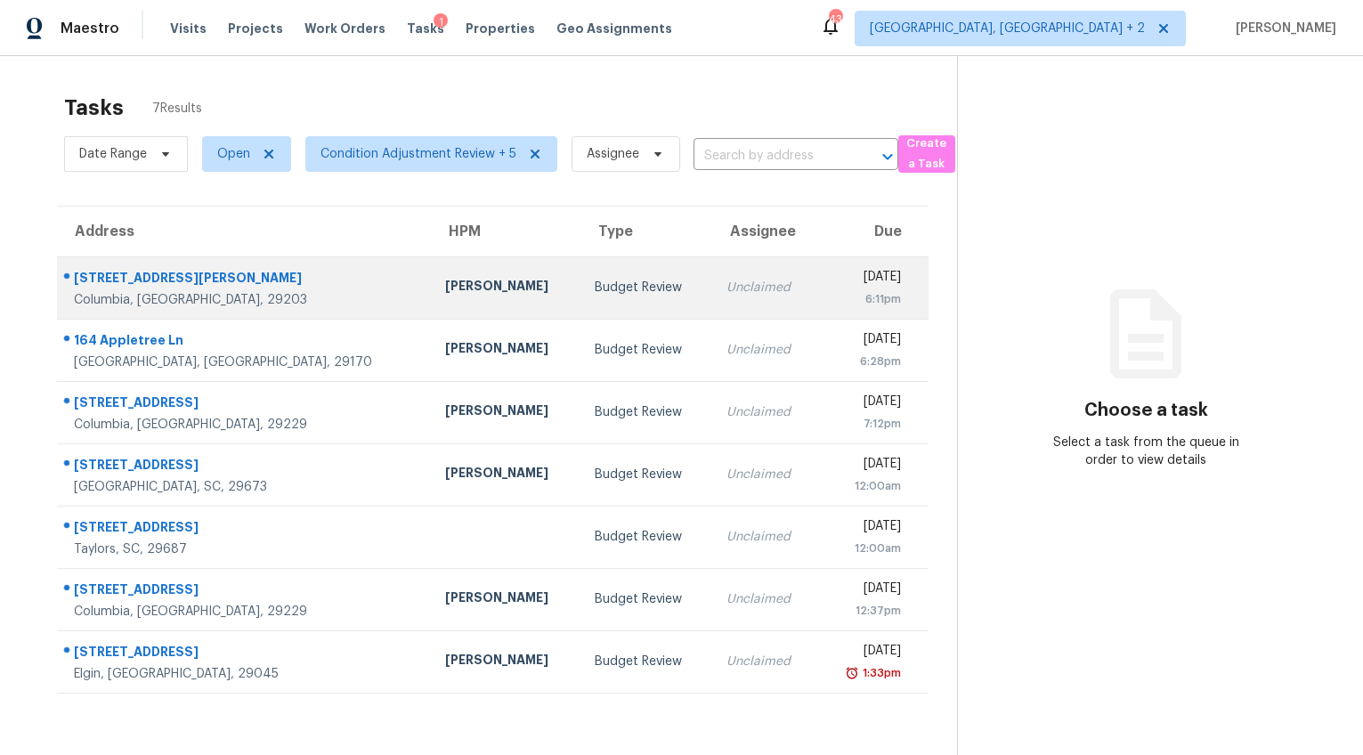
click at [257, 291] on div "Columbia, [GEOGRAPHIC_DATA], 29203" at bounding box center [245, 300] width 343 height 18
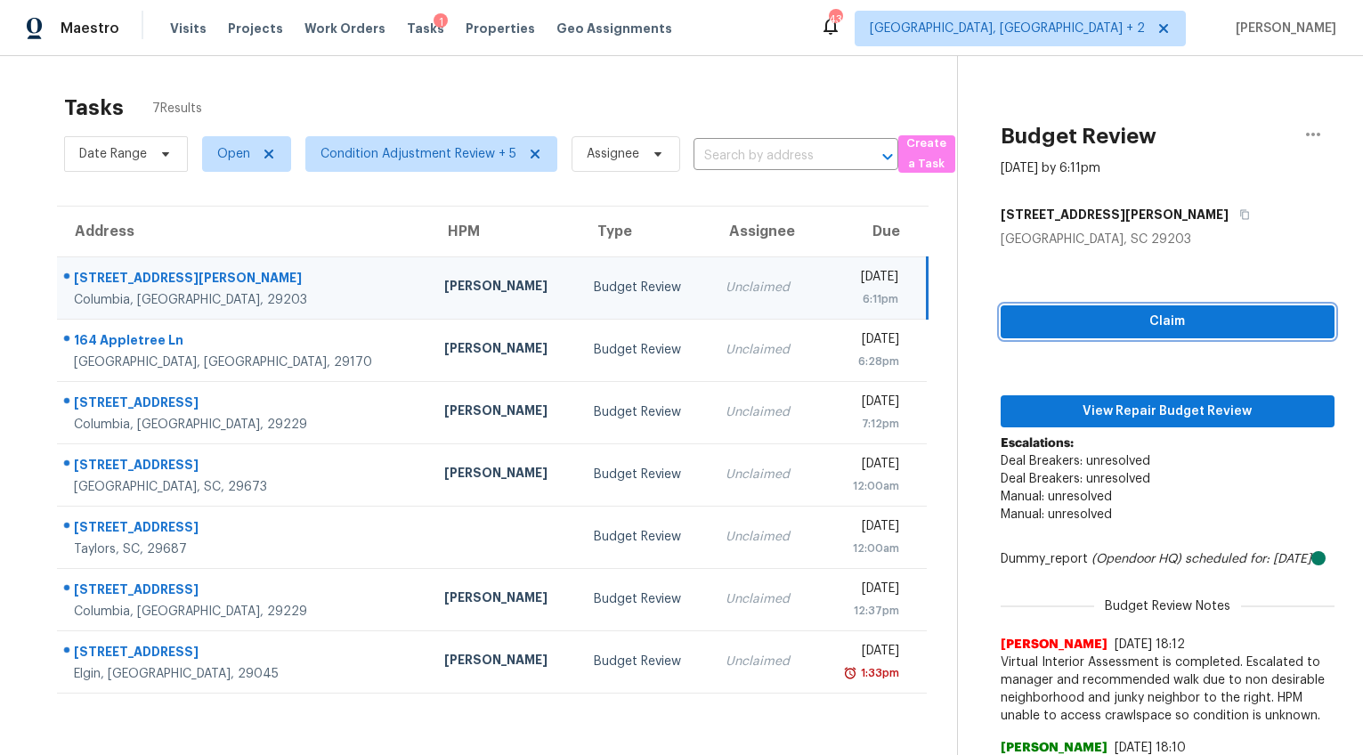
click at [1180, 331] on span "Claim" at bounding box center [1167, 322] width 305 height 22
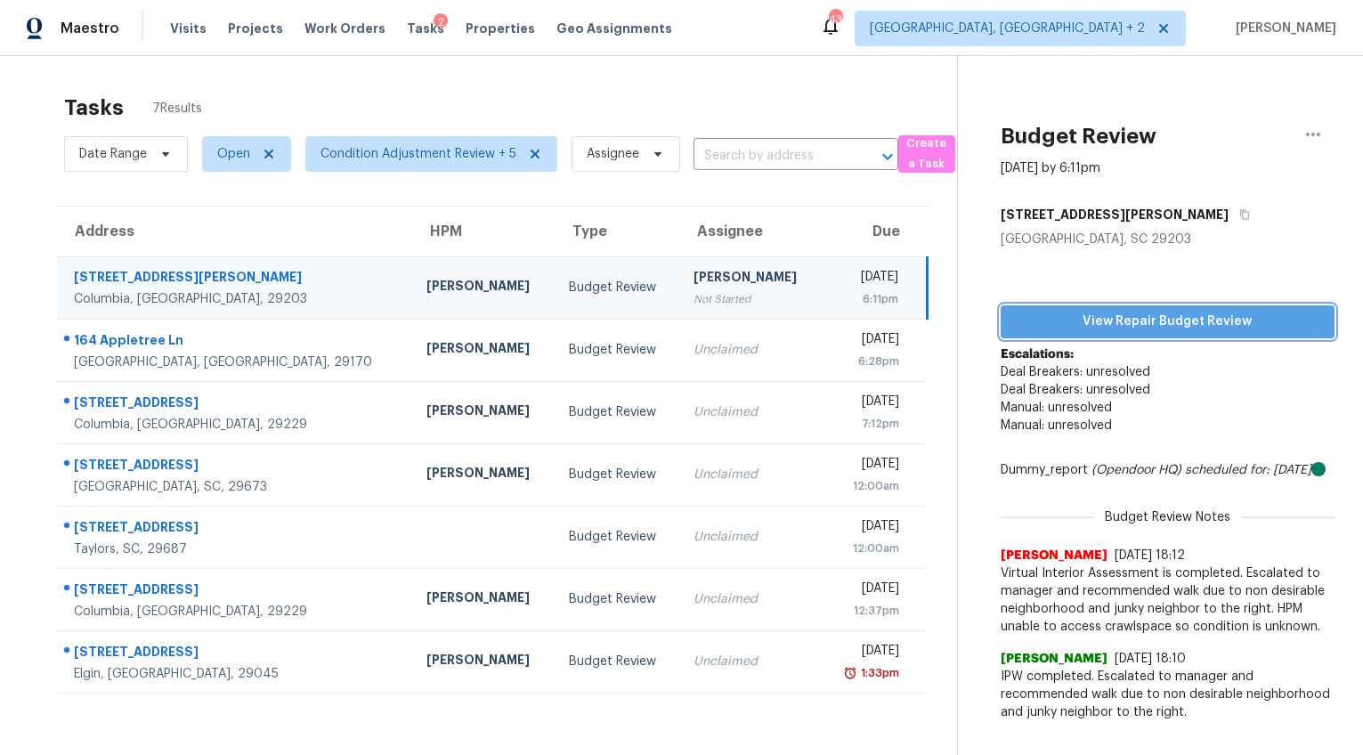
click at [1177, 324] on span "View Repair Budget Review" at bounding box center [1167, 322] width 305 height 22
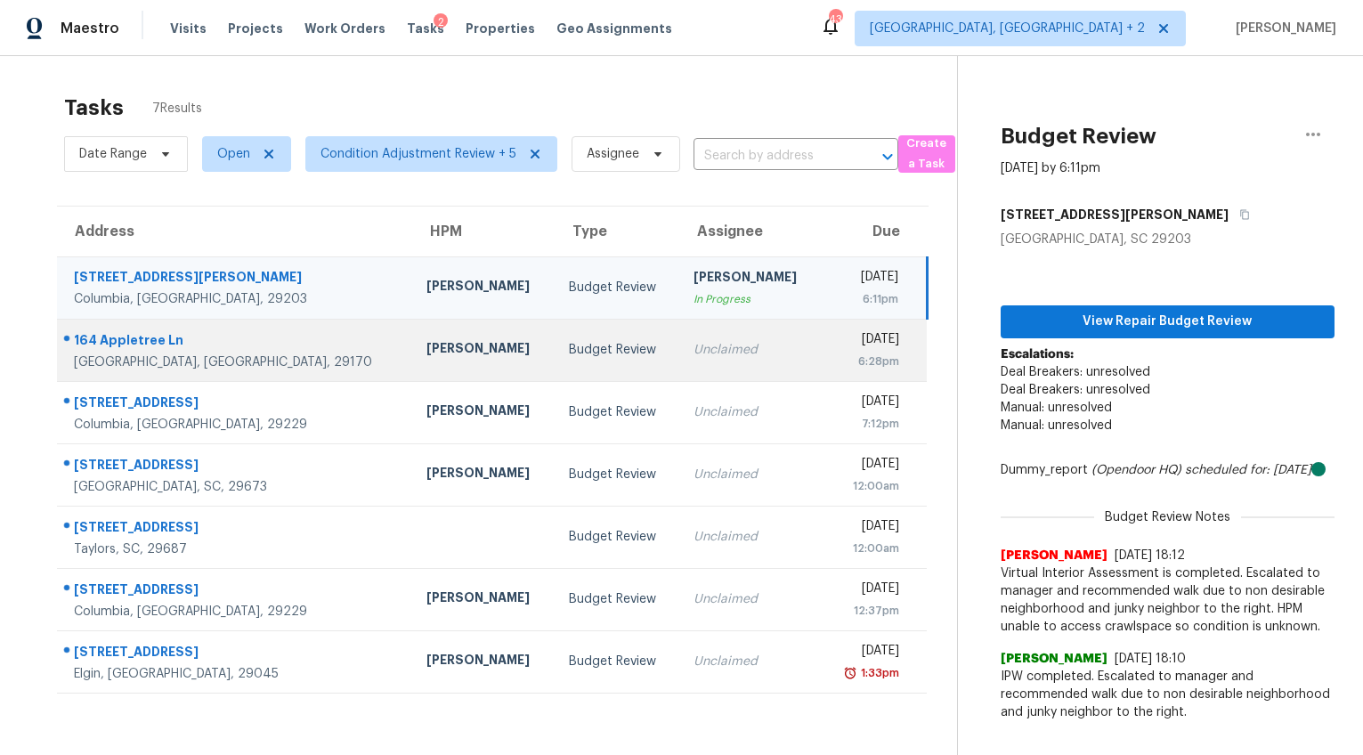
click at [275, 370] on div "[GEOGRAPHIC_DATA], [GEOGRAPHIC_DATA], 29170" at bounding box center [236, 362] width 324 height 18
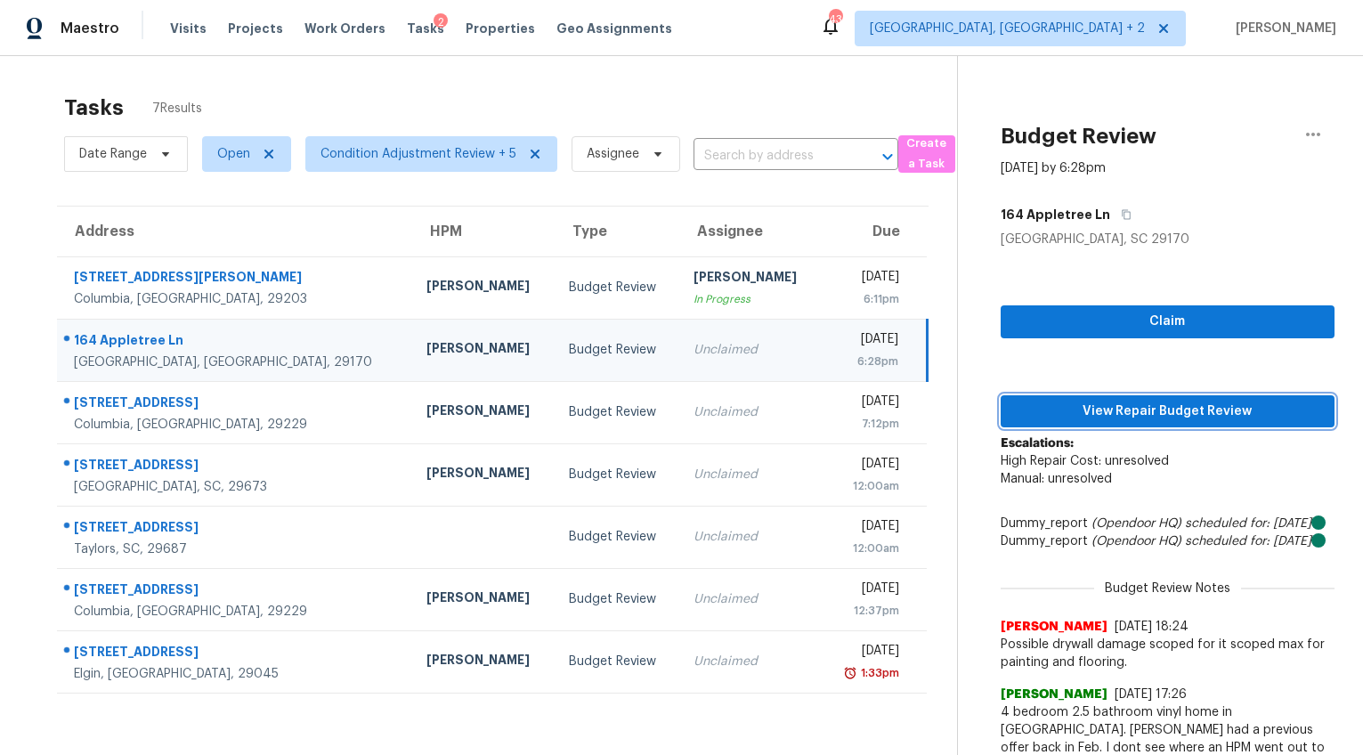
click at [1137, 412] on span "View Repair Budget Review" at bounding box center [1167, 412] width 305 height 22
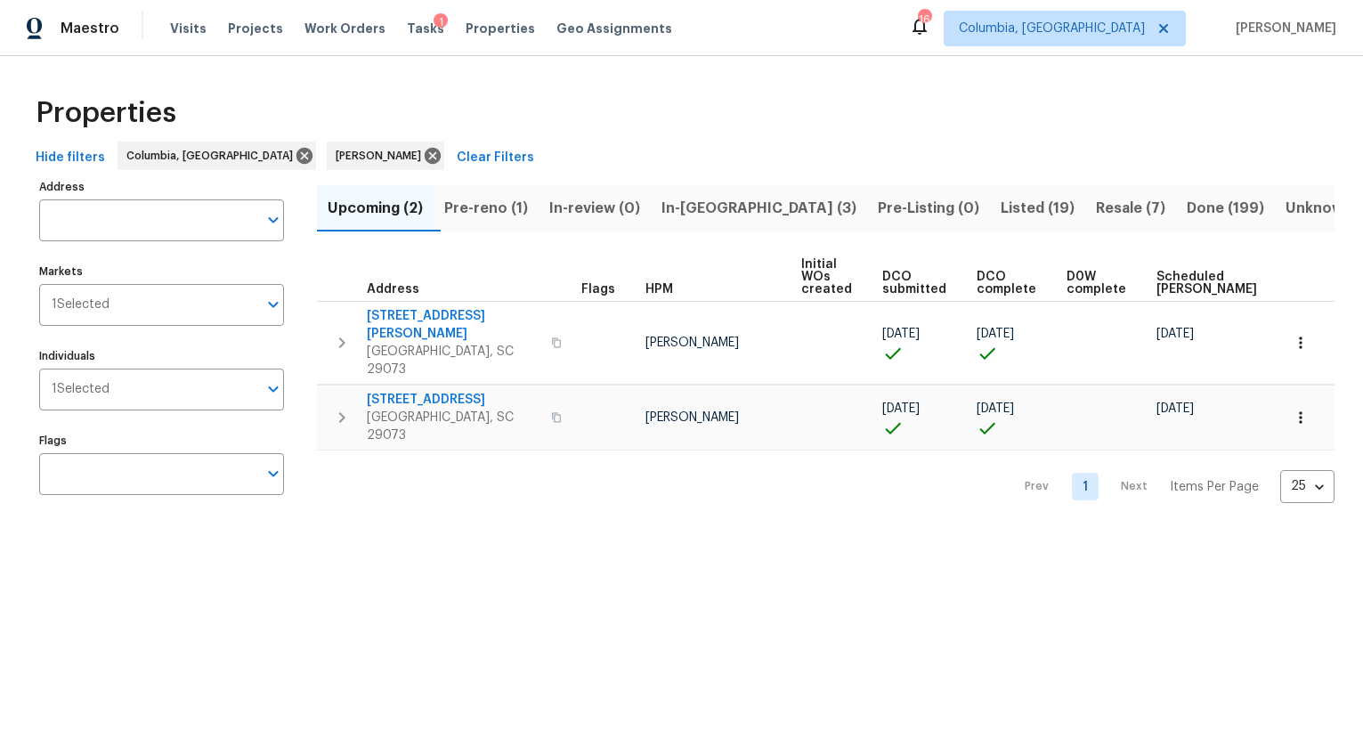
click at [723, 212] on span "In-[GEOGRAPHIC_DATA] (3)" at bounding box center [759, 208] width 195 height 25
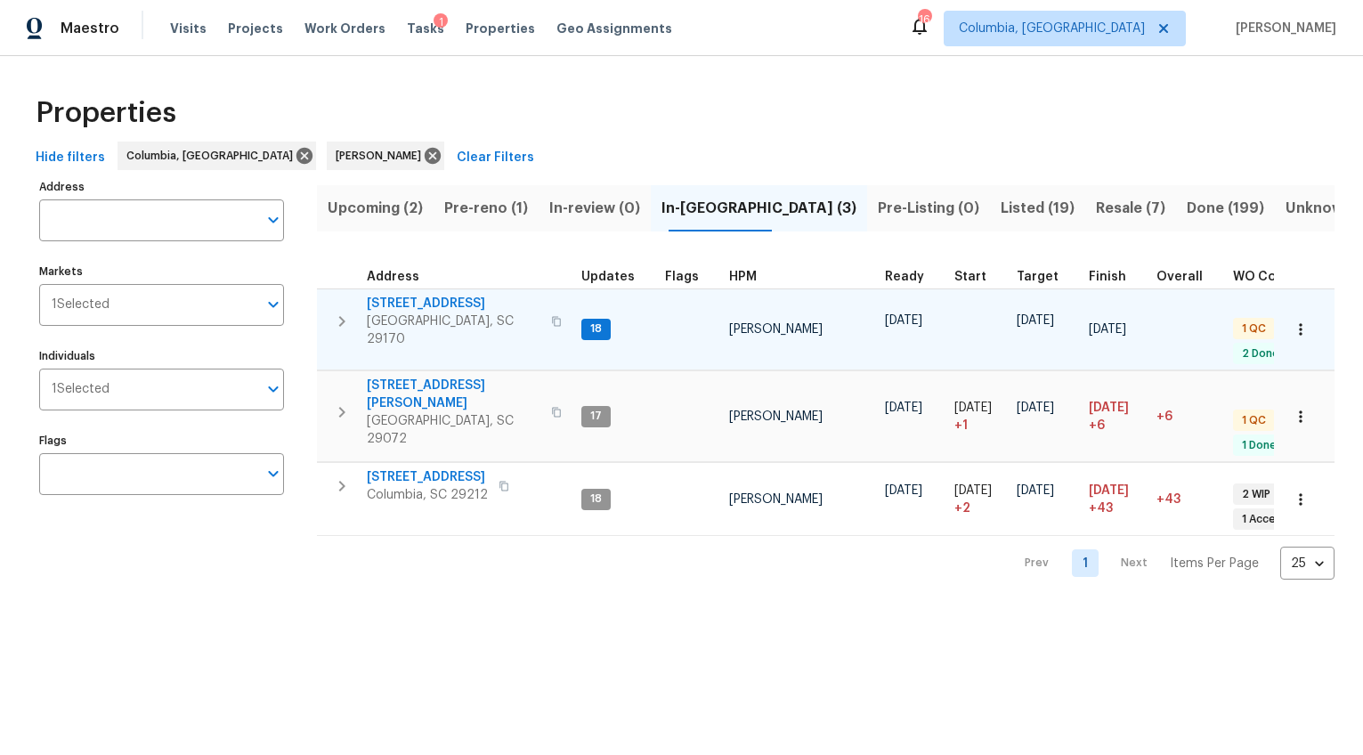
click at [401, 304] on span "179 Cherry Grove Dr" at bounding box center [454, 304] width 174 height 18
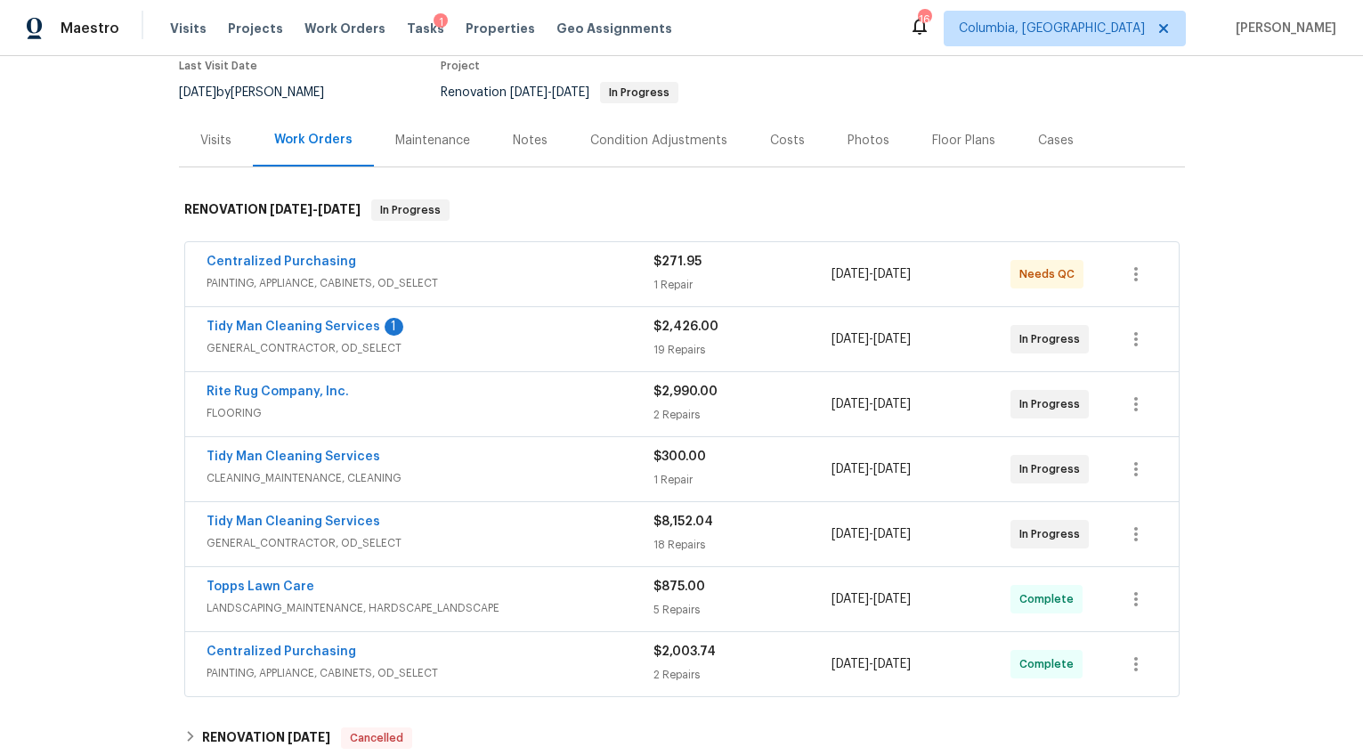
scroll to position [340, 0]
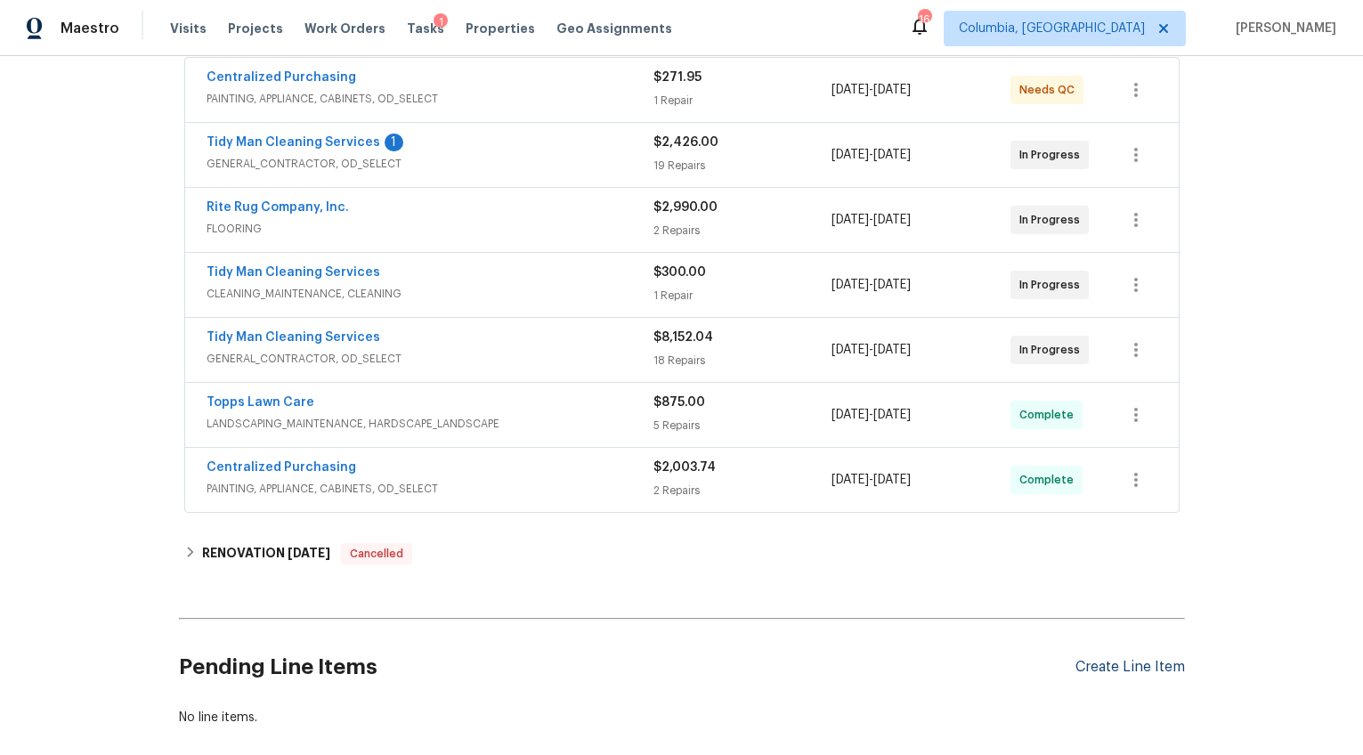
click at [1093, 660] on div "Create Line Item" at bounding box center [1131, 667] width 110 height 17
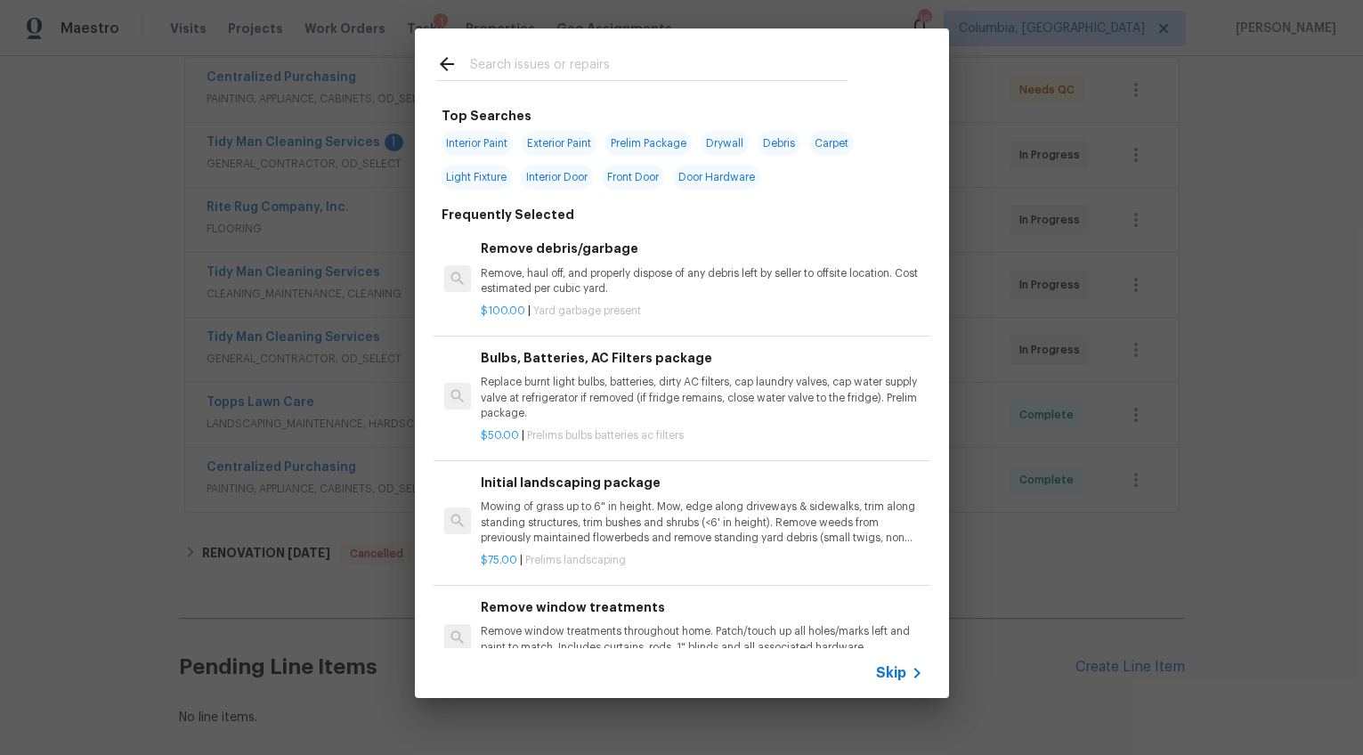
click at [546, 53] on input "text" at bounding box center [659, 66] width 378 height 27
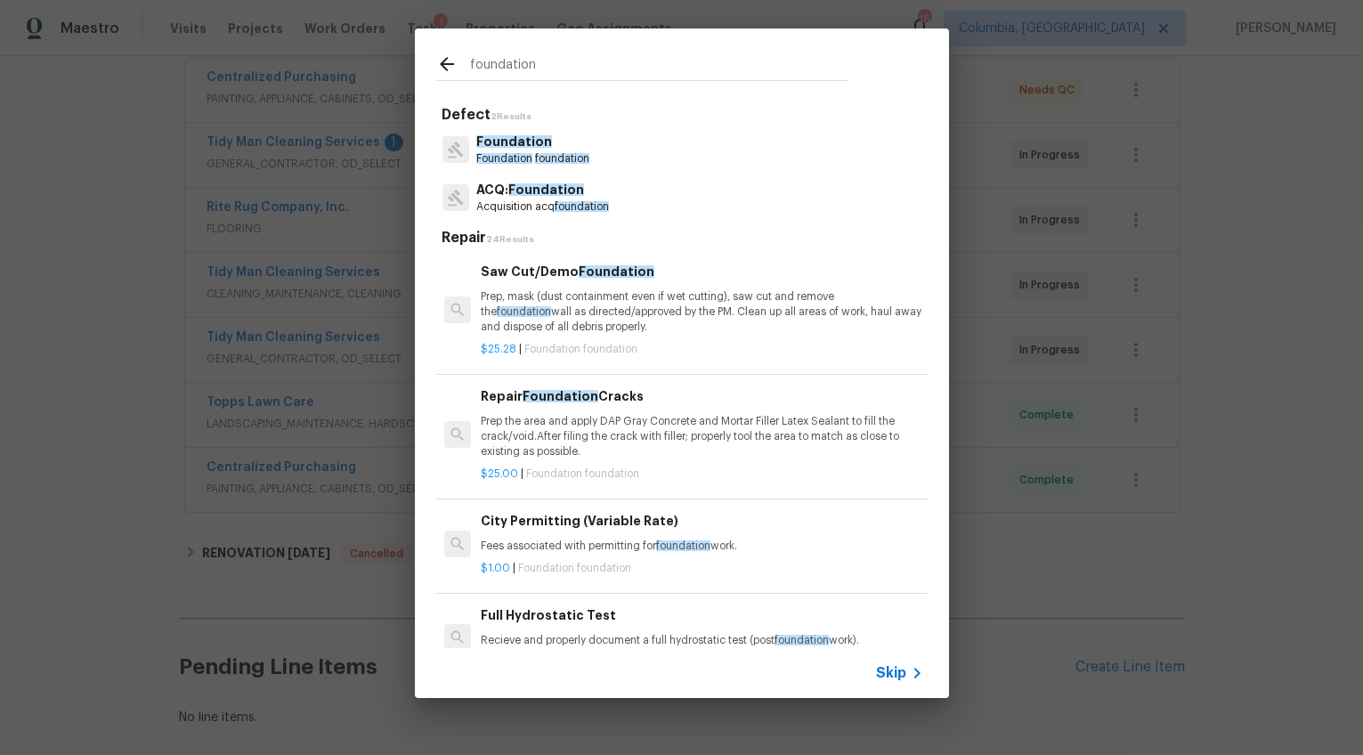
type input "foundation"
click at [532, 145] on span "Foundation" at bounding box center [514, 141] width 76 height 12
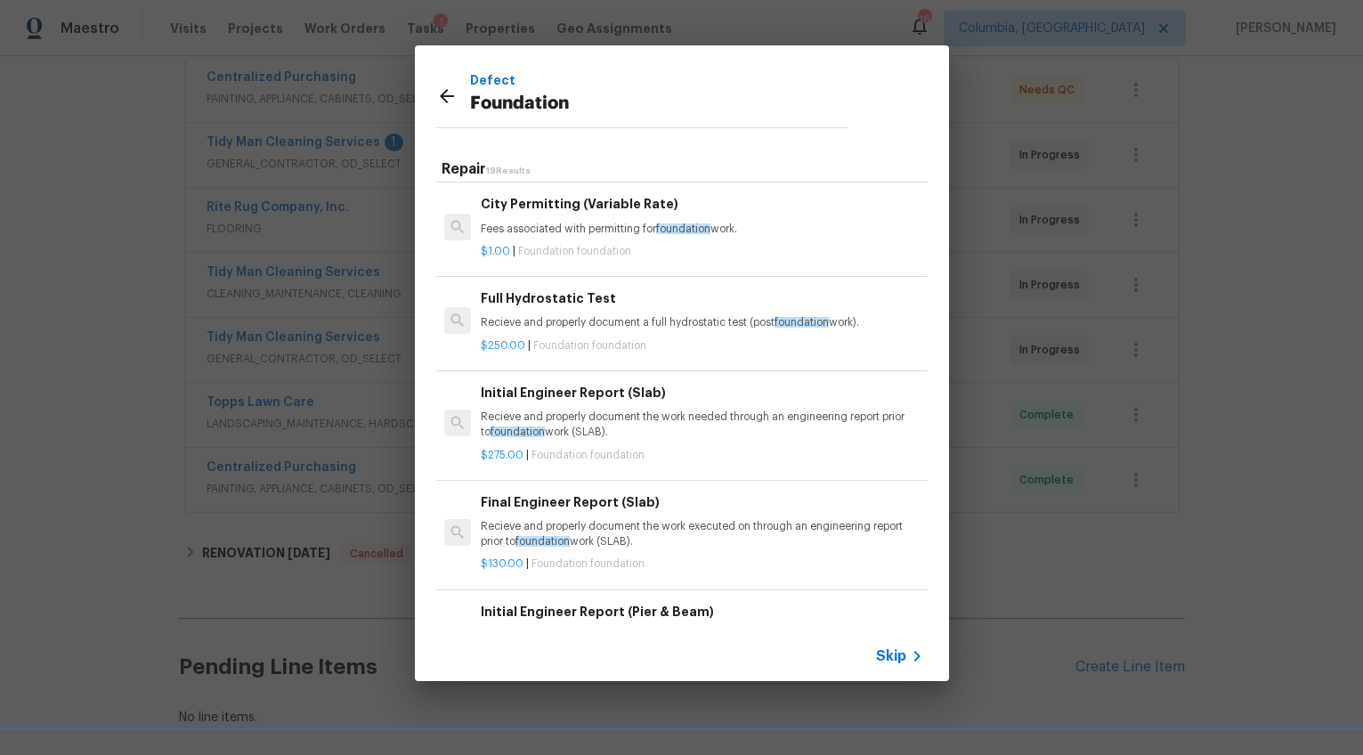
scroll to position [250, 0]
click at [445, 101] on icon at bounding box center [447, 96] width 14 height 14
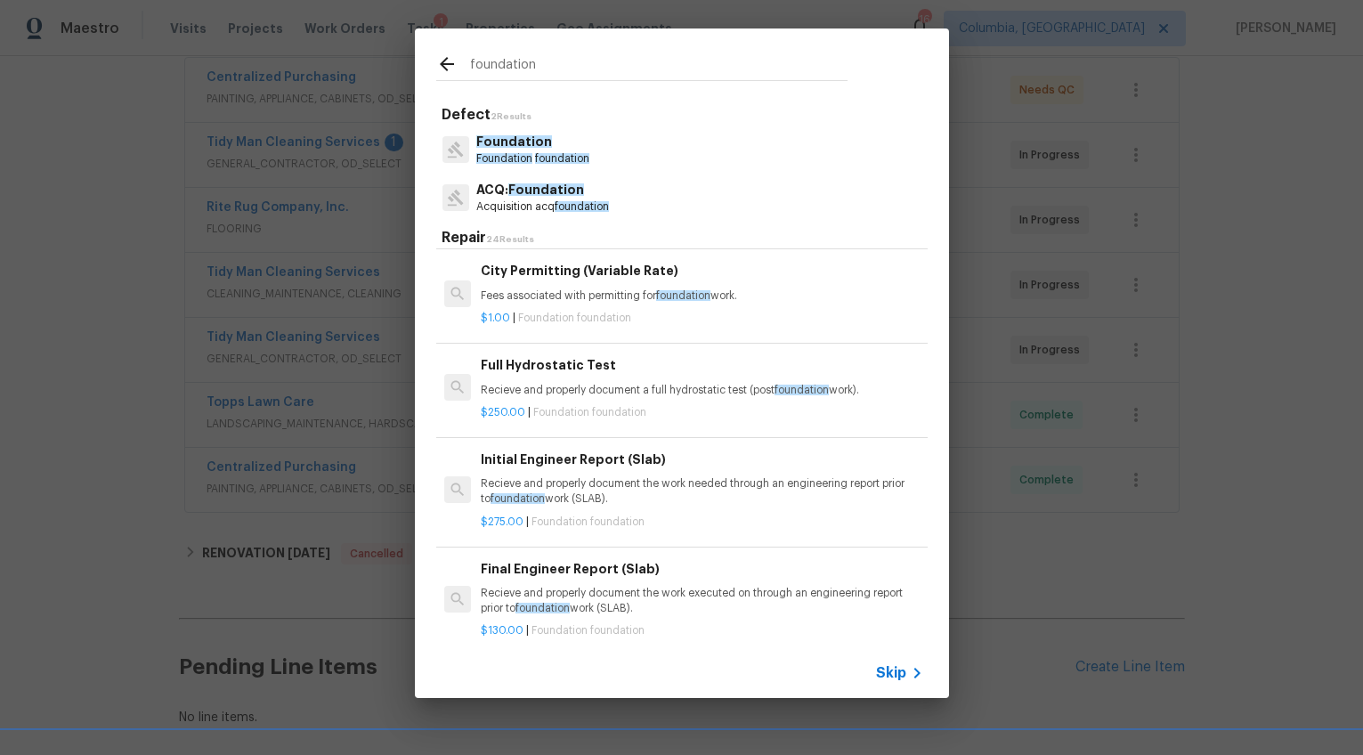
click at [547, 214] on p "Acquisition acq foundation" at bounding box center [542, 206] width 133 height 15
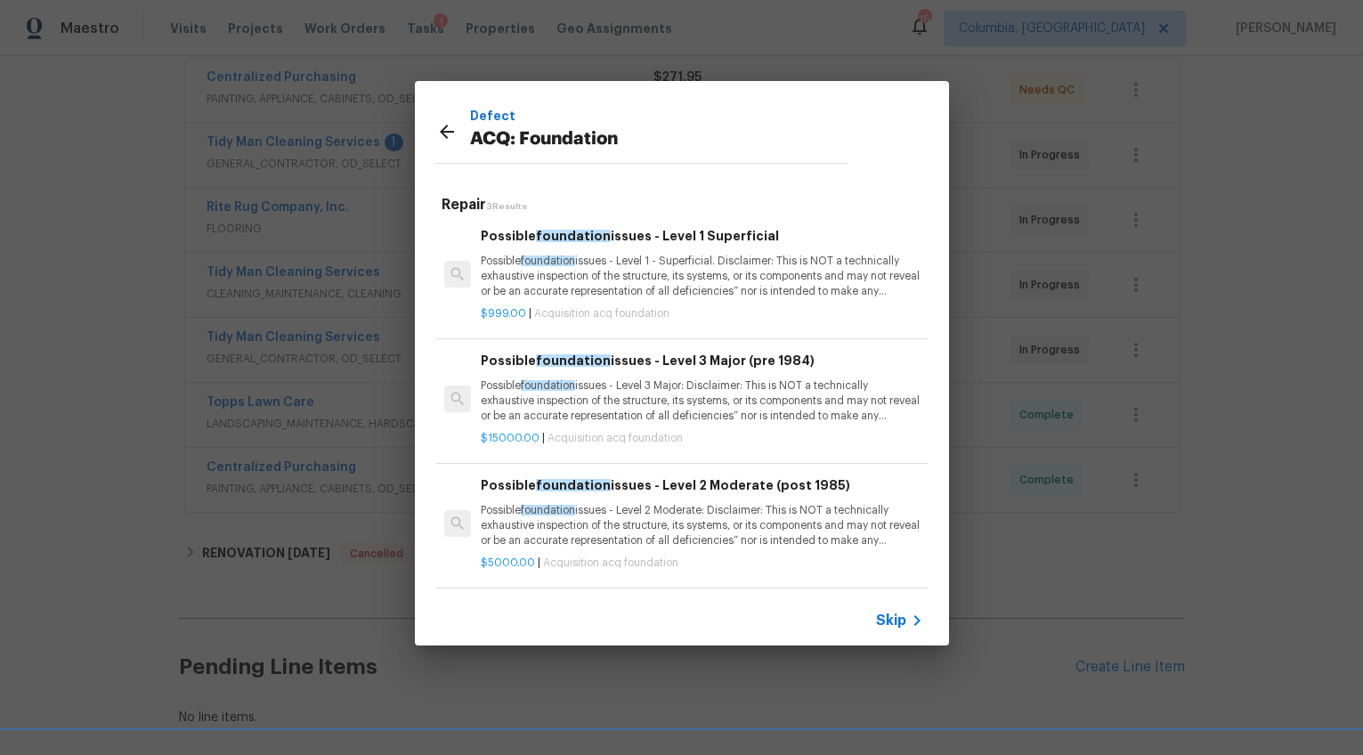
click at [644, 378] on p "Possible foundation issues - Level 3 Major: Disclaimer: This is NOT a technical…" at bounding box center [702, 400] width 442 height 45
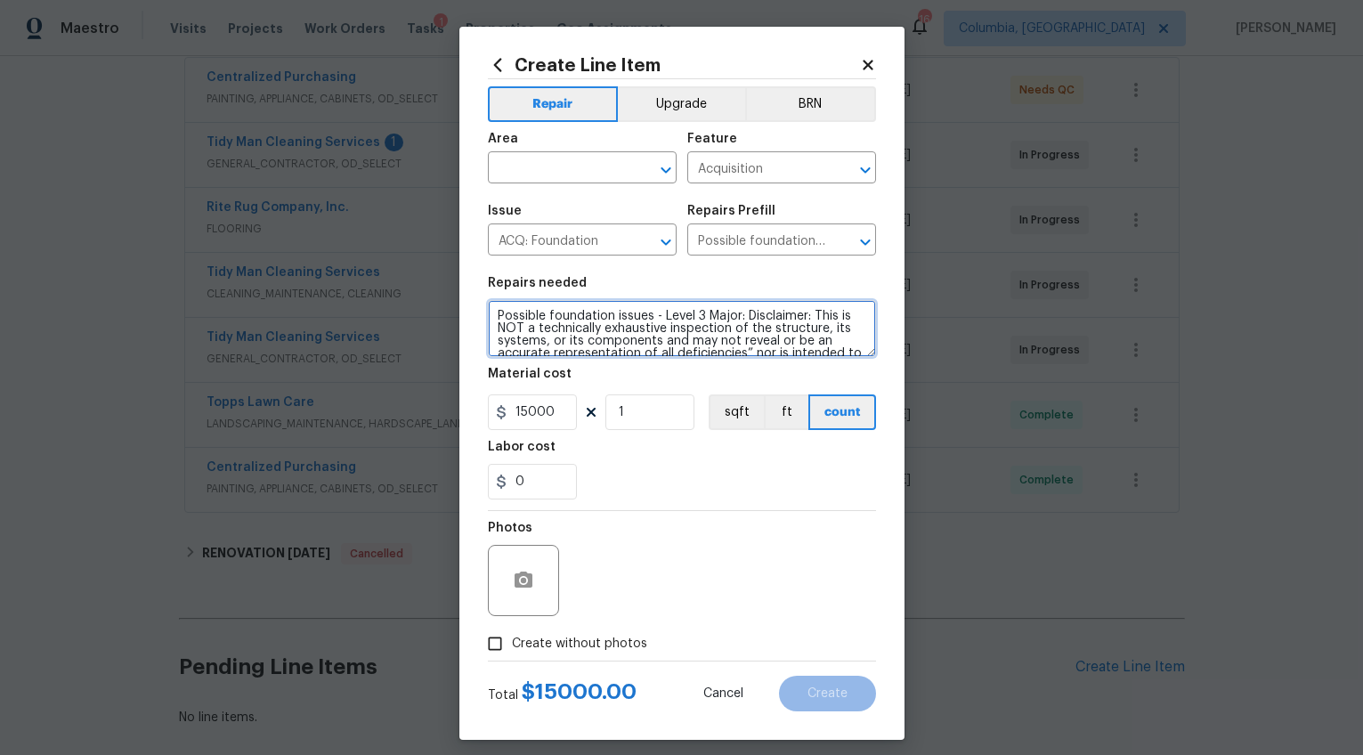
click at [578, 327] on textarea "Possible foundation issues - Level 3 Major: Disclaimer: This is NOT a technical…" at bounding box center [682, 328] width 388 height 57
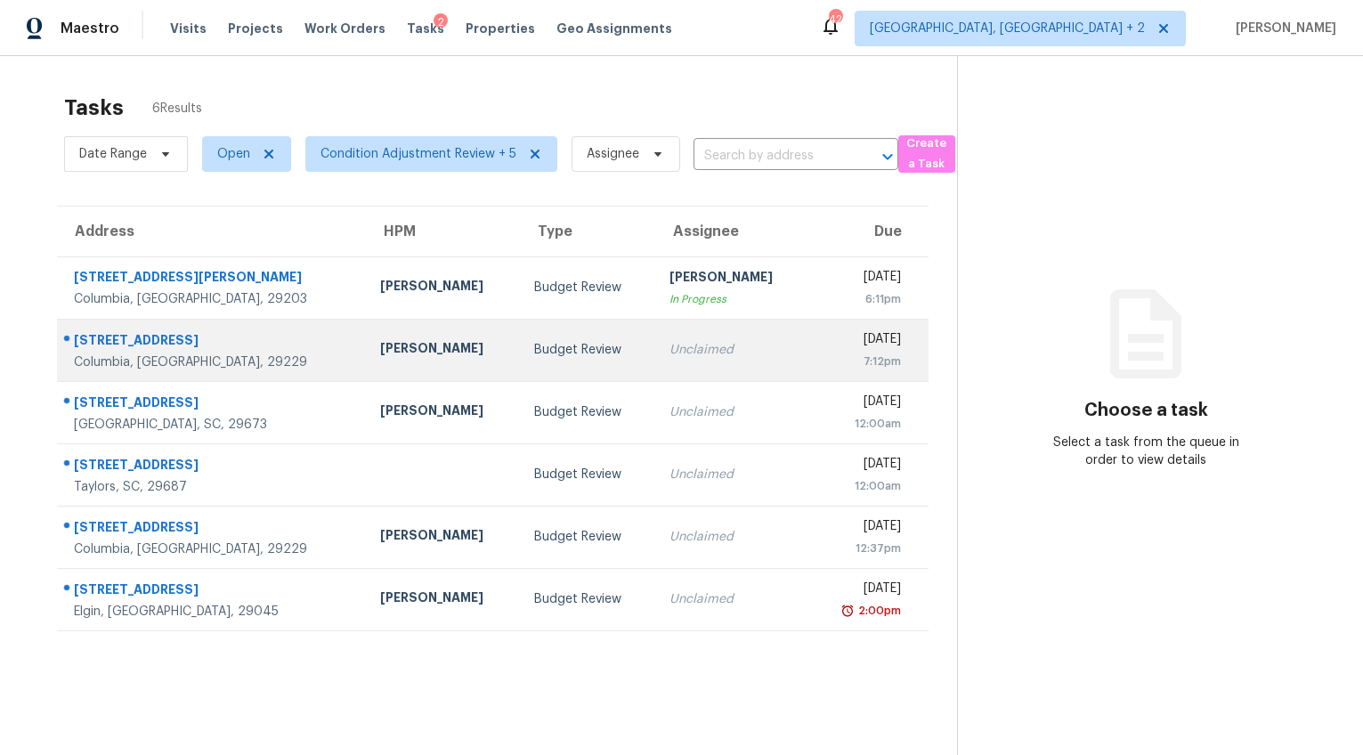
click at [670, 351] on div "Unclaimed" at bounding box center [733, 350] width 126 height 18
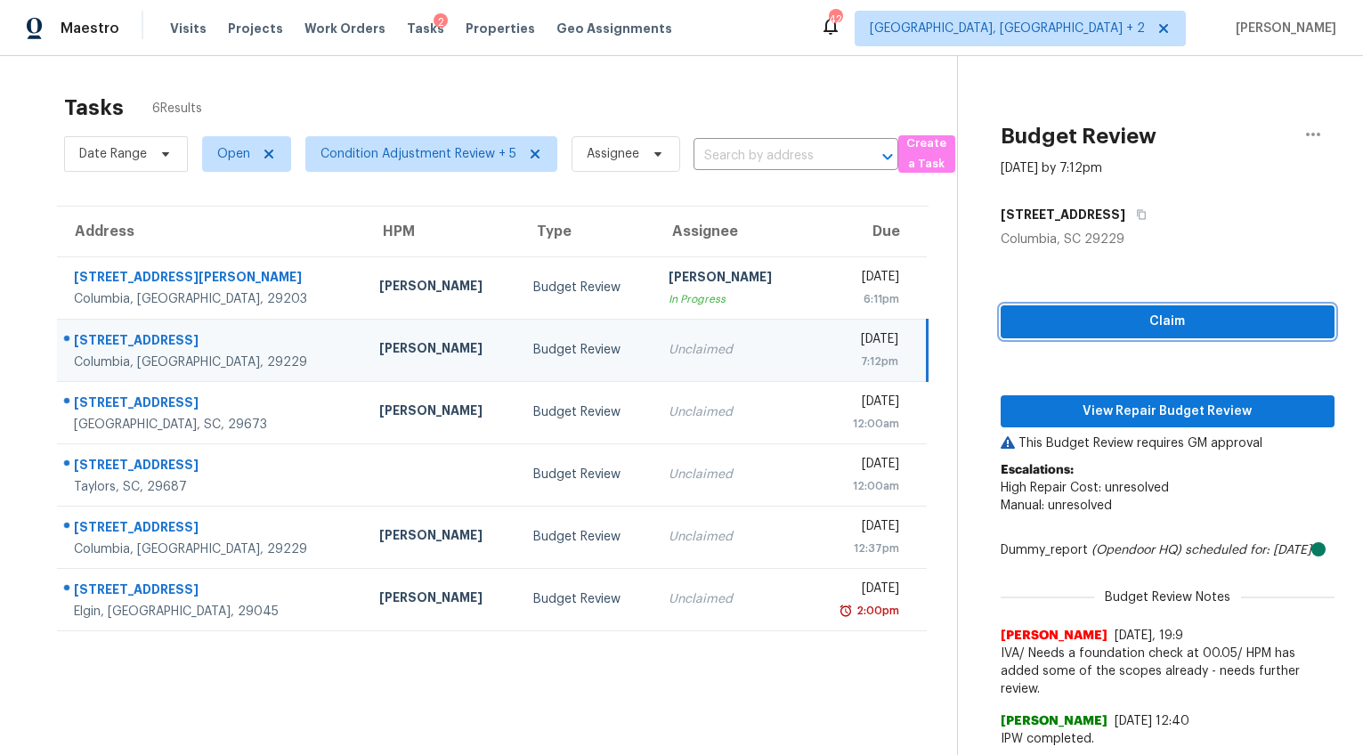
click at [1071, 317] on span "Claim" at bounding box center [1167, 322] width 305 height 22
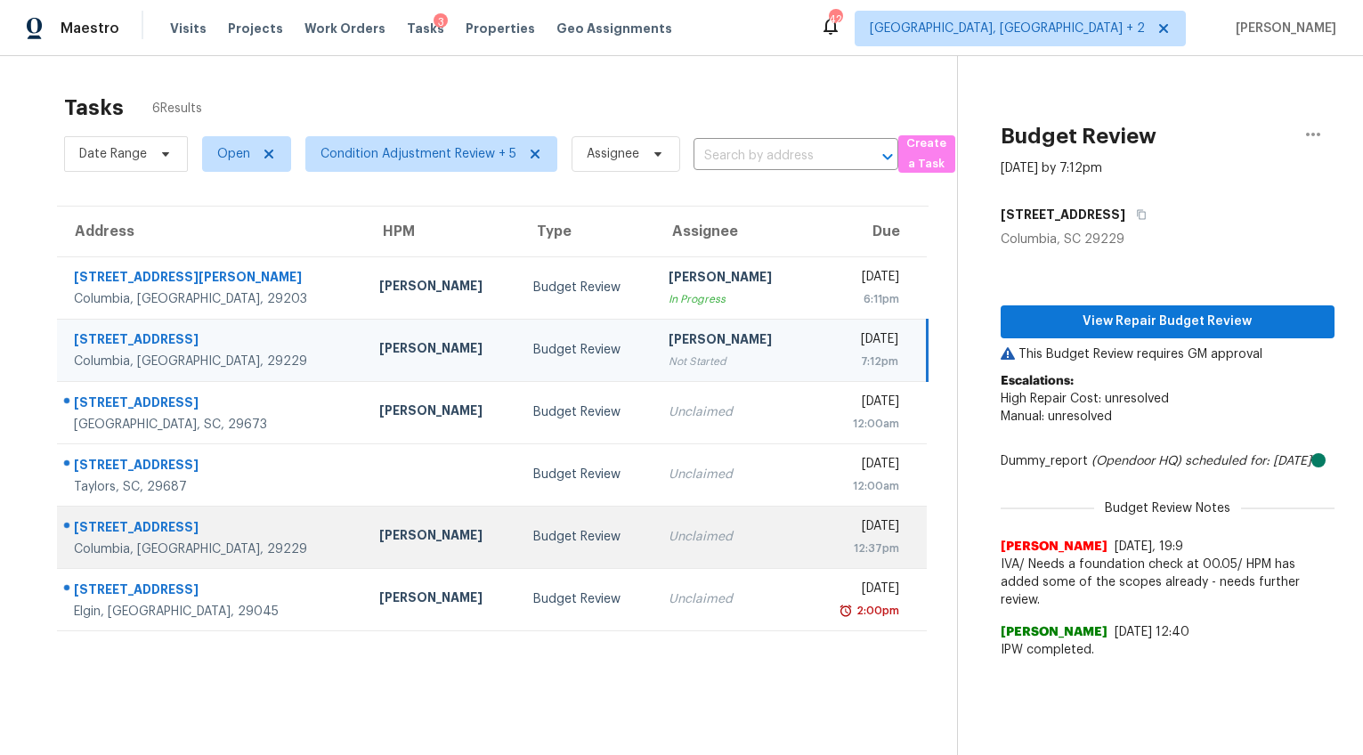
click at [669, 543] on div "Unclaimed" at bounding box center [732, 537] width 126 height 18
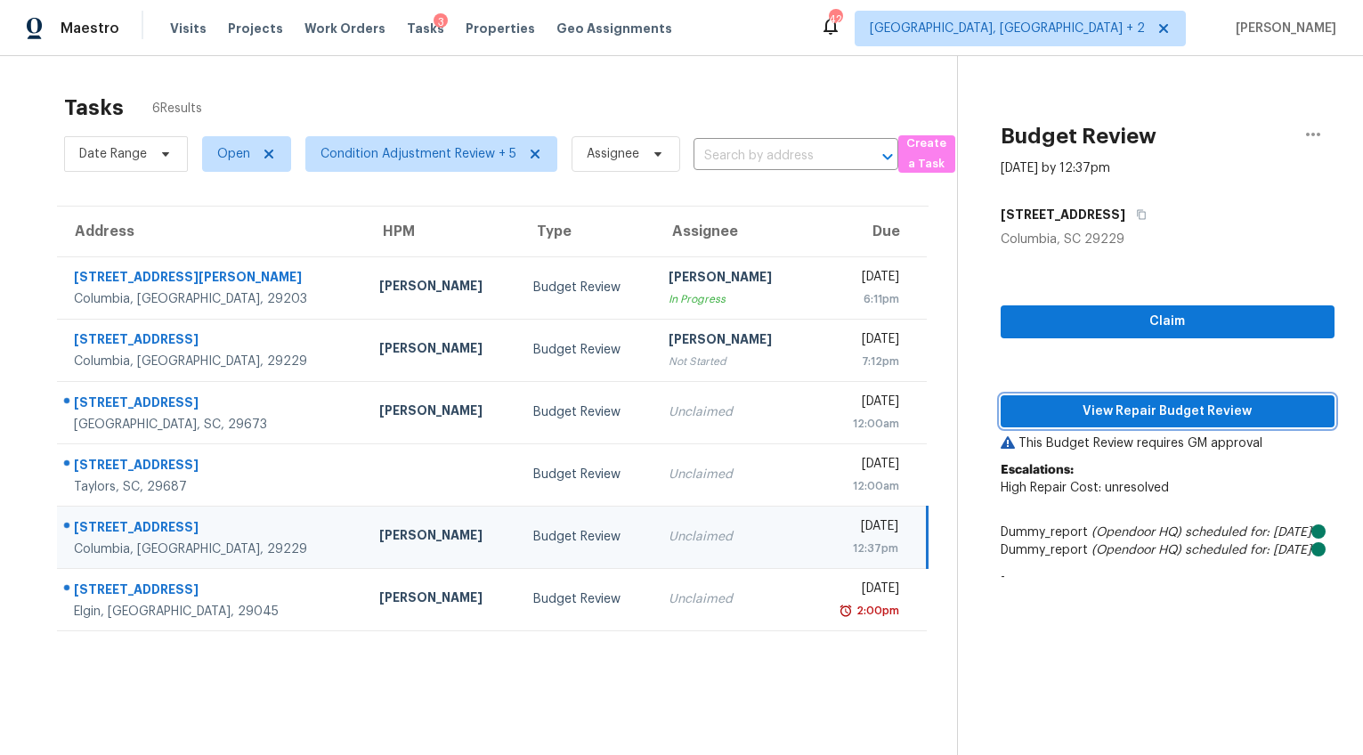
click at [1128, 413] on span "View Repair Budget Review" at bounding box center [1167, 412] width 305 height 22
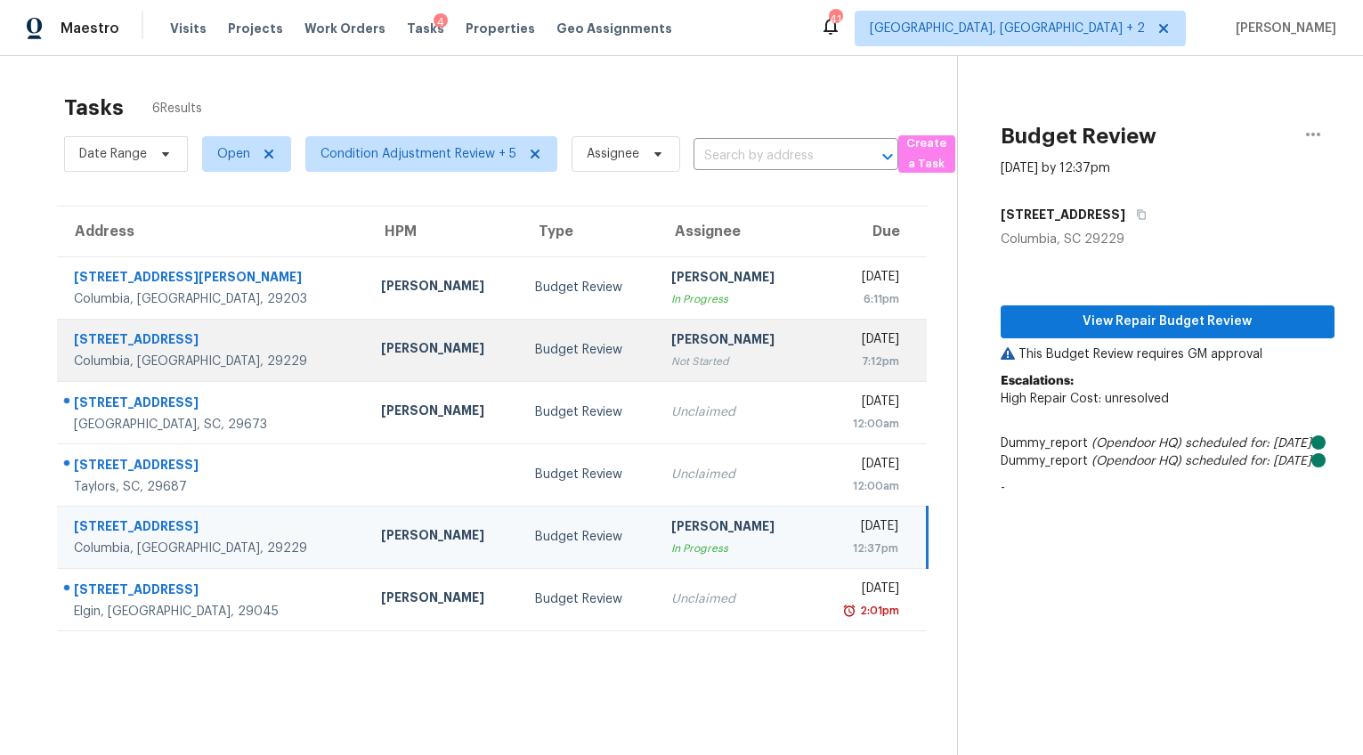
click at [209, 342] on div "541 Caladium Way" at bounding box center [213, 341] width 279 height 22
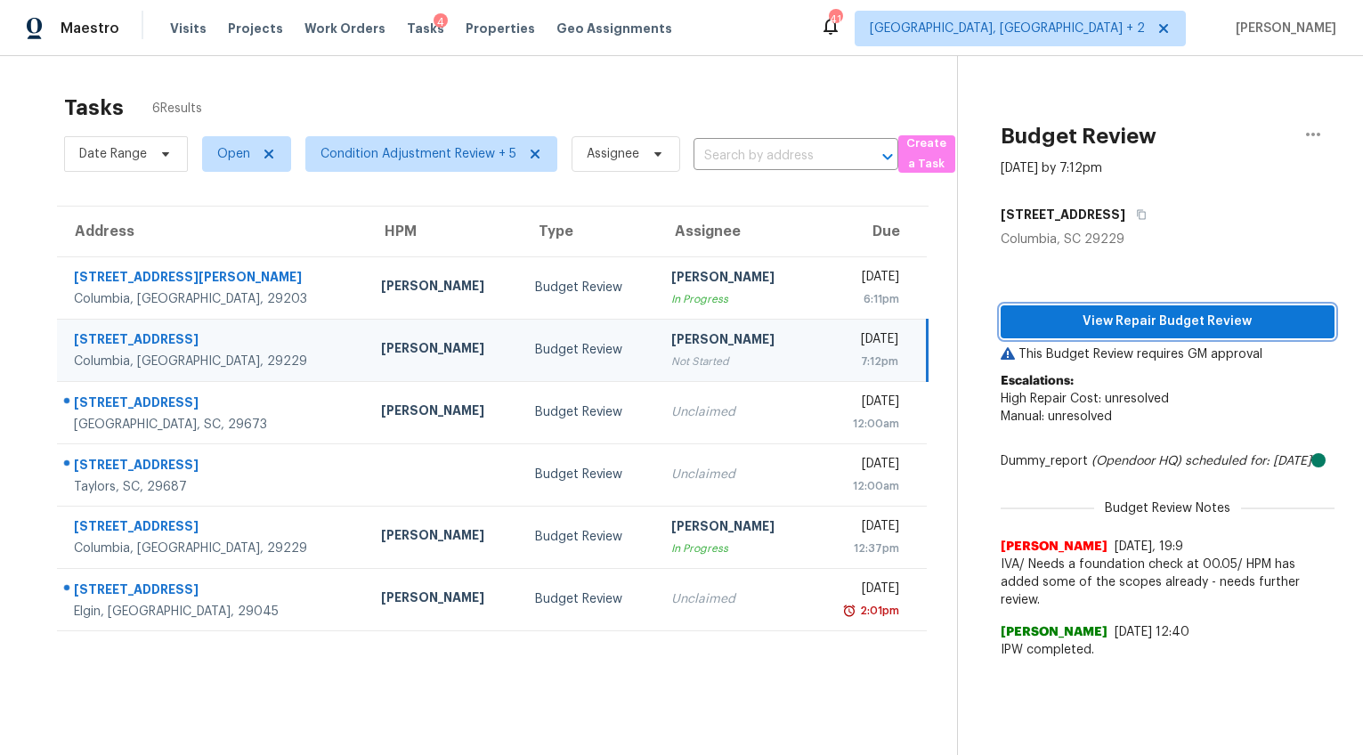
click at [1050, 325] on span "View Repair Budget Review" at bounding box center [1167, 322] width 305 height 22
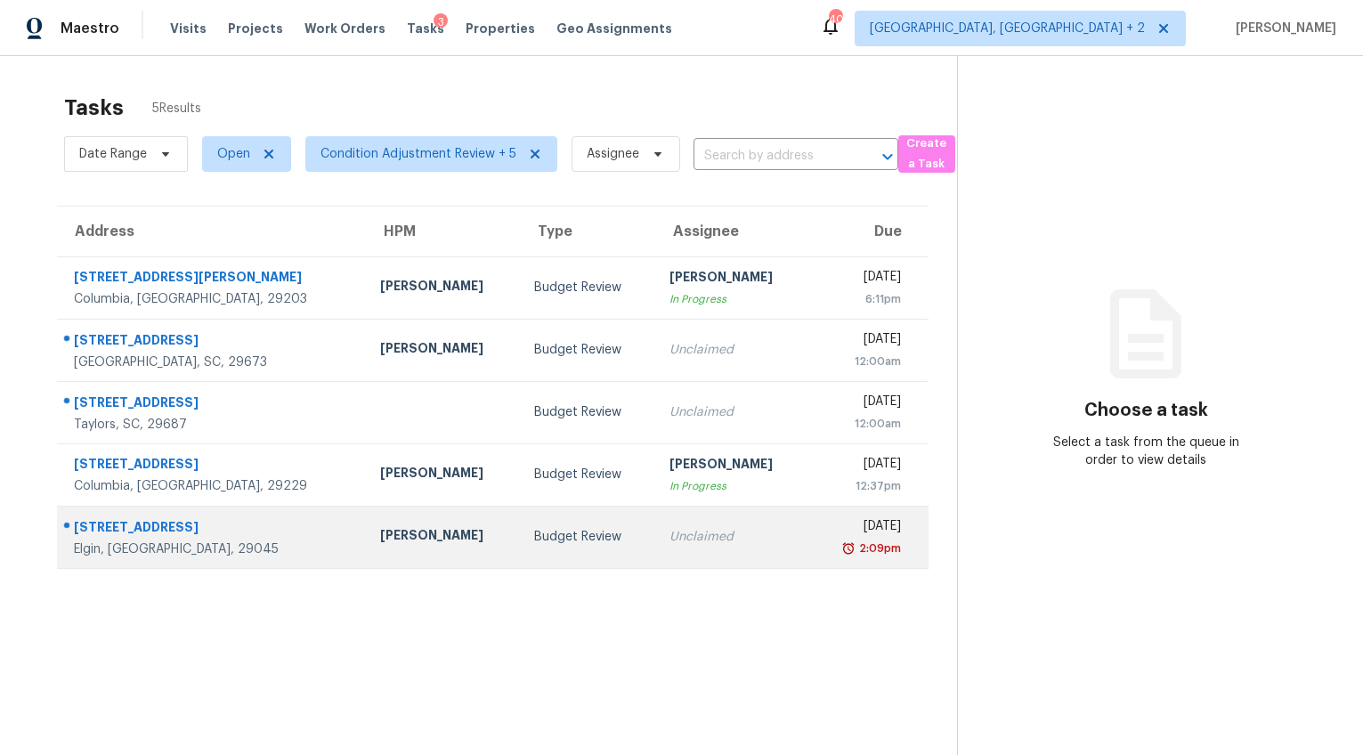
click at [426, 533] on td "[PERSON_NAME]" at bounding box center [443, 537] width 154 height 62
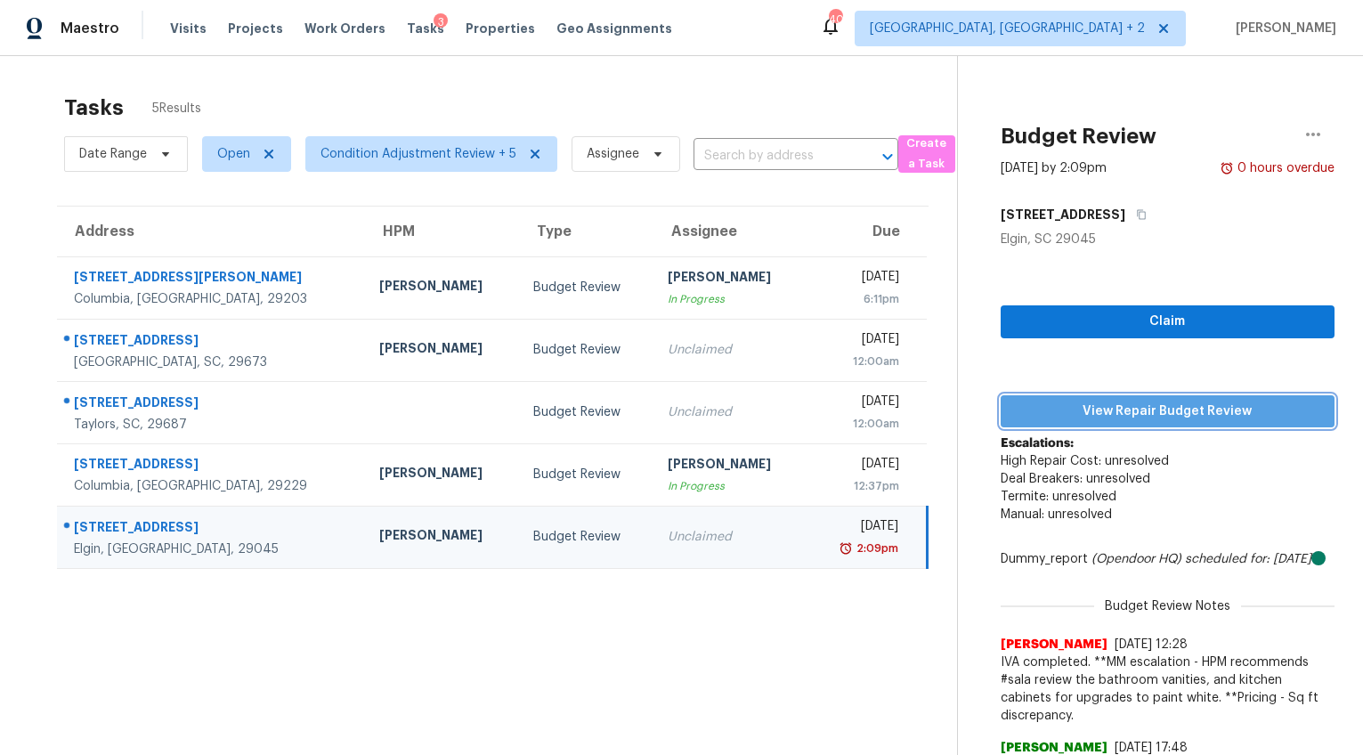
click at [1215, 413] on span "View Repair Budget Review" at bounding box center [1167, 412] width 305 height 22
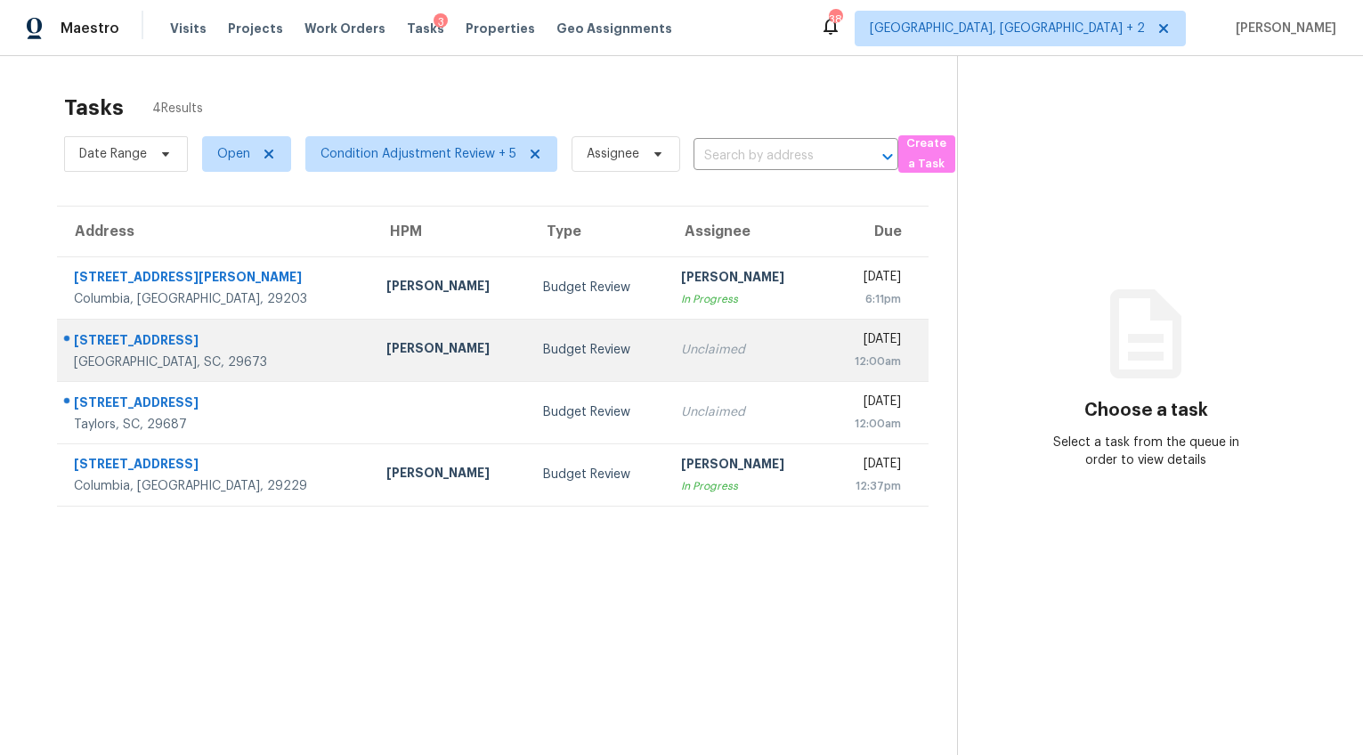
click at [386, 340] on div "[PERSON_NAME]" at bounding box center [450, 350] width 128 height 22
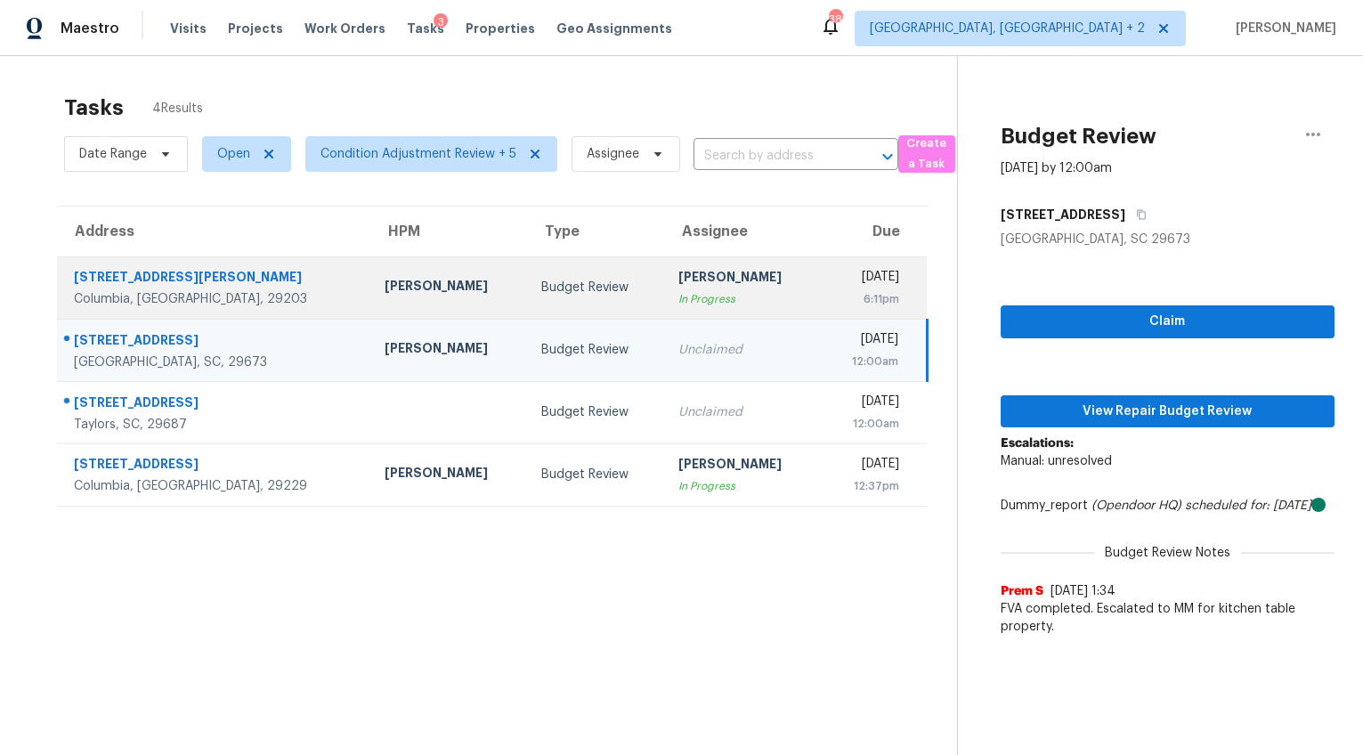
click at [372, 305] on td "[PERSON_NAME]" at bounding box center [448, 287] width 157 height 62
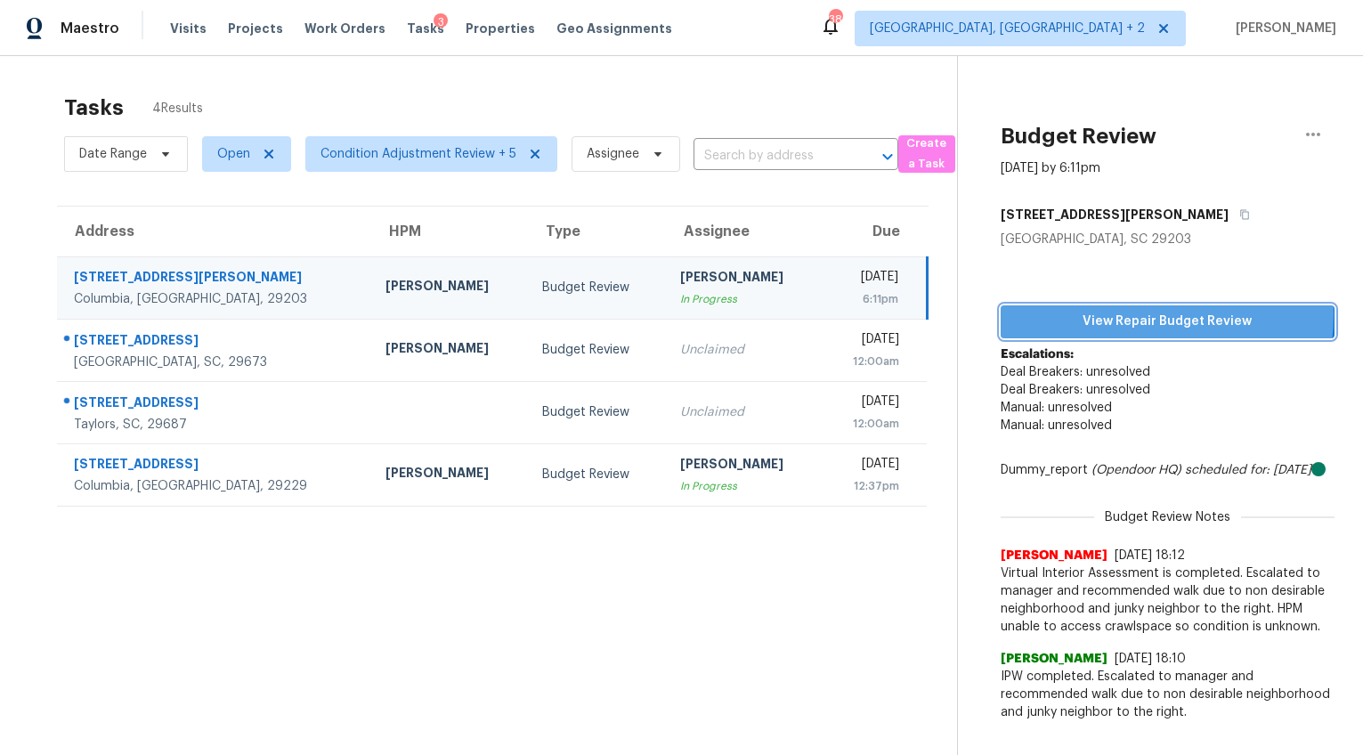
click at [1121, 314] on span "View Repair Budget Review" at bounding box center [1167, 322] width 305 height 22
click at [1045, 318] on span "View Repair Budget Review" at bounding box center [1167, 322] width 305 height 22
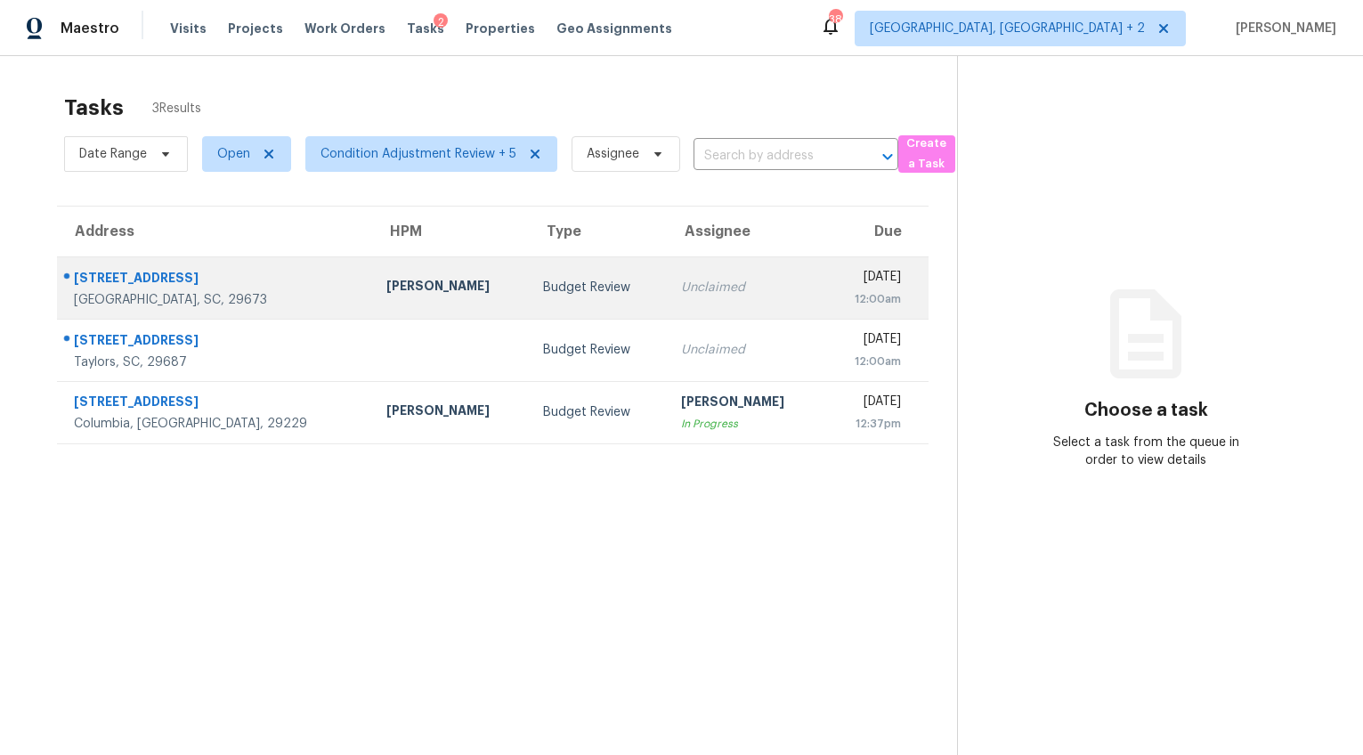
click at [190, 278] on div "[STREET_ADDRESS]" at bounding box center [216, 280] width 284 height 22
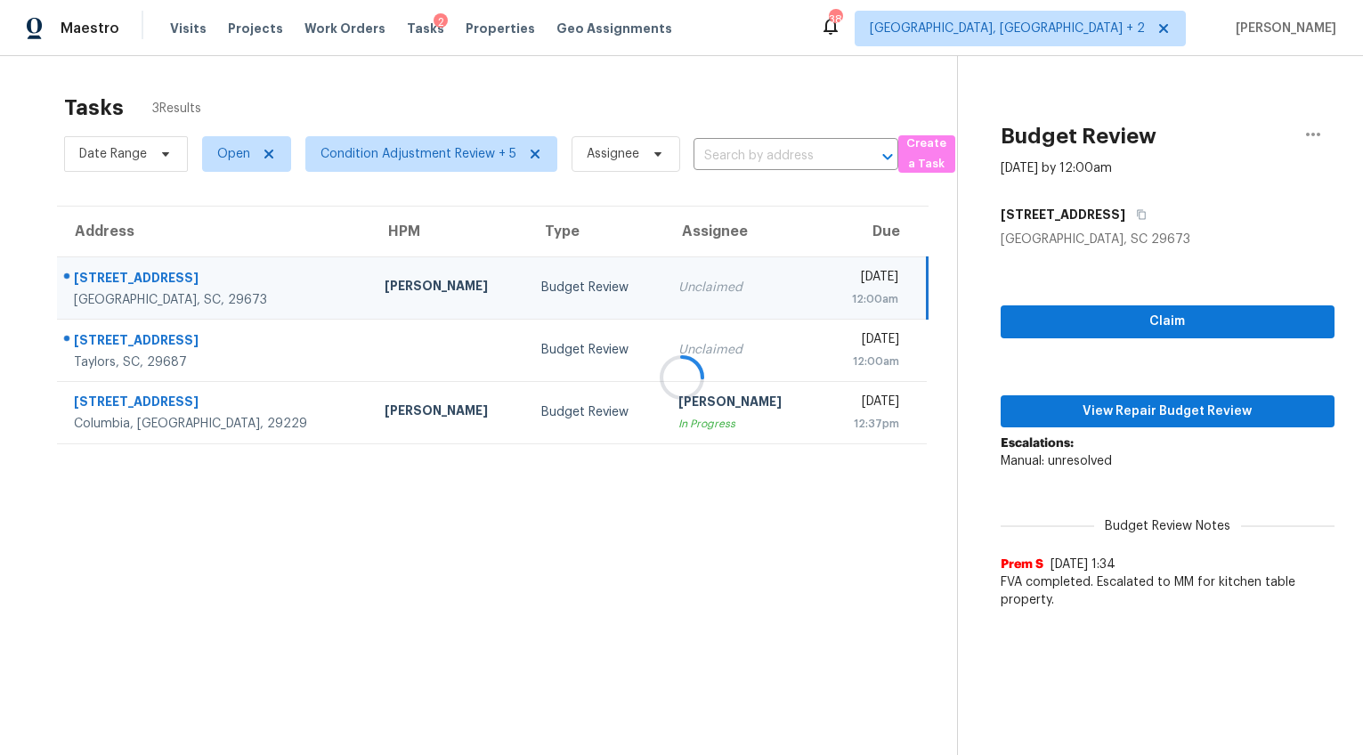
click at [1087, 408] on div at bounding box center [681, 377] width 1363 height 755
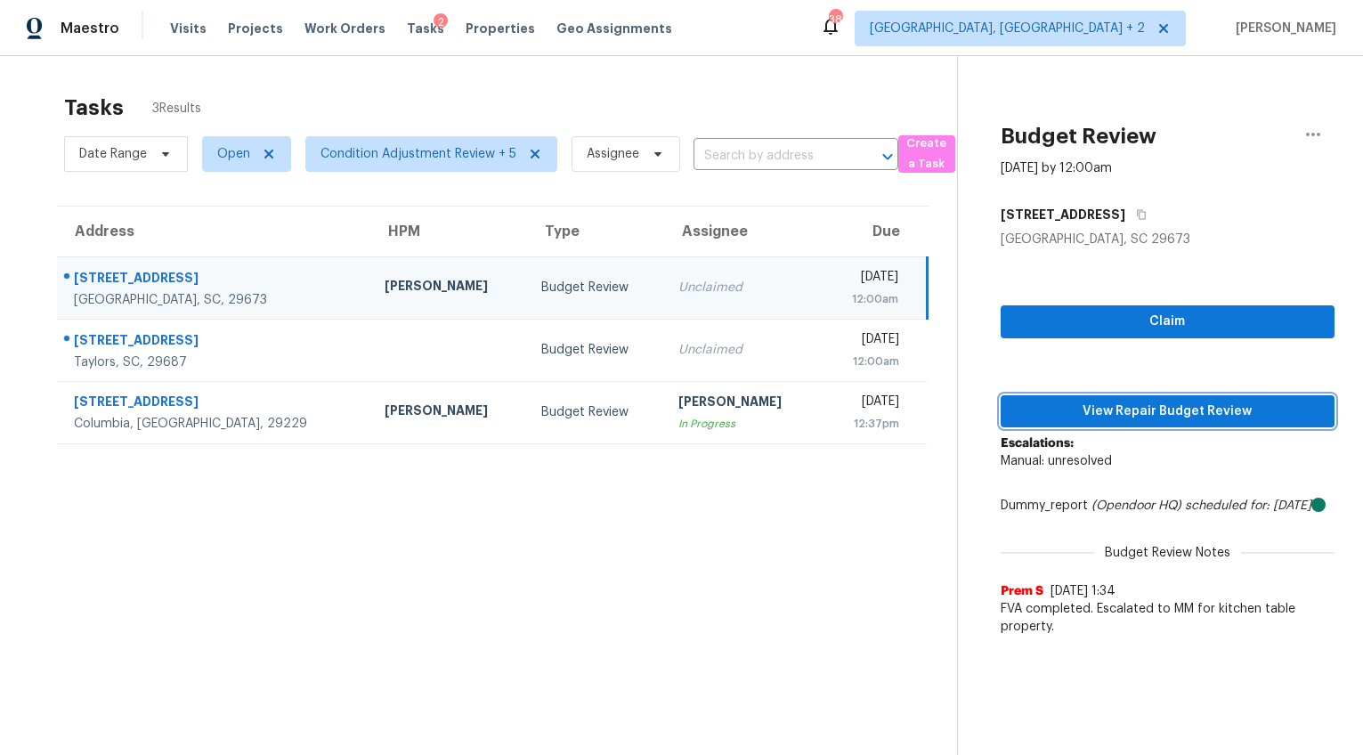
click at [1086, 414] on span "View Repair Budget Review" at bounding box center [1167, 412] width 305 height 22
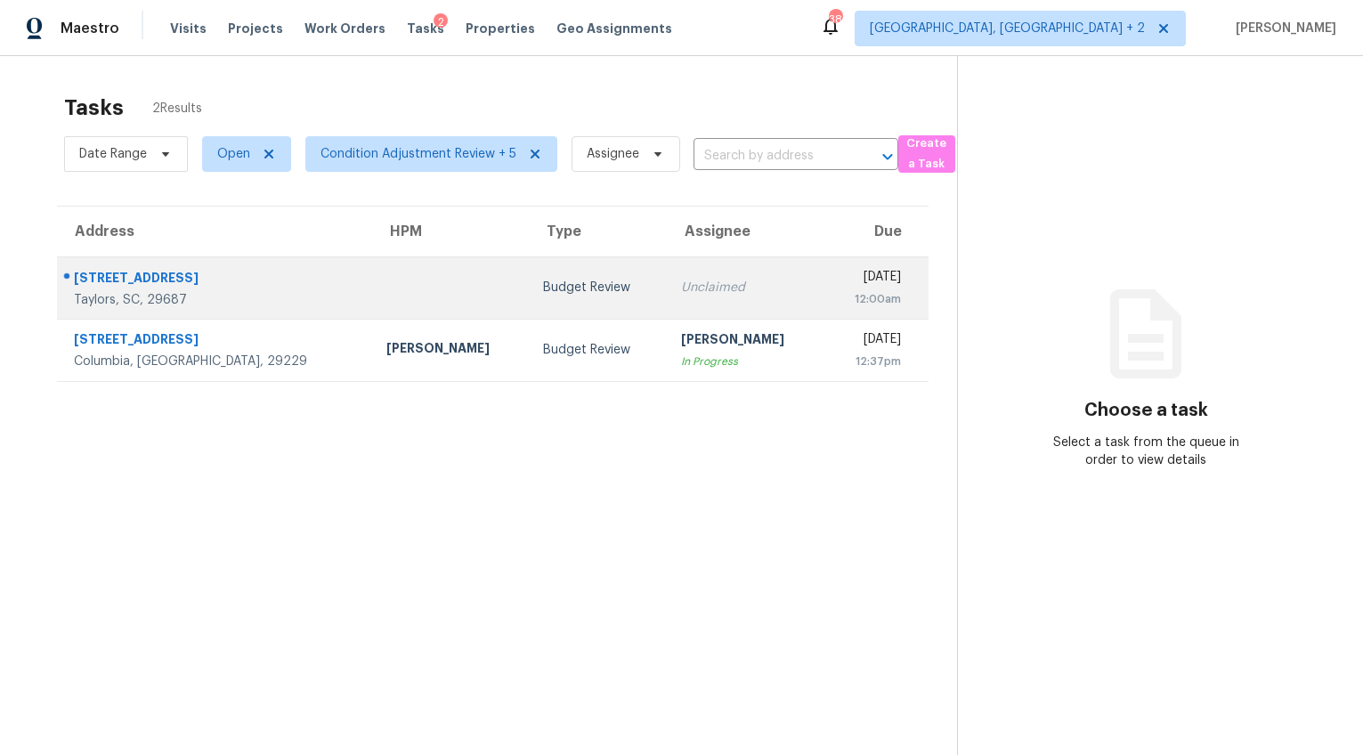
click at [550, 305] on td "Budget Review" at bounding box center [598, 287] width 138 height 62
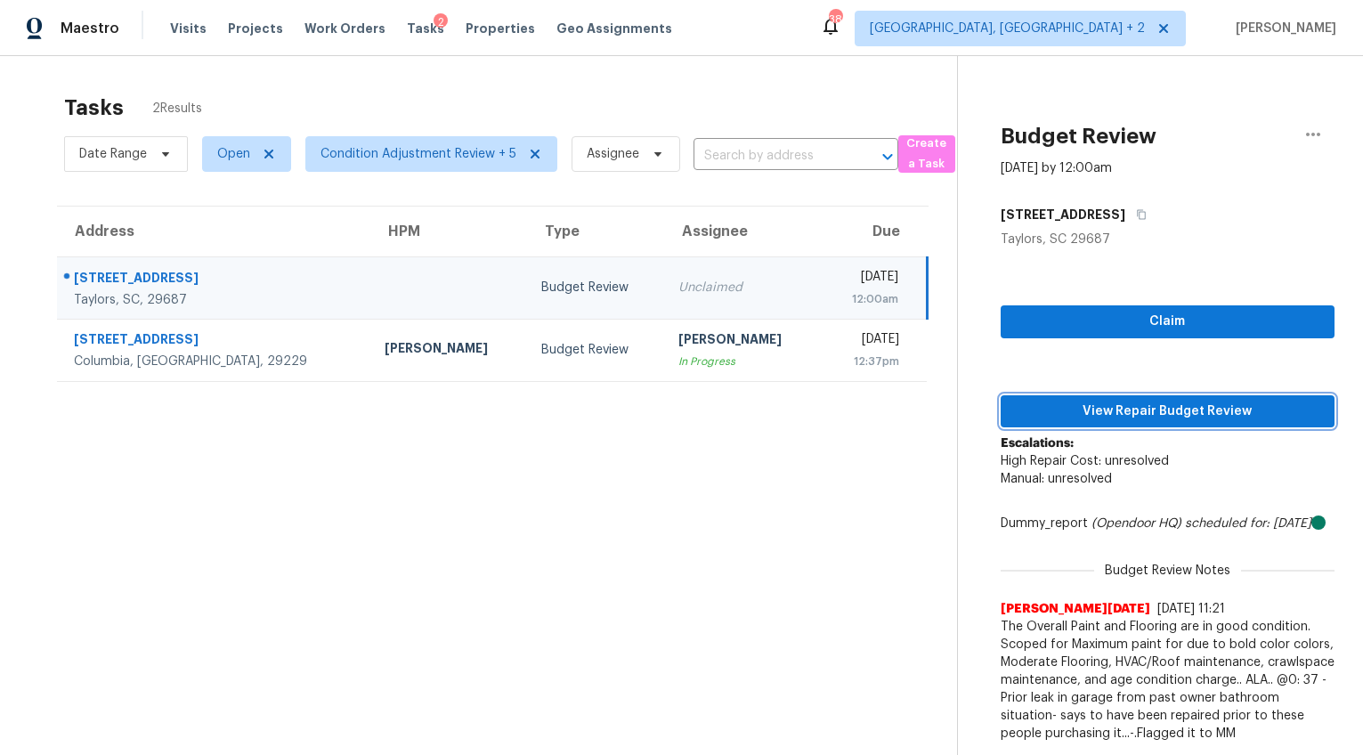
click at [1052, 398] on button "View Repair Budget Review" at bounding box center [1168, 411] width 334 height 33
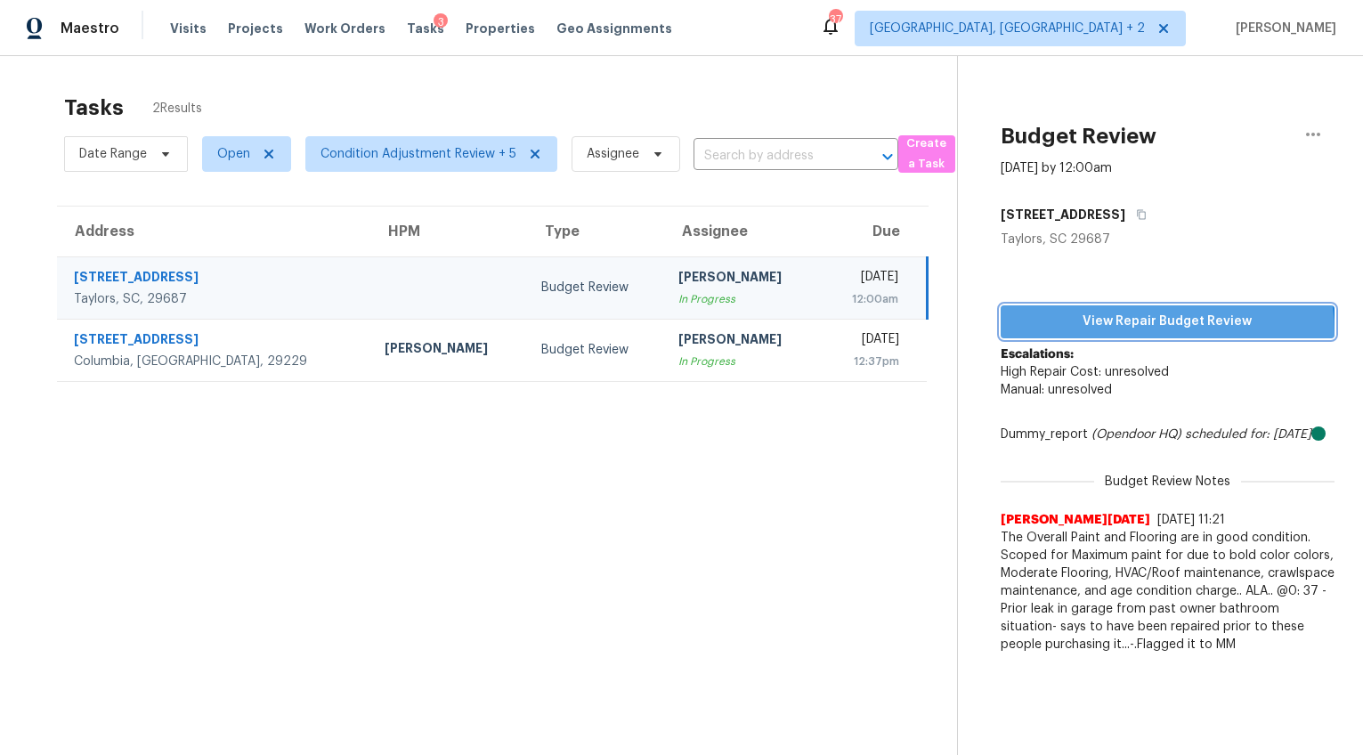
click at [1095, 334] on button "View Repair Budget Review" at bounding box center [1168, 321] width 334 height 33
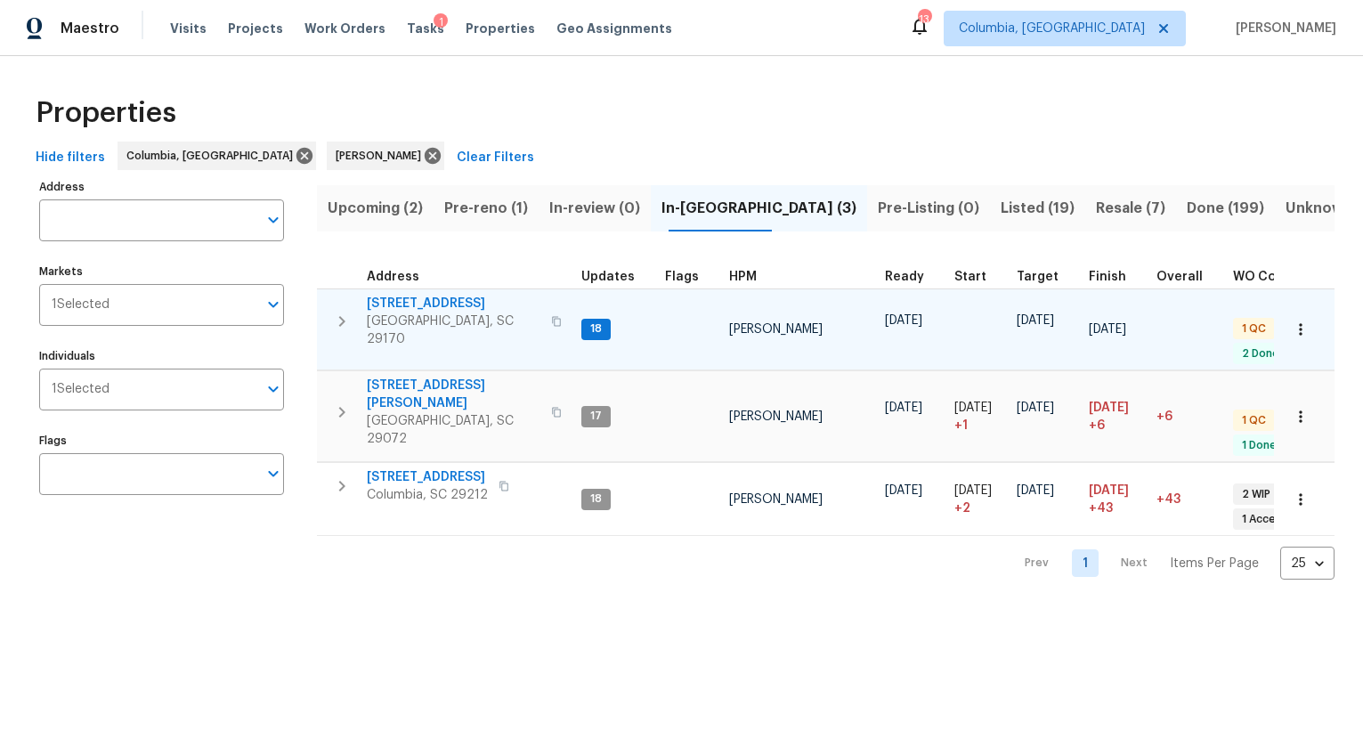
click at [420, 309] on span "[STREET_ADDRESS]" at bounding box center [454, 304] width 174 height 18
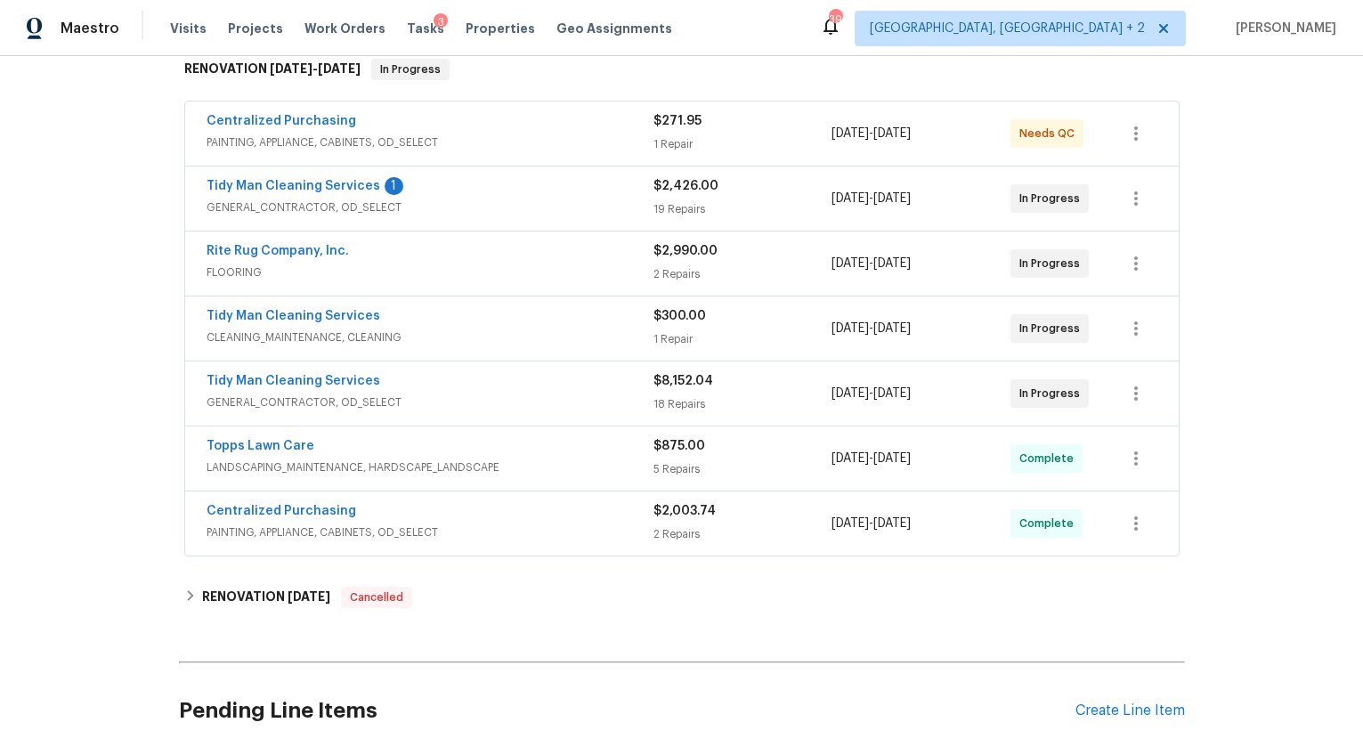
scroll to position [324, 0]
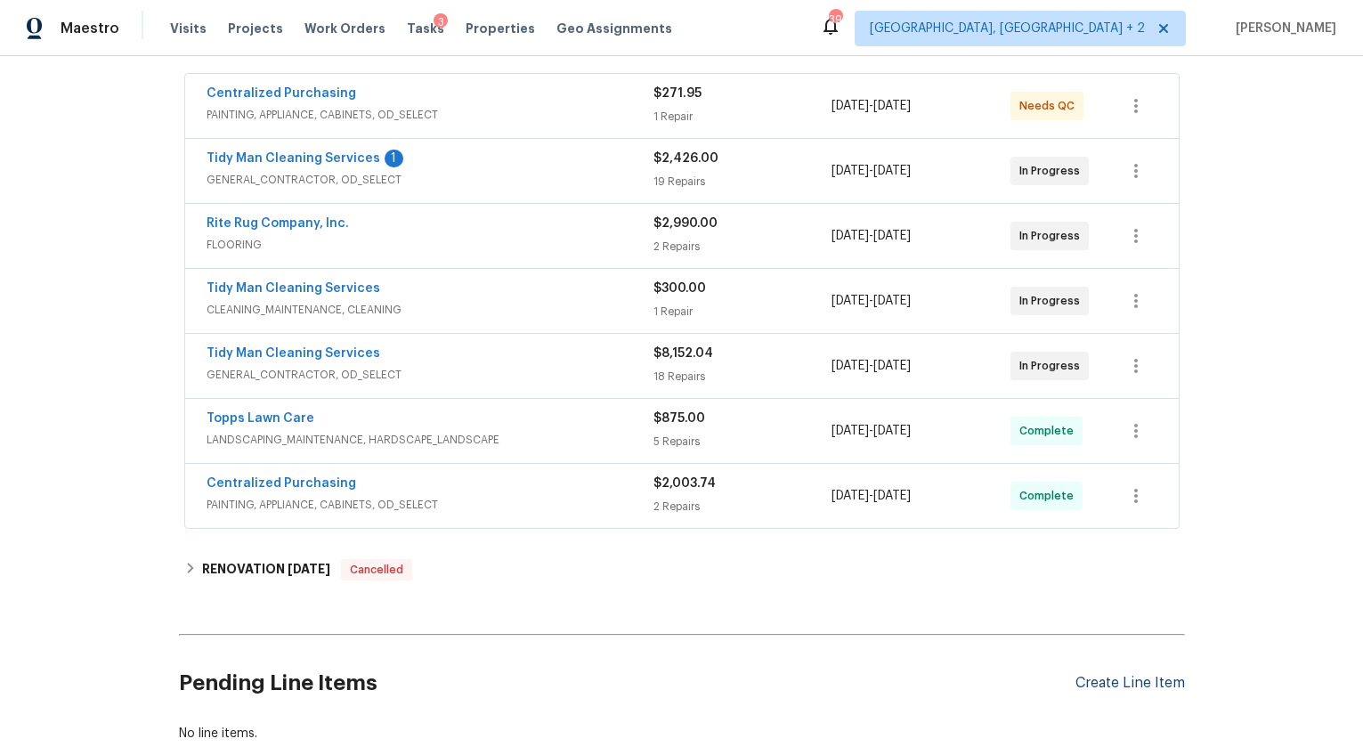
click at [1140, 682] on div "Create Line Item" at bounding box center [1131, 683] width 110 height 17
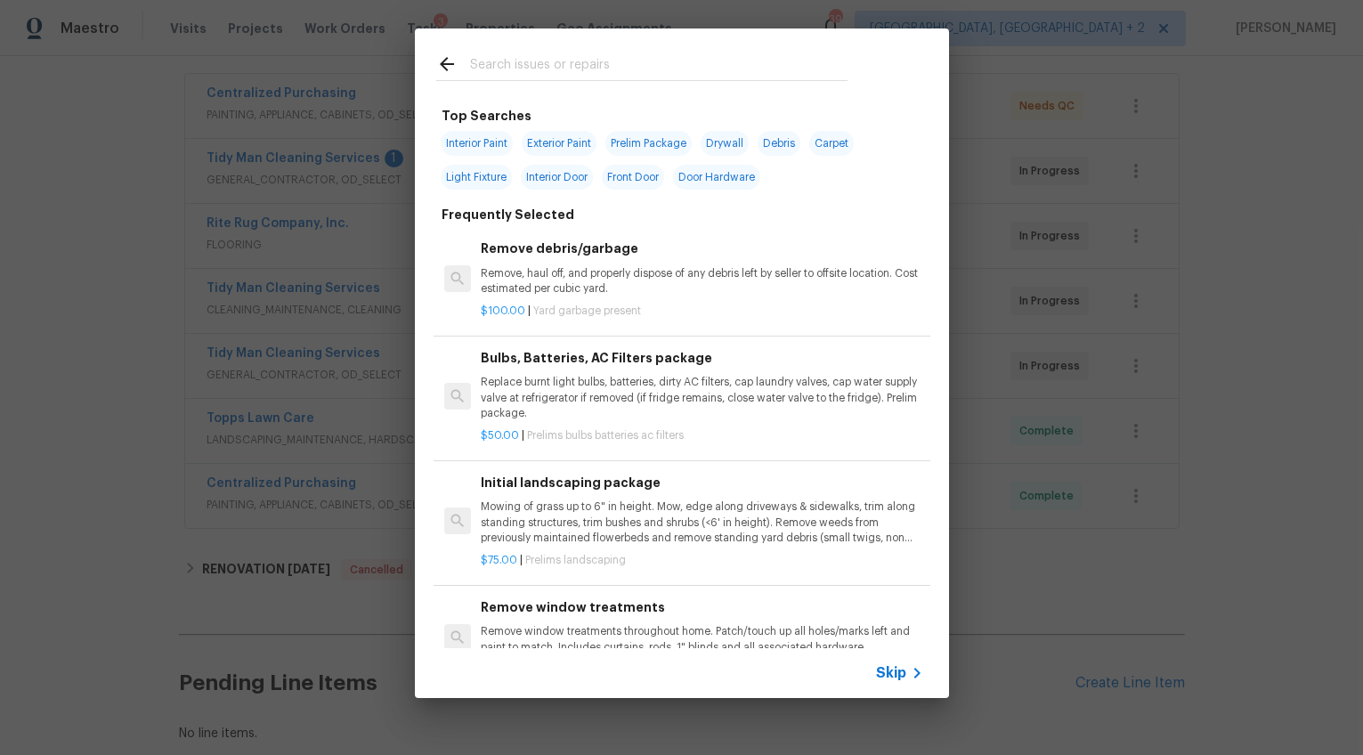
click at [562, 63] on input "text" at bounding box center [659, 66] width 378 height 27
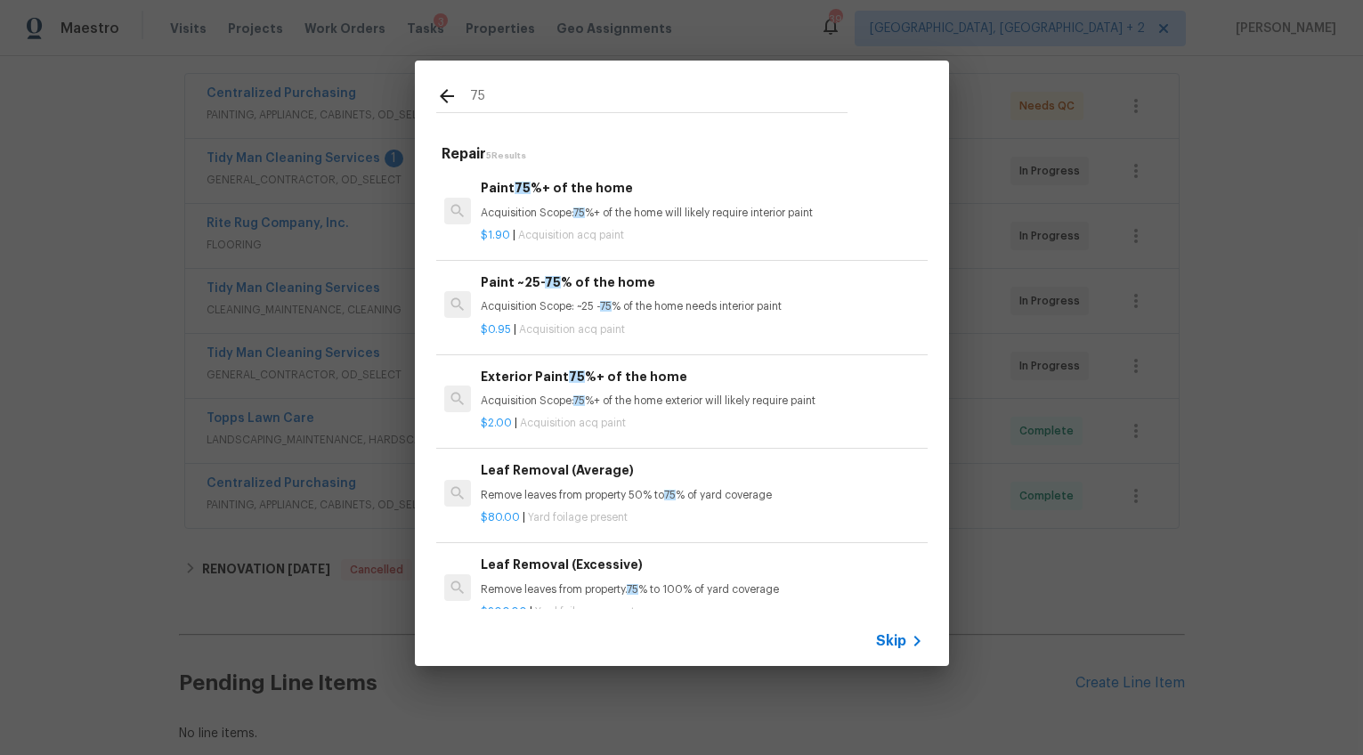
type input "75"
click at [547, 285] on span "75" at bounding box center [553, 282] width 16 height 12
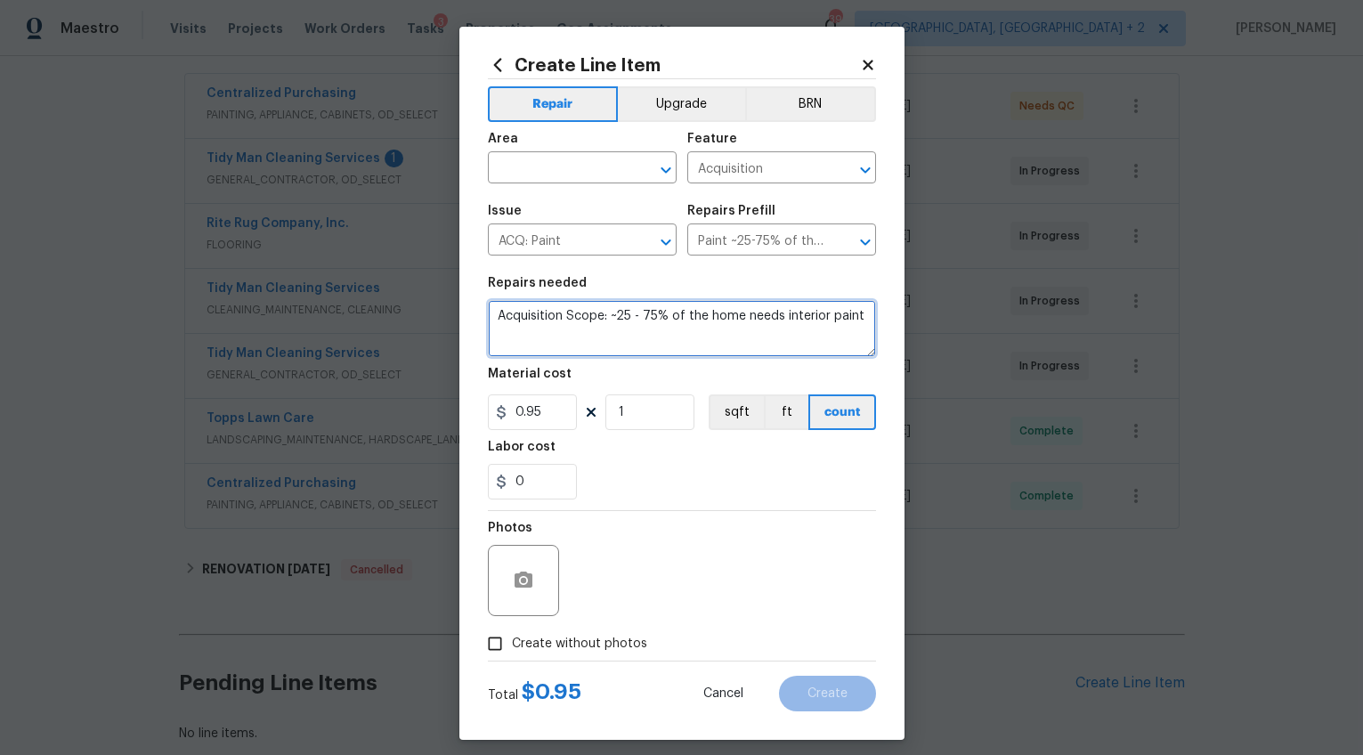
click at [566, 321] on textarea "Acquisition Scope: ~25 - 75% of the home needs interior paint" at bounding box center [682, 328] width 388 height 57
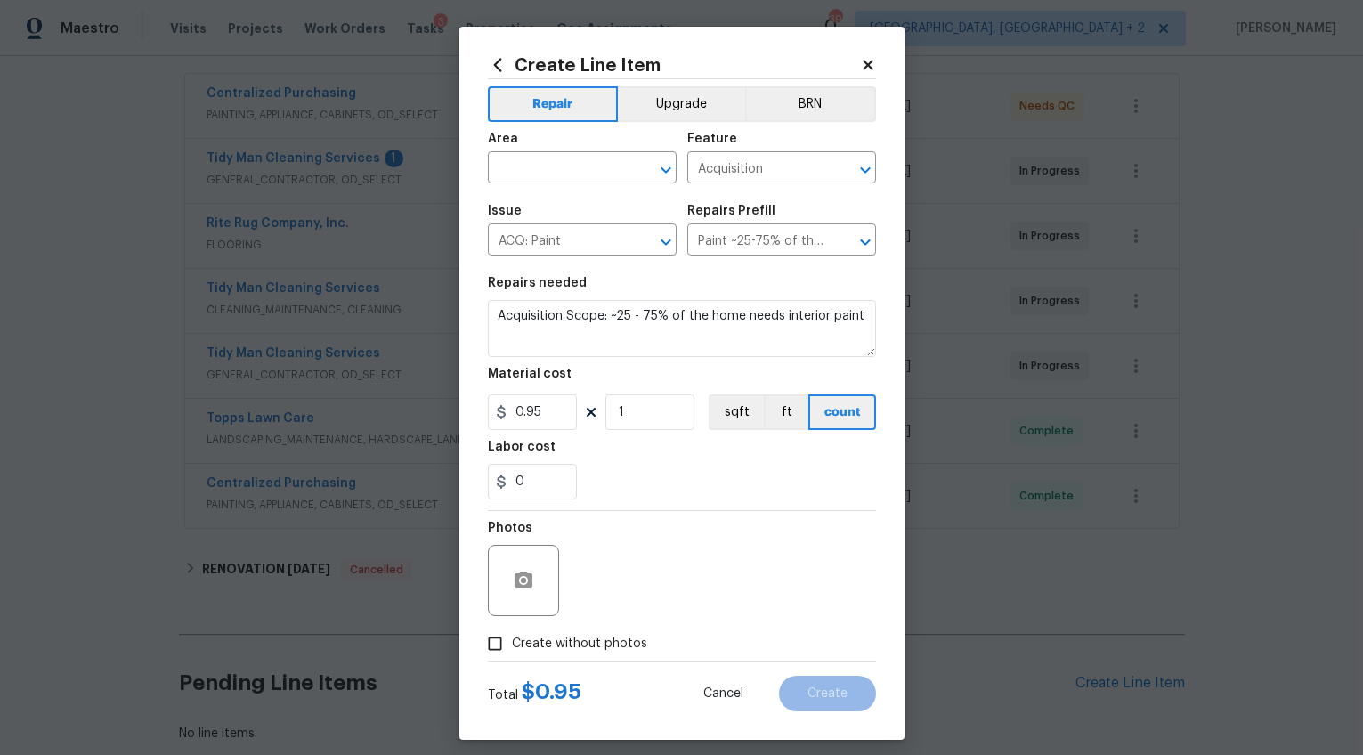
click at [865, 69] on icon at bounding box center [868, 65] width 10 height 10
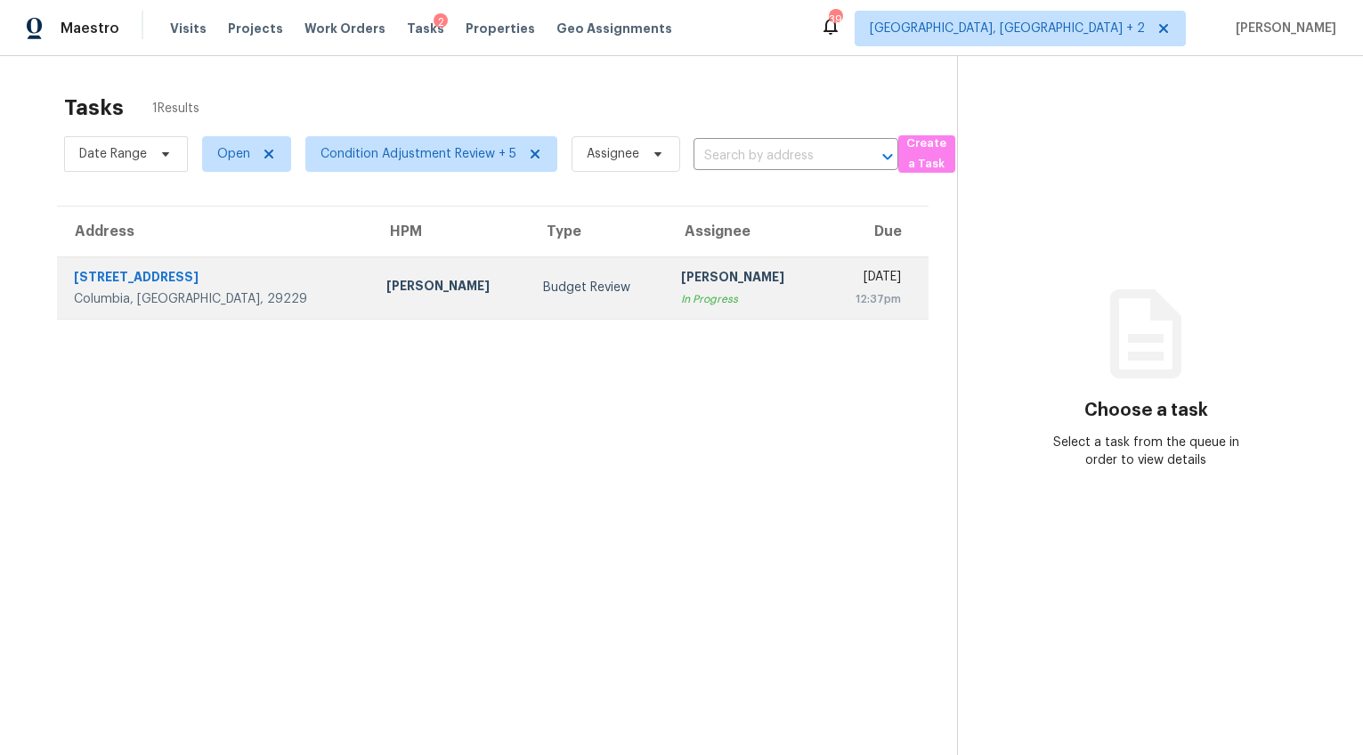
click at [386, 288] on div "[PERSON_NAME]" at bounding box center [450, 288] width 128 height 22
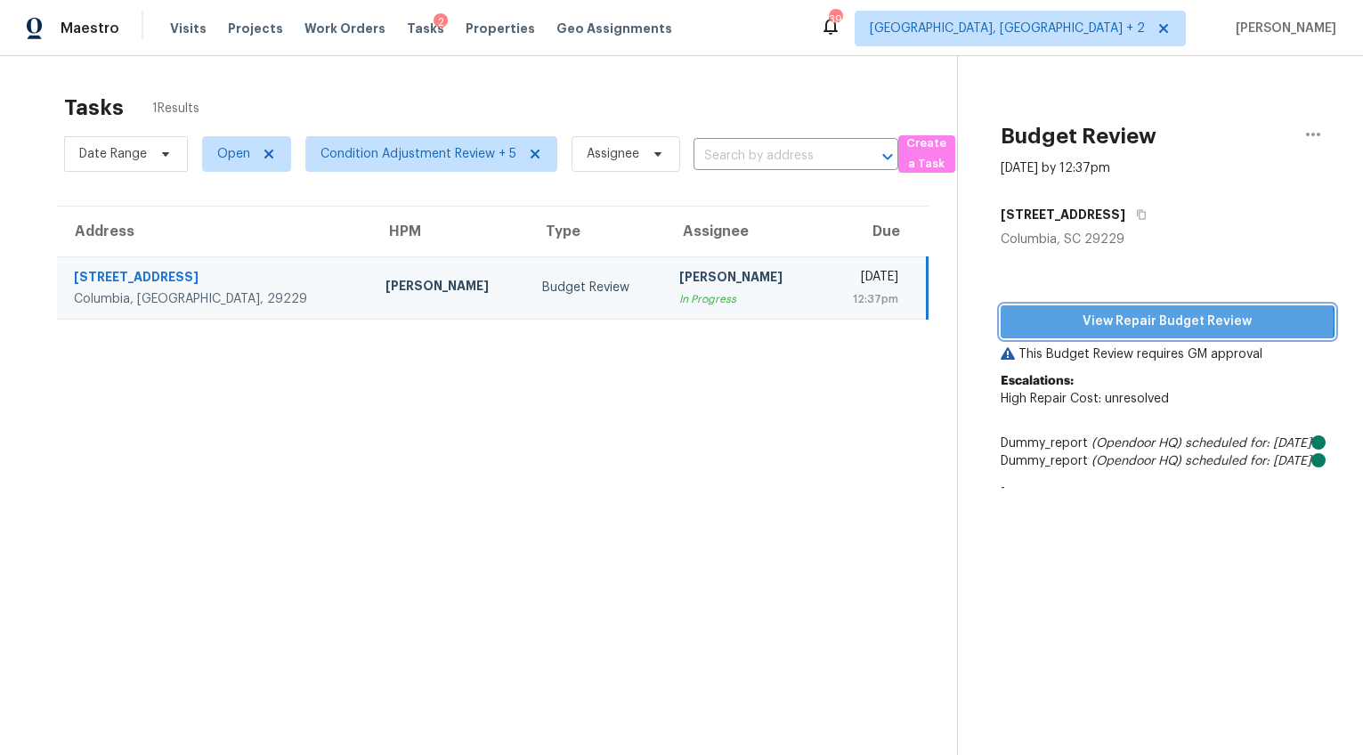
click at [1092, 321] on span "View Repair Budget Review" at bounding box center [1167, 322] width 305 height 22
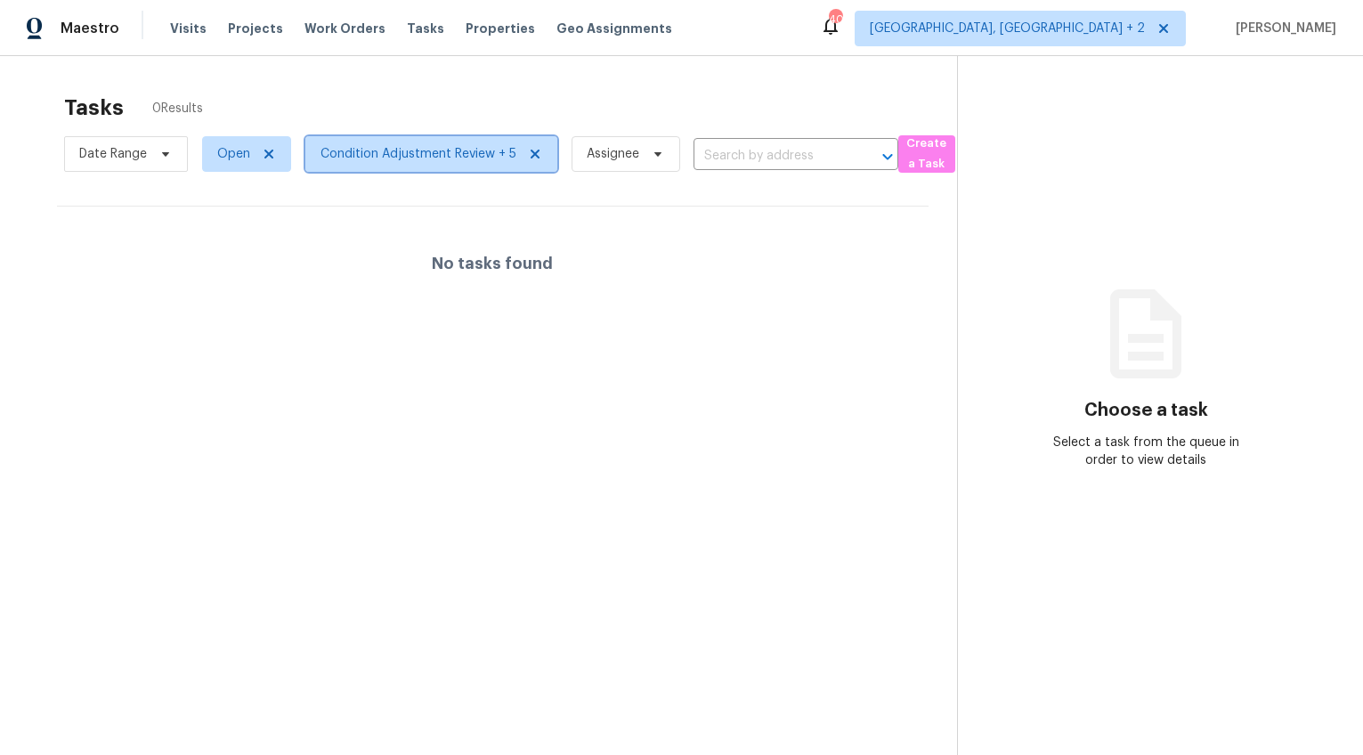
click at [378, 161] on span "Condition Adjustment Review + 5" at bounding box center [419, 154] width 196 height 18
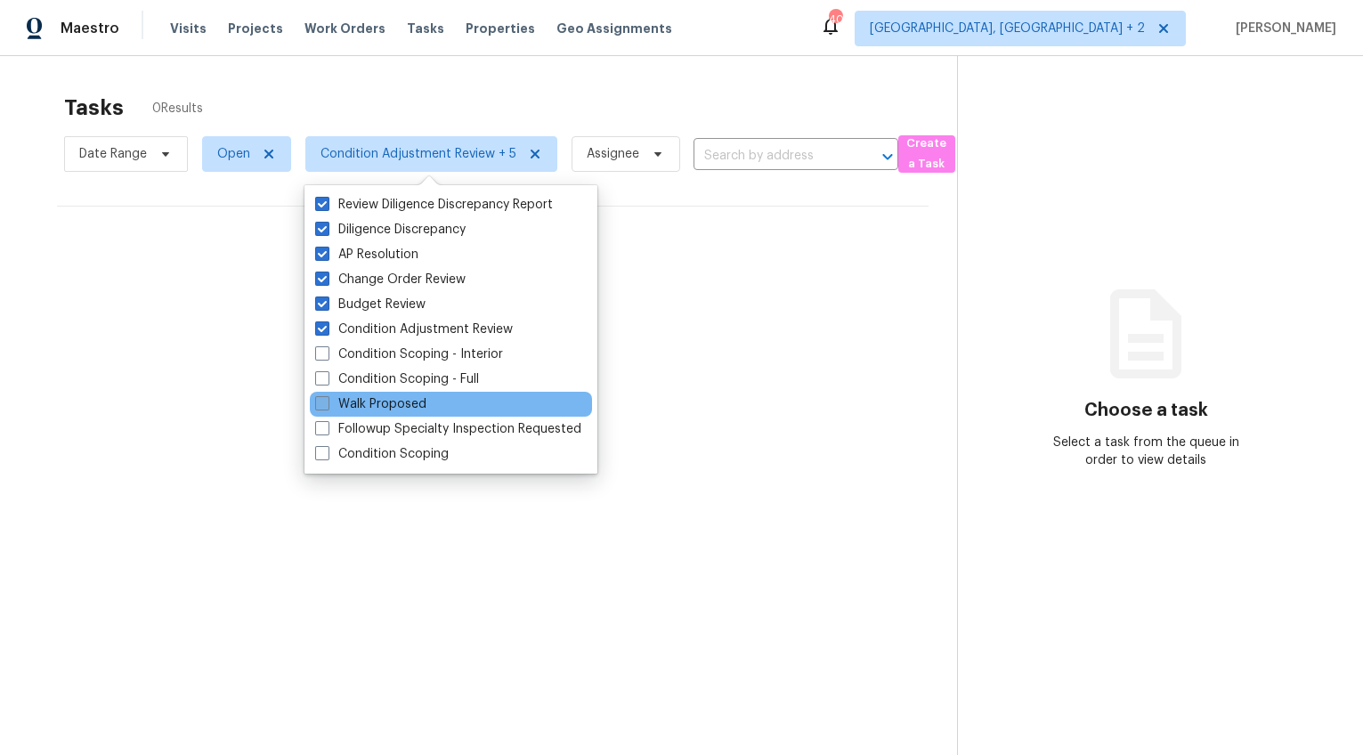
click at [319, 402] on span at bounding box center [322, 403] width 14 height 14
click at [319, 402] on input "Walk Proposed" at bounding box center [321, 401] width 12 height 12
checkbox input "true"
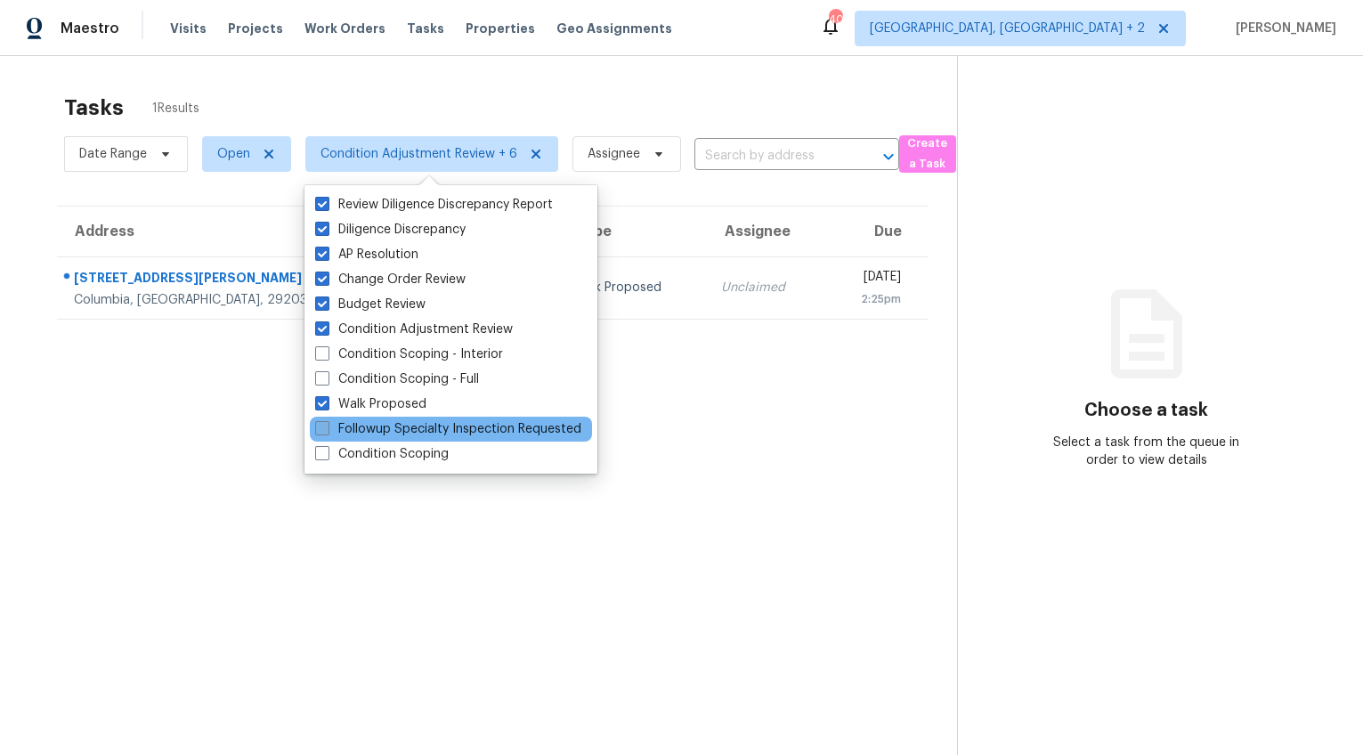
click at [321, 425] on span at bounding box center [322, 428] width 14 height 14
click at [321, 425] on input "Followup Specialty Inspection Requested" at bounding box center [321, 426] width 12 height 12
checkbox input "true"
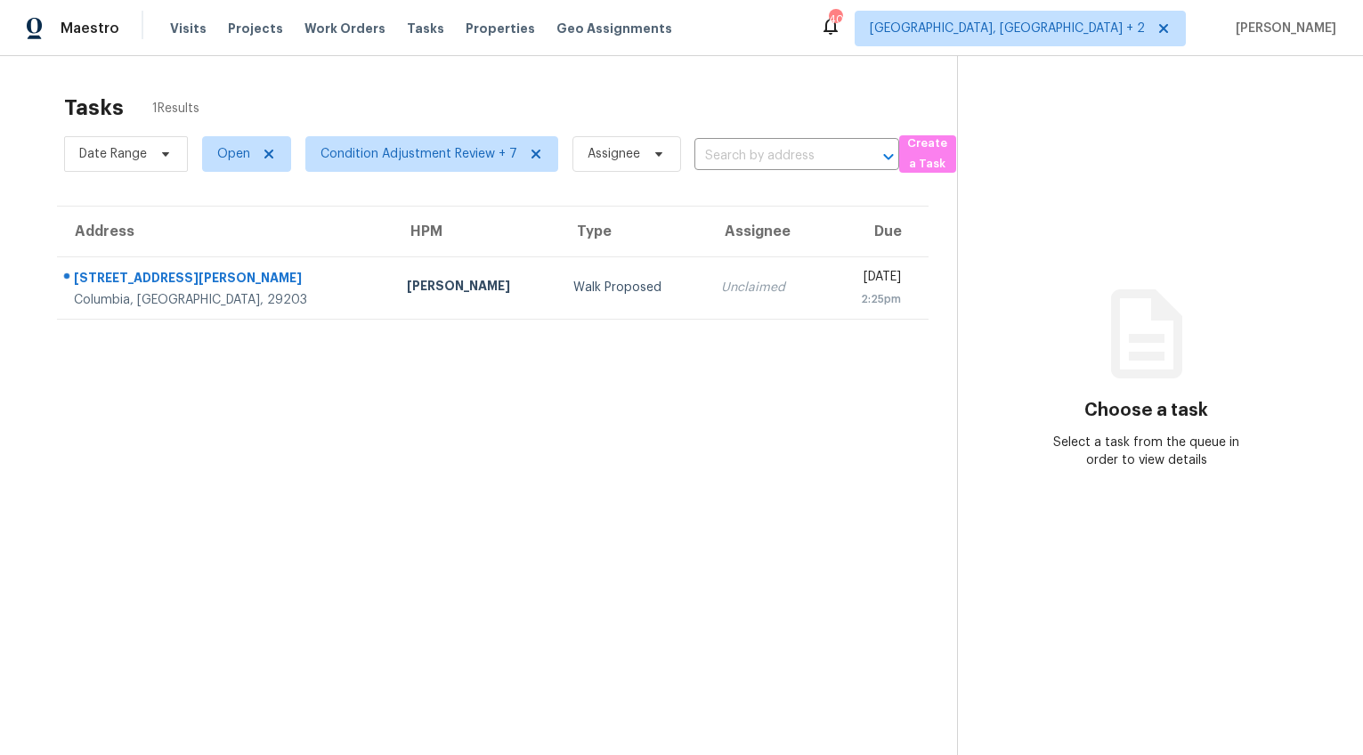
click at [181, 447] on section "Tasks 1 Results Date Range Open Condition Adjustment Review + 7 Assignee ​ Crea…" at bounding box center [492, 448] width 929 height 727
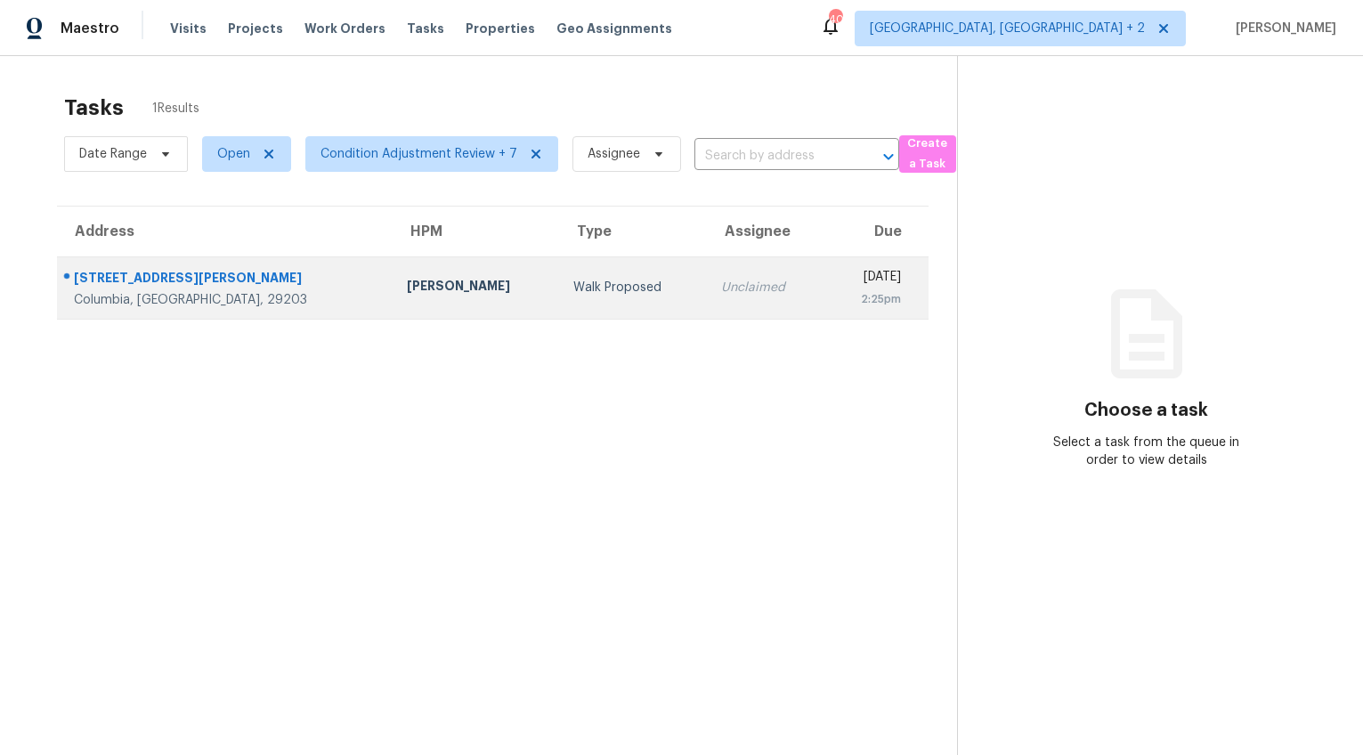
click at [393, 310] on td "[PERSON_NAME]" at bounding box center [476, 287] width 167 height 62
